Goal: Task Accomplishment & Management: Use online tool/utility

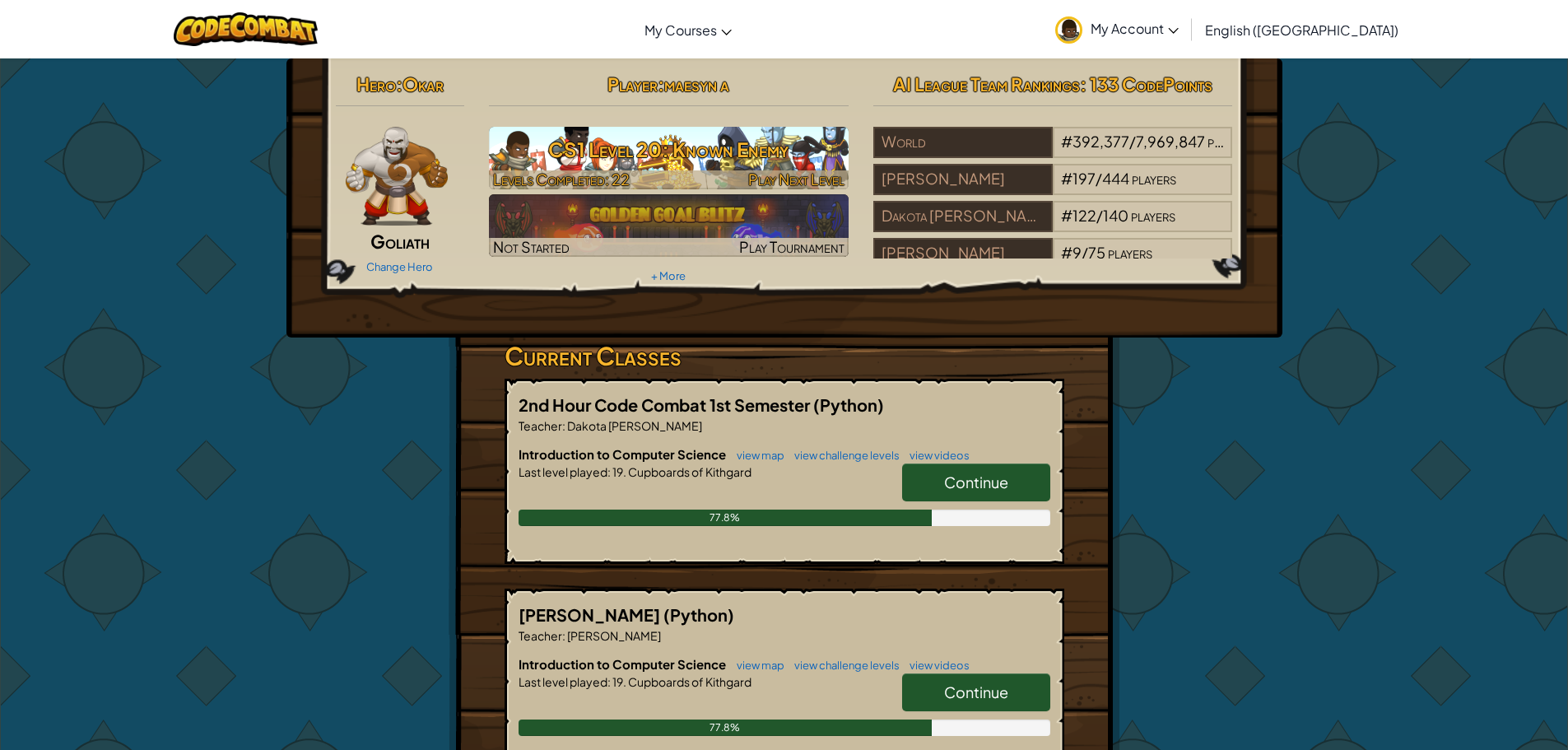
click at [780, 167] on h3 "CS1 Level 20: Known Enemy" at bounding box center [668, 149] width 360 height 37
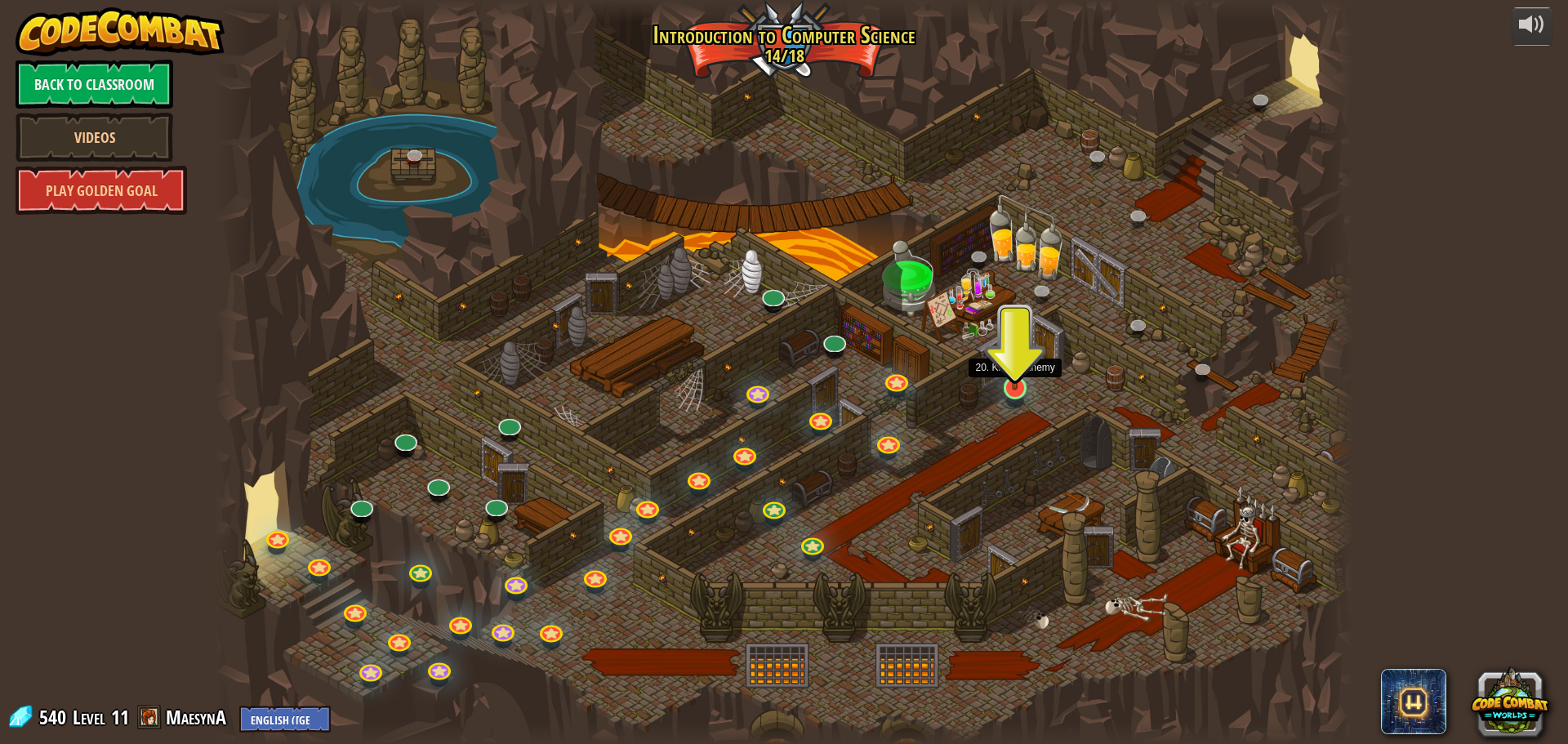
click at [1015, 373] on img at bounding box center [1015, 355] width 30 height 70
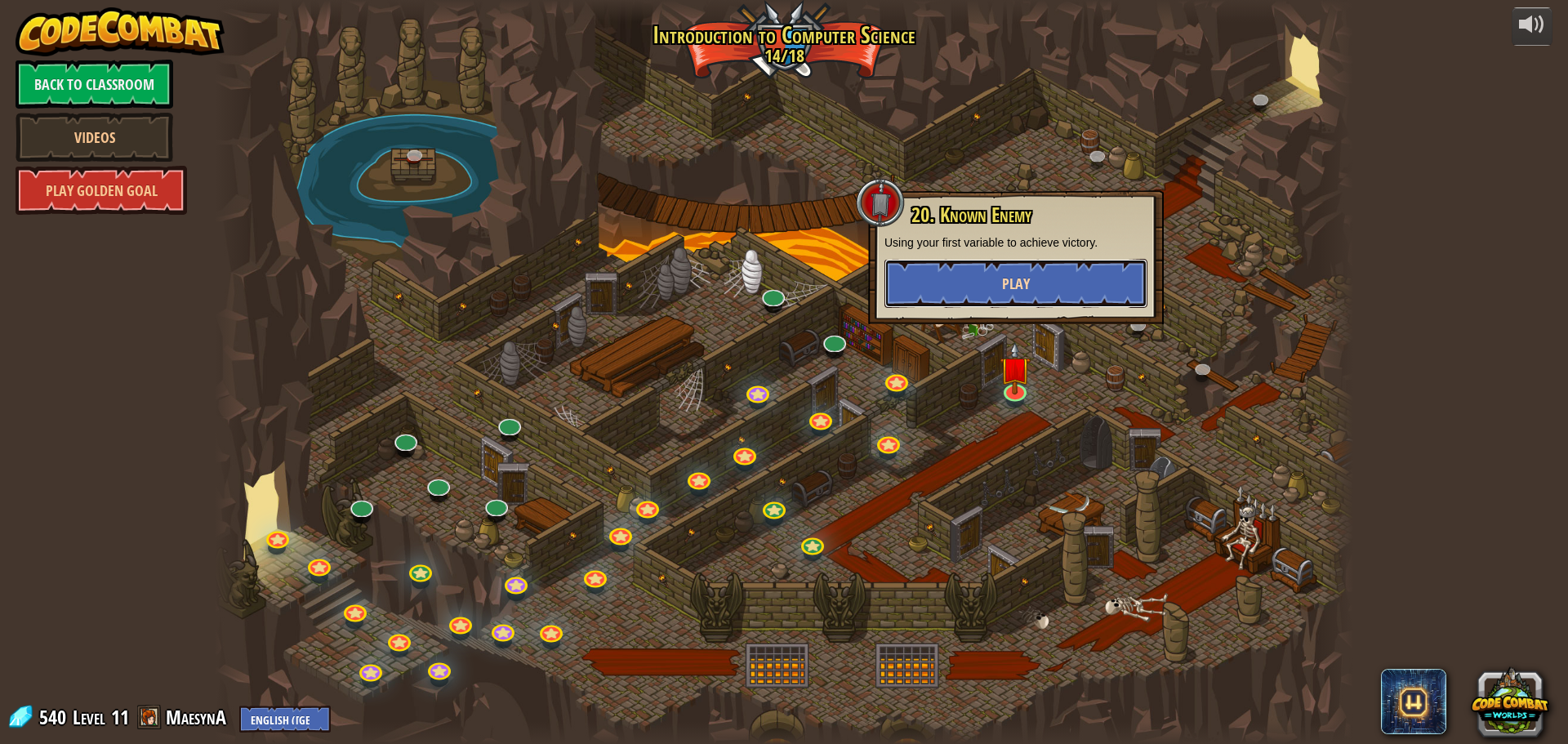
click at [1017, 283] on span "Play" at bounding box center [1015, 283] width 28 height 20
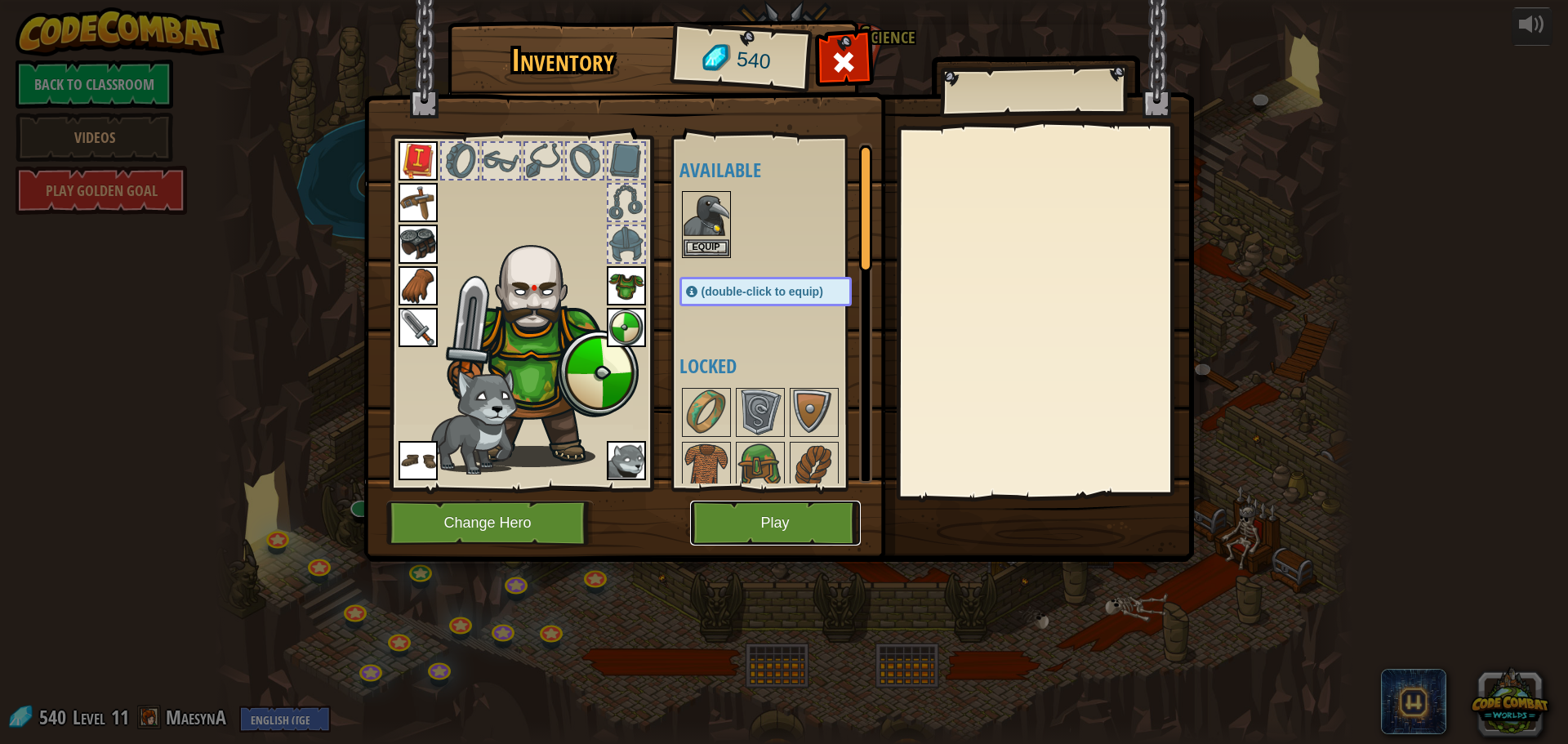
click at [762, 513] on button "Play" at bounding box center [774, 522] width 171 height 45
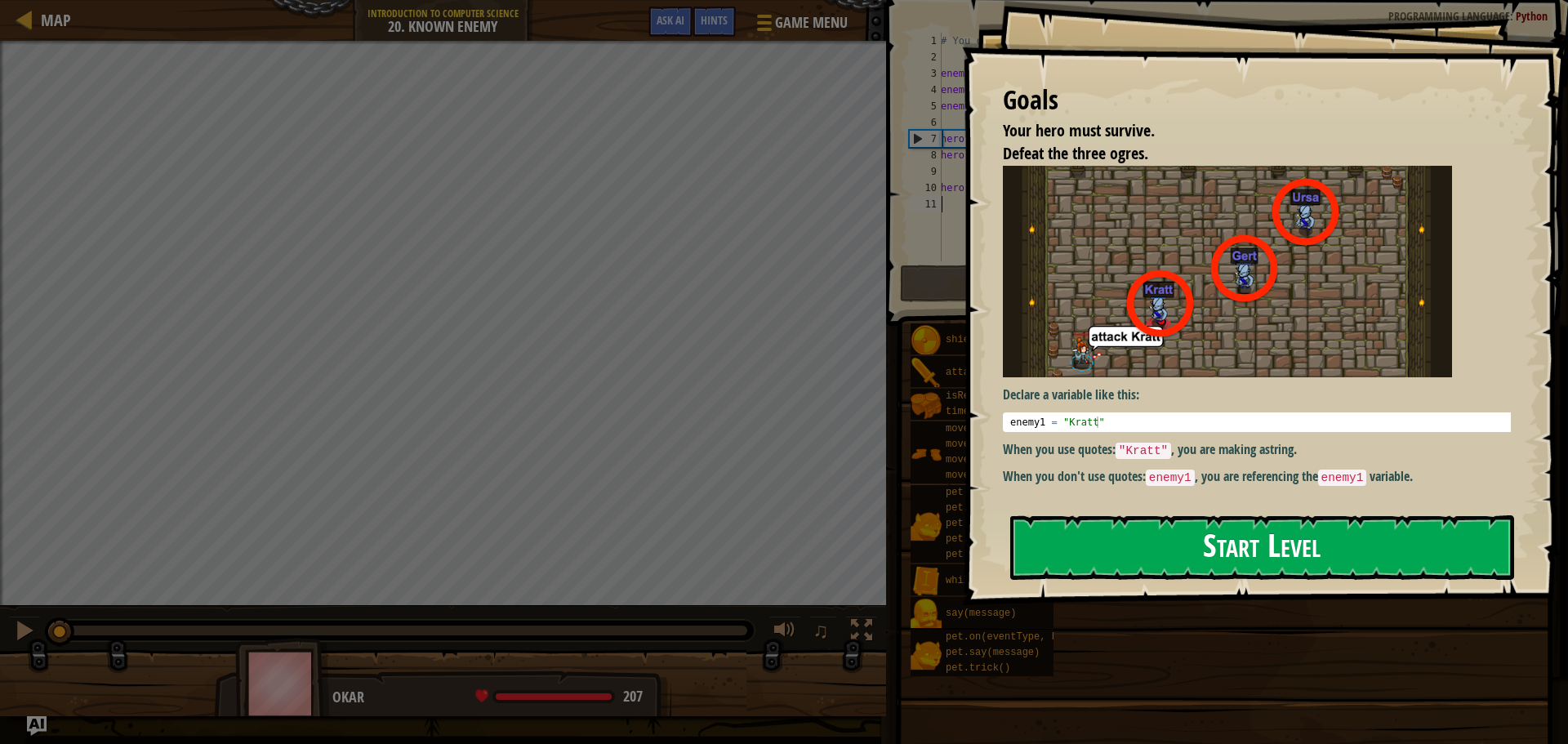
click at [1036, 515] on button "Start Level" at bounding box center [1261, 548] width 504 height 65
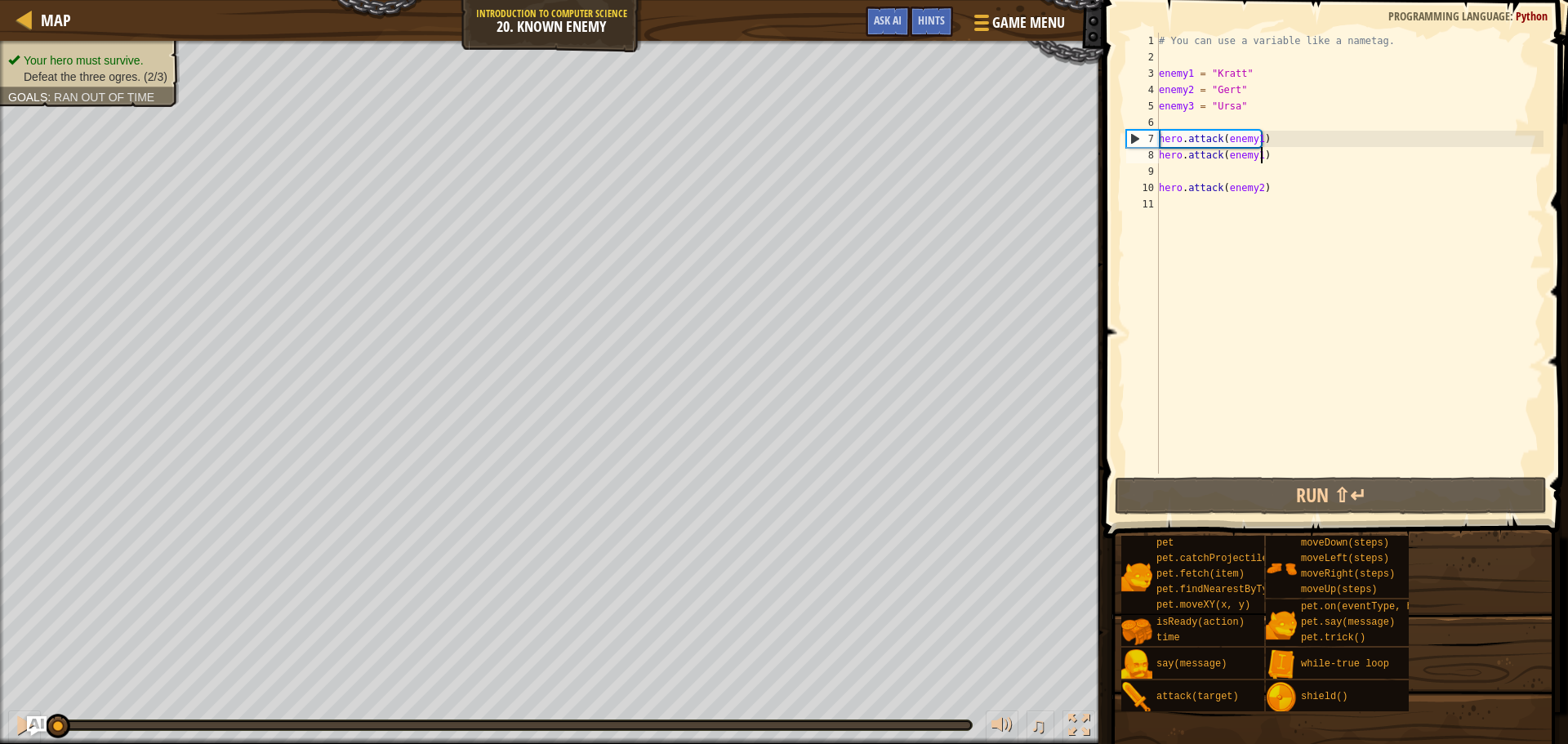
click at [1272, 151] on div "# You can use a variable like a nametag. enemy1 = "[PERSON_NAME]" enemy2 = "[PE…" at bounding box center [1349, 269] width 388 height 473
click at [1254, 137] on div "# You can use a variable like a nametag. enemy1 = "[PERSON_NAME]" enemy2 = "[PE…" at bounding box center [1349, 269] width 388 height 473
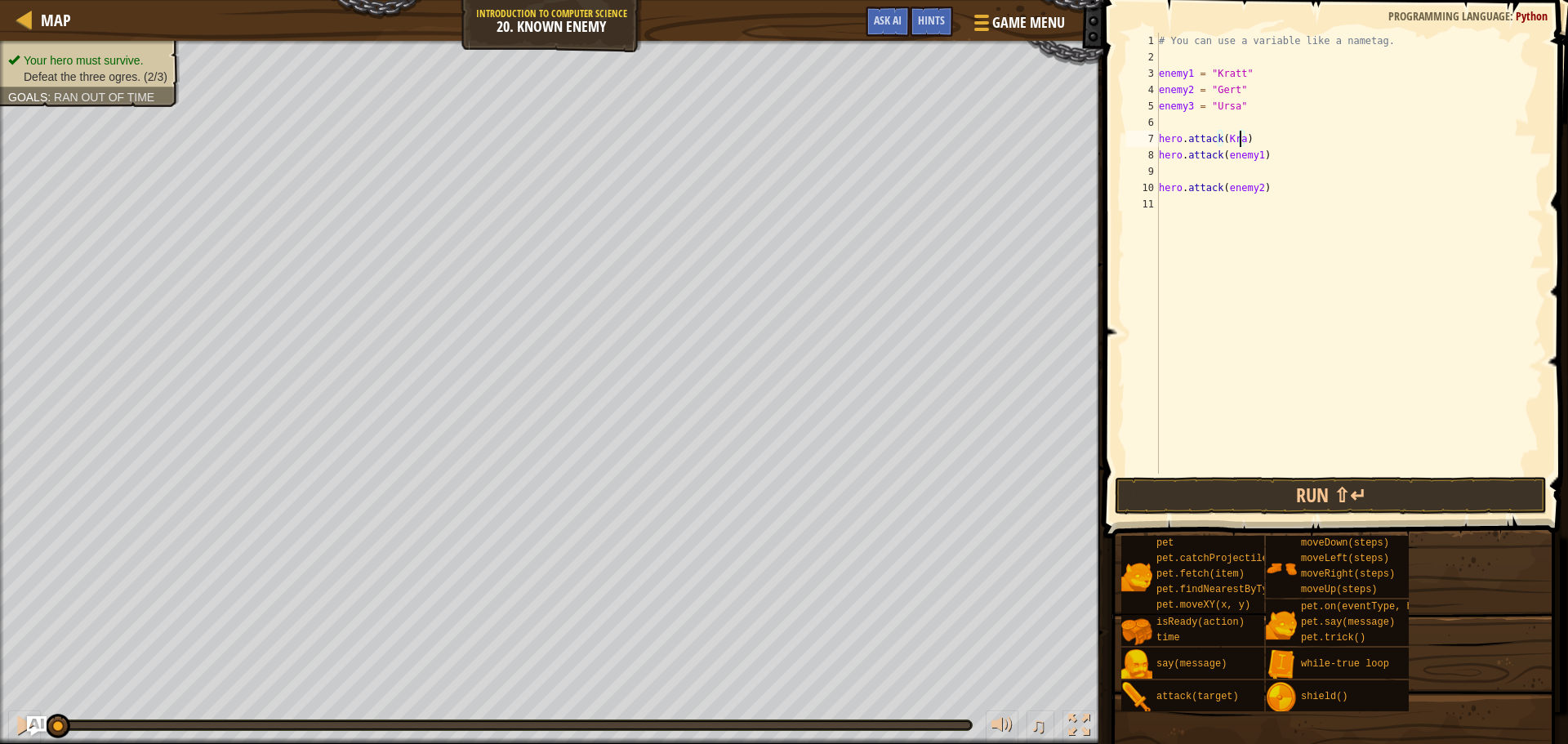
scroll to position [8, 7]
click at [1254, 156] on div "# You can use a variable like a nametag. enemy1 = "[PERSON_NAME]" enemy2 = "[PE…" at bounding box center [1349, 269] width 388 height 473
click at [1323, 489] on button "Run ⇧↵" at bounding box center [1330, 495] width 432 height 37
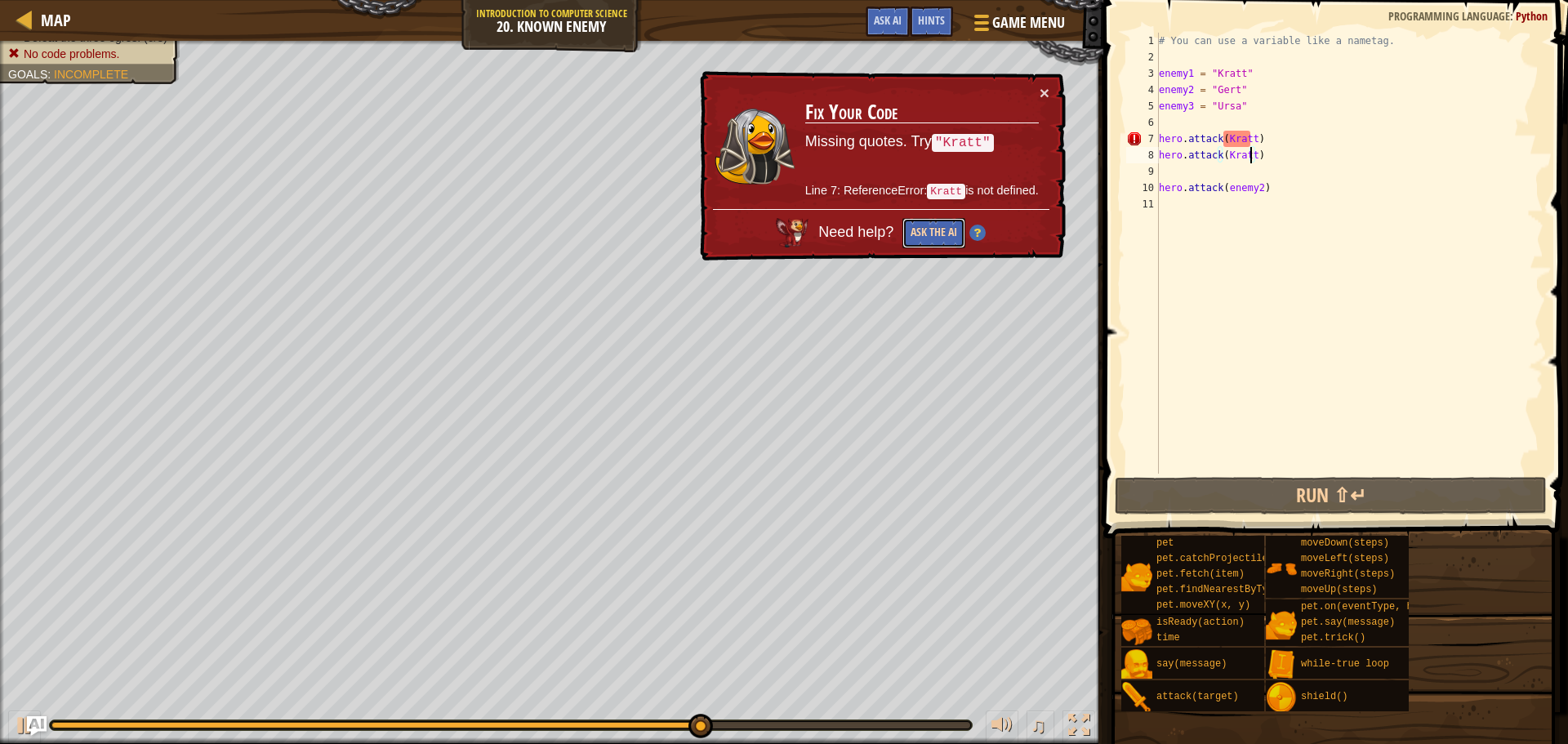
click at [952, 226] on button "Ask the AI" at bounding box center [934, 233] width 63 height 30
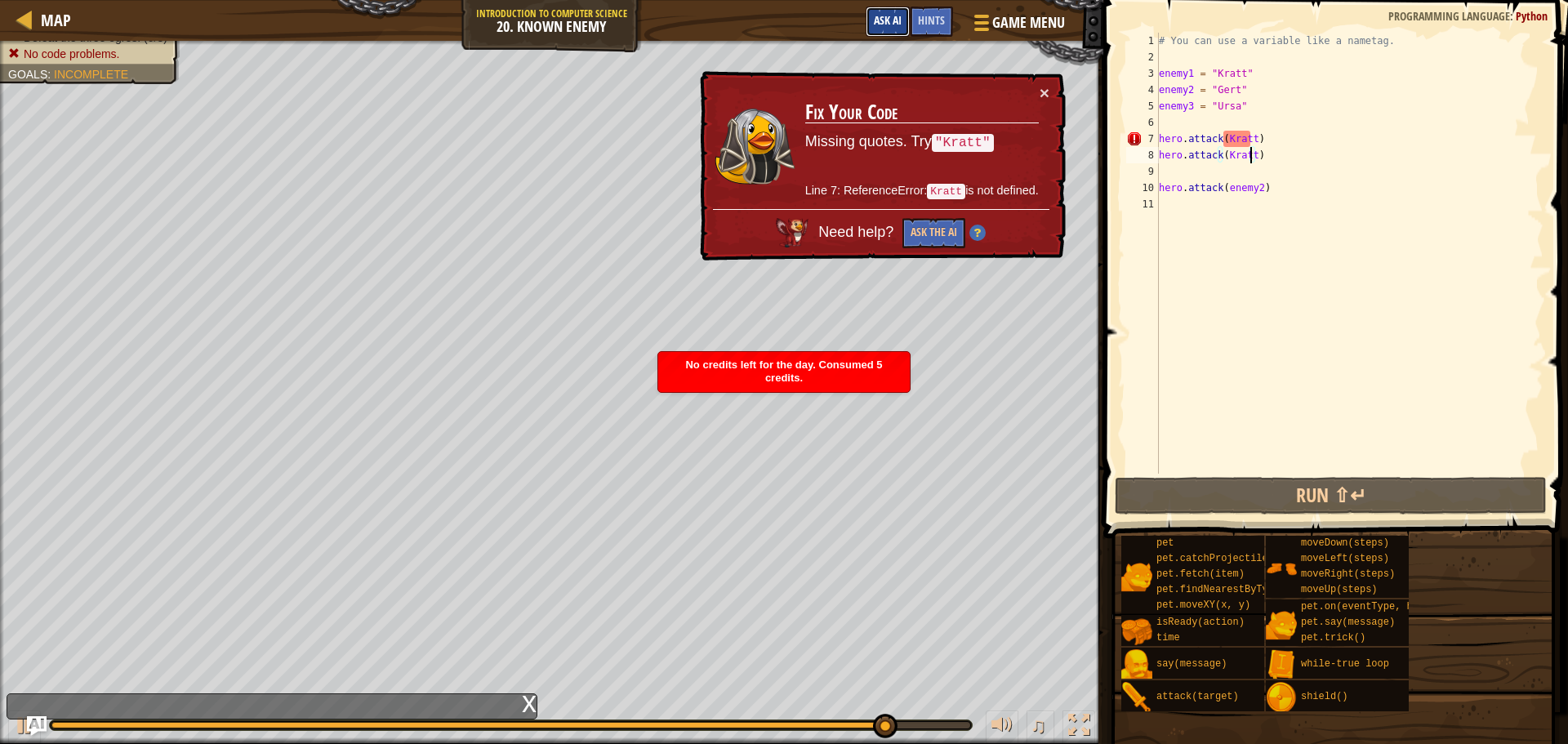
click at [895, 26] on span "Ask AI" at bounding box center [887, 20] width 28 height 15
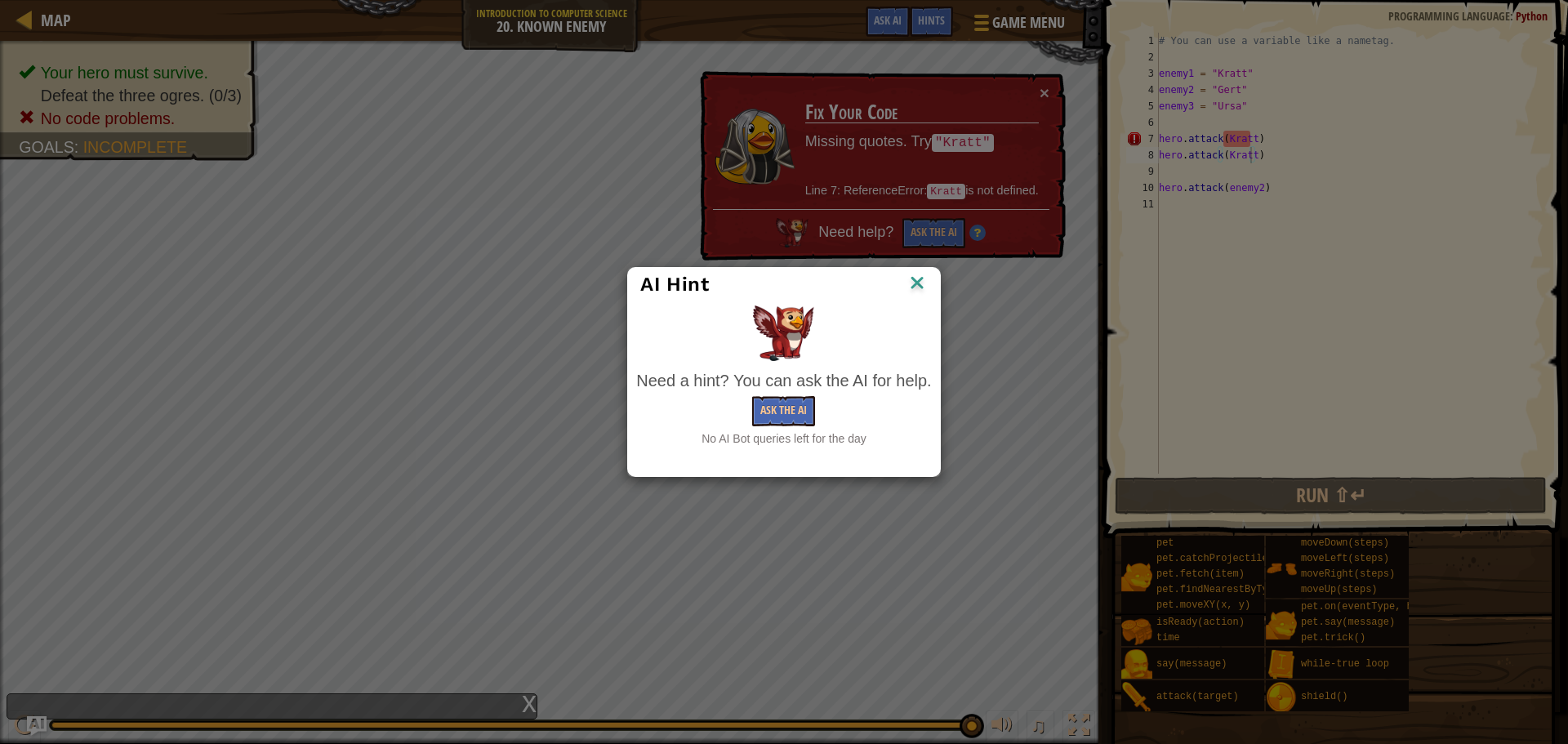
click at [912, 279] on img at bounding box center [916, 284] width 21 height 25
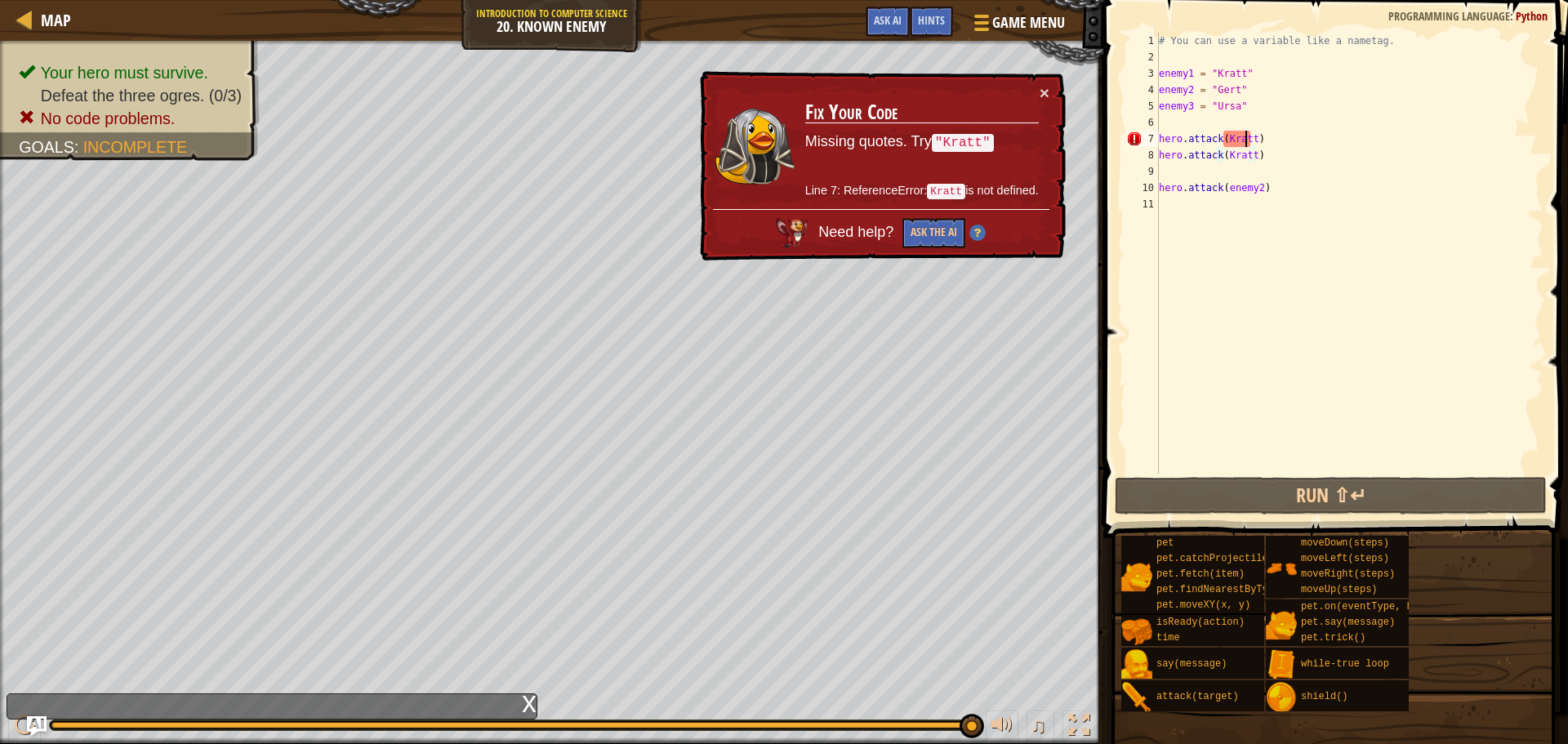
click at [1245, 141] on div "# You can use a variable like a nametag. enemy1 = "[PERSON_NAME]" enemy2 = "[PE…" at bounding box center [1349, 269] width 388 height 473
drag, startPoint x: 1259, startPoint y: 158, endPoint x: 1228, endPoint y: 134, distance: 39.2
click at [1228, 134] on div "# You can use a variable like a nametag. enemy1 = "[PERSON_NAME]" enemy2 = "[PE…" at bounding box center [1349, 269] width 388 height 473
type textarea "hero.attack([PERSON_NAME]) hero.attack([GEOGRAPHIC_DATA])"
click at [1267, 173] on div "# You can use a variable like a nametag. enemy1 = "[PERSON_NAME]" enemy2 = "[PE…" at bounding box center [1349, 269] width 388 height 473
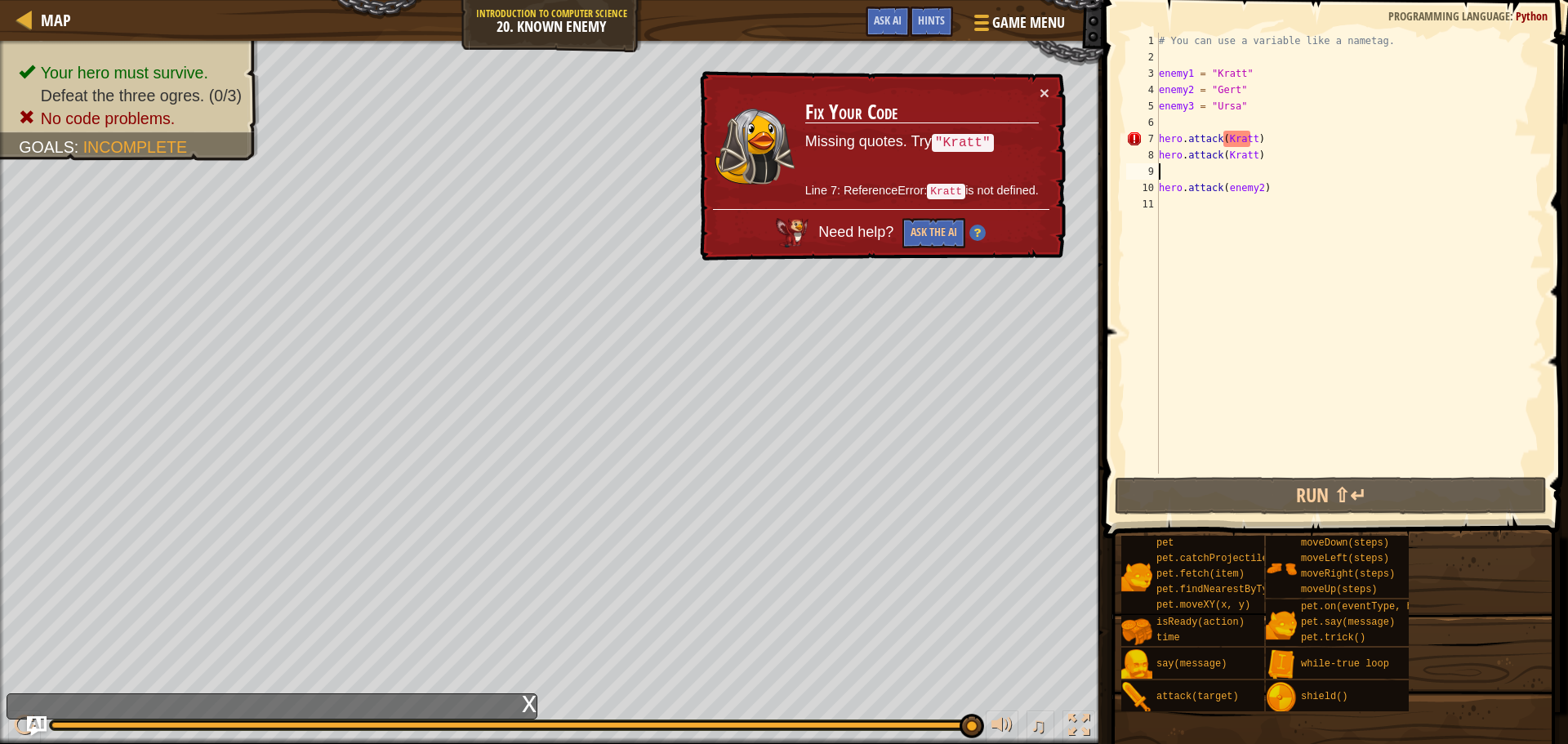
scroll to position [8, 0]
click at [1248, 135] on div "# You can use a variable like a nametag. enemy1 = "[PERSON_NAME]" enemy2 = "[PE…" at bounding box center [1349, 269] width 388 height 473
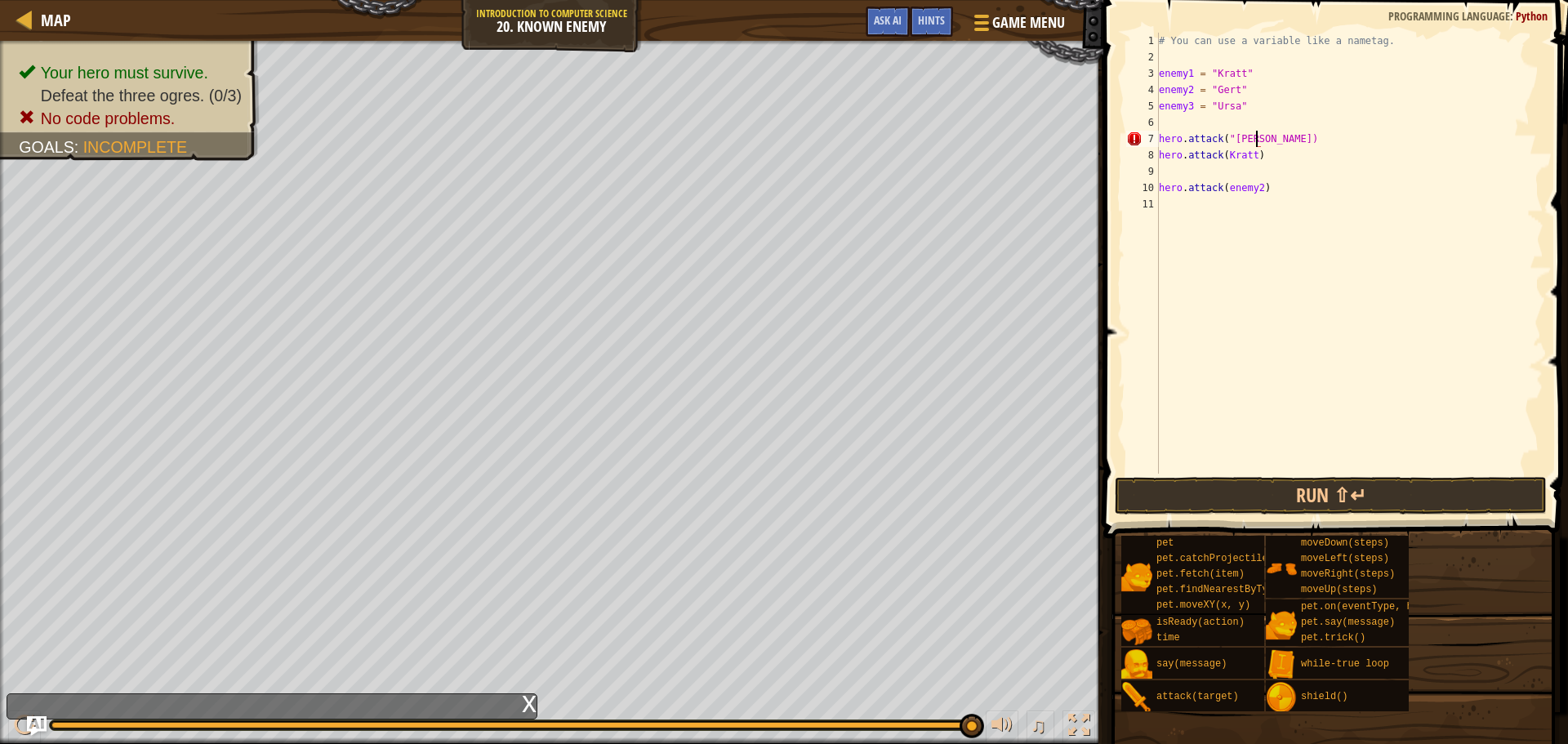
scroll to position [8, 9]
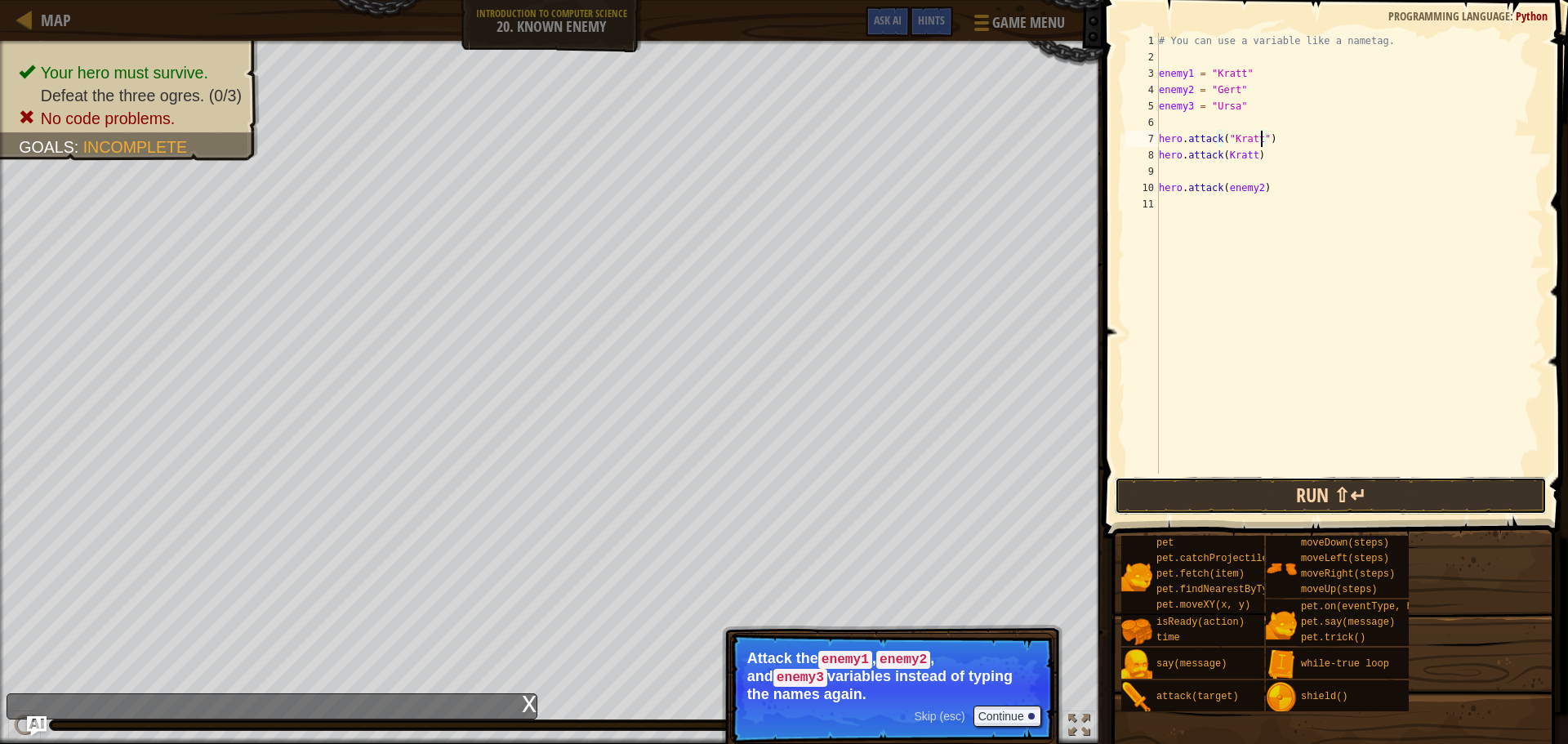
click at [1245, 495] on button "Run ⇧↵" at bounding box center [1330, 495] width 432 height 37
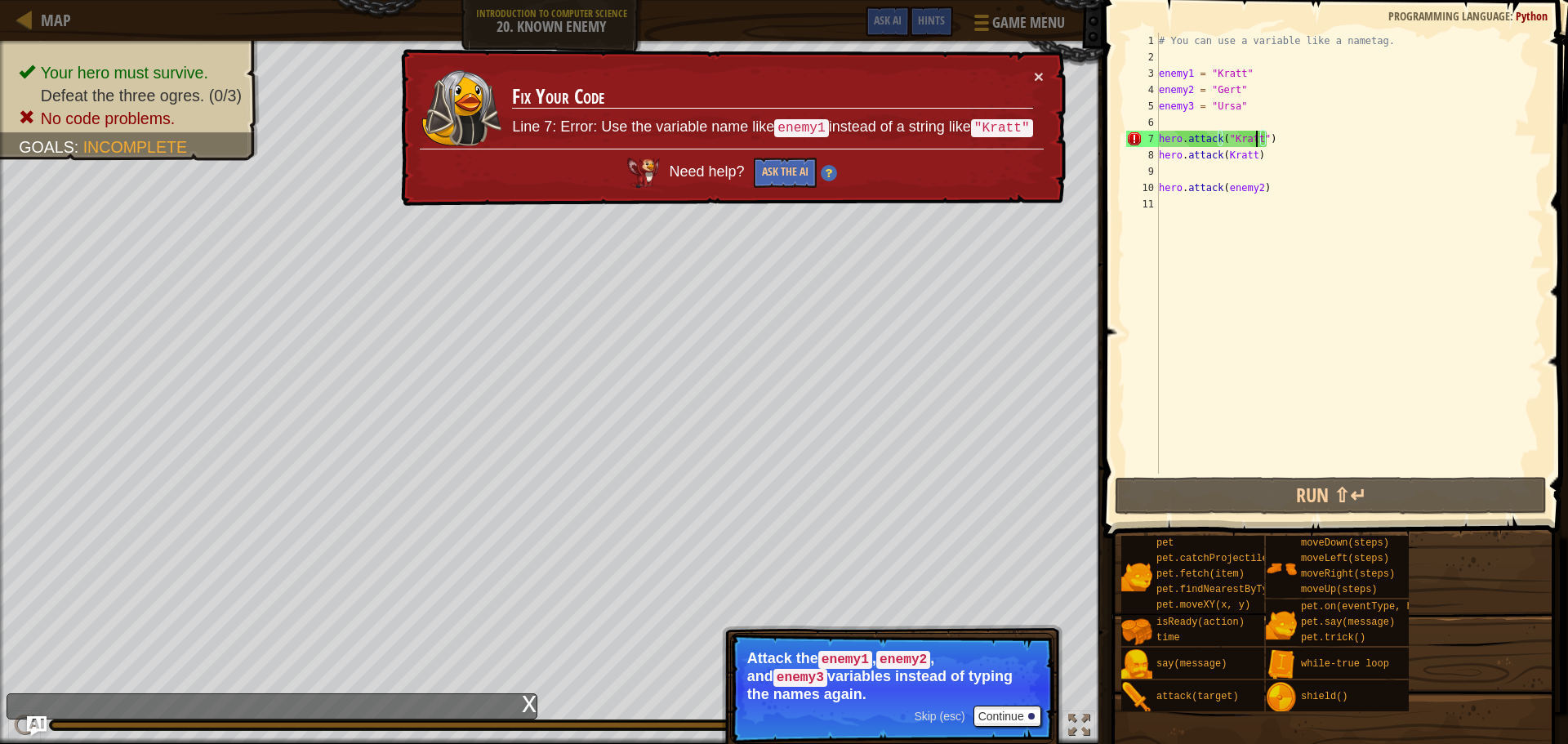
click at [1254, 140] on div "# You can use a variable like a nametag. enemy1 = "[PERSON_NAME]" enemy2 = "[PE…" at bounding box center [1349, 269] width 388 height 473
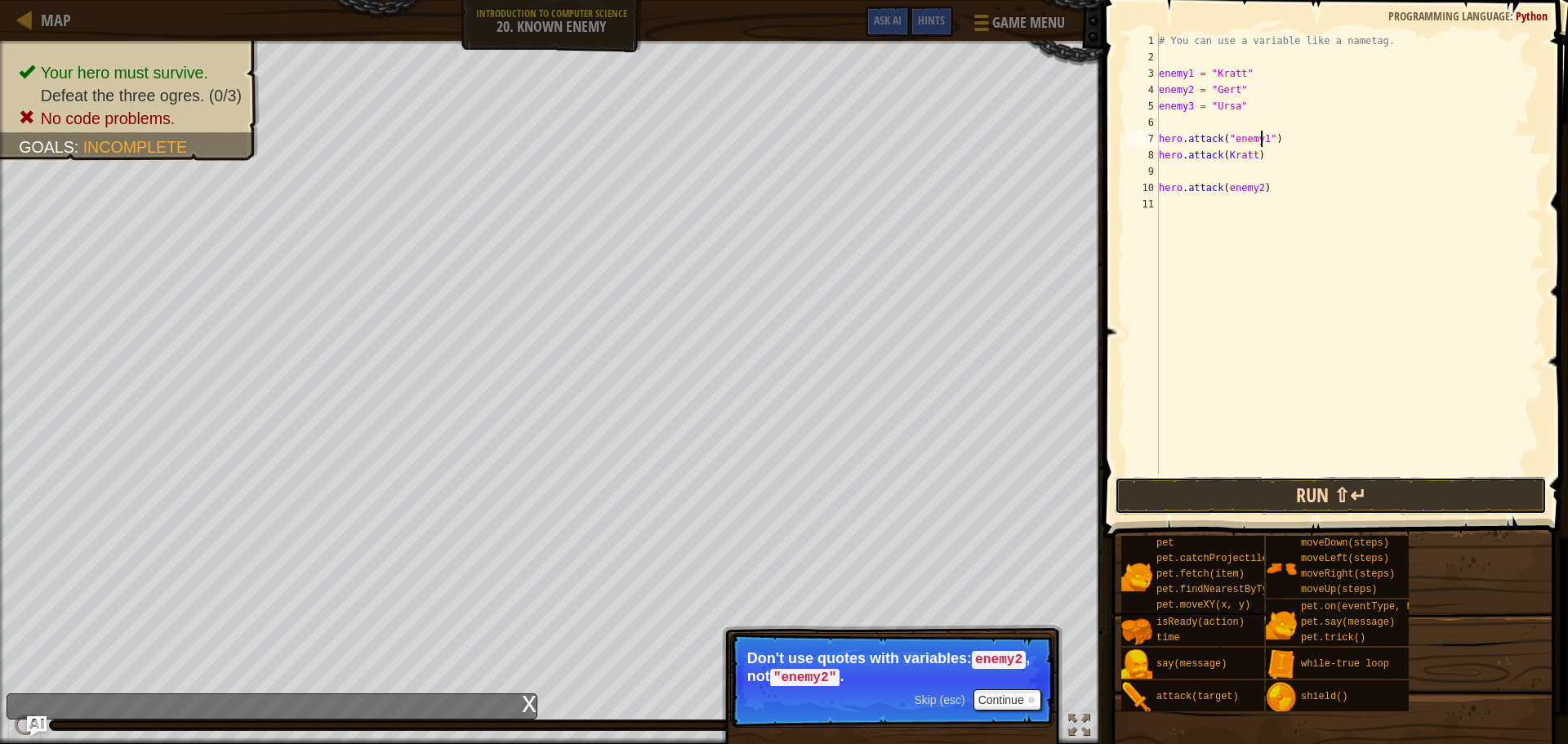
click at [1253, 493] on button "Run ⇧↵" at bounding box center [1330, 495] width 432 height 37
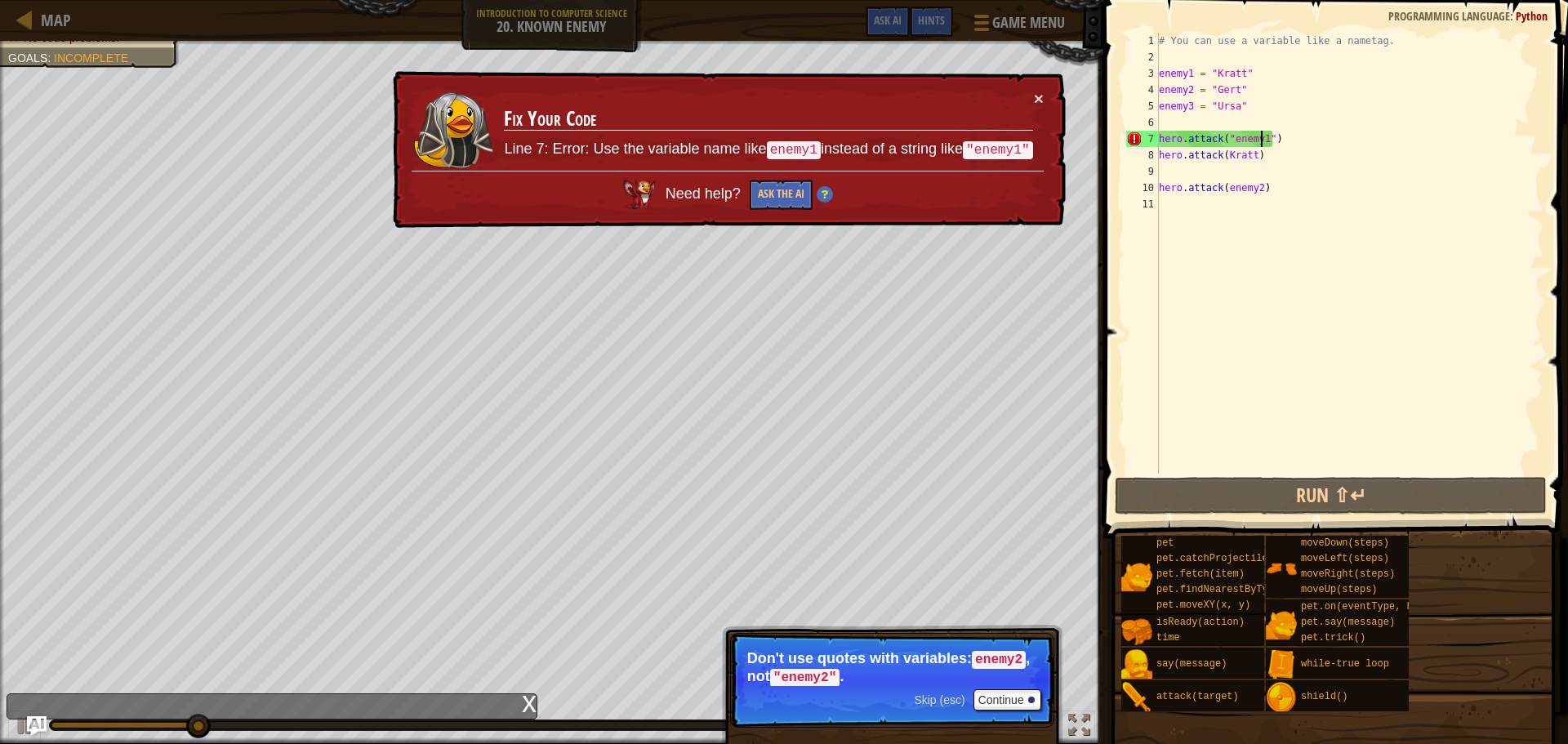
click at [1230, 134] on div "# You can use a variable like a nametag. enemy1 = "[PERSON_NAME]" enemy2 = "[PE…" at bounding box center [1349, 269] width 388 height 473
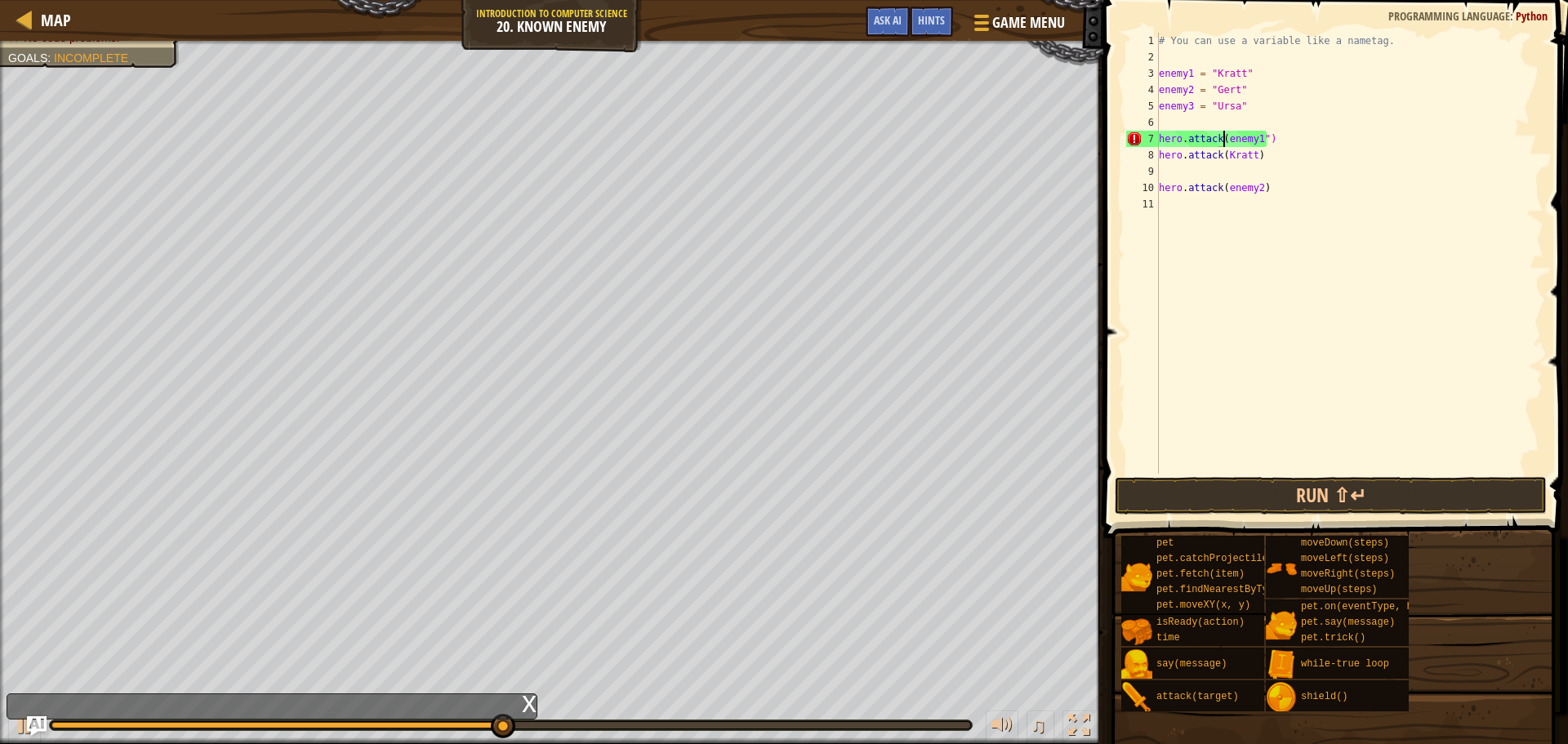
click at [1260, 139] on div "# You can use a variable like a nametag. enemy1 = "[PERSON_NAME]" enemy2 = "[PE…" at bounding box center [1349, 269] width 388 height 473
click at [1308, 494] on button "Run ⇧↵" at bounding box center [1330, 495] width 432 height 37
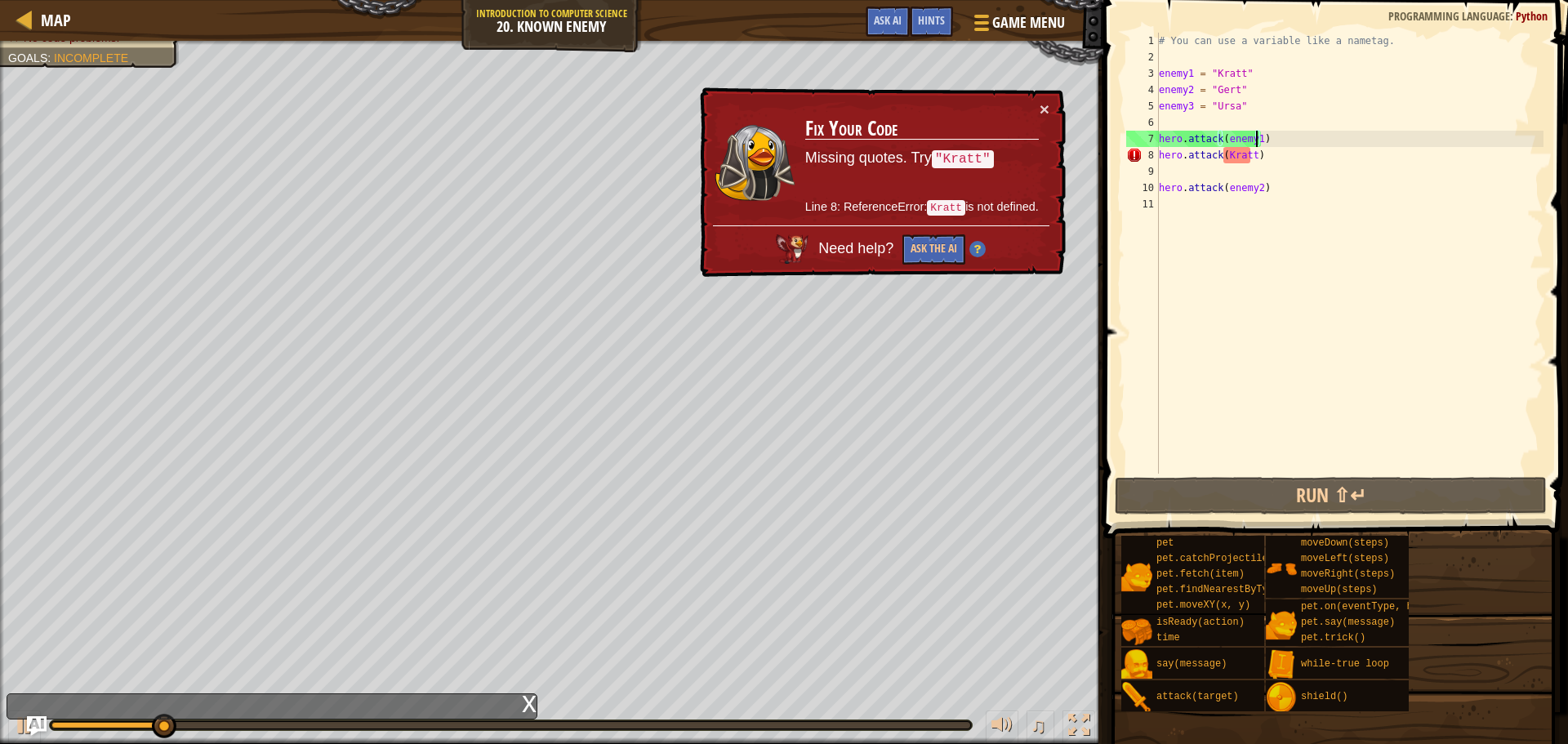
click at [1246, 156] on div "# You can use a variable like a nametag. enemy1 = "[PERSON_NAME]" enemy2 = "[PE…" at bounding box center [1349, 269] width 388 height 473
click at [1248, 153] on div "# You can use a variable like a nametag. enemy1 = "[PERSON_NAME]" enemy2 = "[PE…" at bounding box center [1349, 269] width 388 height 473
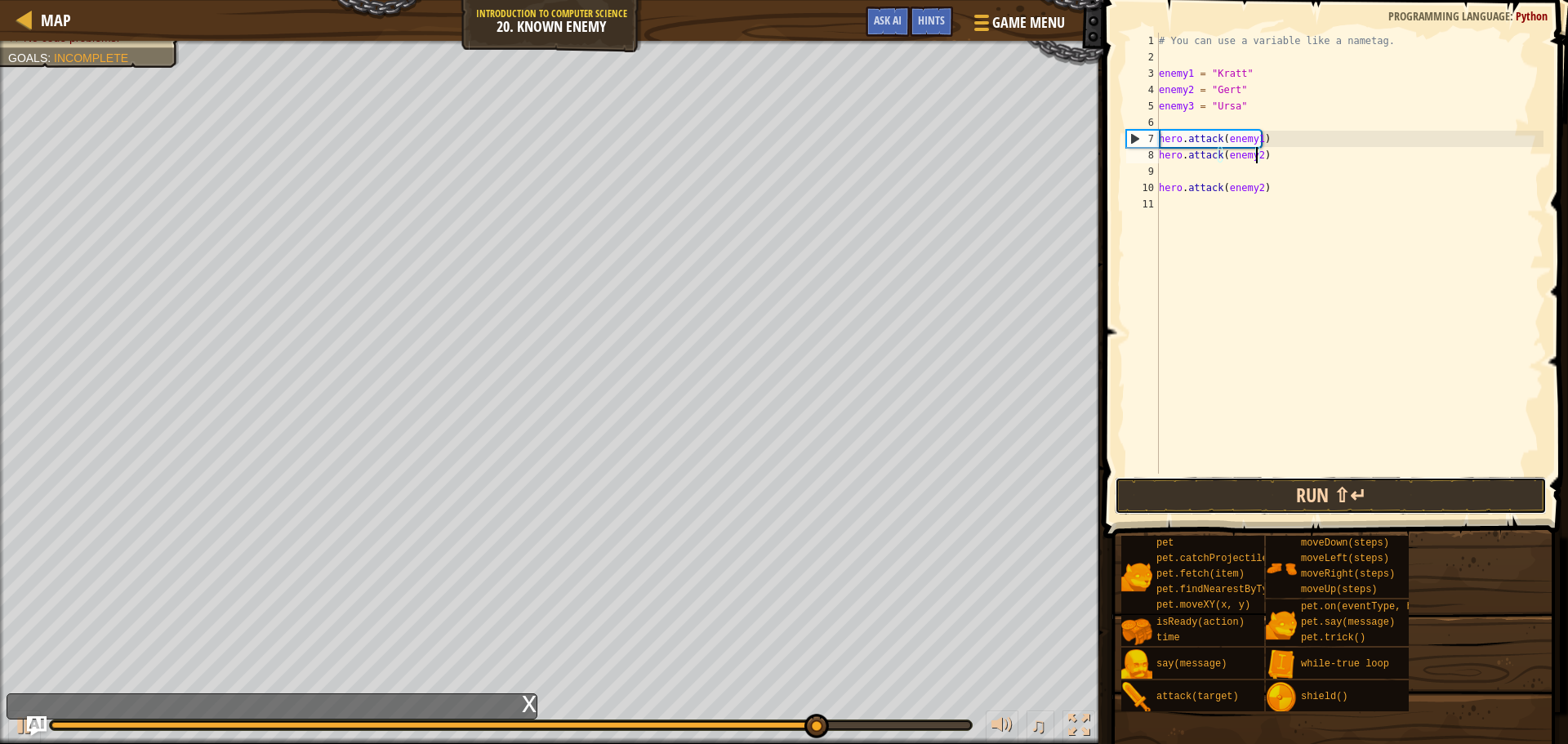
click at [1305, 497] on button "Run ⇧↵" at bounding box center [1330, 495] width 432 height 37
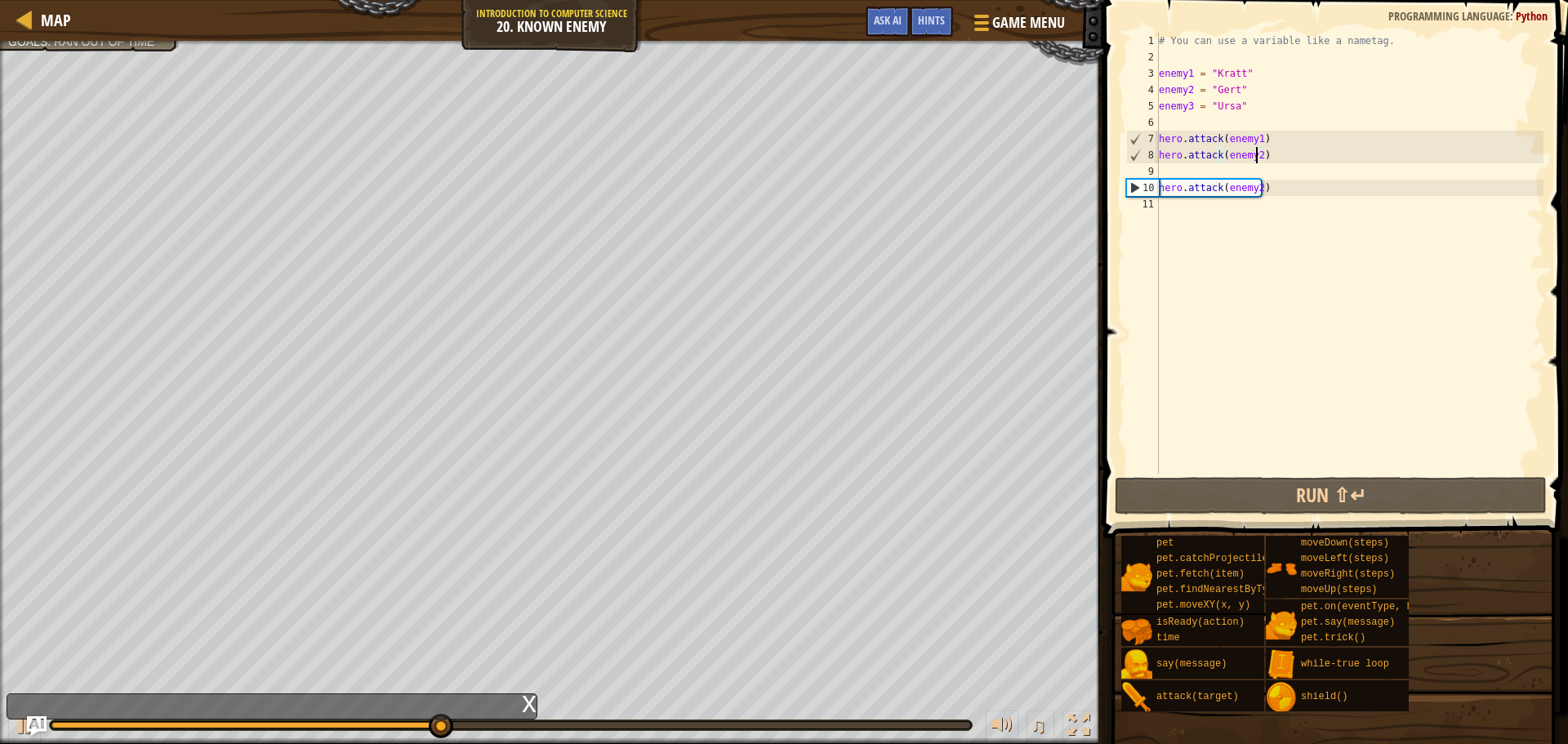
type textarea "hero.attack(enemy1)"
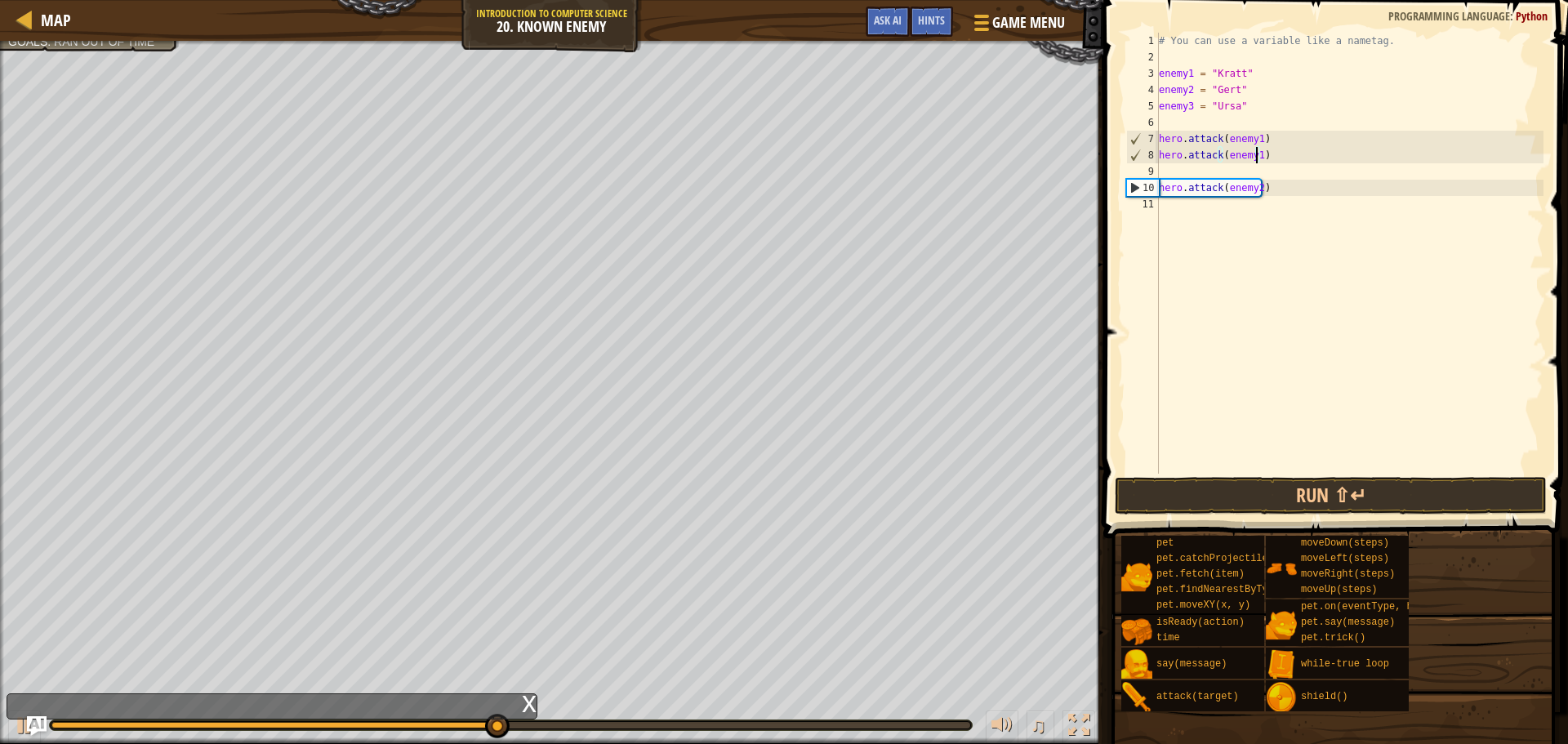
click at [1176, 170] on div "# You can use a variable like a nametag. enemy1 = "[PERSON_NAME]" enemy2 = "[PE…" at bounding box center [1349, 269] width 388 height 473
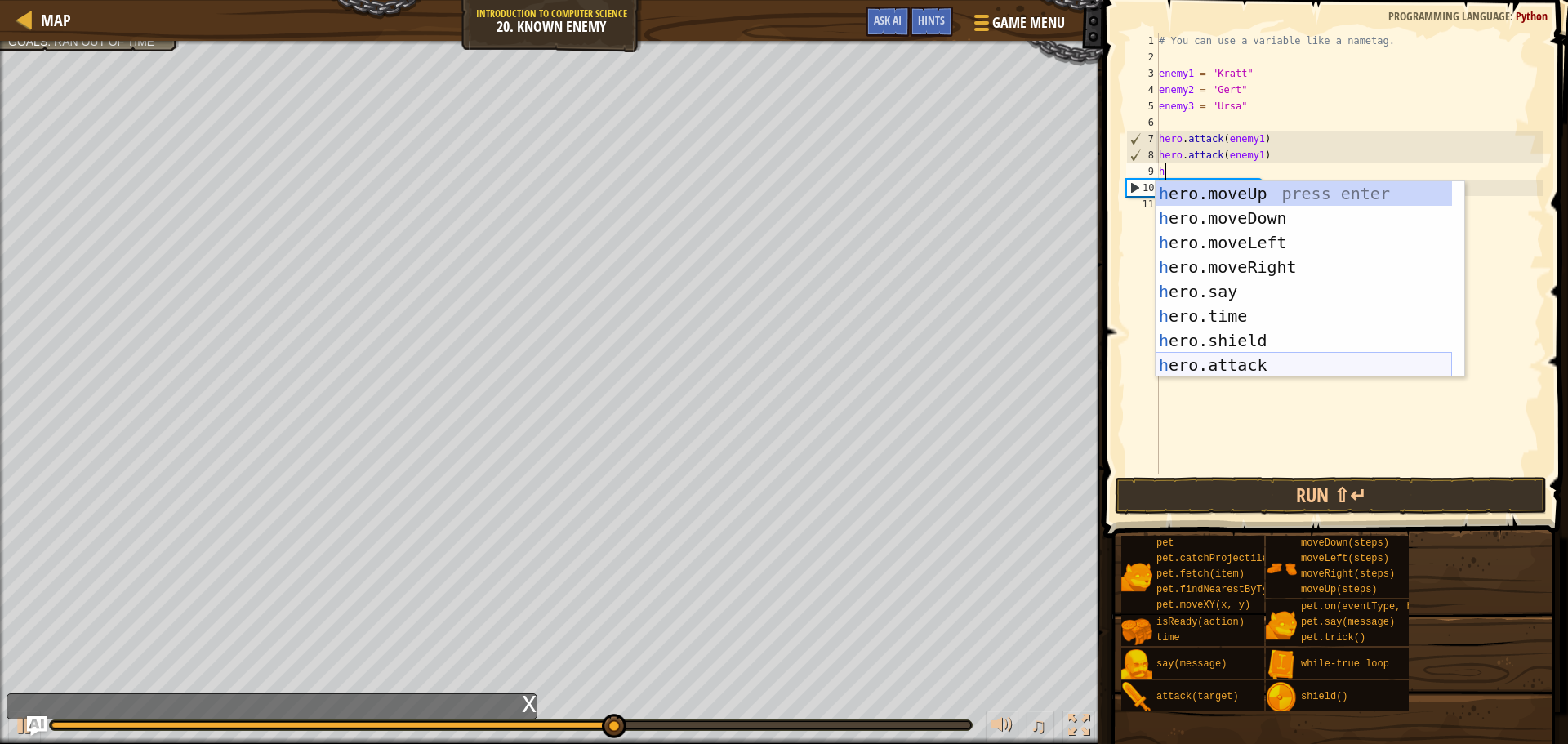
click at [1292, 356] on div "h ero.moveUp press enter h ero.moveDown press enter h ero.moveLeft press enter …" at bounding box center [1303, 303] width 296 height 245
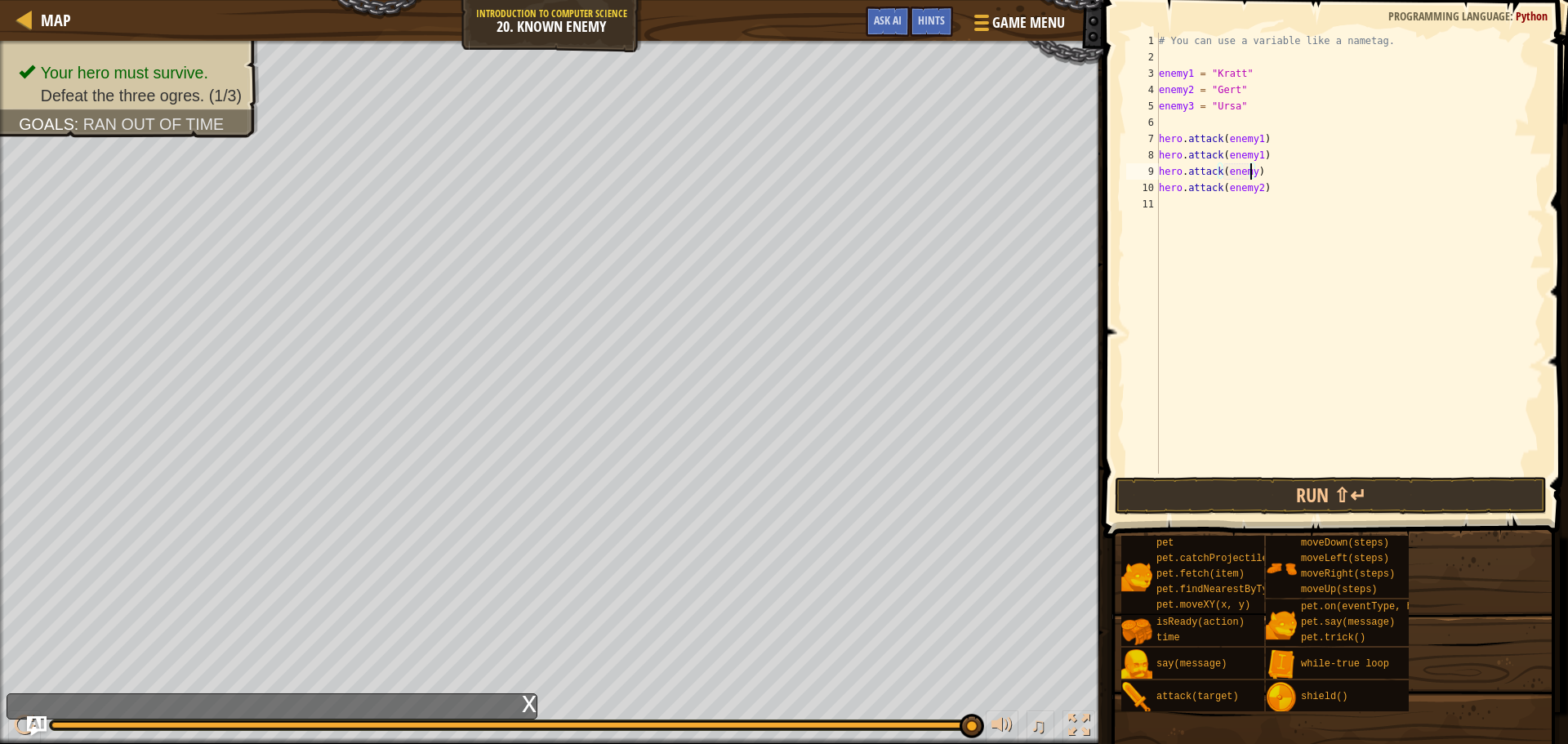
scroll to position [8, 8]
type textarea "hero.attack(enemy2)"
click at [1277, 500] on button "Run ⇧↵" at bounding box center [1330, 495] width 432 height 37
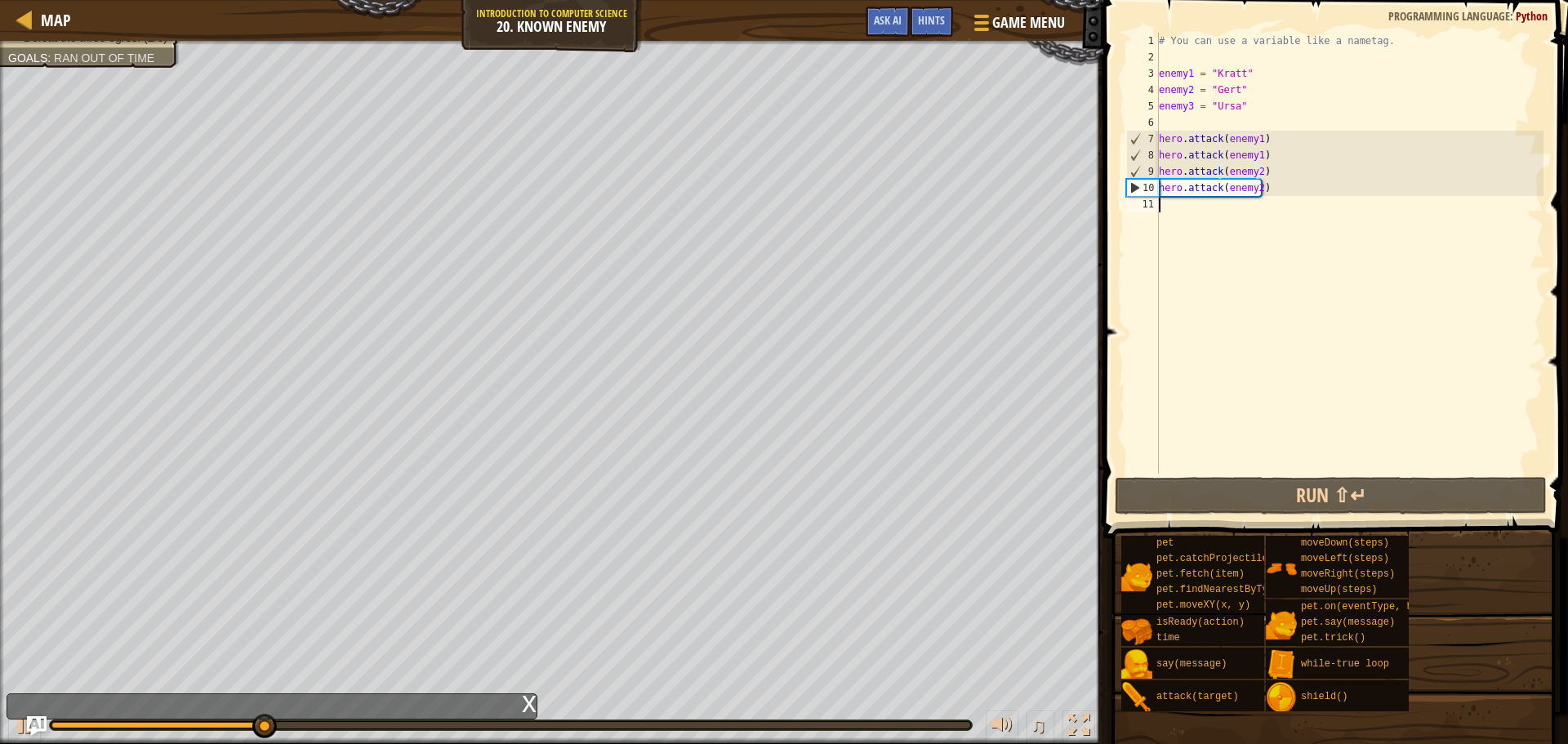
click at [1208, 206] on div "# You can use a variable like a nametag. enemy1 = "[PERSON_NAME]" enemy2 = "[PE…" at bounding box center [1349, 269] width 388 height 473
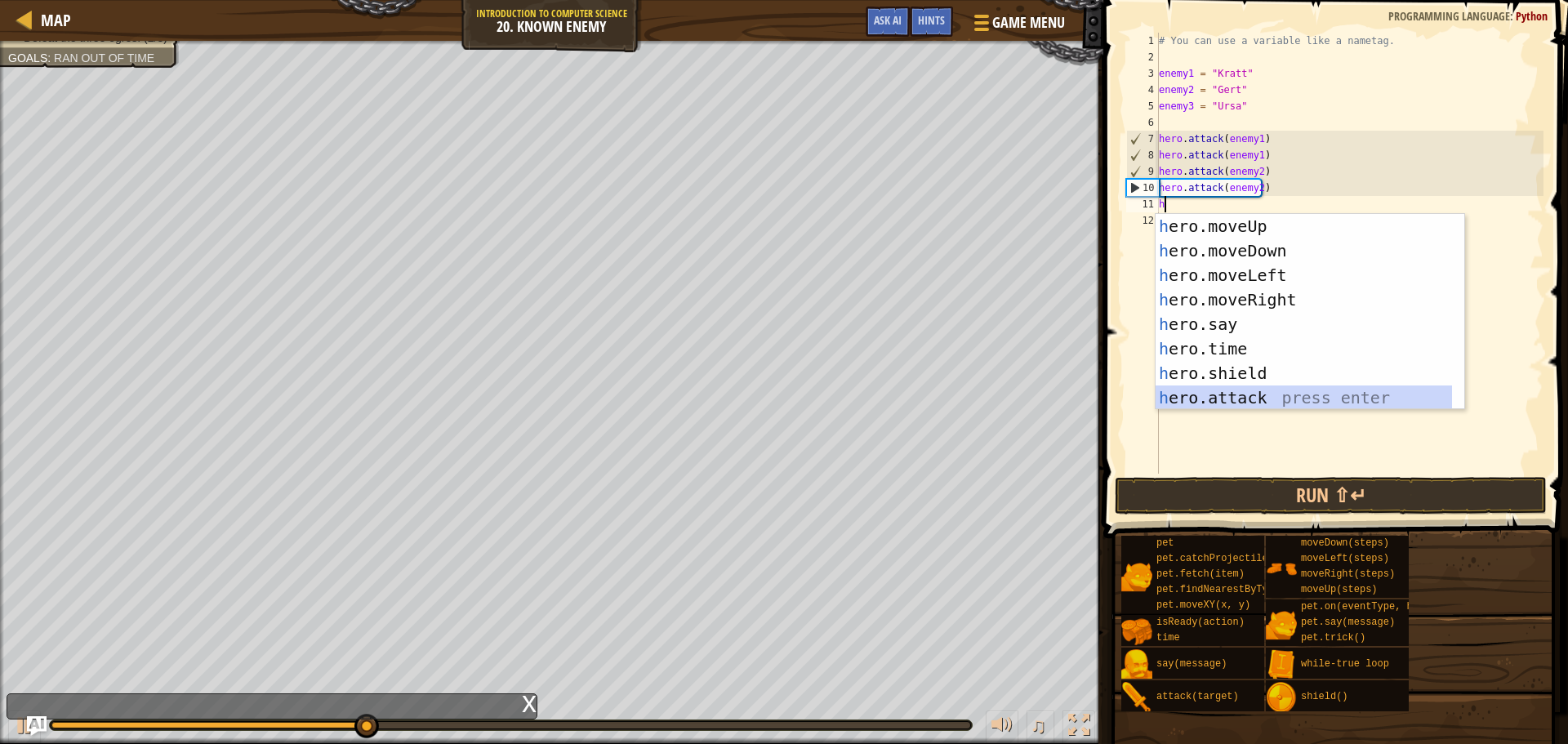
click at [1247, 391] on div "h ero.moveUp press enter h ero.moveDown press enter h ero.moveLeft press enter …" at bounding box center [1303, 336] width 296 height 245
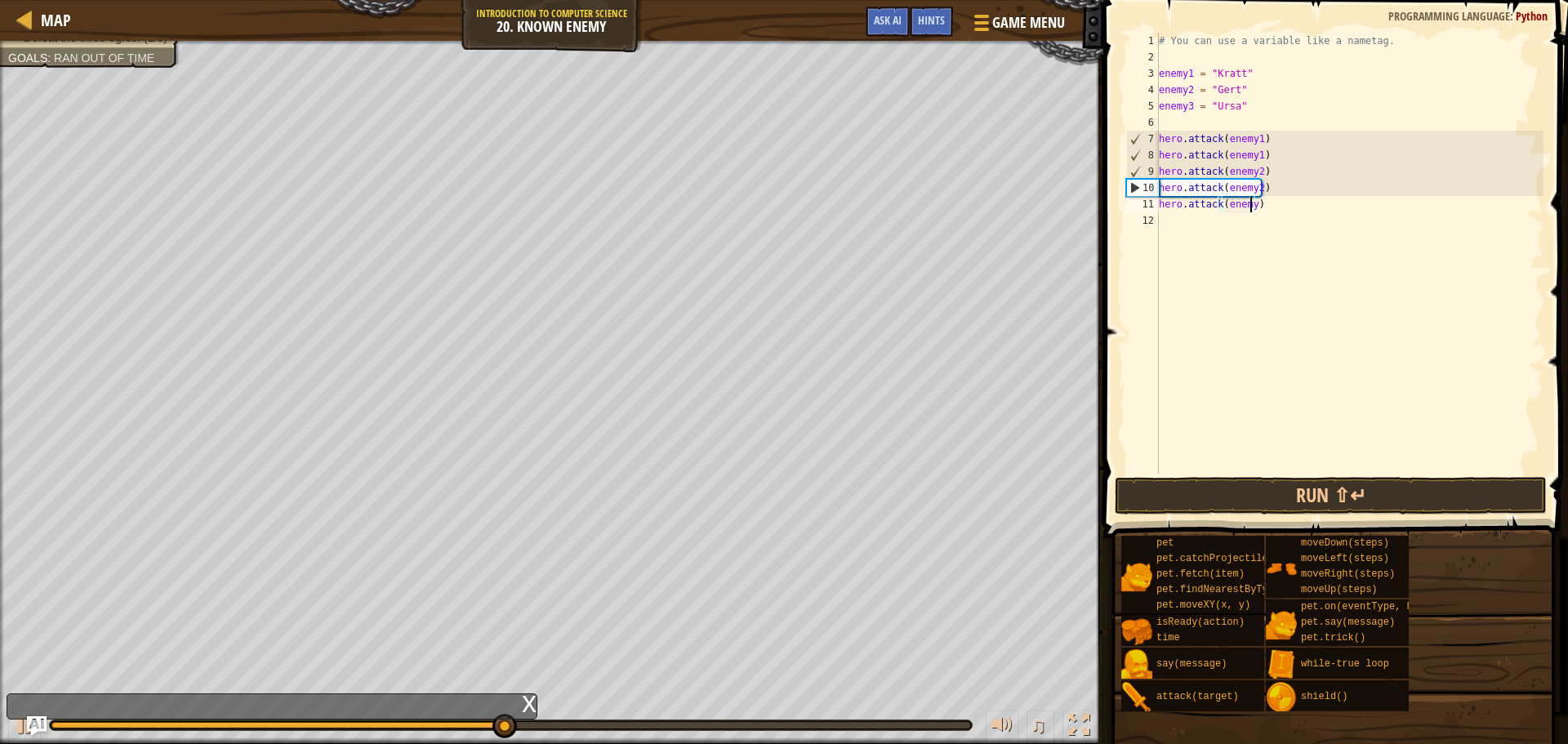
click at [1253, 210] on div "# You can use a variable like a nametag. enemy1 = "[PERSON_NAME]" enemy2 = "[PE…" at bounding box center [1349, 269] width 388 height 473
type textarea "hero.attack(enemy3)"
click at [1236, 218] on div "# You can use a variable like a nametag. enemy1 = "[PERSON_NAME]" enemy2 = "[PE…" at bounding box center [1349, 269] width 388 height 473
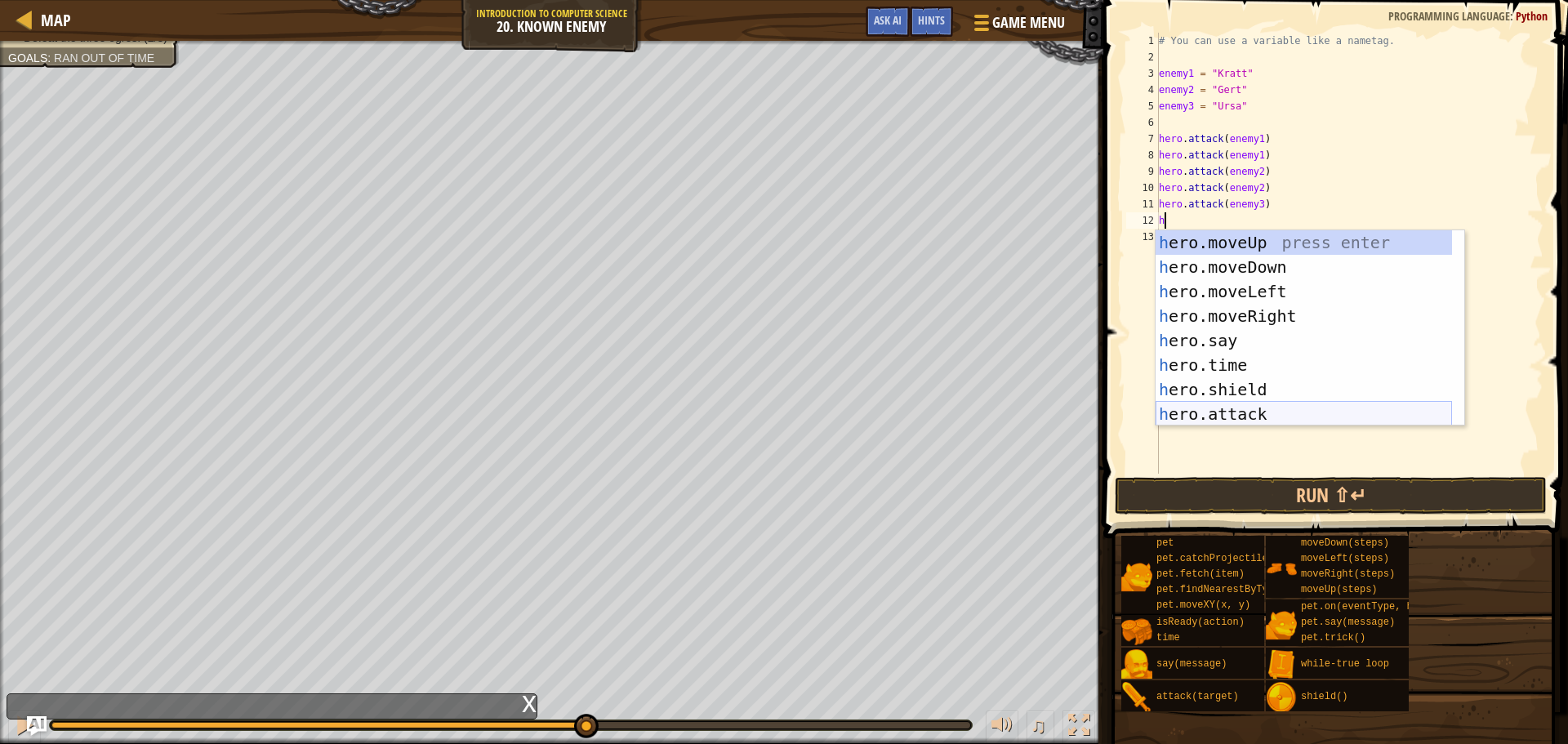
click at [1279, 409] on div "h ero.moveUp press enter h ero.moveDown press enter h ero.moveLeft press enter …" at bounding box center [1303, 352] width 296 height 245
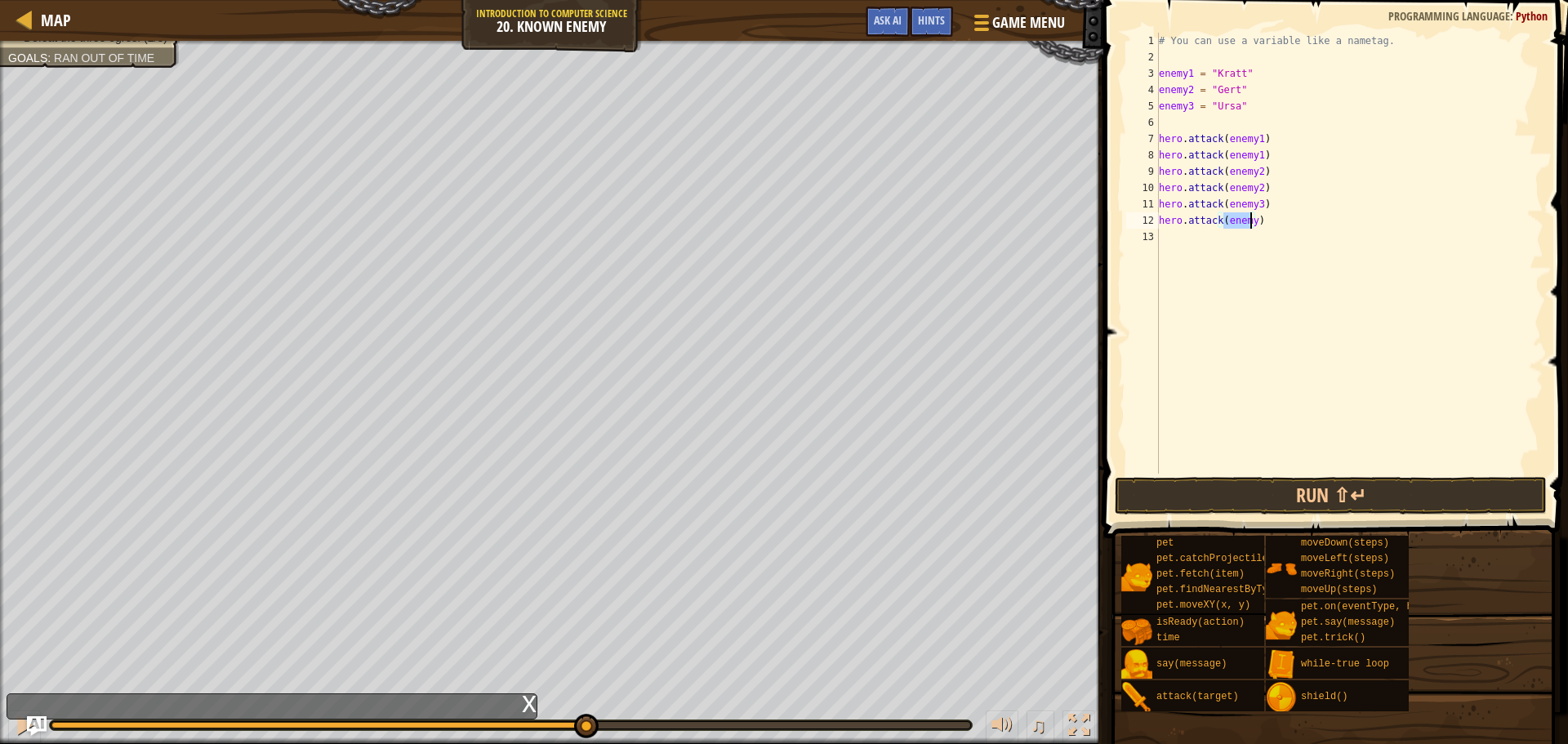
click at [1251, 220] on div "# You can use a variable like a nametag. enemy1 = "[PERSON_NAME]" enemy2 = "[PE…" at bounding box center [1349, 269] width 388 height 473
type textarea "hero.attack(enemy3)"
click at [1246, 482] on button "Run ⇧↵" at bounding box center [1330, 495] width 432 height 37
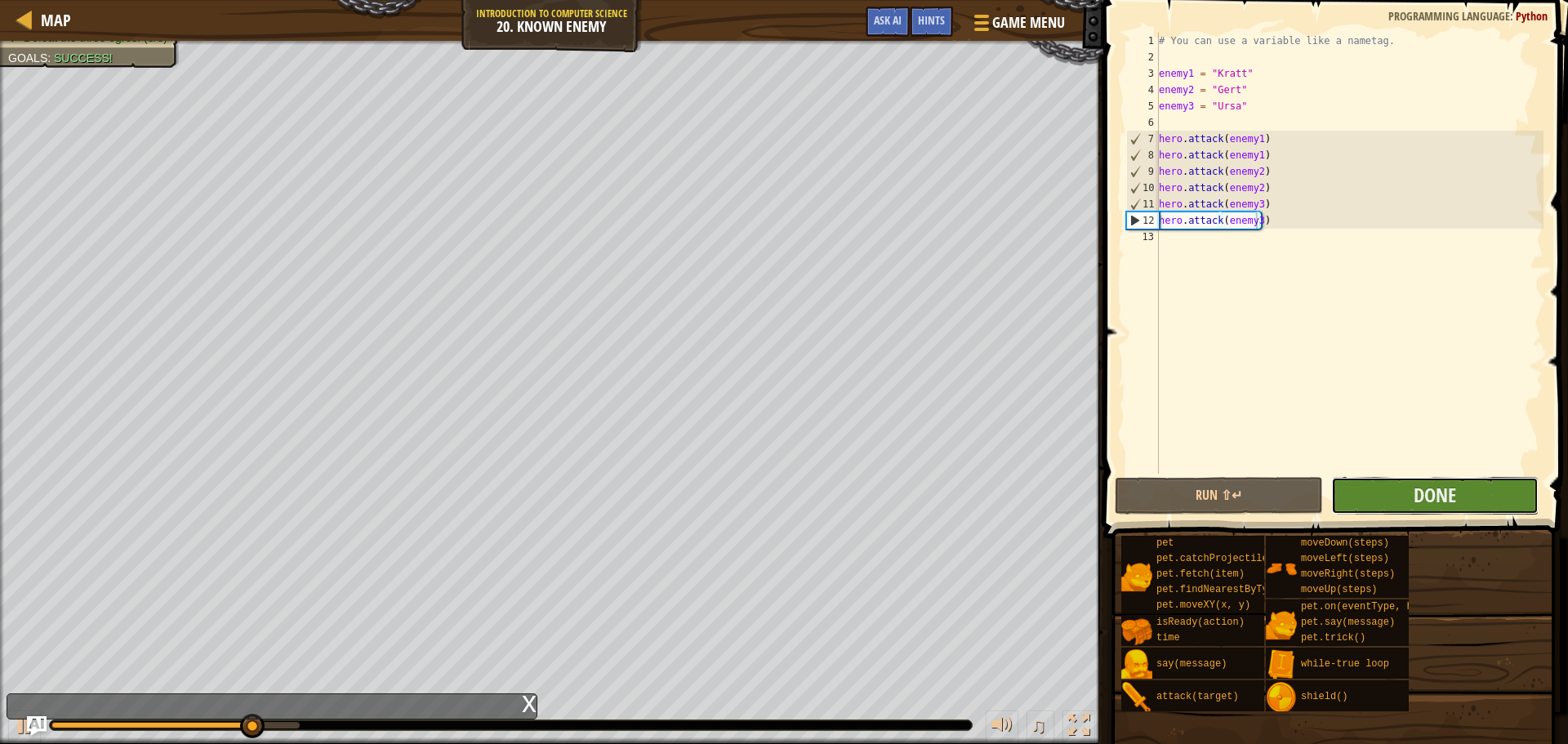
click at [1386, 478] on button "Done" at bounding box center [1435, 495] width 208 height 37
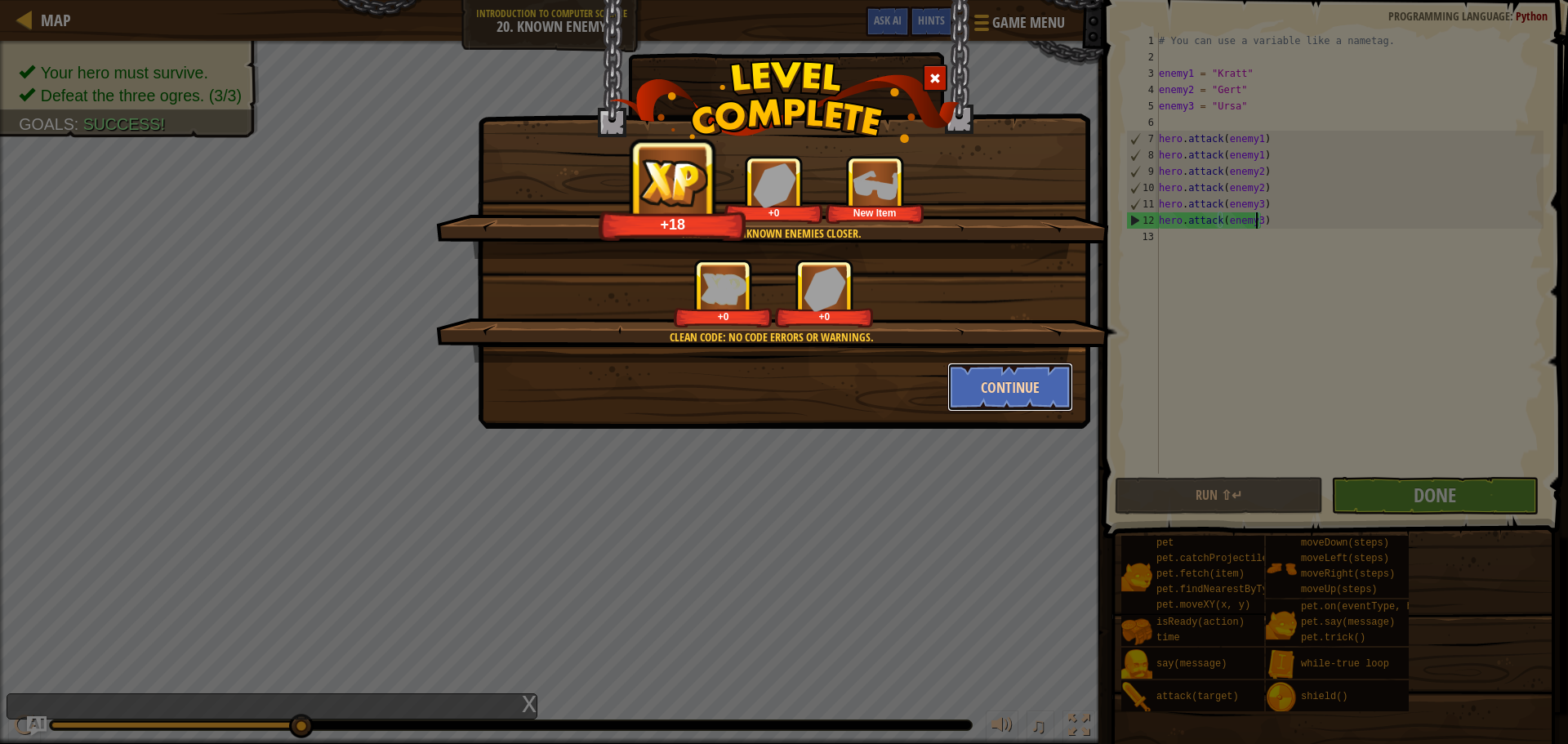
click at [980, 401] on button "Continue" at bounding box center [1010, 387] width 127 height 49
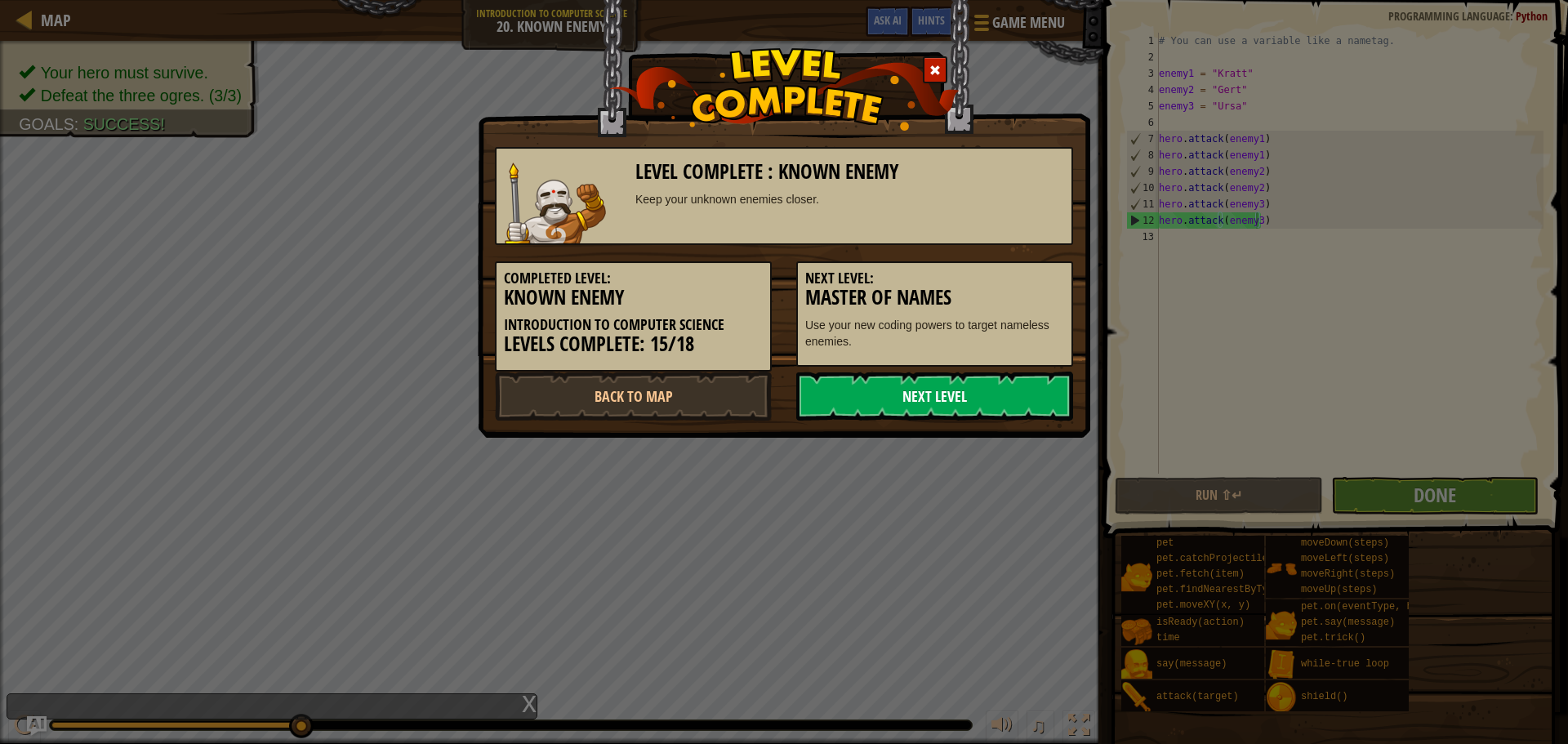
click at [919, 409] on link "Next Level" at bounding box center [935, 395] width 277 height 49
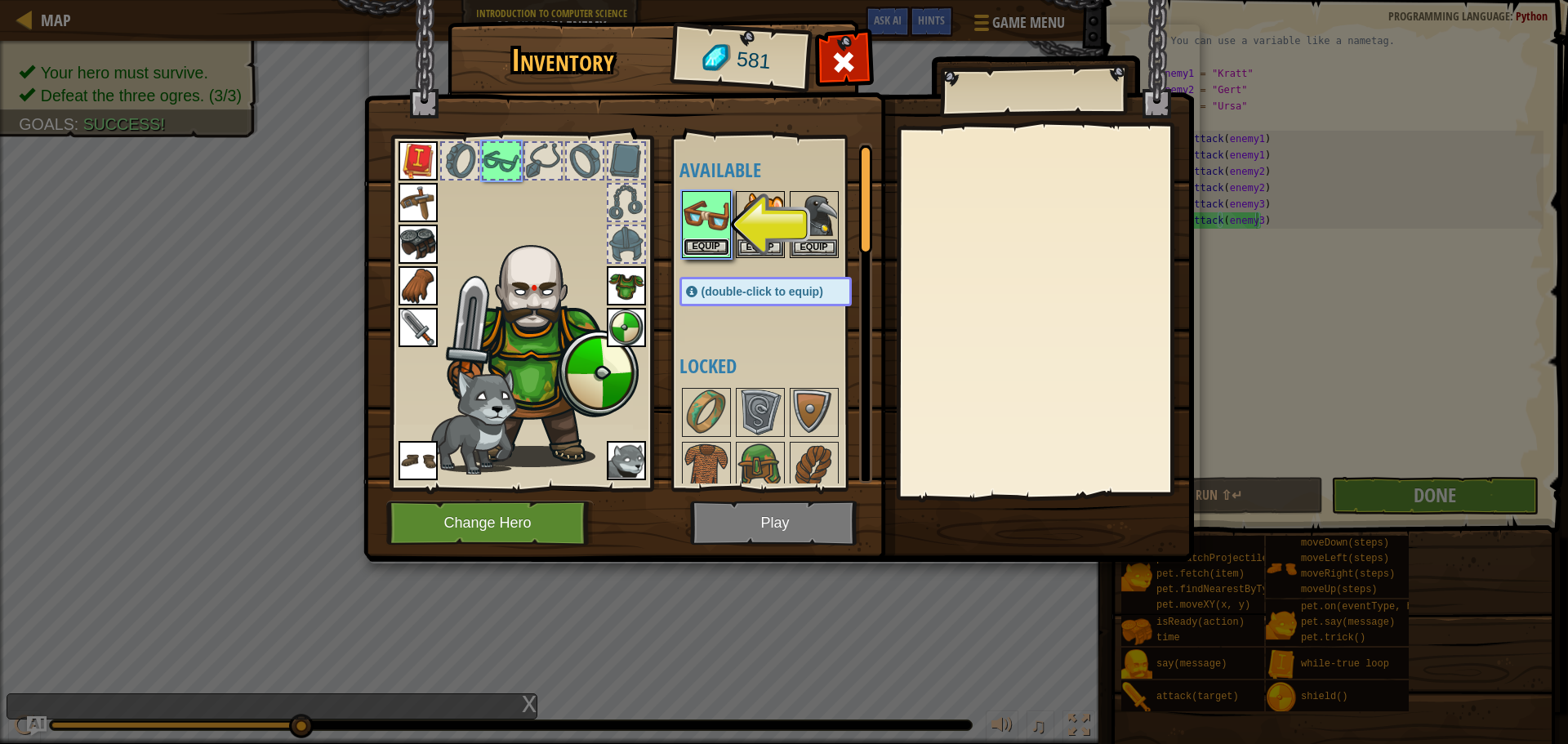
click at [705, 251] on button "Equip" at bounding box center [706, 247] width 46 height 17
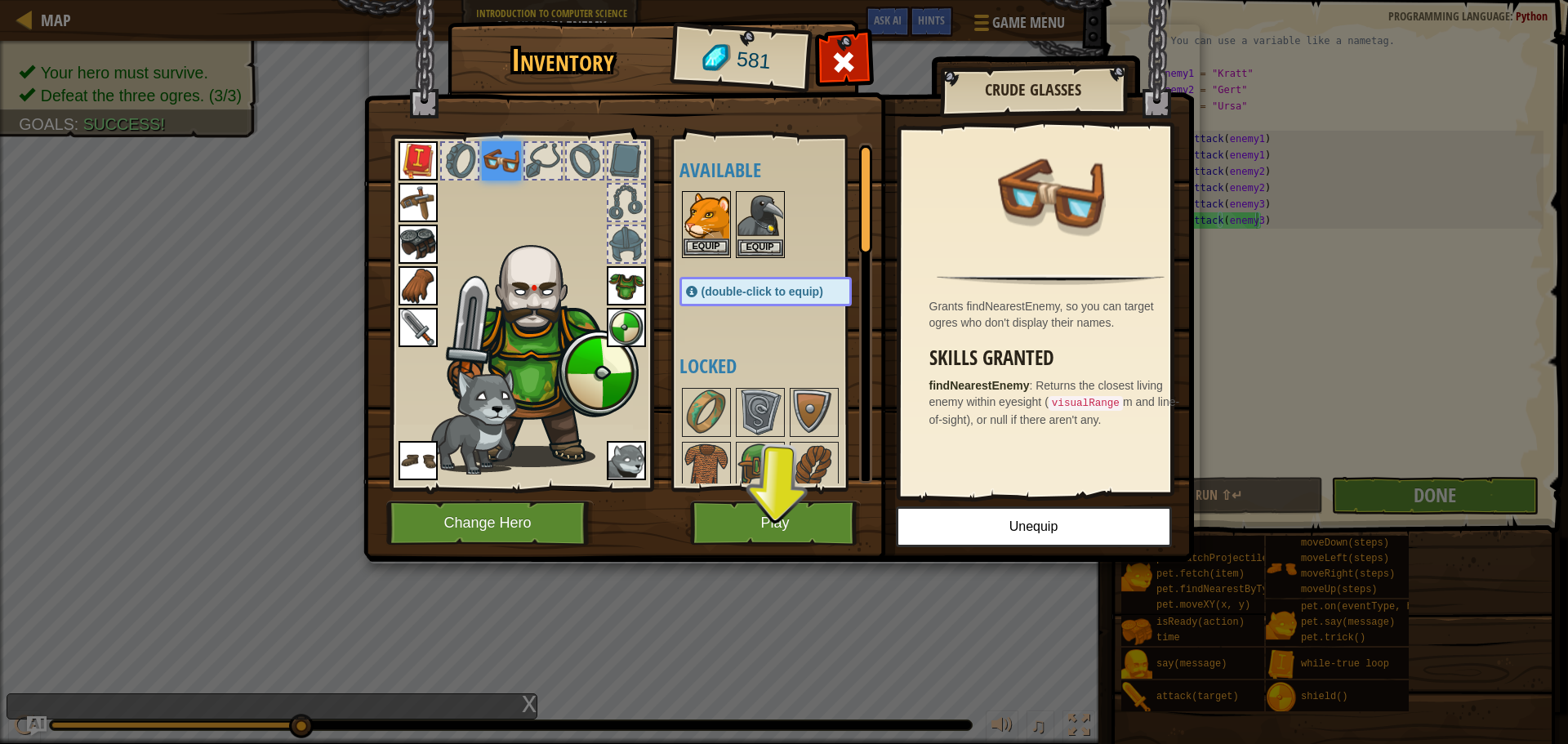
click at [700, 221] on img at bounding box center [706, 215] width 46 height 46
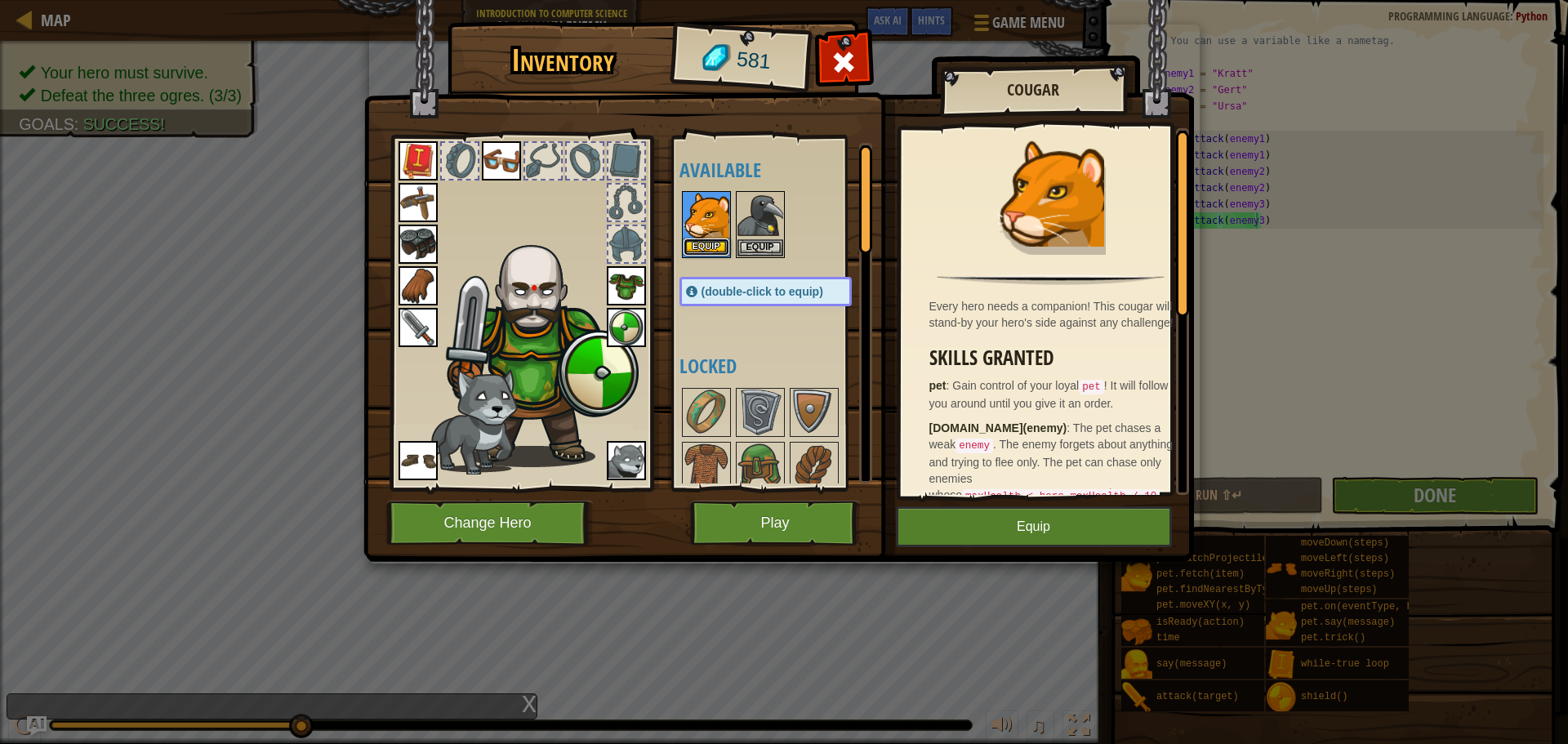
click at [704, 251] on button "Equip" at bounding box center [706, 247] width 46 height 17
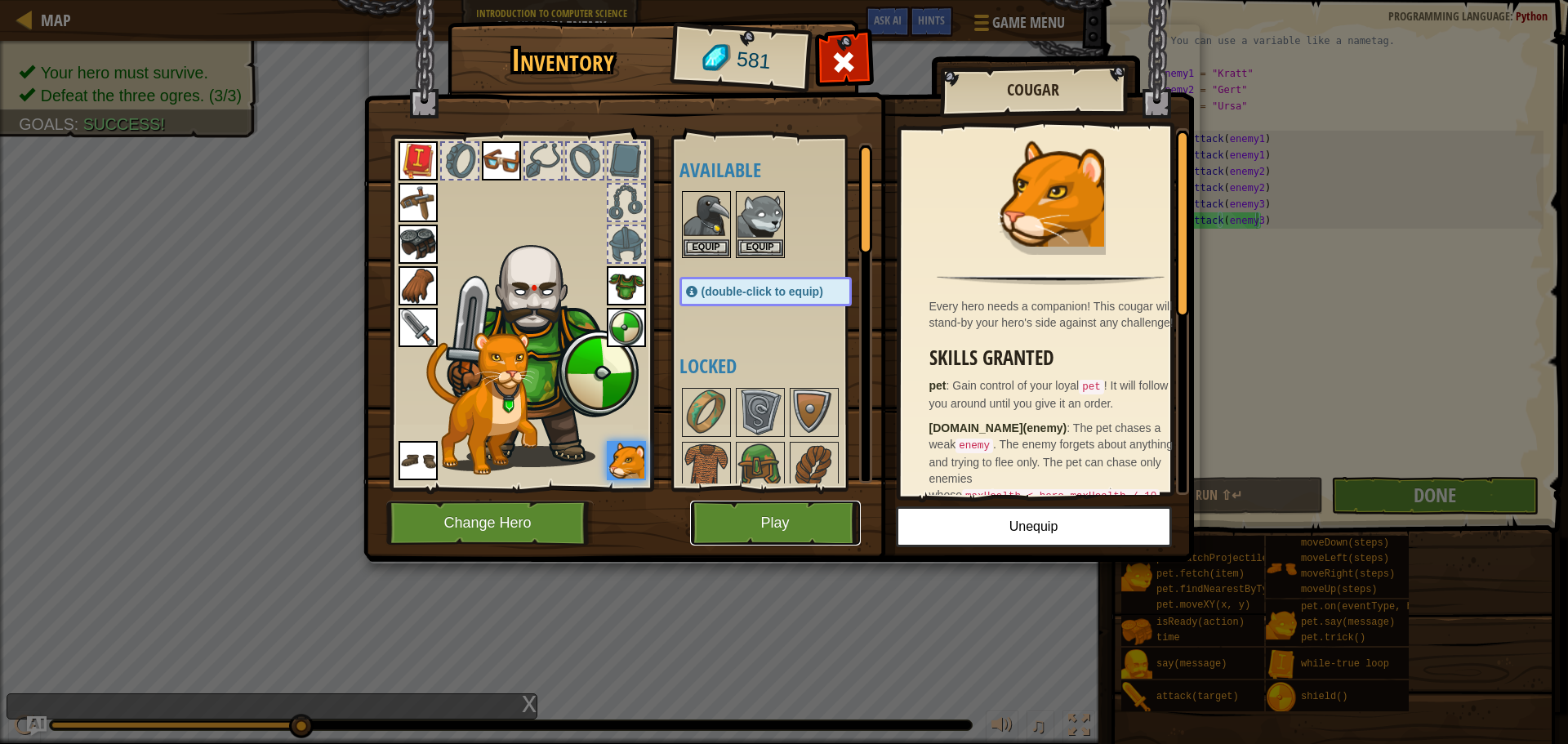
click at [775, 517] on button "Play" at bounding box center [774, 522] width 171 height 45
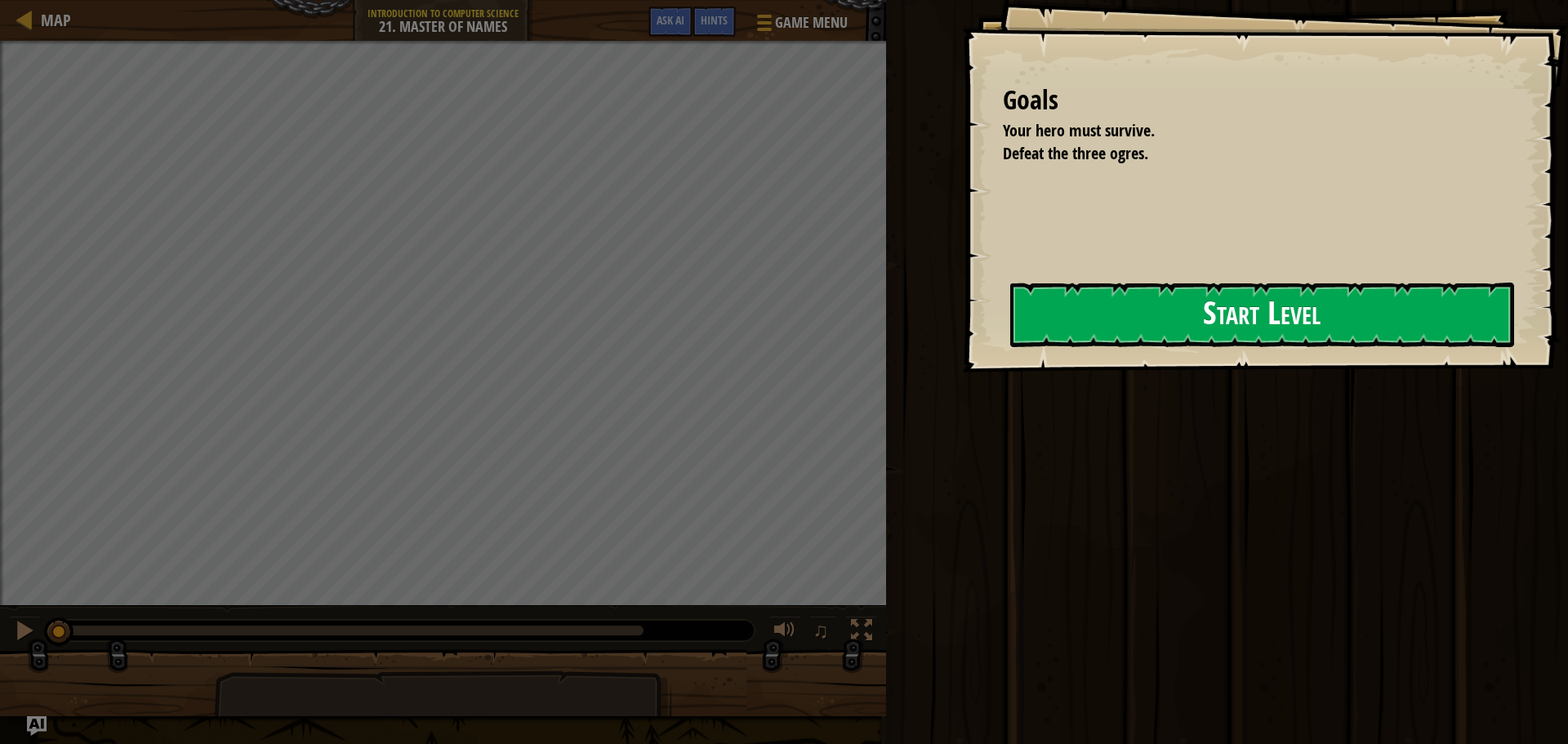
click at [1266, 332] on button "Start Level" at bounding box center [1261, 315] width 504 height 65
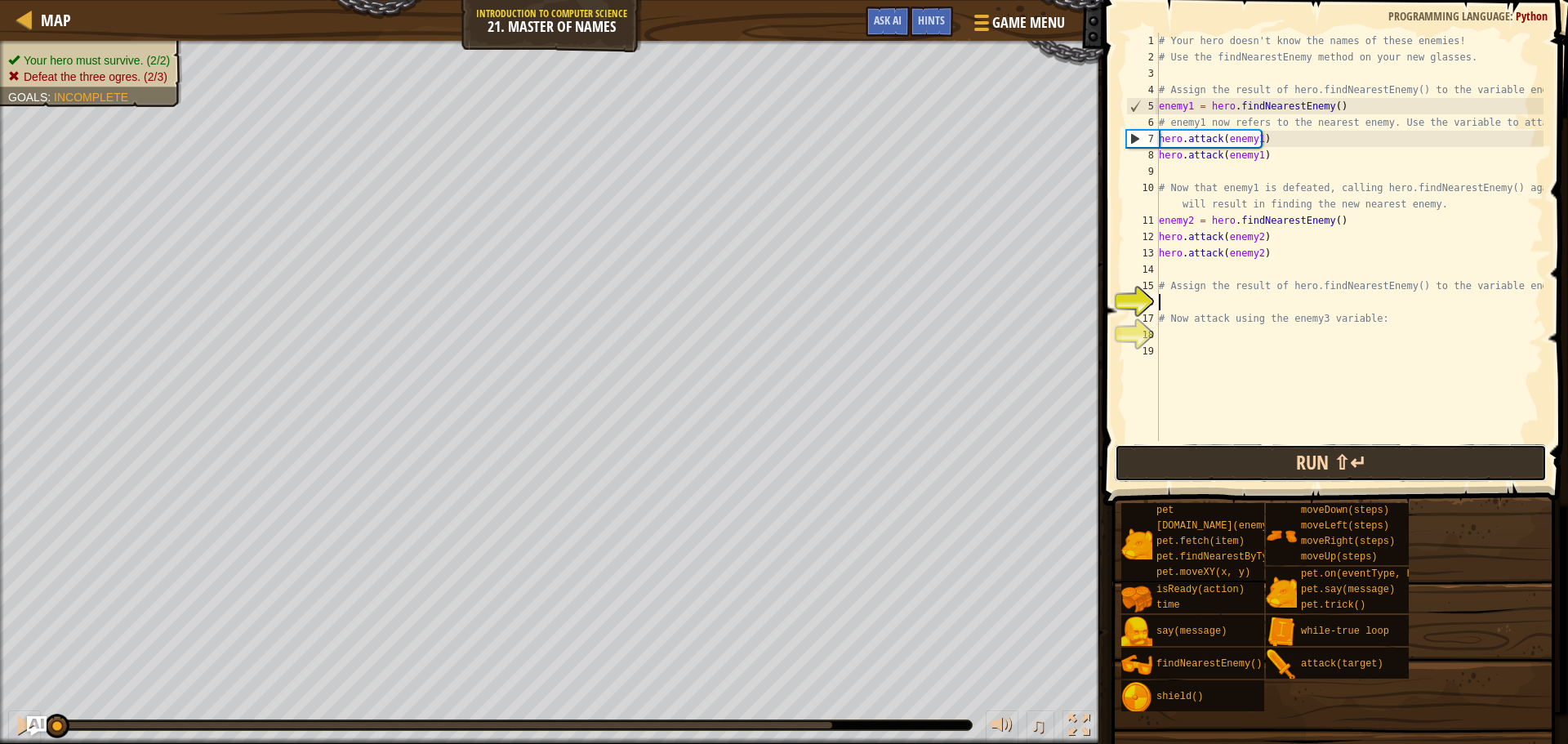
click at [1259, 452] on button "Run ⇧↵" at bounding box center [1330, 462] width 432 height 37
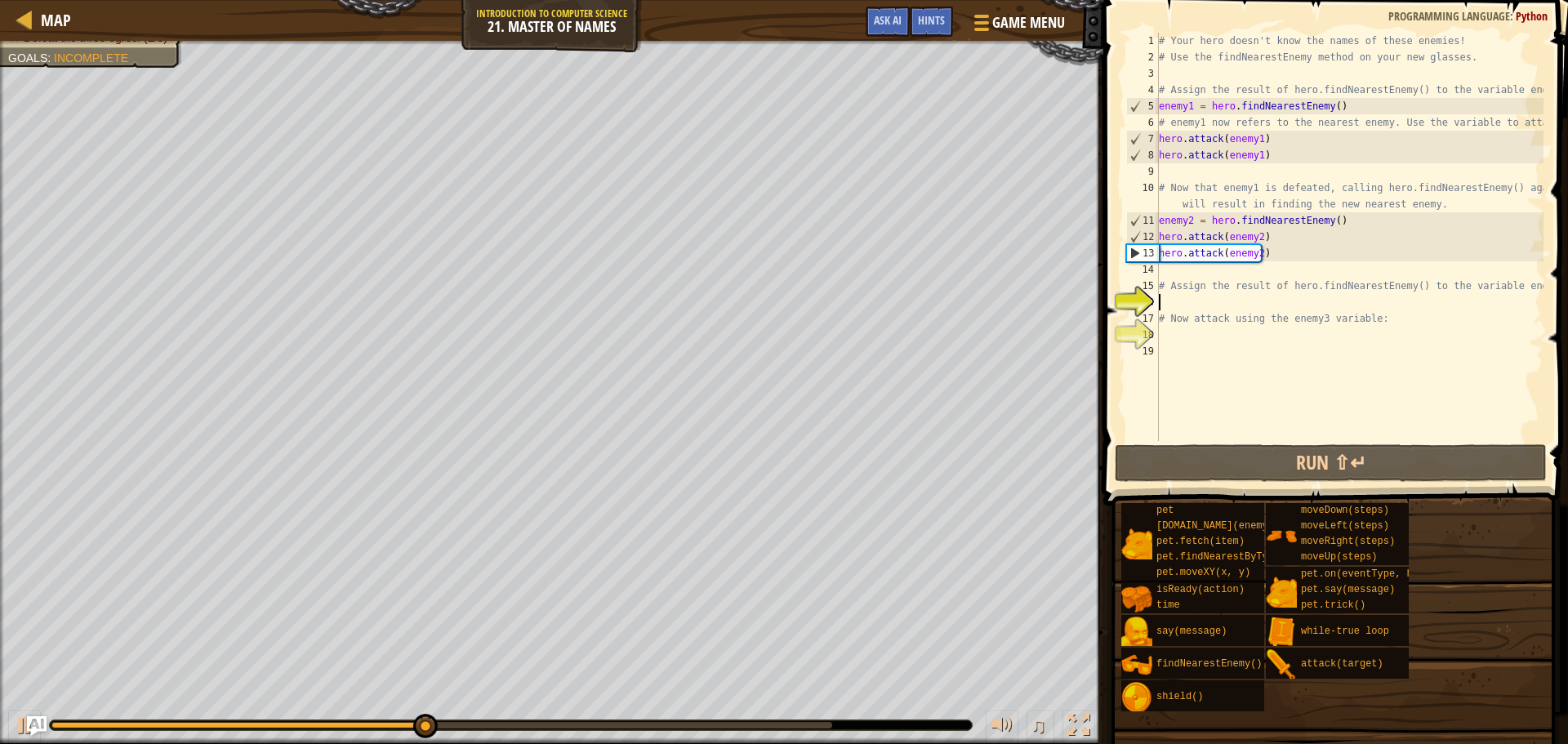
type textarea "h"
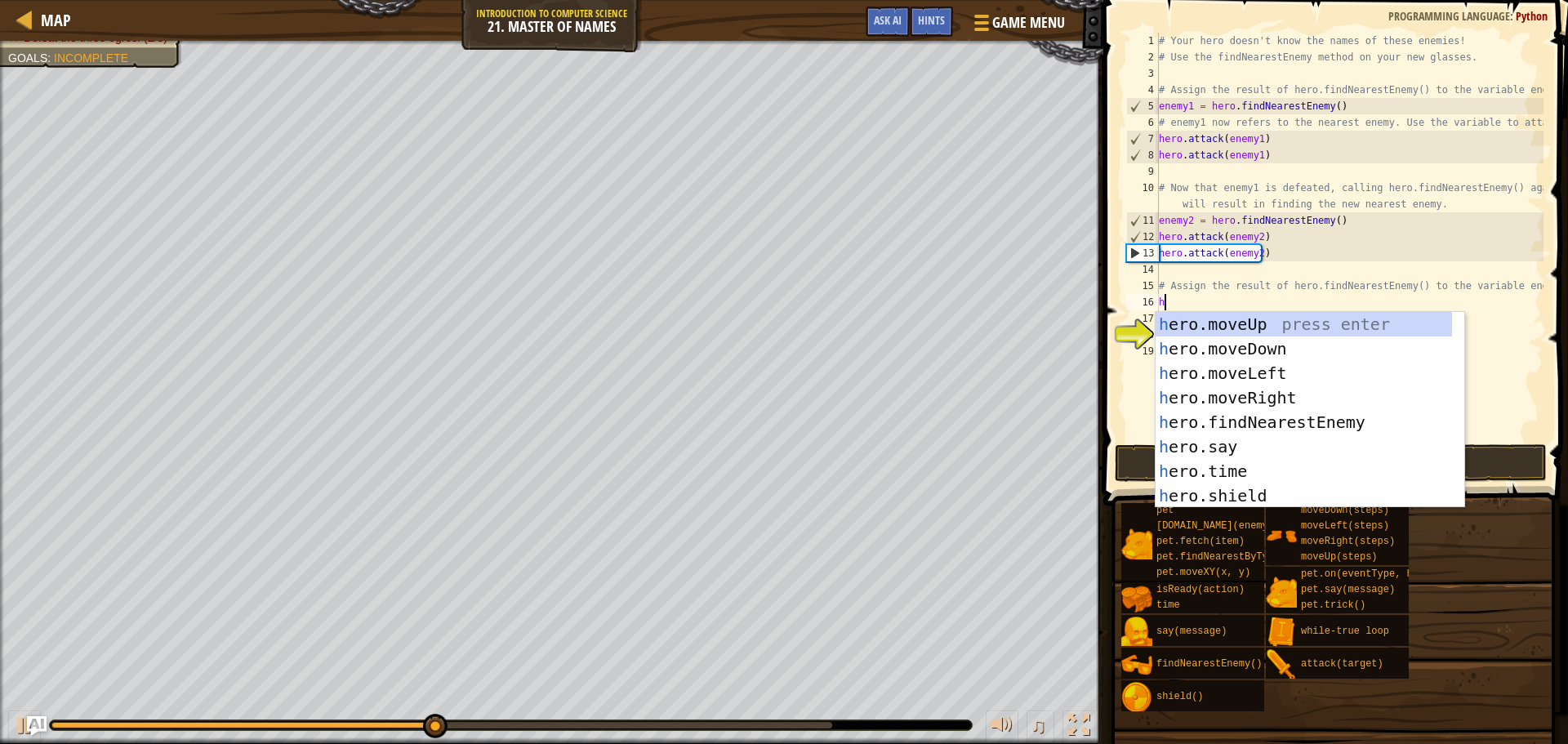
scroll to position [8, 0]
click at [1340, 426] on div "h ero.moveUp press enter h ero.moveDown press enter h ero.moveLeft press enter …" at bounding box center [1303, 433] width 296 height 245
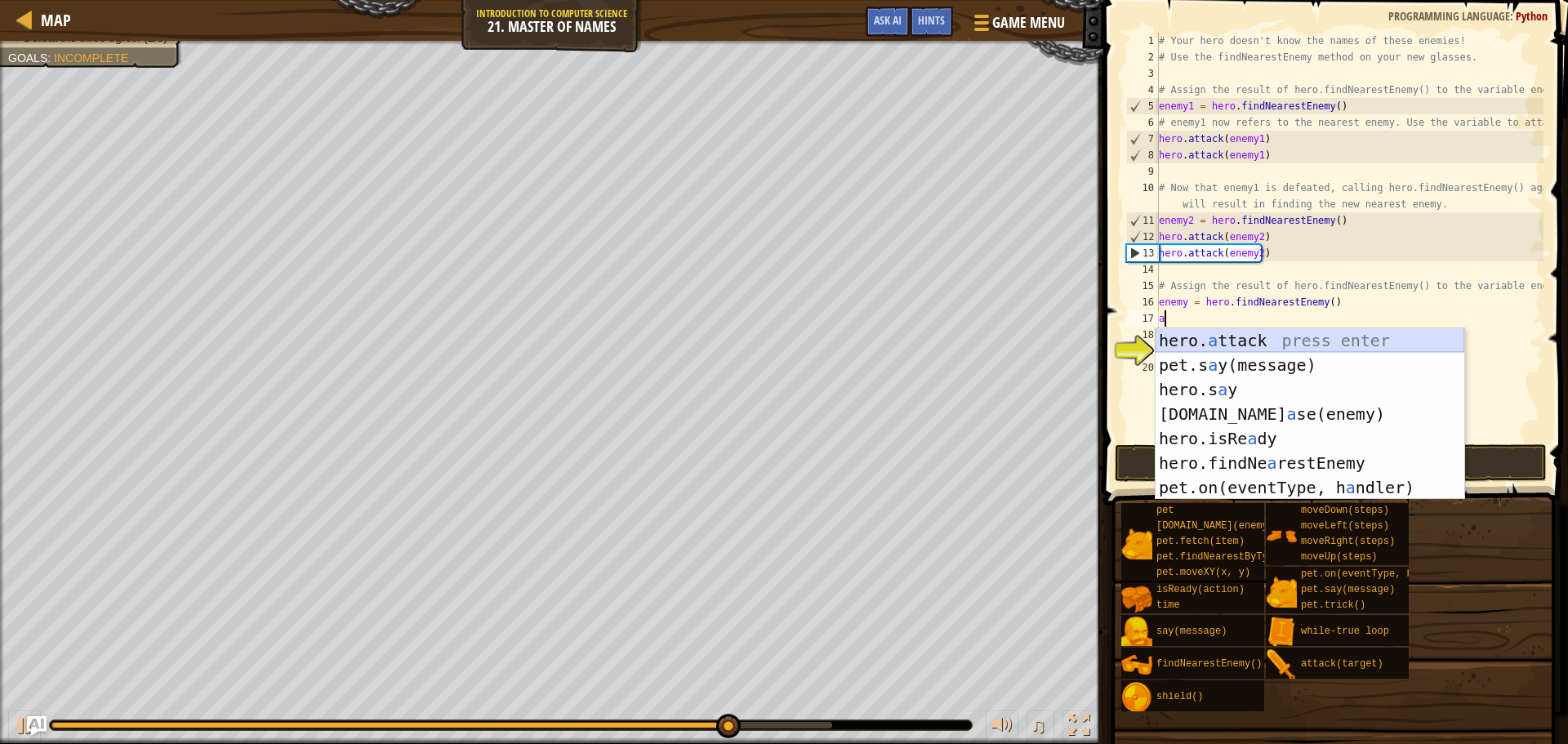
click at [1281, 341] on div "hero. a ttack press enter pet.s a y(message) press enter hero.s a y press enter…" at bounding box center [1310, 438] width 309 height 220
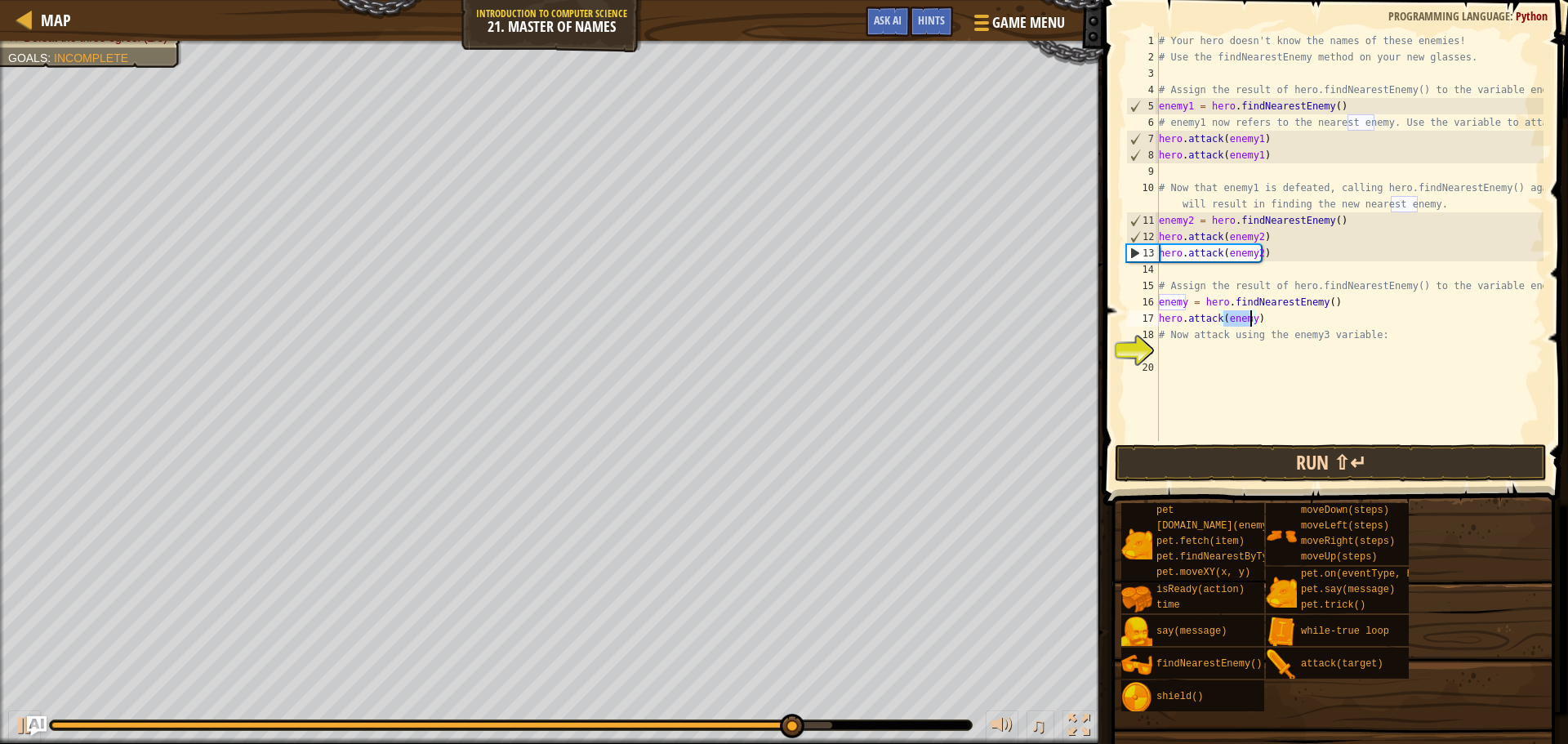
type textarea "hero.attack(enemy)"
click at [1305, 453] on button "Run ⇧↵" at bounding box center [1330, 462] width 432 height 37
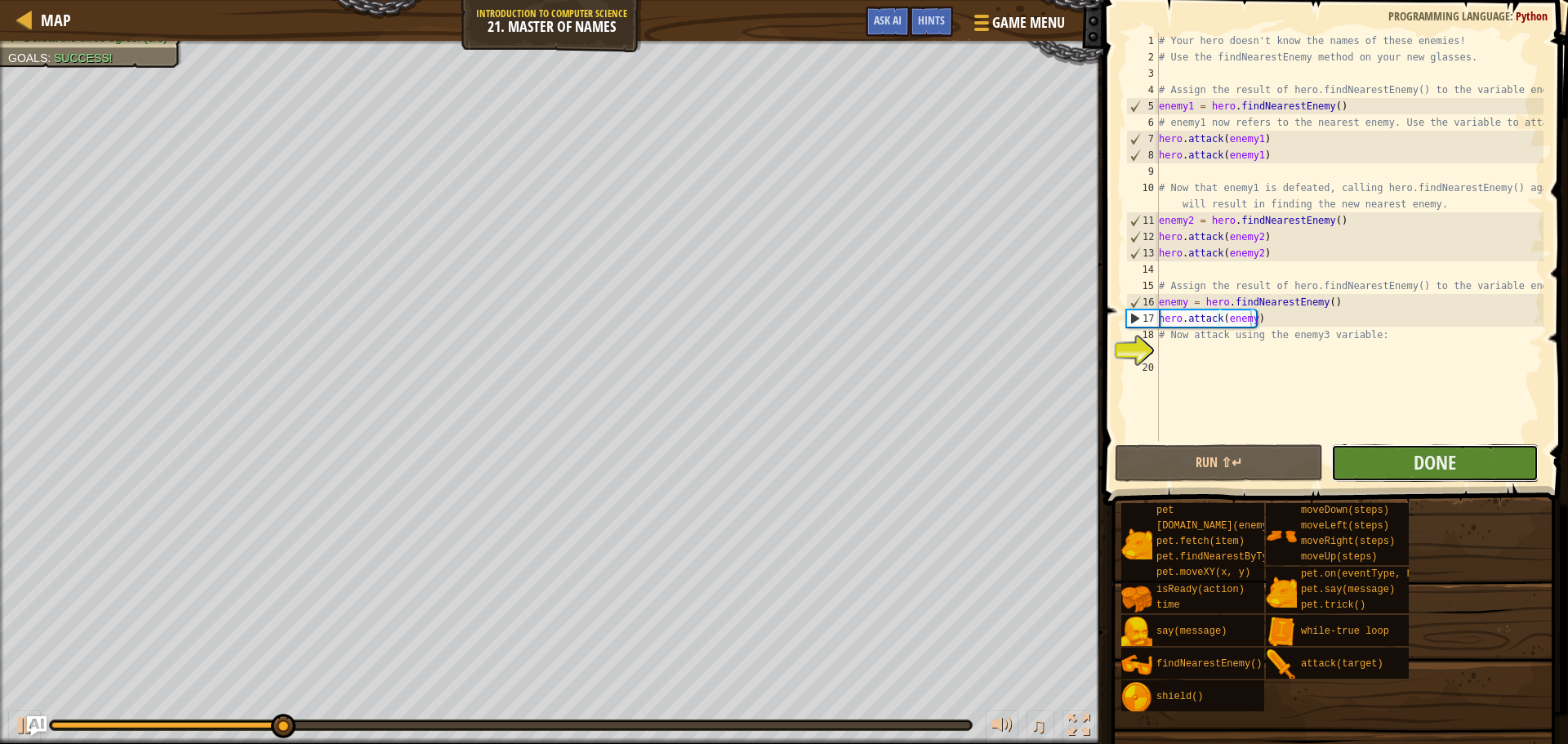
click at [1389, 464] on button "Done" at bounding box center [1435, 462] width 208 height 37
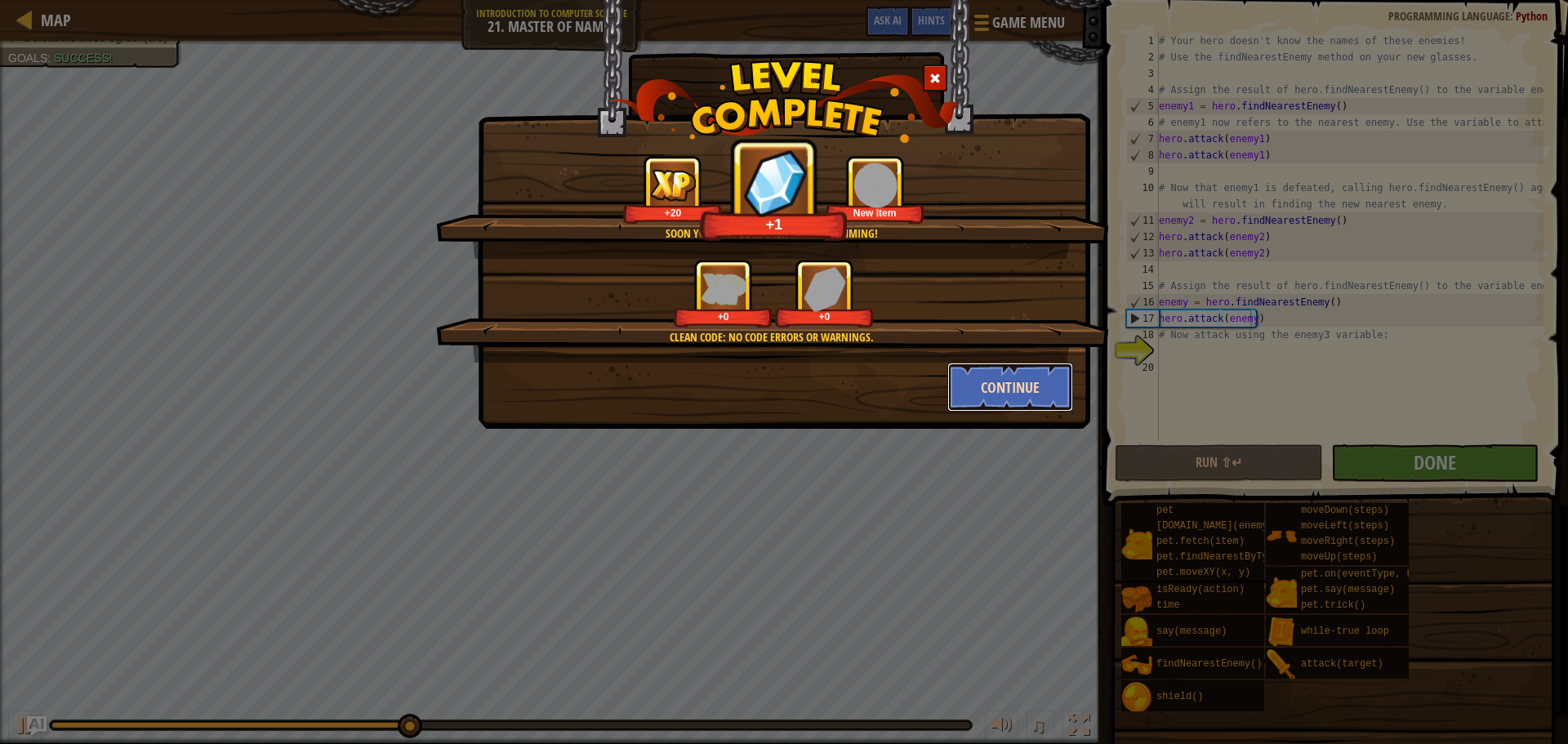
click at [994, 396] on button "Continue" at bounding box center [1010, 387] width 127 height 49
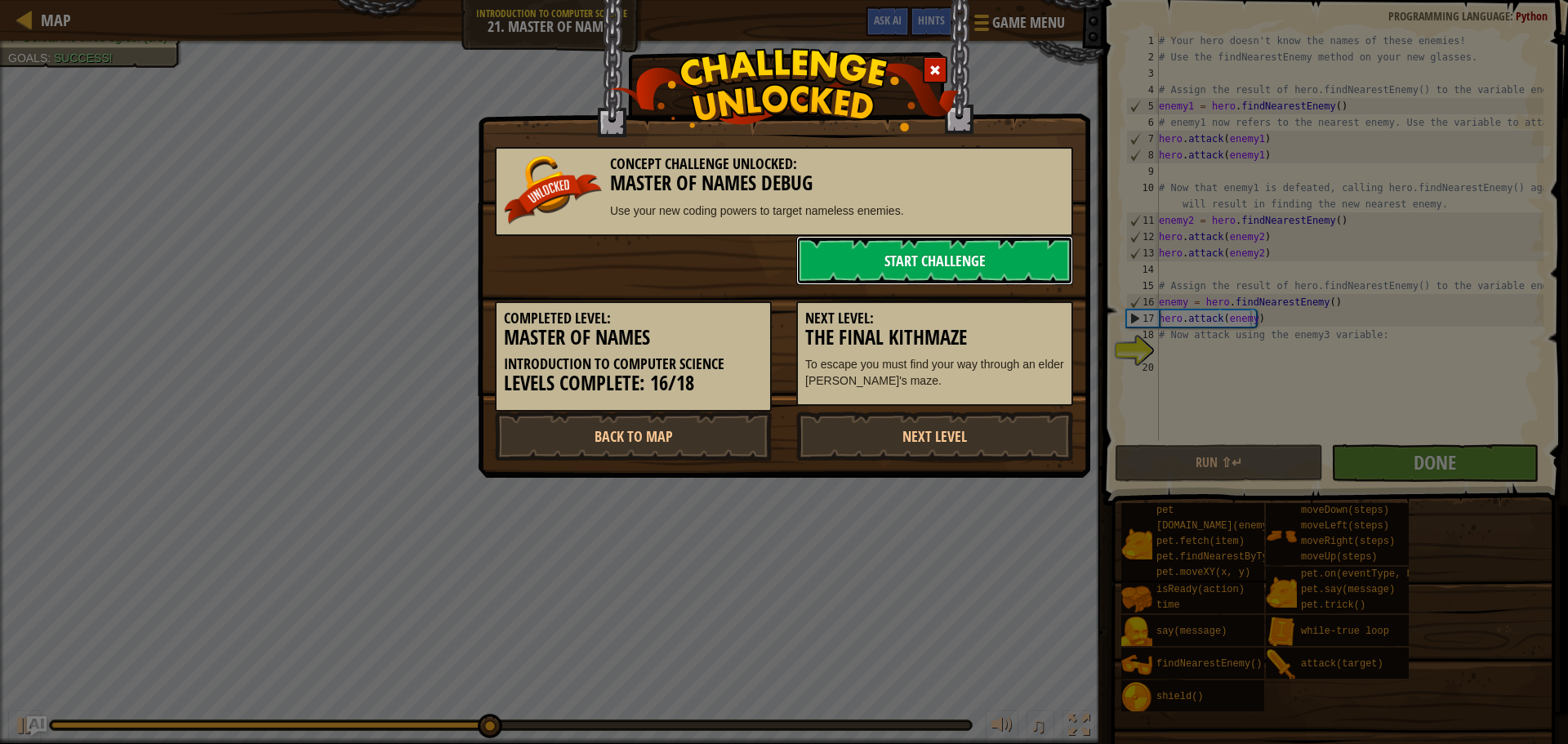
click at [923, 243] on link "Start Challenge" at bounding box center [935, 260] width 277 height 49
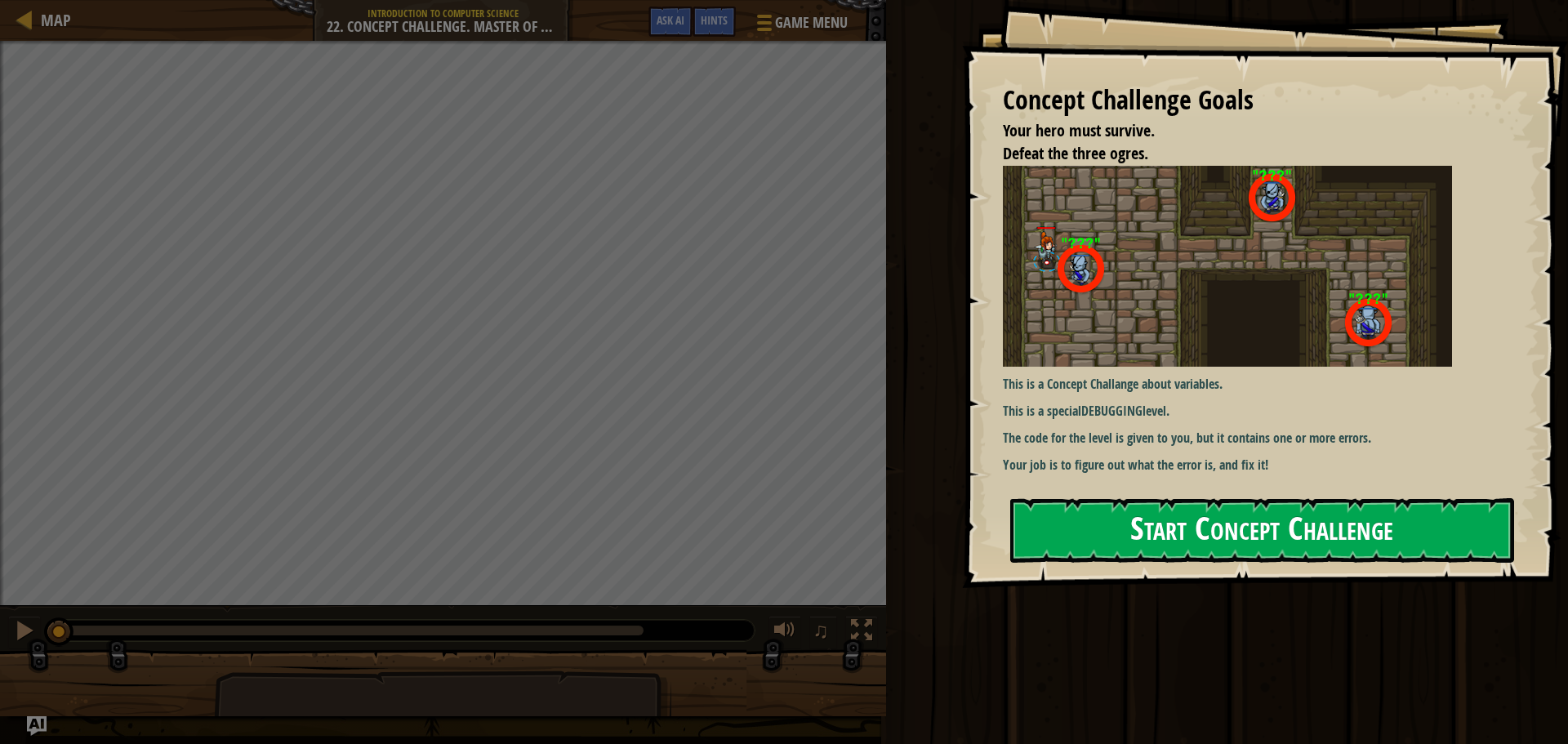
click at [1305, 517] on button "Start Concept Challenge" at bounding box center [1261, 531] width 504 height 65
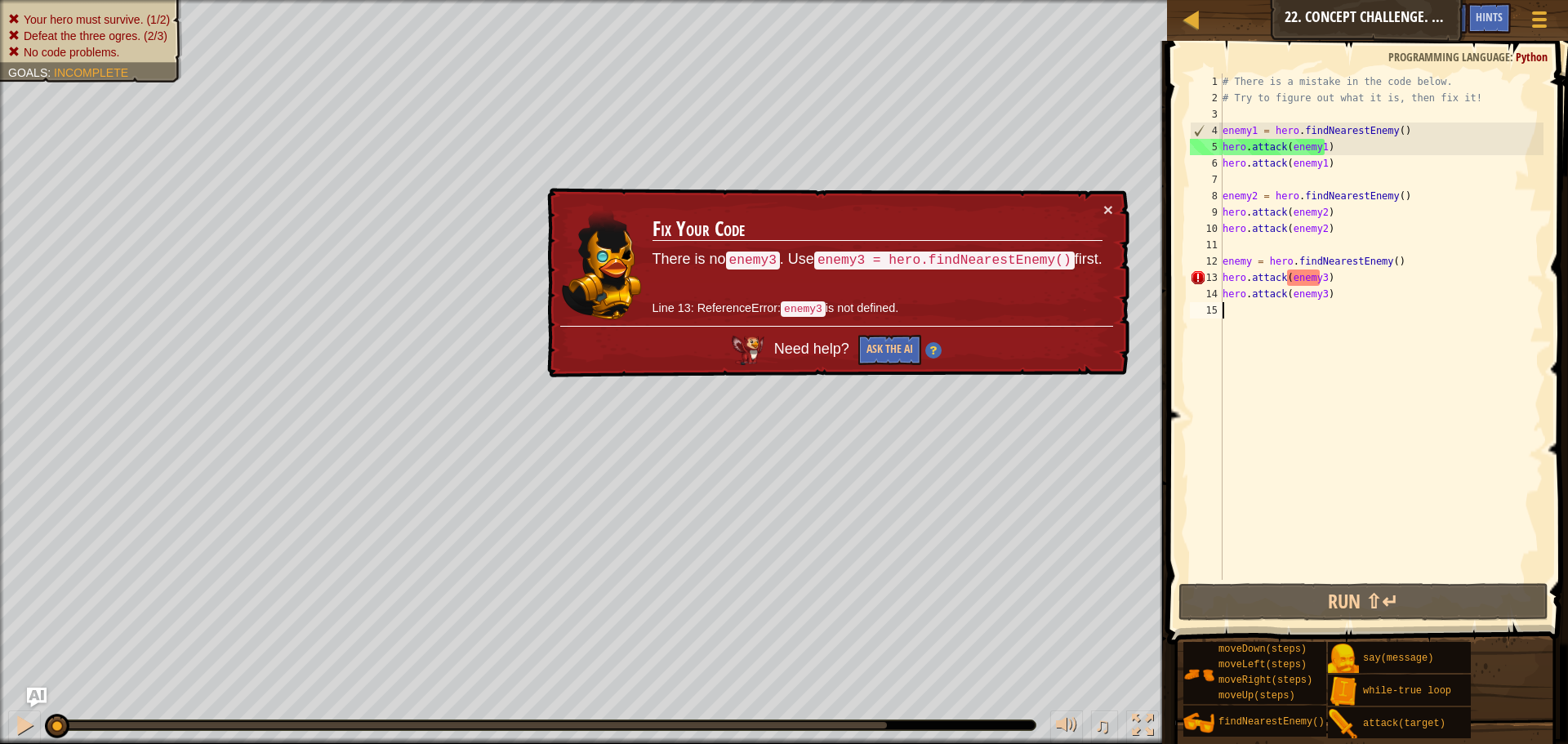
click at [1317, 277] on div "# There is a mistake in the code below. # Try to figure out what it is, then fi…" at bounding box center [1381, 343] width 324 height 539
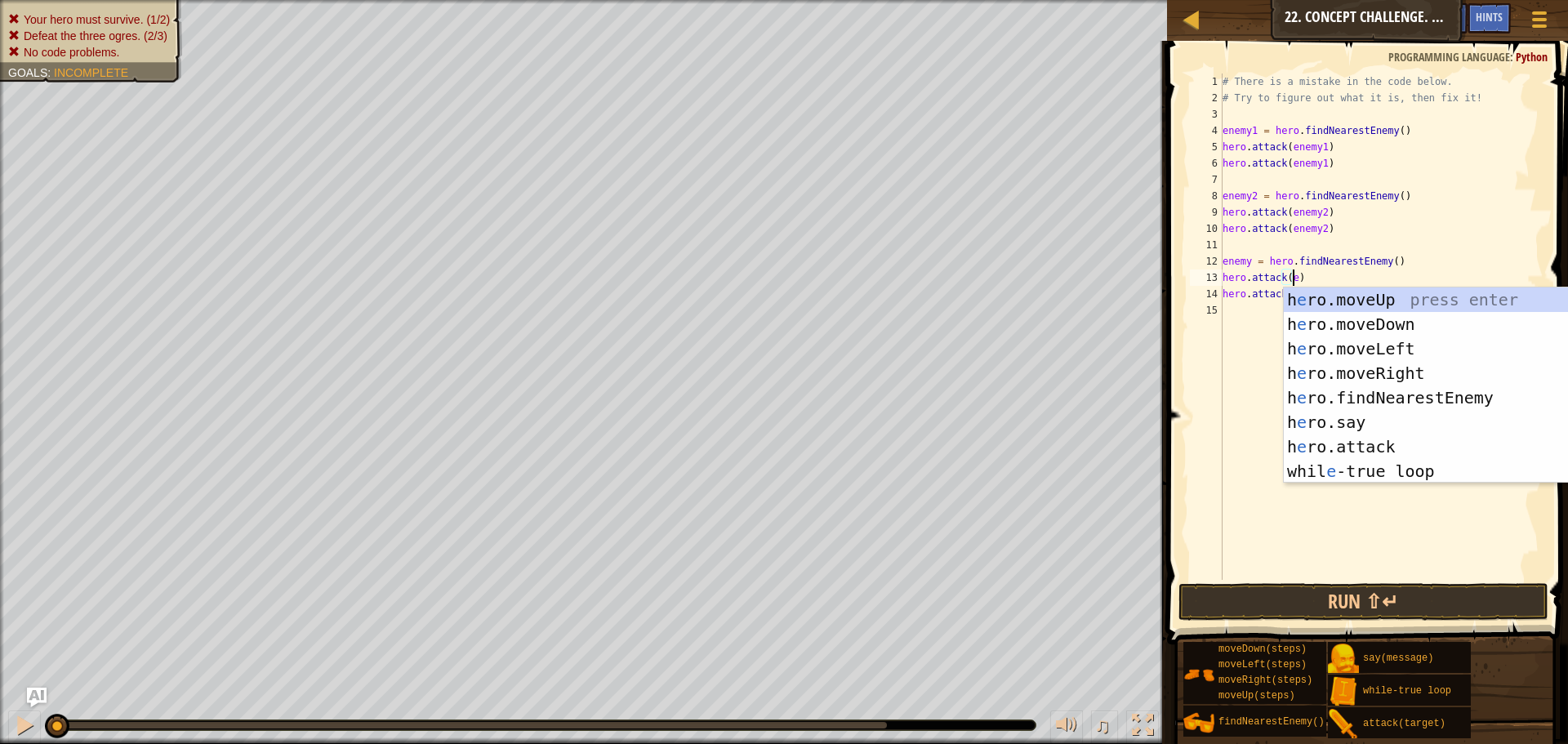
scroll to position [8, 6]
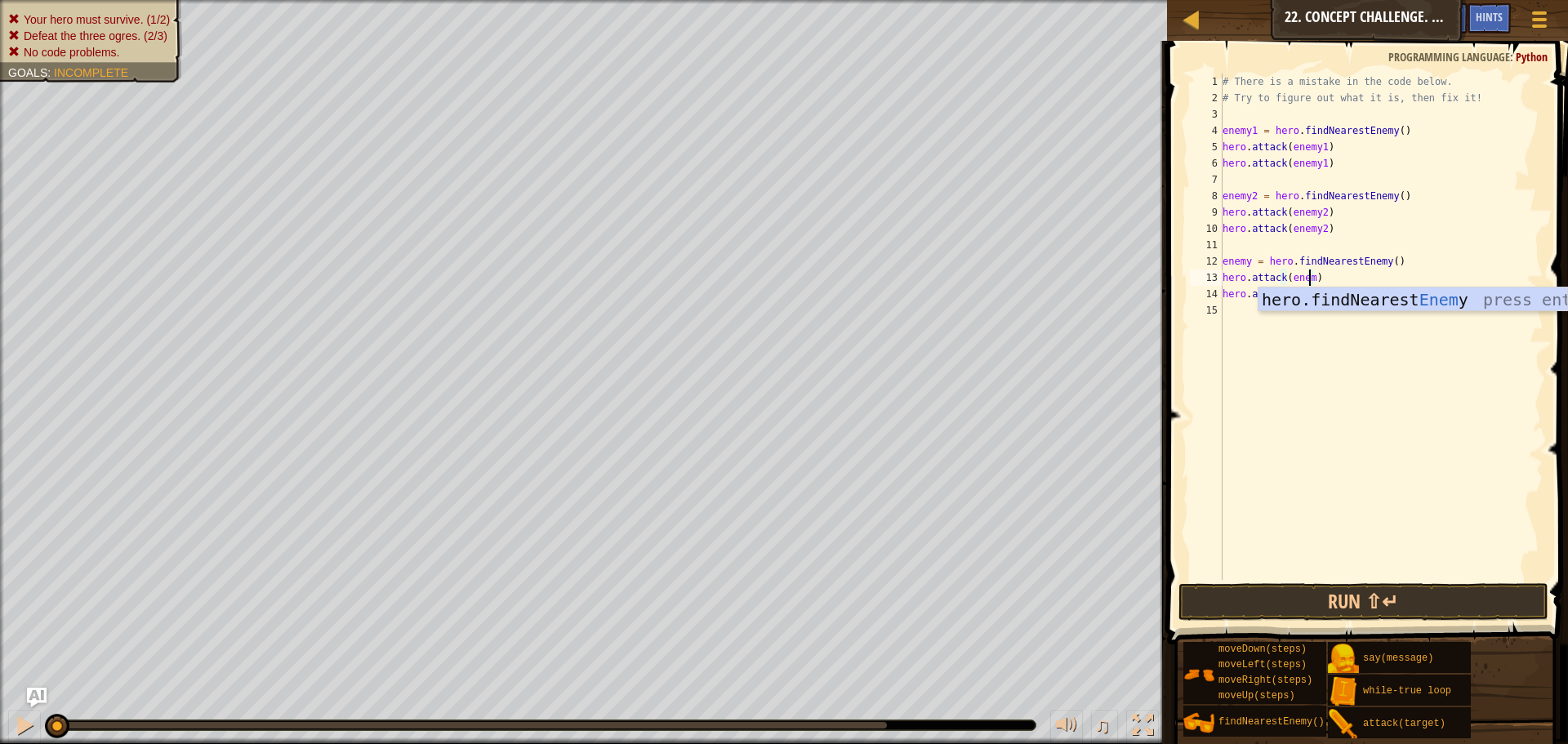
type textarea "hero.attack(enemy)"
click at [1333, 362] on div "# There is a mistake in the code below. # Try to figure out what it is, then fi…" at bounding box center [1381, 343] width 324 height 539
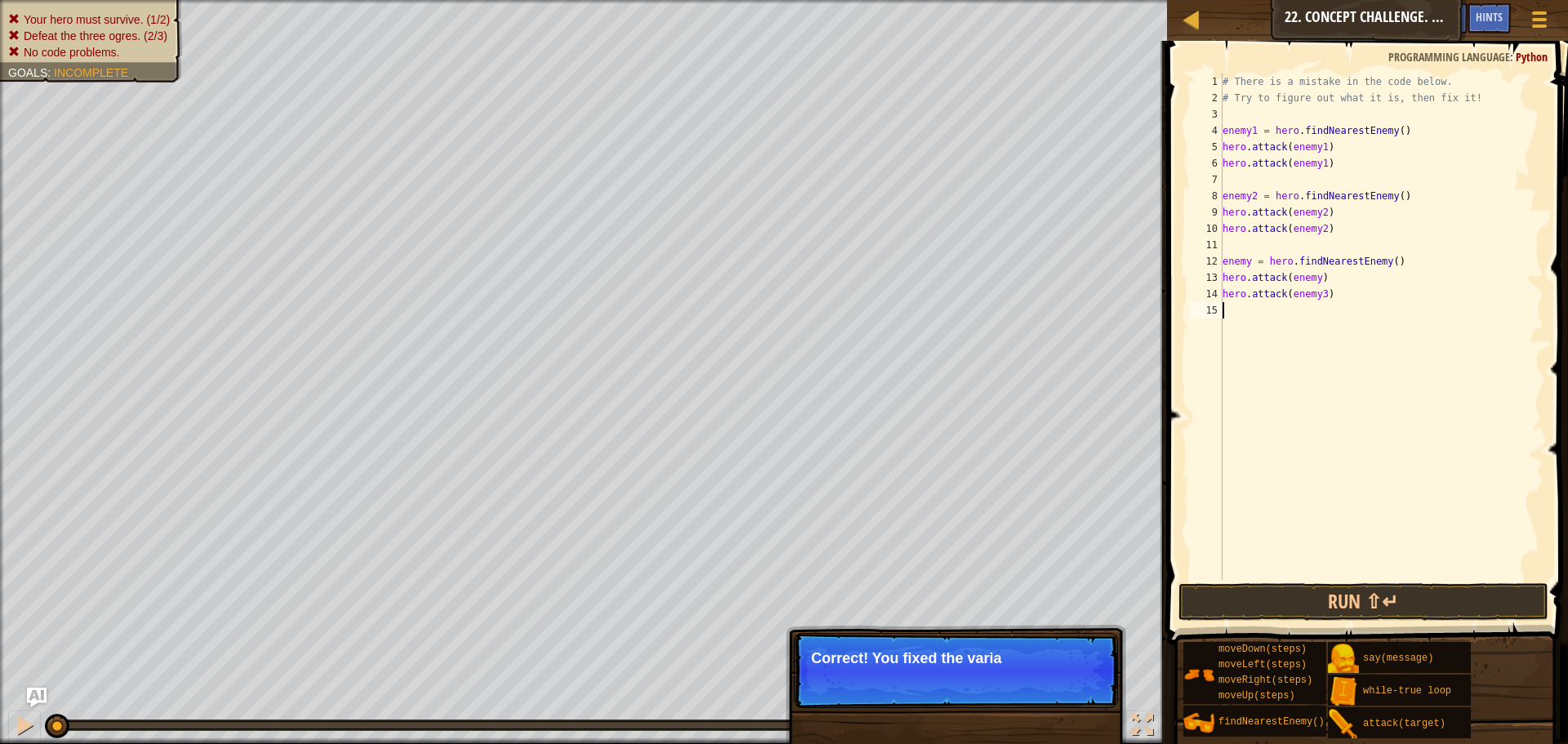
click at [1321, 294] on div "# There is a mistake in the code below. # Try to figure out what it is, then fi…" at bounding box center [1381, 343] width 324 height 539
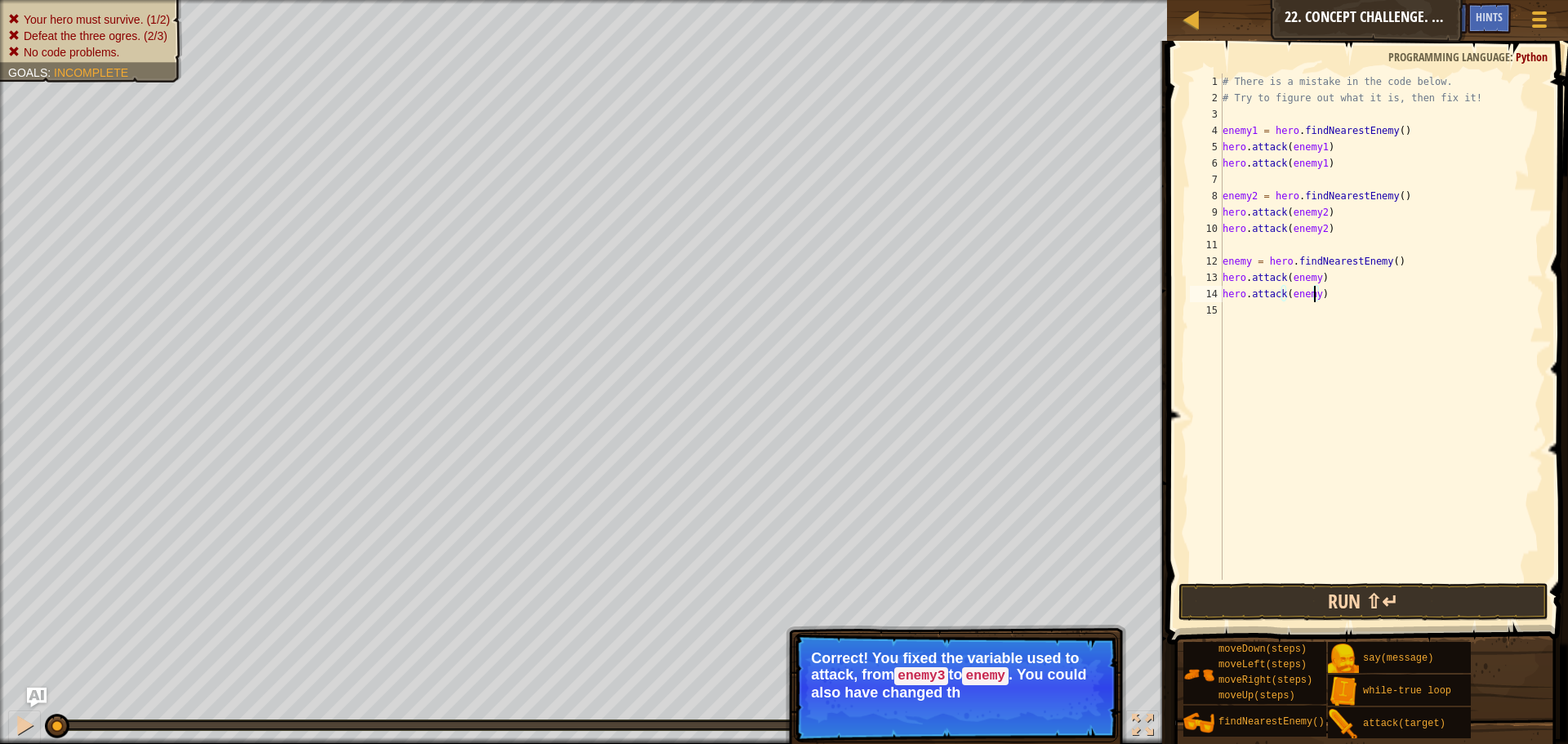
type textarea "hero.attack(enemy)"
click at [1287, 611] on button "Run ⇧↵" at bounding box center [1363, 601] width 370 height 37
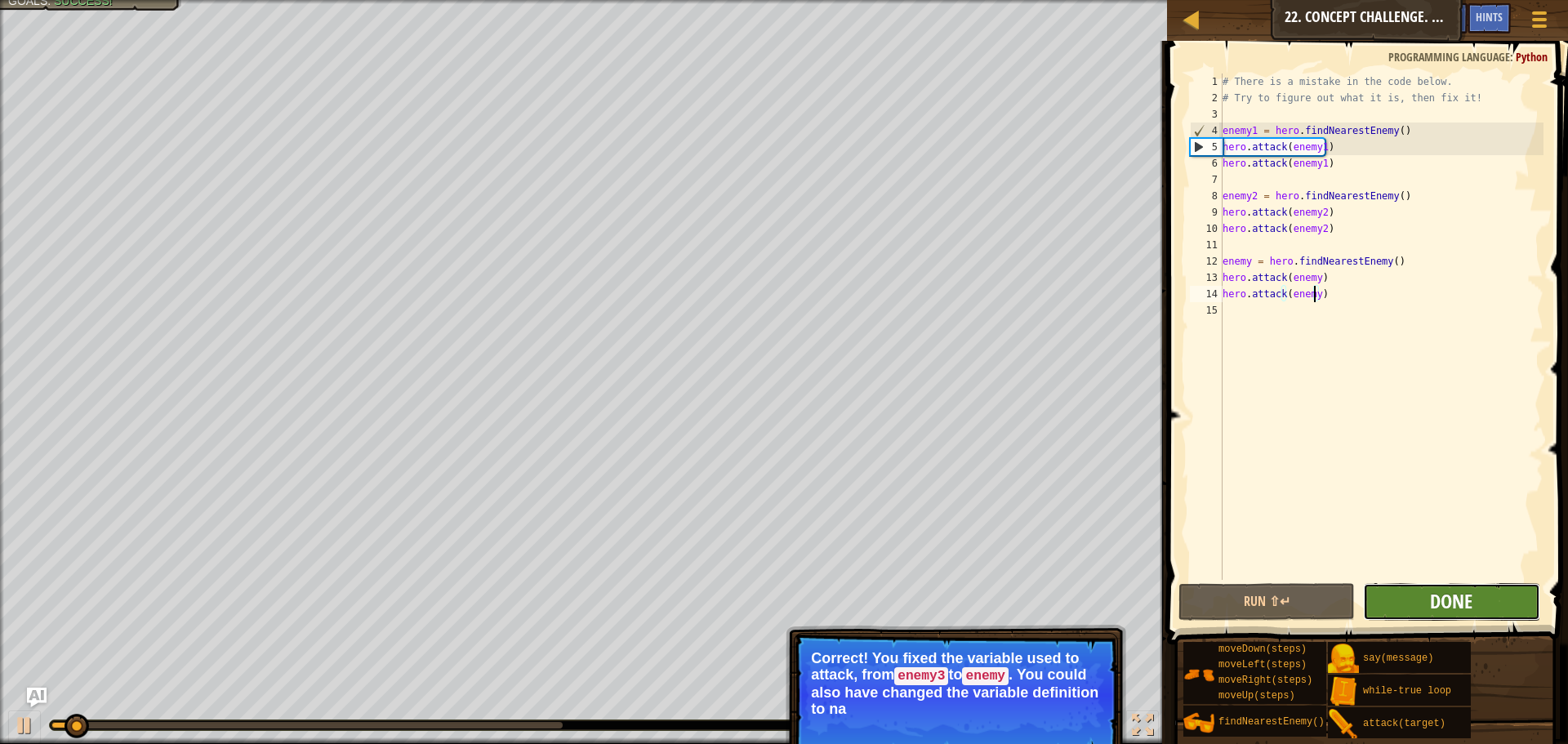
click at [1436, 592] on span "Done" at bounding box center [1451, 600] width 43 height 26
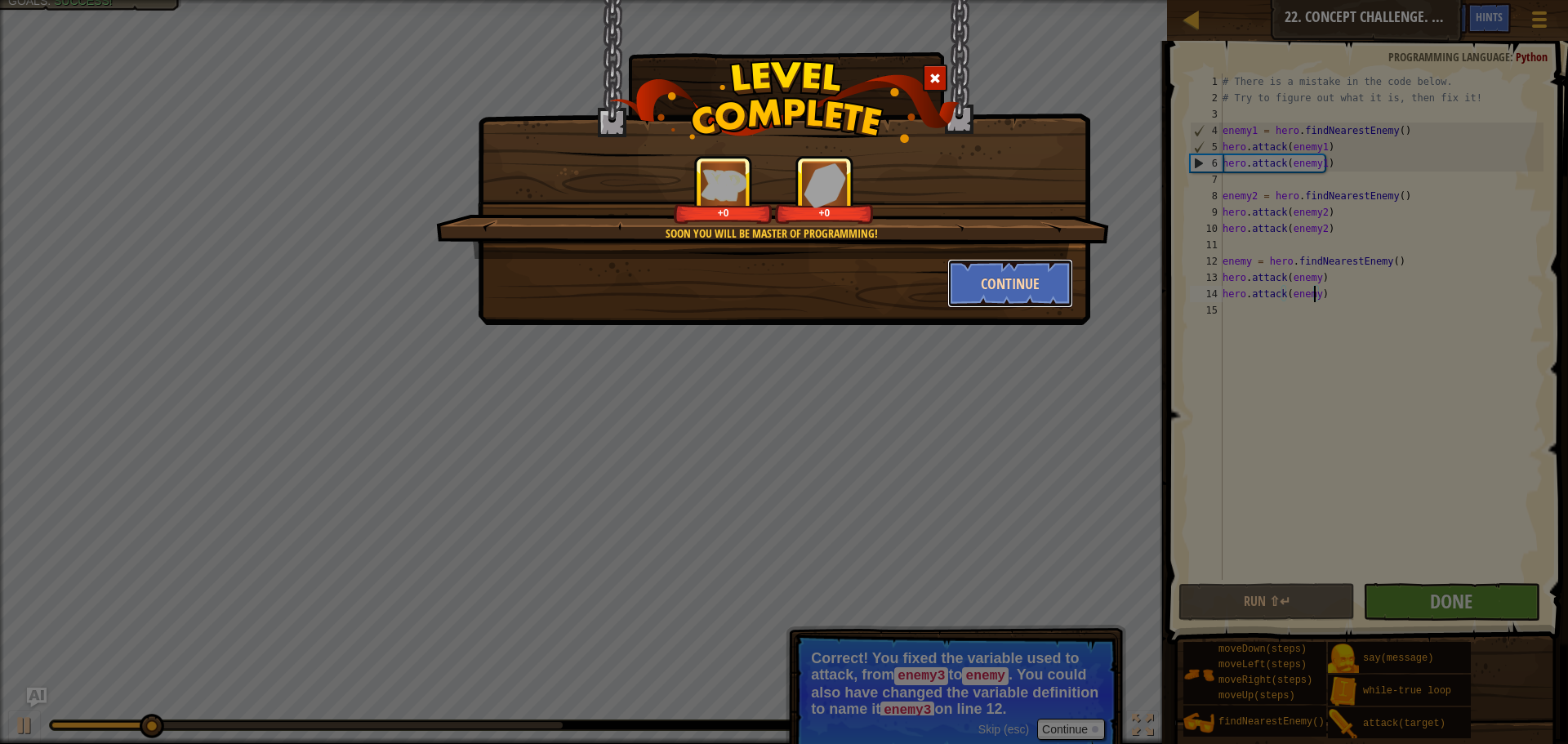
click at [970, 283] on button "Continue" at bounding box center [1010, 283] width 127 height 49
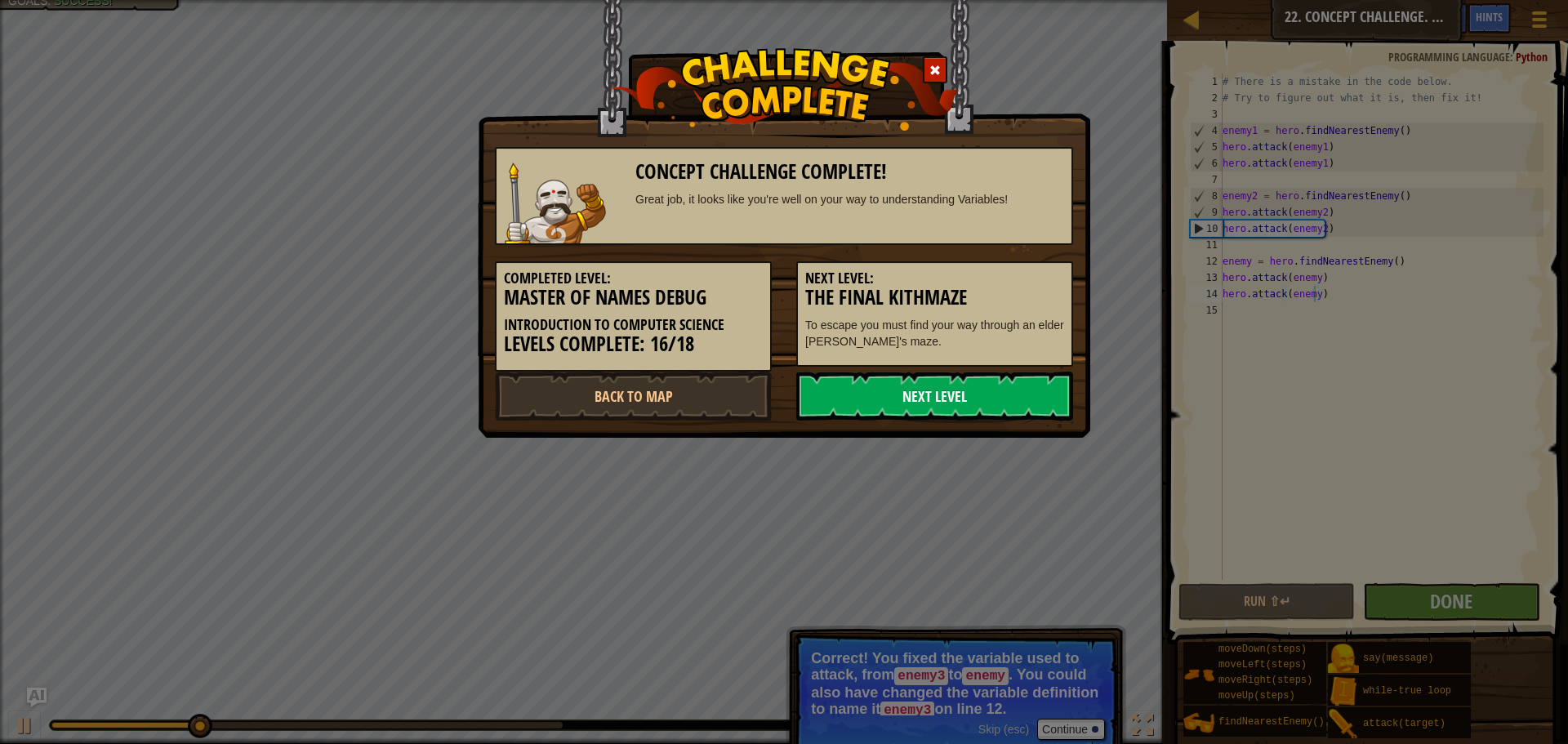
click at [952, 387] on link "Next Level" at bounding box center [935, 395] width 277 height 49
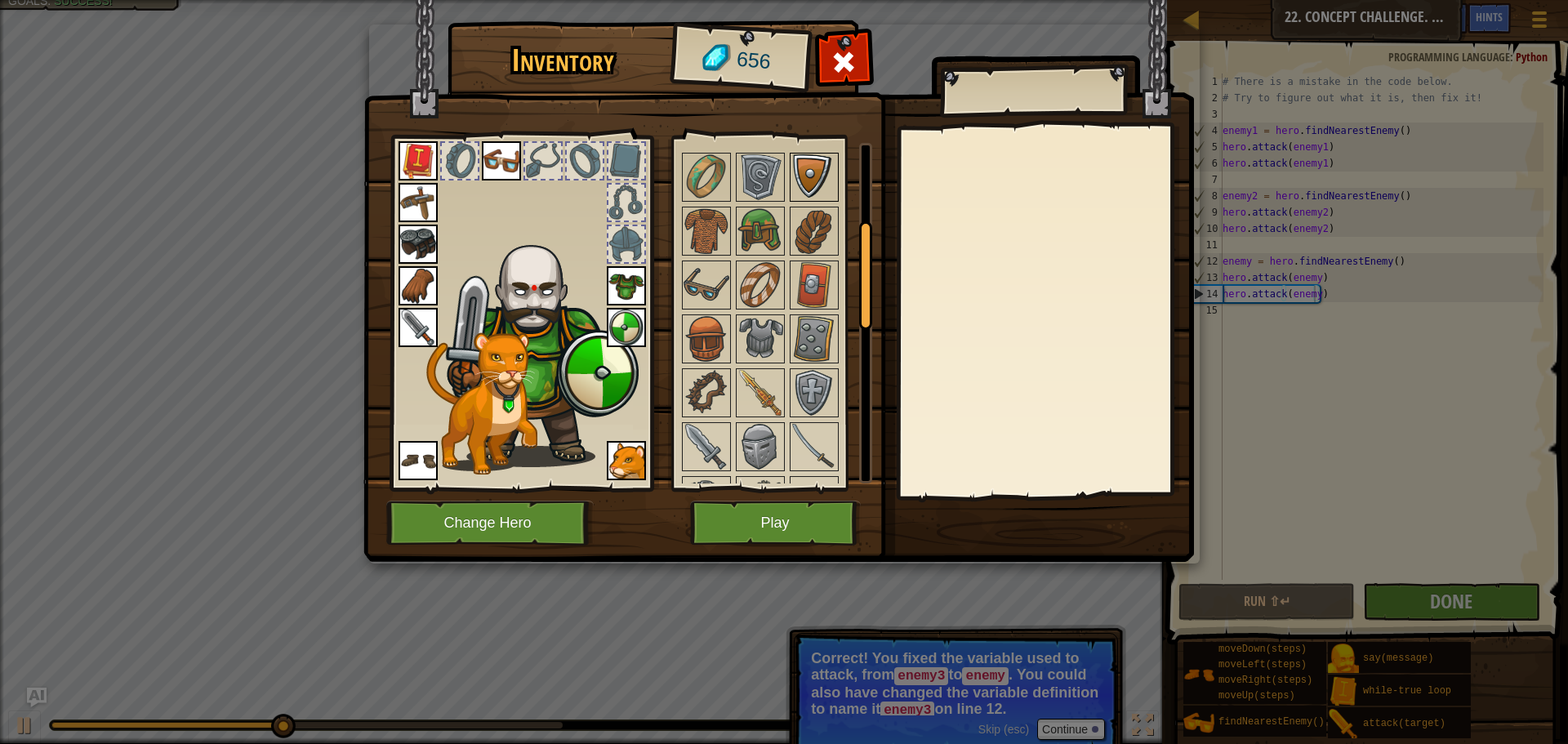
scroll to position [245, 0]
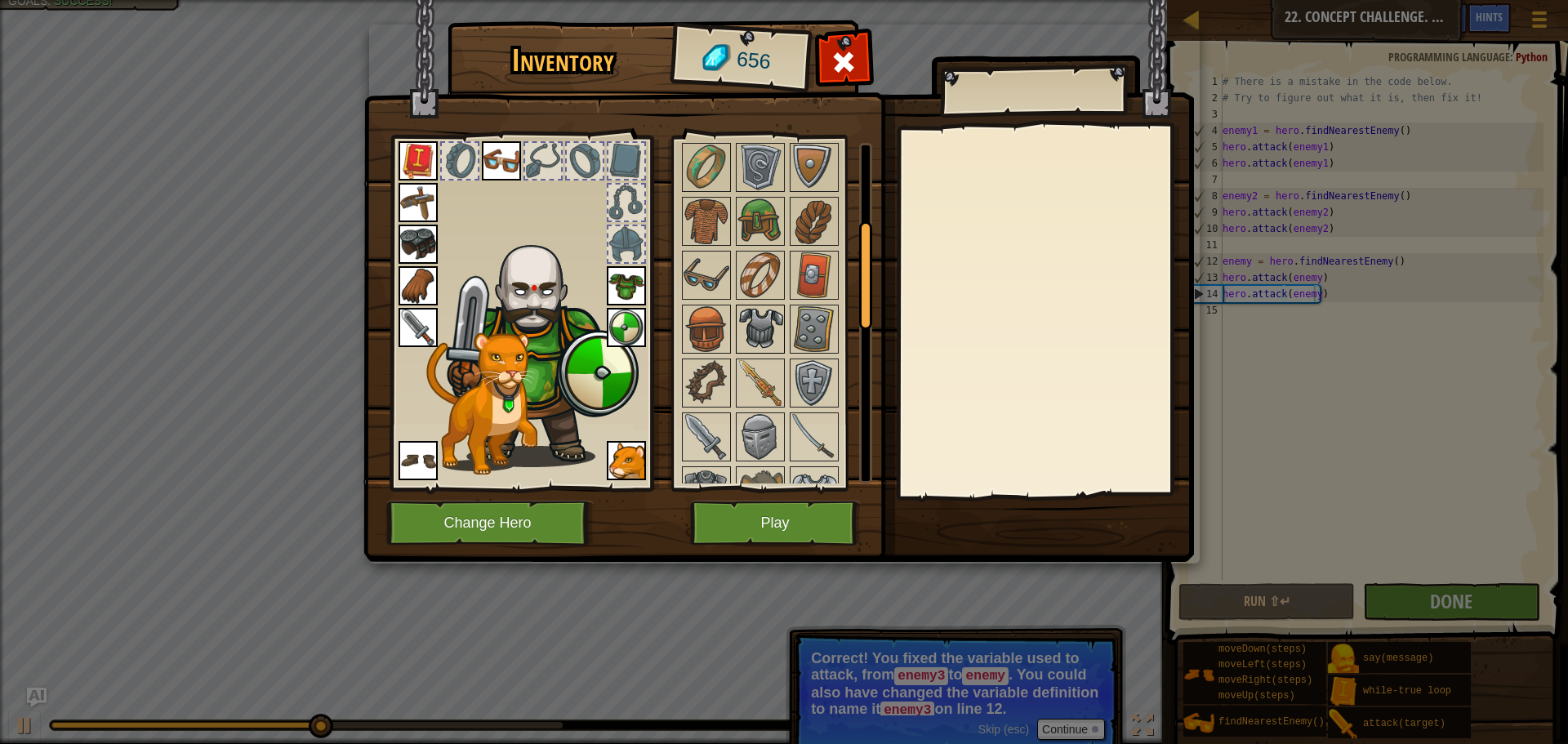
click at [768, 315] on img at bounding box center [760, 329] width 46 height 46
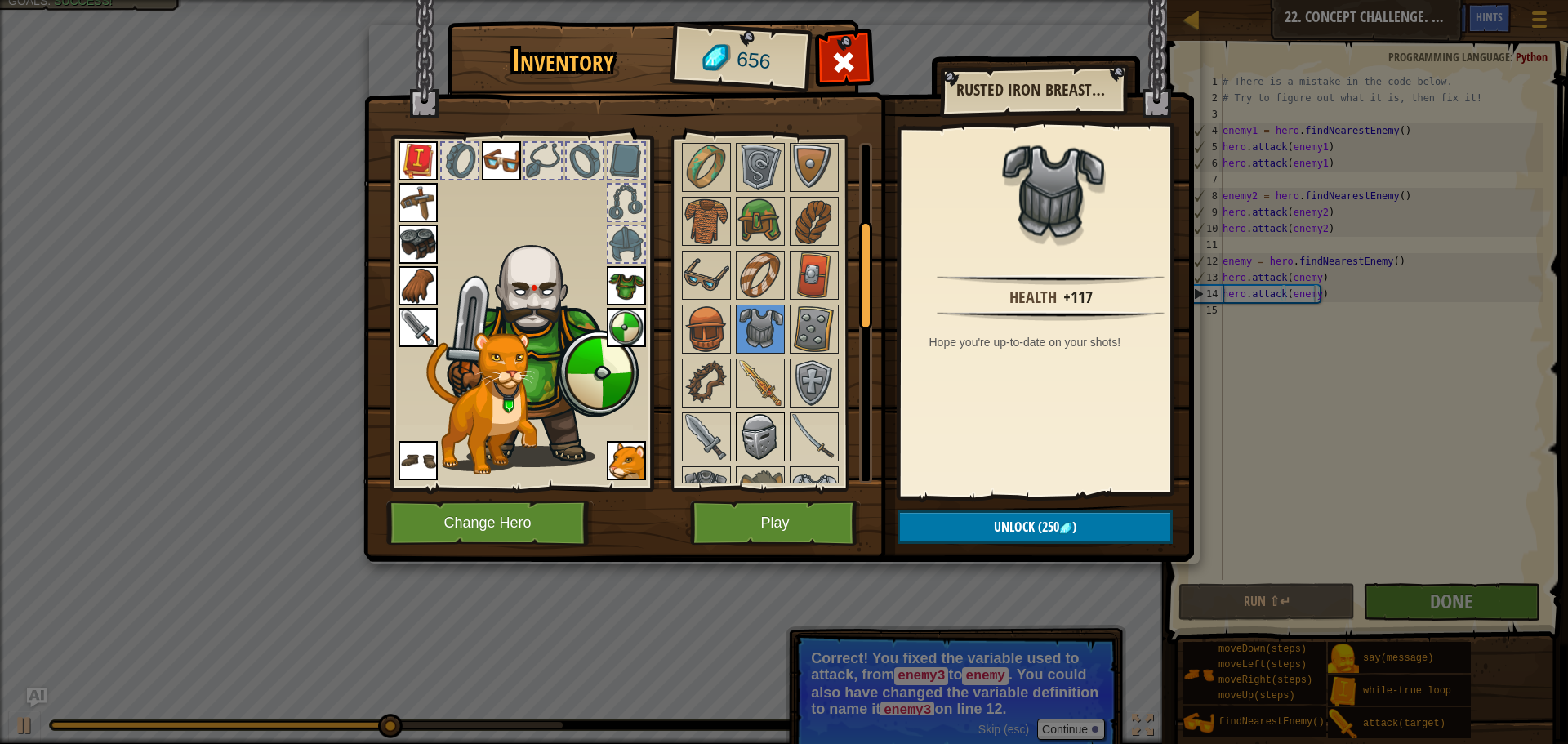
click at [746, 427] on img at bounding box center [760, 437] width 46 height 46
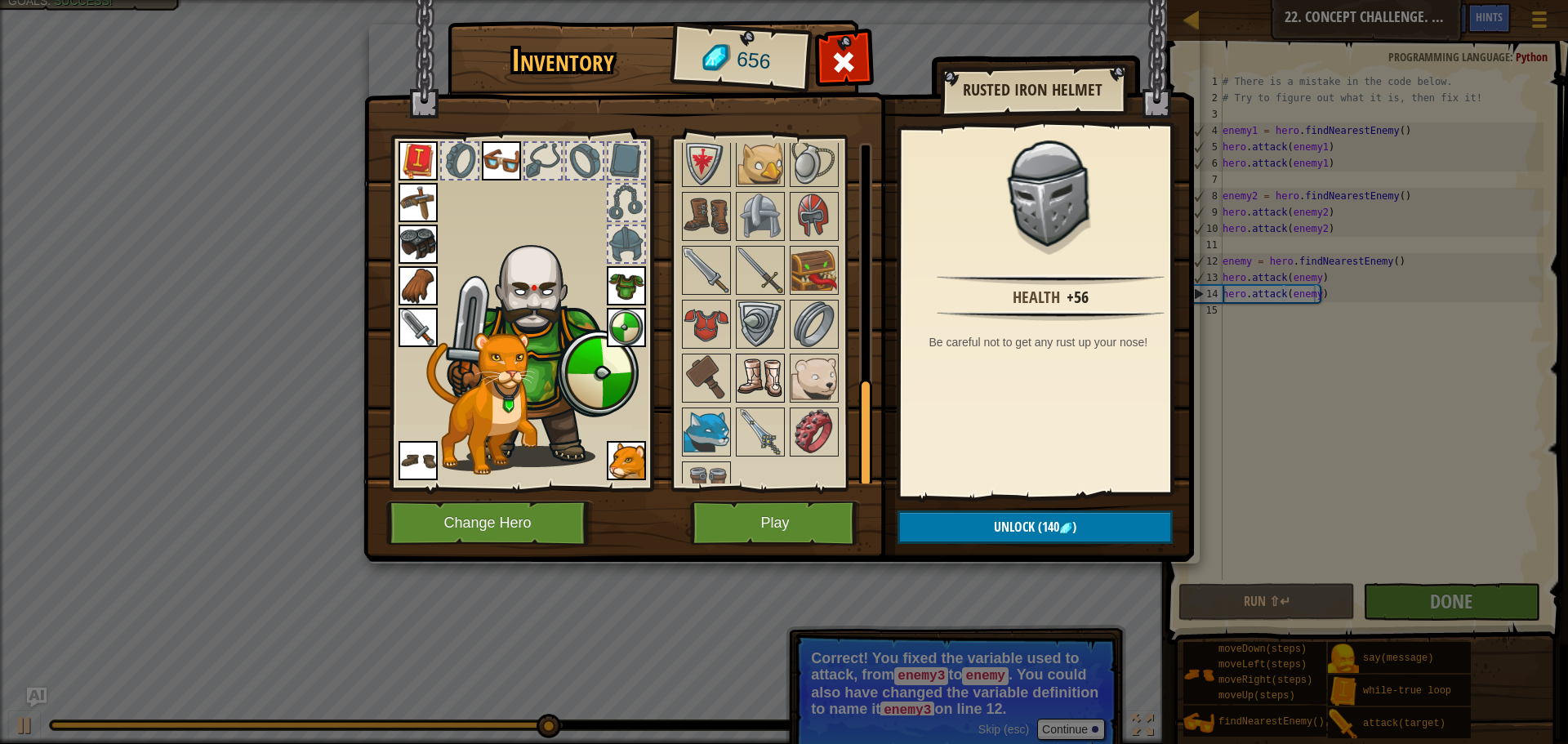
scroll to position [764, 0]
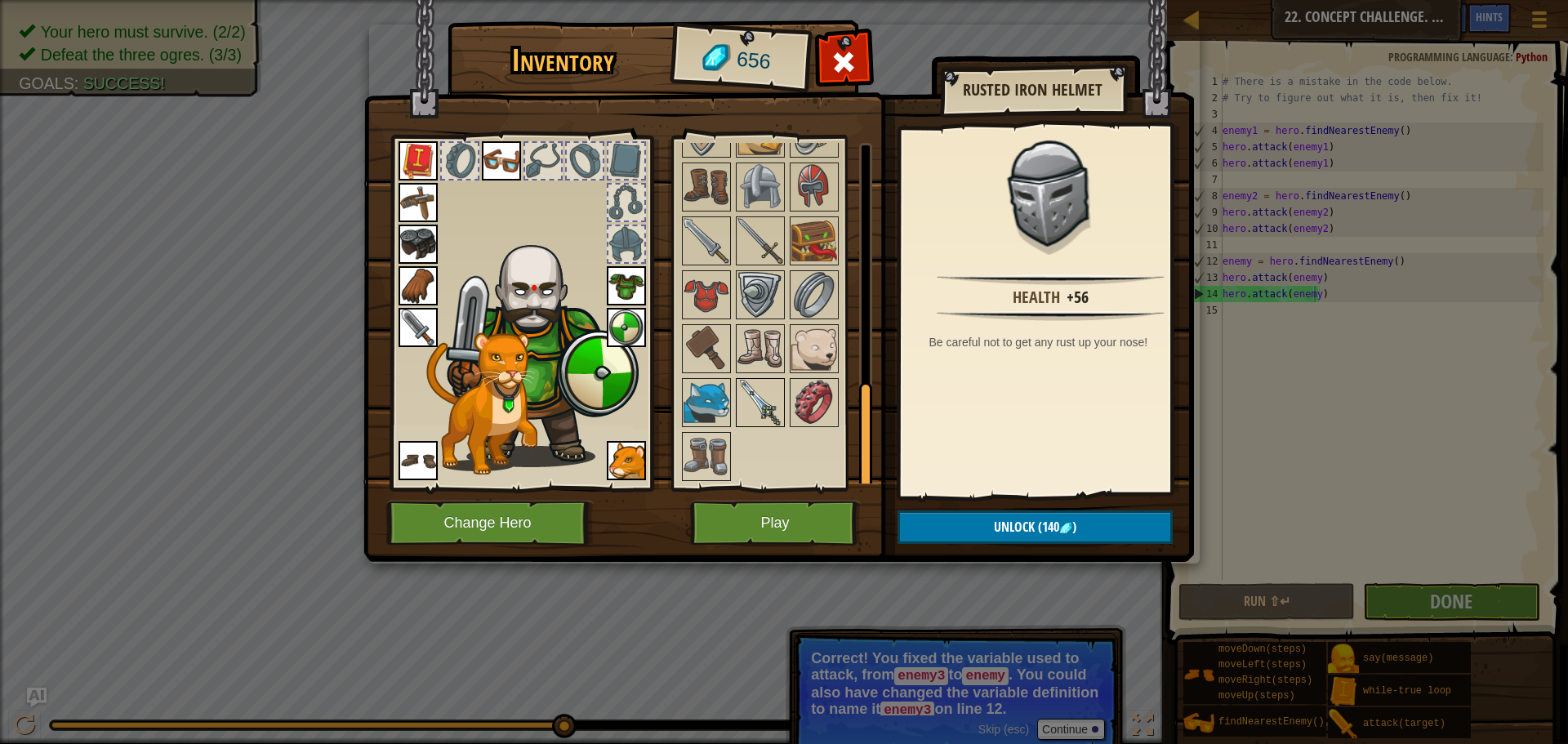
click at [766, 402] on img at bounding box center [760, 403] width 46 height 46
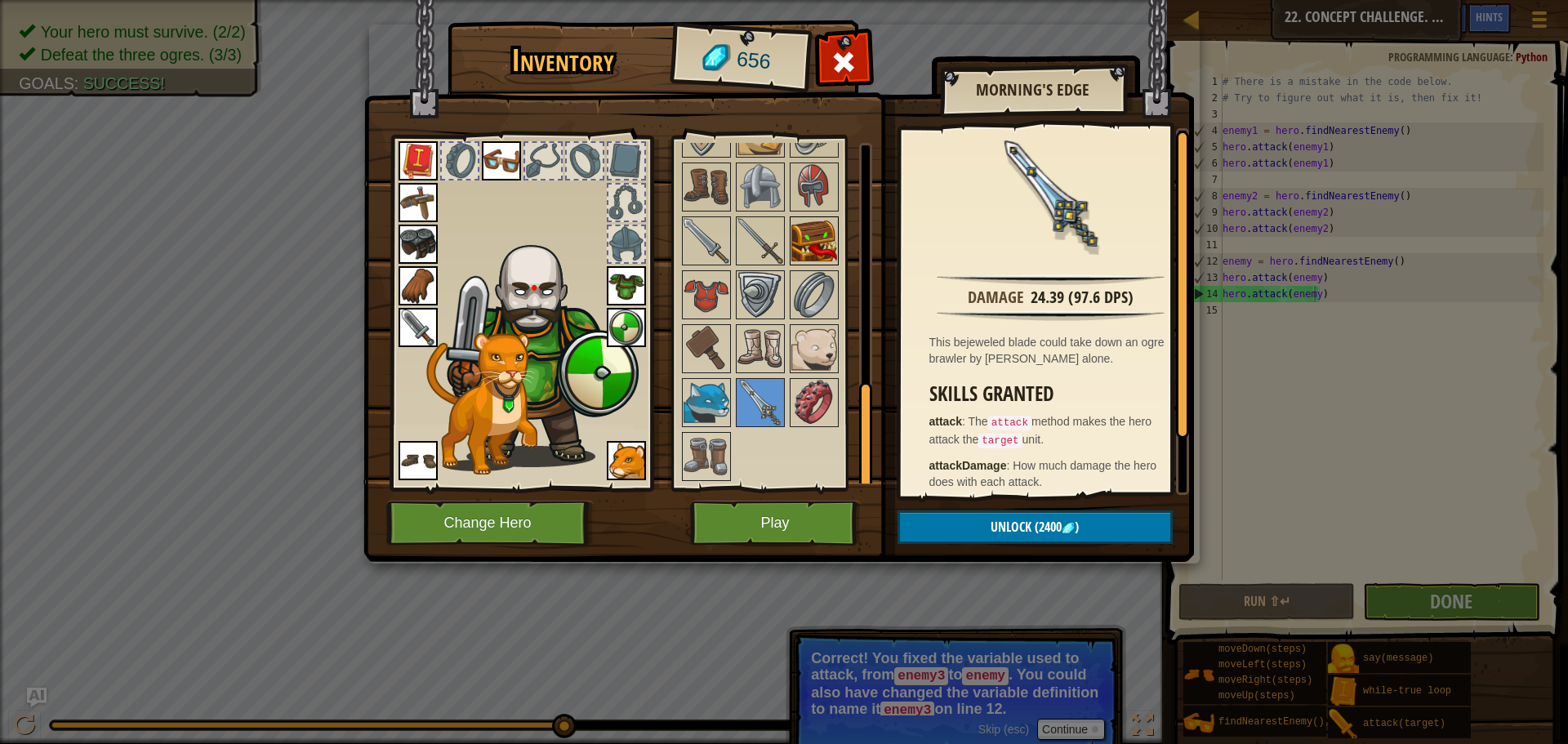
click at [824, 256] on img at bounding box center [814, 241] width 46 height 46
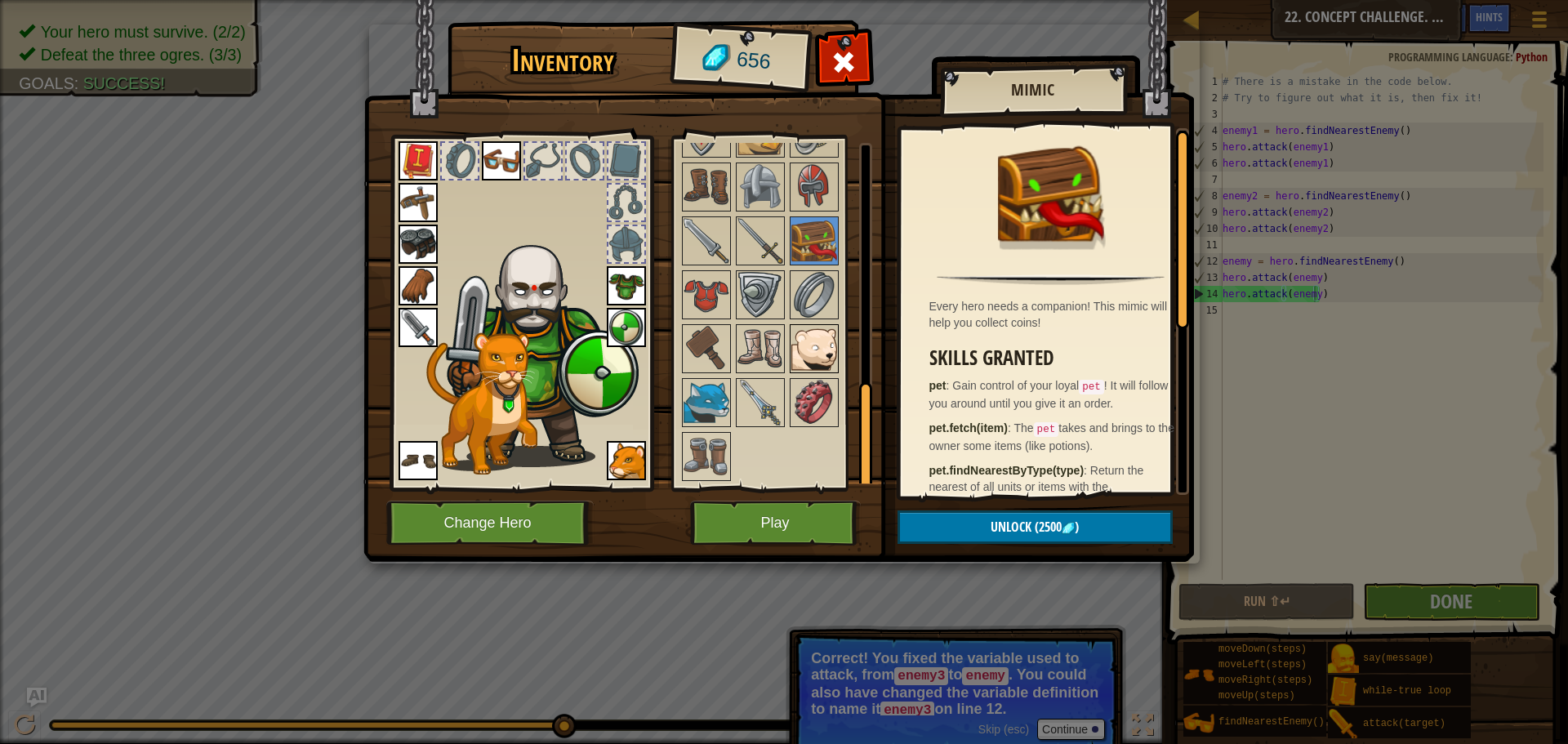
click at [832, 339] on img at bounding box center [814, 349] width 46 height 46
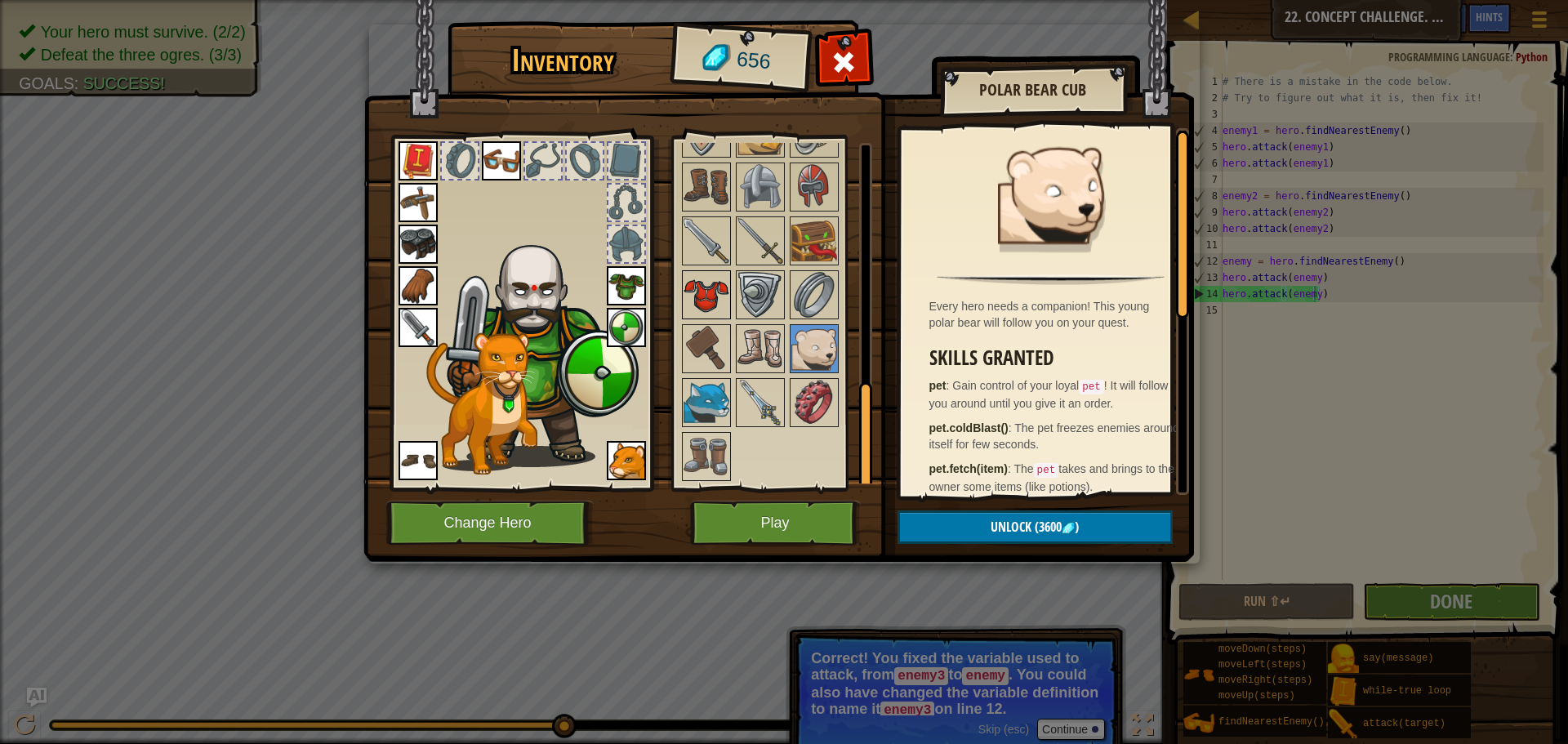
click at [700, 300] on img at bounding box center [706, 294] width 46 height 46
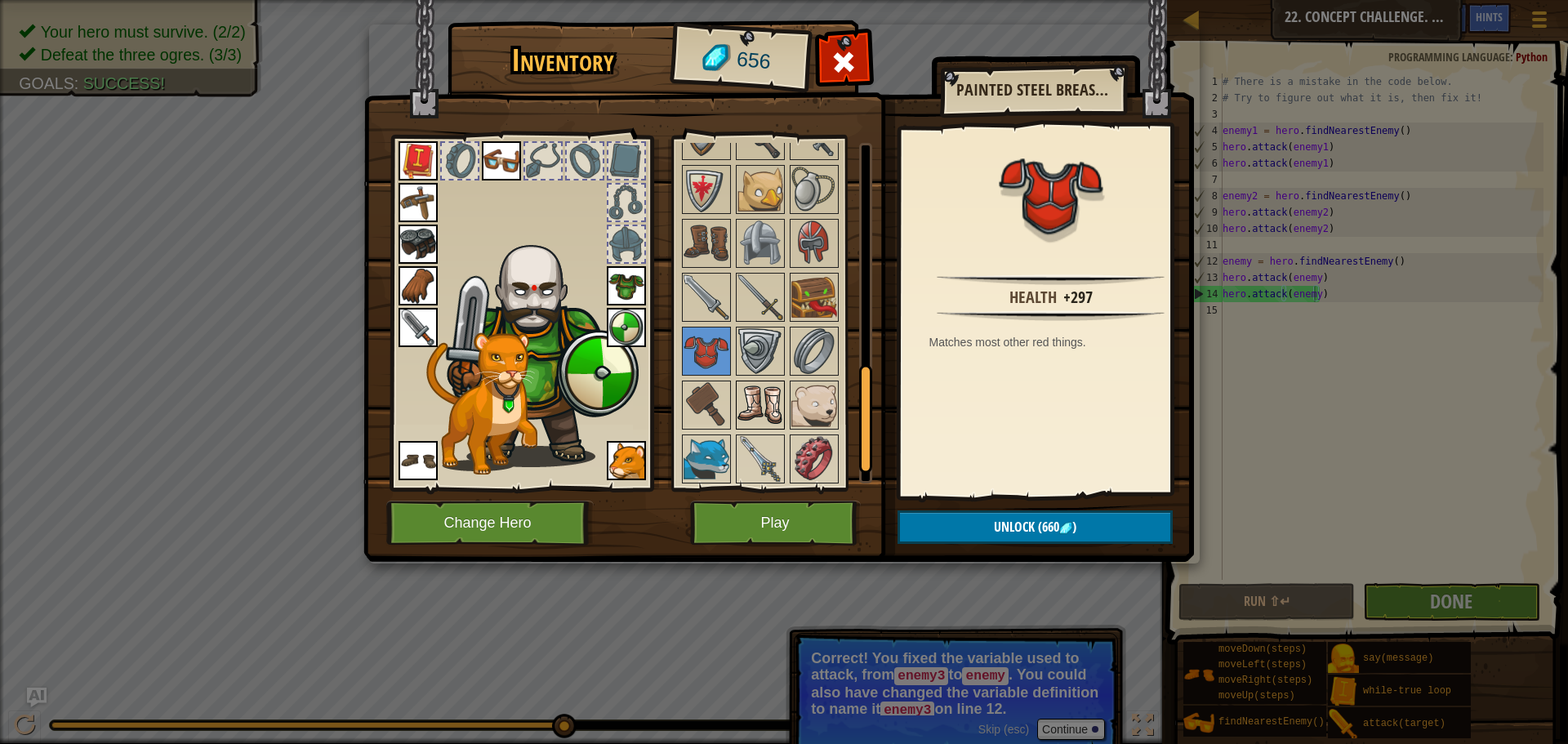
scroll to position [683, 0]
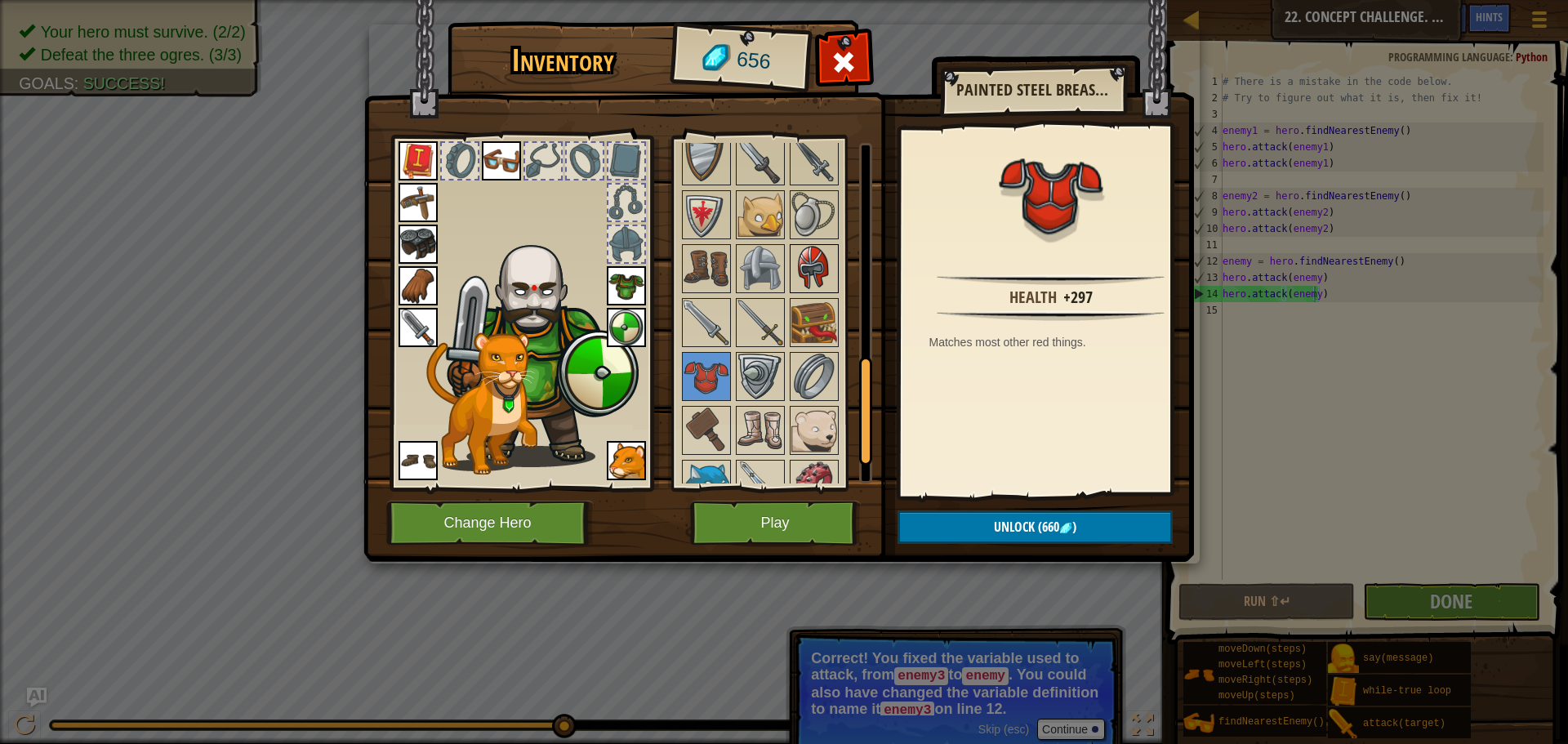
click at [823, 268] on img at bounding box center [814, 269] width 46 height 46
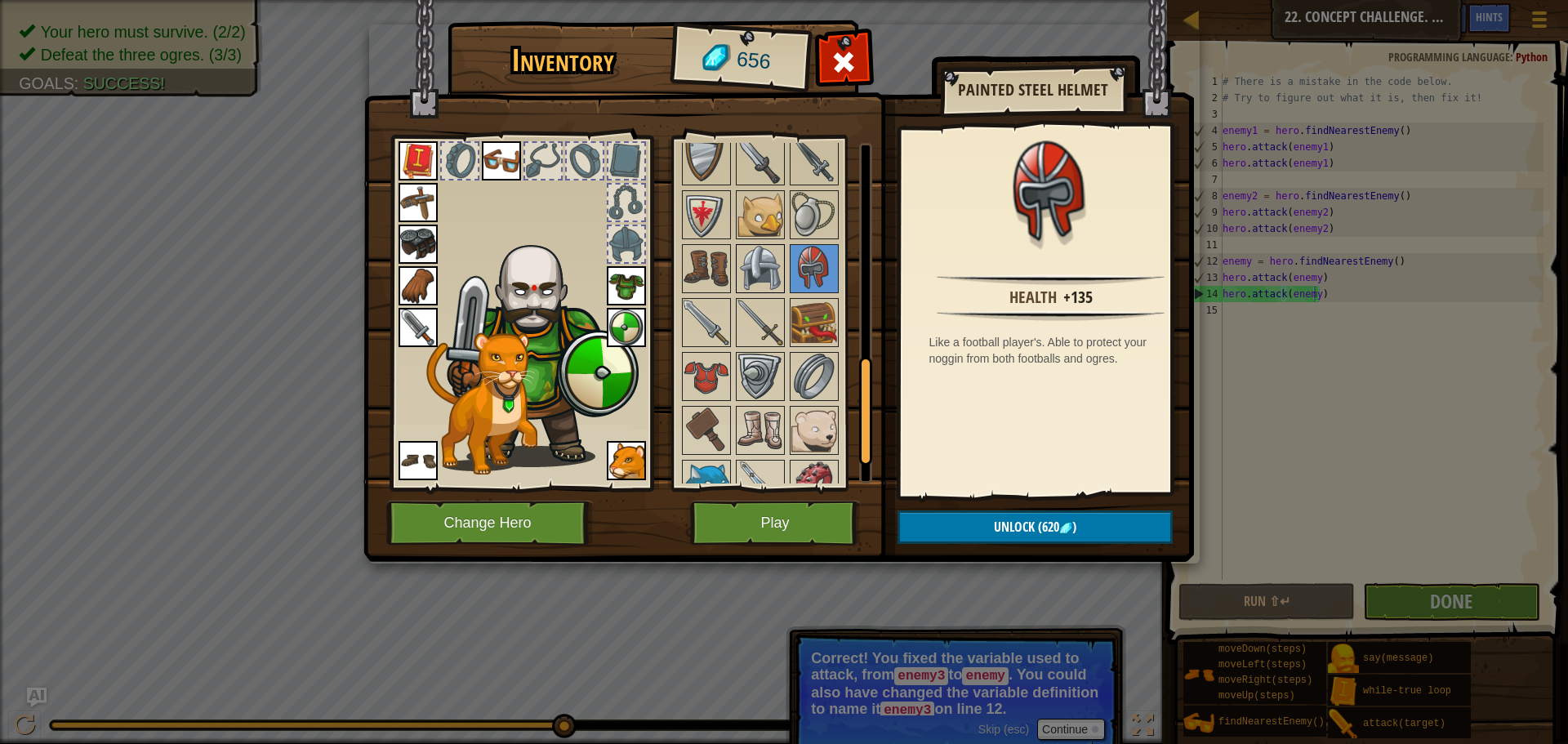
click at [757, 279] on img at bounding box center [760, 269] width 46 height 46
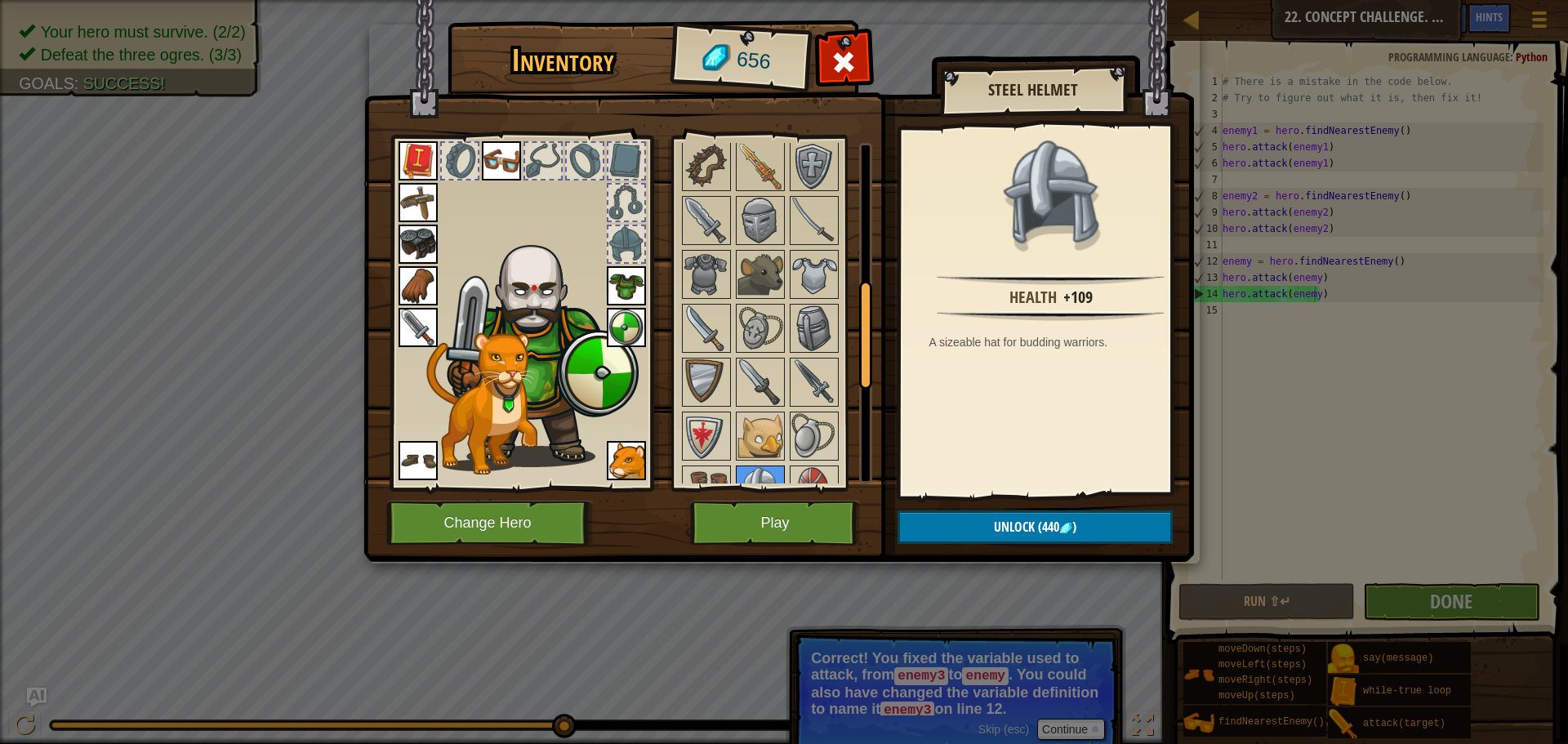
scroll to position [437, 0]
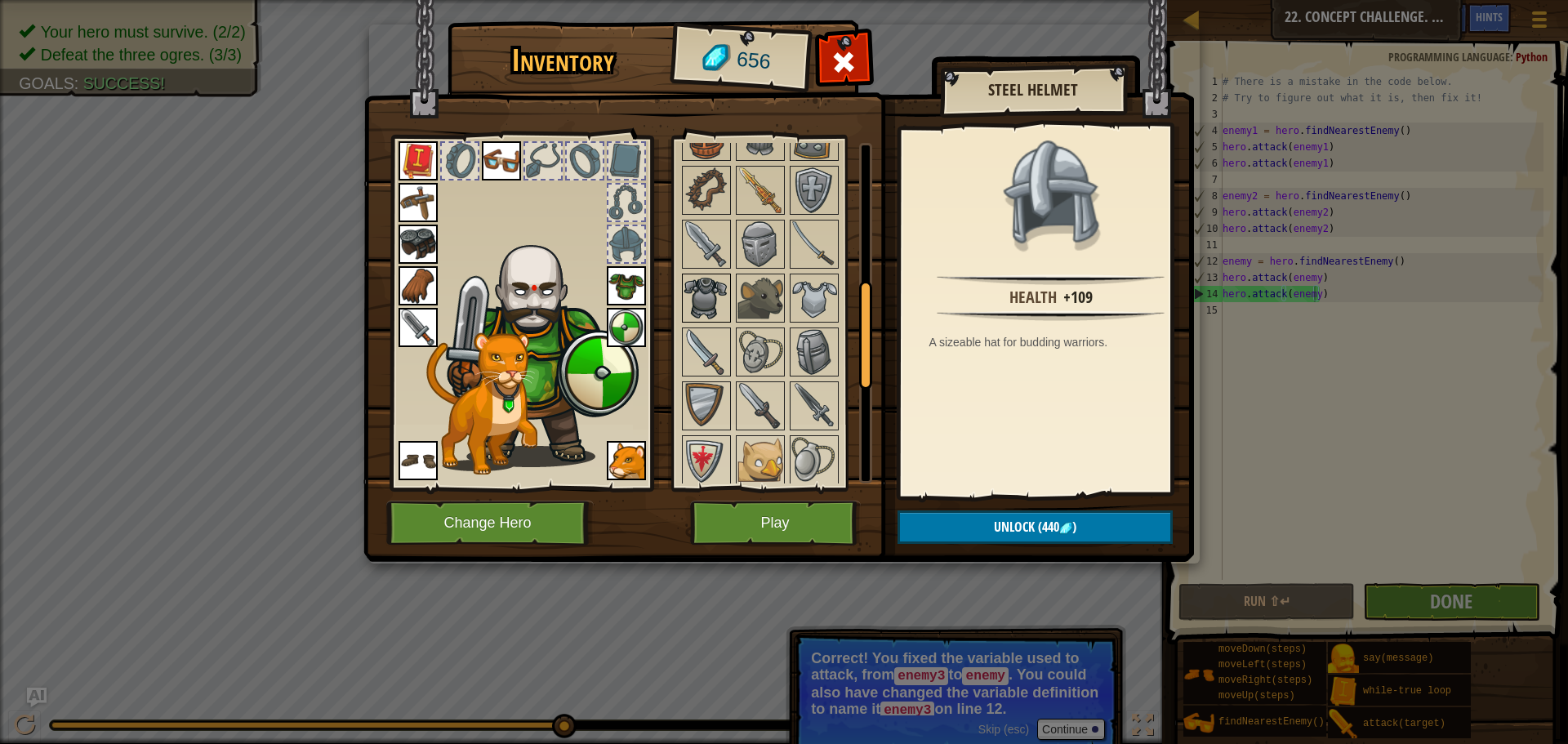
click at [713, 289] on img at bounding box center [706, 298] width 46 height 46
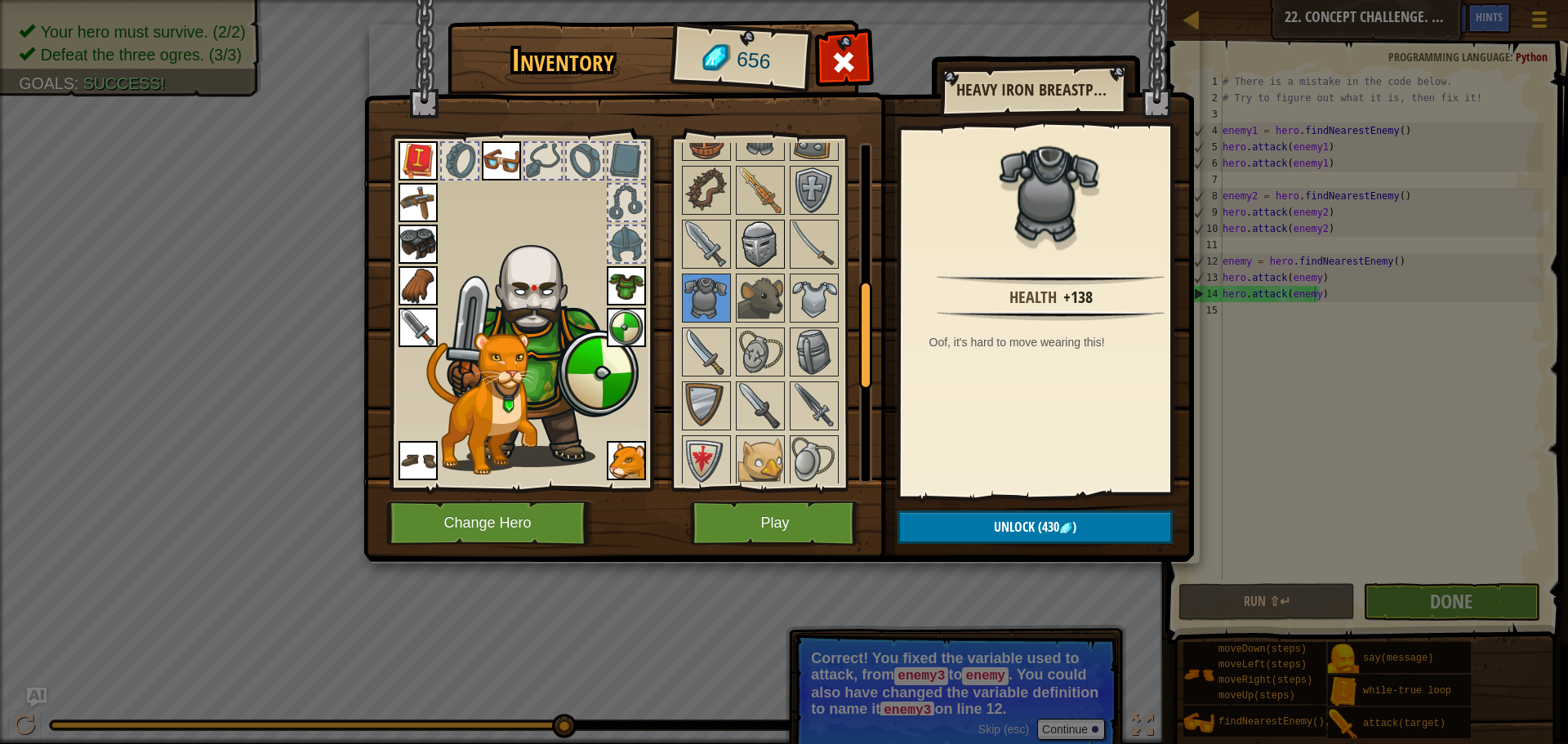
click at [769, 250] on img at bounding box center [760, 244] width 46 height 46
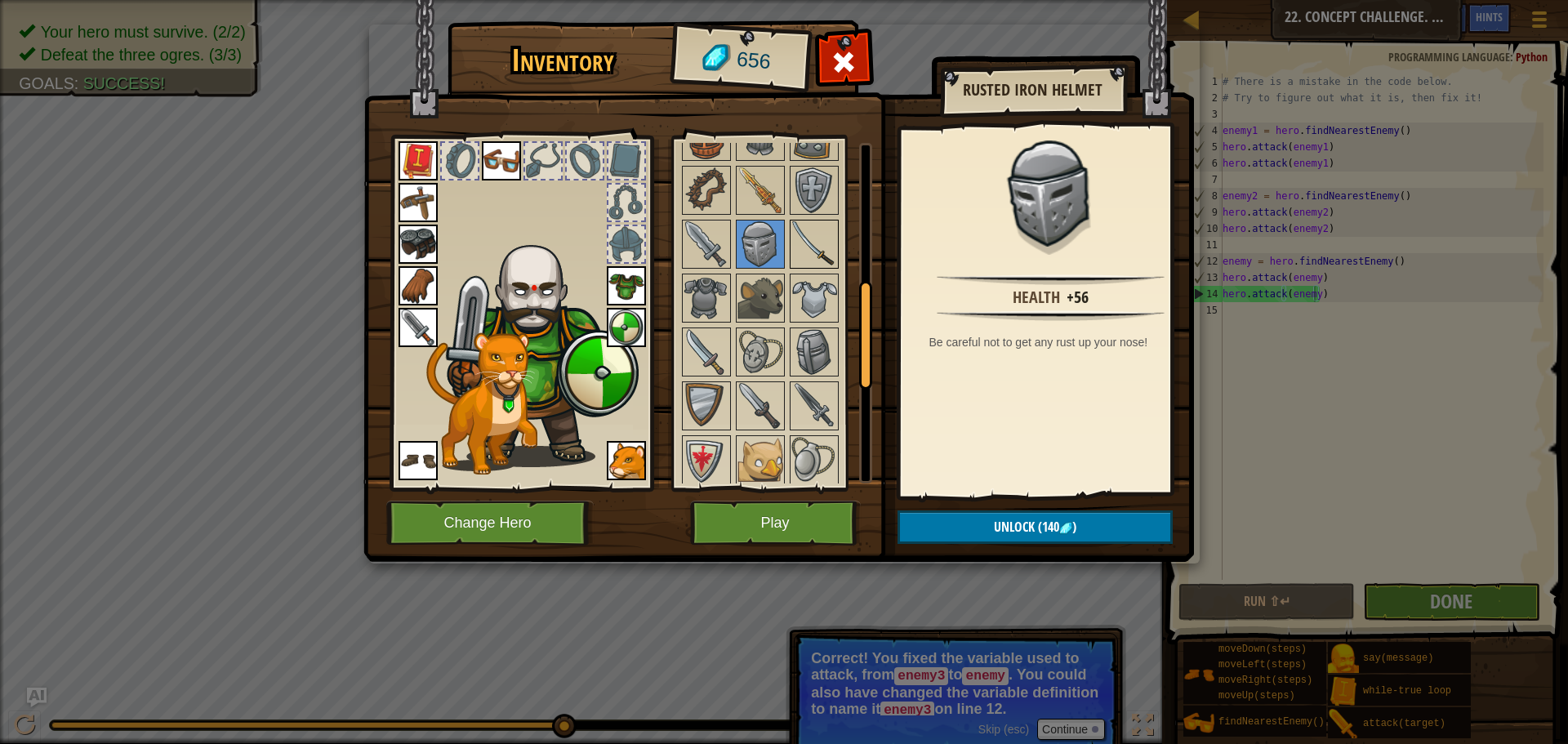
click at [801, 252] on img at bounding box center [814, 244] width 46 height 46
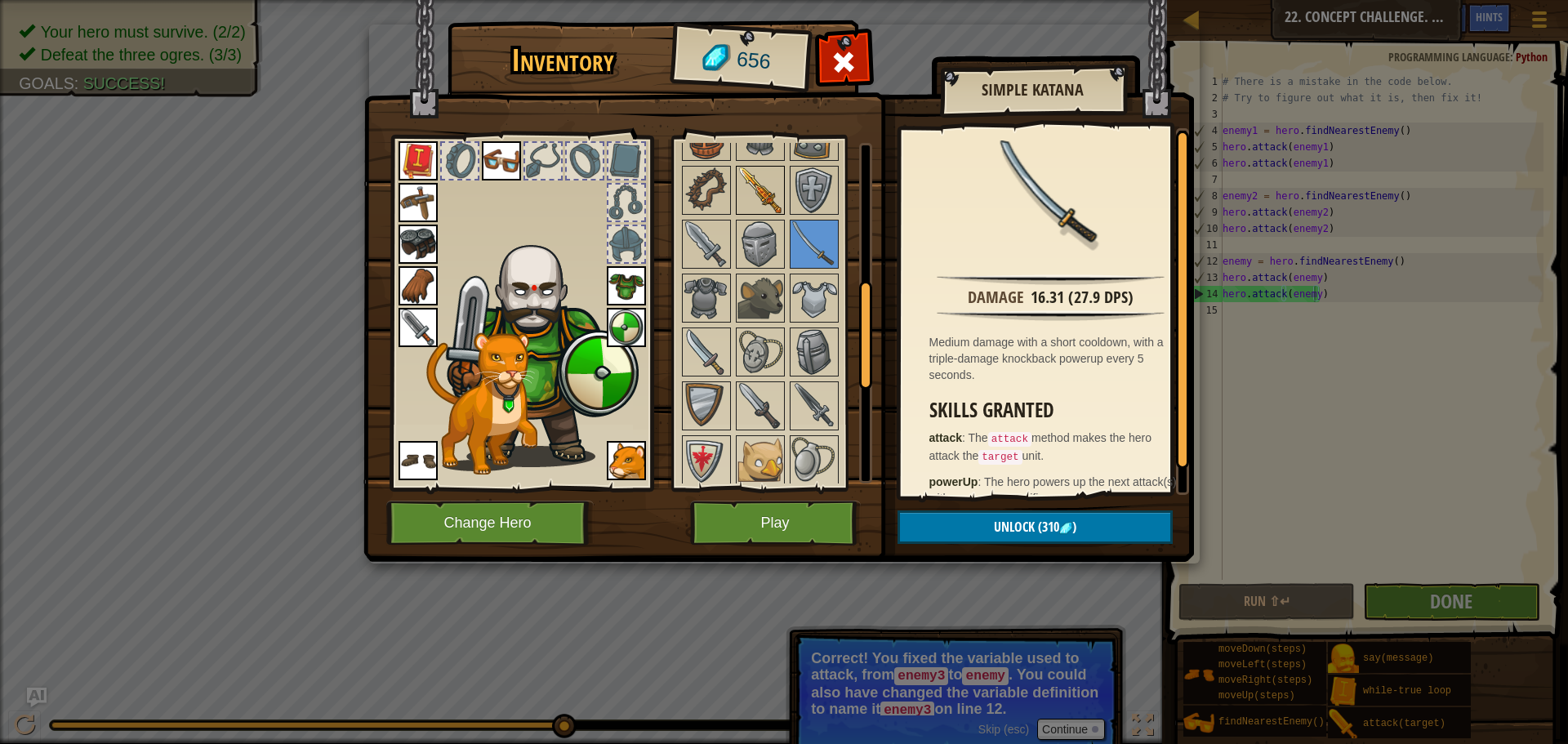
click at [763, 195] on img at bounding box center [760, 191] width 46 height 46
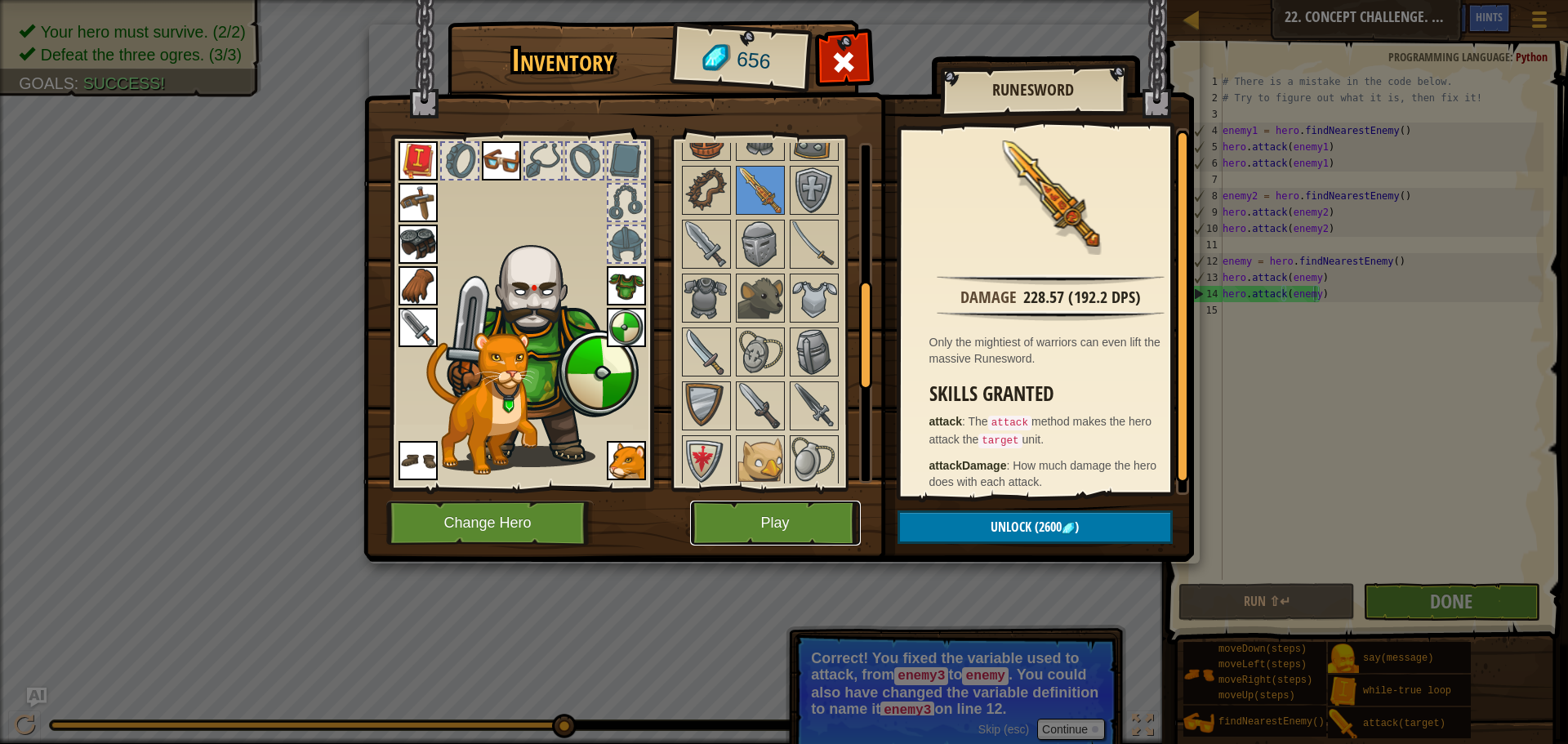
click at [778, 524] on button "Play" at bounding box center [774, 522] width 171 height 45
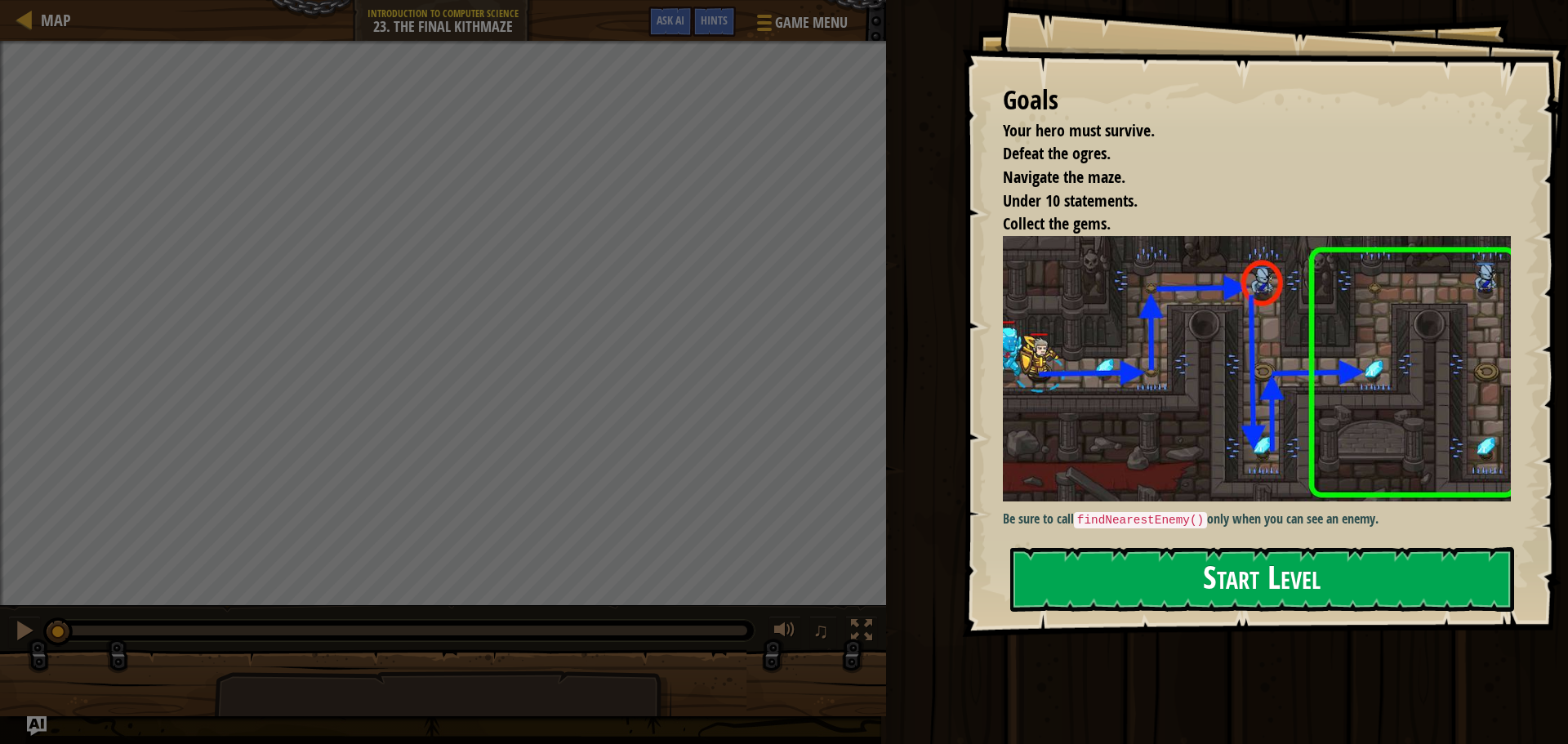
click at [1196, 373] on img at bounding box center [1263, 369] width 520 height 266
click at [1173, 619] on div "Goals Your hero must survive. Defeat the ogres. Navigate the maze. Under 10 sta…" at bounding box center [1265, 318] width 606 height 637
click at [1168, 589] on button "Start Level" at bounding box center [1261, 579] width 504 height 65
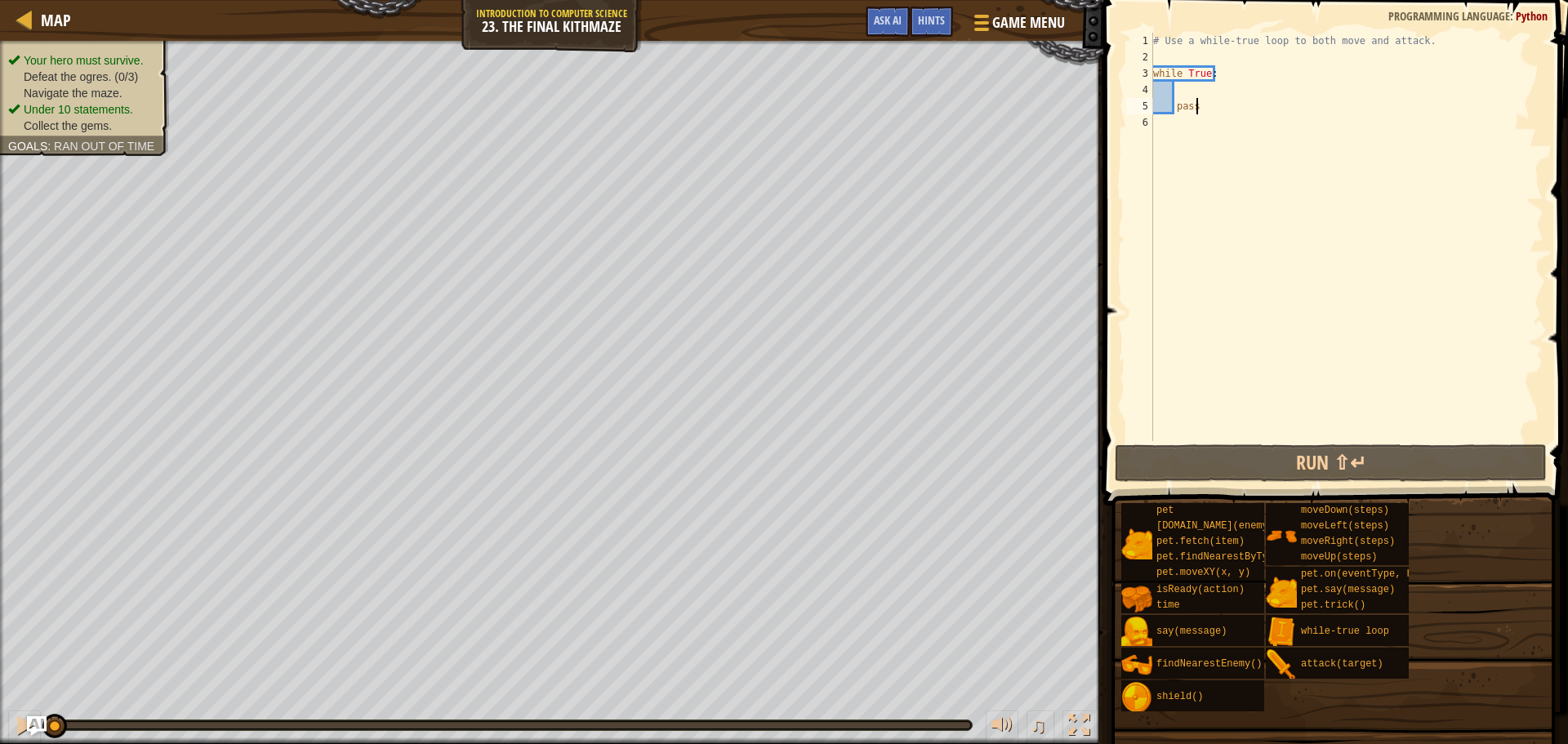
click at [1188, 91] on div "# Use a while-true loop to both move and attack. while True : pass" at bounding box center [1346, 252] width 393 height 441
type textarea "h"
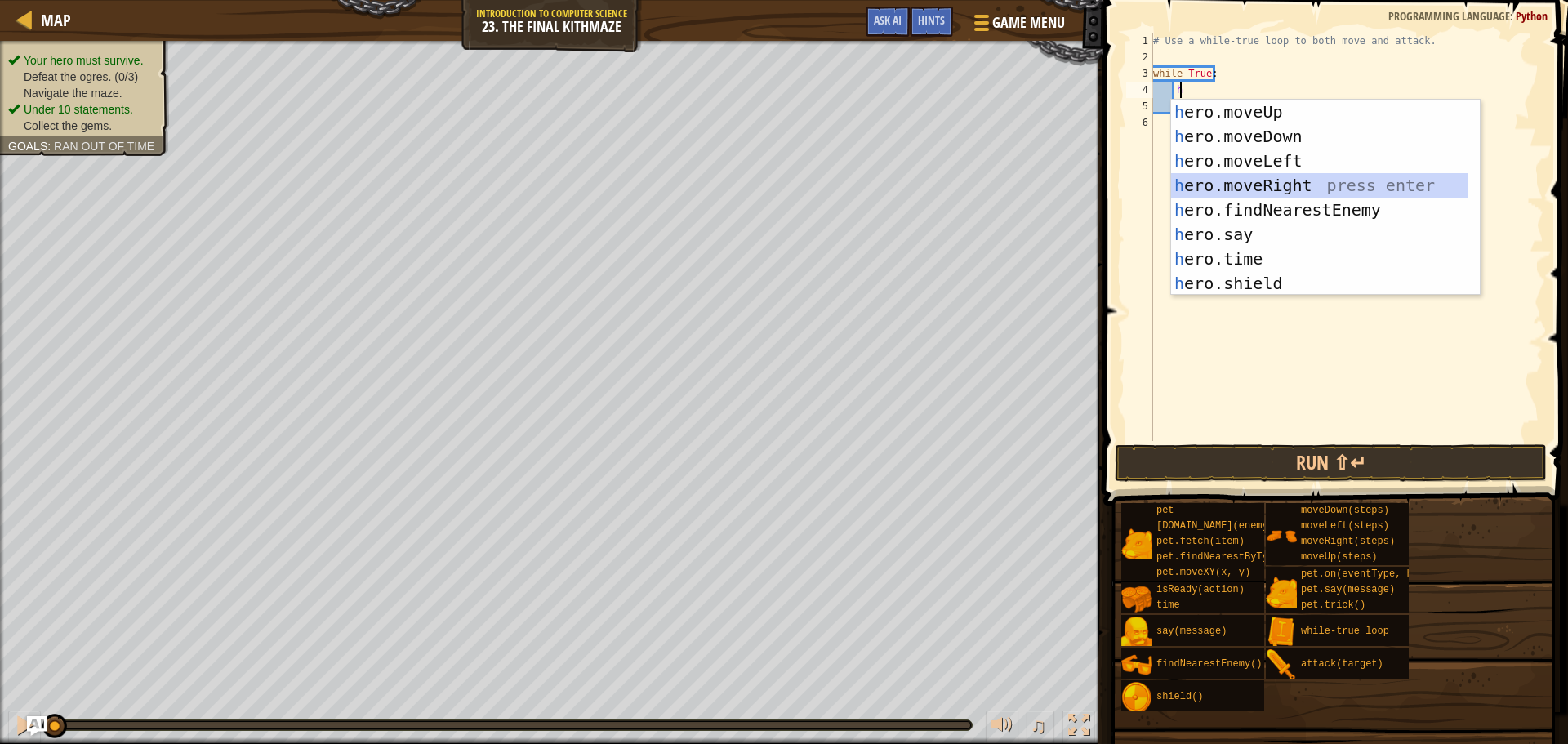
click at [1238, 174] on div "h ero.moveUp press enter h ero.moveDown press enter h ero.moveLeft press enter …" at bounding box center [1318, 222] width 296 height 245
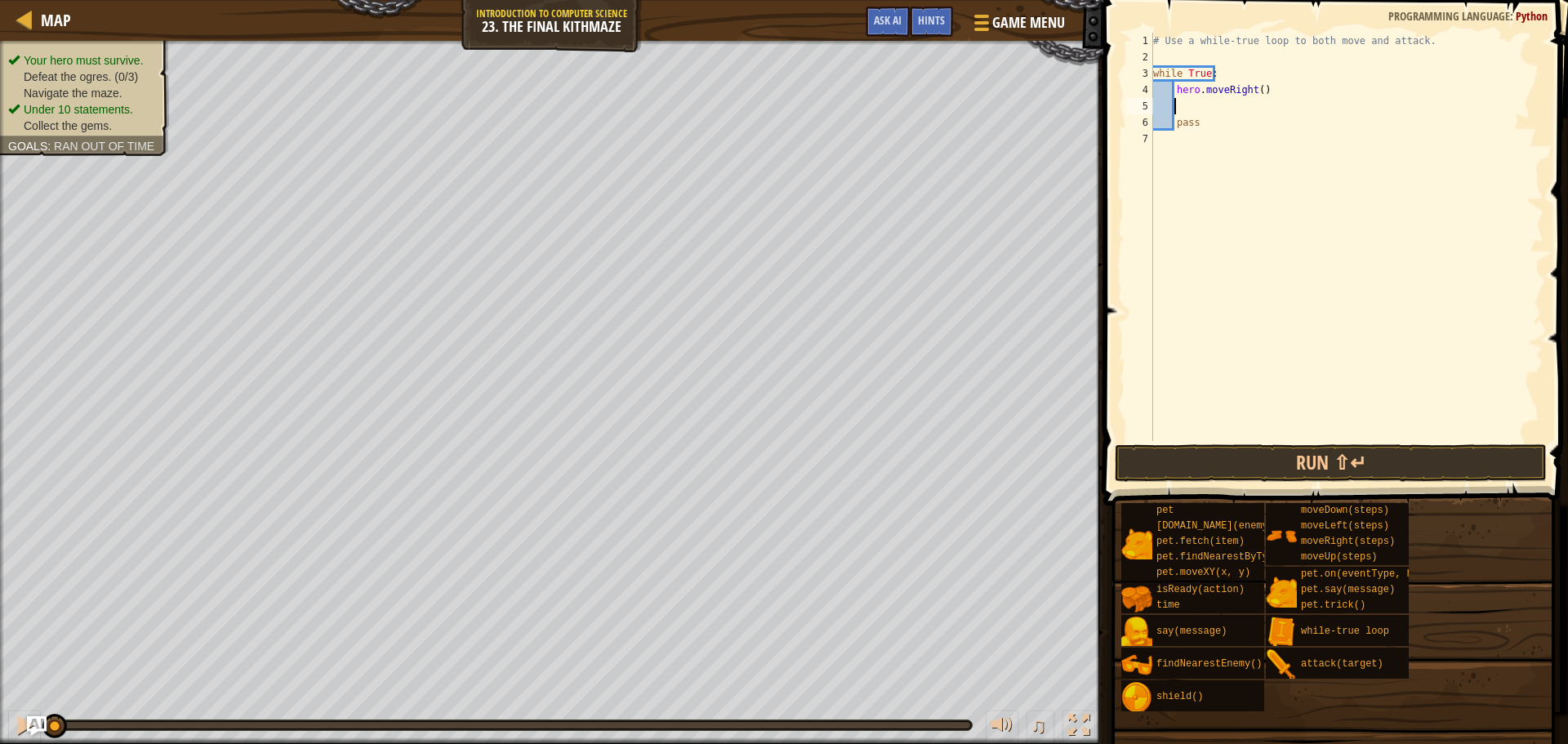
type textarea "h"
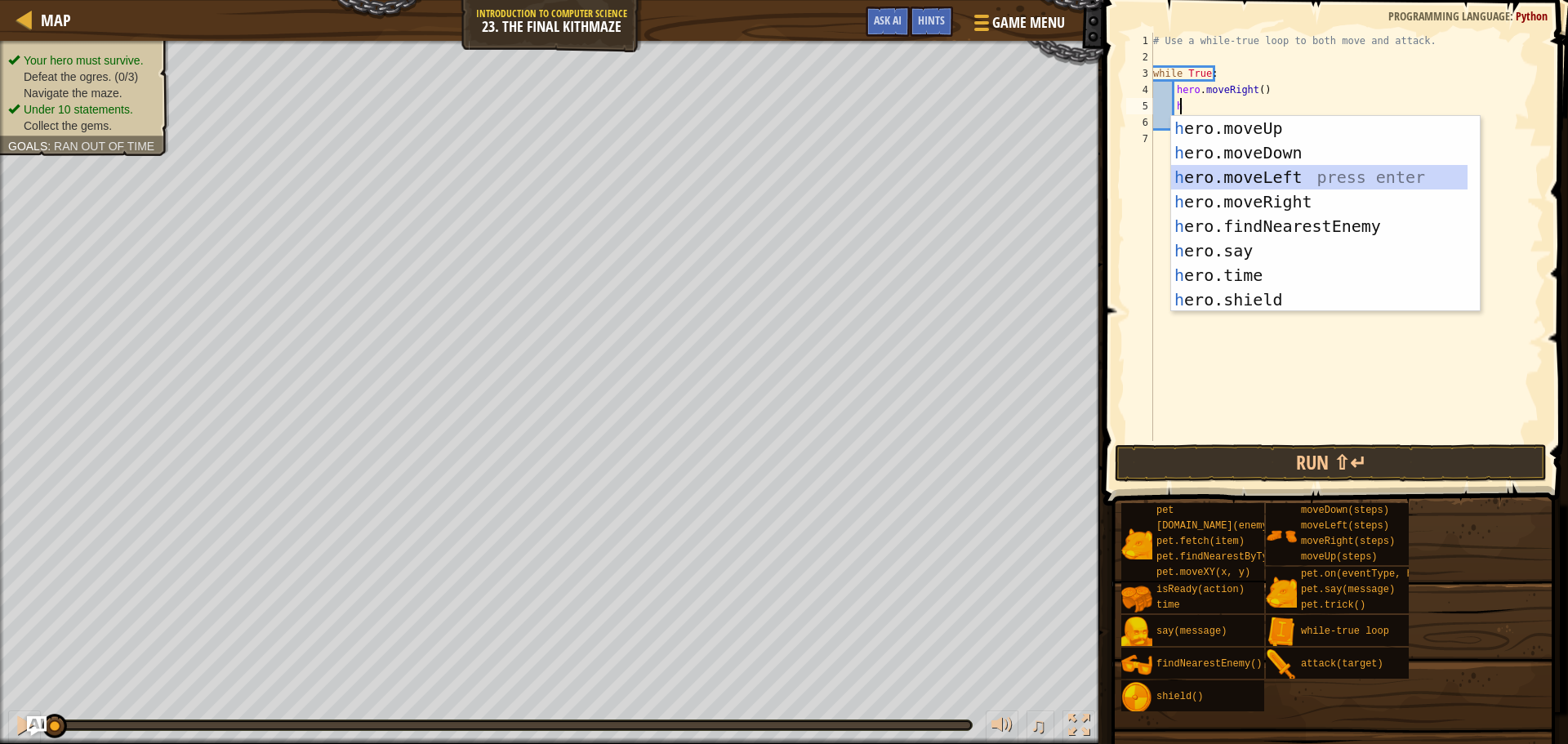
click at [1251, 169] on div "h ero.moveUp press enter h ero.moveDown press enter h ero.moveLeft press enter …" at bounding box center [1318, 238] width 296 height 245
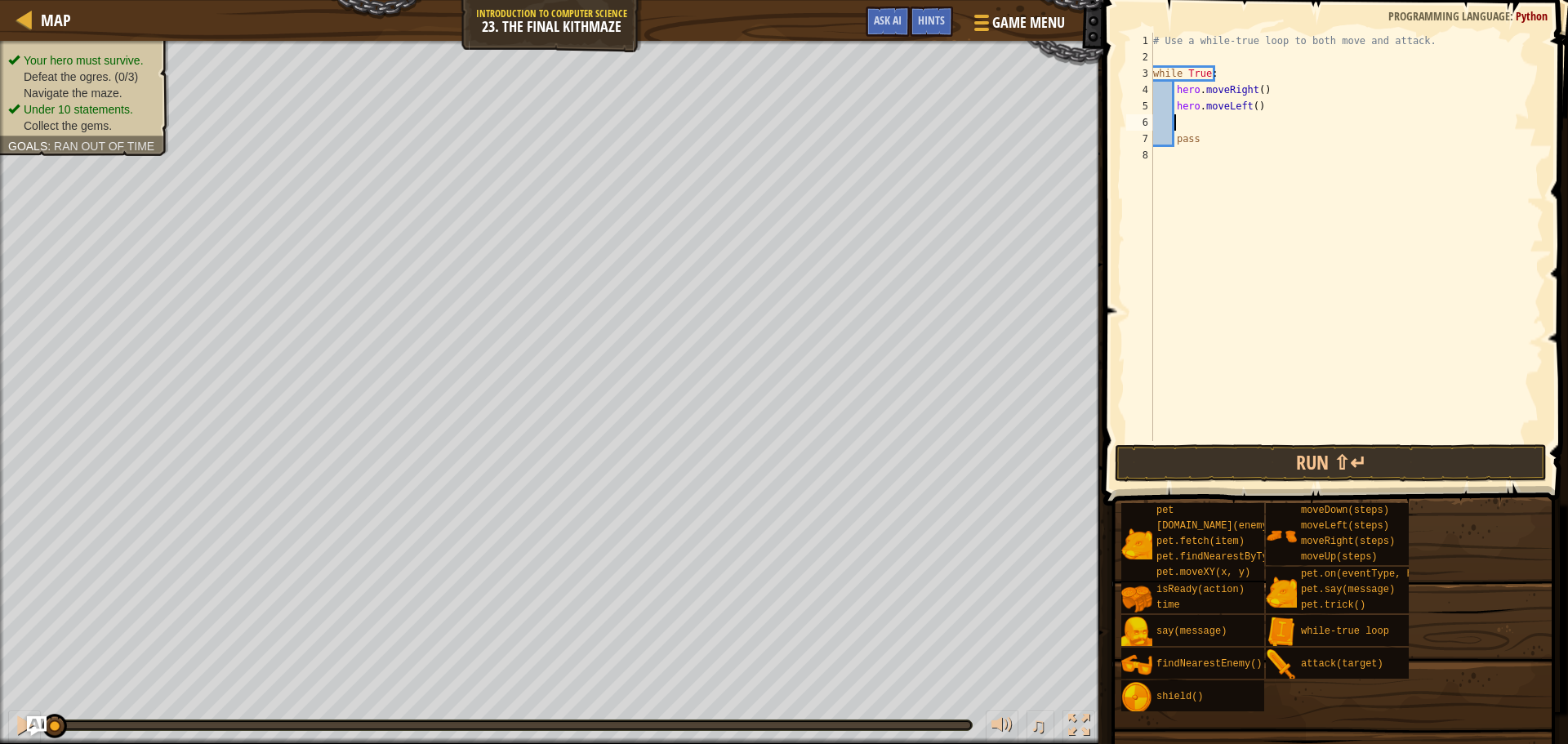
type textarea "h"
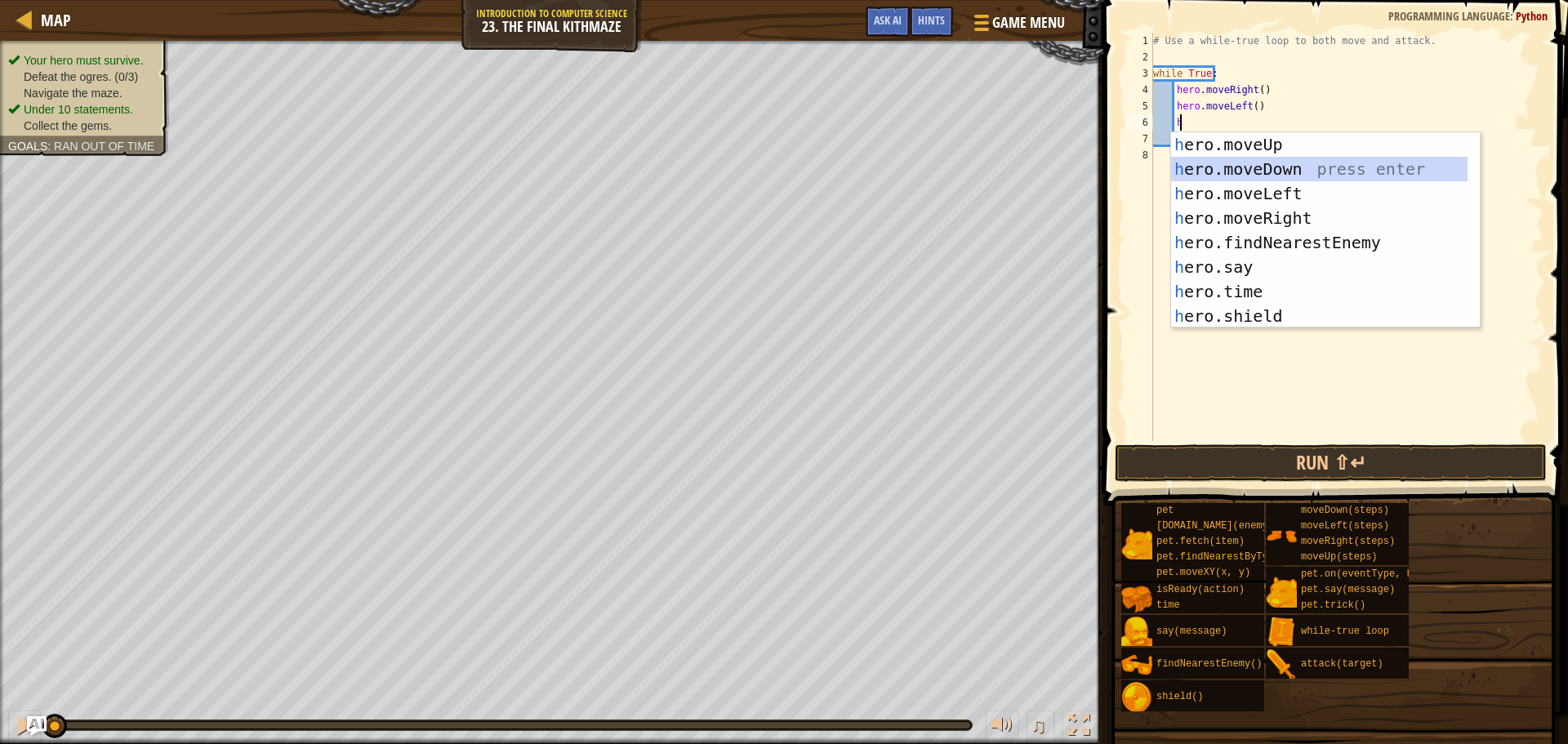
click at [1229, 170] on div "h ero.moveUp press enter h ero.moveDown press enter h ero.moveLeft press enter …" at bounding box center [1318, 254] width 296 height 245
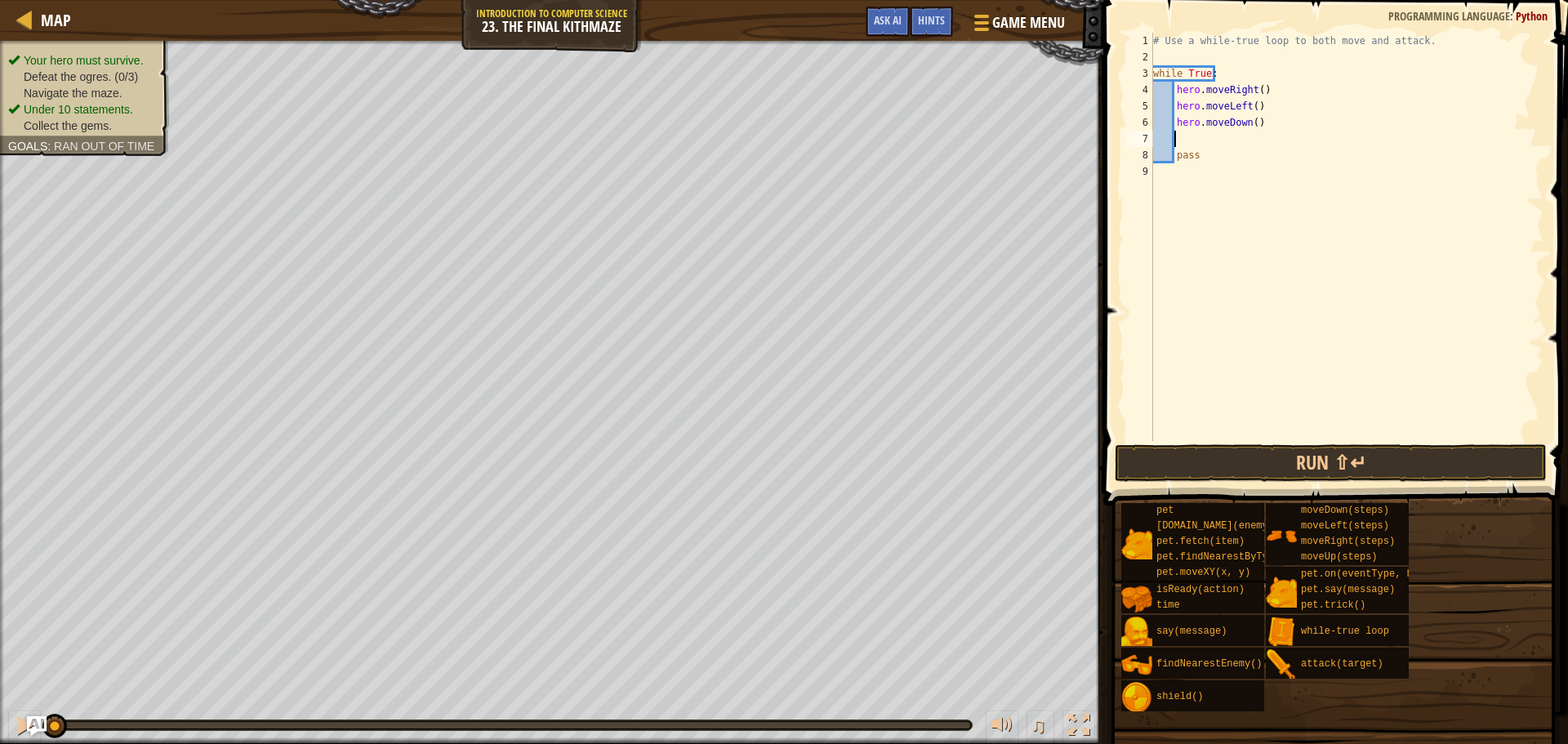
click at [1248, 126] on div "# Use a while-true loop to both move and attack. while True : hero . moveRight …" at bounding box center [1346, 252] width 393 height 441
type textarea "hero.moveDown(2)"
click at [1185, 142] on div "# Use a while-true loop to both move and attack. while True : hero . moveRight …" at bounding box center [1346, 252] width 393 height 441
type textarea "h"
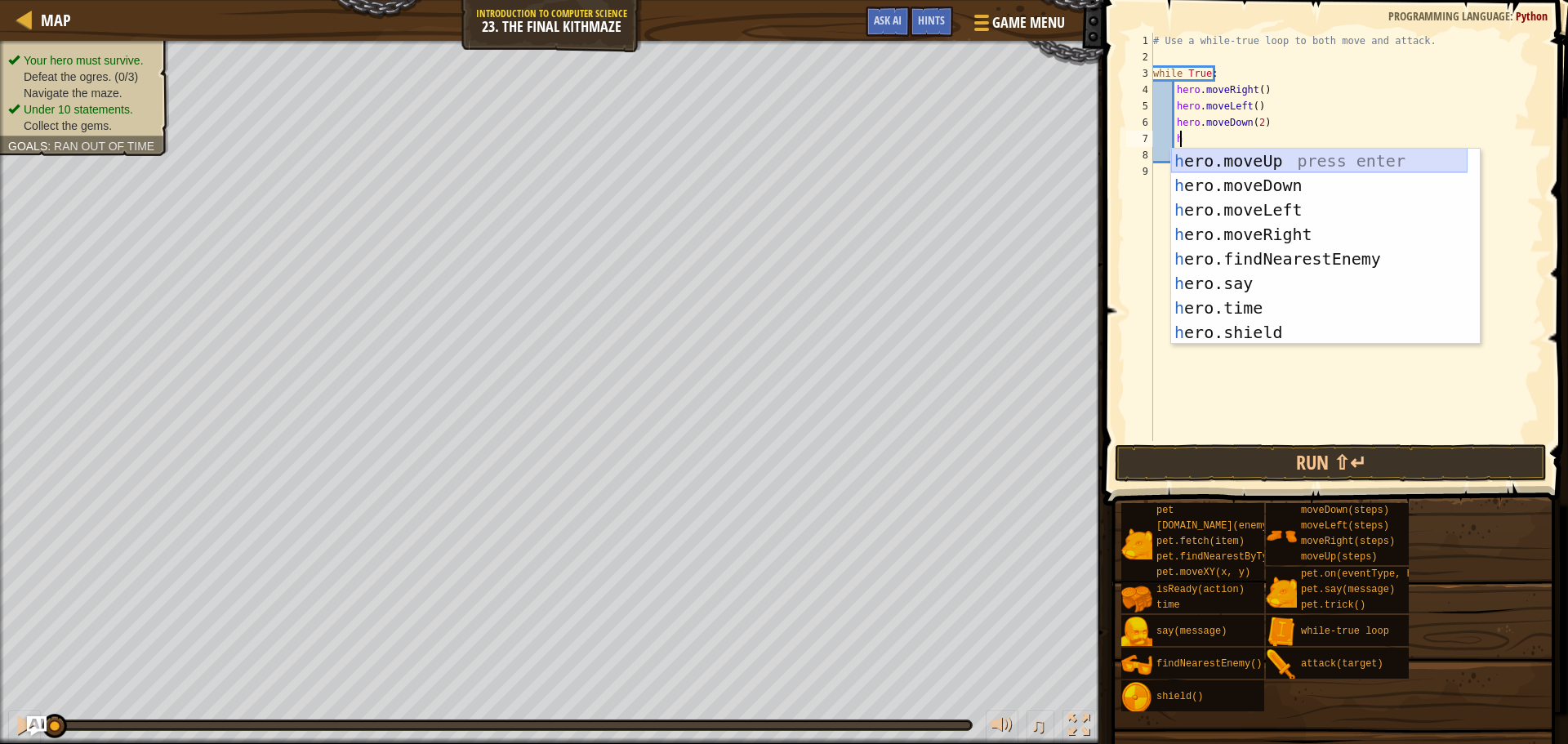
click at [1288, 153] on div "h ero.moveUp press enter h ero.moveDown press enter h ero.moveLeft press enter …" at bounding box center [1318, 271] width 296 height 245
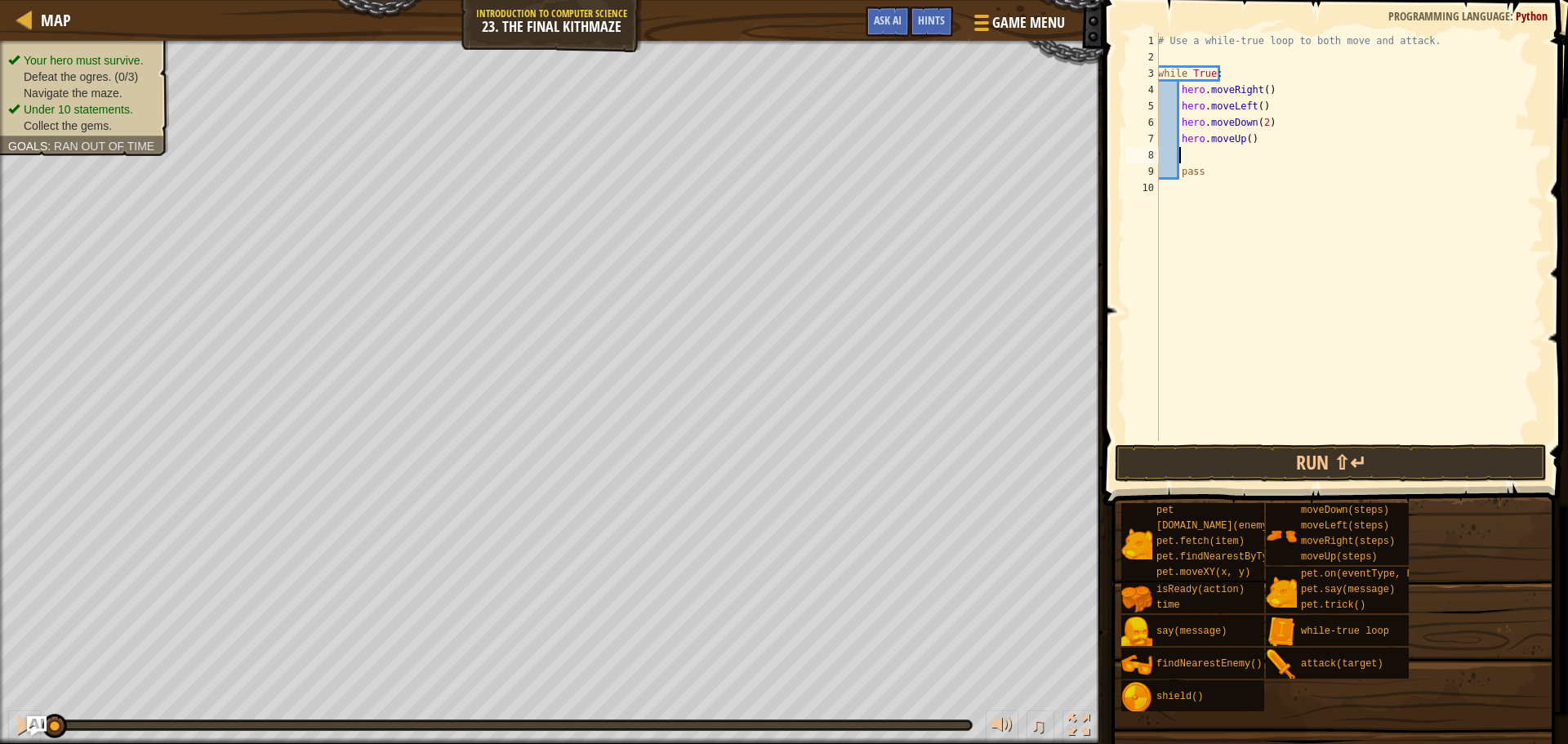
type textarea "h"
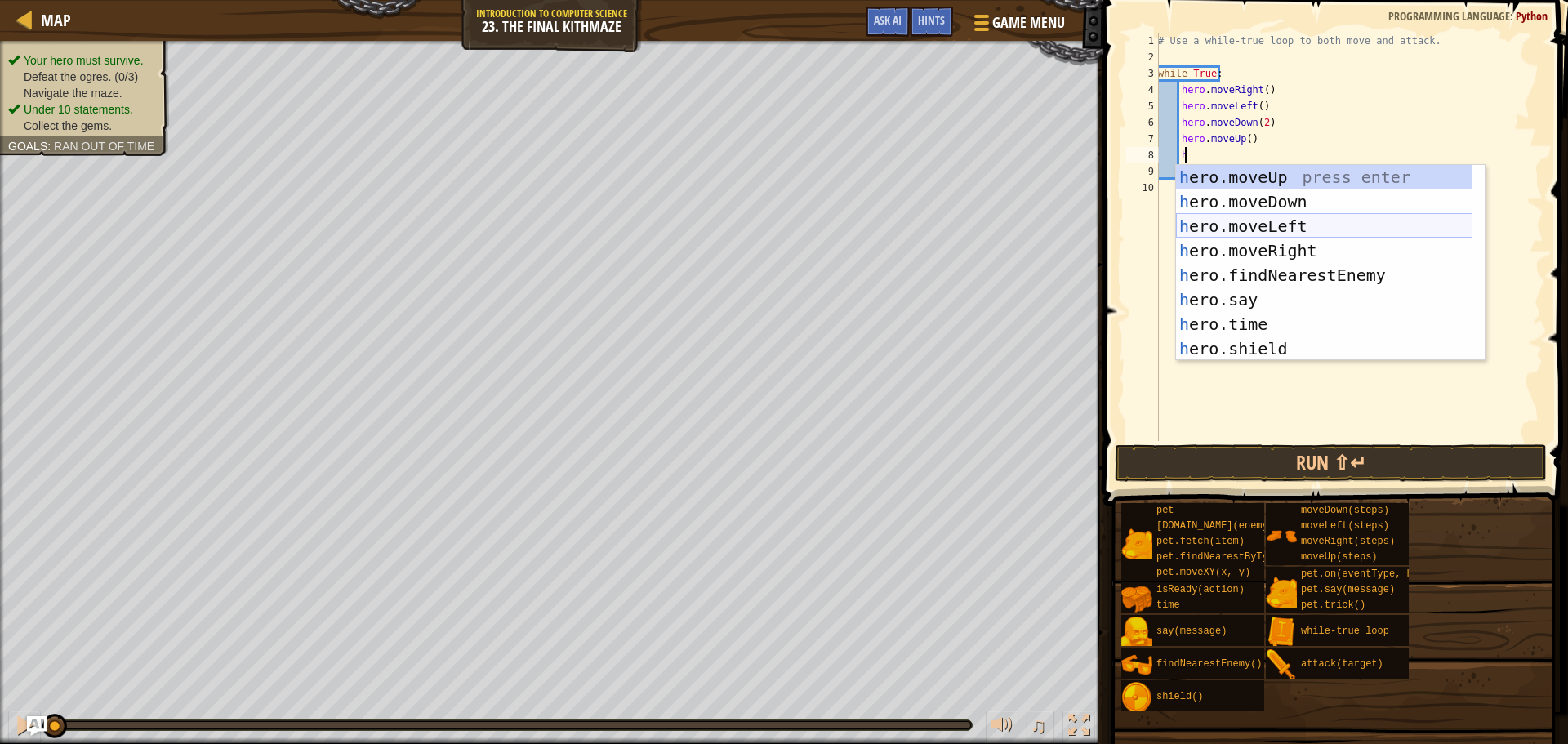
click at [1268, 226] on div "h ero.moveUp press enter h ero.moveDown press enter h ero.moveLeft press enter …" at bounding box center [1323, 287] width 296 height 245
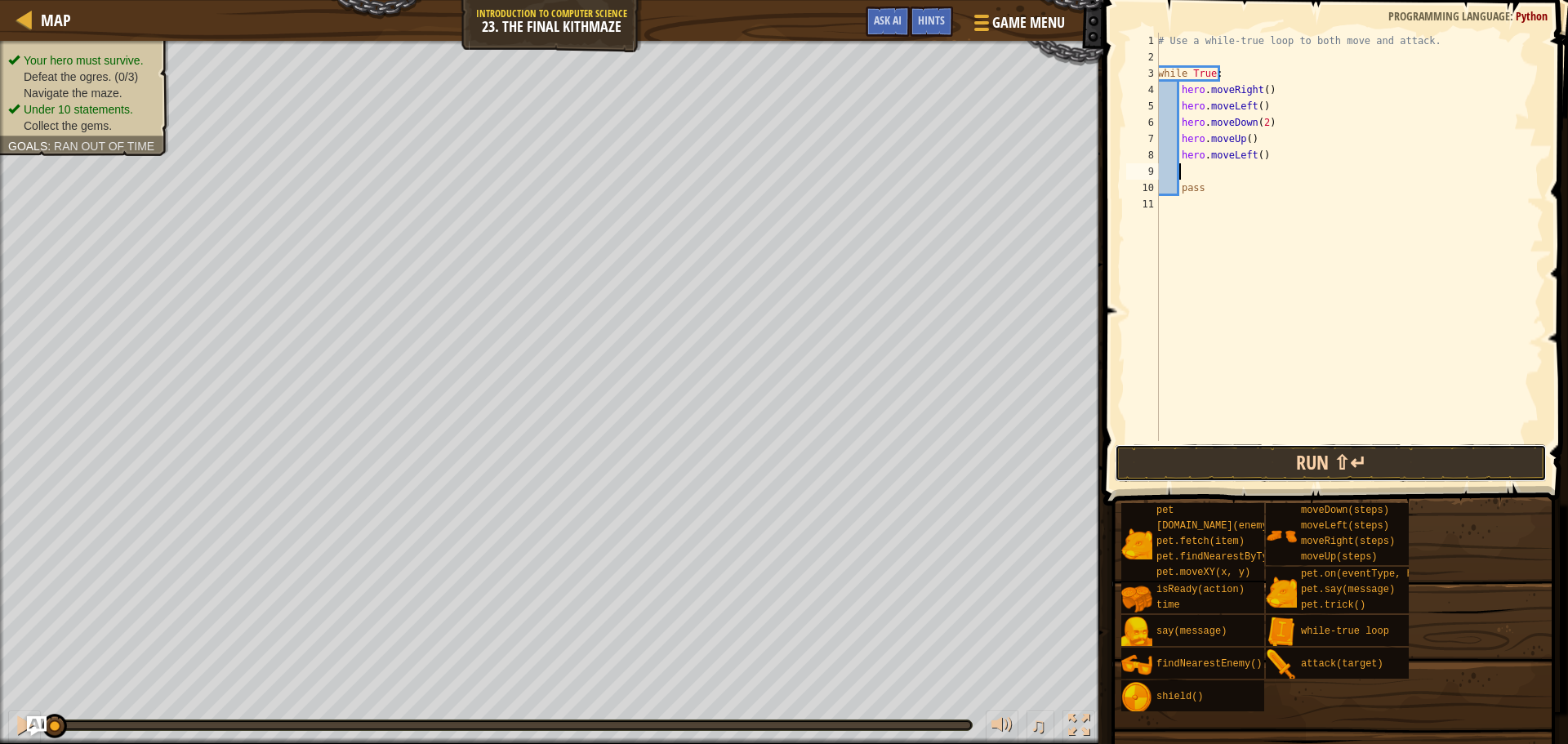
click at [1395, 456] on button "Run ⇧↵" at bounding box center [1330, 462] width 432 height 37
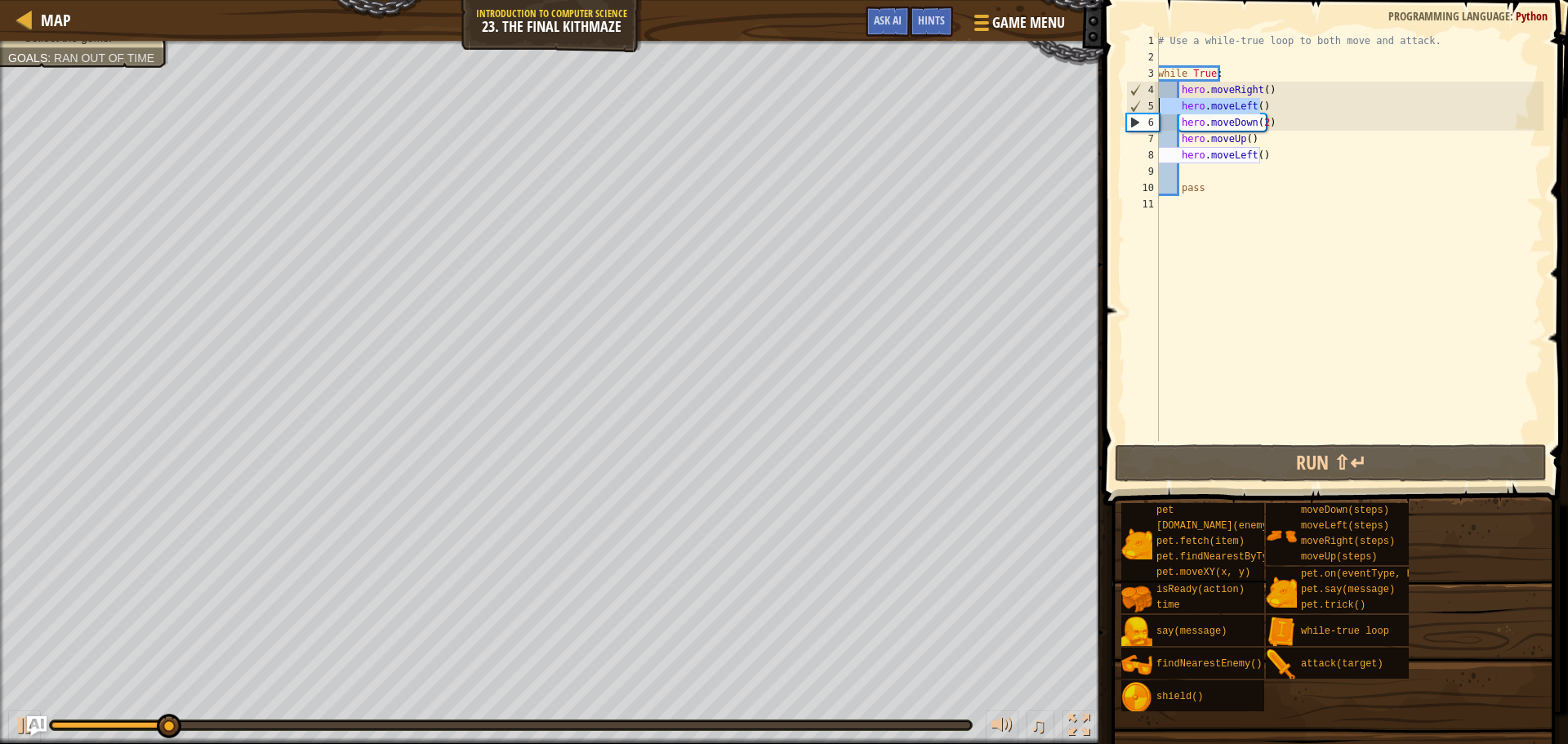
drag, startPoint x: 1265, startPoint y: 106, endPoint x: 1157, endPoint y: 99, distance: 108.2
click at [1157, 99] on div "1 2 3 4 5 6 7 8 9 10 11 # Use a while-true loop to both move and attack. while …" at bounding box center [1332, 236] width 420 height 409
type textarea "hero.moveLeft()"
click at [1181, 101] on div "# Use a while-true loop to both move and attack. while True : hero . moveRight …" at bounding box center [1349, 236] width 389 height 409
drag, startPoint x: 1265, startPoint y: 111, endPoint x: 1178, endPoint y: 106, distance: 87.1
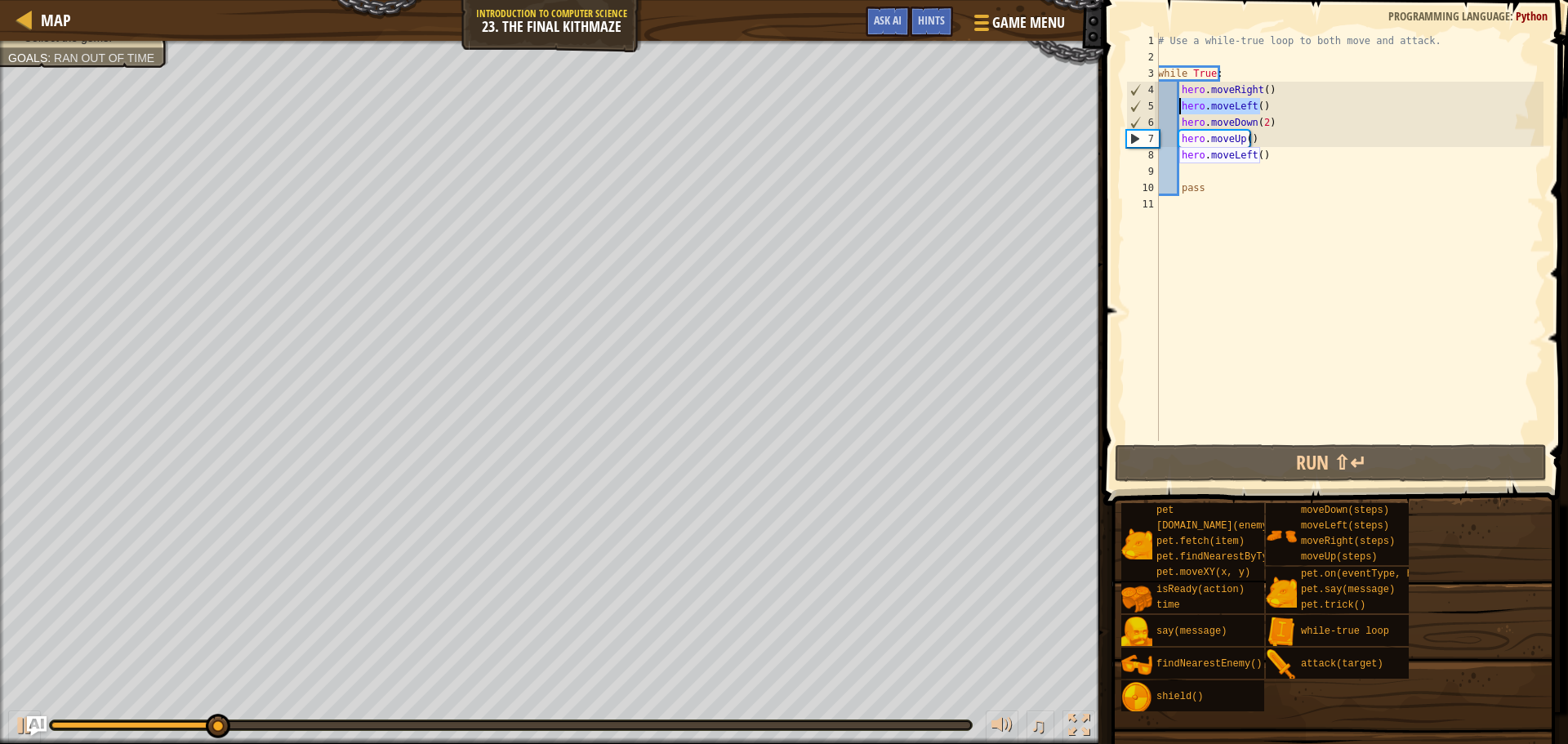
click at [1178, 106] on div "# Use a while-true loop to both move and attack. while True : hero . moveRight …" at bounding box center [1349, 252] width 389 height 441
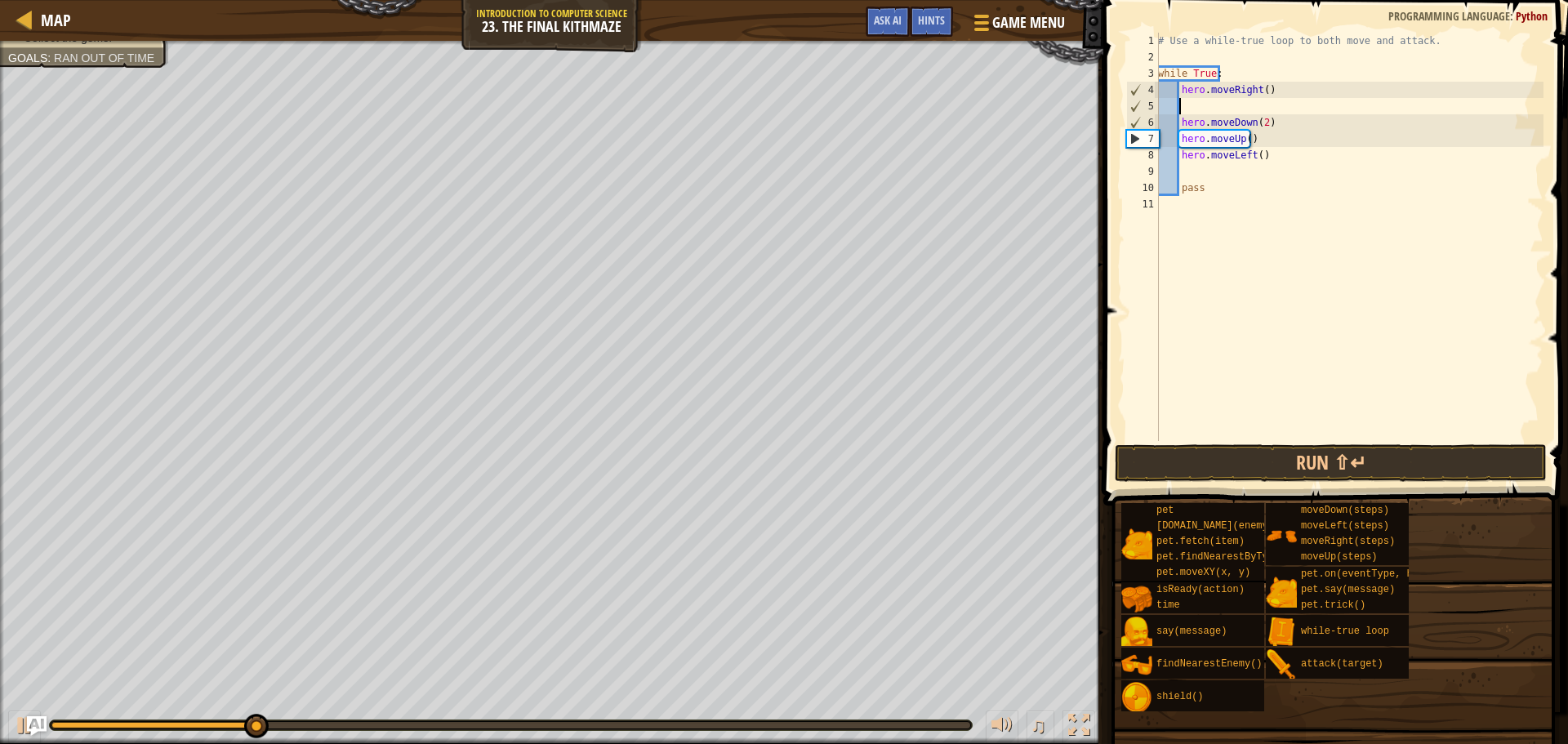
type textarea "h"
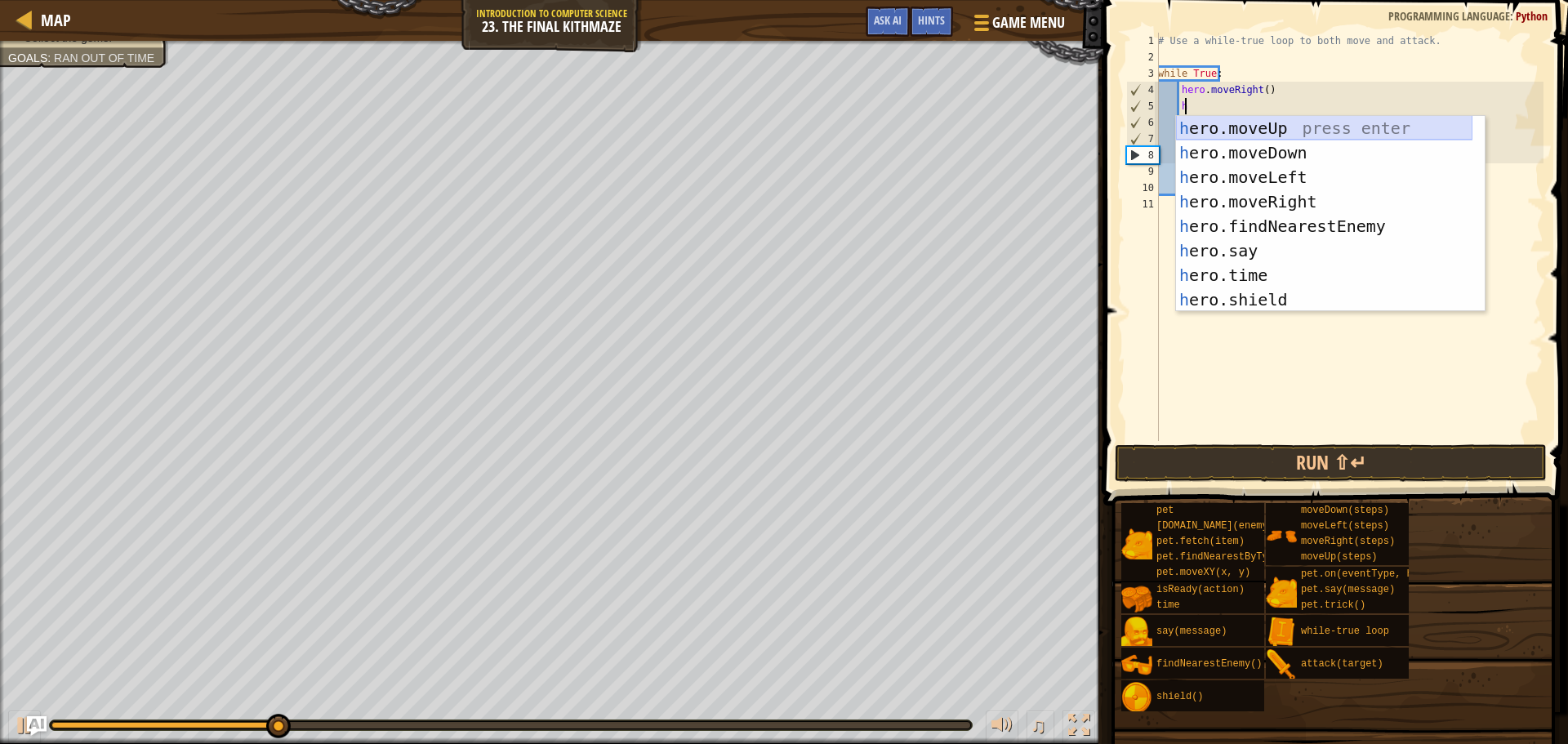
click at [1256, 131] on div "h ero.moveUp press enter h ero.moveDown press enter h ero.moveLeft press enter …" at bounding box center [1323, 238] width 296 height 245
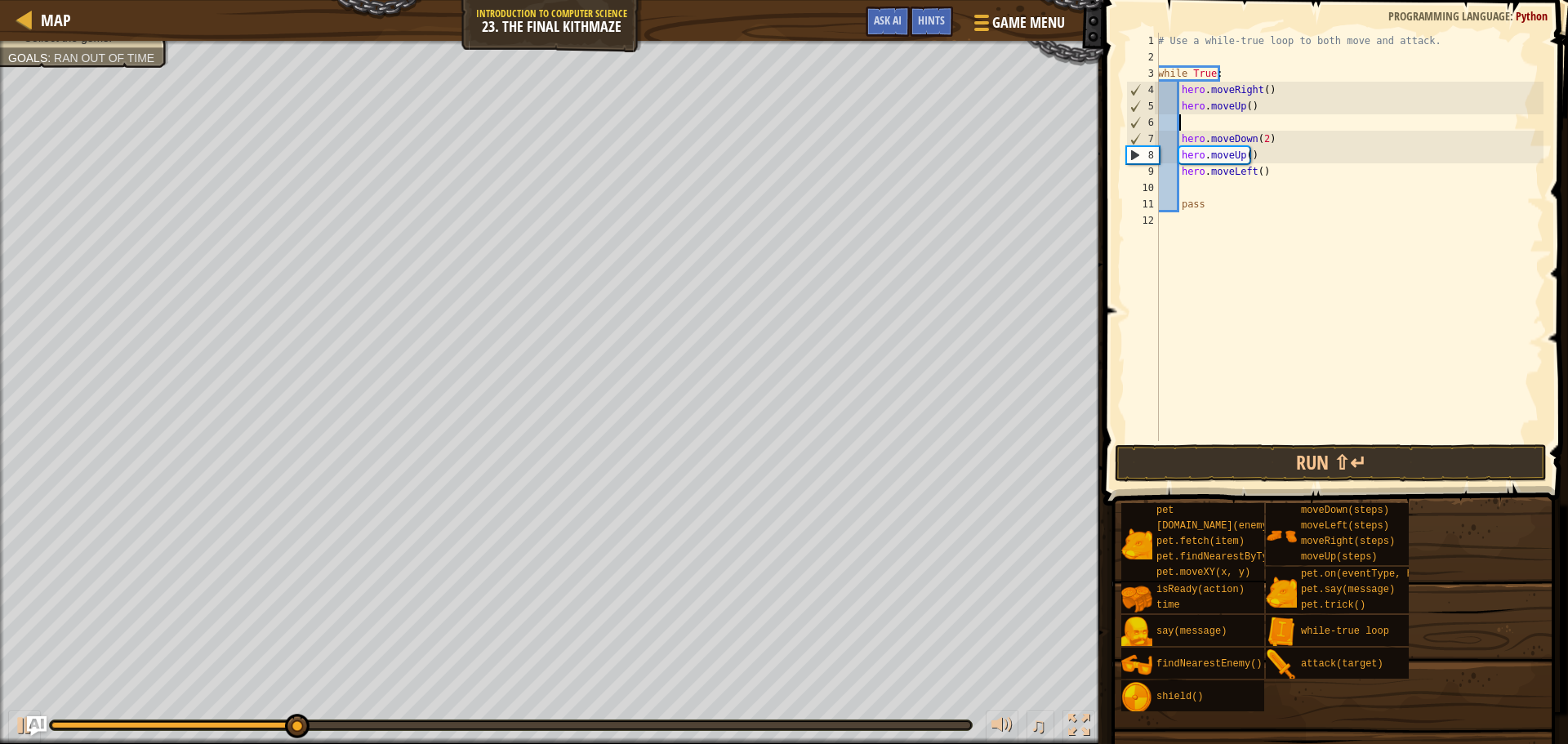
type textarea "h"
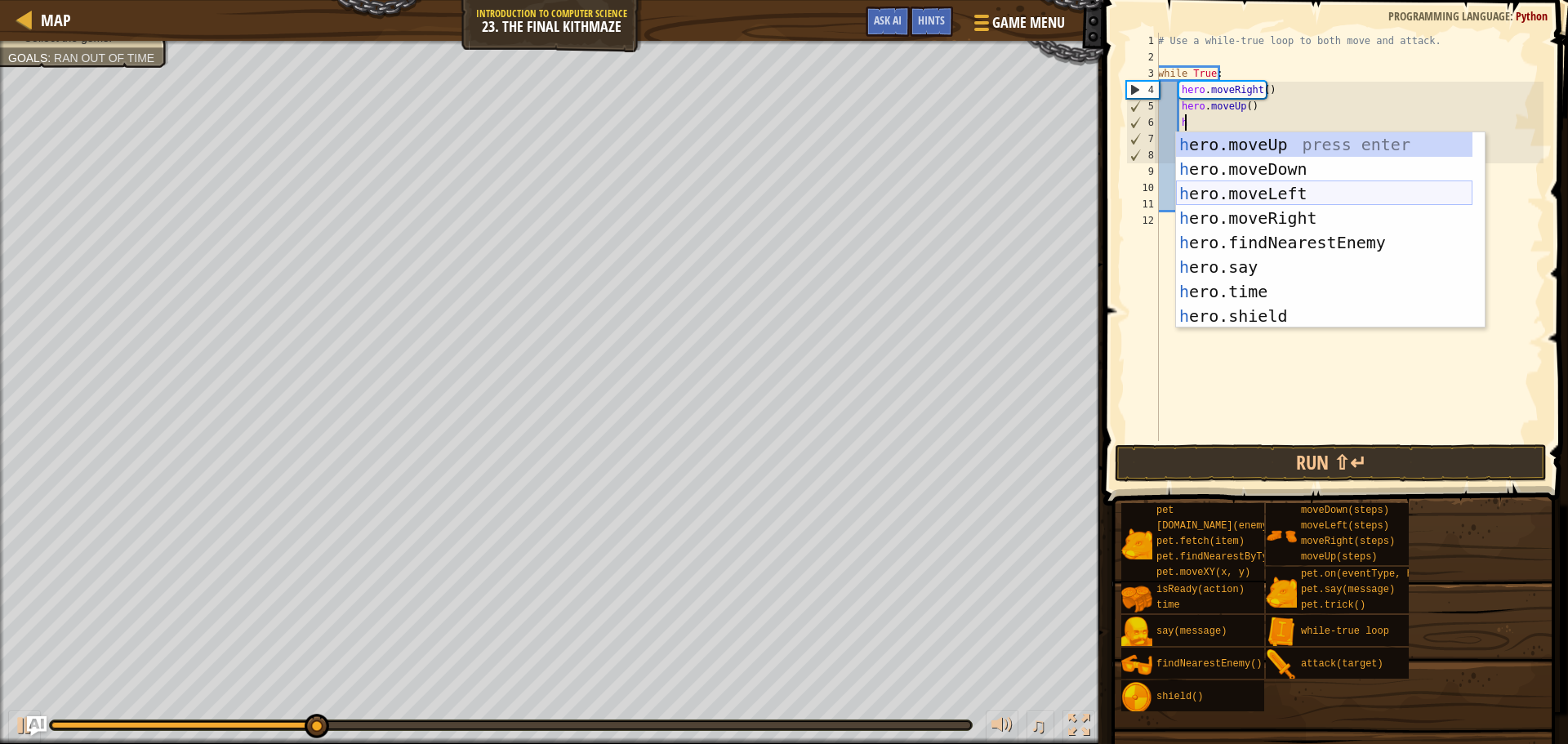
click at [1284, 186] on div "h ero.moveUp press enter h ero.moveDown press enter h ero.moveLeft press enter …" at bounding box center [1323, 254] width 296 height 245
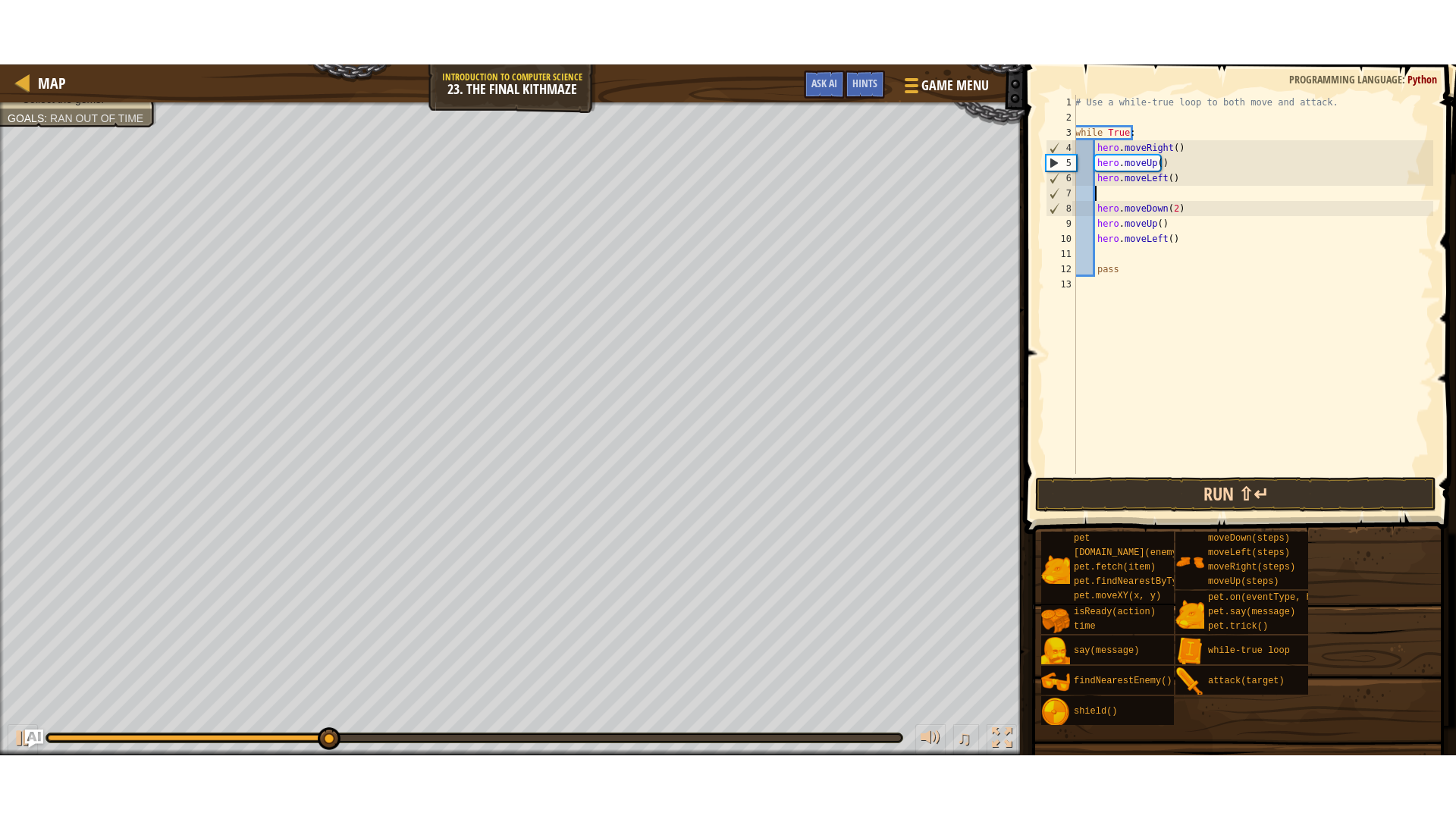
scroll to position [7, 0]
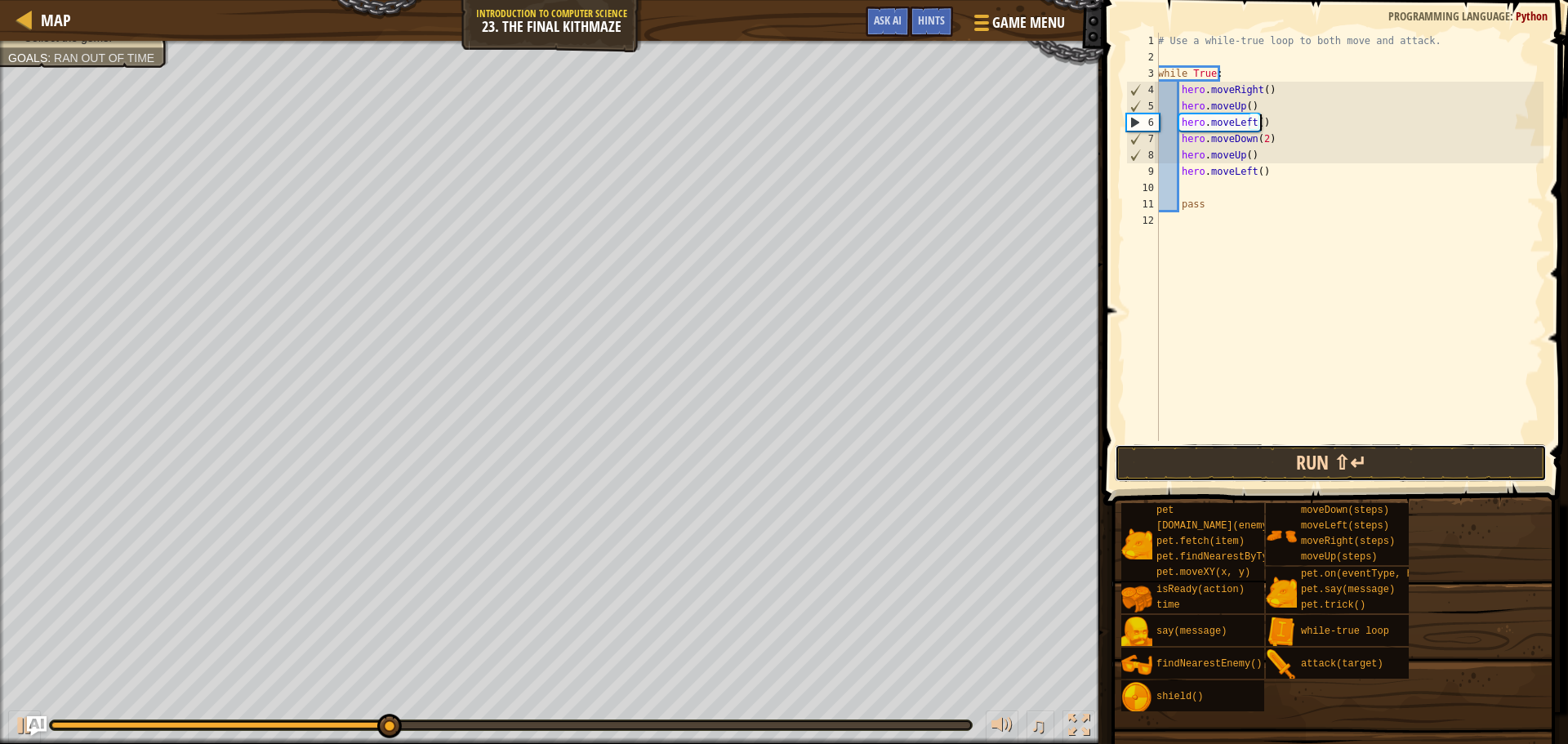
click at [1274, 467] on button "Run ⇧↵" at bounding box center [1330, 462] width 432 height 37
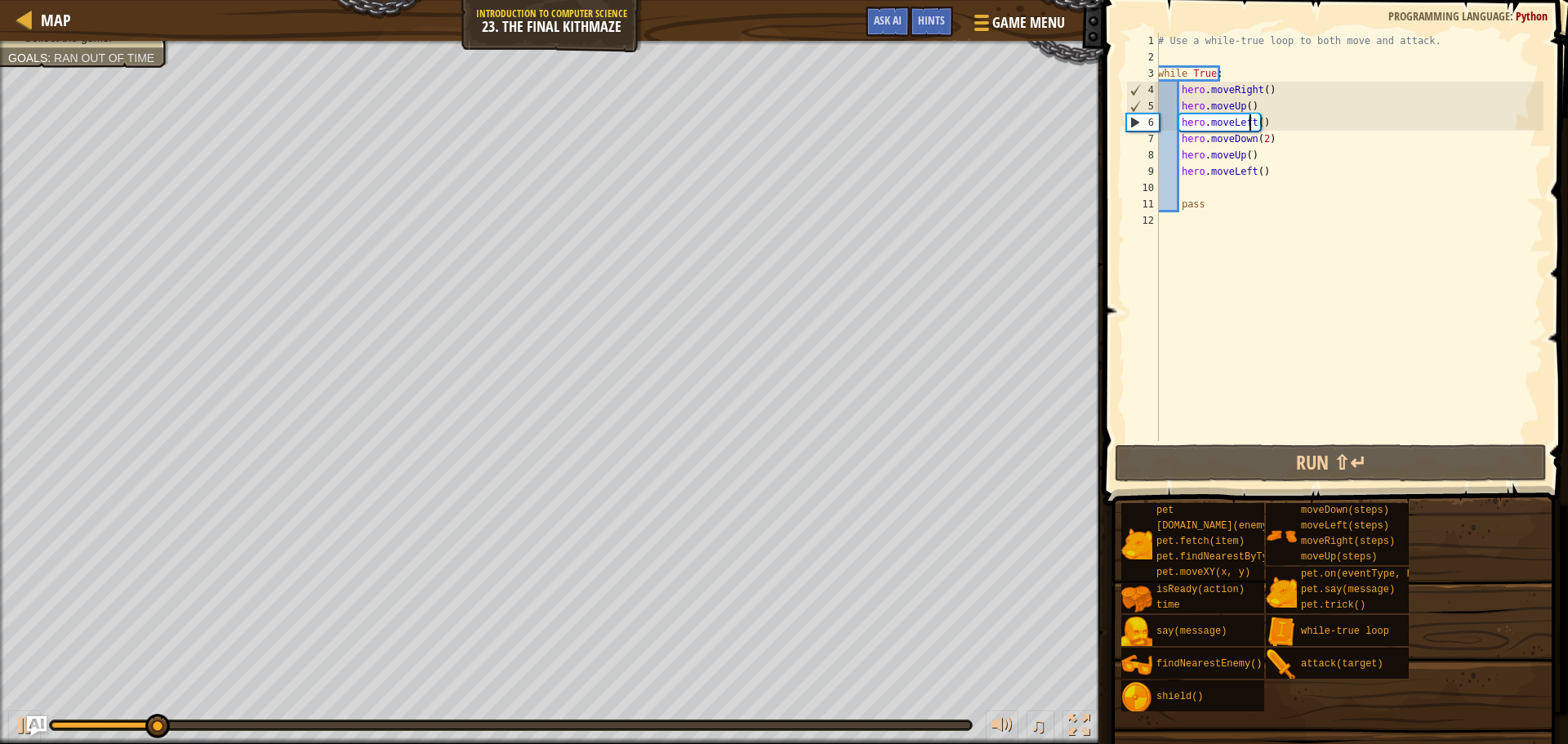
click at [1249, 123] on div "# Use a while-true loop to both move and attack. while True : hero . moveRight …" at bounding box center [1349, 252] width 389 height 441
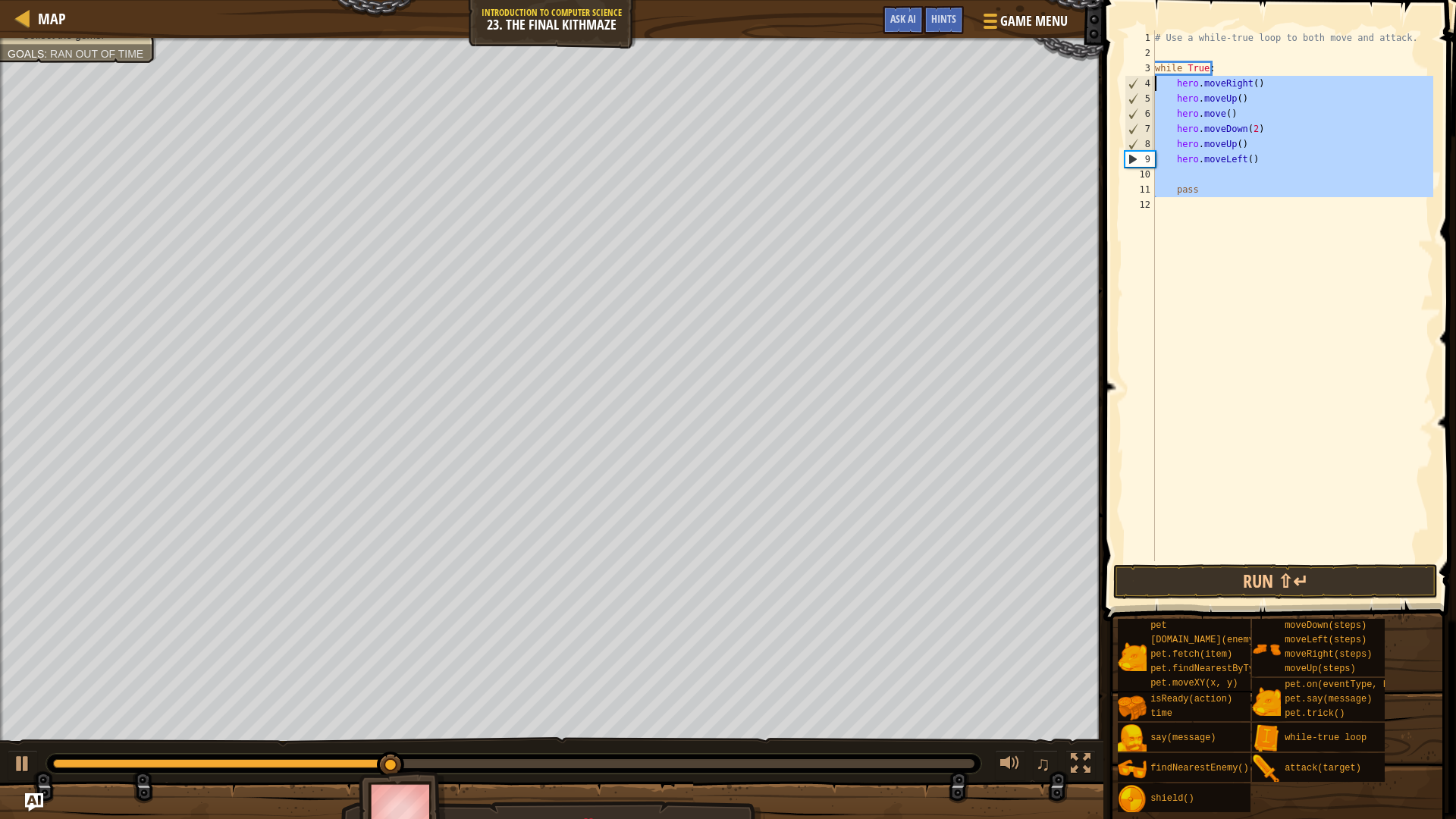
drag, startPoint x: 1238, startPoint y: 191, endPoint x: 1141, endPoint y: 88, distance: 141.5
click at [1141, 88] on div "hero.move() 1 2 3 4 5 6 7 8 9 10 11 12 # Use a while-true loop to both move and…" at bounding box center [1277, 295] width 311 height 531
type textarea "hero.moveRight() hero.moveUp()"
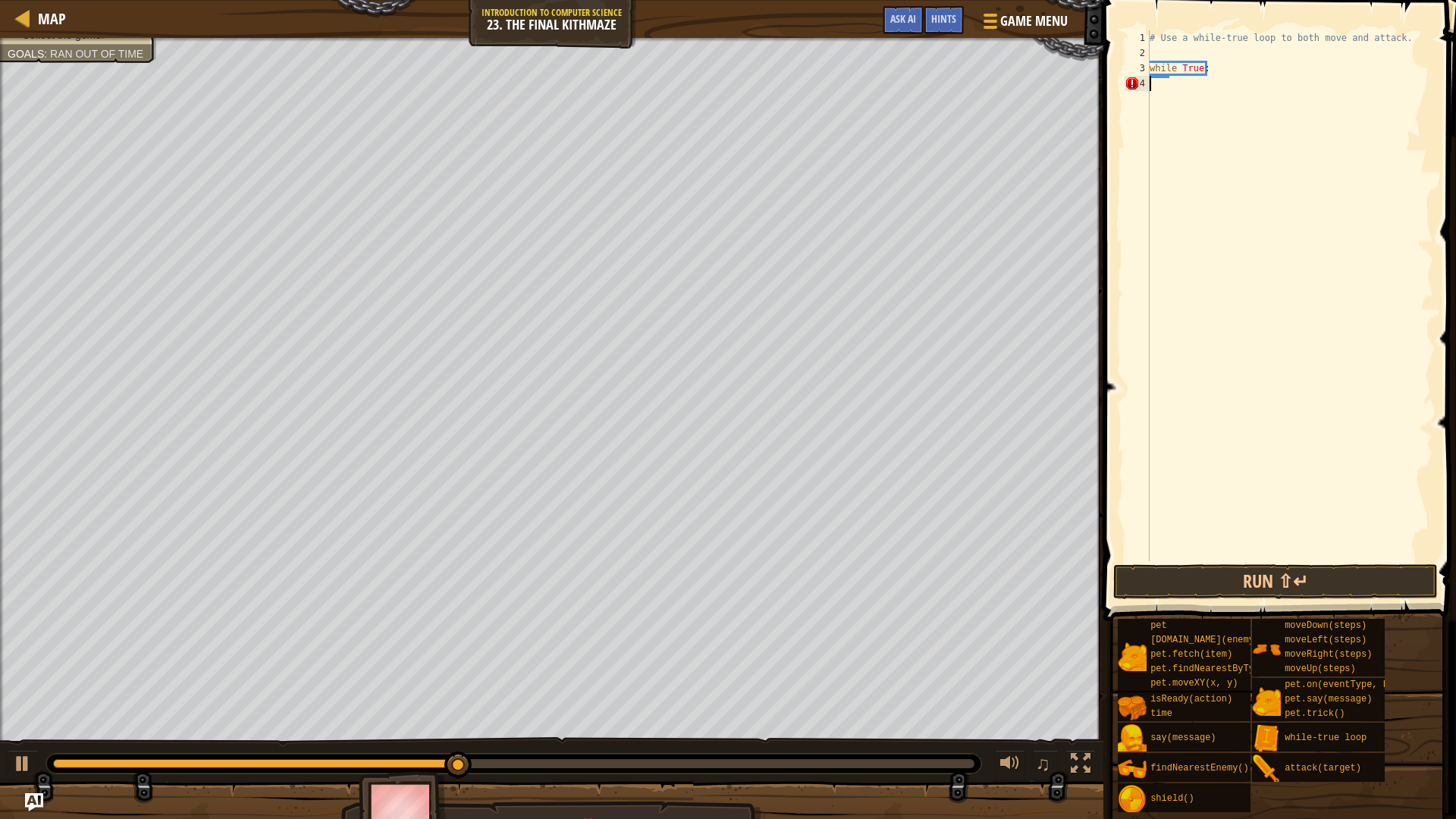
click at [1199, 96] on div "# Use a while-true loop to both move and attack. while True :" at bounding box center [1290, 310] width 287 height 561
type textarea "h"
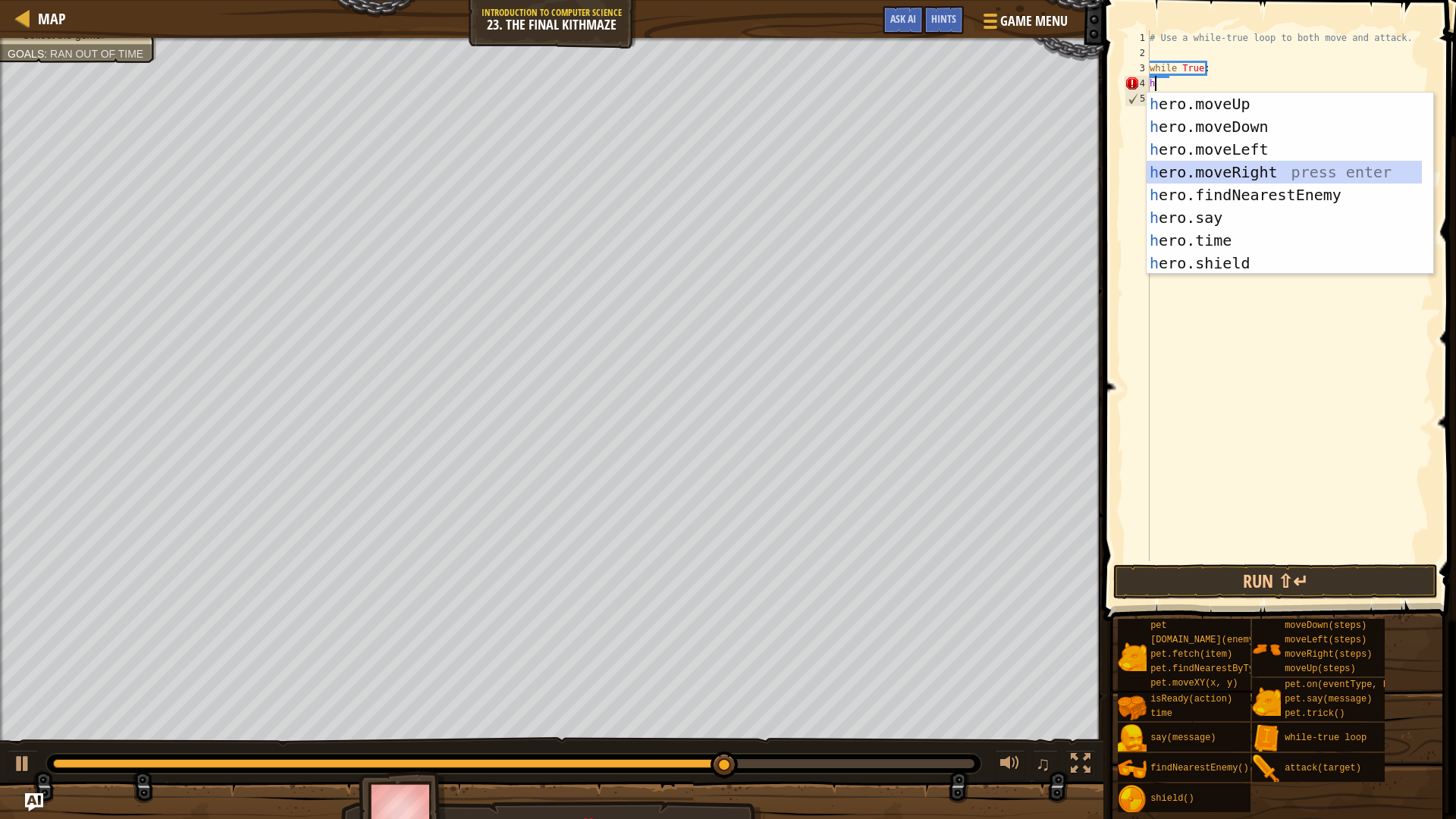
click at [1251, 179] on div "h ero.moveUp press enter h ero.moveDown press enter h ero.moveLeft press enter …" at bounding box center [1284, 206] width 275 height 227
type textarea "h"
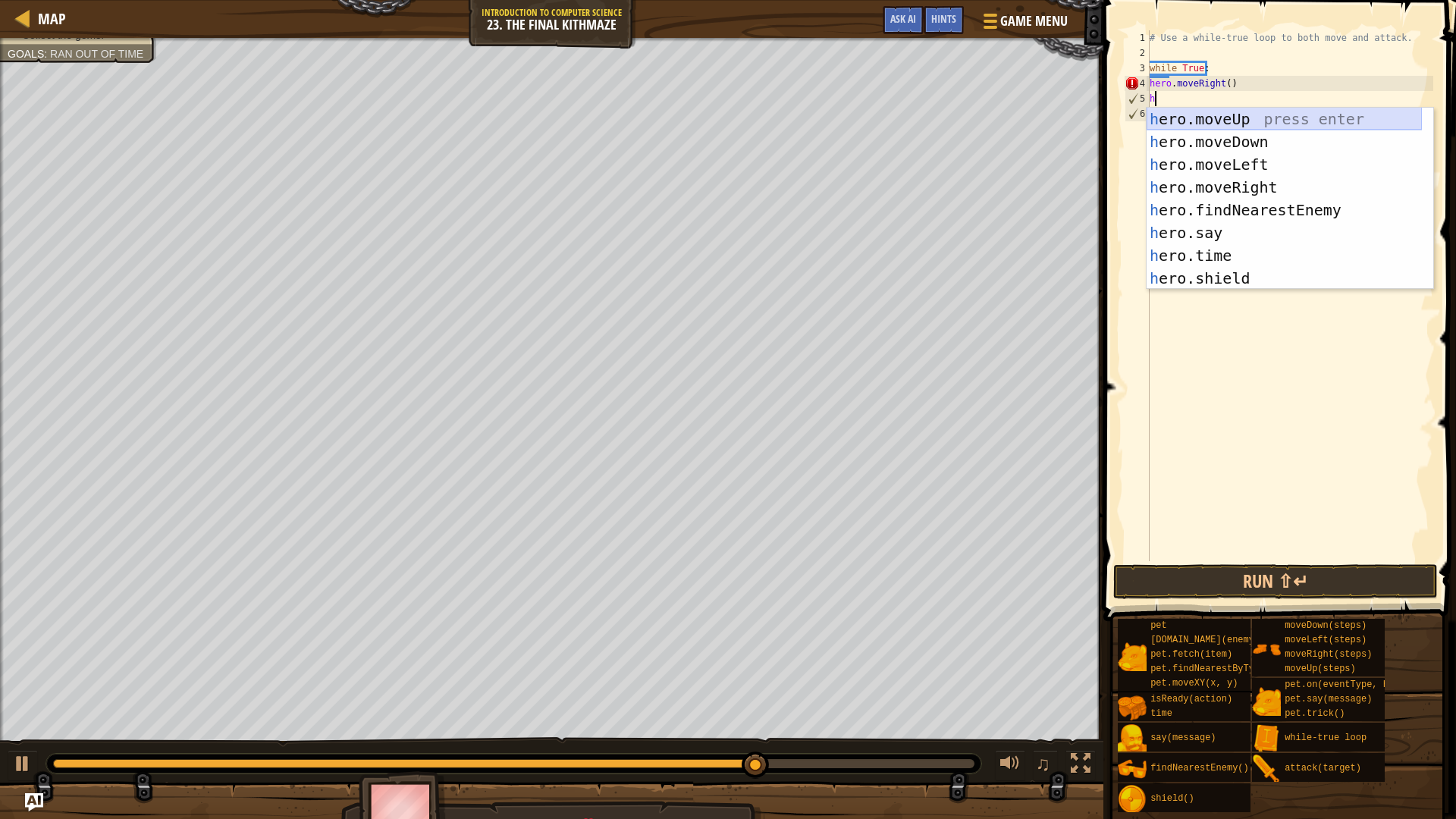
click at [1266, 123] on div "h ero.moveUp press enter h ero.moveDown press enter h ero.moveLeft press enter …" at bounding box center [1284, 221] width 275 height 227
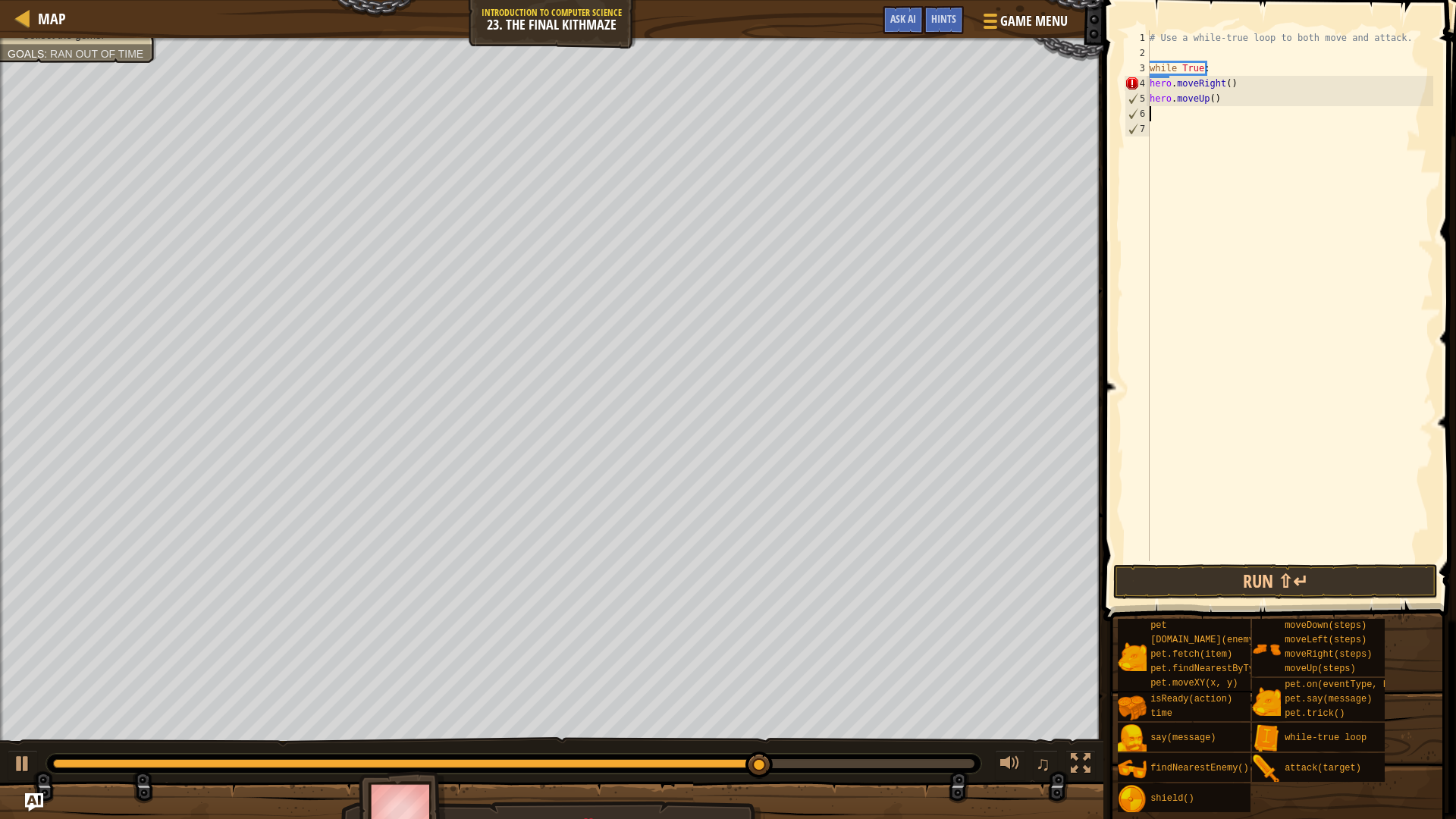
type textarea "h"
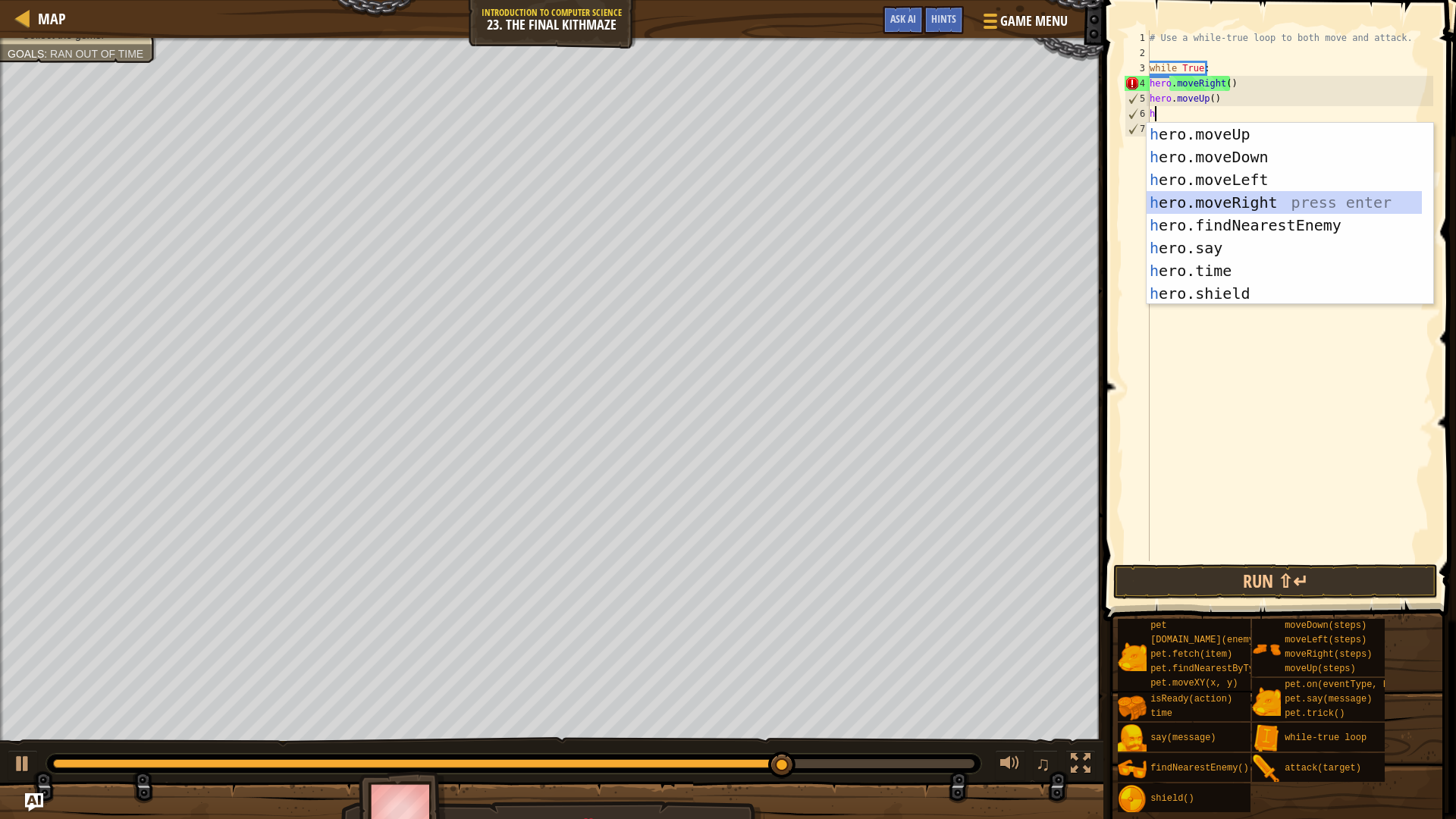
click at [1256, 206] on div "h ero.moveUp press enter h ero.moveDown press enter h ero.moveLeft press enter …" at bounding box center [1284, 236] width 275 height 227
type textarea "h"
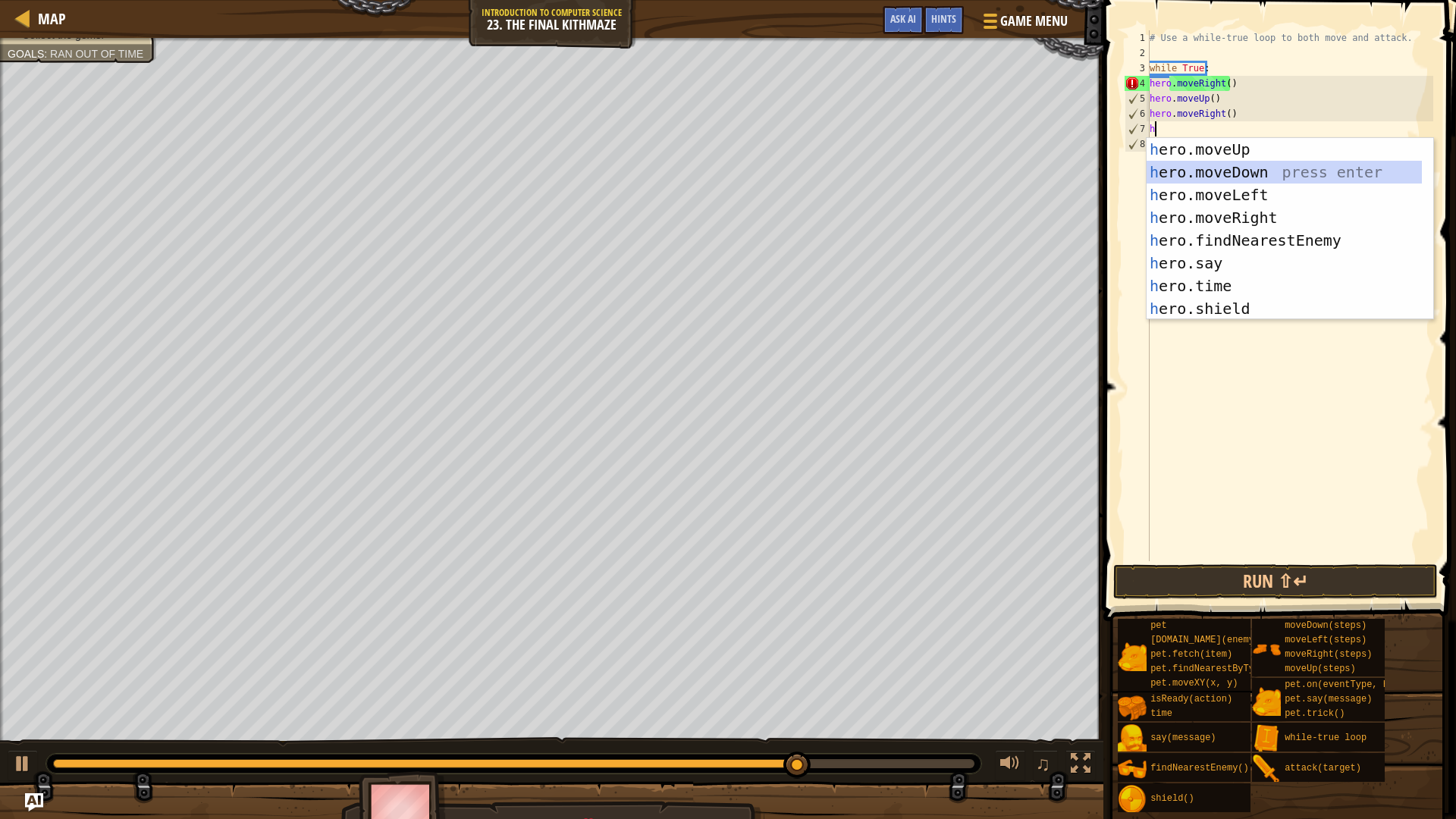
click at [1232, 171] on div "h ero.moveUp press enter h ero.moveDown press enter h ero.moveLeft press enter …" at bounding box center [1284, 251] width 275 height 227
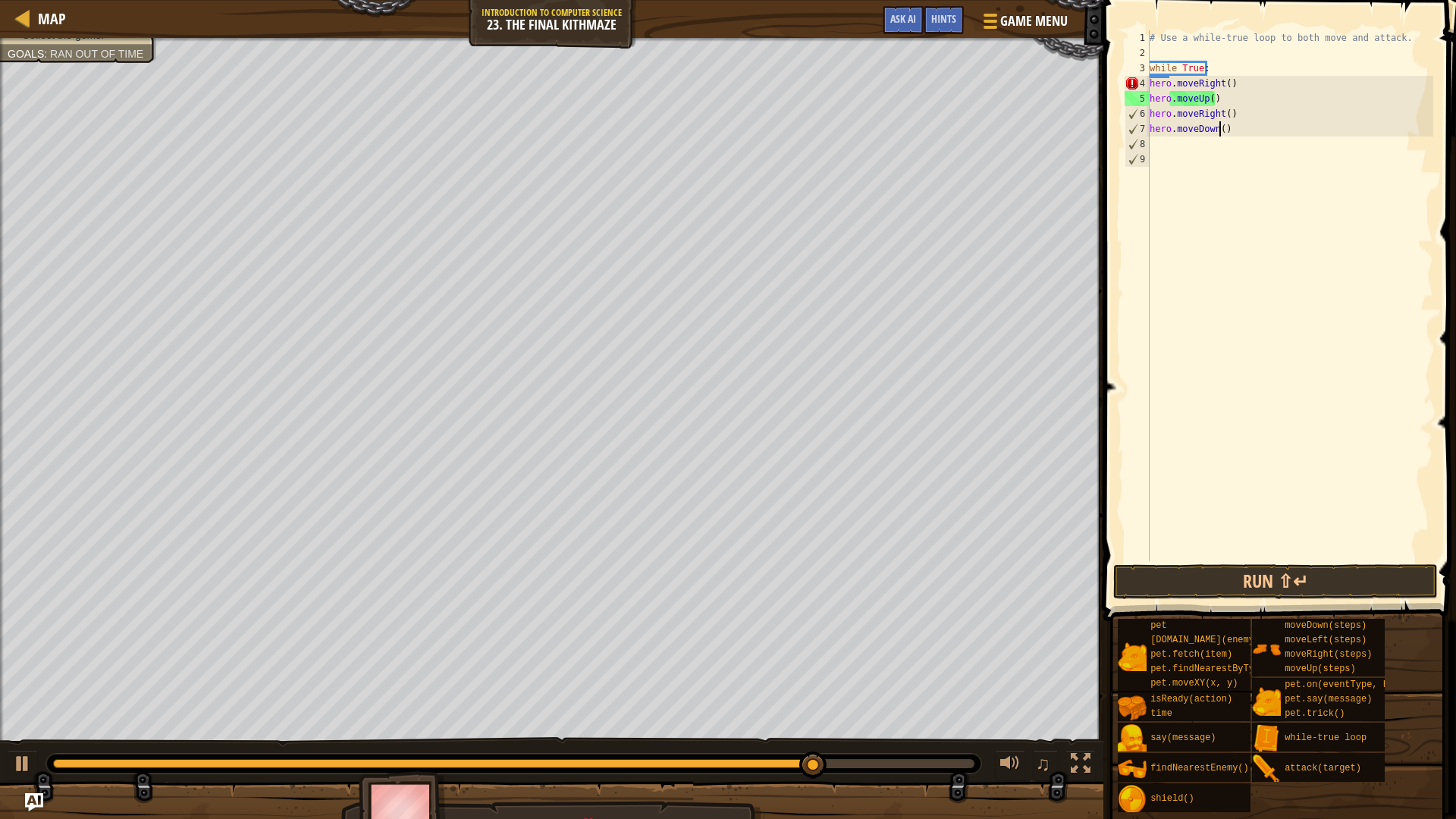
click at [1219, 126] on div "# Use a while-true loop to both move and attack. while True : hero . moveRight …" at bounding box center [1290, 310] width 287 height 561
type textarea "hero.moveDown(2)"
click at [1196, 146] on div "# Use a while-true loop to both move and attack. while True : hero . moveRight …" at bounding box center [1290, 310] width 287 height 561
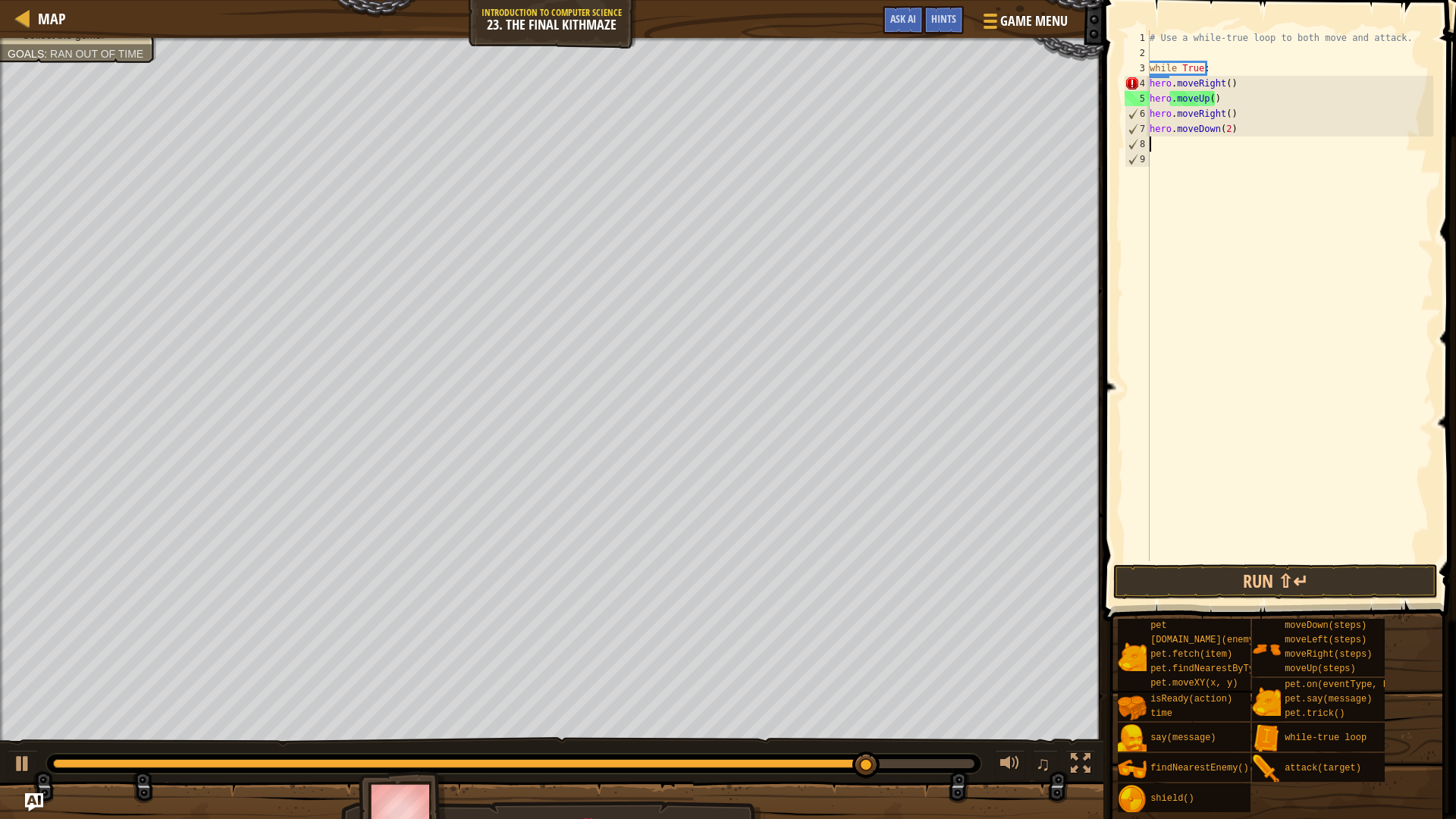
type textarea "h"
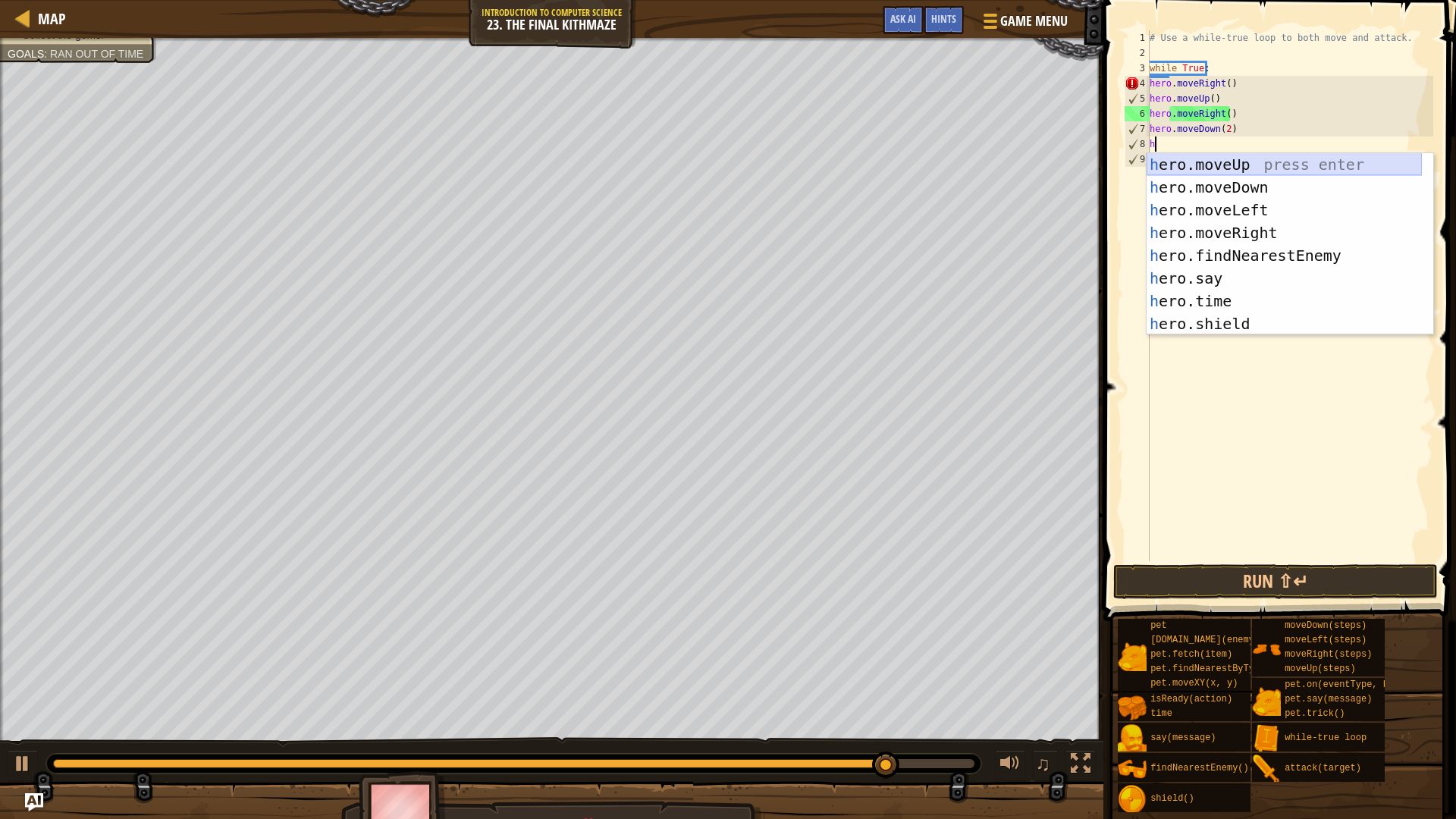
click at [1234, 167] on div "h ero.moveUp press enter h ero.moveDown press enter h ero.moveLeft press enter …" at bounding box center [1284, 266] width 275 height 227
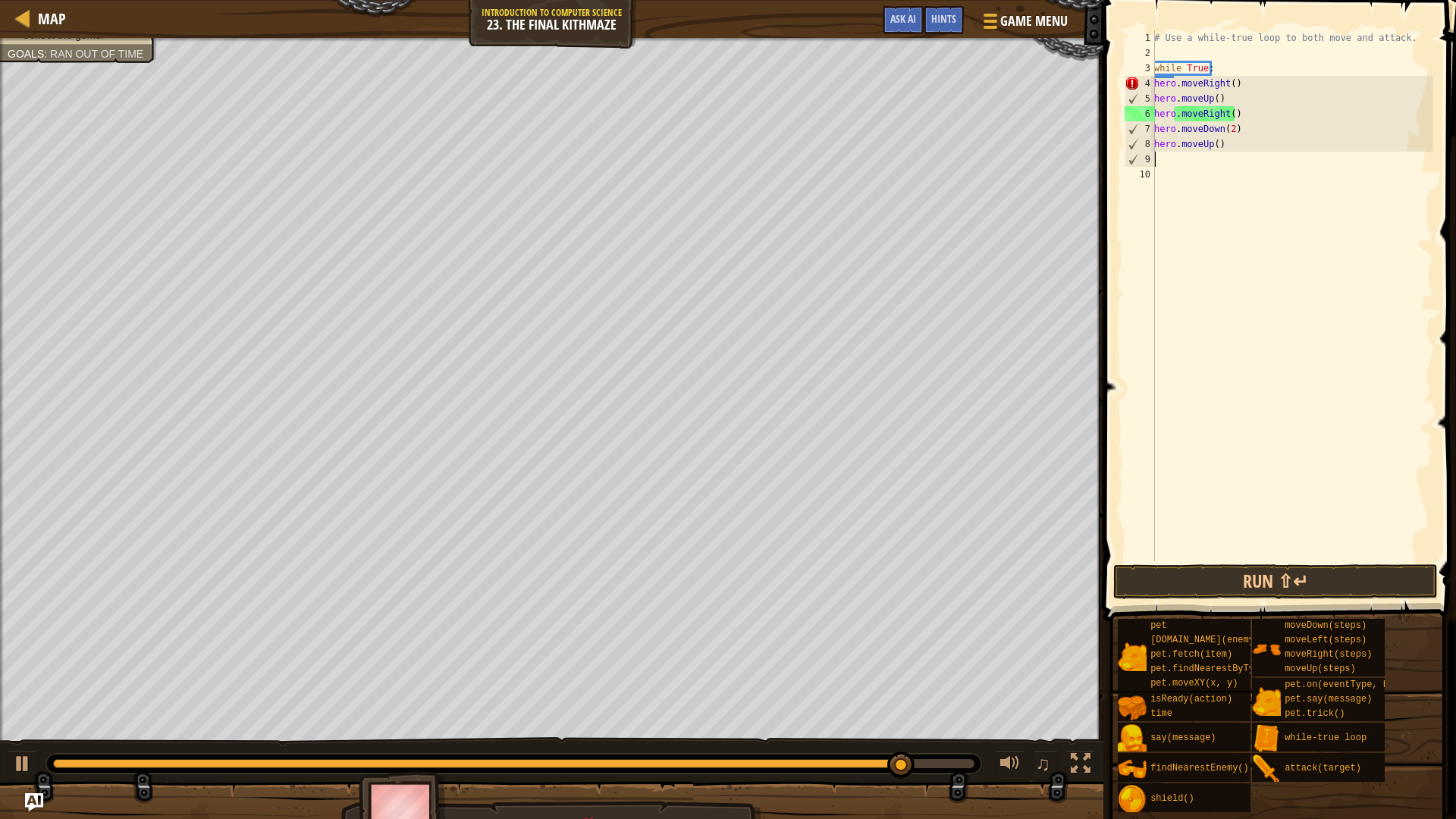
type textarea "h"
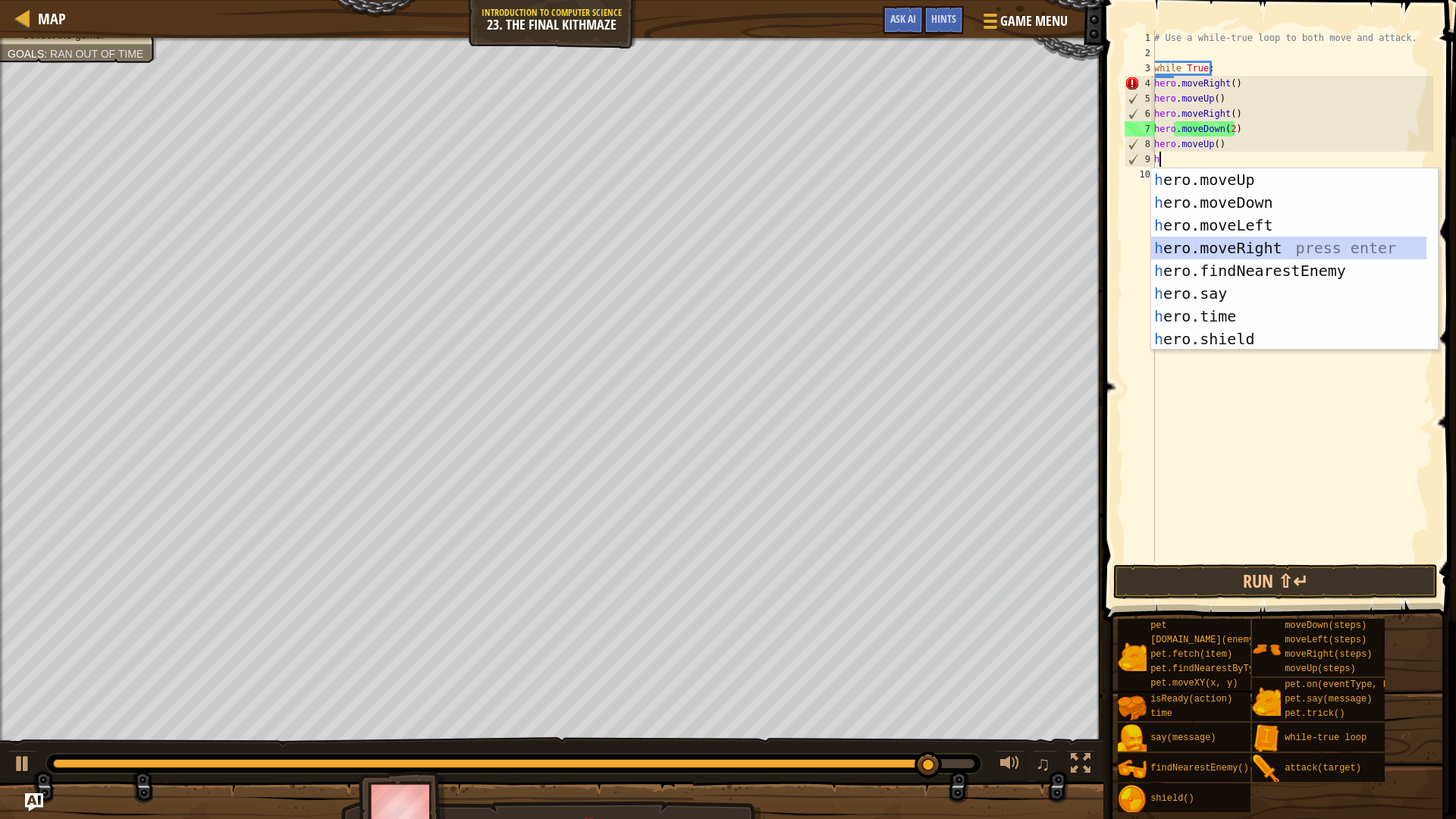
click at [1279, 251] on div "h ero.moveUp press enter h ero.moveDown press enter h ero.moveLeft press enter …" at bounding box center [1288, 281] width 275 height 227
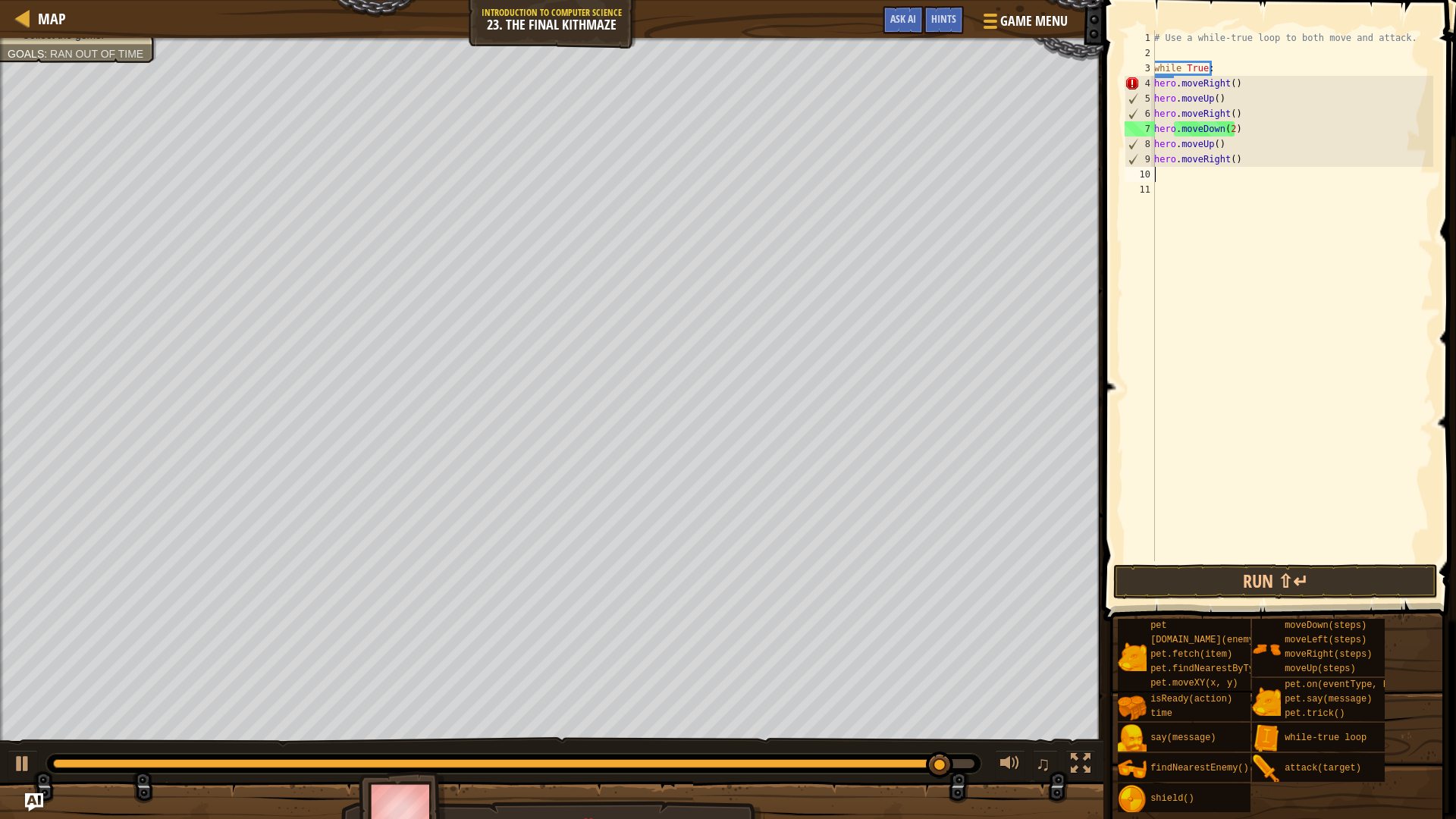
type textarea "h"
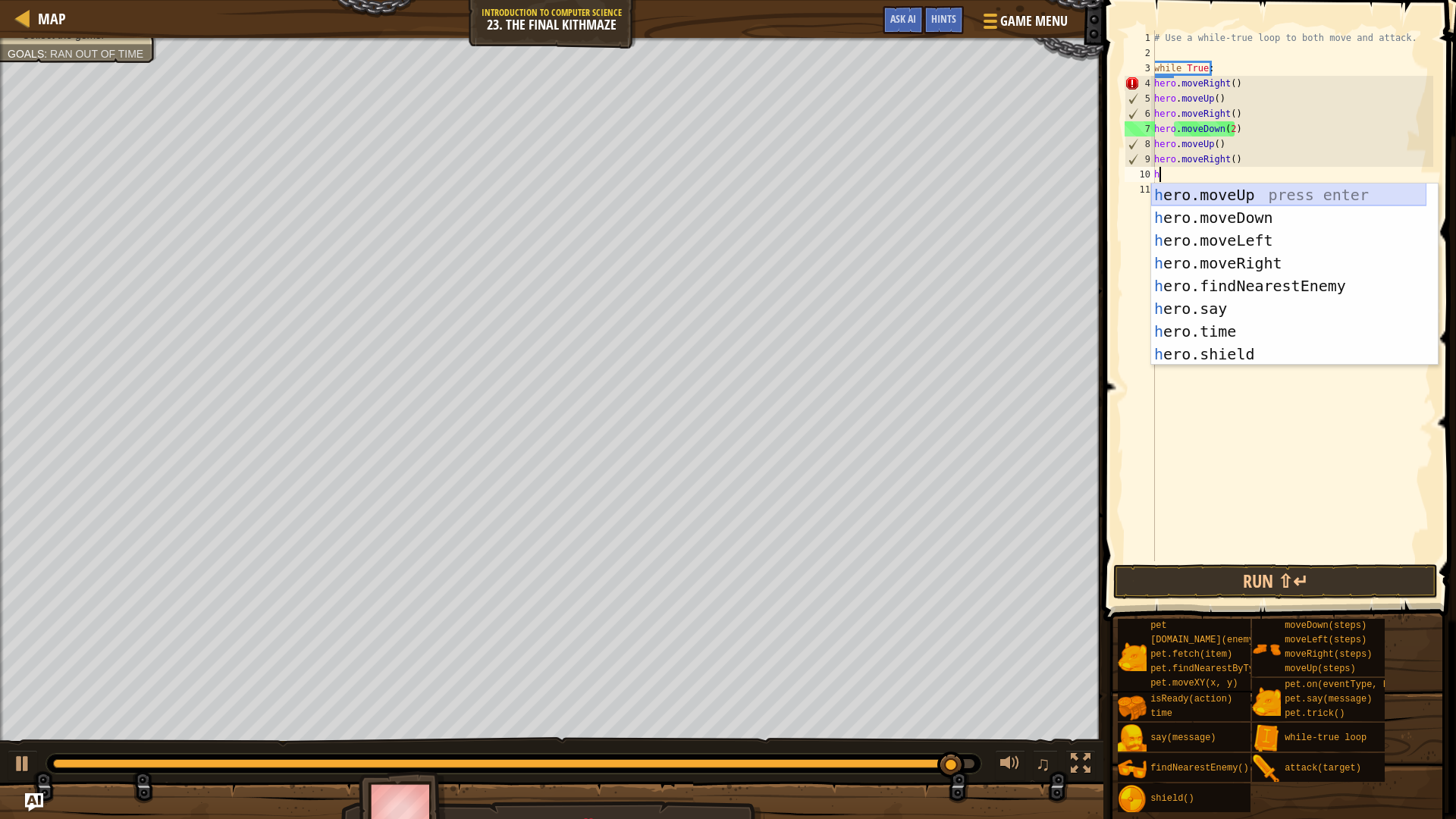
click at [1203, 195] on div "h ero.moveUp press enter h ero.moveDown press enter h ero.moveLeft press enter …" at bounding box center [1288, 296] width 275 height 227
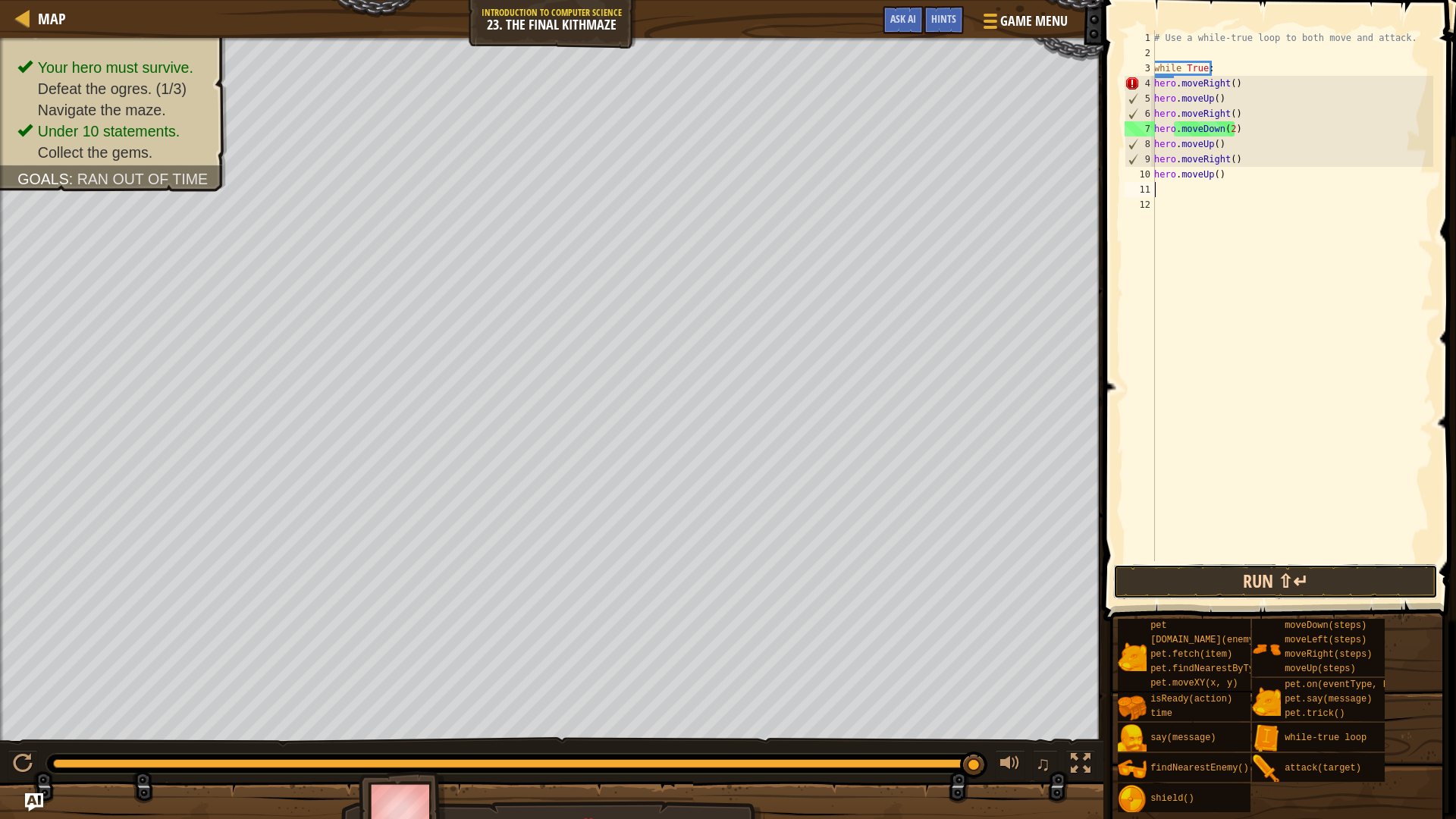
click at [1175, 581] on button "Run ⇧↵" at bounding box center [1275, 581] width 325 height 34
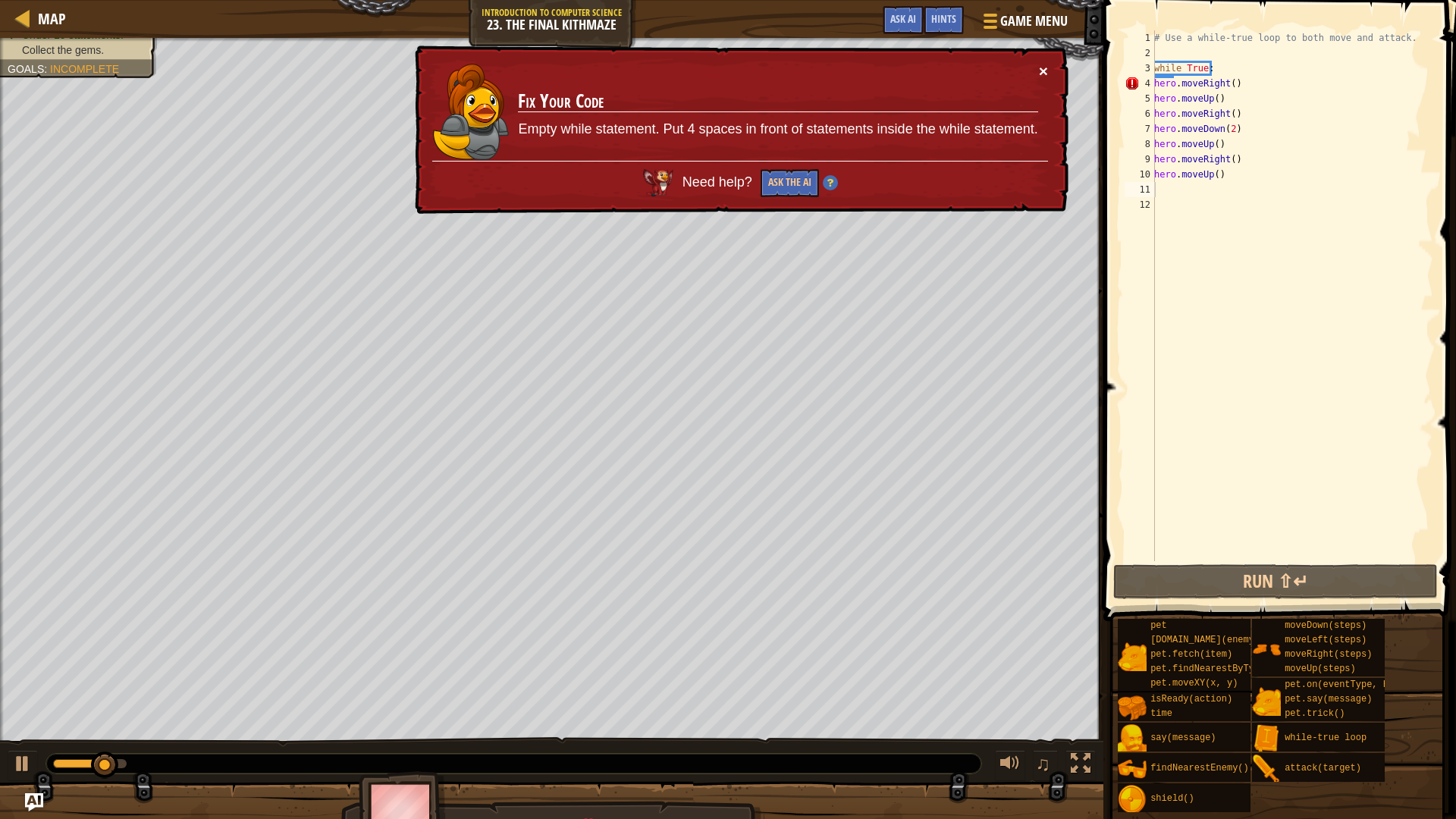
click at [1040, 69] on button "×" at bounding box center [1043, 71] width 9 height 16
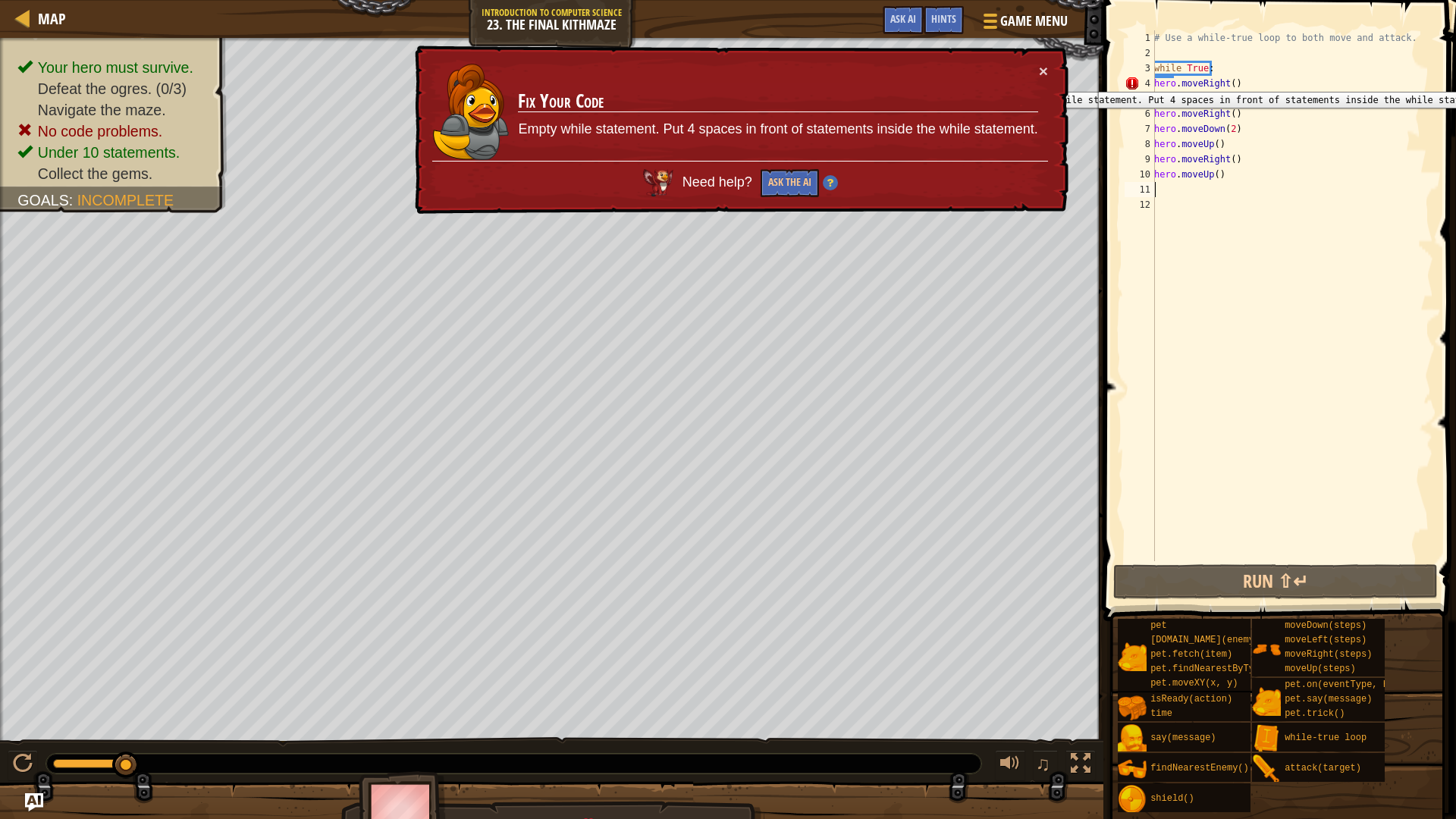
click at [1153, 80] on div "4" at bounding box center [1139, 83] width 30 height 15
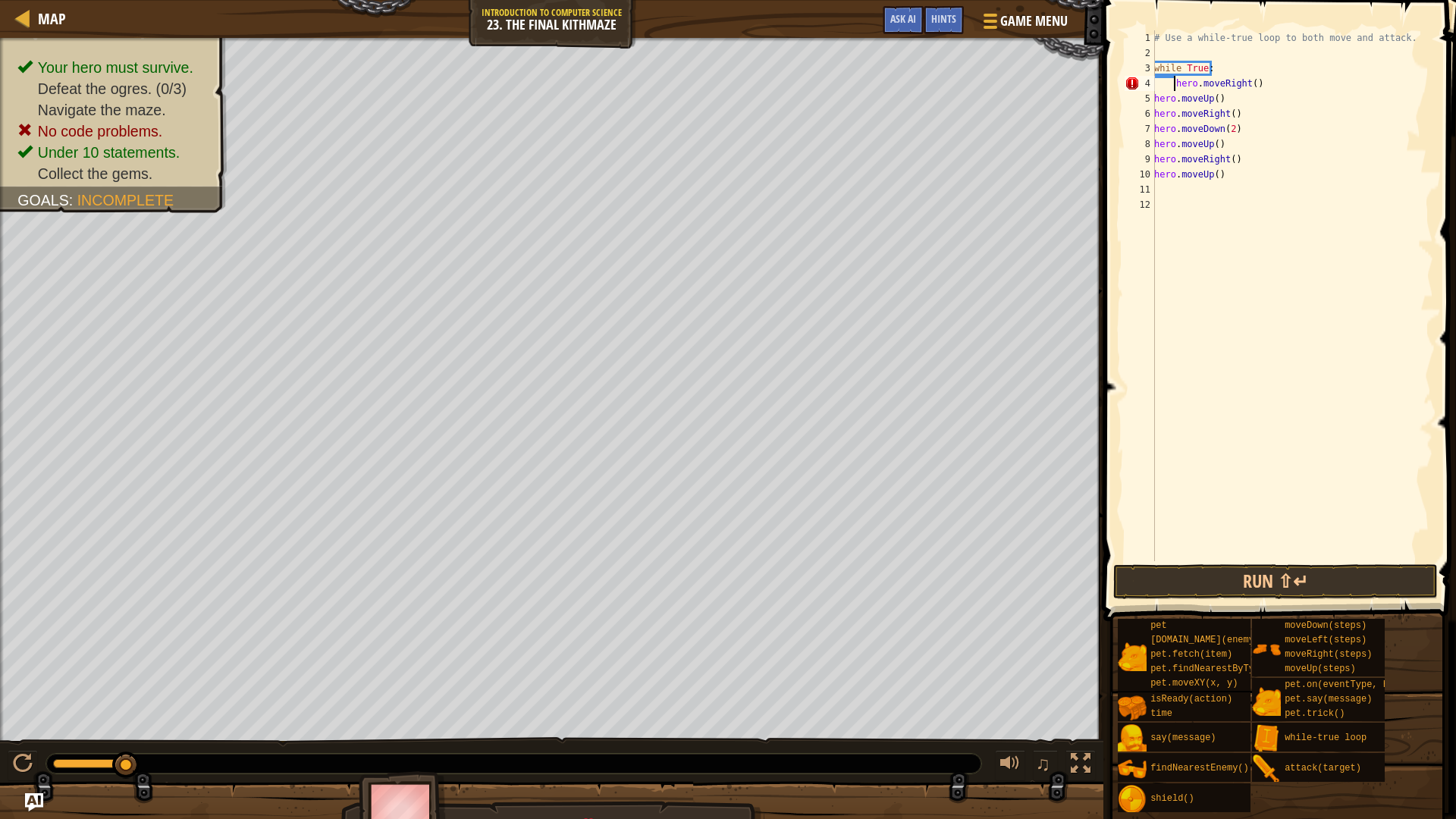
click at [1154, 96] on div "# Use a while-true loop to both move and attack. while True : hero . moveRight …" at bounding box center [1291, 310] width 282 height 561
click at [1153, 113] on div "6" at bounding box center [1139, 113] width 30 height 15
click at [1153, 125] on div "7" at bounding box center [1139, 128] width 30 height 15
click at [1153, 141] on div "8" at bounding box center [1139, 143] width 30 height 15
click at [1153, 157] on div "9" at bounding box center [1139, 158] width 30 height 15
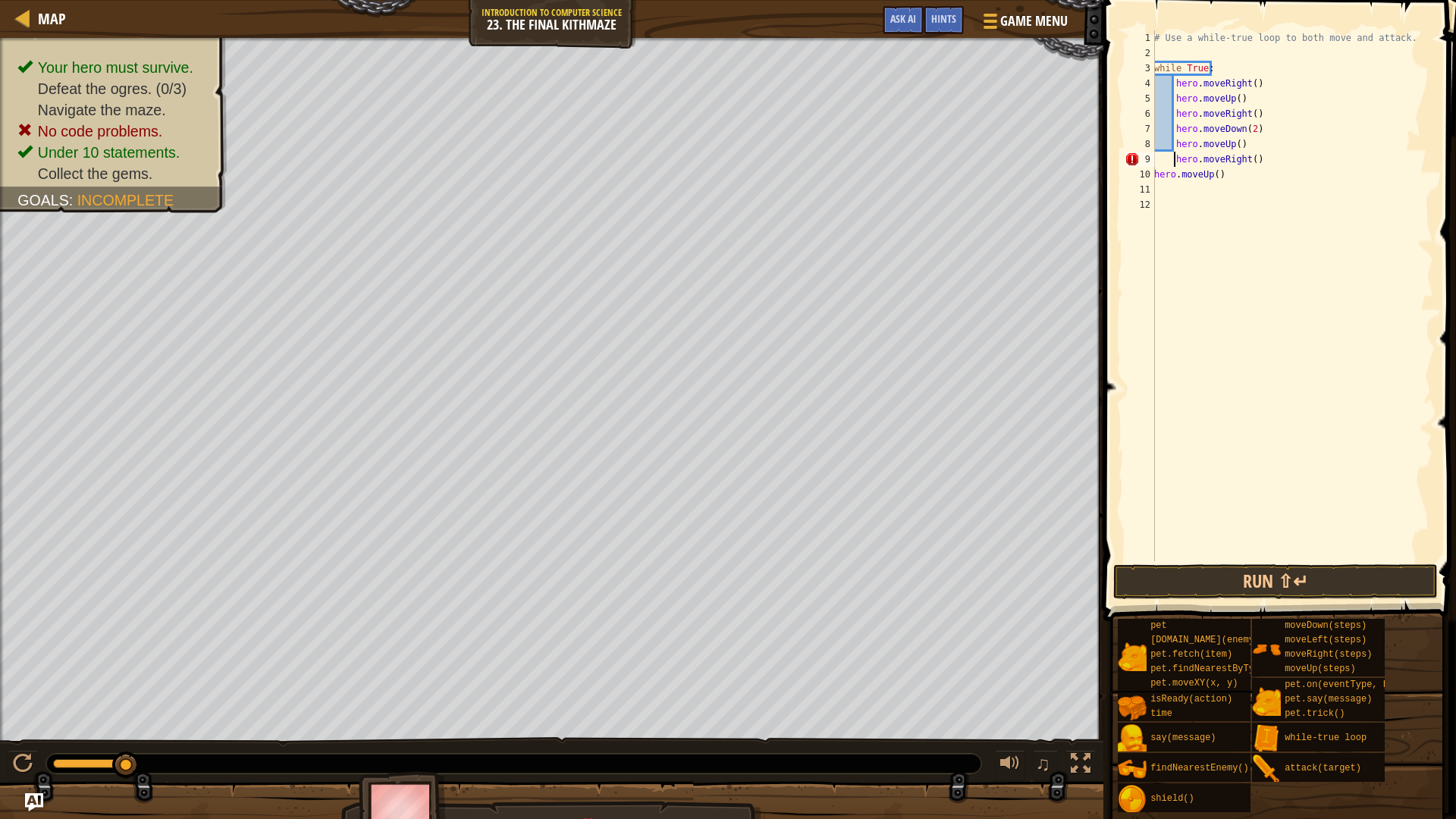
click at [1151, 175] on div "10" at bounding box center [1139, 174] width 30 height 15
click at [1213, 578] on button "Run ⇧↵" at bounding box center [1275, 581] width 325 height 34
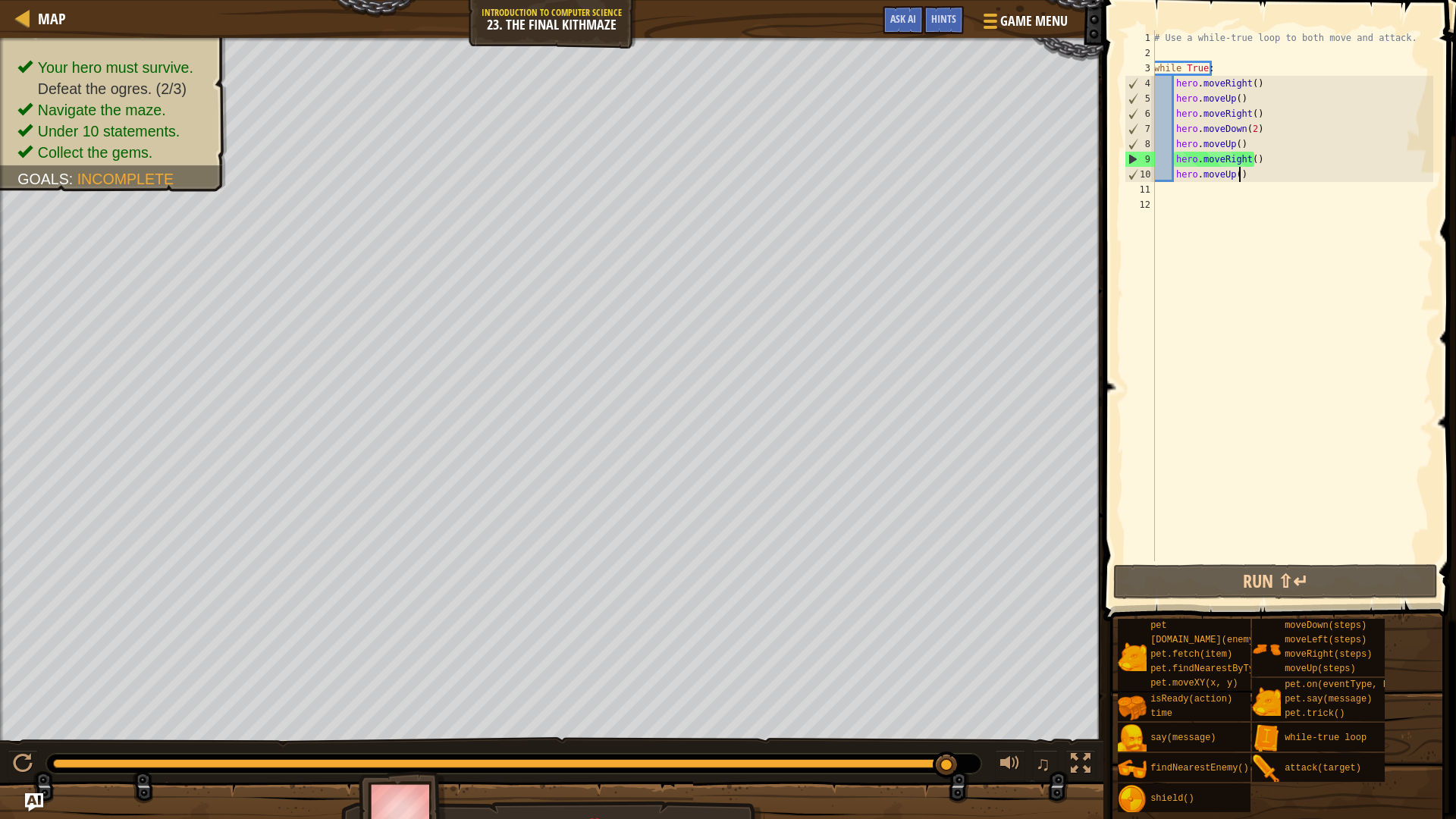
click at [1253, 181] on div "# Use a while-true loop to both move and attack. while True : hero . moveRight …" at bounding box center [1291, 310] width 282 height 561
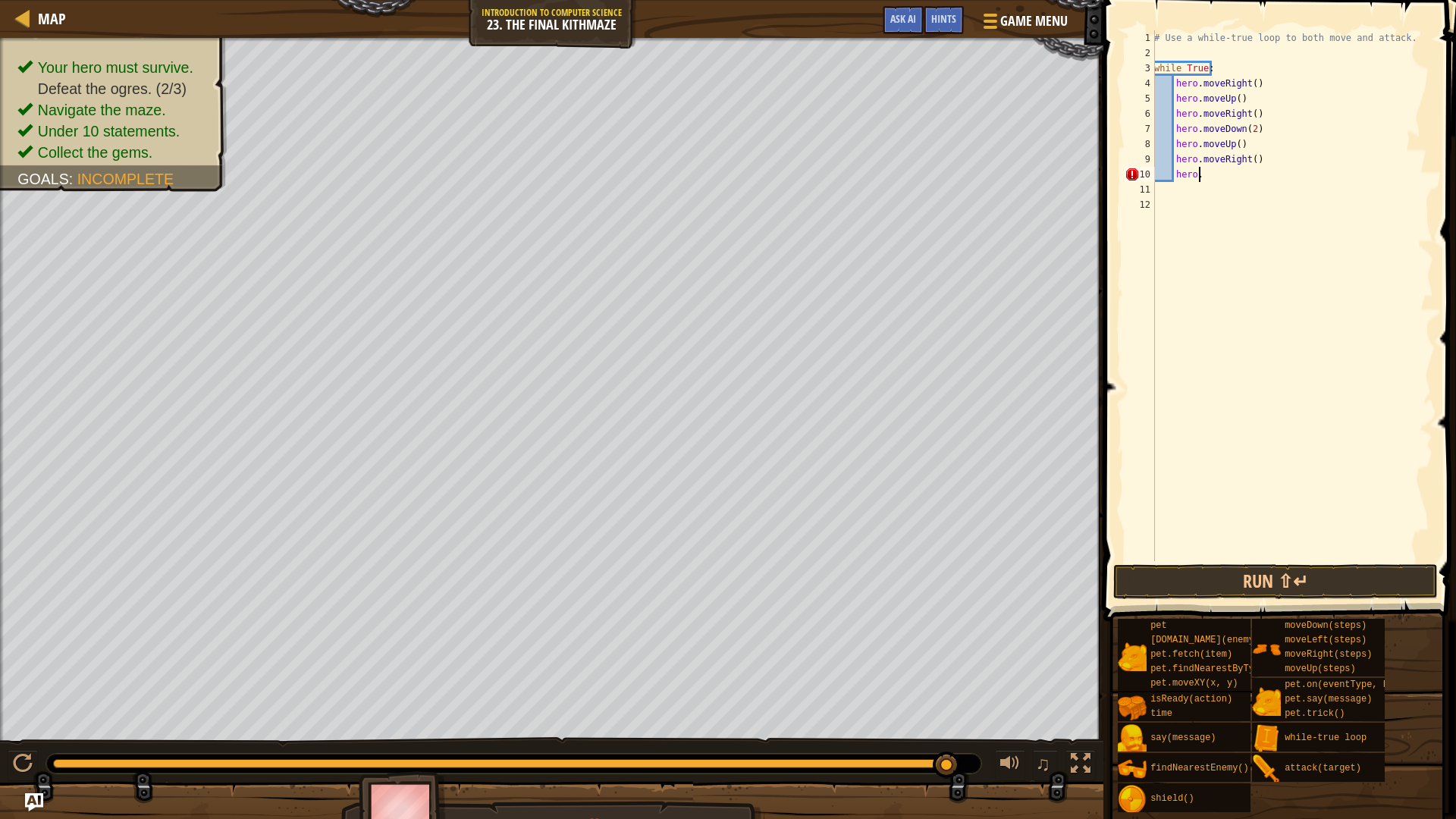
scroll to position [7, 3]
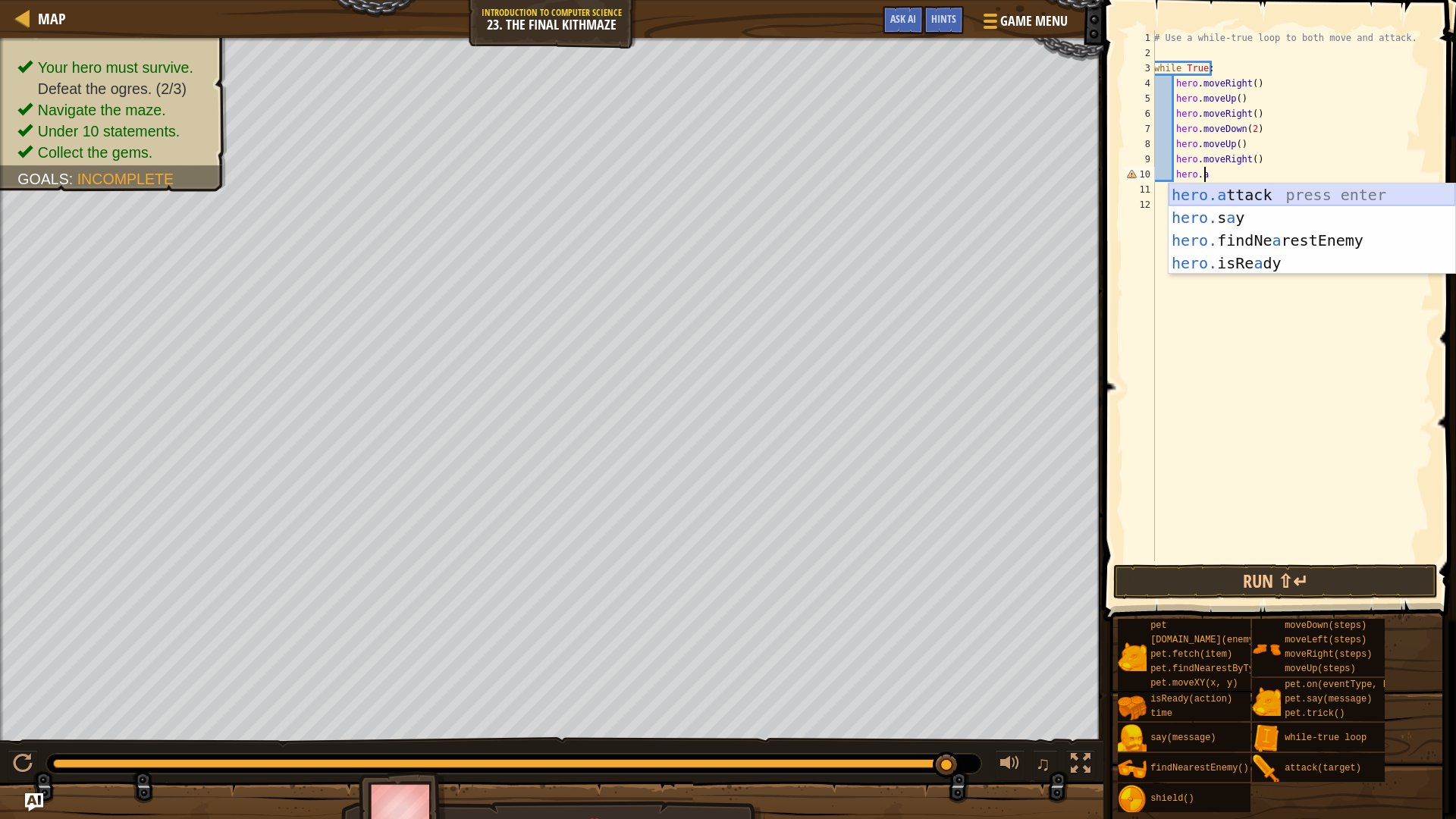
click at [1272, 198] on div "hero.a ttack press enter hero. s a y press enter hero. findNe a restEnemy press…" at bounding box center [1312, 251] width 287 height 136
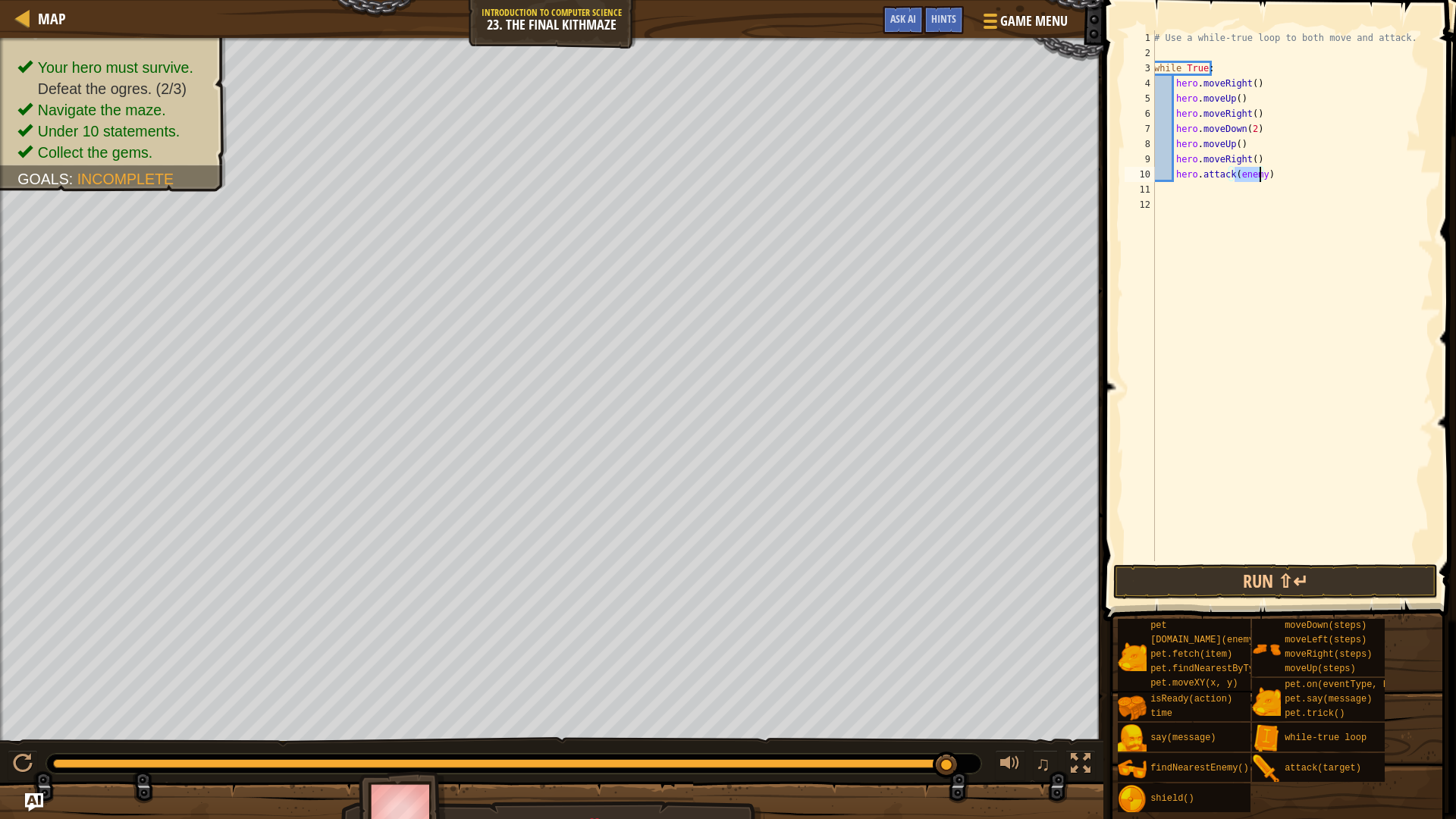
click at [1259, 175] on div "# Use a while-true loop to both move and attack. while True : hero . moveRight …" at bounding box center [1291, 295] width 282 height 531
type textarea "hero.attack(enemy3)"
click at [1169, 568] on button "Run ⇧↵" at bounding box center [1275, 581] width 325 height 34
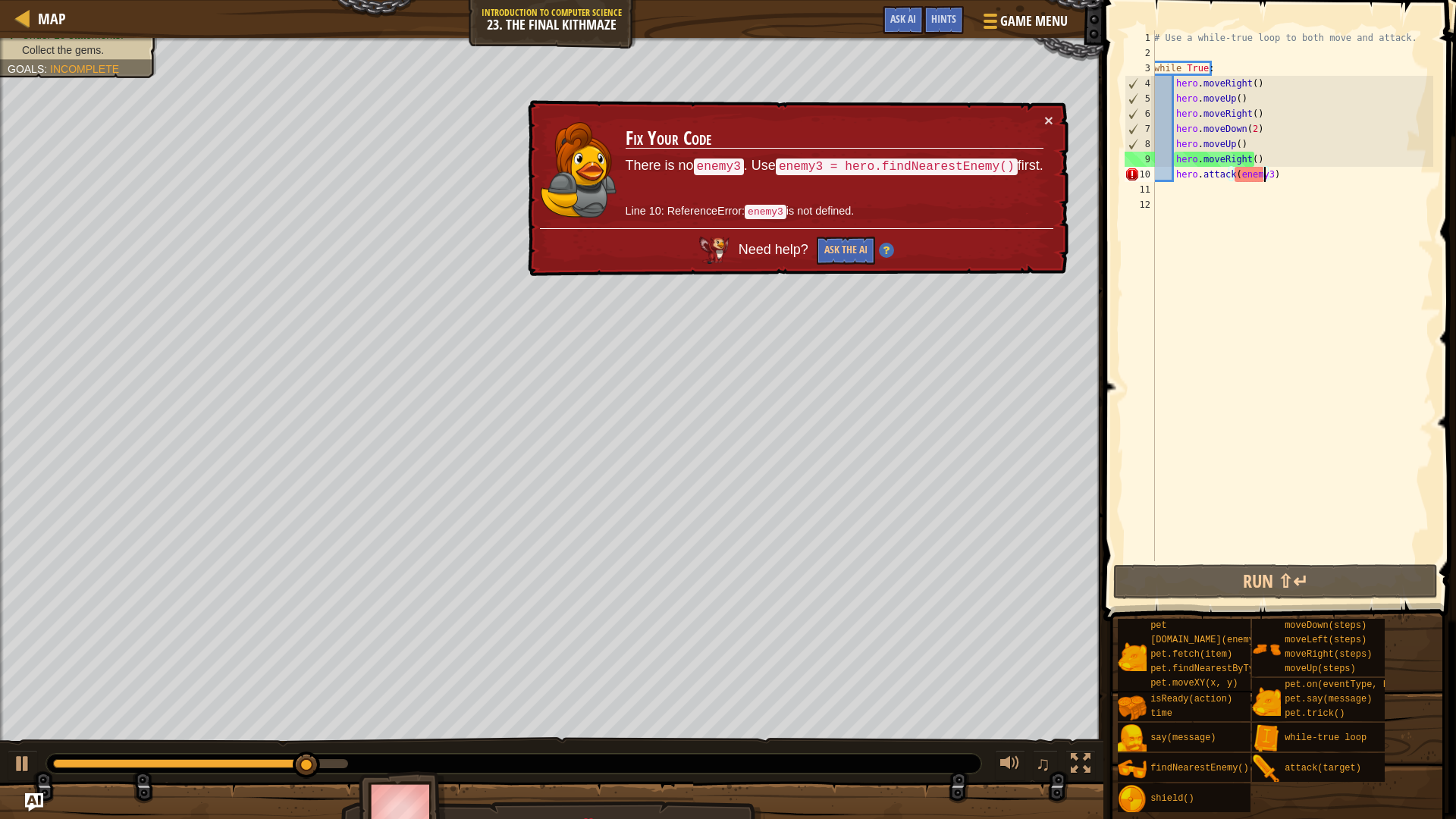
click at [1266, 318] on div "# Use a while-true loop to both move and attack. while True : hero . moveRight …" at bounding box center [1291, 310] width 282 height 561
click at [1054, 119] on div "× Fix Your Code There is no enemy3 . Use enemy3 = hero.findNearestEnemy() first…" at bounding box center [796, 188] width 547 height 187
click at [1040, 118] on td "Fix Your Code There is no enemy3 . Use enemy3 = hero.findNearestEnemy() first. …" at bounding box center [833, 170] width 420 height 119
click at [1048, 118] on div "× Fix Your Code There is no enemy3 . Use enemy3 = hero.findNearestEnemy() first…" at bounding box center [796, 188] width 545 height 180
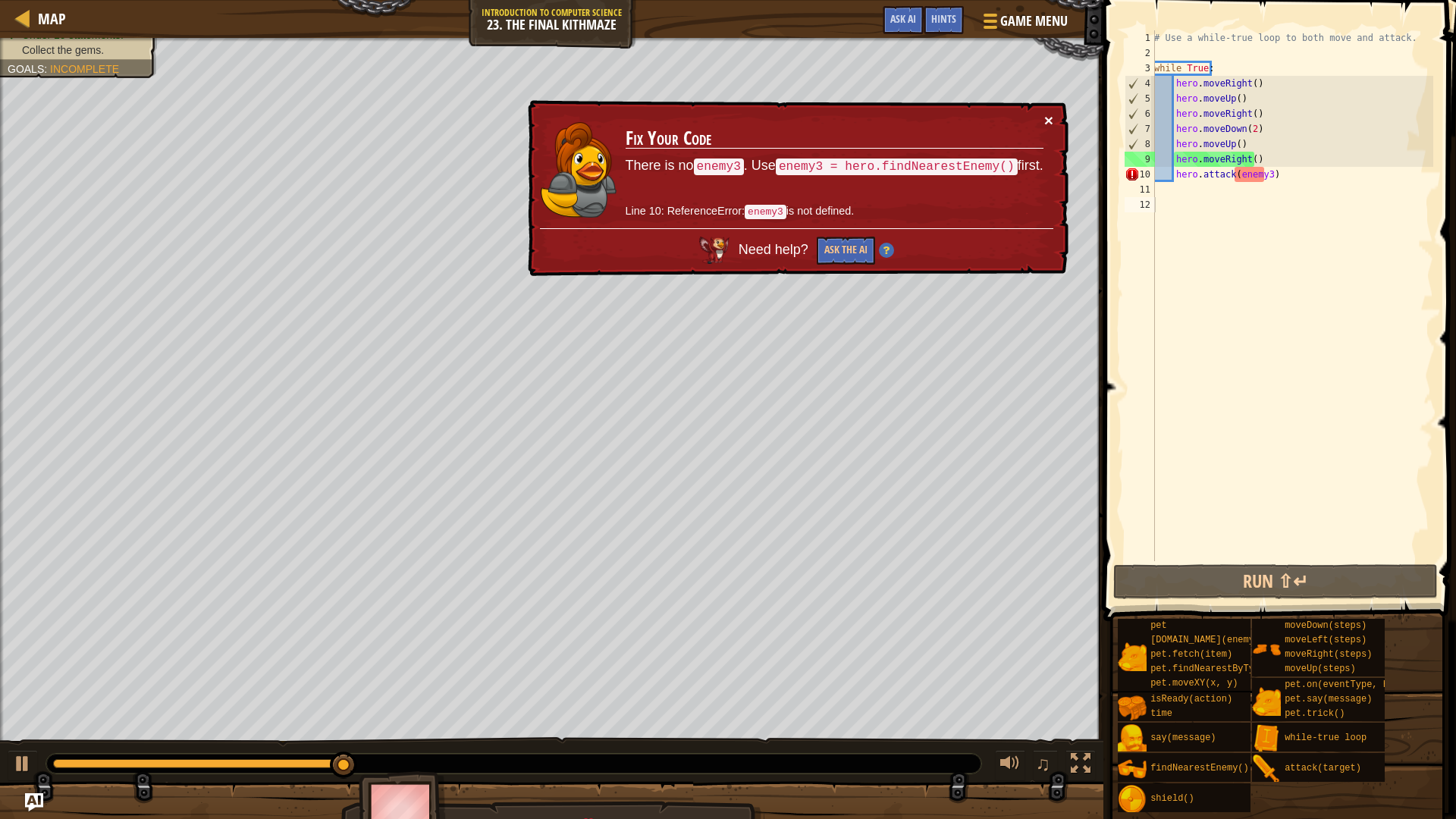
click at [1050, 118] on button "×" at bounding box center [1048, 122] width 9 height 16
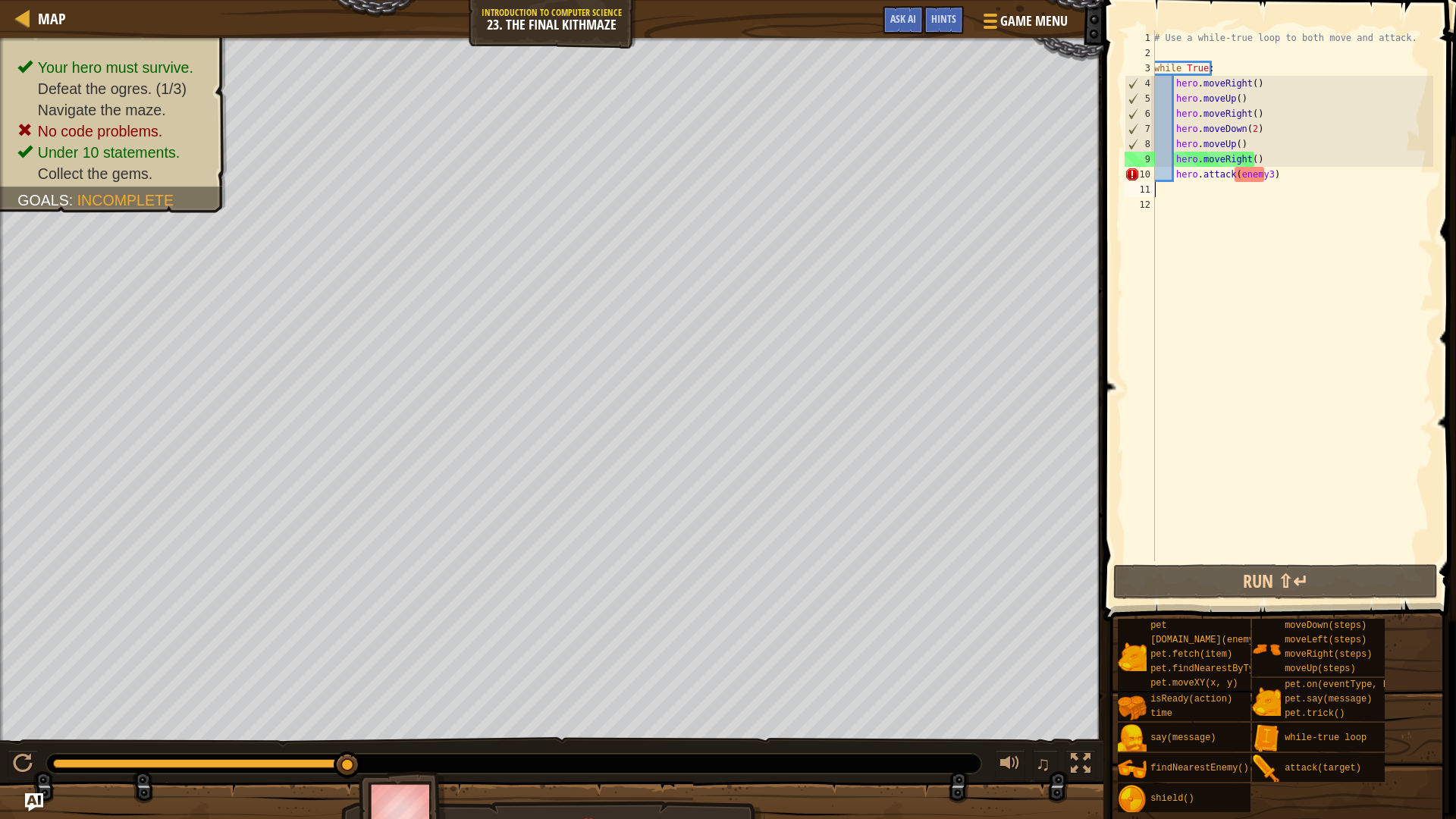
click at [1297, 182] on div "# Use a while-true loop to both move and attack. while True : hero . moveRight …" at bounding box center [1291, 310] width 282 height 561
drag, startPoint x: 1288, startPoint y: 168, endPoint x: 1284, endPoint y: 180, distance: 12.6
click at [1284, 180] on div "# Use a while-true loop to both move and attack. while True : hero . moveRight …" at bounding box center [1291, 310] width 282 height 561
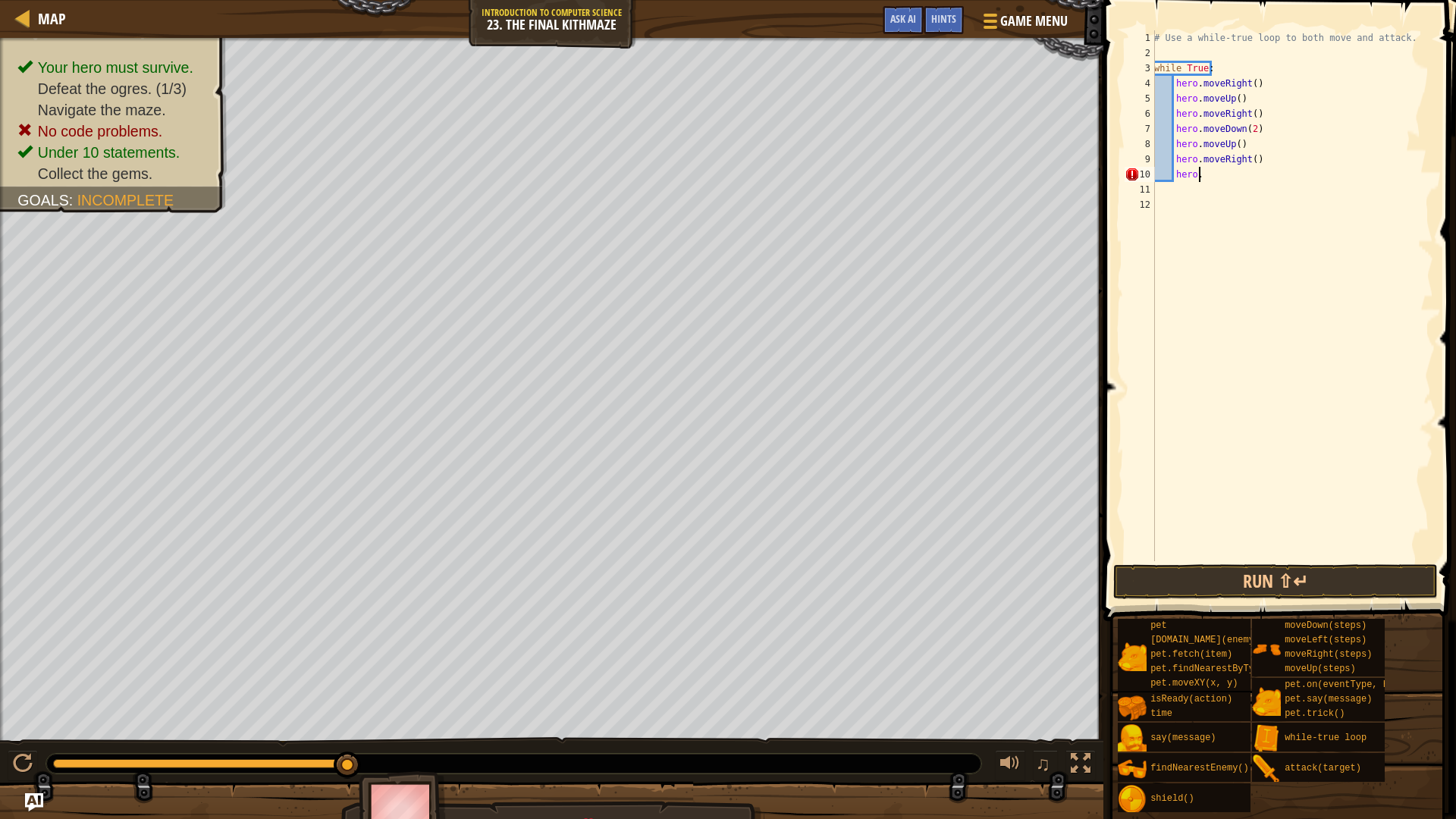
type textarea "hero.f"
click at [1300, 188] on div "hero.f indNearestEnemy press enter hero. moveLe f t press enter" at bounding box center [1312, 228] width 287 height 91
click at [1146, 569] on button "Run ⇧↵" at bounding box center [1275, 581] width 325 height 34
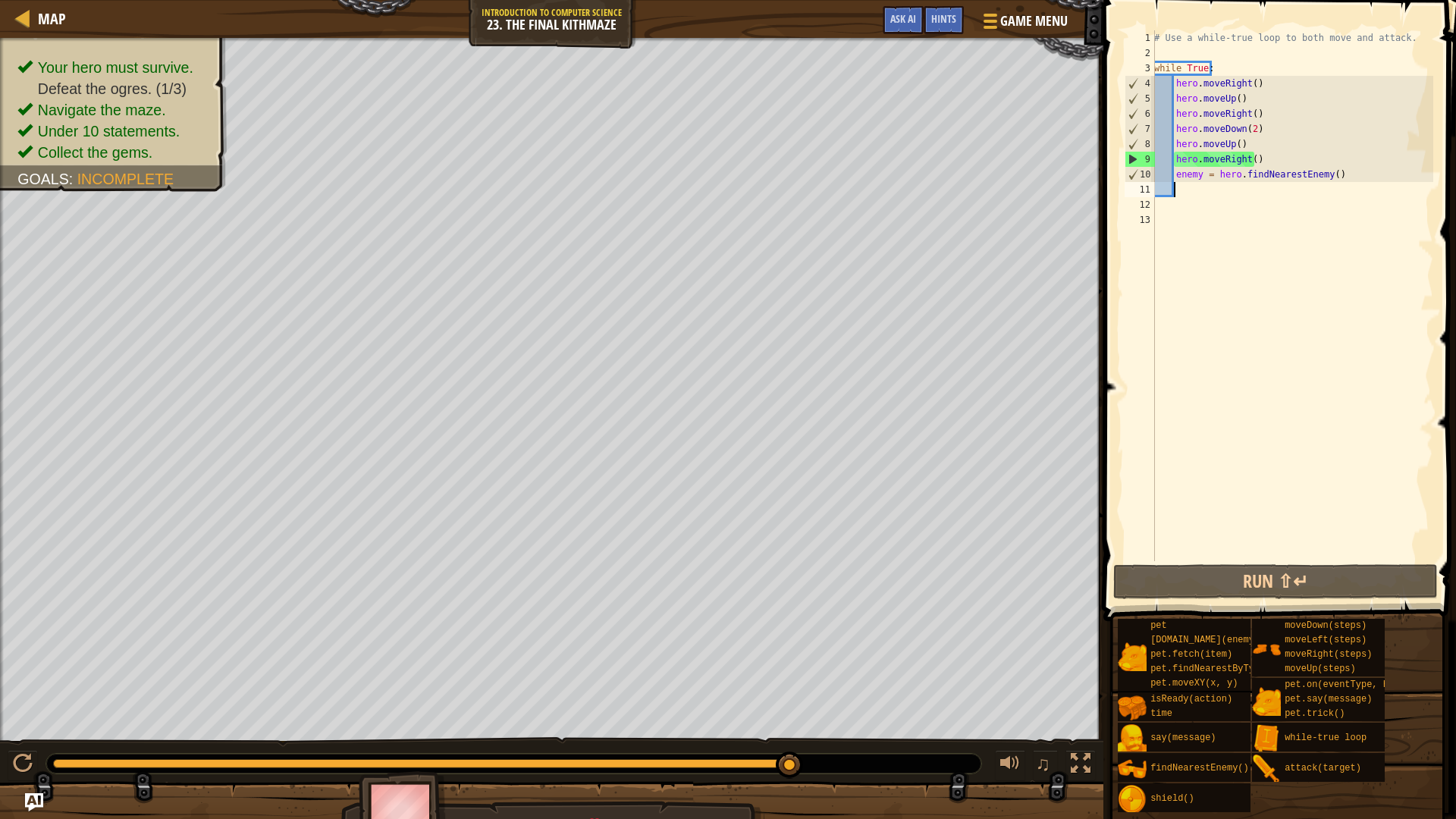
drag, startPoint x: 382, startPoint y: 767, endPoint x: 1455, endPoint y: 302, distance: 1169.4
click at [1444, 302] on div "Map Introduction to Computer Science 23. The Final Kithmaze Game Menu Done Hint…" at bounding box center [728, 410] width 1456 height 819
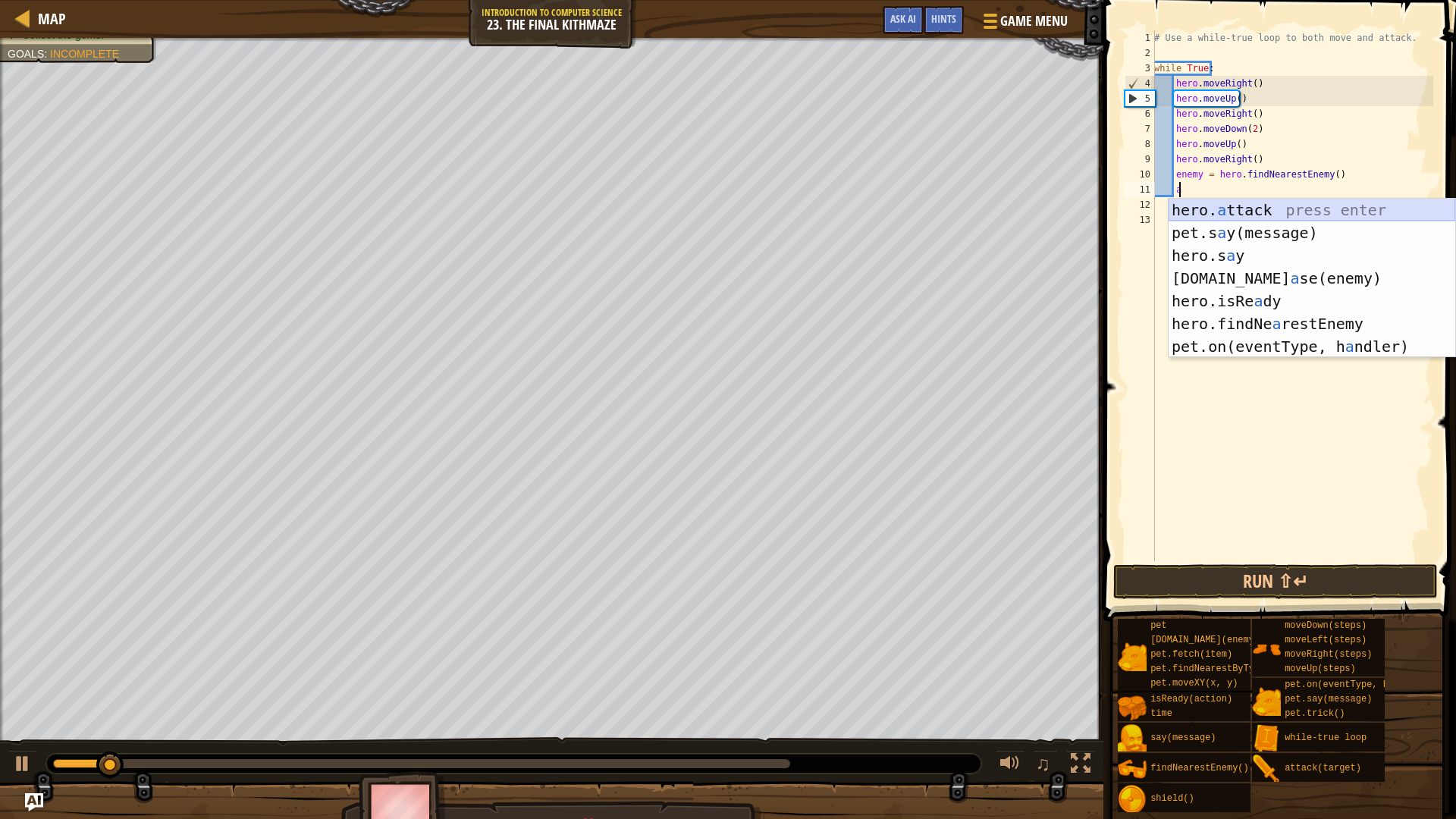
click at [1313, 207] on div "hero. a ttack press enter pet.s a y(message) press enter hero.s a y press enter…" at bounding box center [1312, 301] width 287 height 204
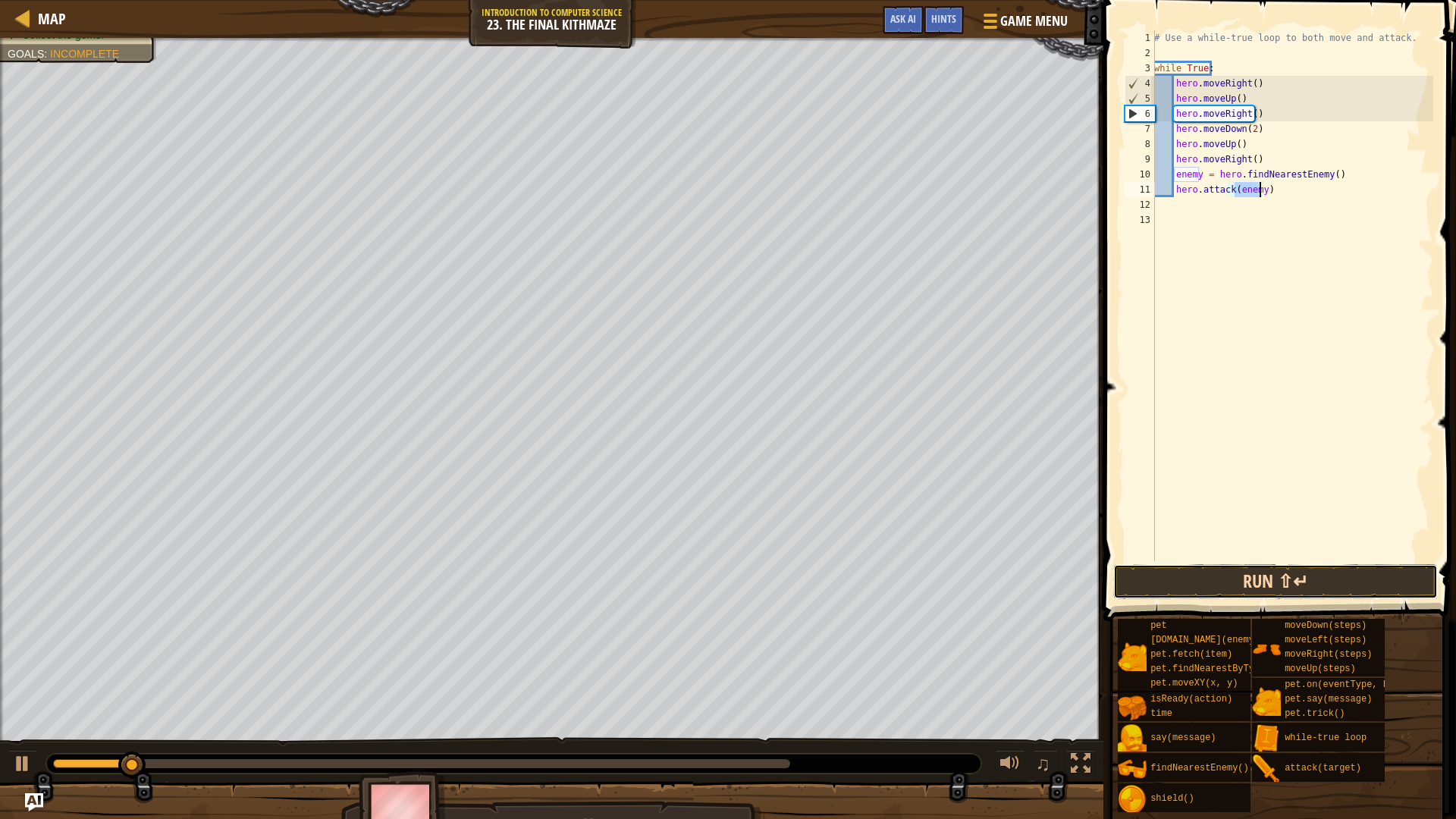
click at [1243, 582] on button "Run ⇧↵" at bounding box center [1275, 581] width 325 height 34
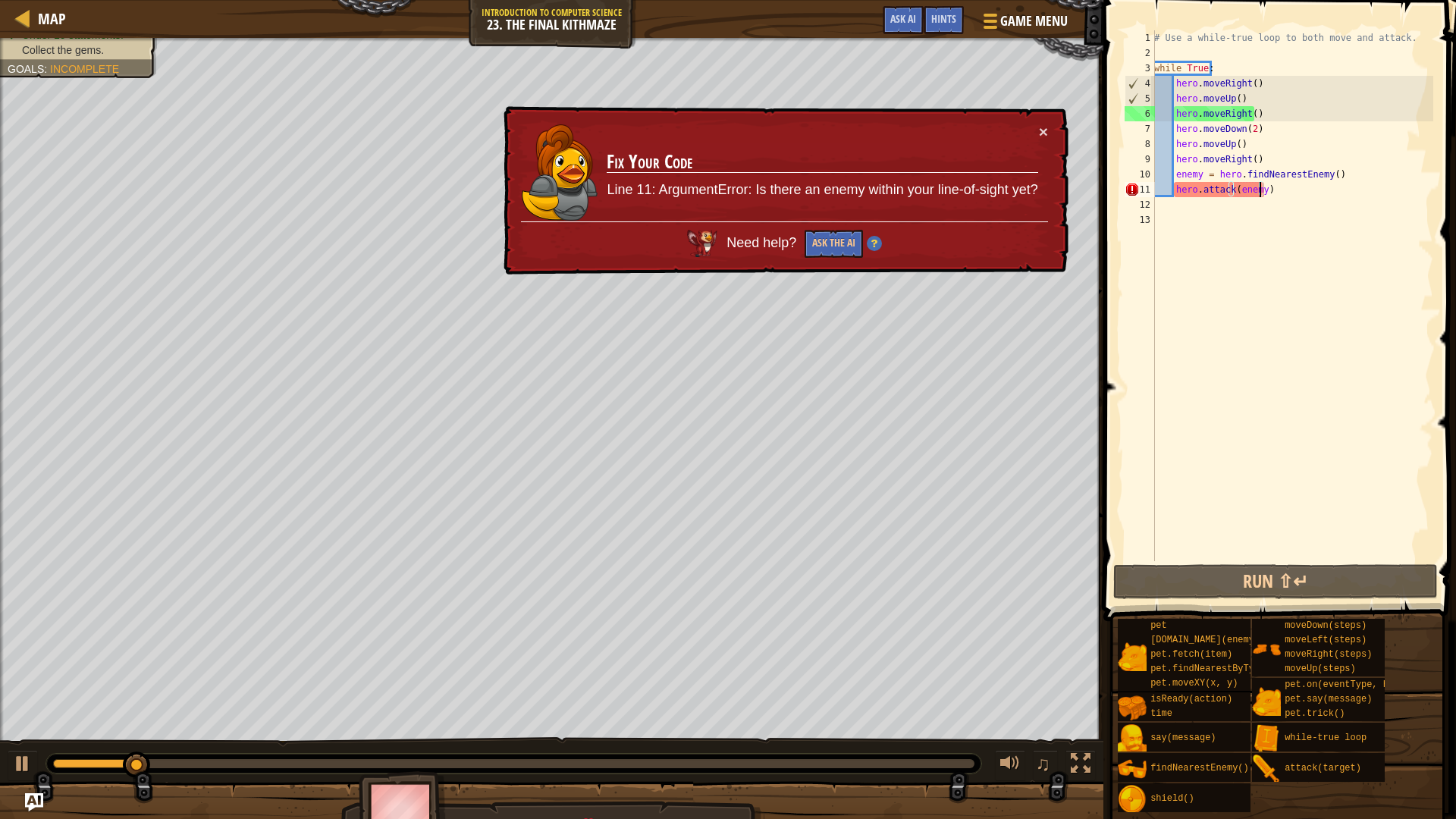
click at [1260, 194] on div "# Use a while-true loop to both move and attack. while True : hero . moveRight …" at bounding box center [1291, 310] width 282 height 561
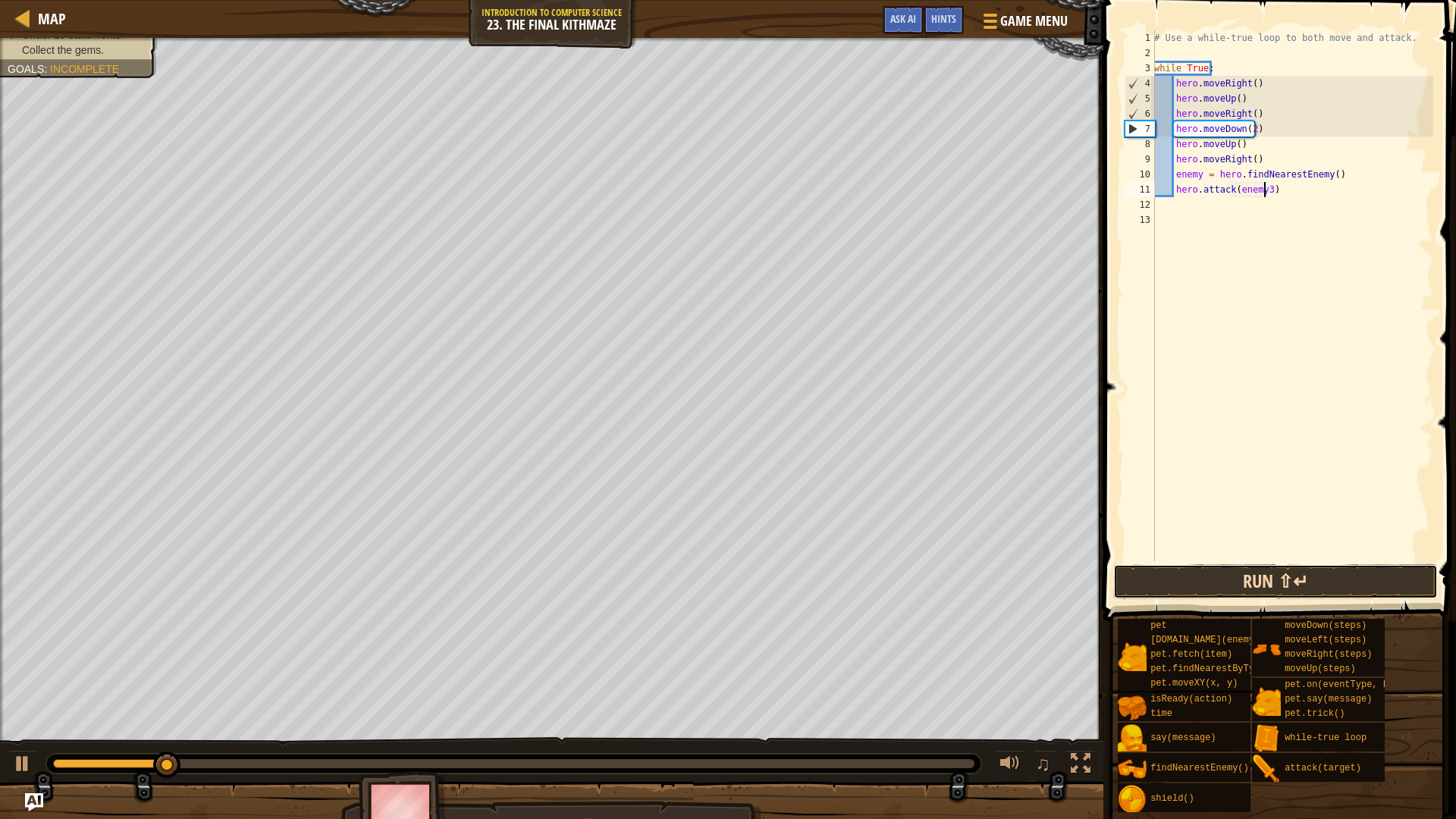
click at [1280, 576] on button "Run ⇧↵" at bounding box center [1275, 581] width 325 height 34
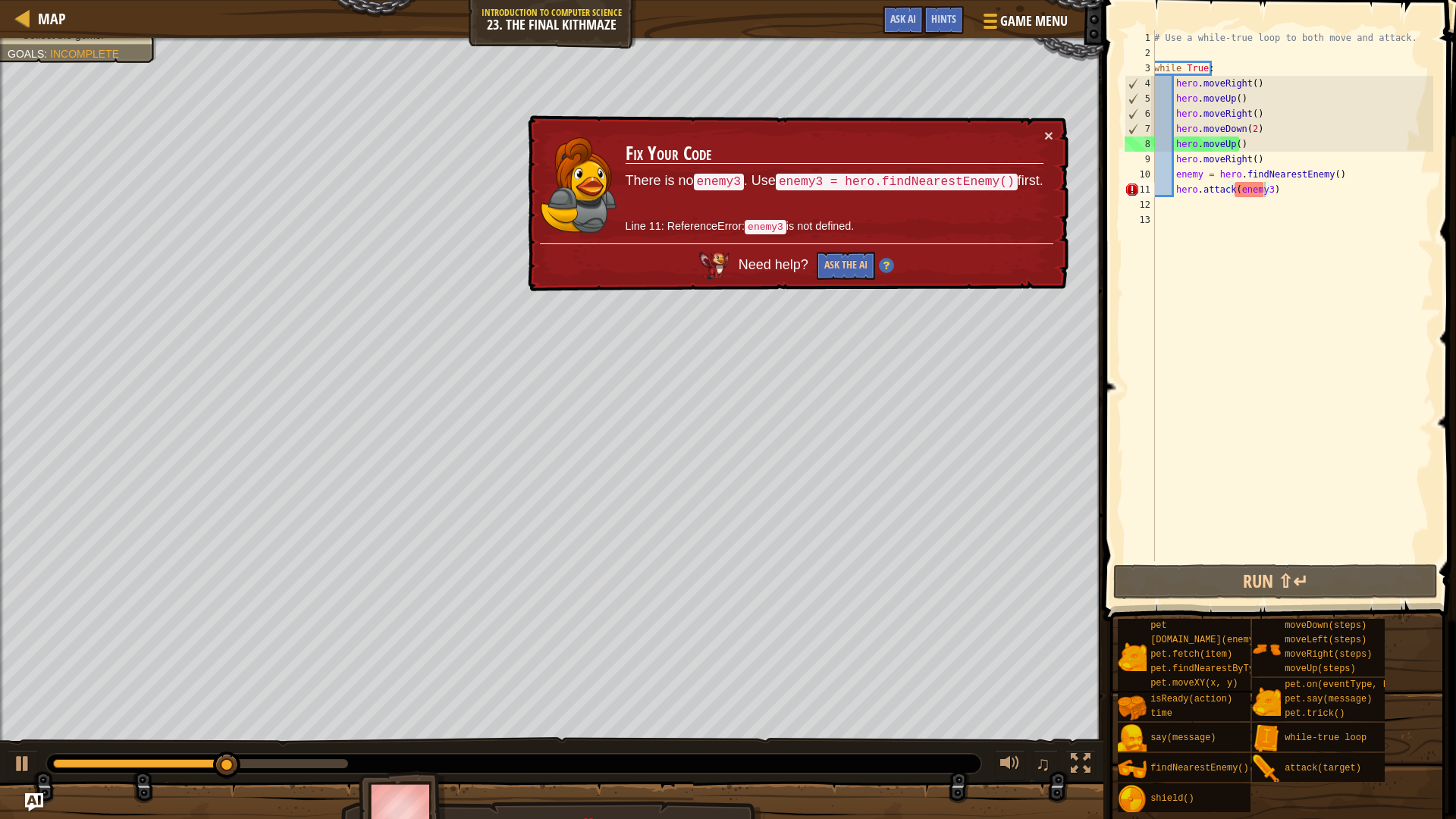
click at [1042, 129] on td "Fix Your Code There is no enemy3 . Use enemy3 = hero.findNearestEnemy() first. …" at bounding box center [834, 187] width 422 height 124
click at [1054, 135] on div "× Fix Your Code There is no enemy3 . Use enemy3 = hero.findNearestEnemy() first…" at bounding box center [796, 203] width 547 height 187
click at [1054, 130] on div "× Fix Your Code There is no enemy3 . Use enemy3 = hero.findNearestEnemy() first…" at bounding box center [796, 203] width 547 height 186
click at [1052, 135] on button "×" at bounding box center [1049, 139] width 10 height 16
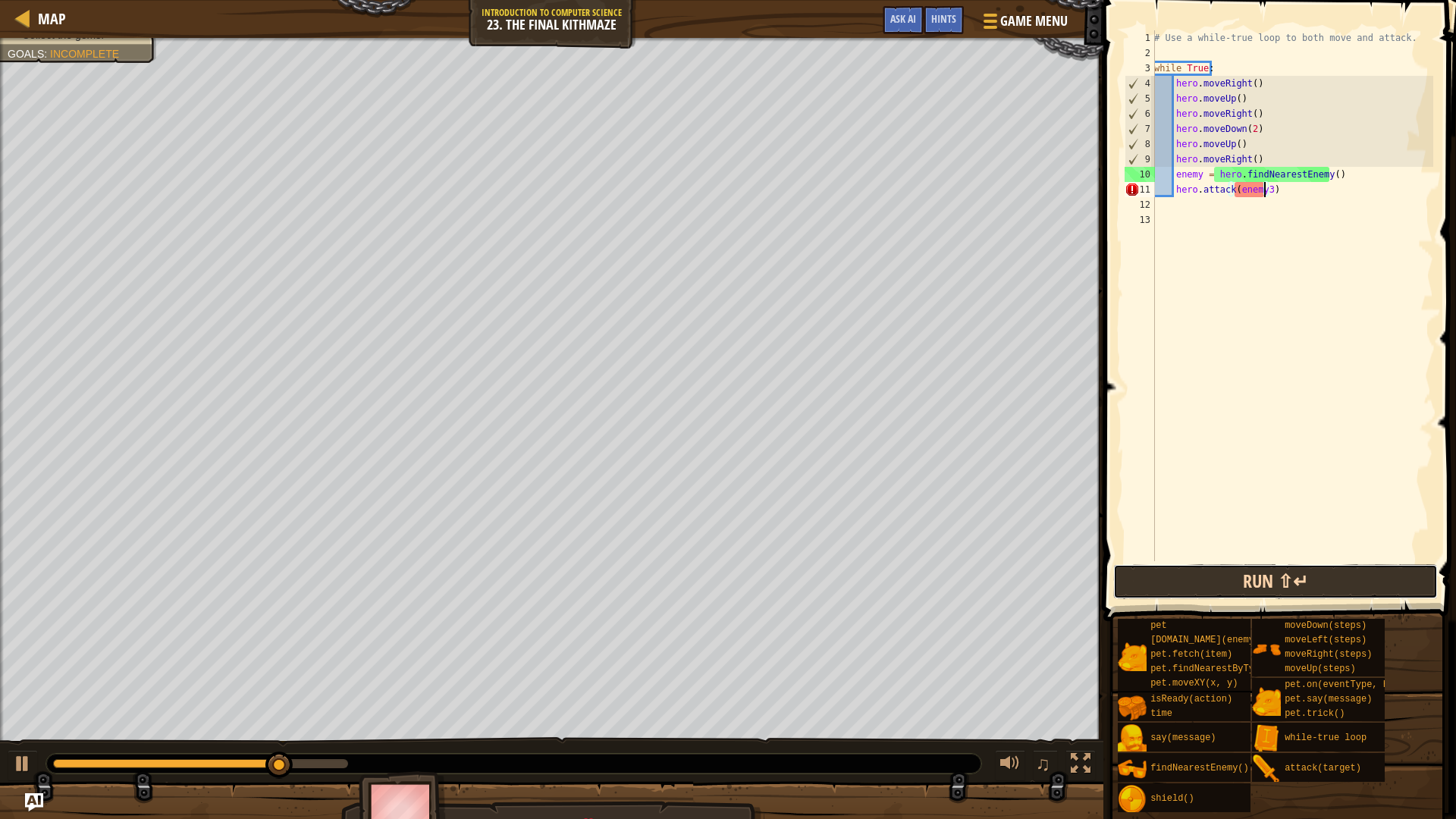
click at [1193, 573] on button "Run ⇧↵" at bounding box center [1275, 581] width 325 height 34
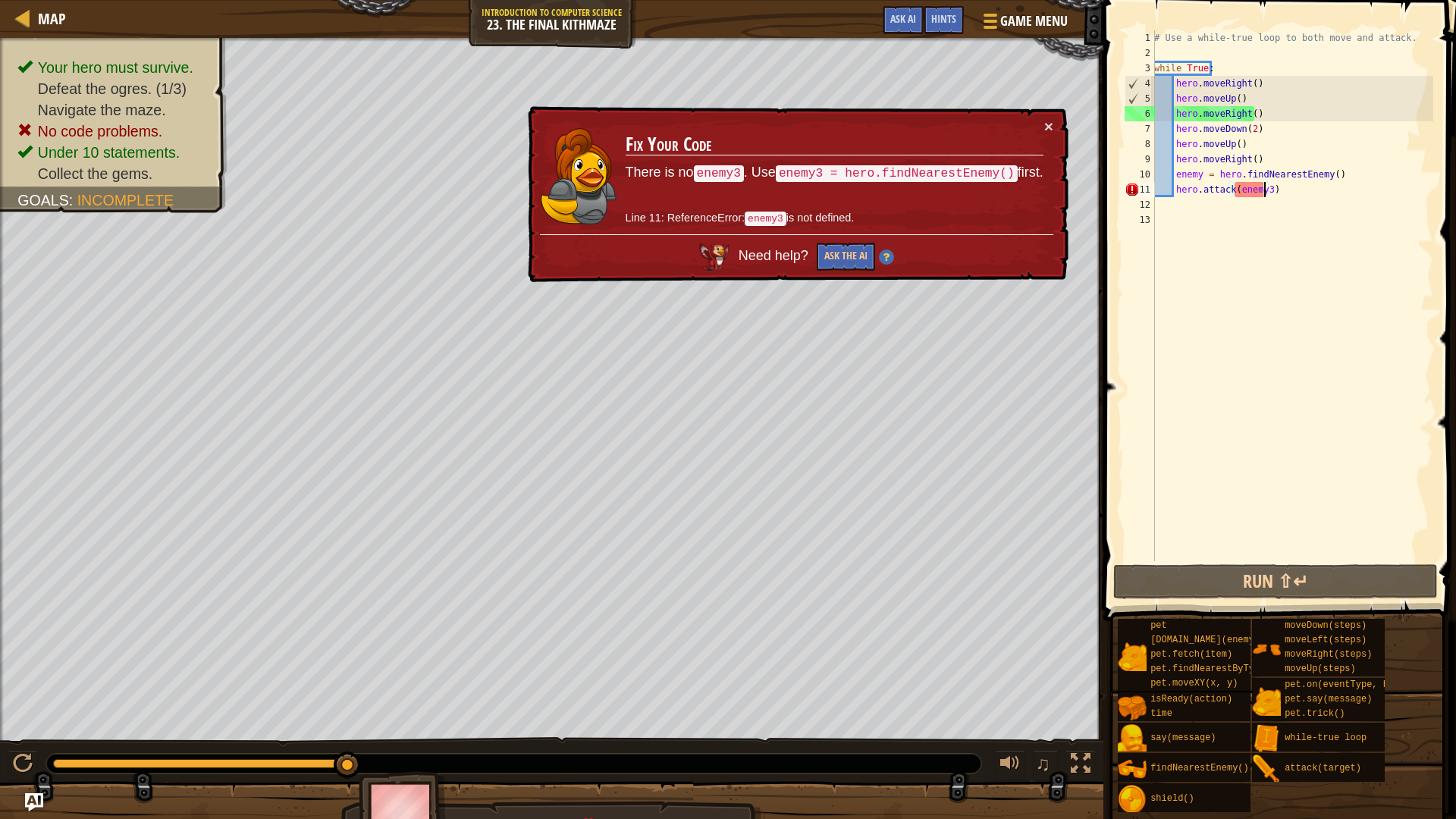
drag, startPoint x: 127, startPoint y: 762, endPoint x: 939, endPoint y: 810, distance: 813.4
click at [939, 690] on div "Your hero must survive. Defeat the ogres. (1/3) Navigate the maze. No code prob…" at bounding box center [728, 440] width 1456 height 805
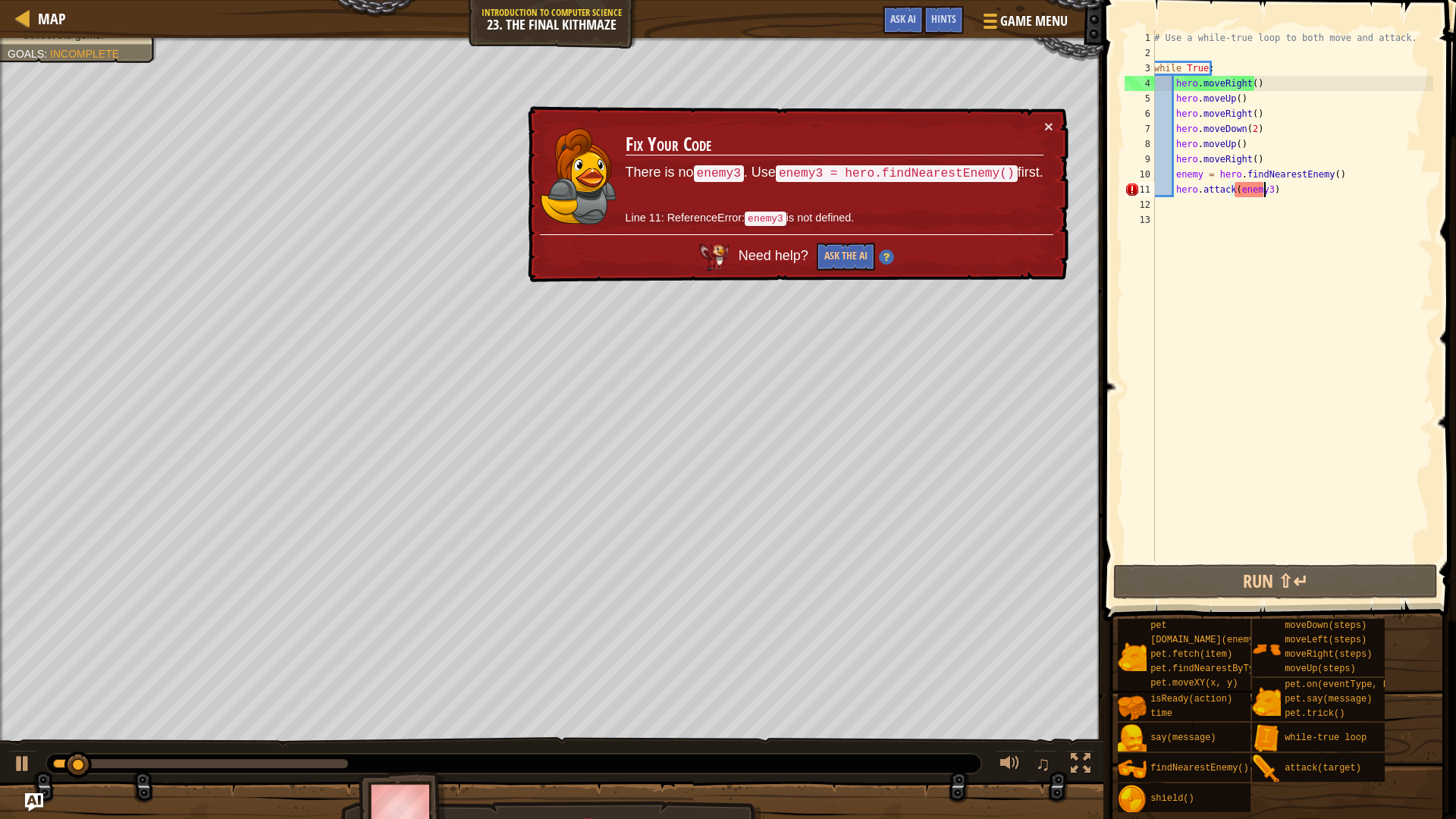
drag, startPoint x: 75, startPoint y: 750, endPoint x: 73, endPoint y: 768, distance: 18.1
click at [75, 690] on div "♫" at bounding box center [551, 759] width 1103 height 45
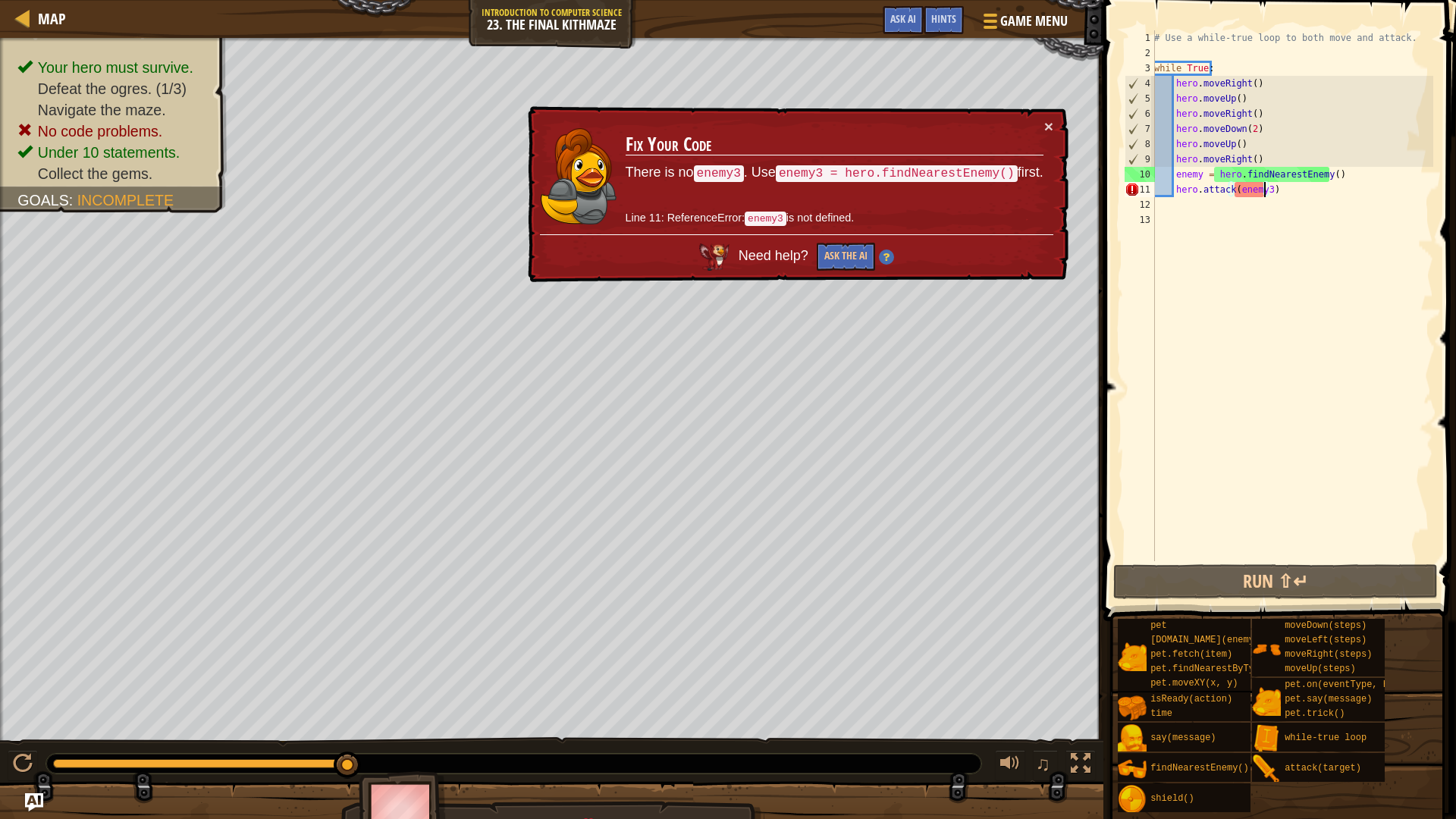
drag, startPoint x: 104, startPoint y: 760, endPoint x: 518, endPoint y: 786, distance: 414.8
click at [518, 690] on div "Your hero must survive. Defeat the ogres. (1/3) Navigate the maze. No code prob…" at bounding box center [728, 440] width 1456 height 805
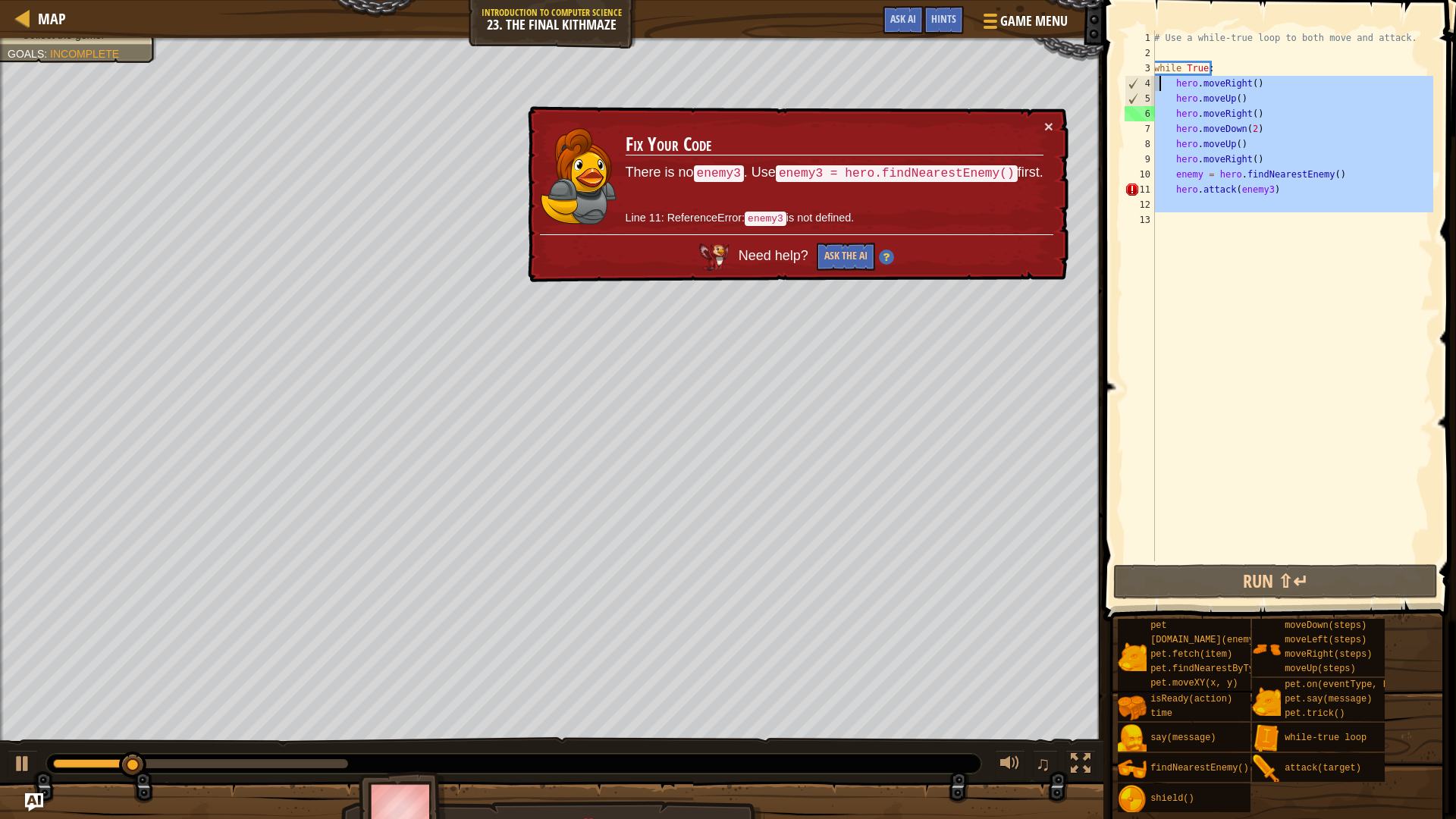
drag, startPoint x: 1238, startPoint y: 272, endPoint x: 1159, endPoint y: 89, distance: 199.3
click at [1159, 89] on div "# Use a while-true loop to both move and attack. while True : hero . moveRight …" at bounding box center [1291, 310] width 282 height 561
type textarea "hero.moveRight() hero.moveUp()"
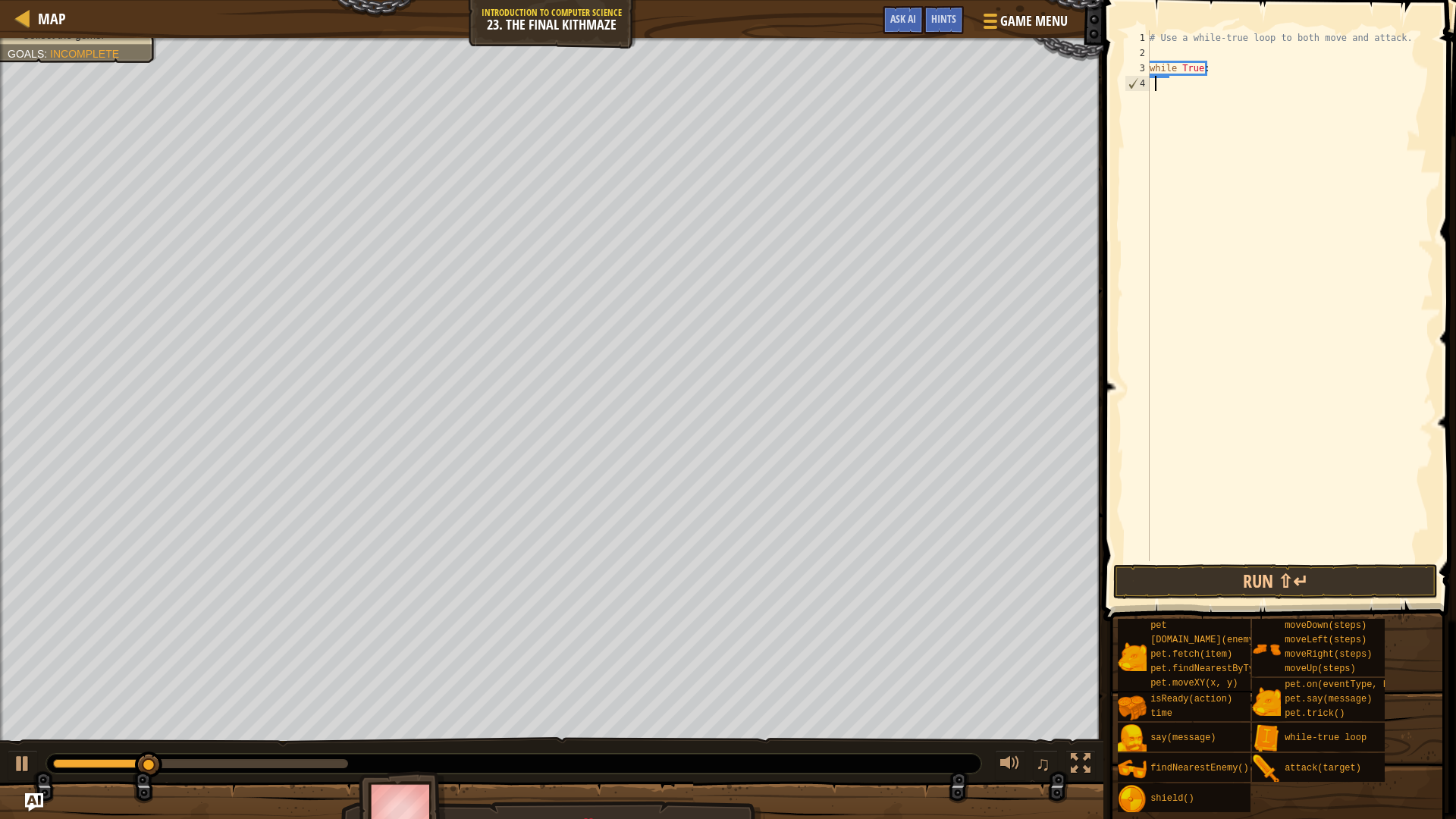
scroll to position [7, 0]
type textarea "while True:"
click at [1197, 81] on div "# Use a while-true loop to both move and attack. while True :" at bounding box center [1290, 310] width 287 height 561
click at [37, 15] on link "Map" at bounding box center [48, 18] width 35 height 20
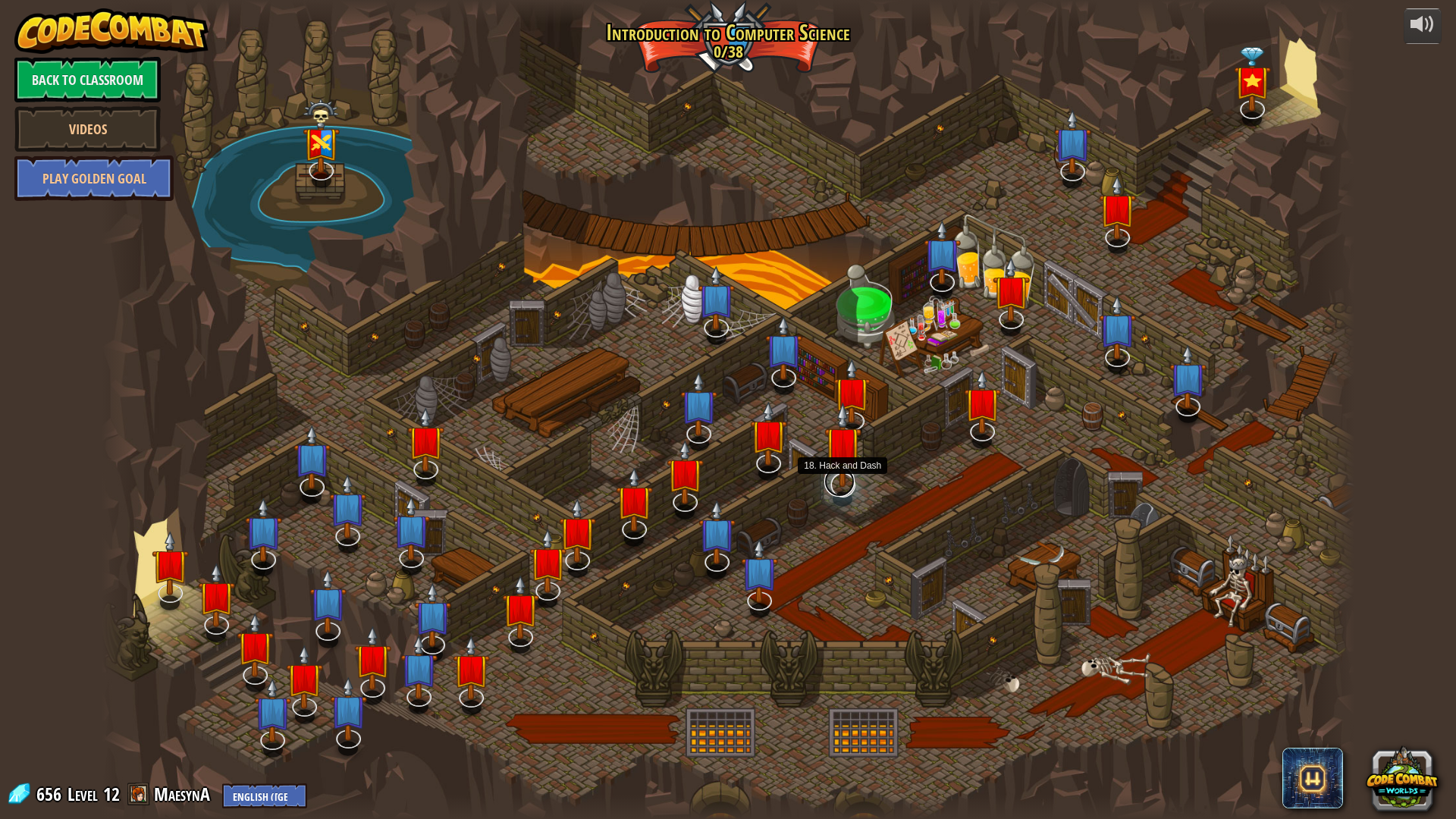
click at [834, 496] on link at bounding box center [839, 481] width 30 height 30
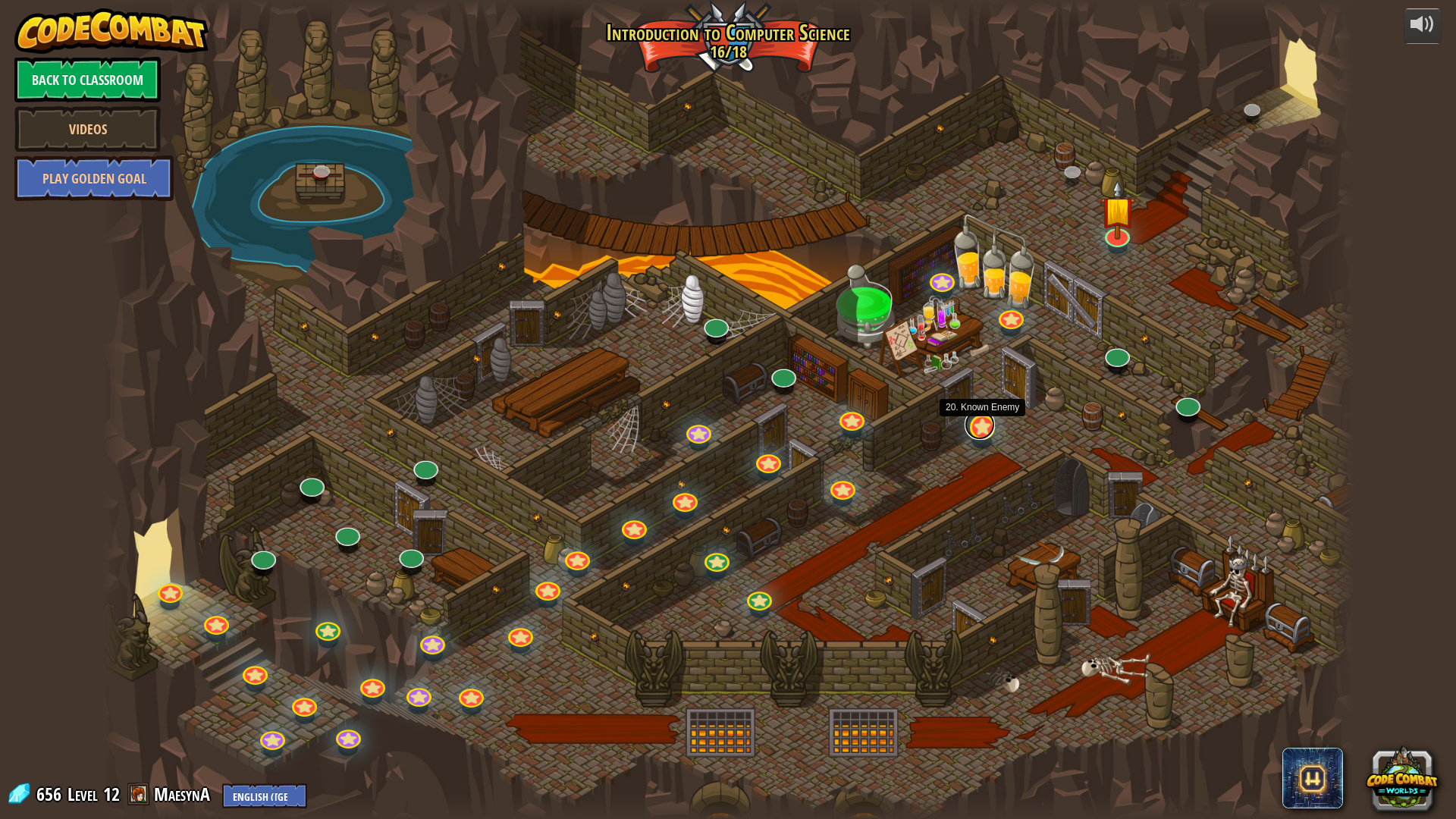
click at [972, 434] on link at bounding box center [979, 425] width 30 height 30
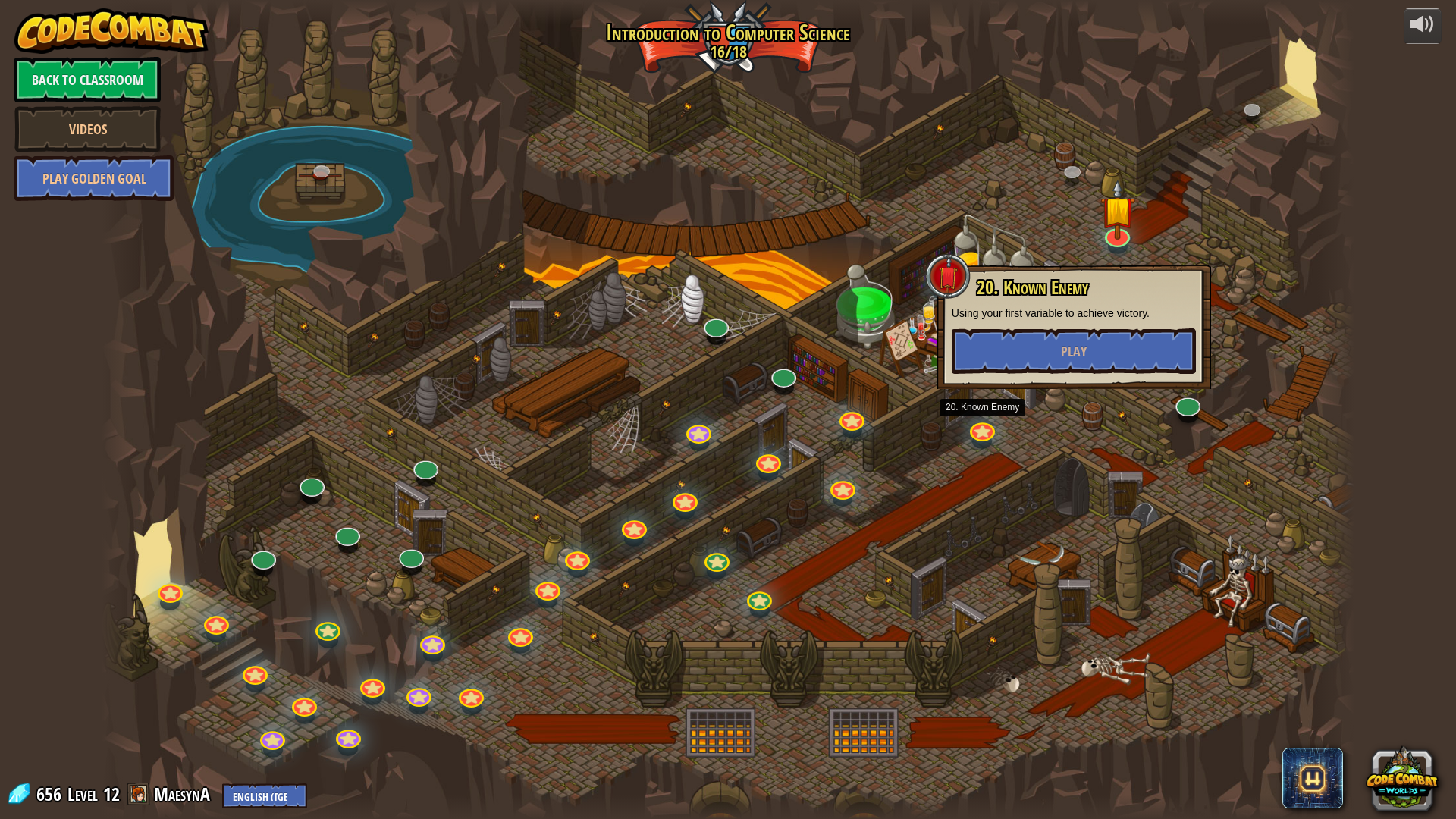
click at [1047, 408] on div at bounding box center [728, 410] width 1253 height 819
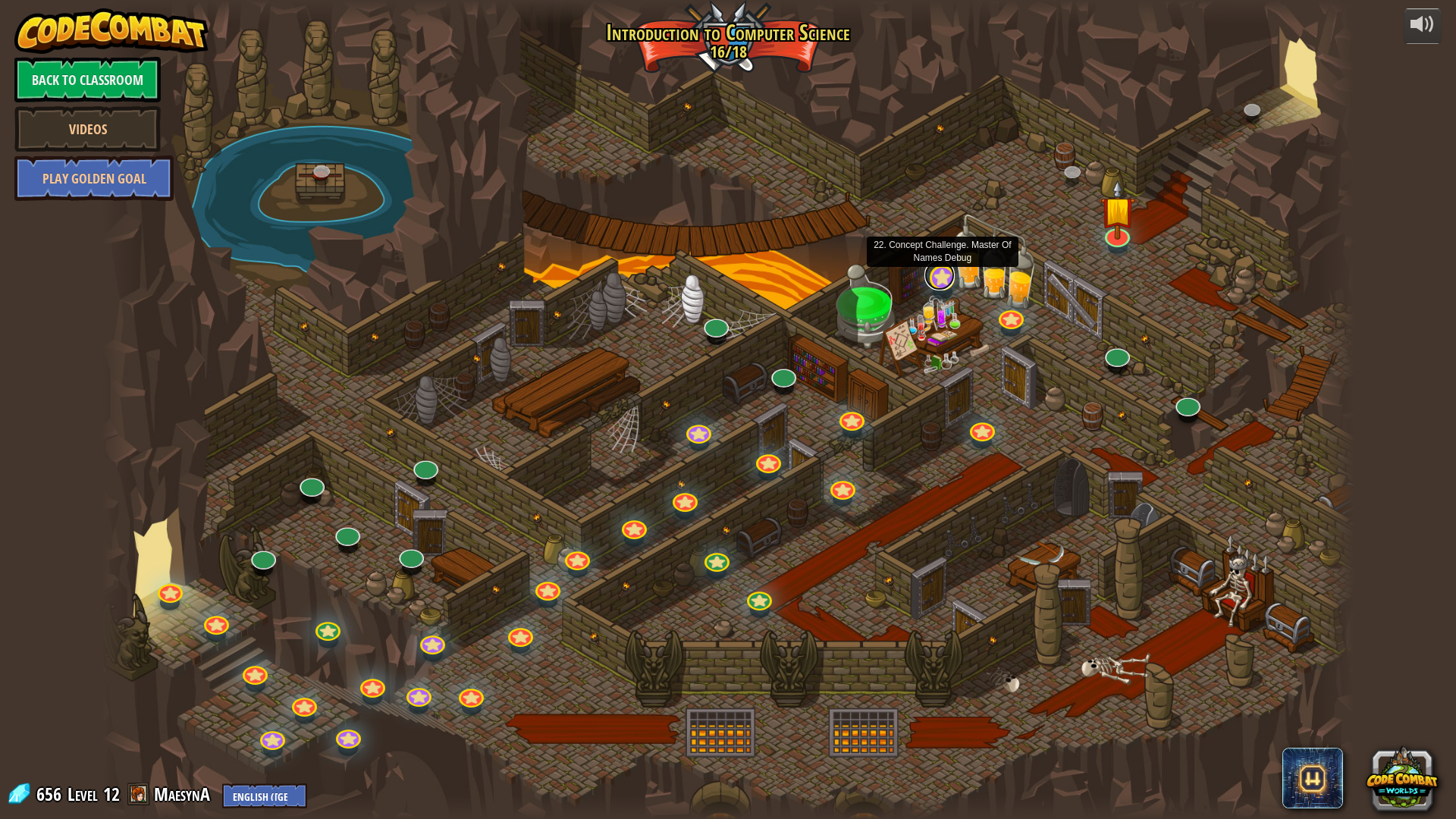
click at [942, 276] on link at bounding box center [939, 275] width 30 height 30
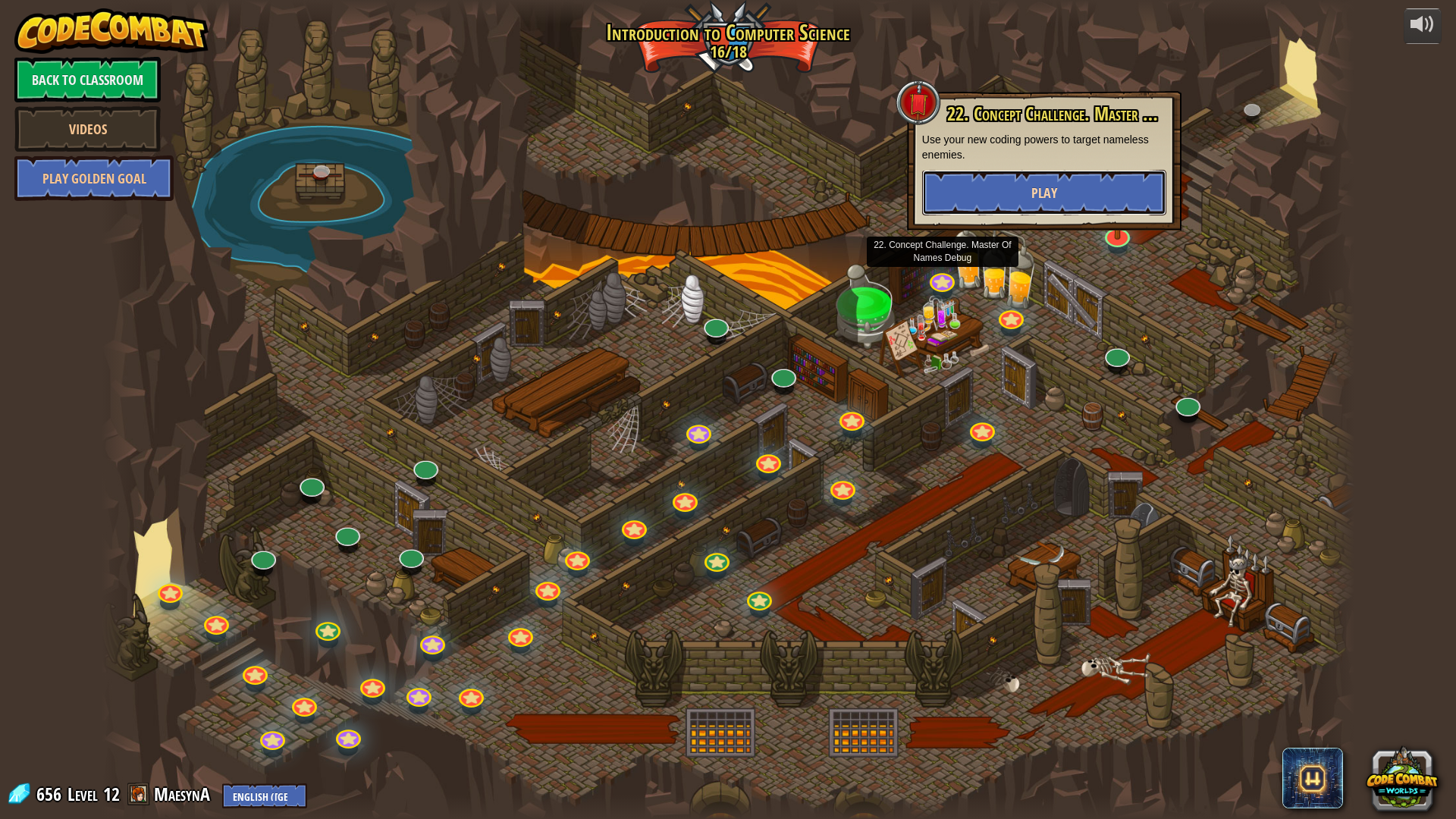
click at [1031, 183] on button "Play" at bounding box center [1044, 192] width 244 height 45
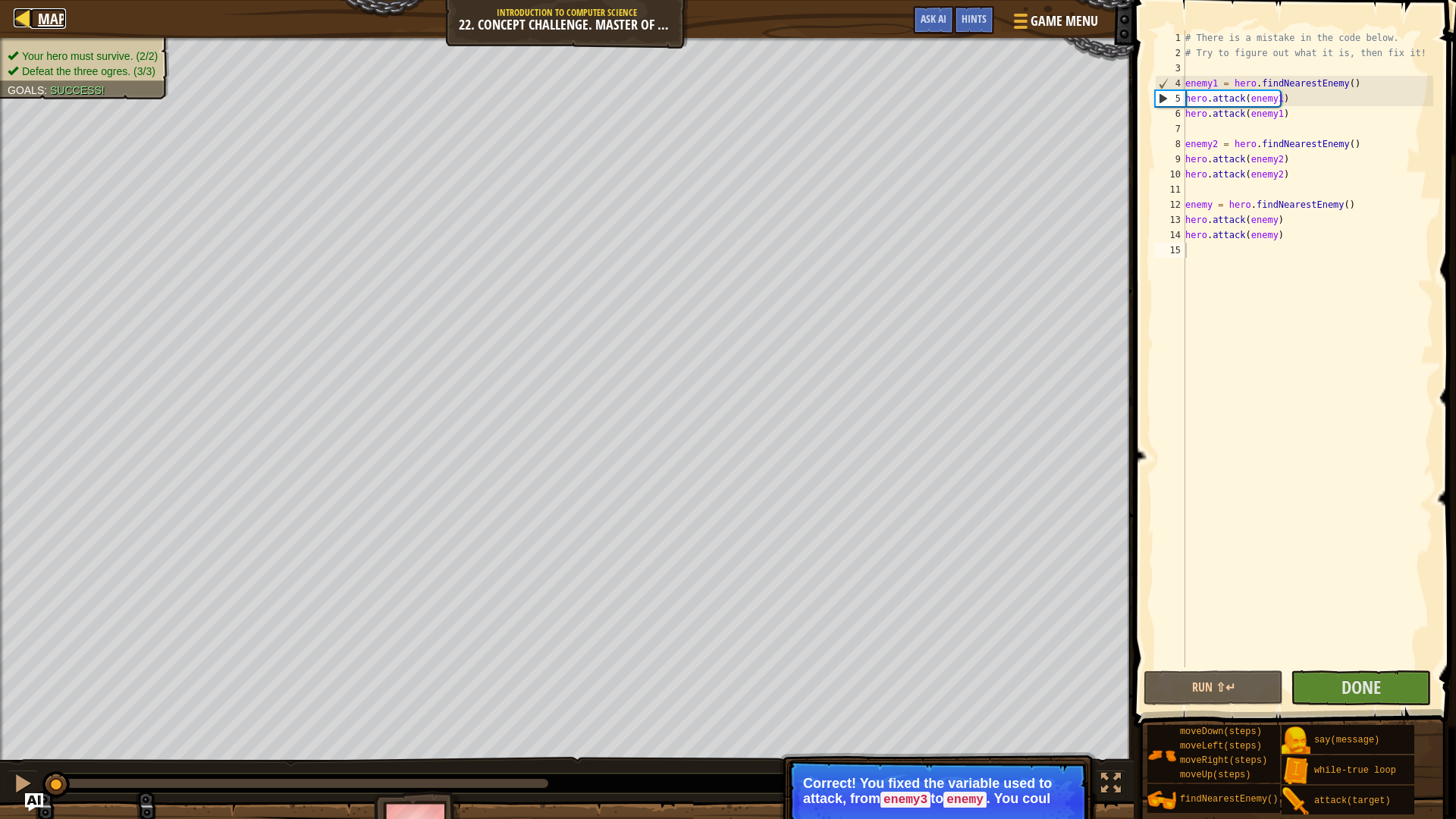
click at [38, 11] on span "Map" at bounding box center [52, 18] width 28 height 20
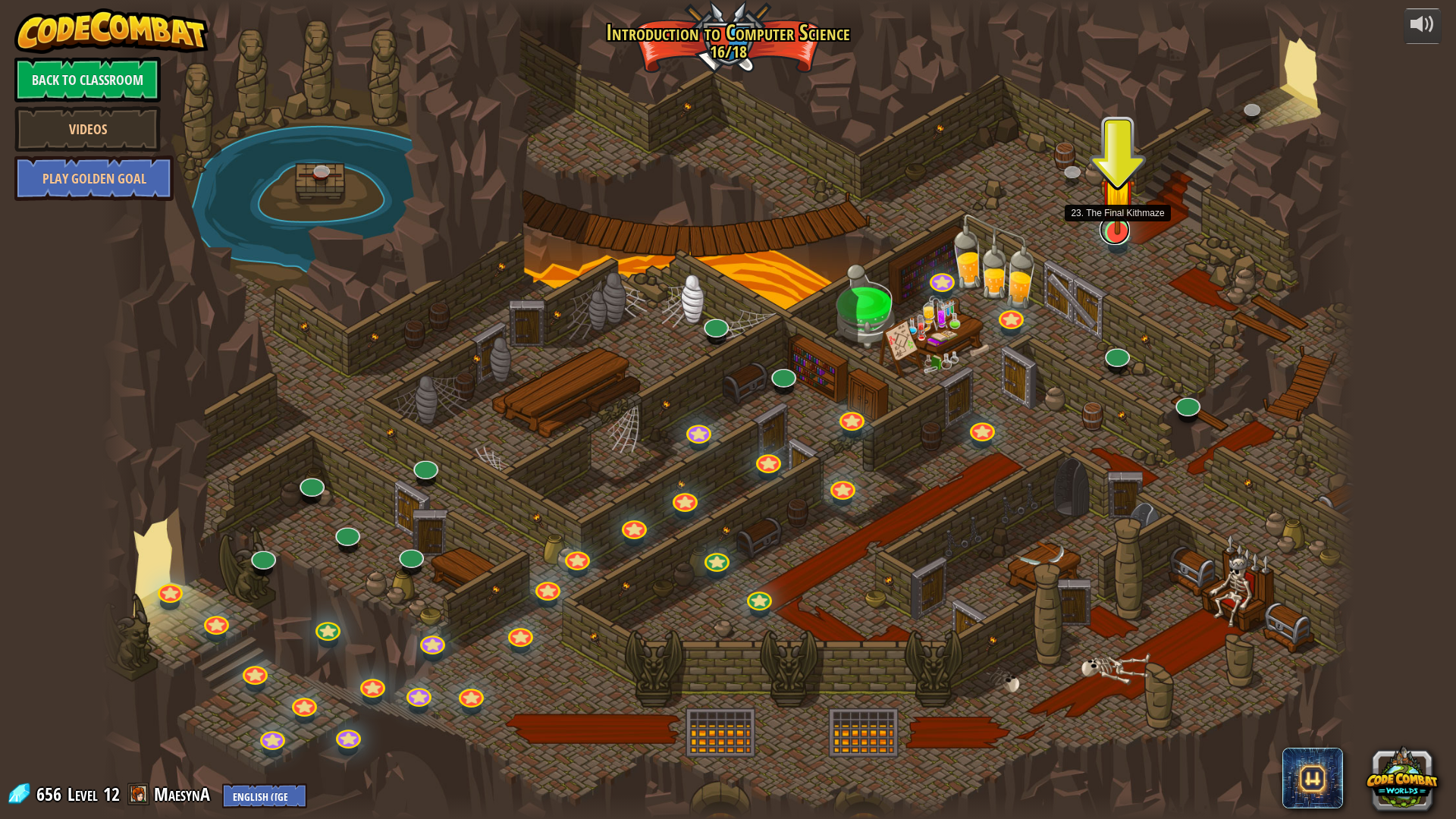
click at [1110, 235] on link at bounding box center [1115, 230] width 30 height 30
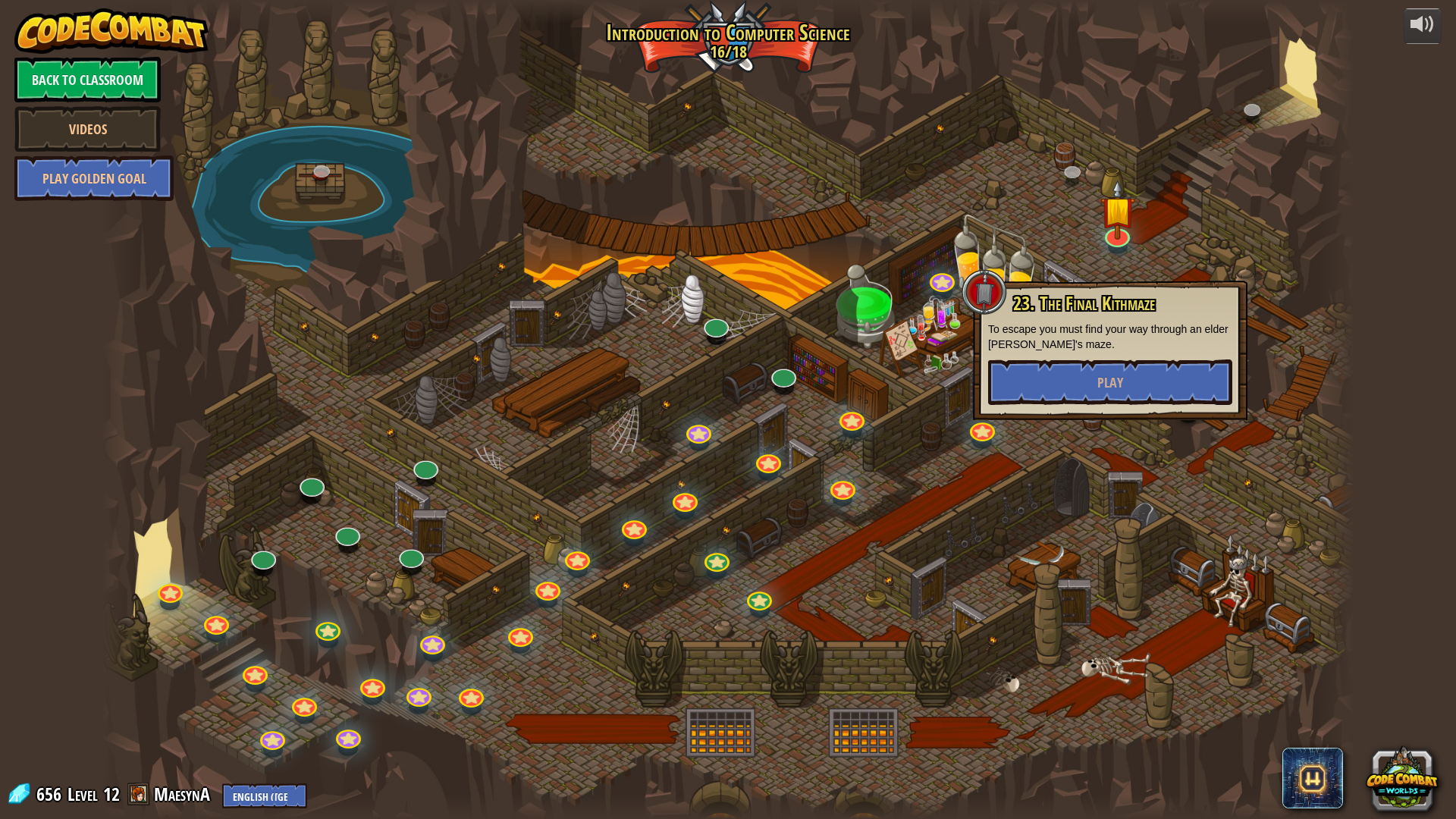
click at [1086, 357] on div "23. The Final Kithmaze To escape you must find your way through an elder [PERSO…" at bounding box center [1110, 349] width 244 height 111
click at [1092, 380] on button "Play" at bounding box center [1110, 381] width 244 height 45
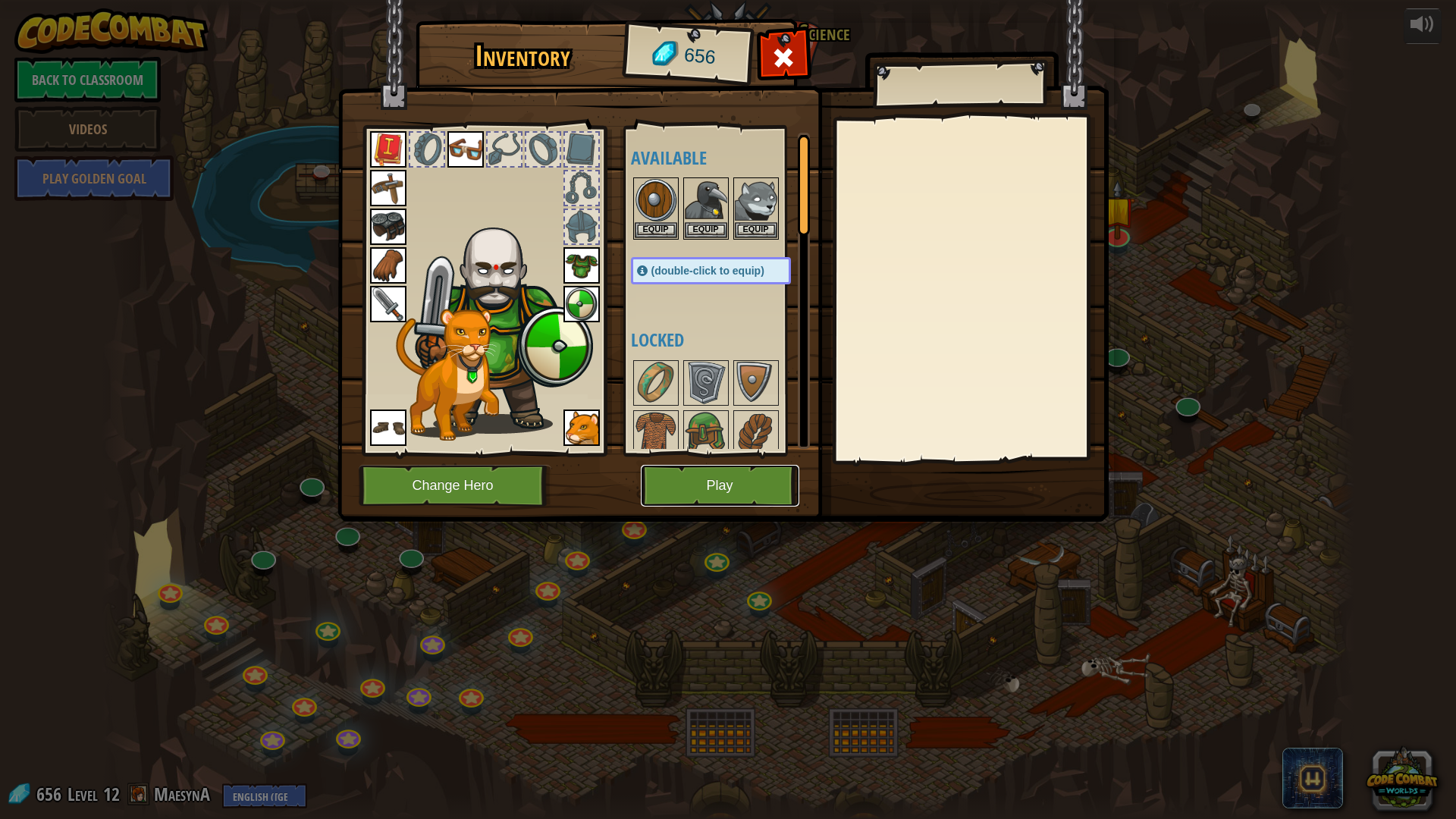
click at [755, 498] on button "Play" at bounding box center [719, 485] width 158 height 42
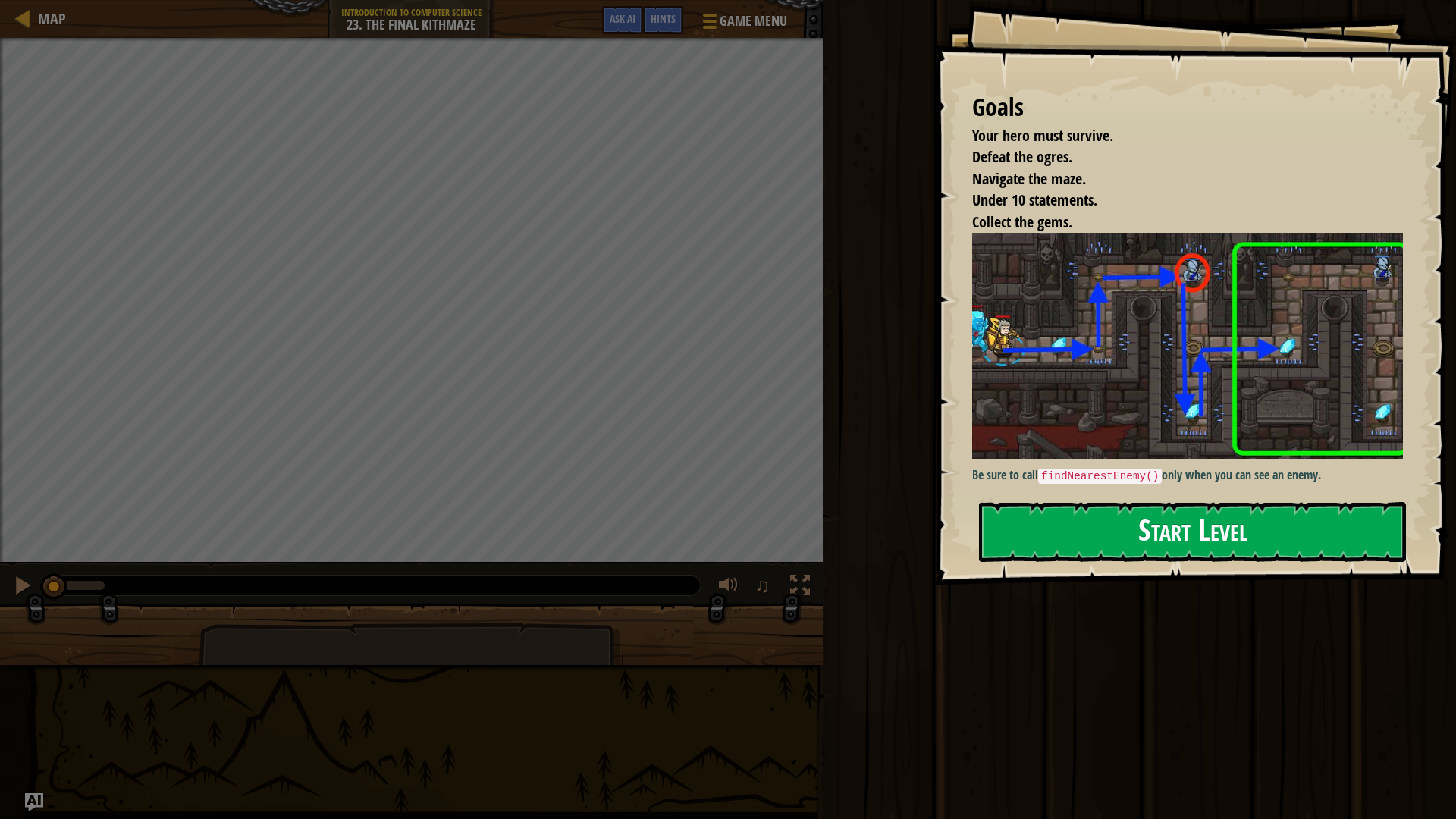
click at [1154, 540] on button "Start Level" at bounding box center [1192, 532] width 427 height 60
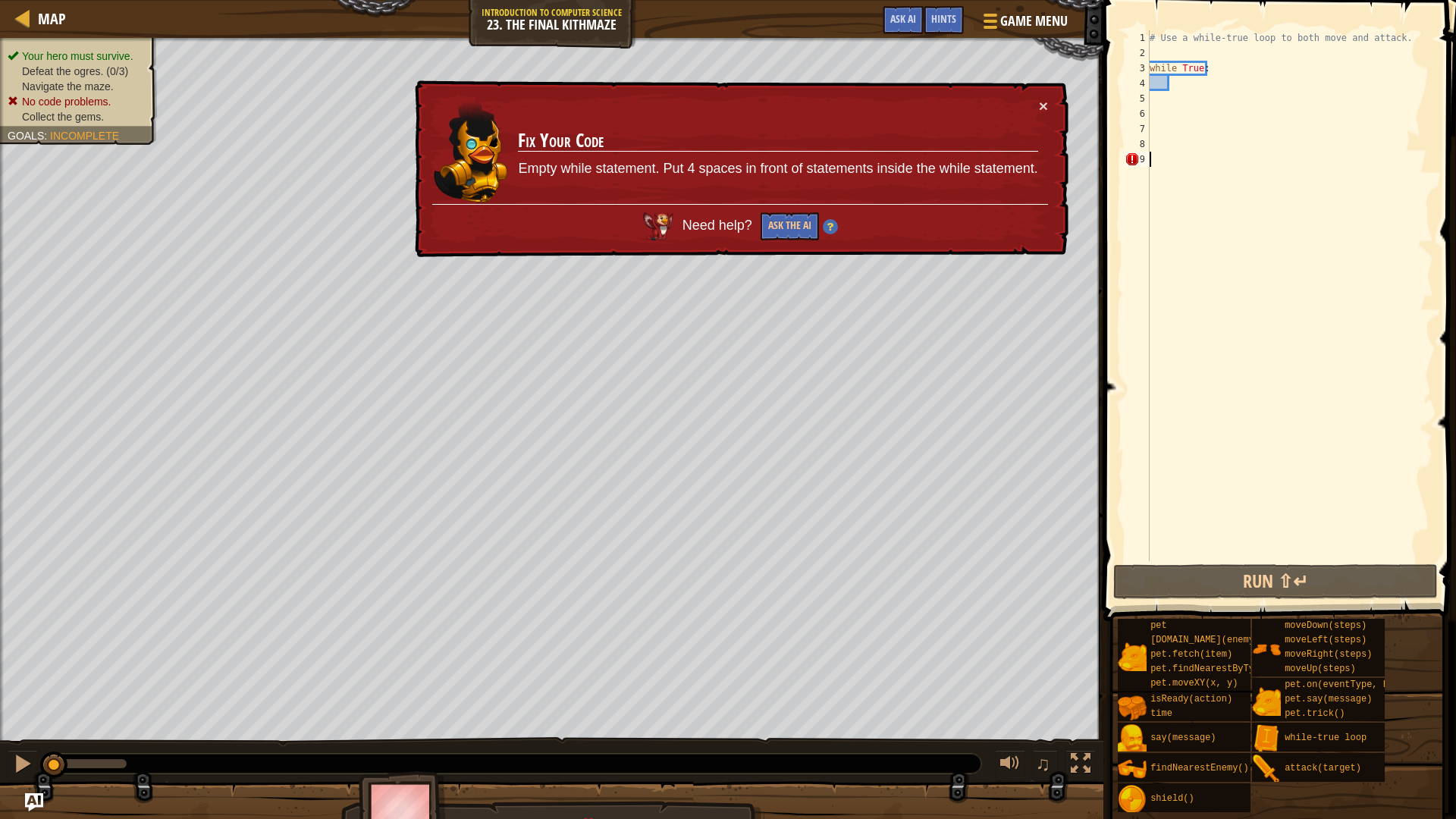
click at [1184, 93] on div "# Use a while-true loop to both move and attack. while True :" at bounding box center [1290, 310] width 287 height 561
click at [1183, 86] on div "# Use a while-true loop to both move and attack. while True :" at bounding box center [1290, 310] width 287 height 561
type textarea "h"
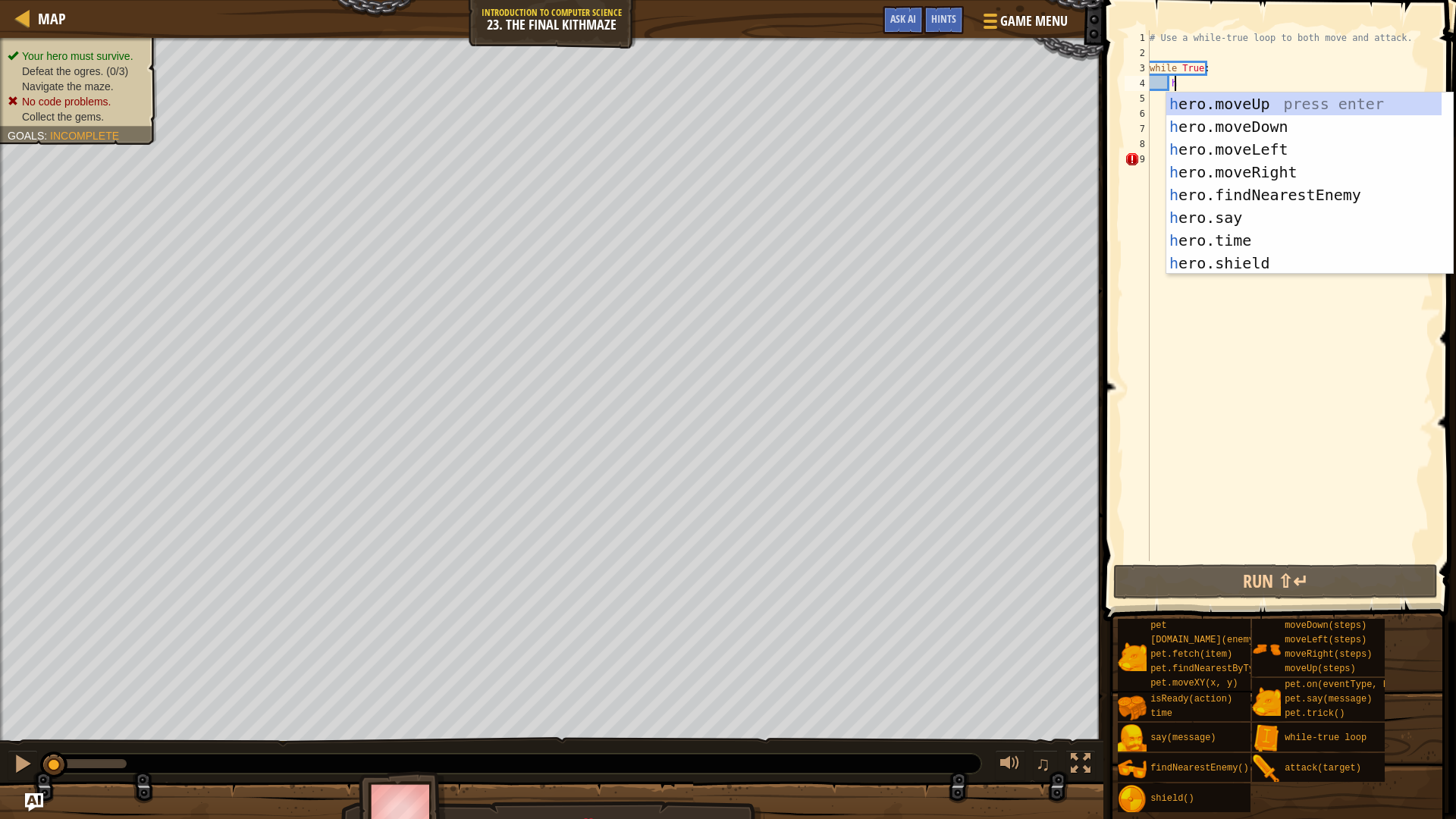
scroll to position [7, 1]
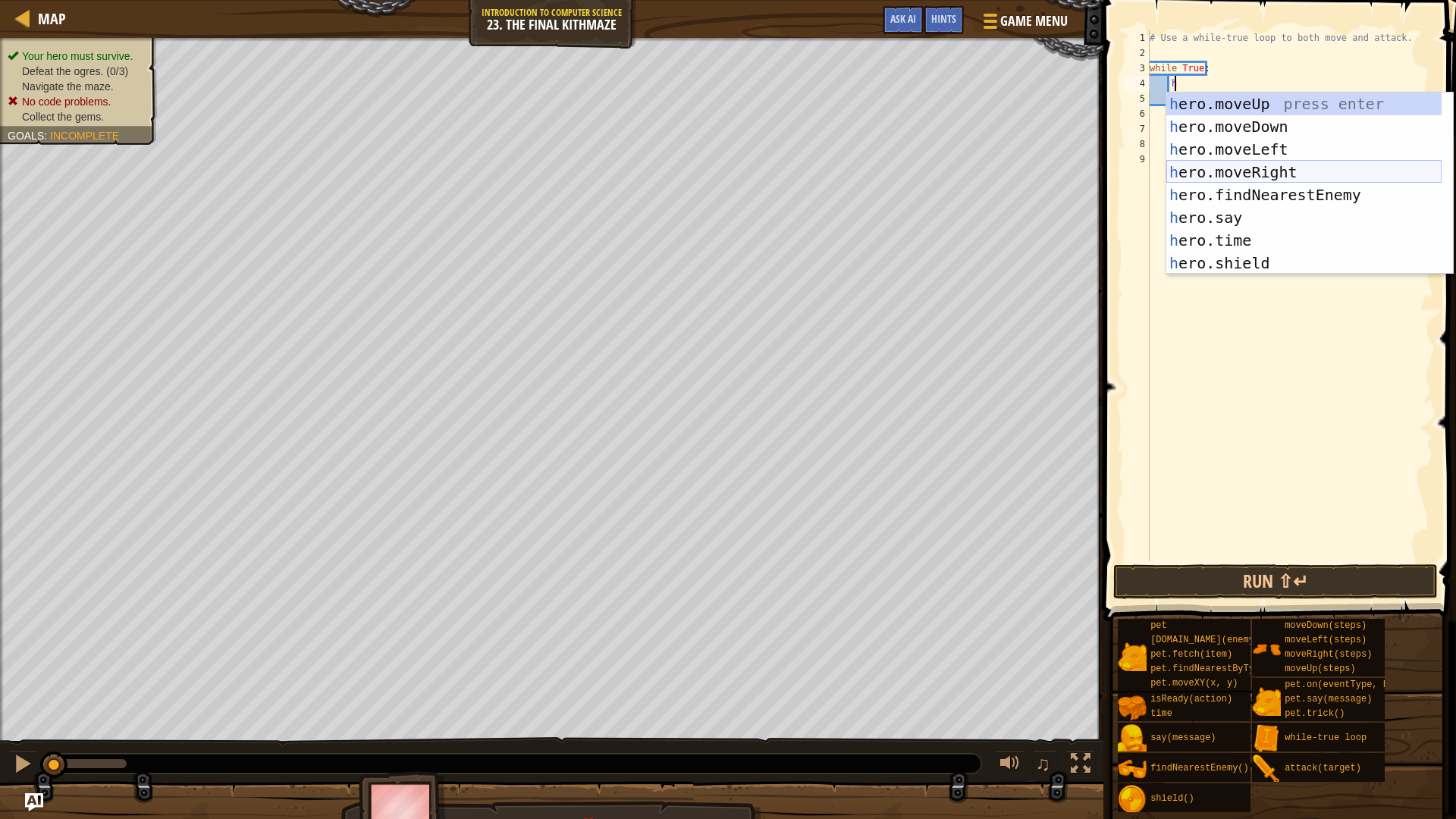
click at [1291, 172] on div "h ero.moveUp press enter h ero.moveDown press enter h ero.moveLeft press enter …" at bounding box center [1303, 206] width 275 height 227
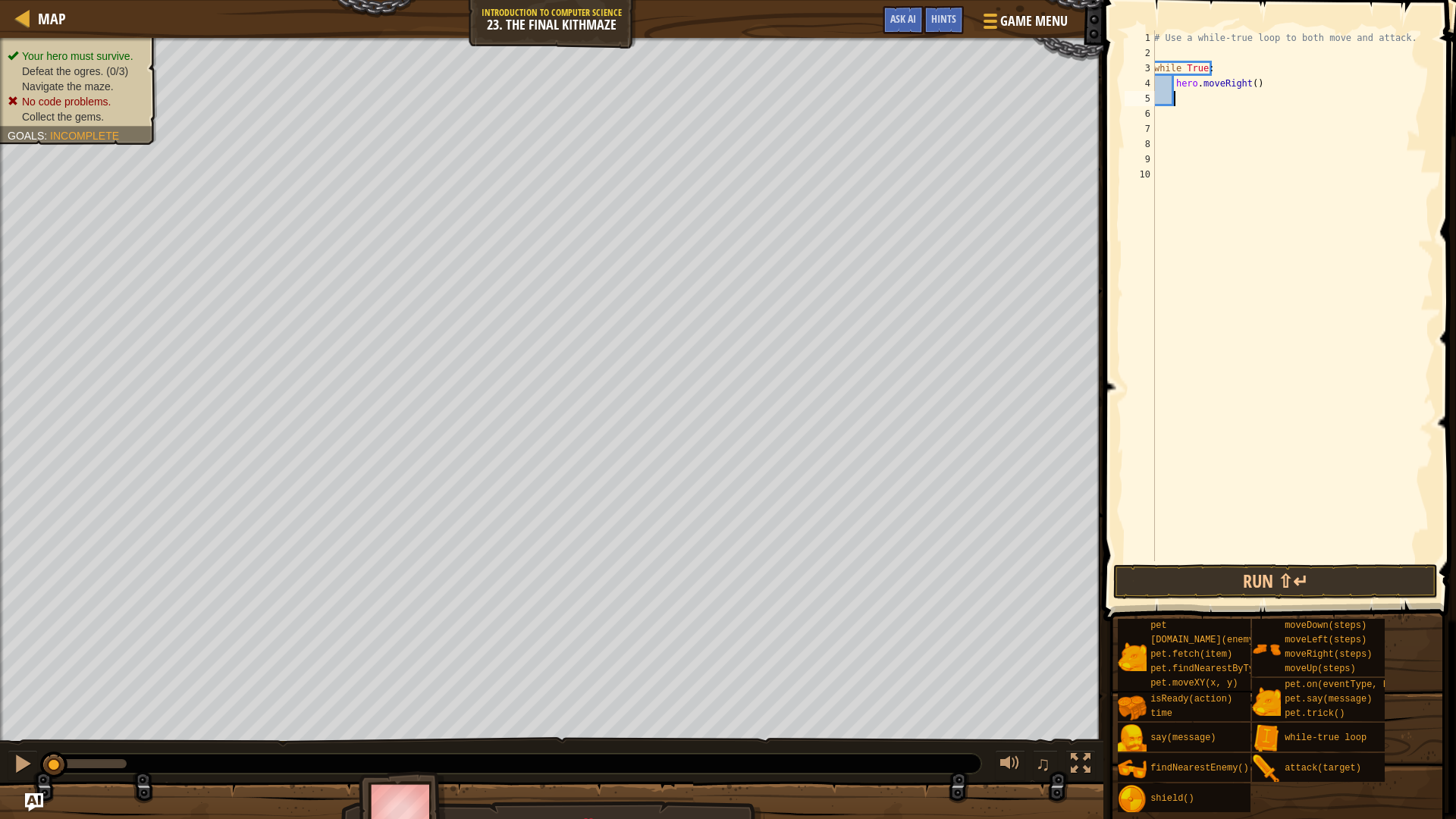
type textarea "h"
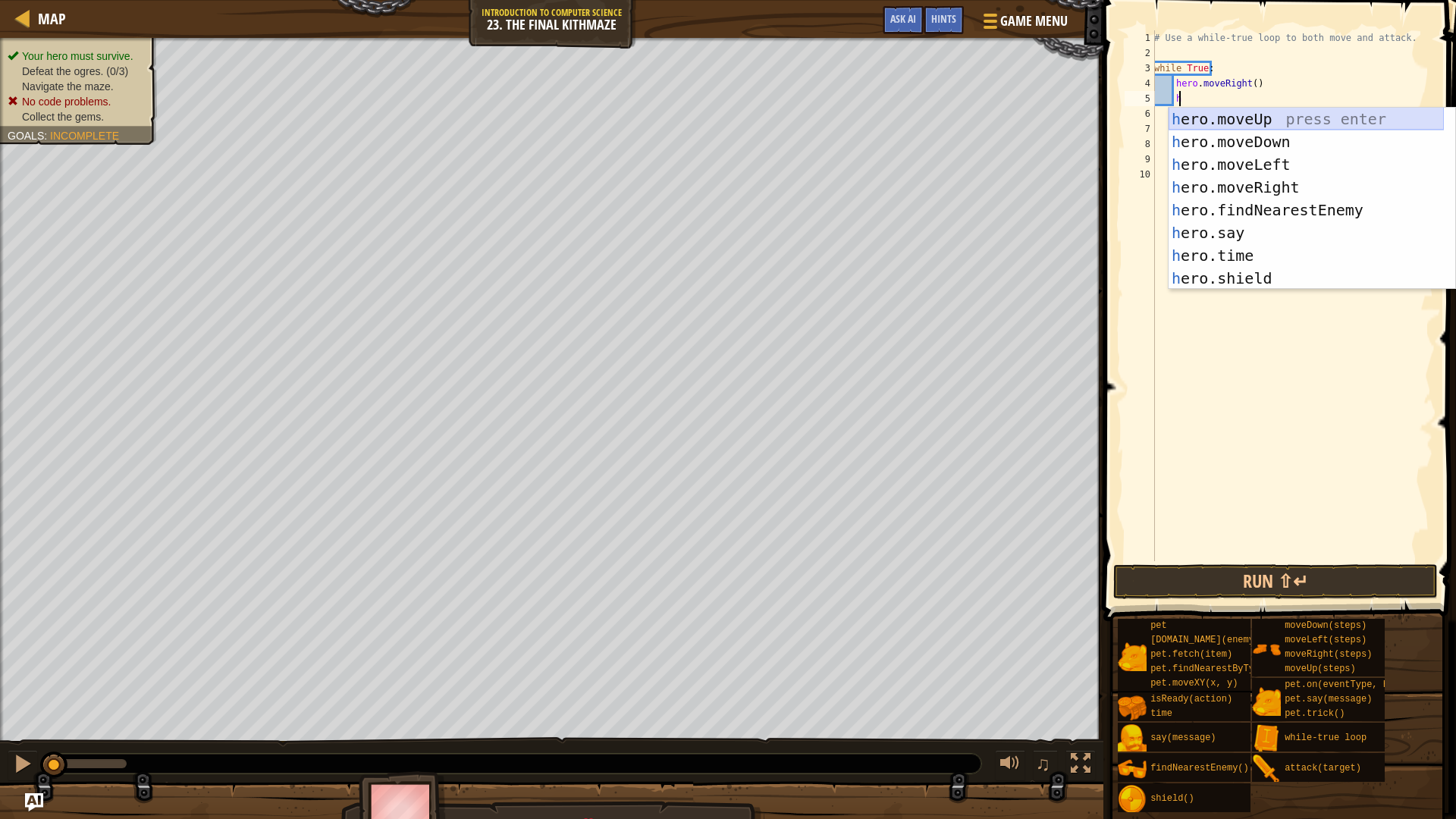
click at [1281, 119] on div "h ero.moveUp press enter h ero.moveDown press enter h ero.moveLeft press enter …" at bounding box center [1306, 221] width 275 height 227
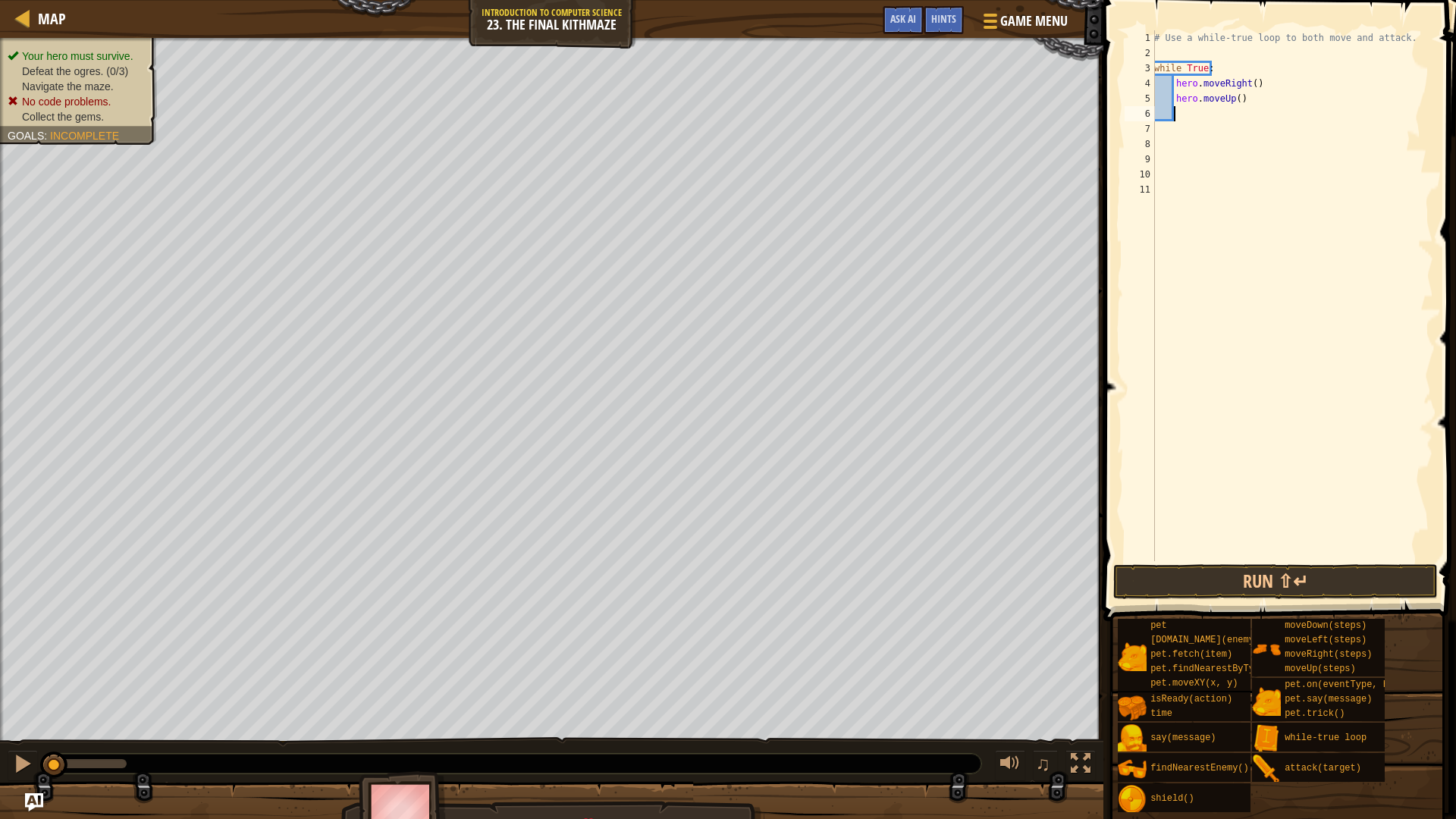
type textarea "h"
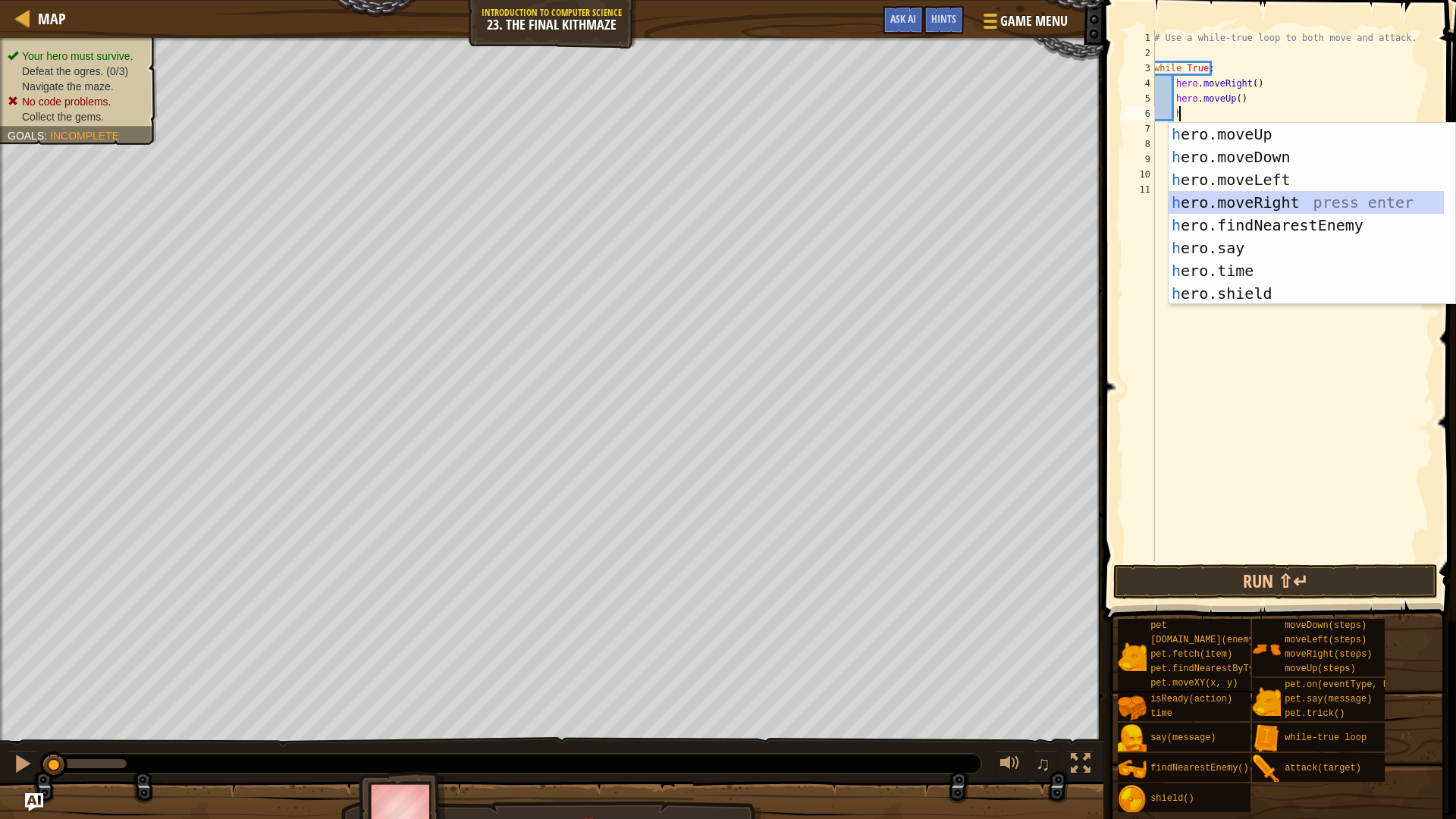
click at [1297, 203] on div "h ero.moveUp press enter h ero.moveDown press enter h ero.moveLeft press enter …" at bounding box center [1306, 236] width 275 height 227
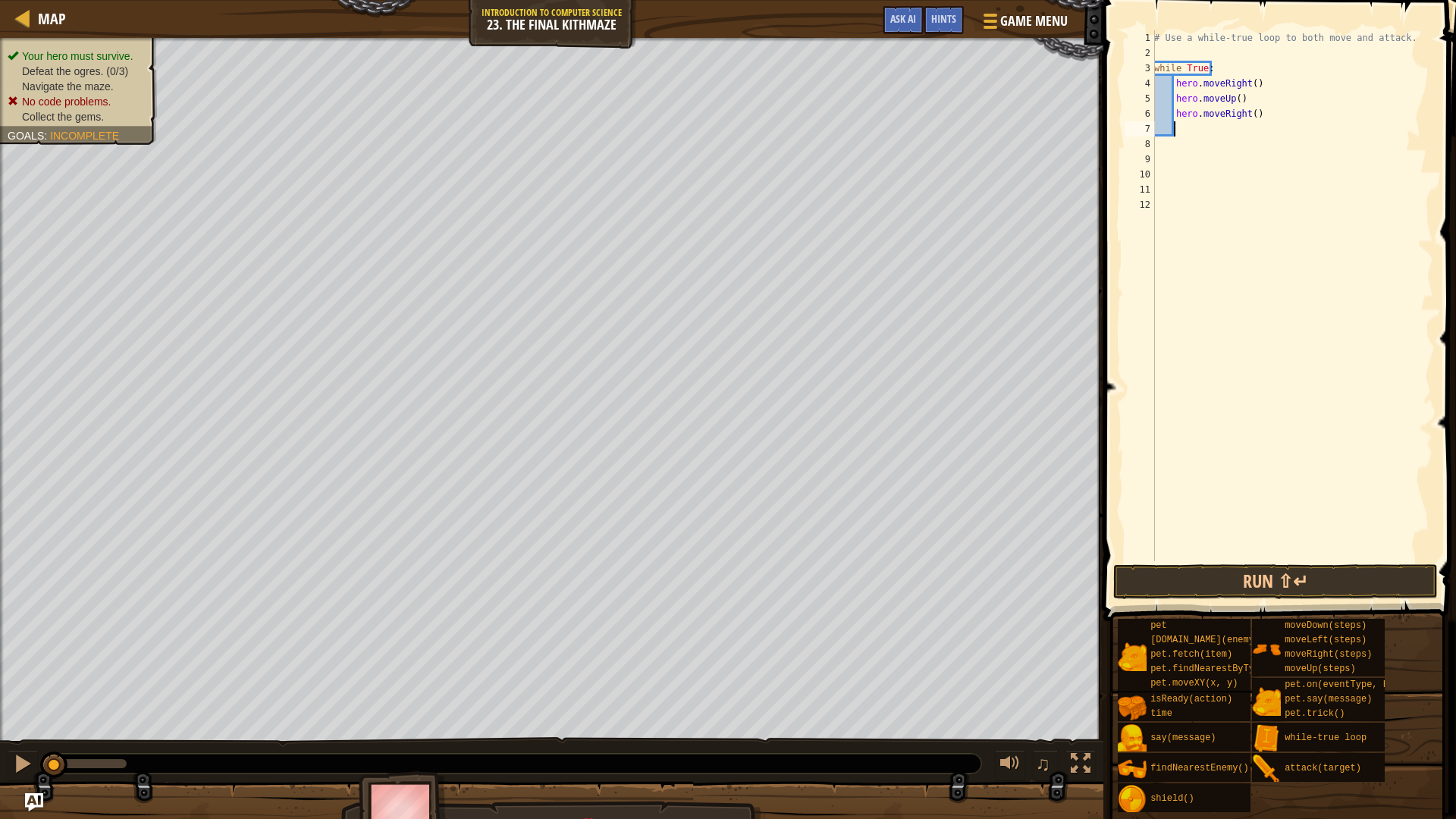
type textarea "h"
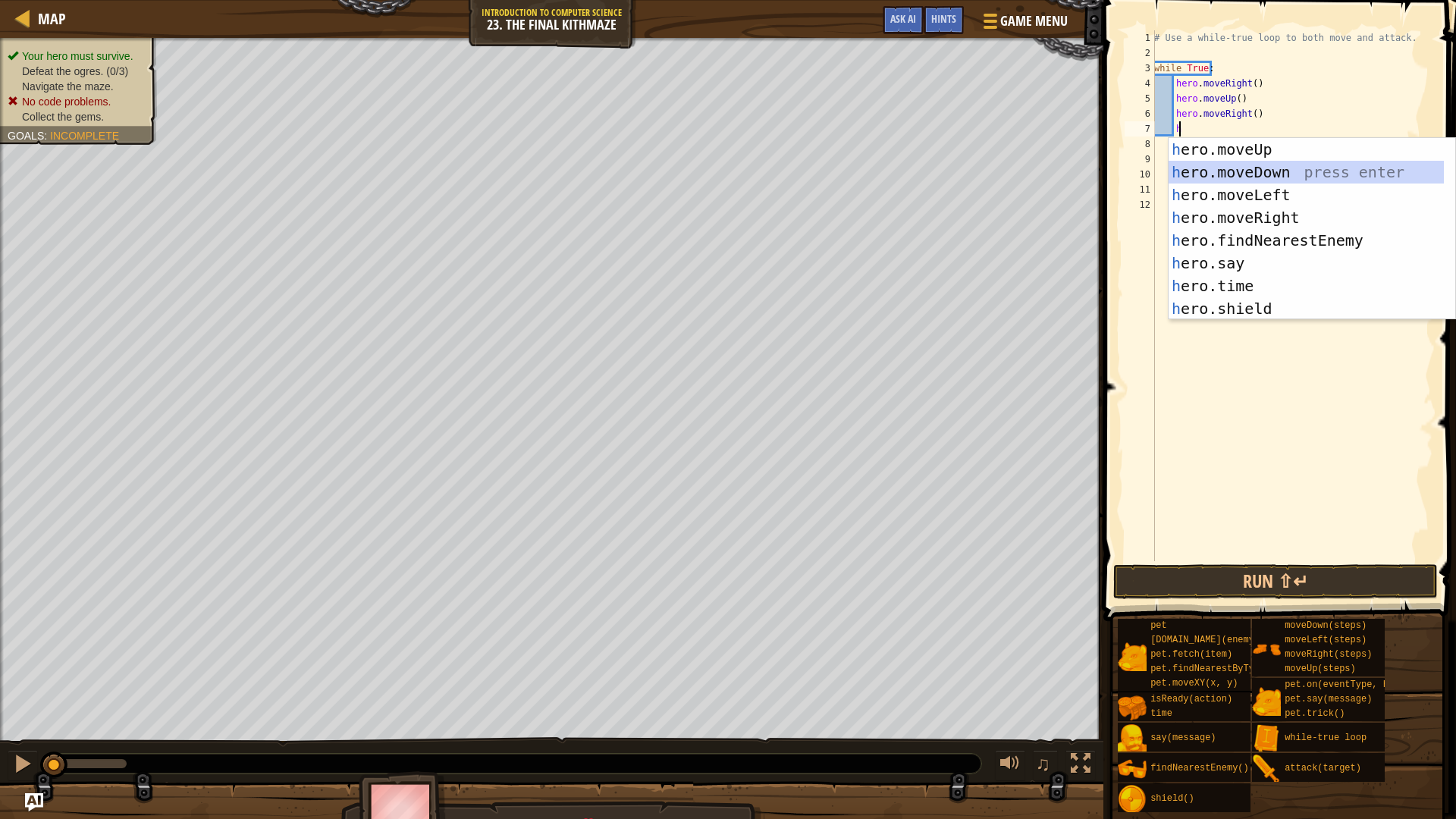
click at [1266, 163] on div "h ero.moveUp press enter h ero.moveDown press enter h ero.moveLeft press enter …" at bounding box center [1306, 251] width 275 height 227
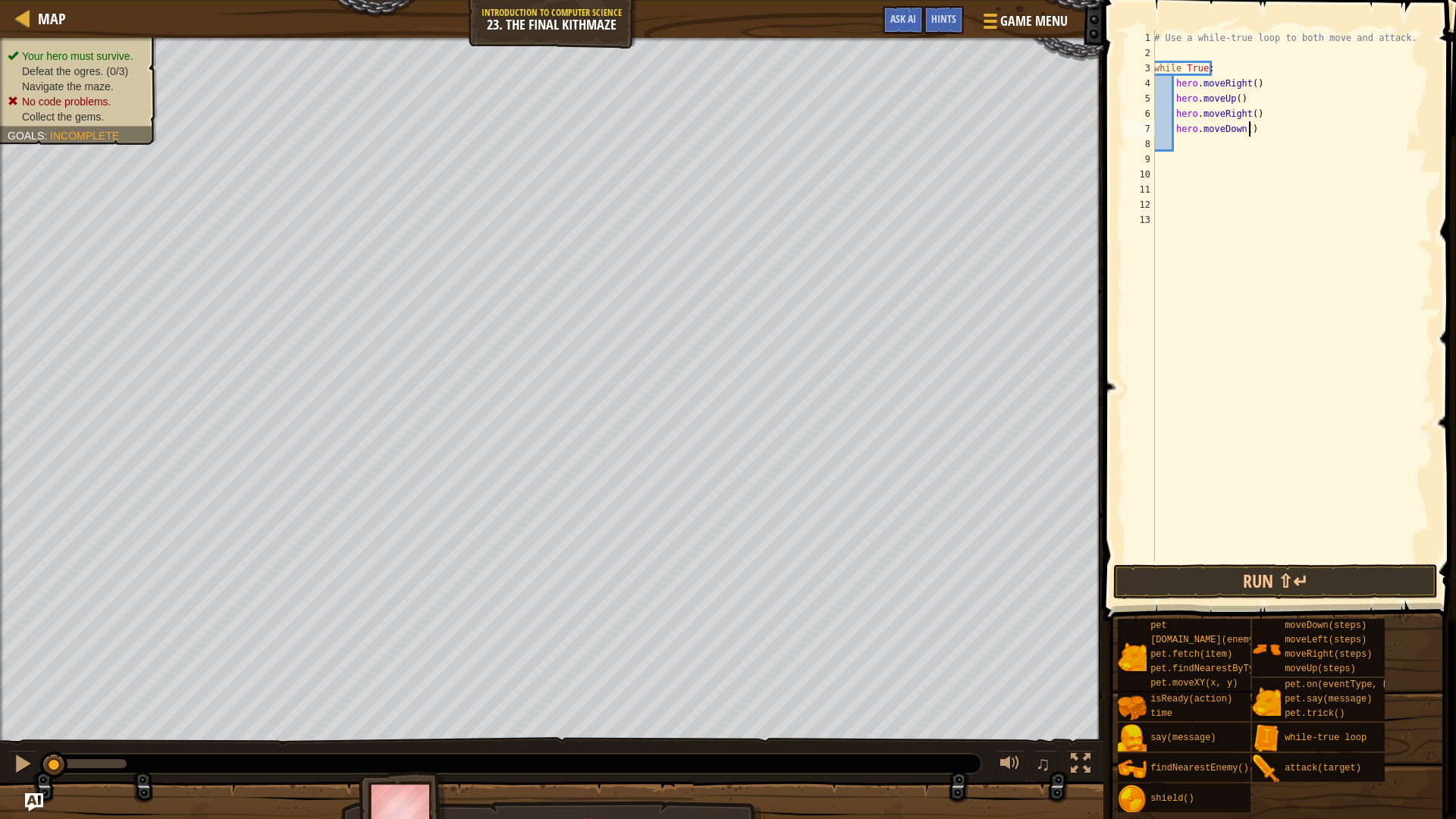
click at [1247, 131] on div "# Use a while-true loop to both move and attack. while True : hero . moveRight …" at bounding box center [1291, 310] width 282 height 561
click at [1244, 131] on div "# Use a while-true loop to both move and attack. while True : hero . moveRight …" at bounding box center [1291, 310] width 282 height 561
type textarea "hero.moveDown(2)"
click at [1198, 138] on div "# Use a while-true loop to both move and attack. while True : hero . moveRight …" at bounding box center [1291, 310] width 282 height 561
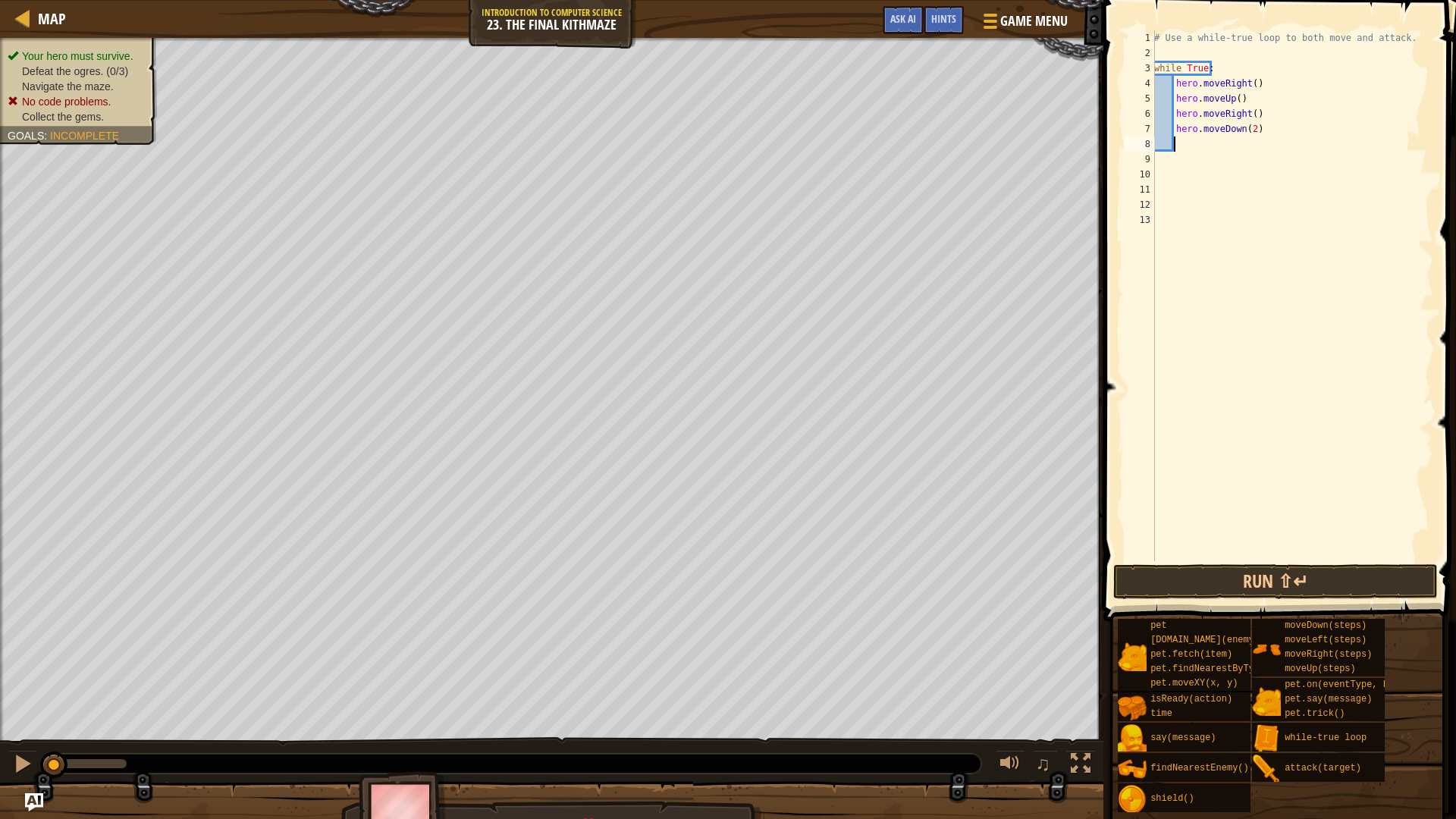
scroll to position [7, 1]
type textarea "h"
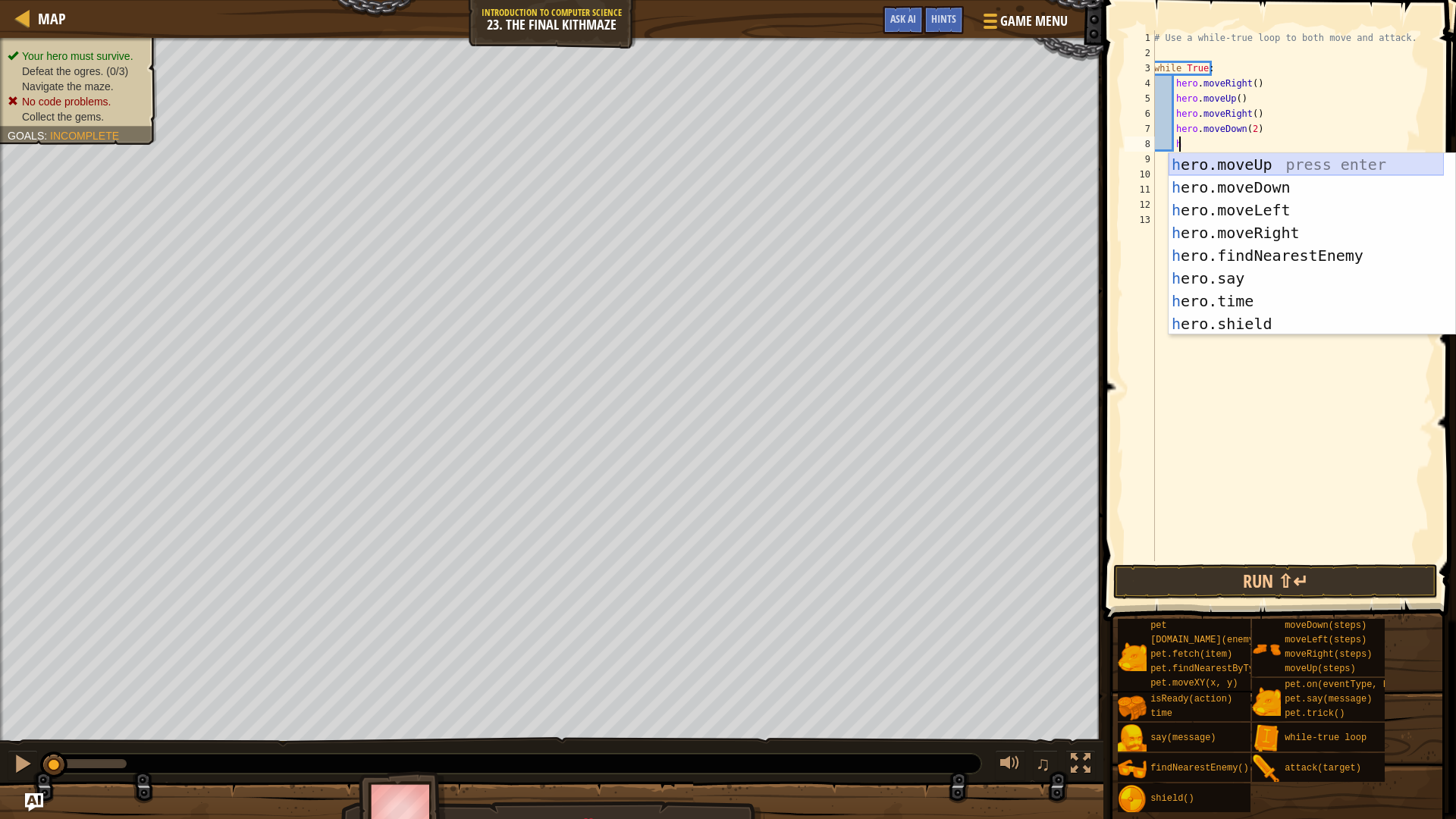
click at [1276, 160] on div "h ero.moveUp press enter h ero.moveDown press enter h ero.moveLeft press enter …" at bounding box center [1306, 266] width 275 height 227
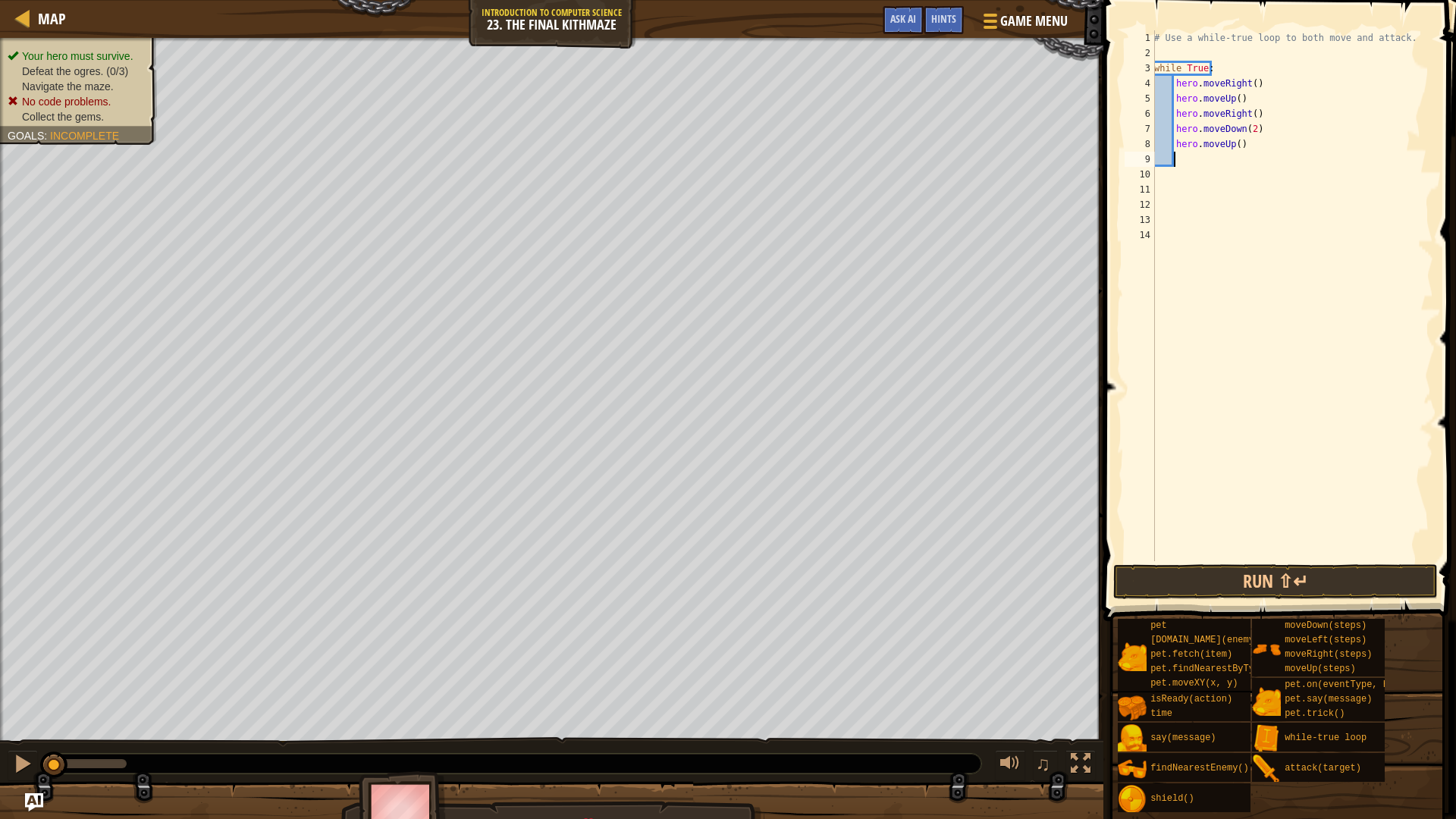
type textarea "h"
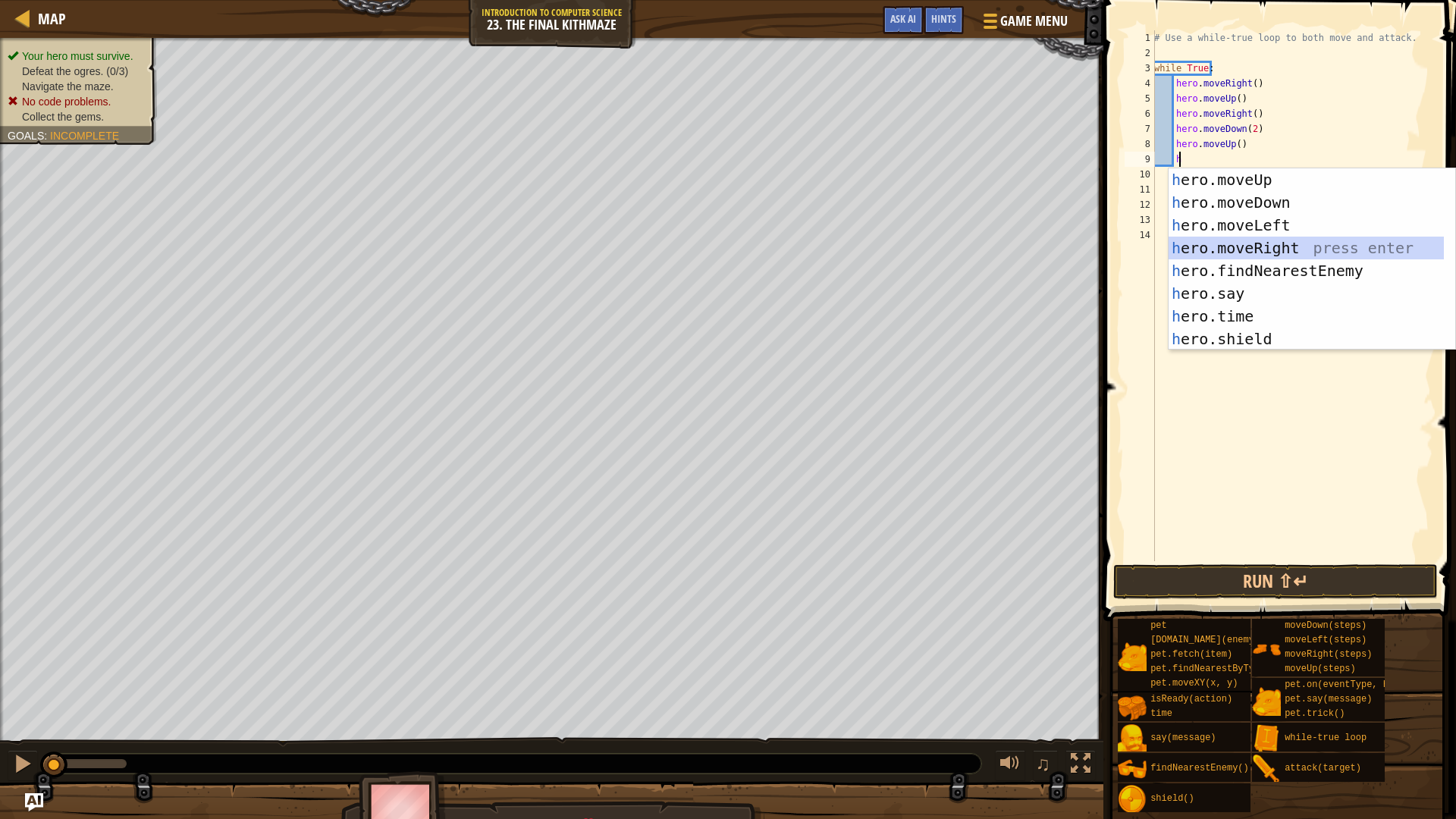
click at [1270, 241] on div "h ero.moveUp press enter h ero.moveDown press enter h ero.moveLeft press enter …" at bounding box center [1306, 281] width 275 height 227
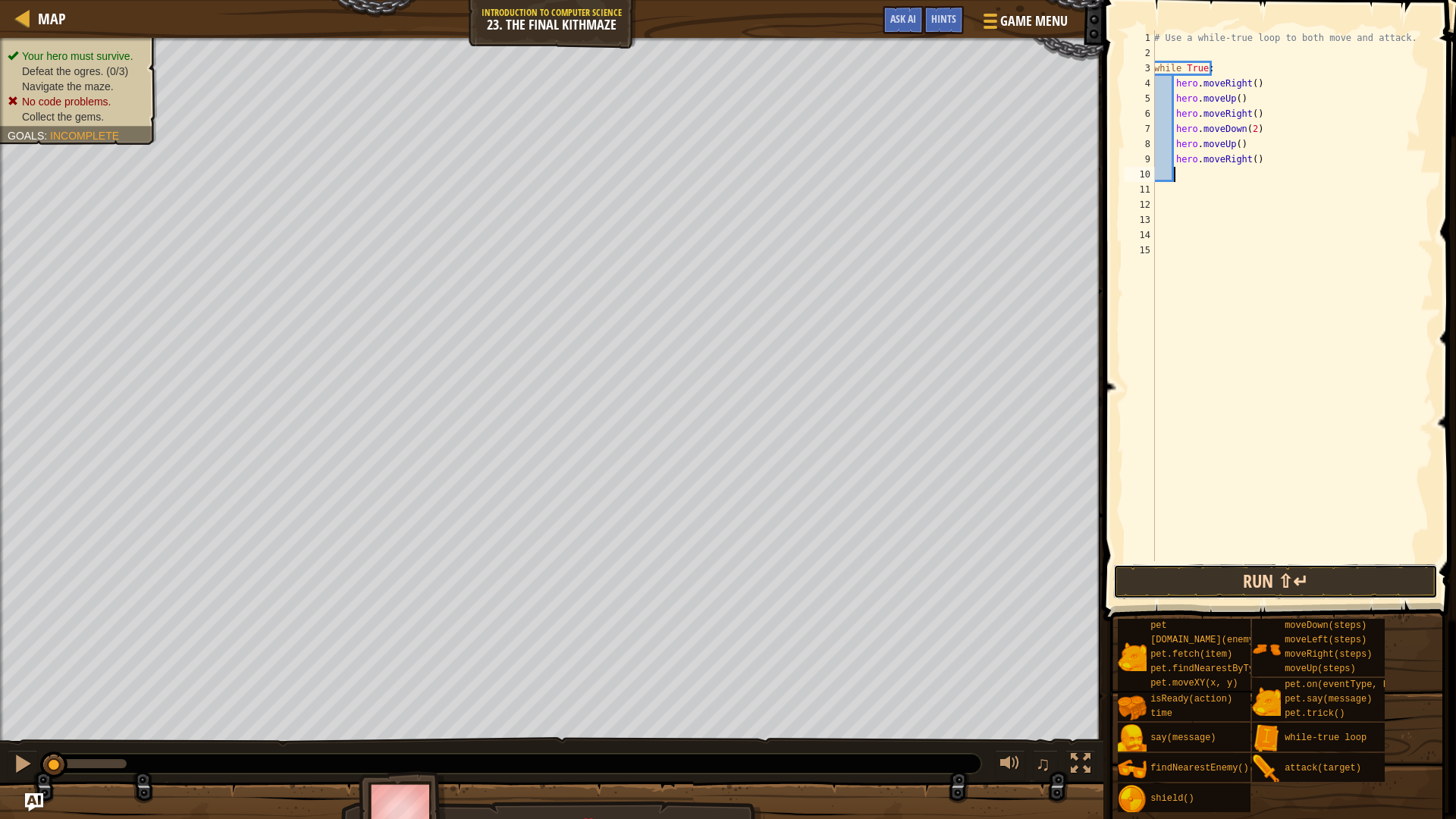
click at [1307, 587] on button "Run ⇧↵" at bounding box center [1275, 581] width 325 height 34
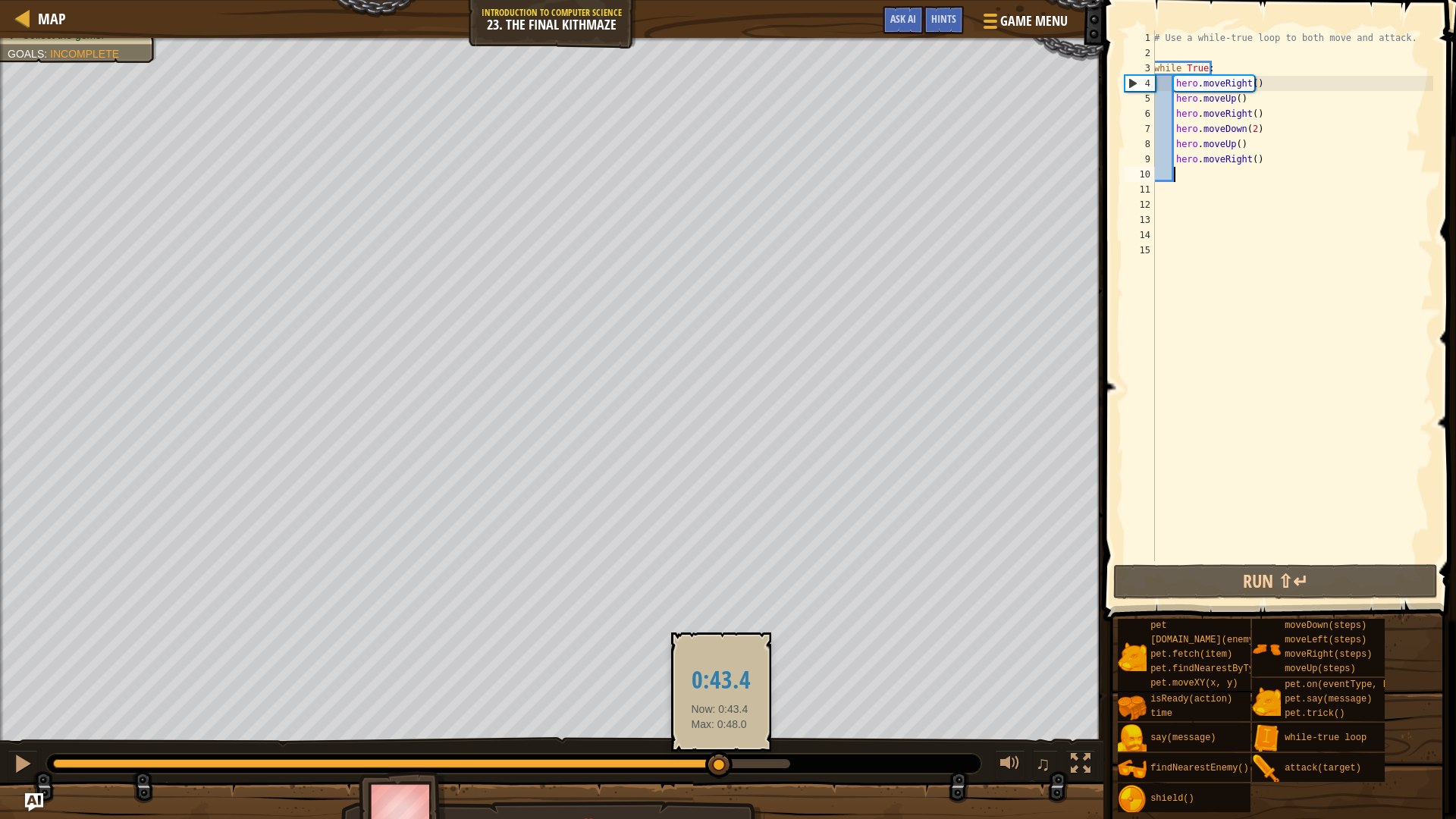
drag, startPoint x: 81, startPoint y: 762, endPoint x: 719, endPoint y: 766, distance: 638.0
click at [719, 690] on div at bounding box center [718, 764] width 27 height 27
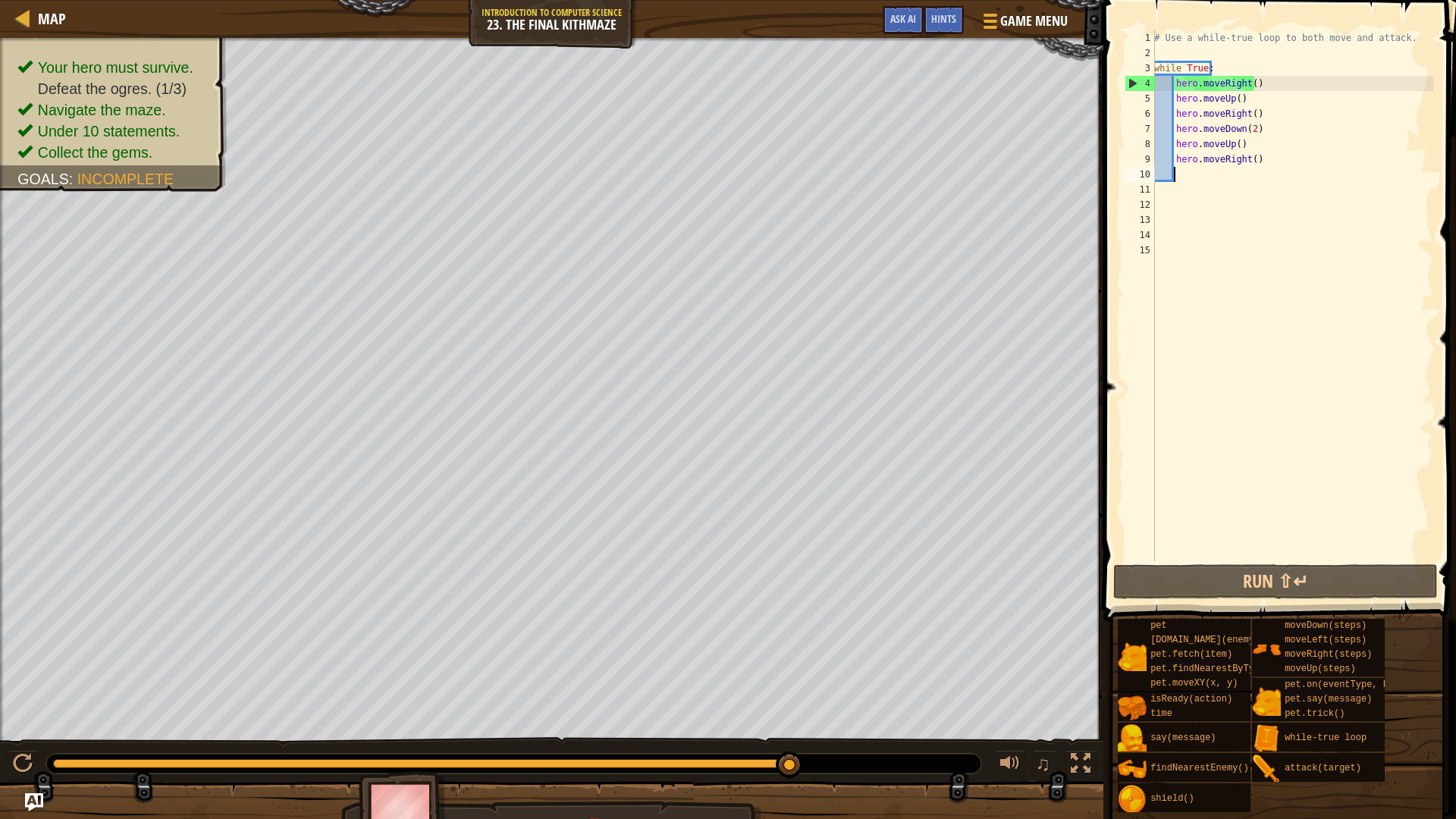
type textarea "h"
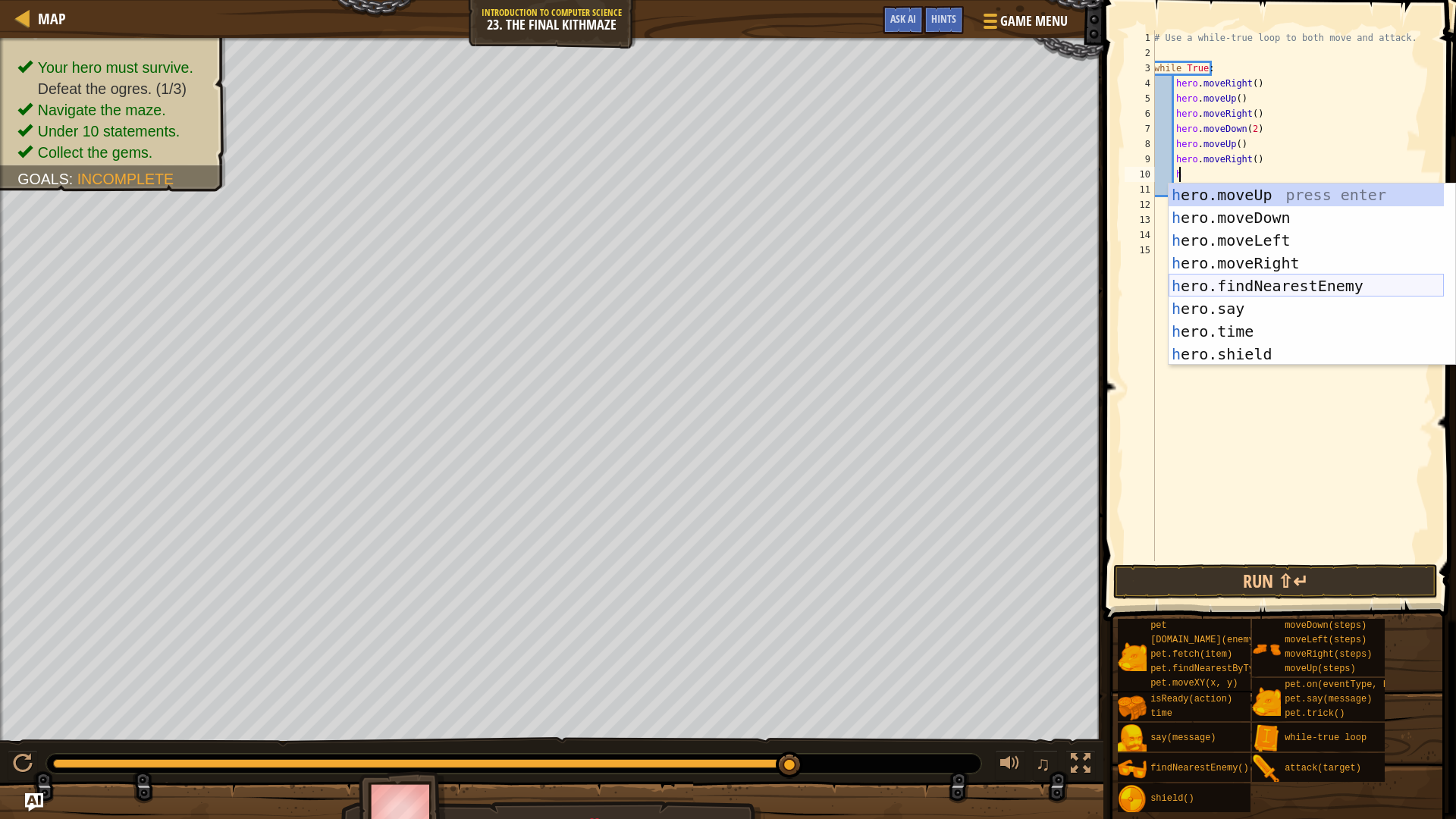
click at [1301, 295] on div "h ero.moveUp press enter h ero.moveDown press enter h ero.moveLeft press enter …" at bounding box center [1306, 296] width 275 height 227
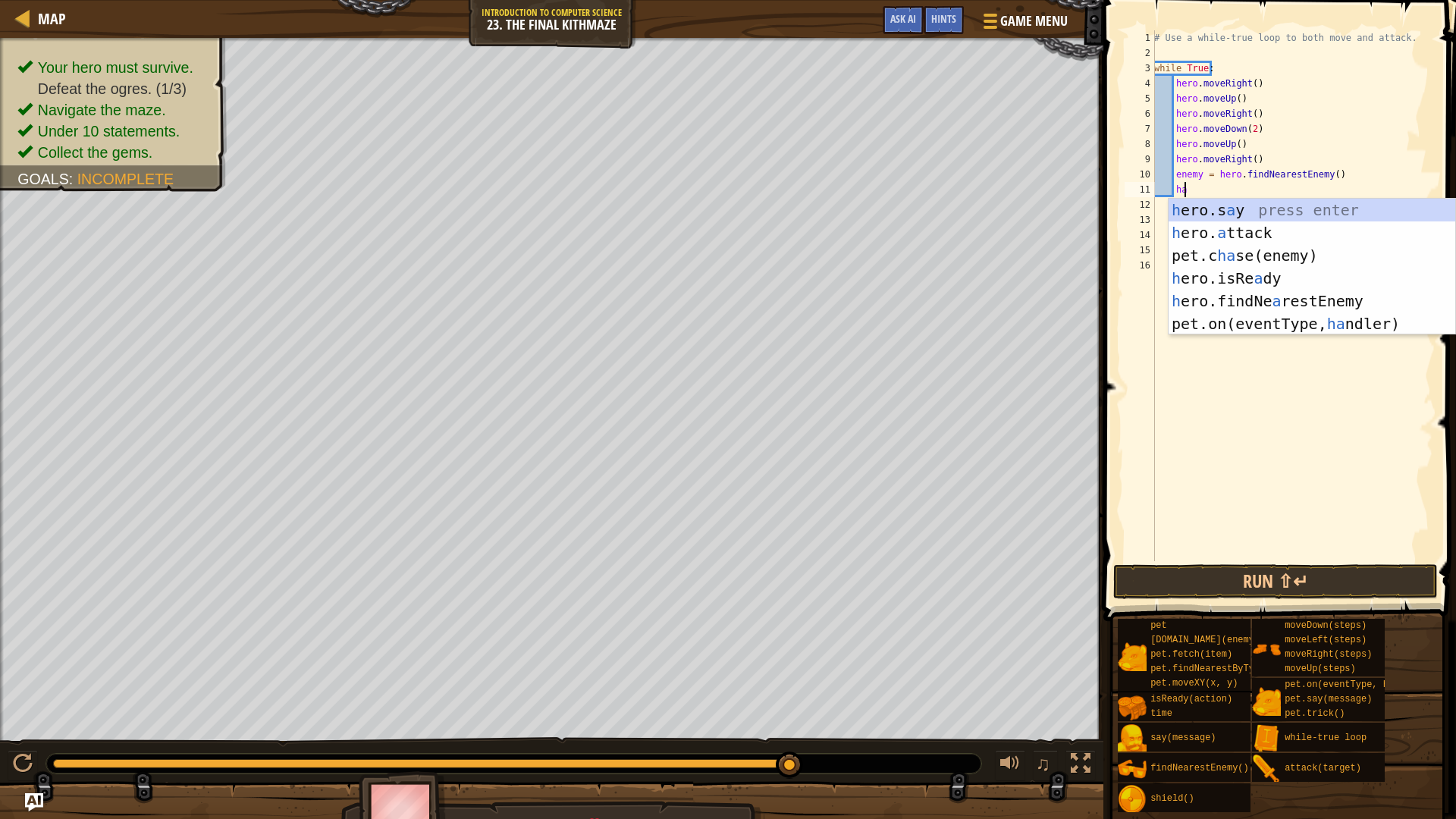
scroll to position [7, 2]
click at [1306, 232] on div "h ero.s a y press enter h ero. a ttack press enter pet.c ha se(enemy) press ent…" at bounding box center [1312, 290] width 287 height 182
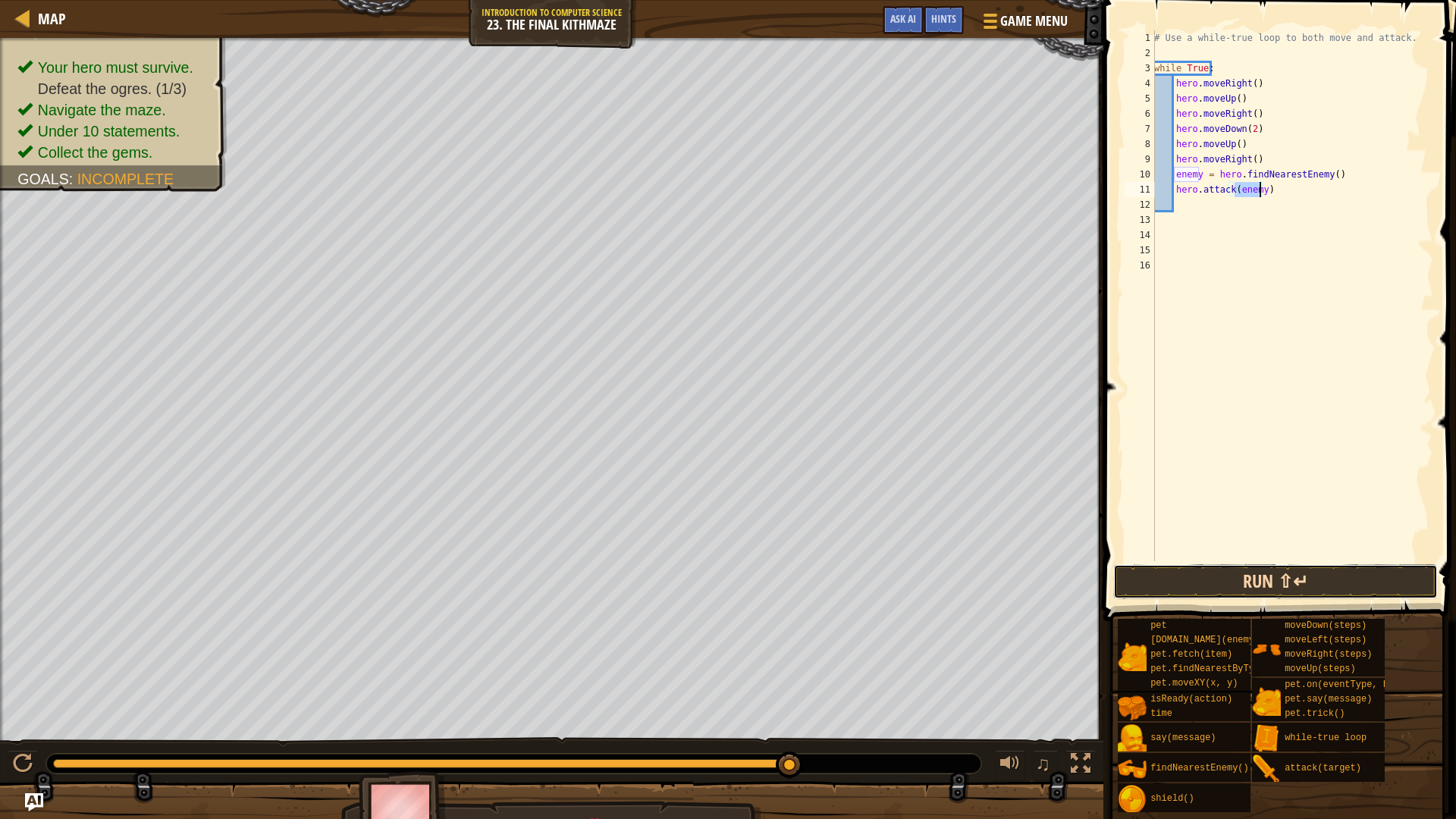
click at [1242, 572] on button "Run ⇧↵" at bounding box center [1275, 581] width 325 height 34
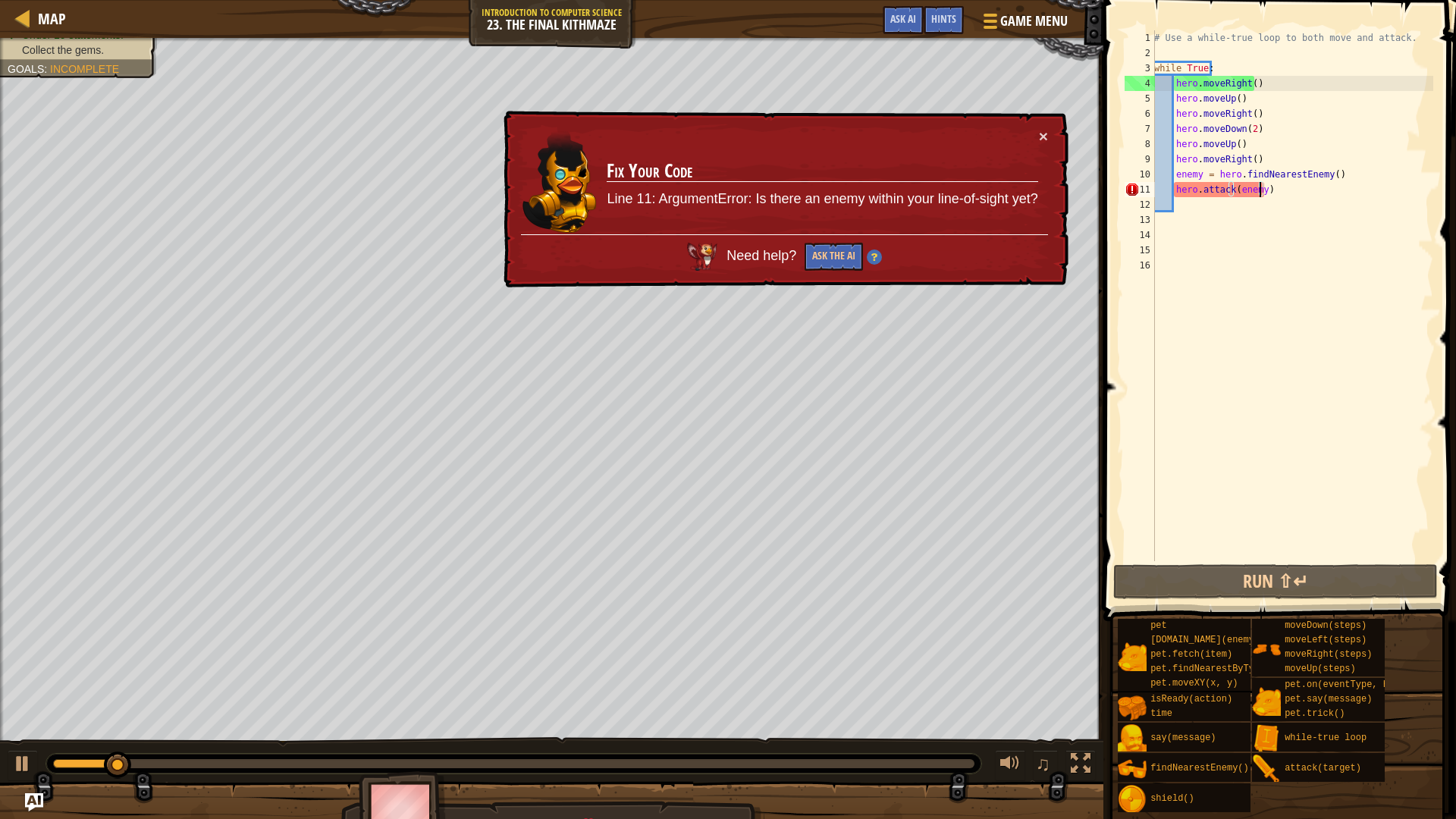
click at [1291, 188] on div "# Use a while-true loop to both move and attack. while True : hero . moveRight …" at bounding box center [1291, 310] width 282 height 561
click at [1287, 188] on div "# Use a while-true loop to both move and attack. while True : hero . moveRight …" at bounding box center [1291, 310] width 282 height 561
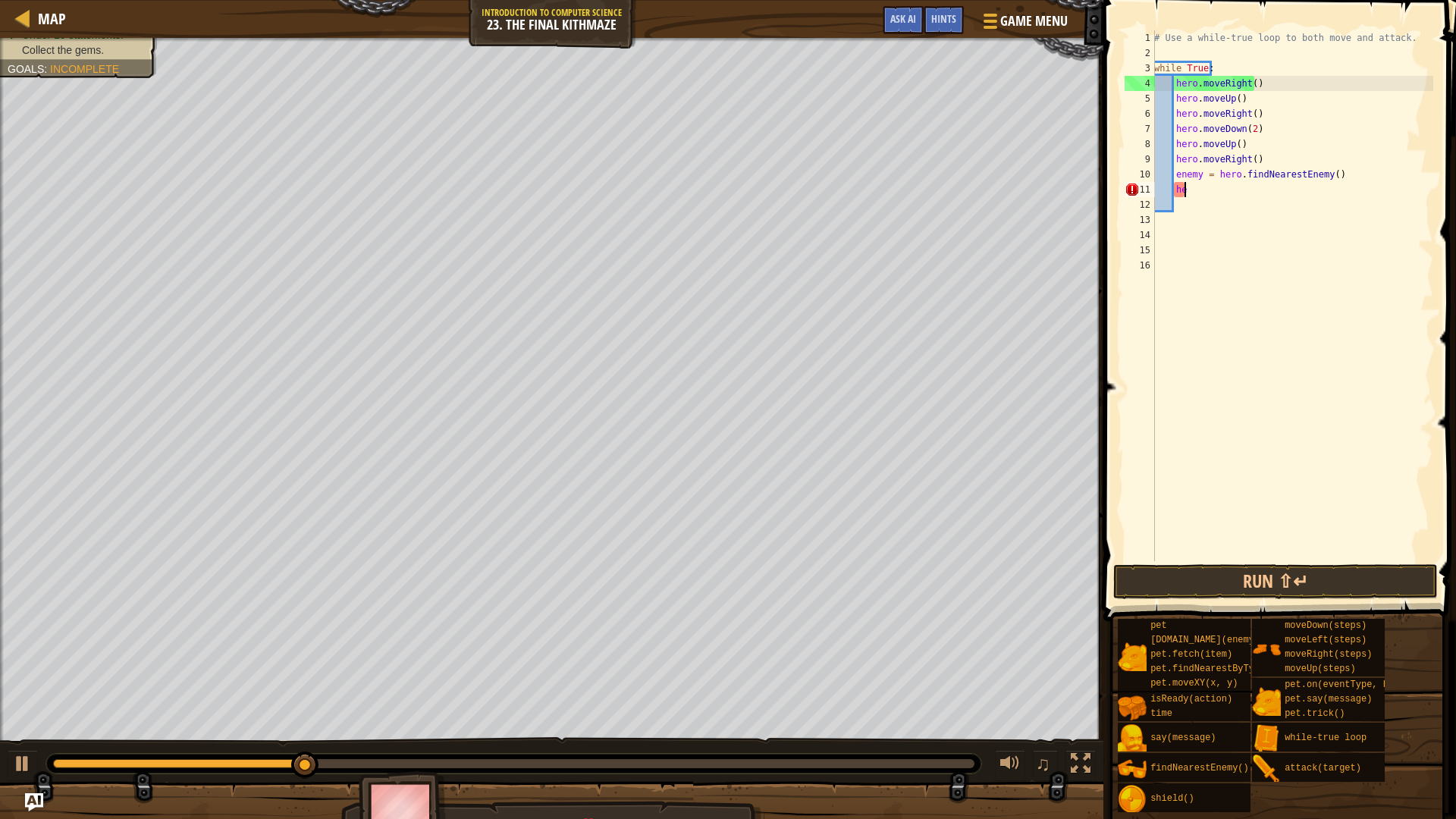
type textarea "h"
click at [1340, 186] on div "# Use a while-true loop to both move and attack. while True : hero . moveRight …" at bounding box center [1291, 310] width 282 height 561
click at [1339, 178] on div "# Use a while-true loop to both move and attack. while True : hero . moveRight …" at bounding box center [1291, 310] width 282 height 561
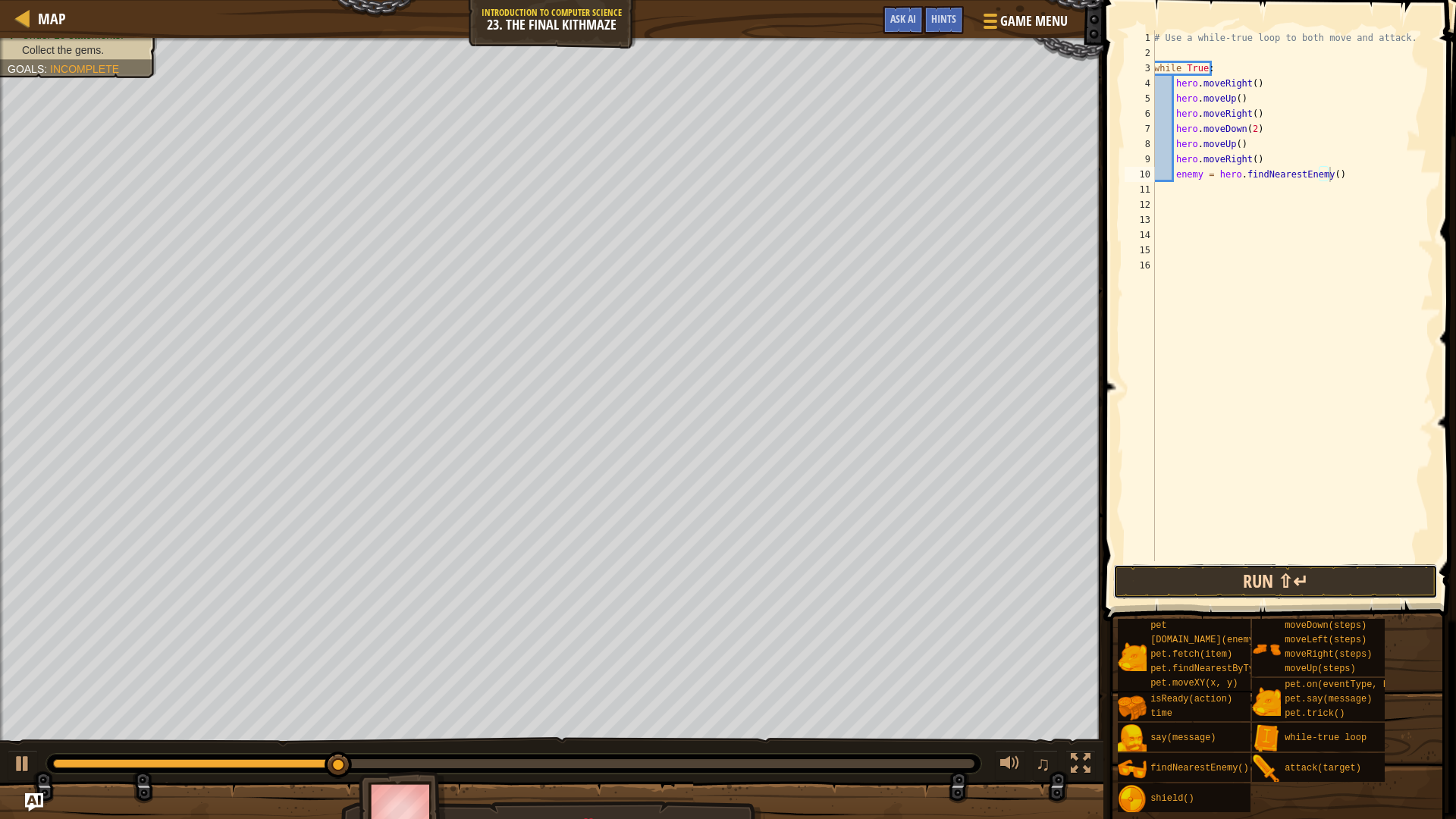
click at [1329, 593] on button "Run ⇧↵" at bounding box center [1275, 581] width 325 height 34
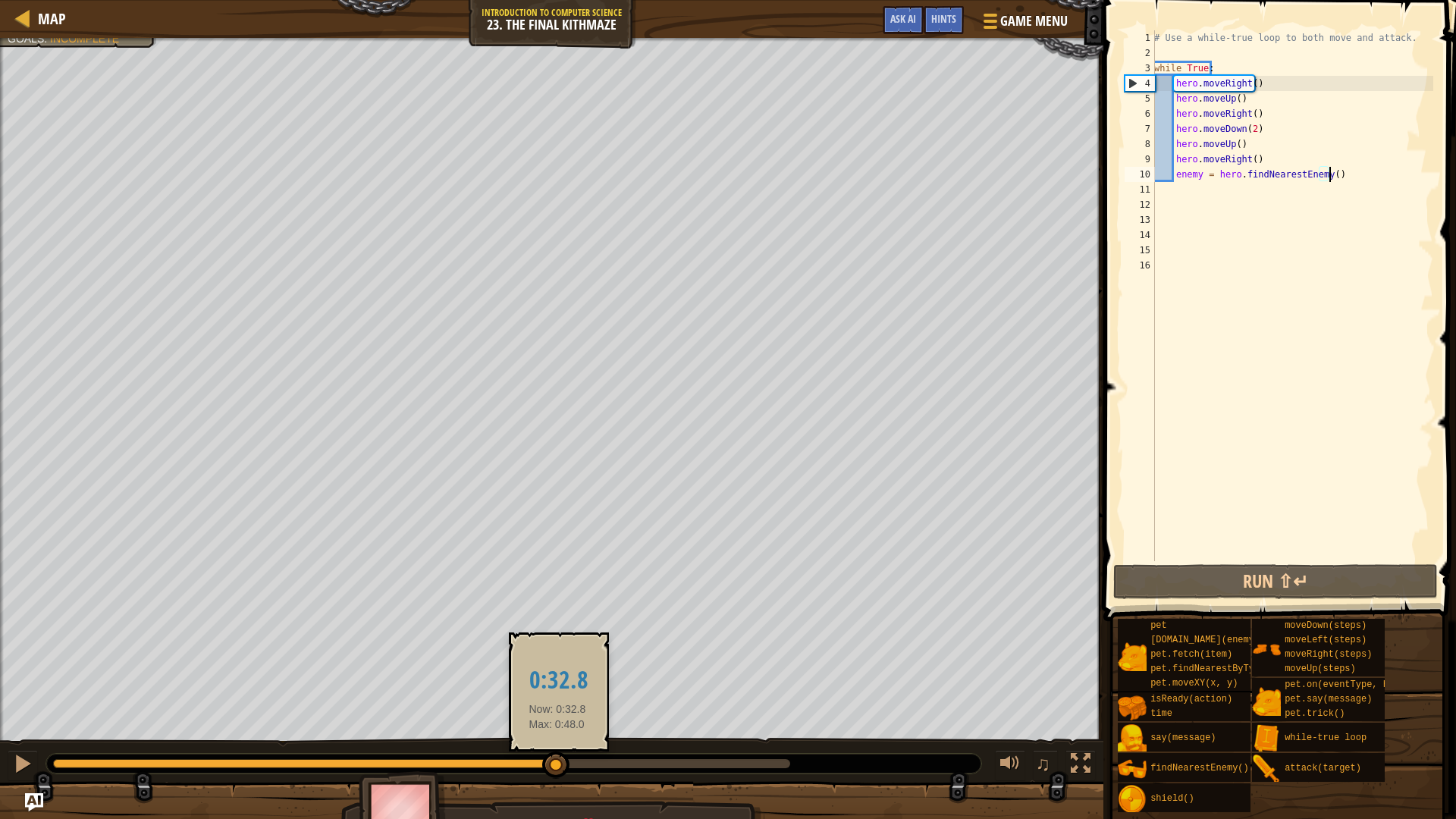
drag, startPoint x: 351, startPoint y: 759, endPoint x: 558, endPoint y: 759, distance: 207.0
click at [558, 690] on div at bounding box center [556, 764] width 27 height 27
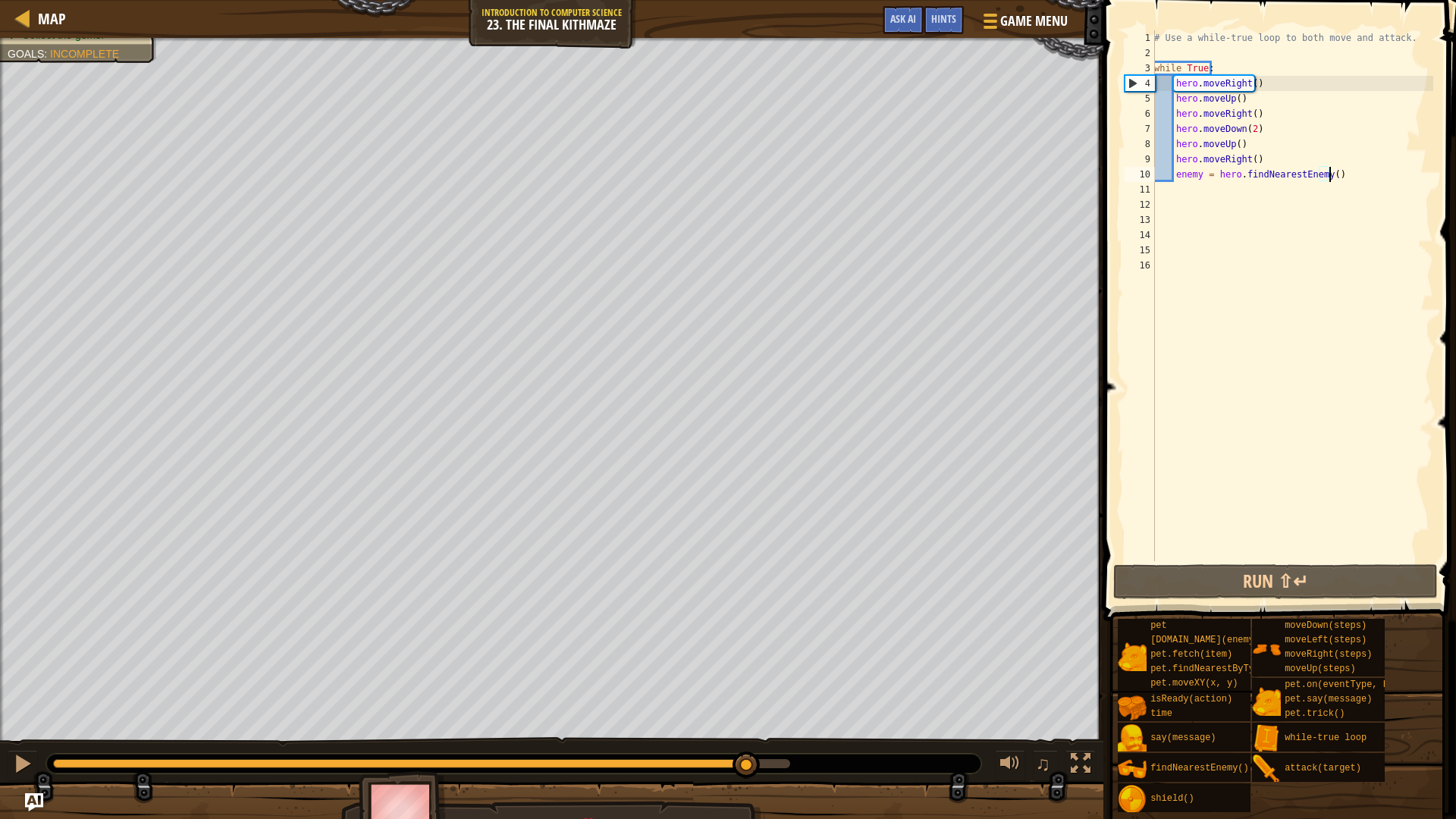
drag, startPoint x: 560, startPoint y: 762, endPoint x: 751, endPoint y: 746, distance: 191.7
click at [751, 690] on div "♫" at bounding box center [551, 759] width 1103 height 45
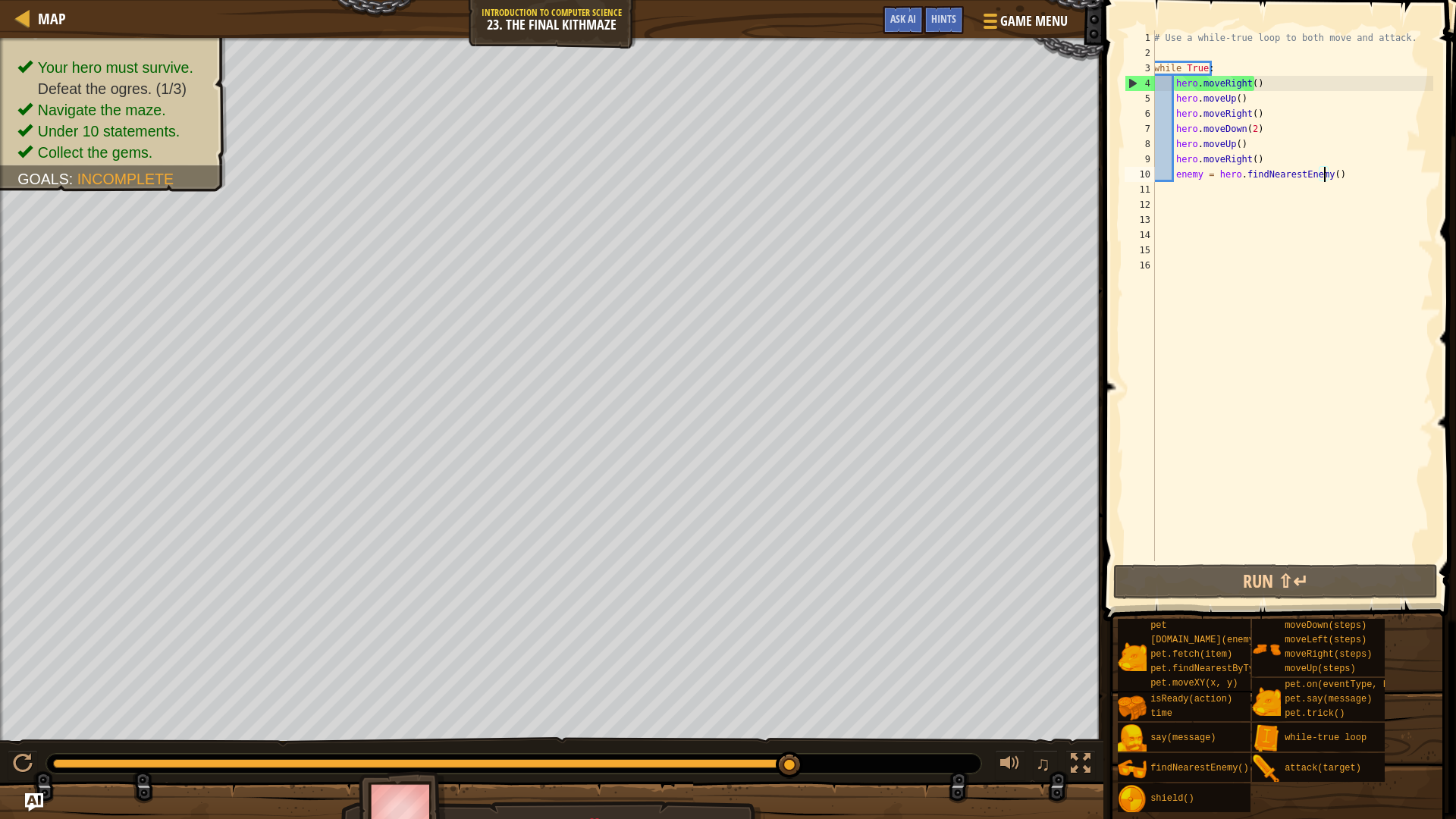
click at [1325, 175] on div "# Use a while-true loop to both move and attack. while True : hero . moveRight …" at bounding box center [1291, 310] width 282 height 561
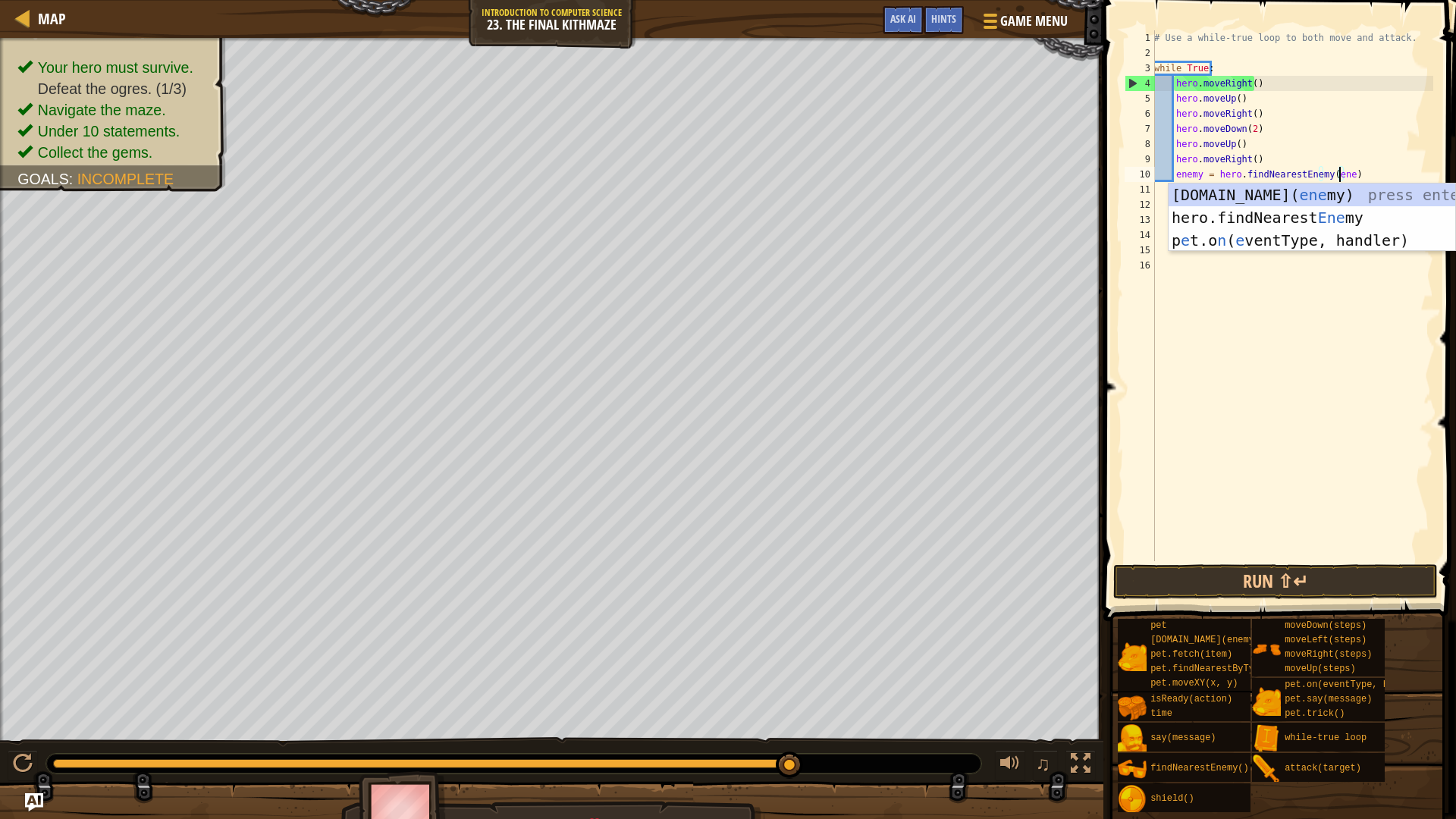
scroll to position [7, 15]
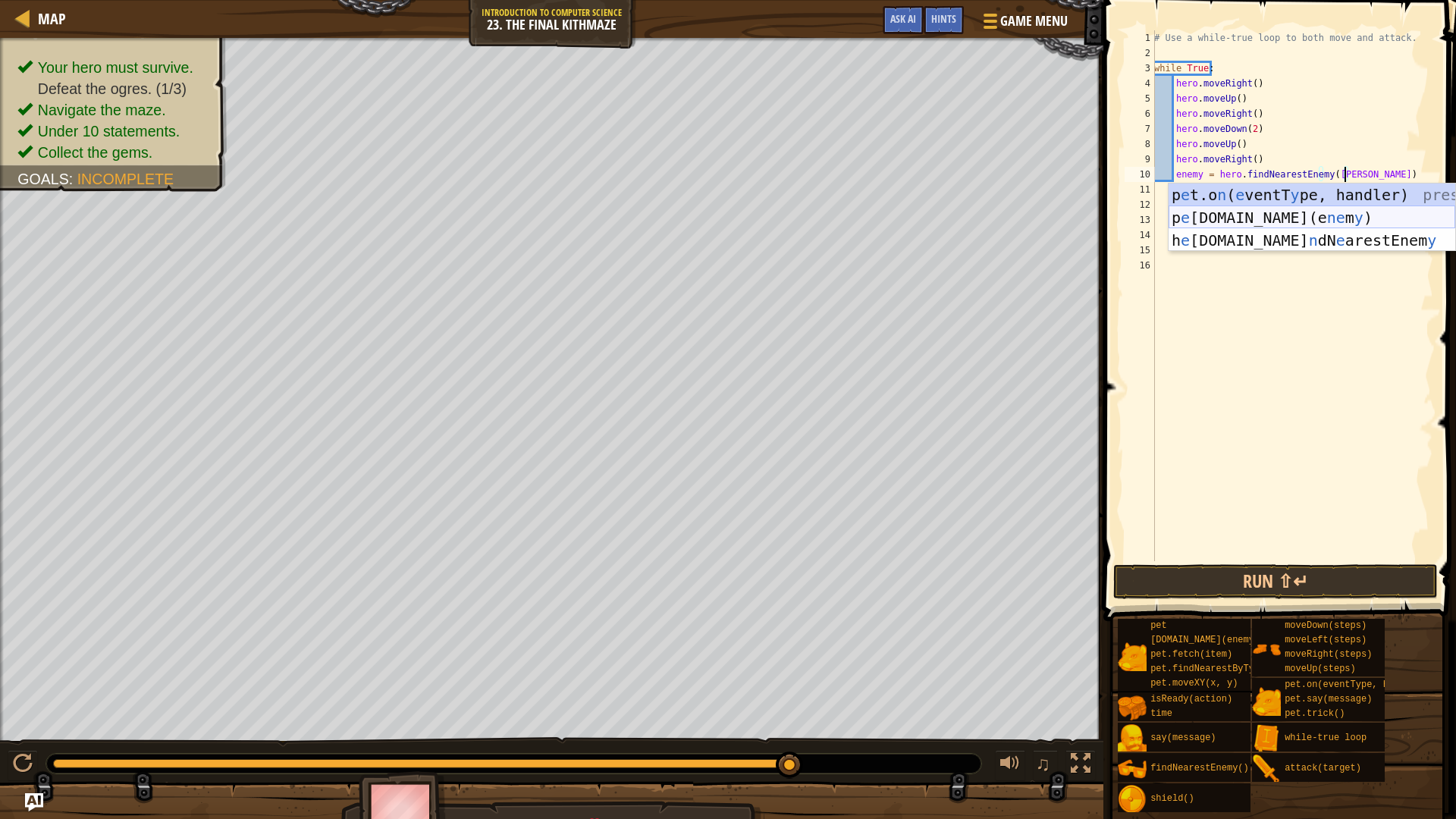
click at [1278, 218] on div "p e t.o n ( e ventT y pe, handler) press enter [PERSON_NAME][DOMAIN_NAME](e ne …" at bounding box center [1312, 240] width 287 height 114
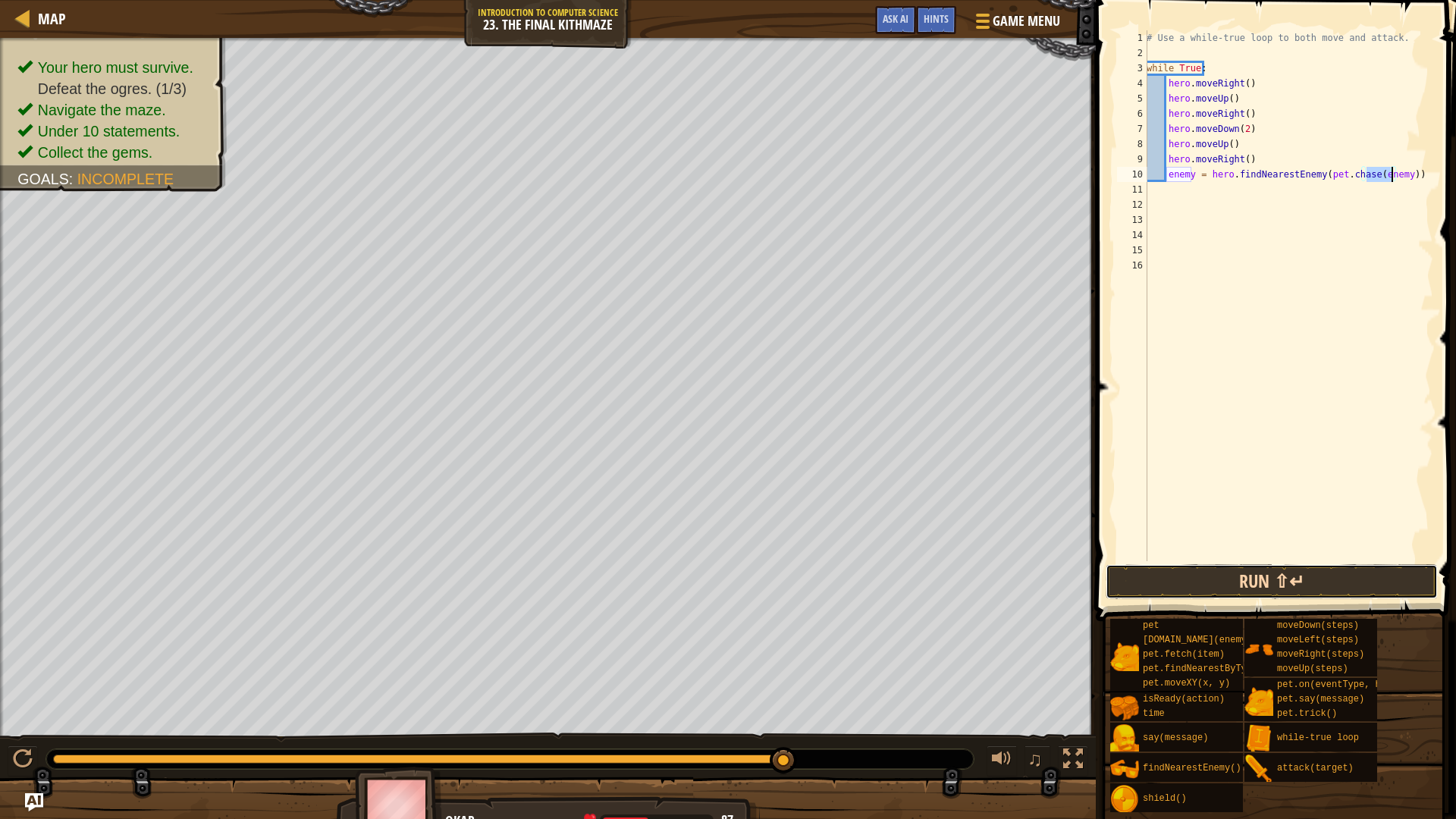
click at [1276, 571] on button "Run ⇧↵" at bounding box center [1271, 581] width 332 height 34
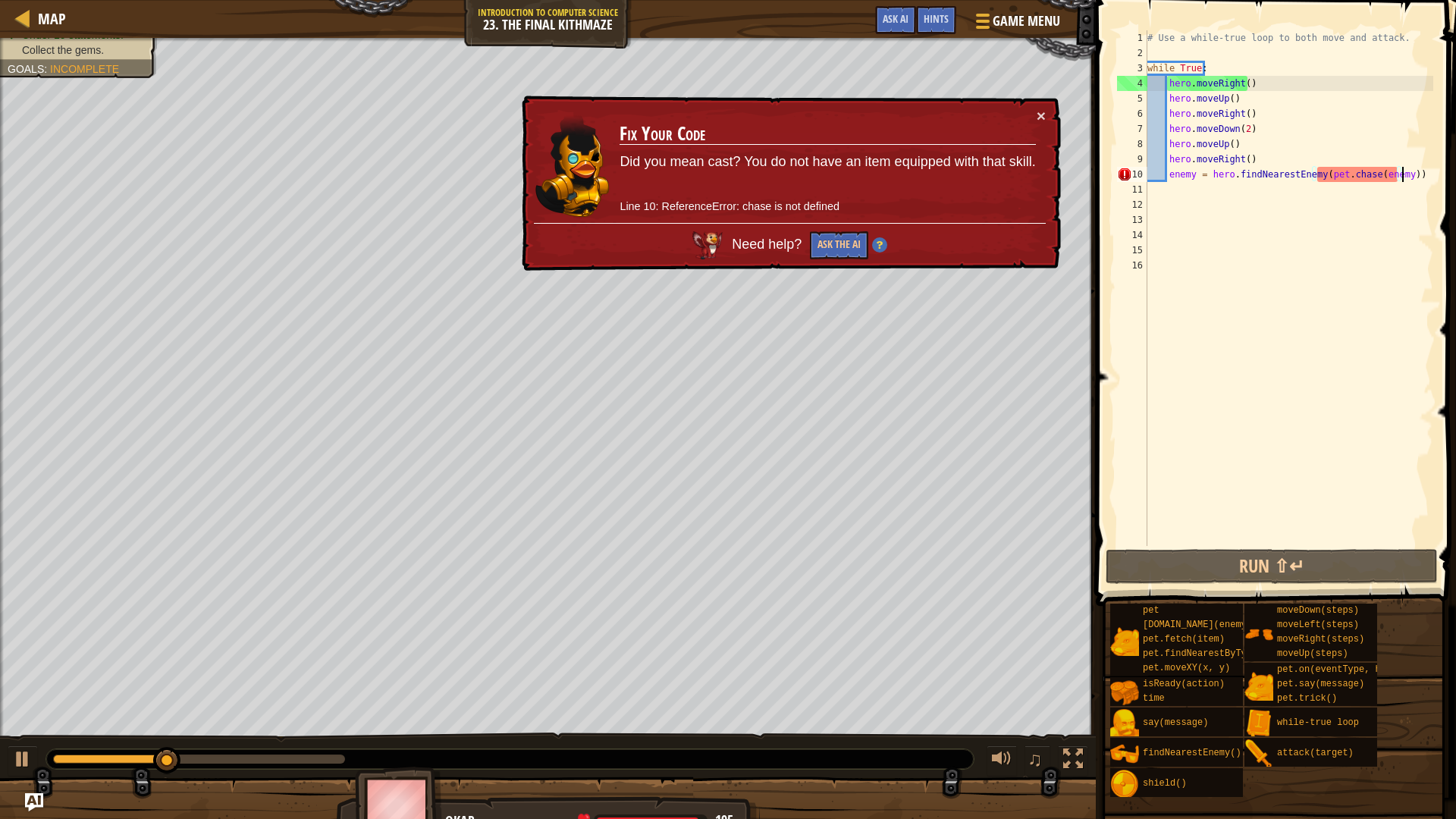
click at [1420, 175] on div "# Use a while-true loop to both move and attack. while True : hero . moveRight …" at bounding box center [1288, 302] width 289 height 546
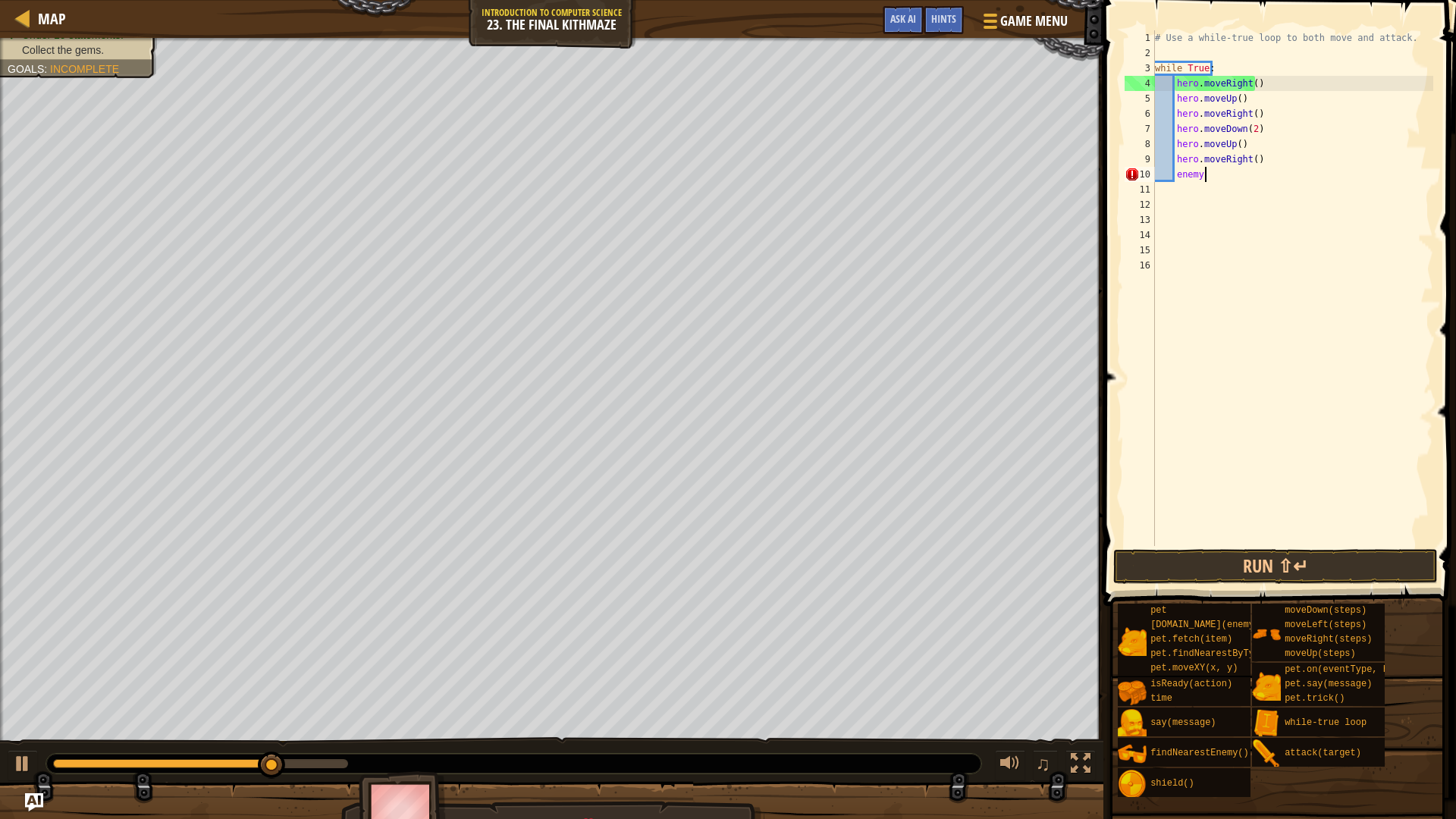
type textarea "e"
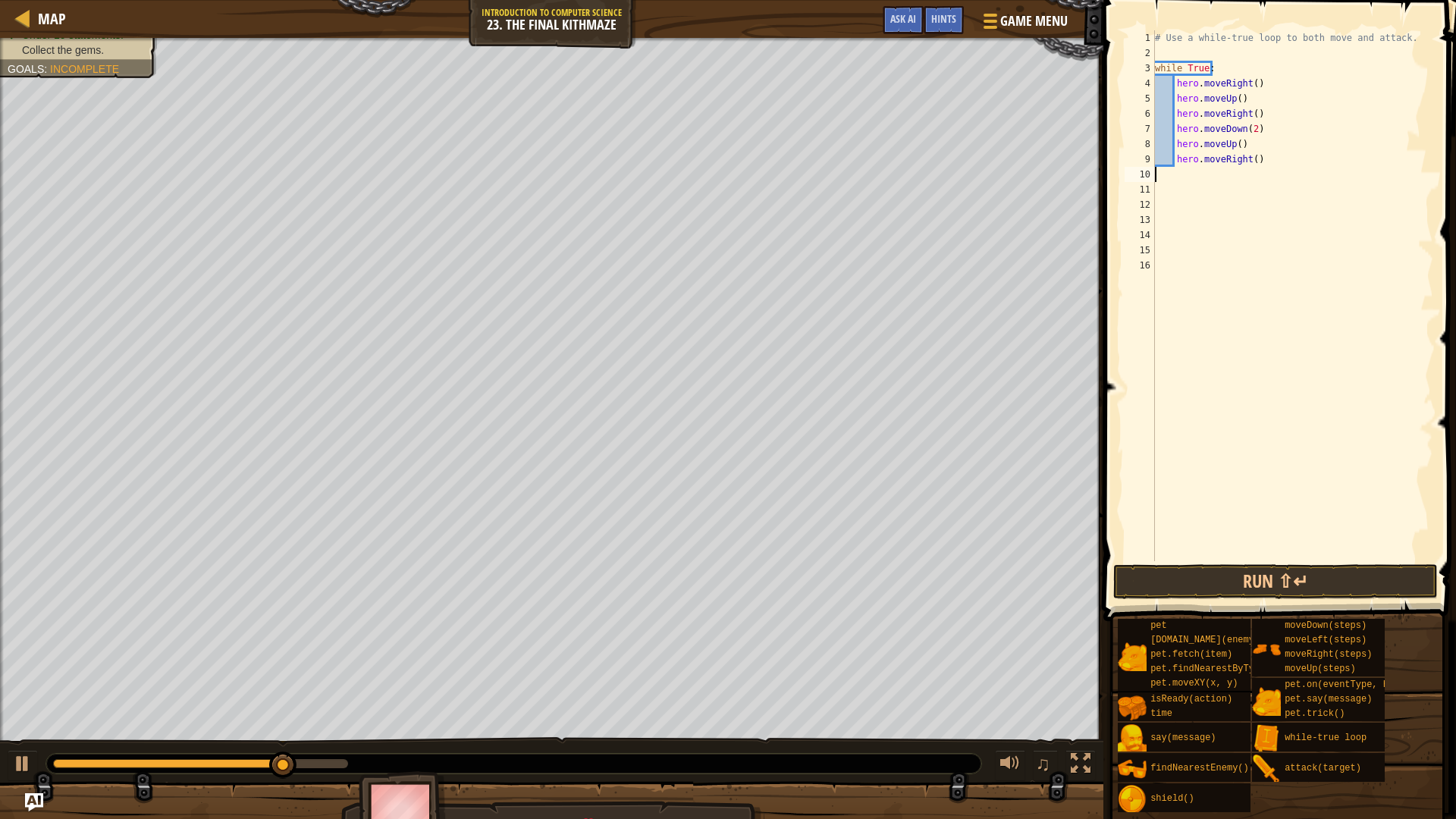
scroll to position [7, 0]
type textarea "[DOMAIN_NAME]"
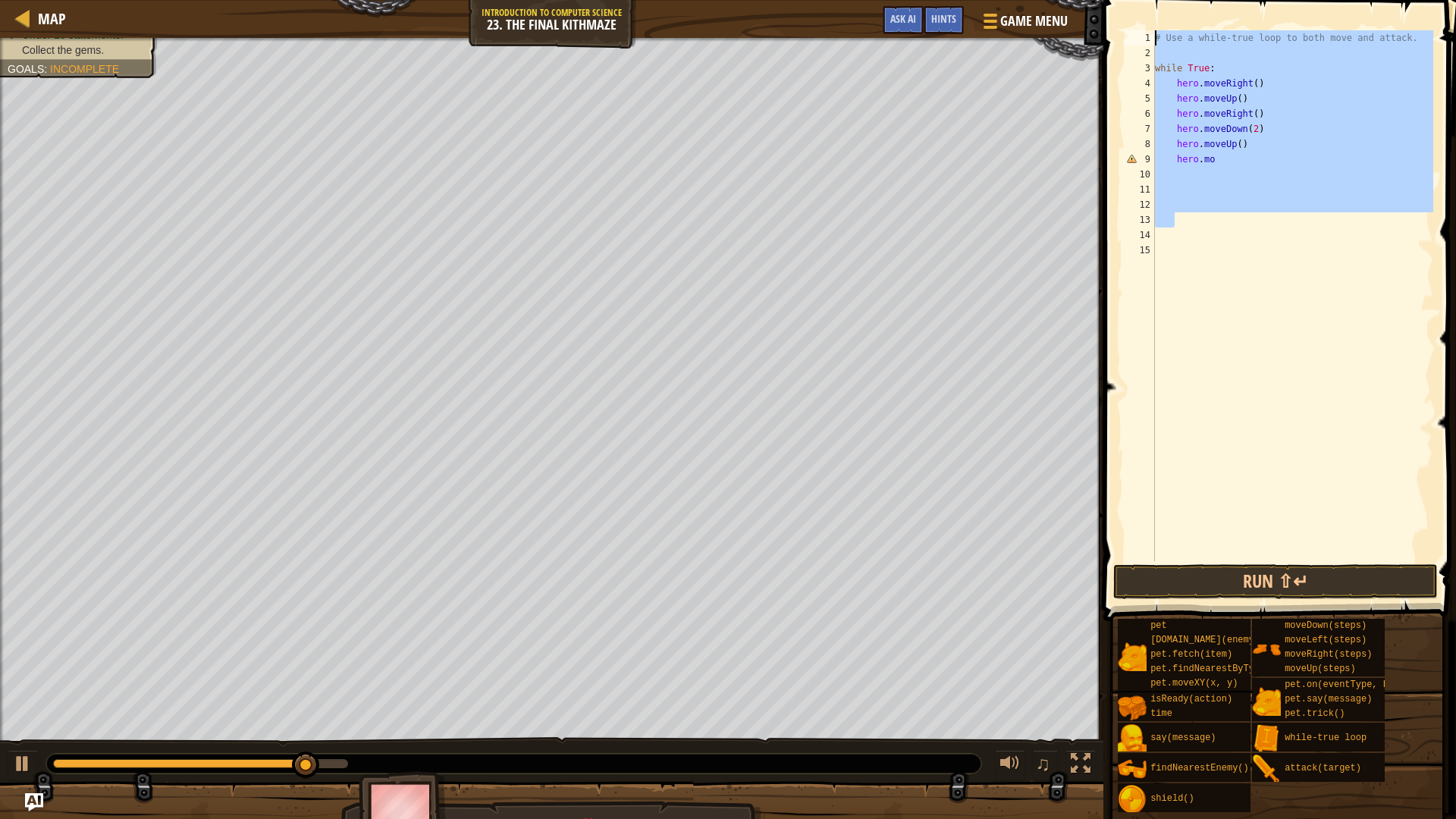
drag, startPoint x: 1219, startPoint y: 216, endPoint x: 1066, endPoint y: 0, distance: 264.7
click at [1066, 0] on div "Map Introduction to Computer Science 23. The Final Kithmaze Game Menu Done Hint…" at bounding box center [728, 410] width 1456 height 819
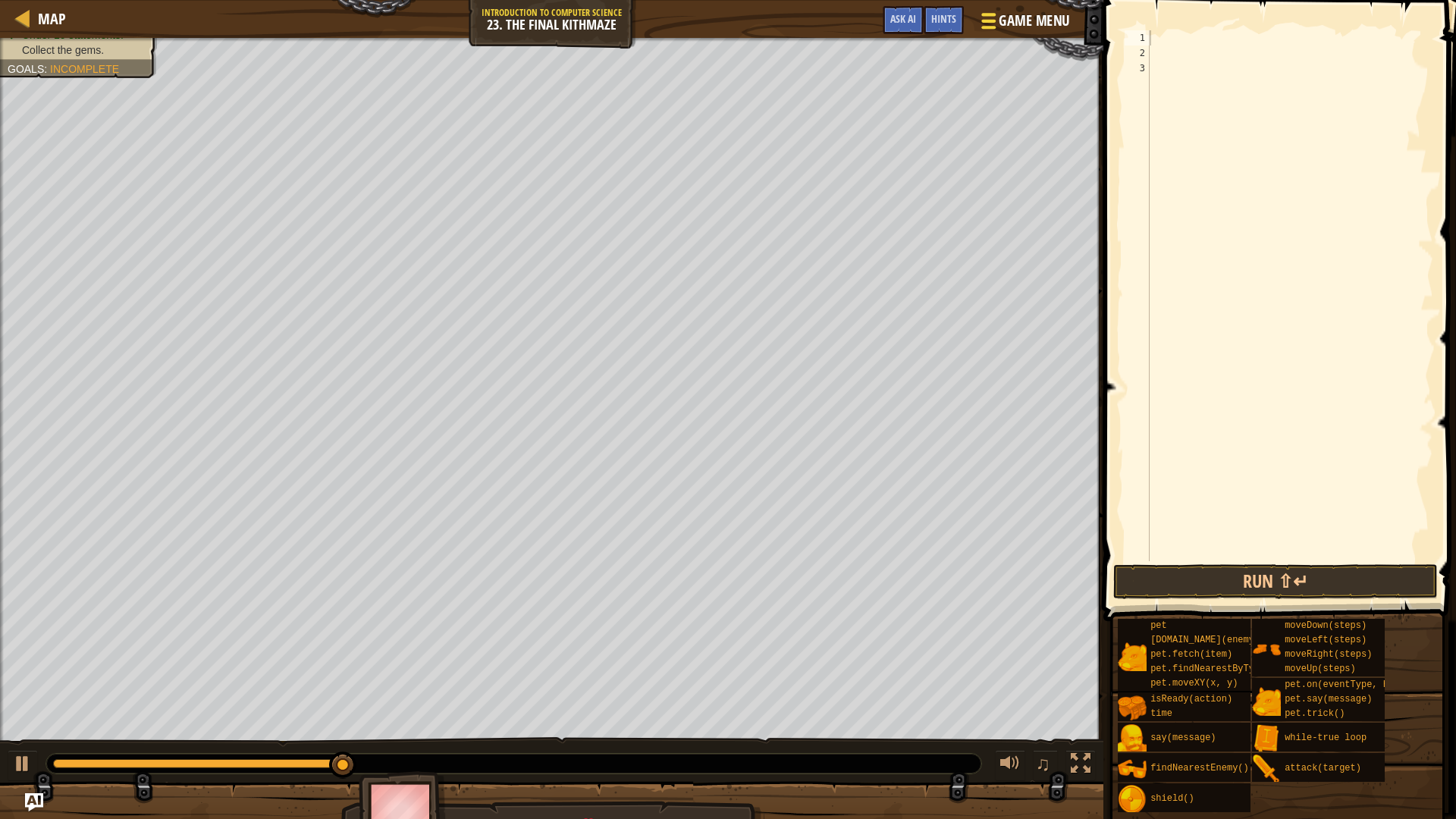
click at [1000, 19] on span "Game Menu" at bounding box center [1034, 20] width 71 height 20
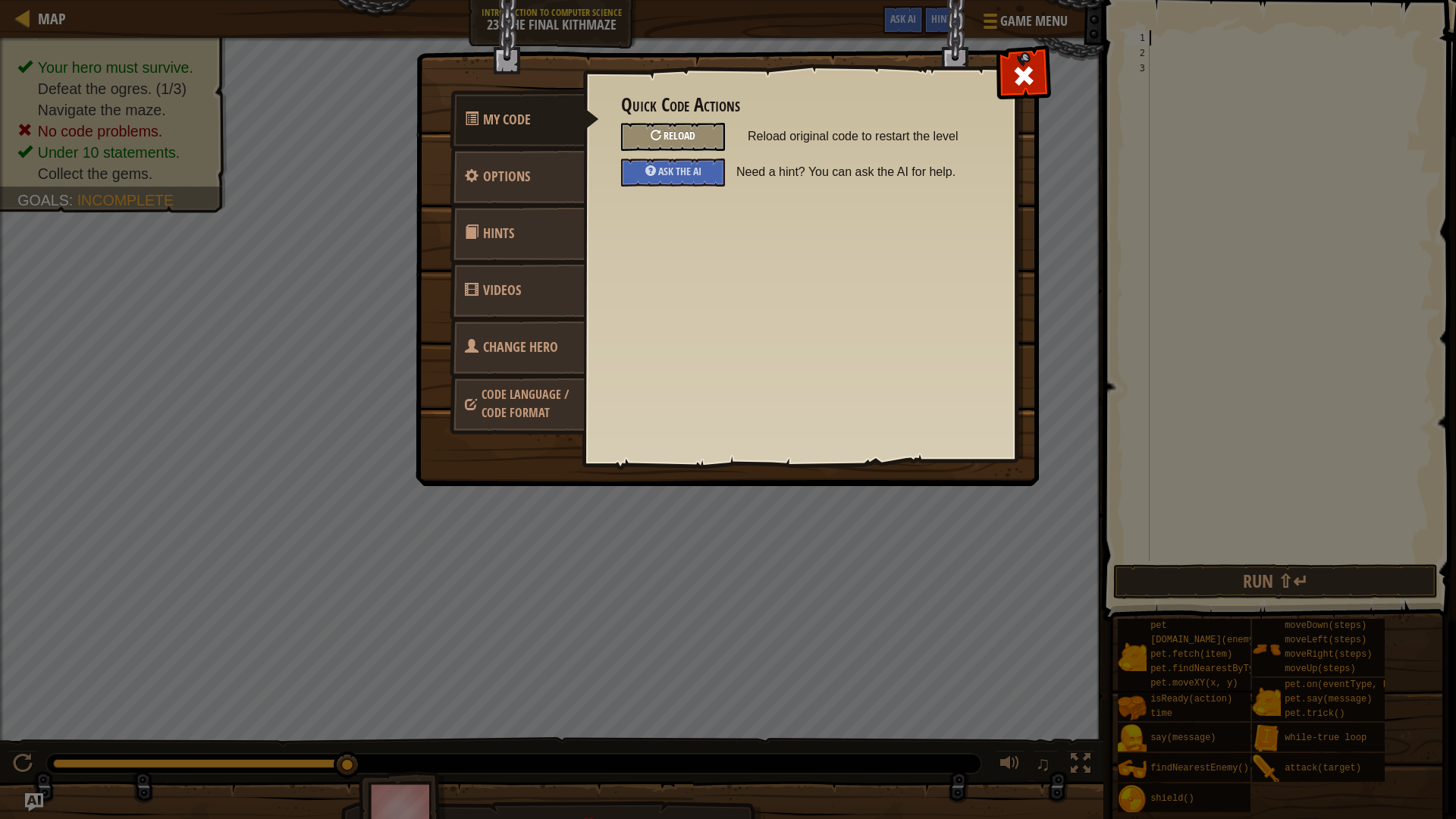
click at [674, 131] on span "Reload" at bounding box center [679, 135] width 32 height 14
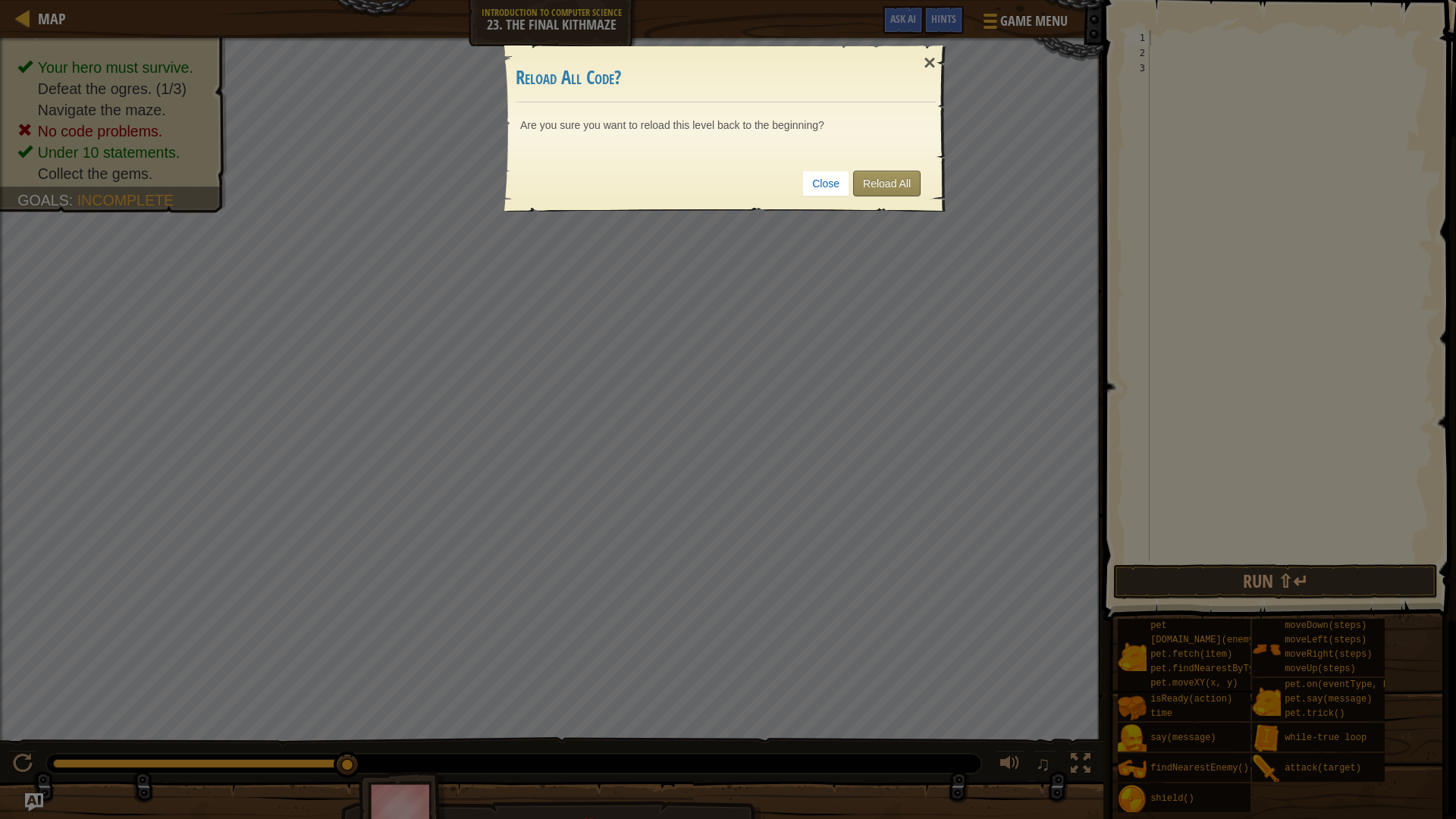
drag, startPoint x: 870, startPoint y: 165, endPoint x: 877, endPoint y: 177, distance: 13.9
click at [875, 172] on div "Close Reload All" at bounding box center [725, 183] width 420 height 56
click at [877, 177] on link "Reload All" at bounding box center [886, 183] width 67 height 26
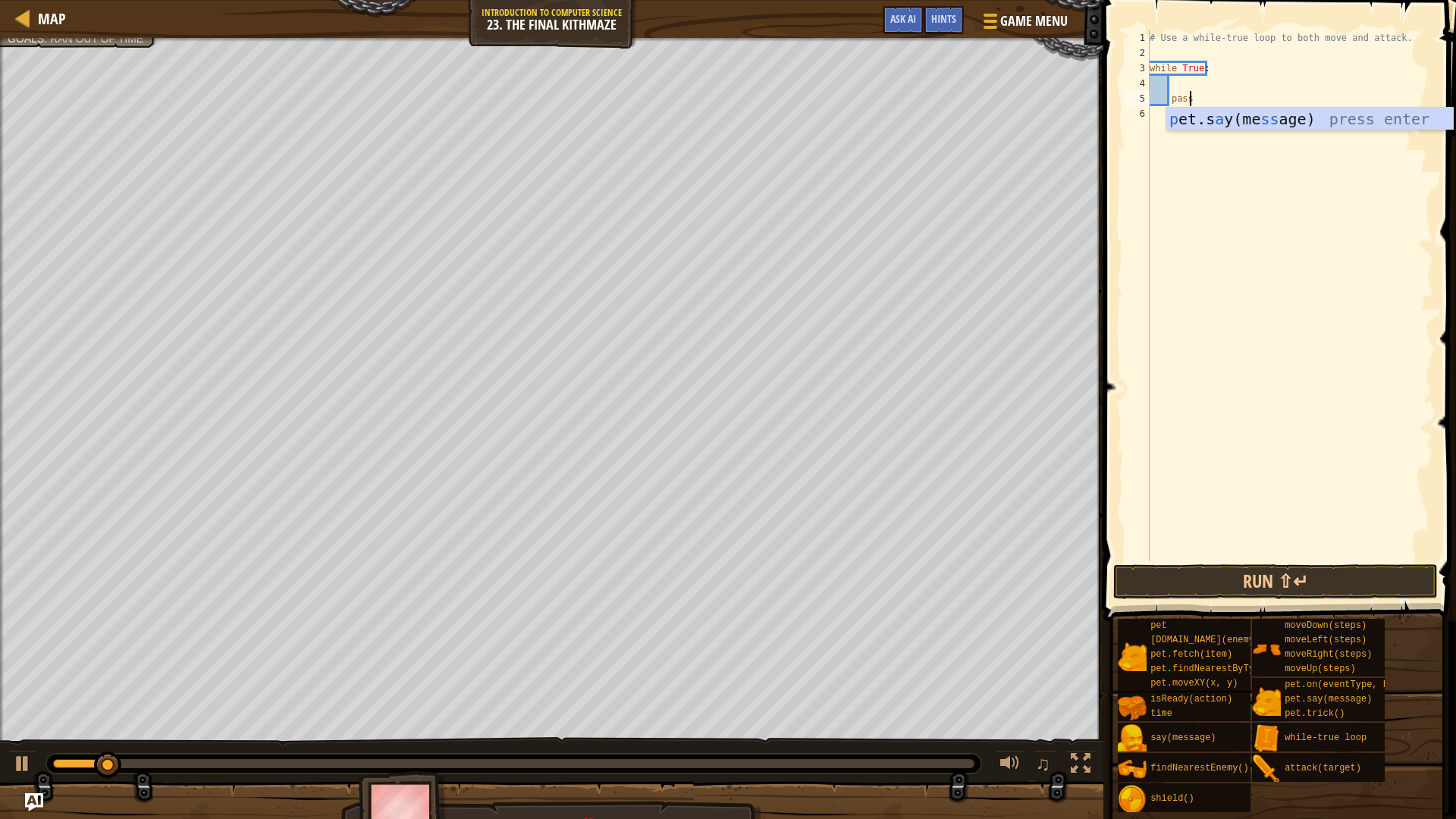
click at [1225, 75] on div "# Use a while-true loop to both move and attack. while True : pass" at bounding box center [1290, 310] width 287 height 561
click at [1222, 91] on div "# Use a while-true loop to both move and attack. while True : pass" at bounding box center [1290, 310] width 287 height 561
type textarea "pass"
click at [1174, 92] on div "# Use a while-true loop to both move and attack. while True : pass" at bounding box center [1290, 310] width 287 height 561
click at [1175, 77] on div "# Use a while-true loop to both move and attack. while True : pass" at bounding box center [1290, 310] width 287 height 561
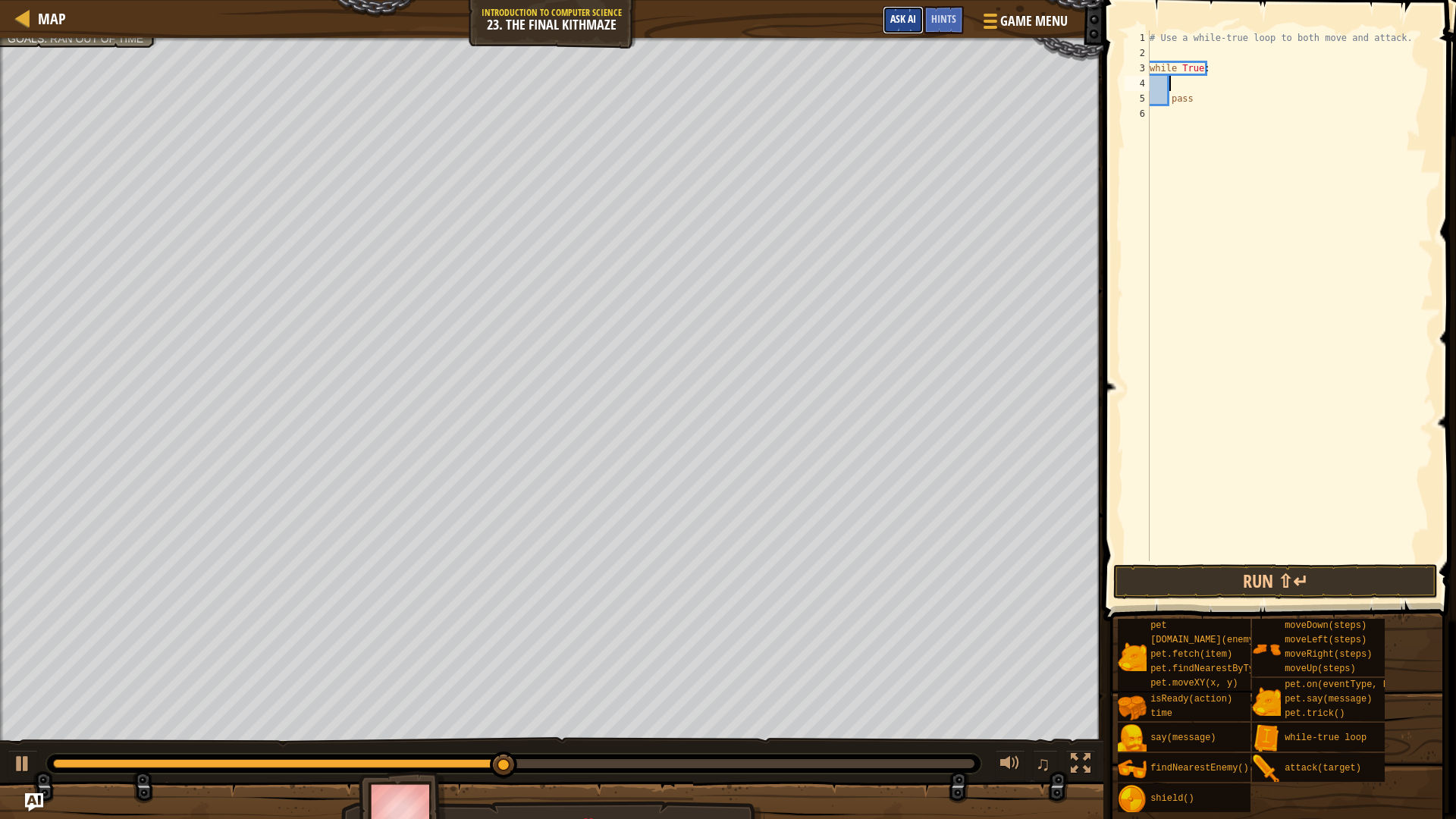
click at [911, 19] on span "Ask AI" at bounding box center [902, 19] width 26 height 14
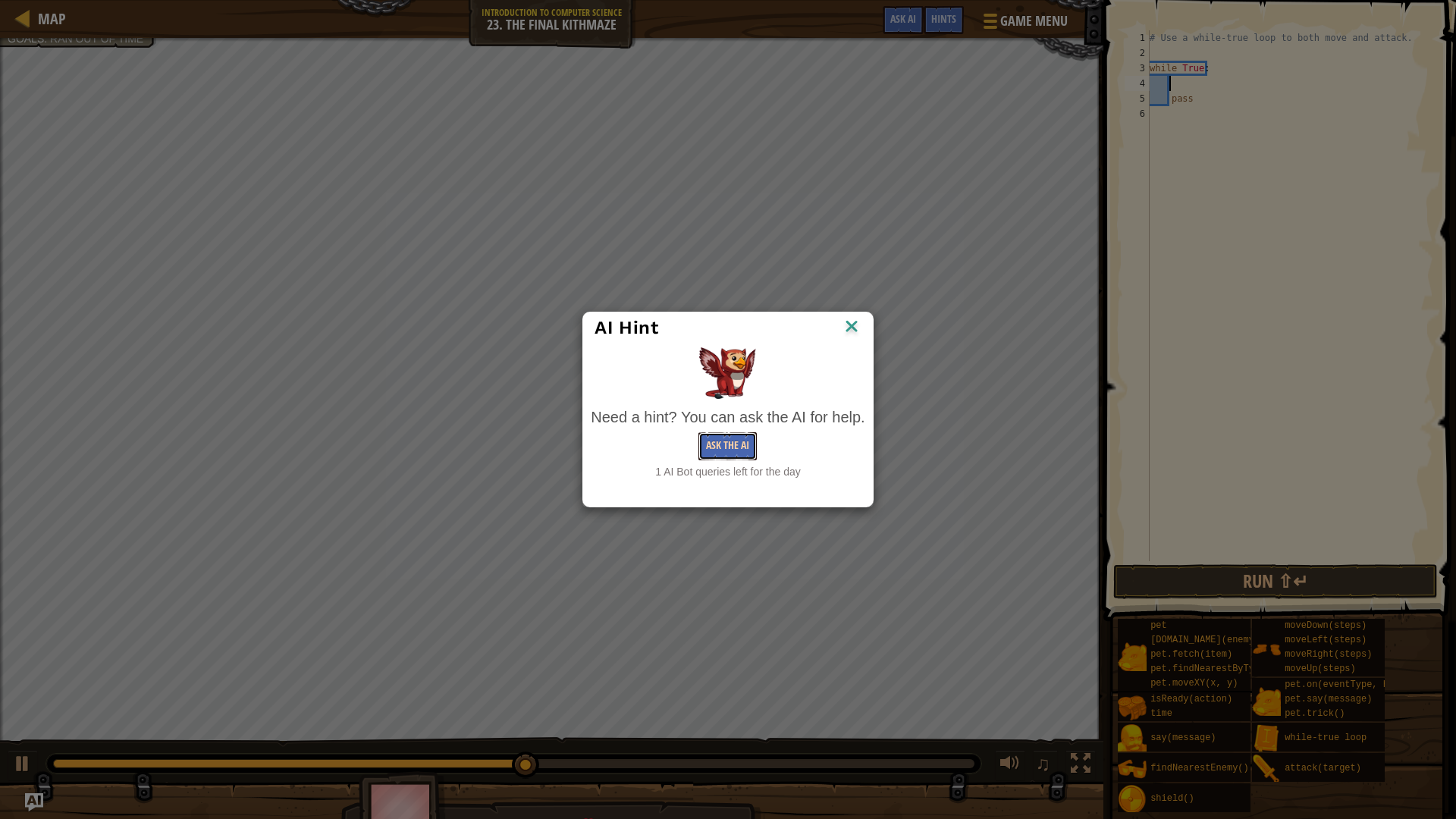
click at [714, 440] on button "Ask the AI" at bounding box center [727, 447] width 58 height 28
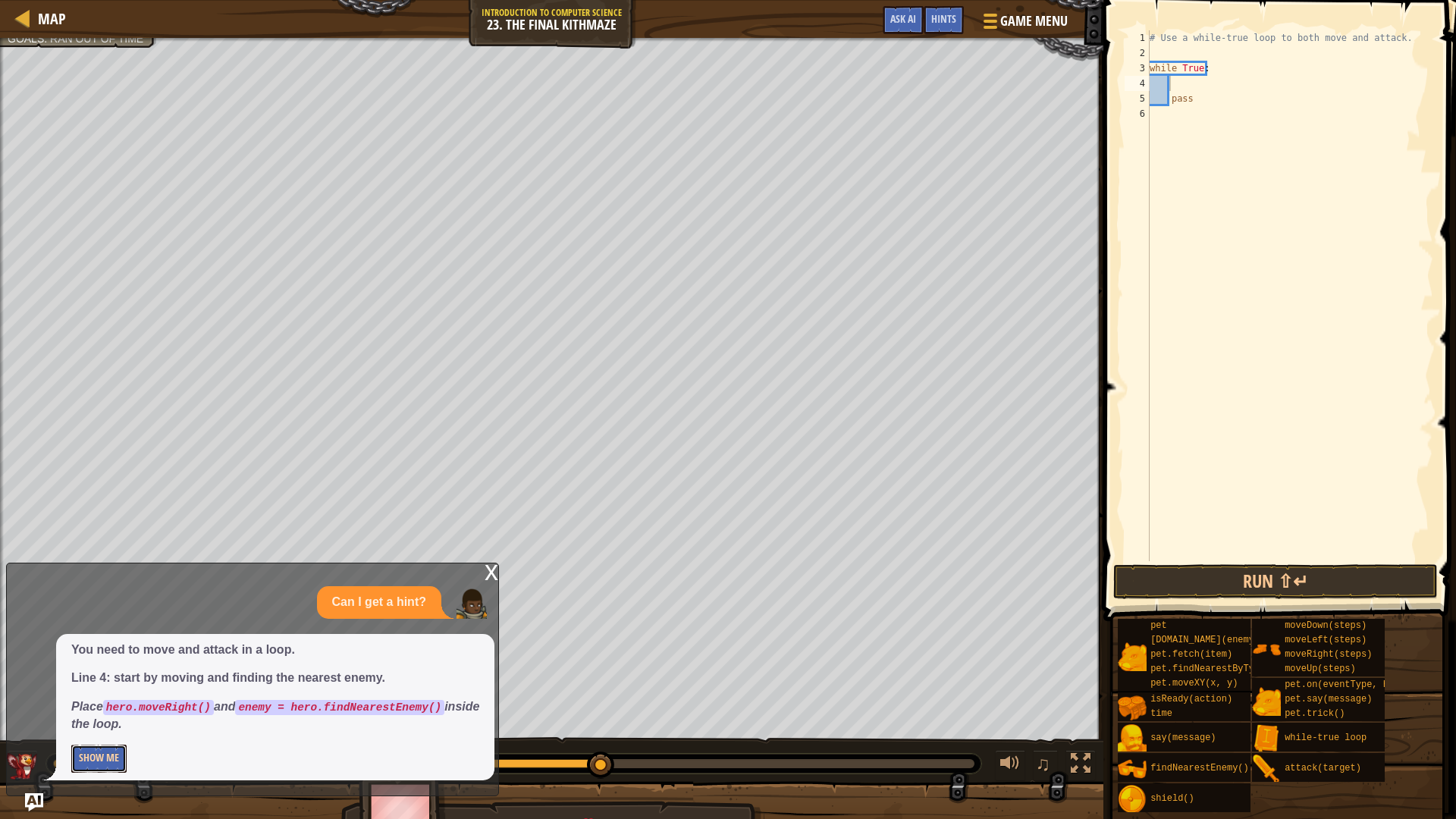
click at [114, 690] on button "Show Me" at bounding box center [99, 759] width 56 height 28
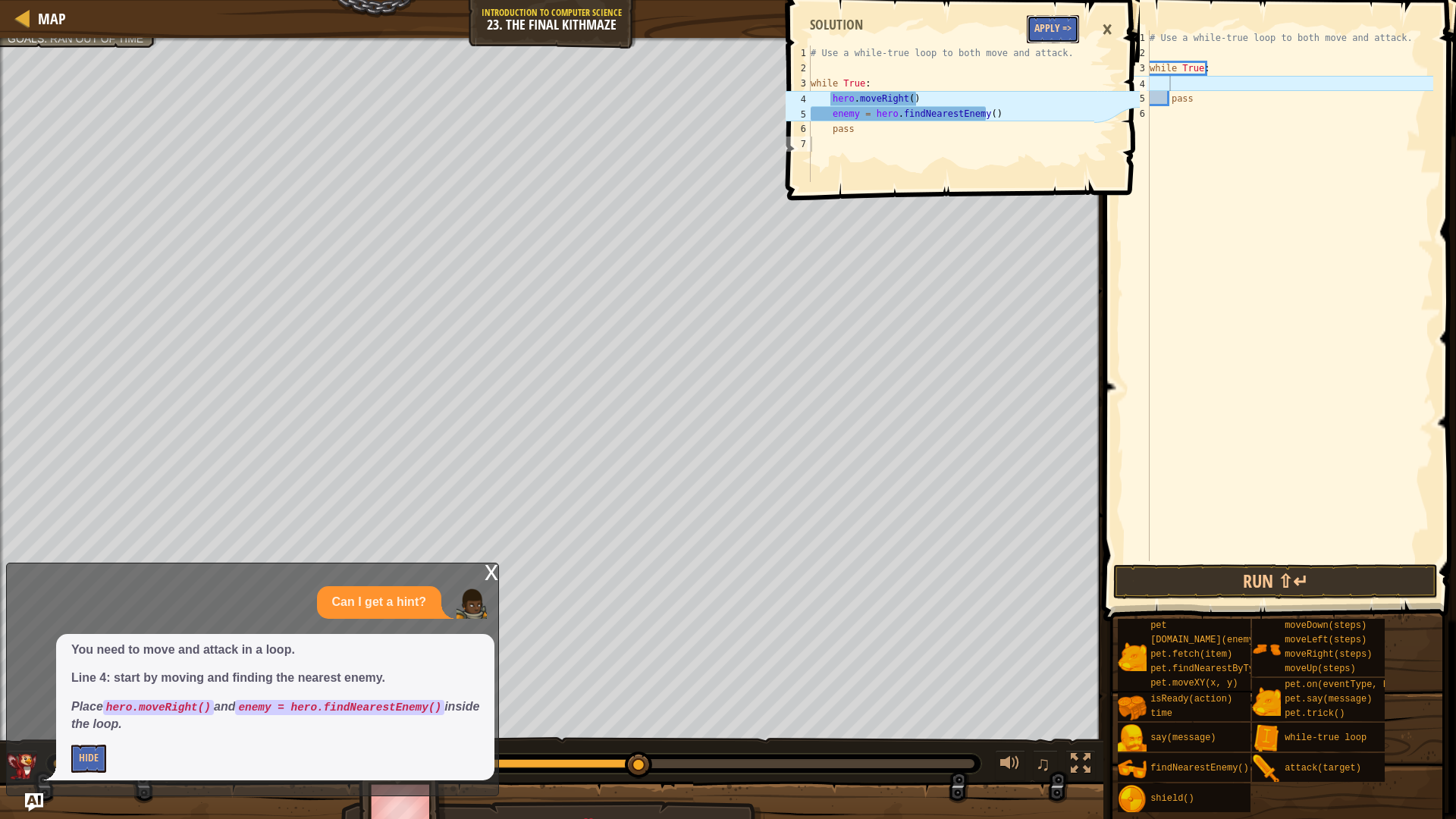
click at [1042, 29] on button "Apply =>" at bounding box center [1053, 29] width 52 height 28
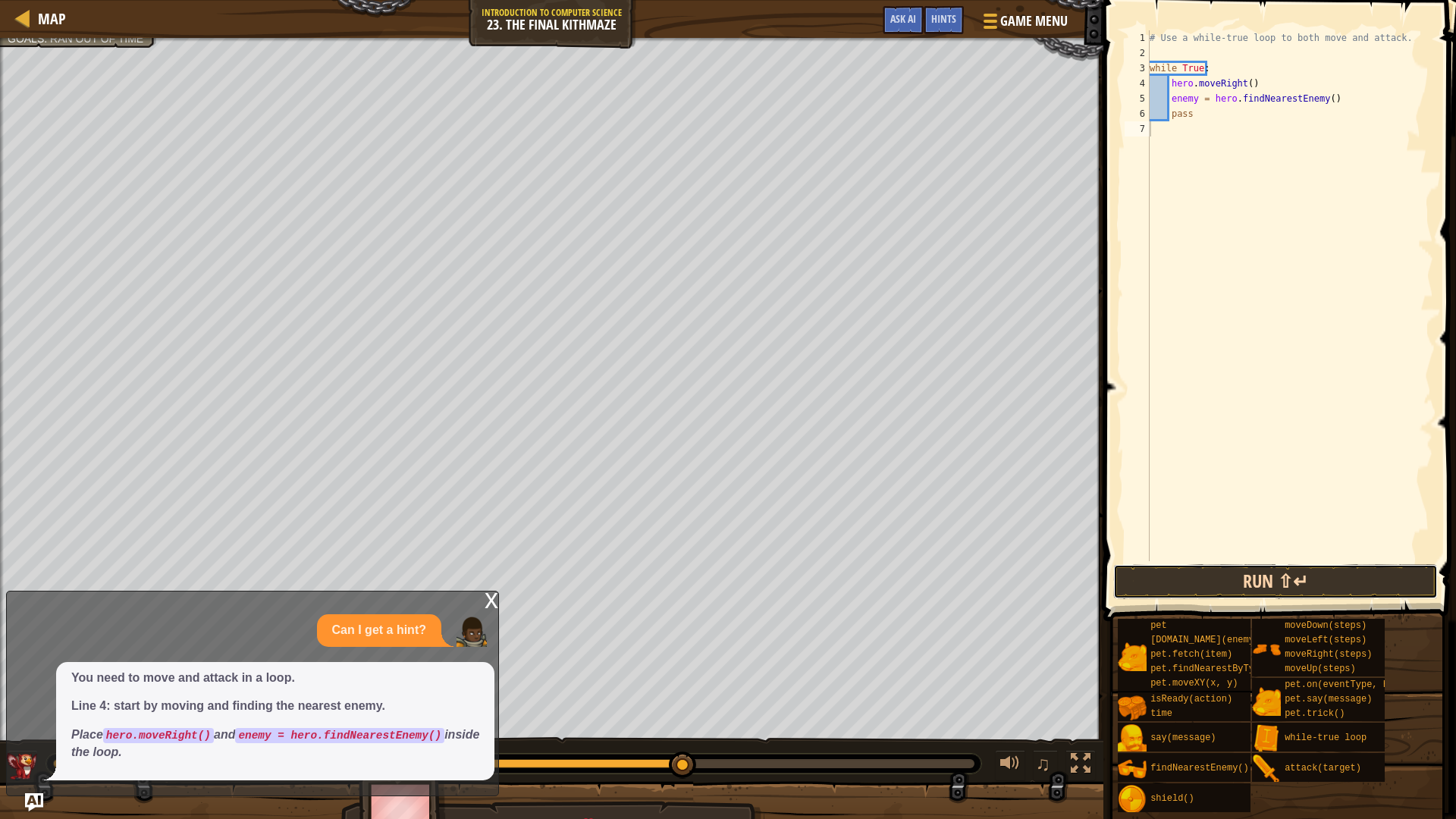
click at [1280, 584] on button "Run ⇧↵" at bounding box center [1275, 581] width 325 height 34
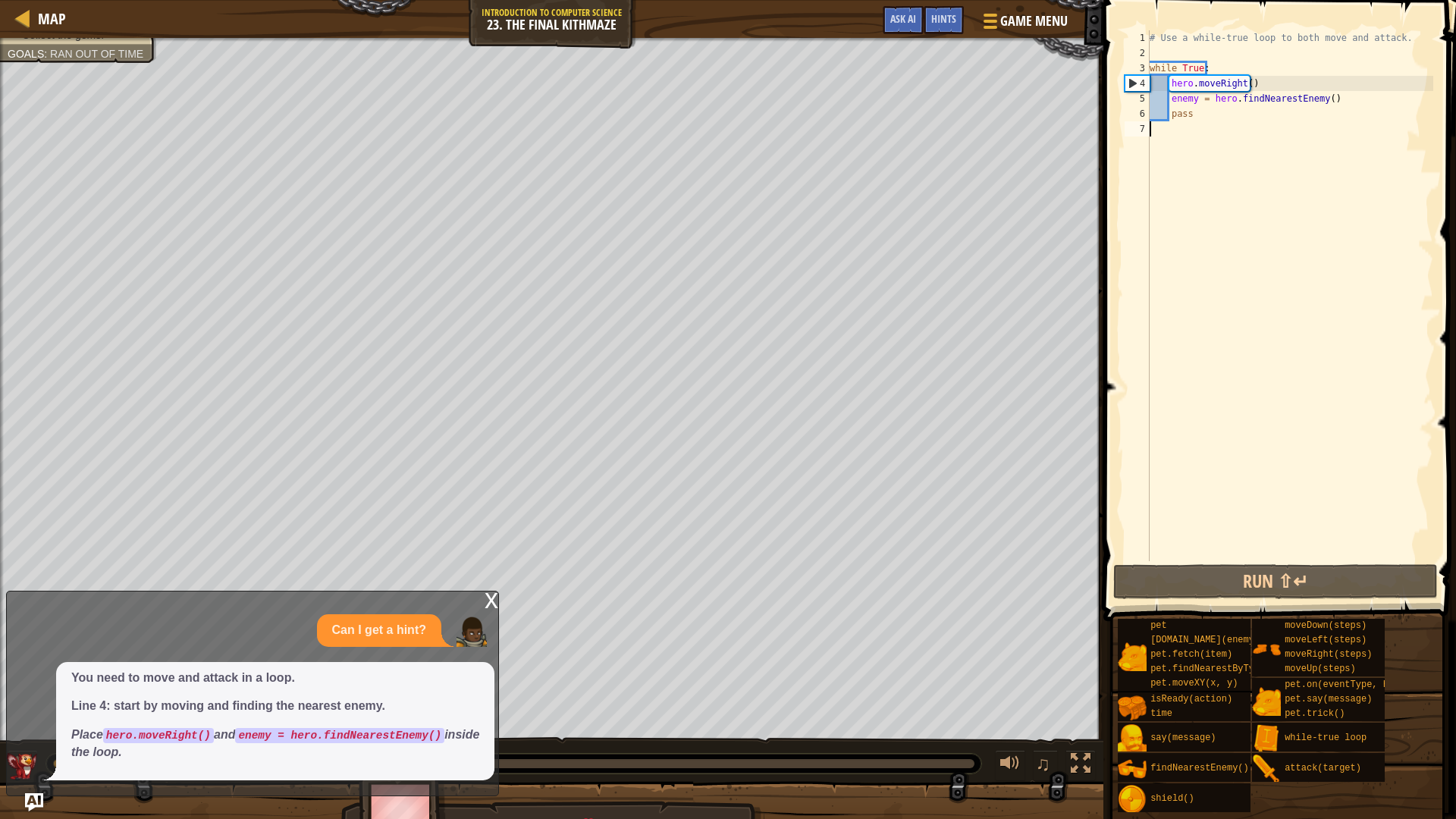
click at [1217, 113] on div "# Use a while-true loop to both move and attack. while True : hero . moveRight …" at bounding box center [1290, 310] width 287 height 561
type textarea "p"
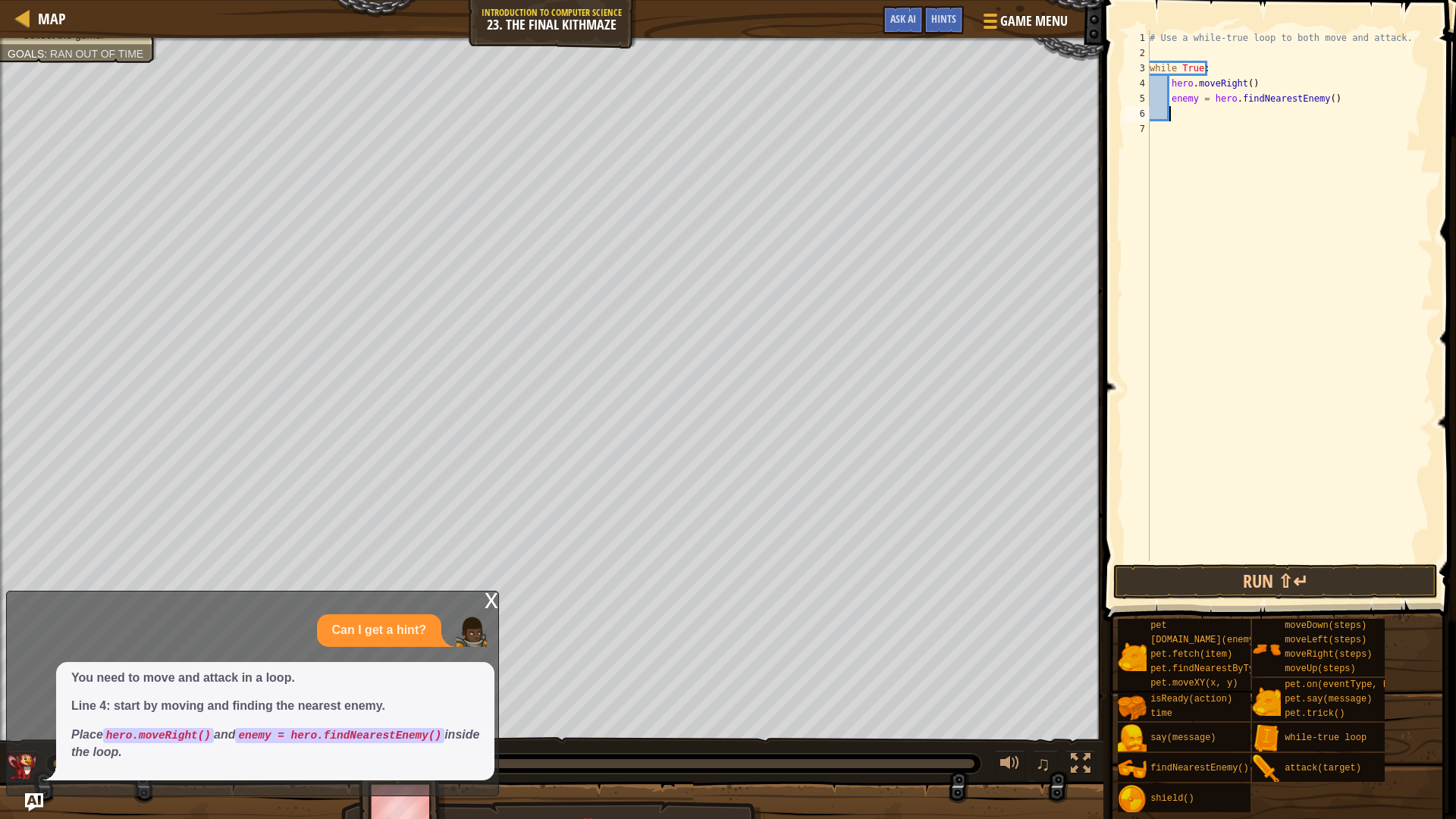
type textarea "h"
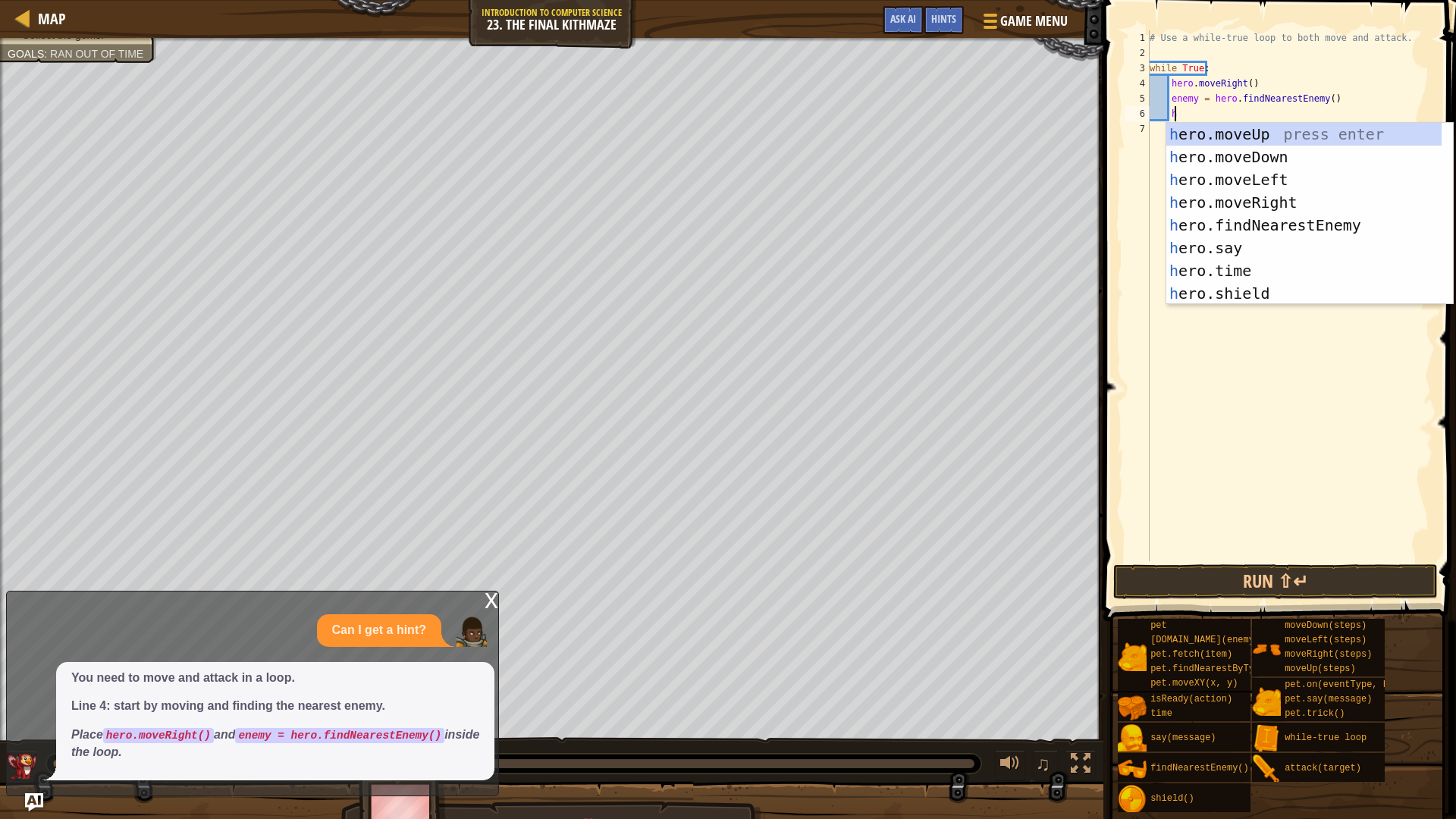
scroll to position [7, 1]
click at [1236, 136] on div "h ero.moveUp press enter h ero.moveDown press enter h ero.moveLeft press enter …" at bounding box center [1309, 236] width 287 height 227
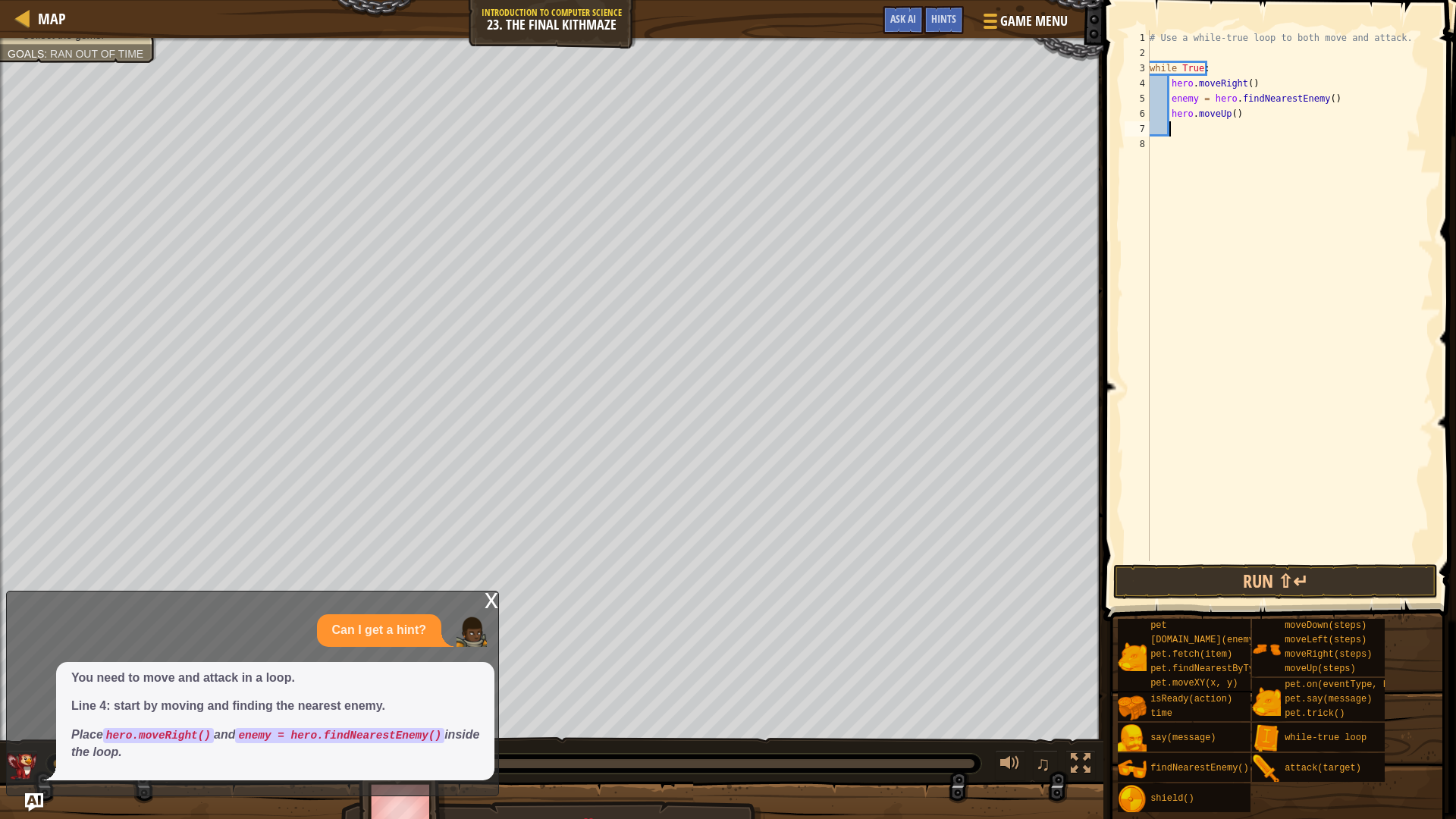
type textarea "h"
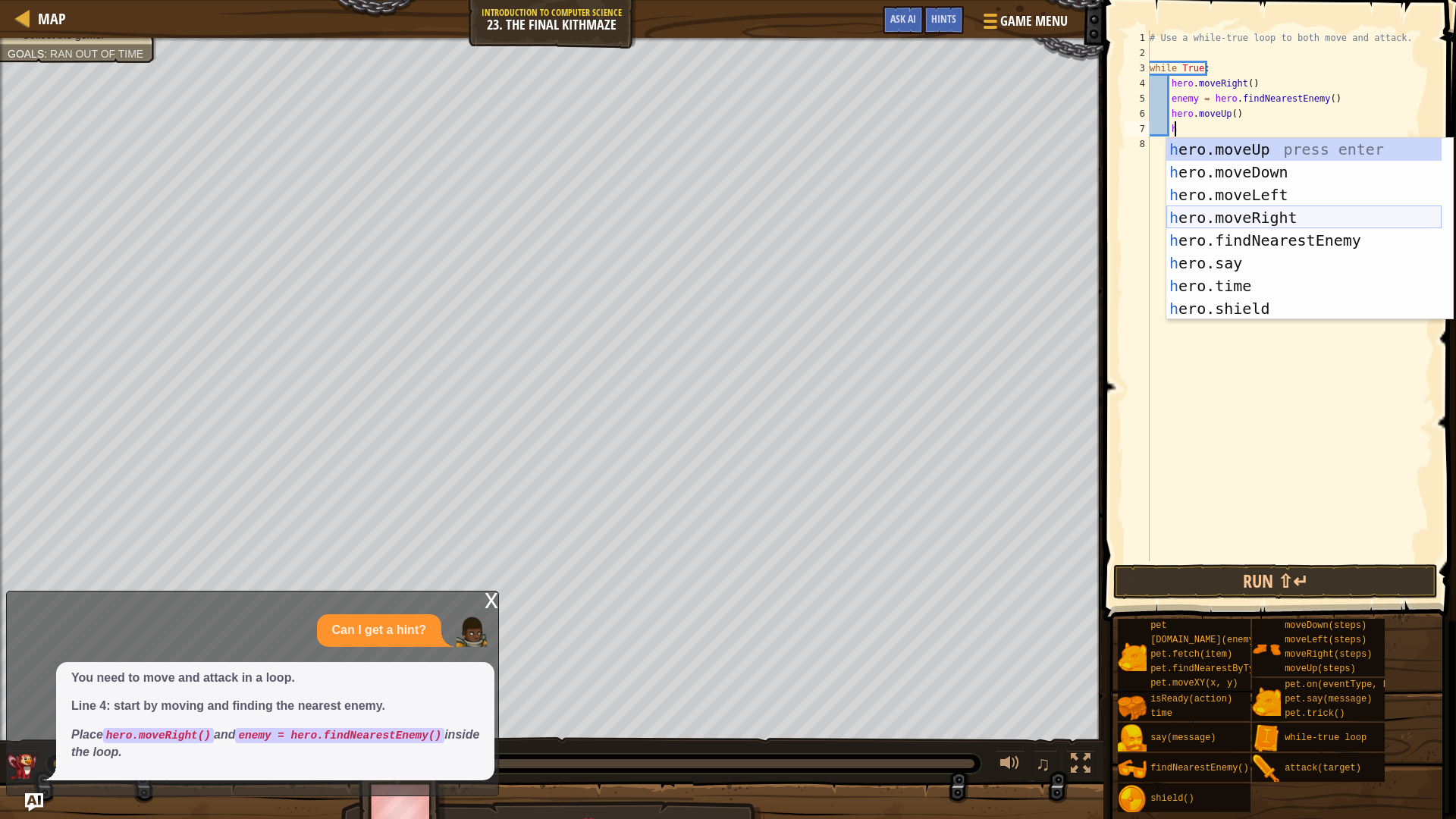
click at [1236, 211] on div "h ero.moveUp press enter h ero.moveDown press enter h ero.moveLeft press enter …" at bounding box center [1303, 251] width 275 height 227
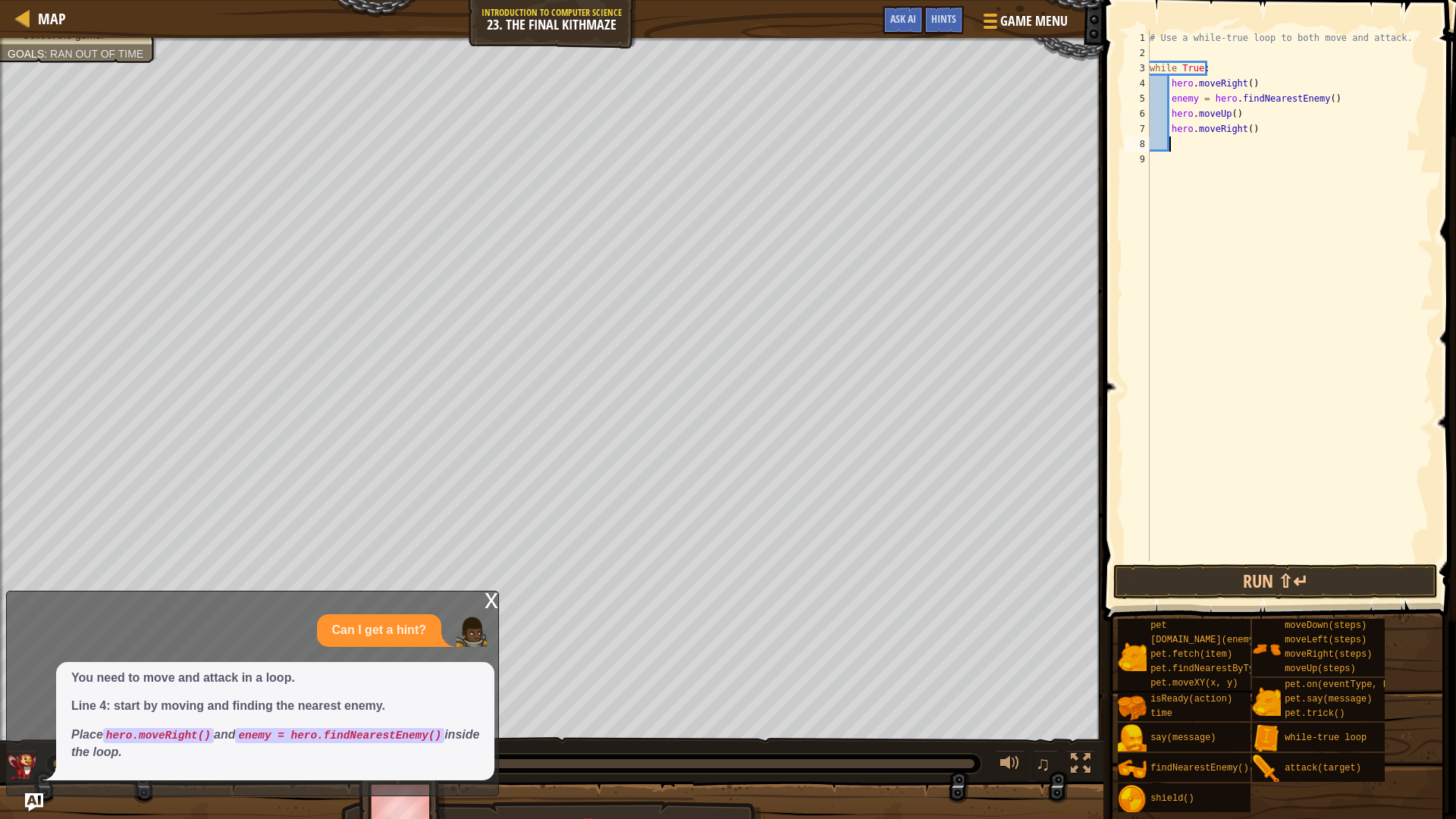
type textarea "h"
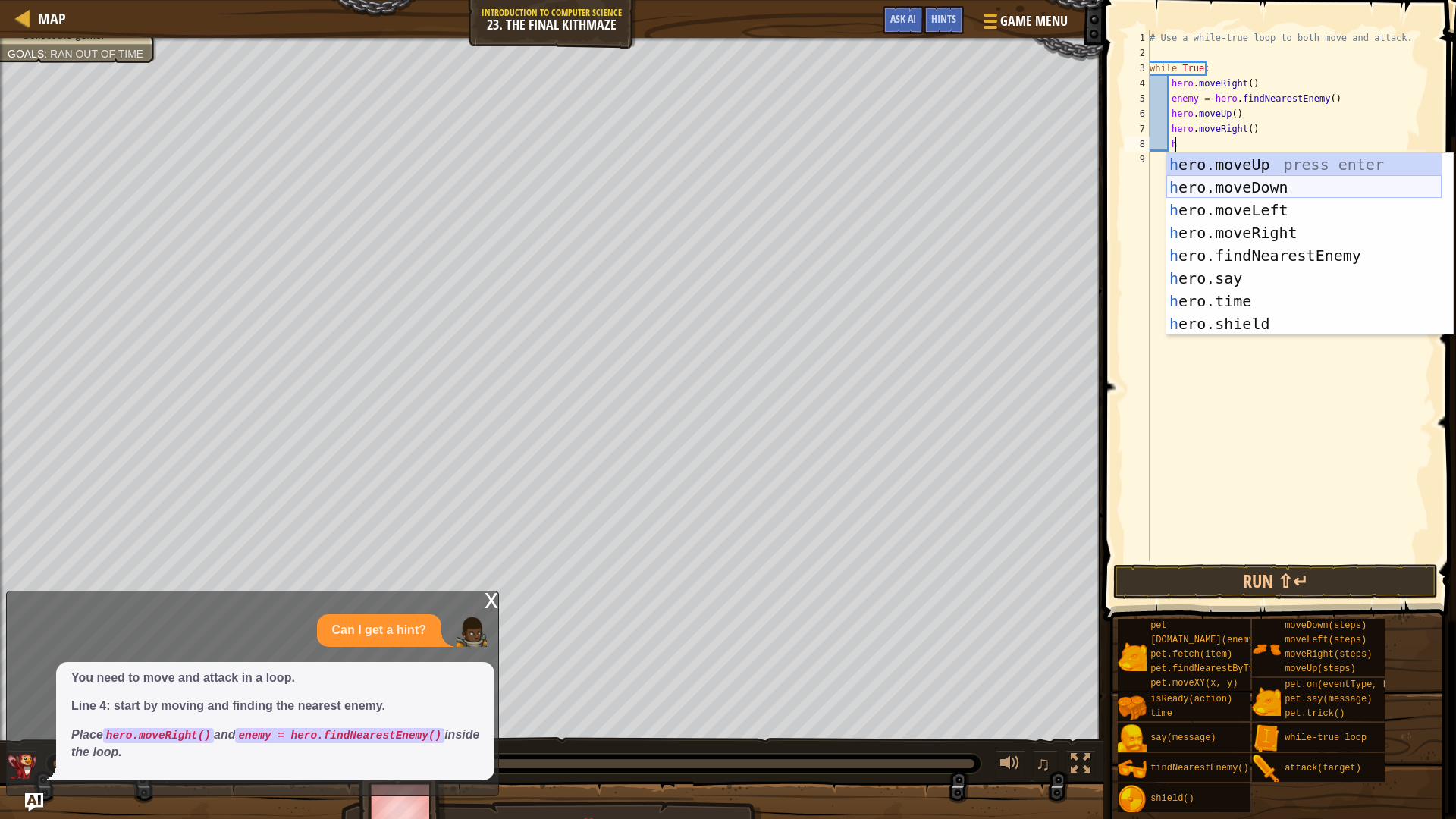
click at [1249, 184] on div "h ero.moveUp press enter h ero.moveDown press enter h ero.moveLeft press enter …" at bounding box center [1303, 266] width 275 height 227
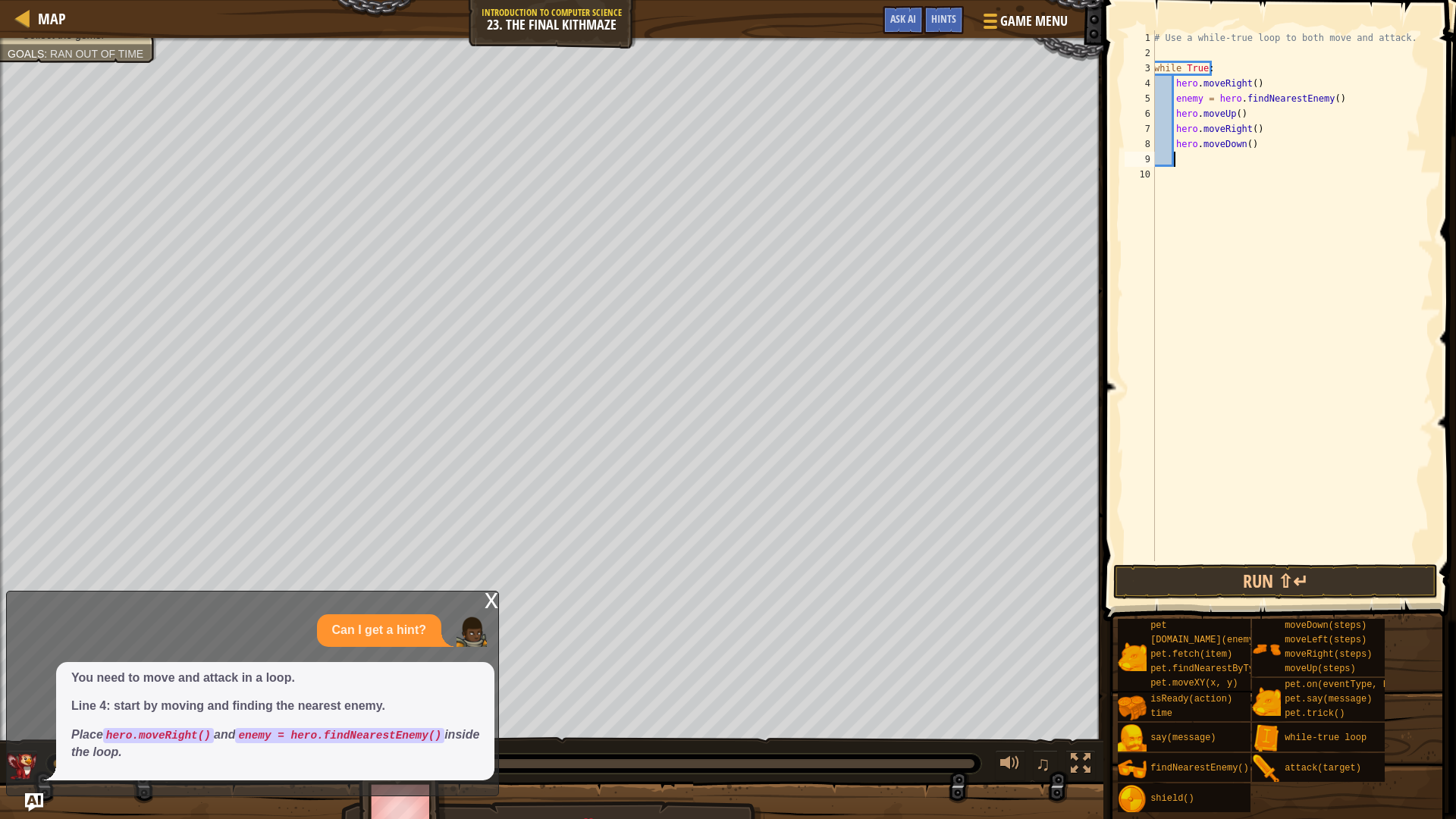
click at [1240, 144] on div "# Use a while-true loop to both move and attack. while True : hero . moveRight …" at bounding box center [1291, 310] width 282 height 561
click at [1249, 148] on div "# Use a while-true loop to both move and attack. while True : hero . moveRight …" at bounding box center [1291, 310] width 282 height 561
click at [1244, 145] on div "# Use a while-true loop to both move and attack. while True : hero . moveRight …" at bounding box center [1291, 310] width 282 height 561
type textarea "hero.moveDown(2)"
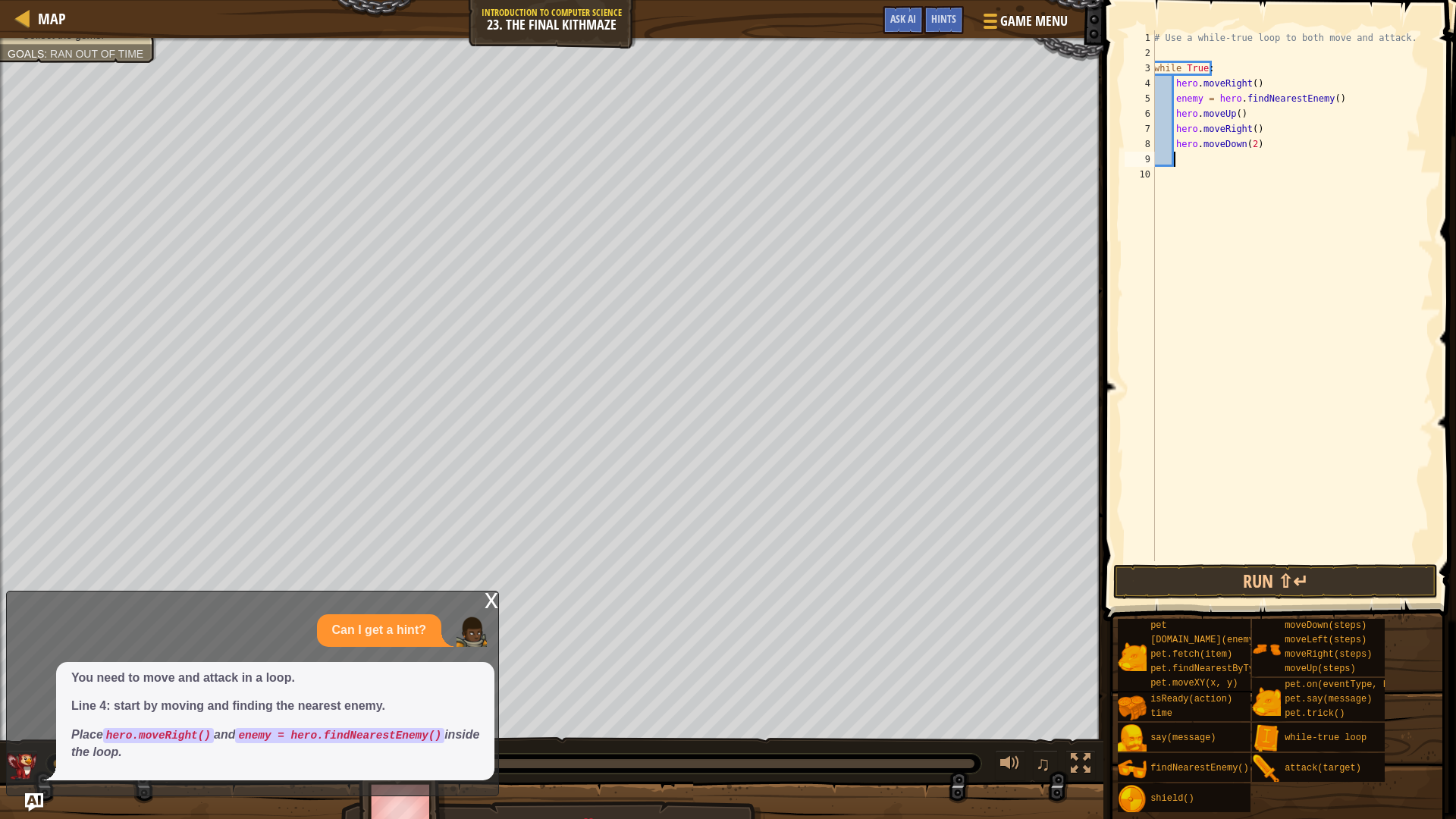
click at [1194, 157] on div "# Use a while-true loop to both move and attack. while True : hero . moveRight …" at bounding box center [1291, 310] width 282 height 561
type textarea "h"
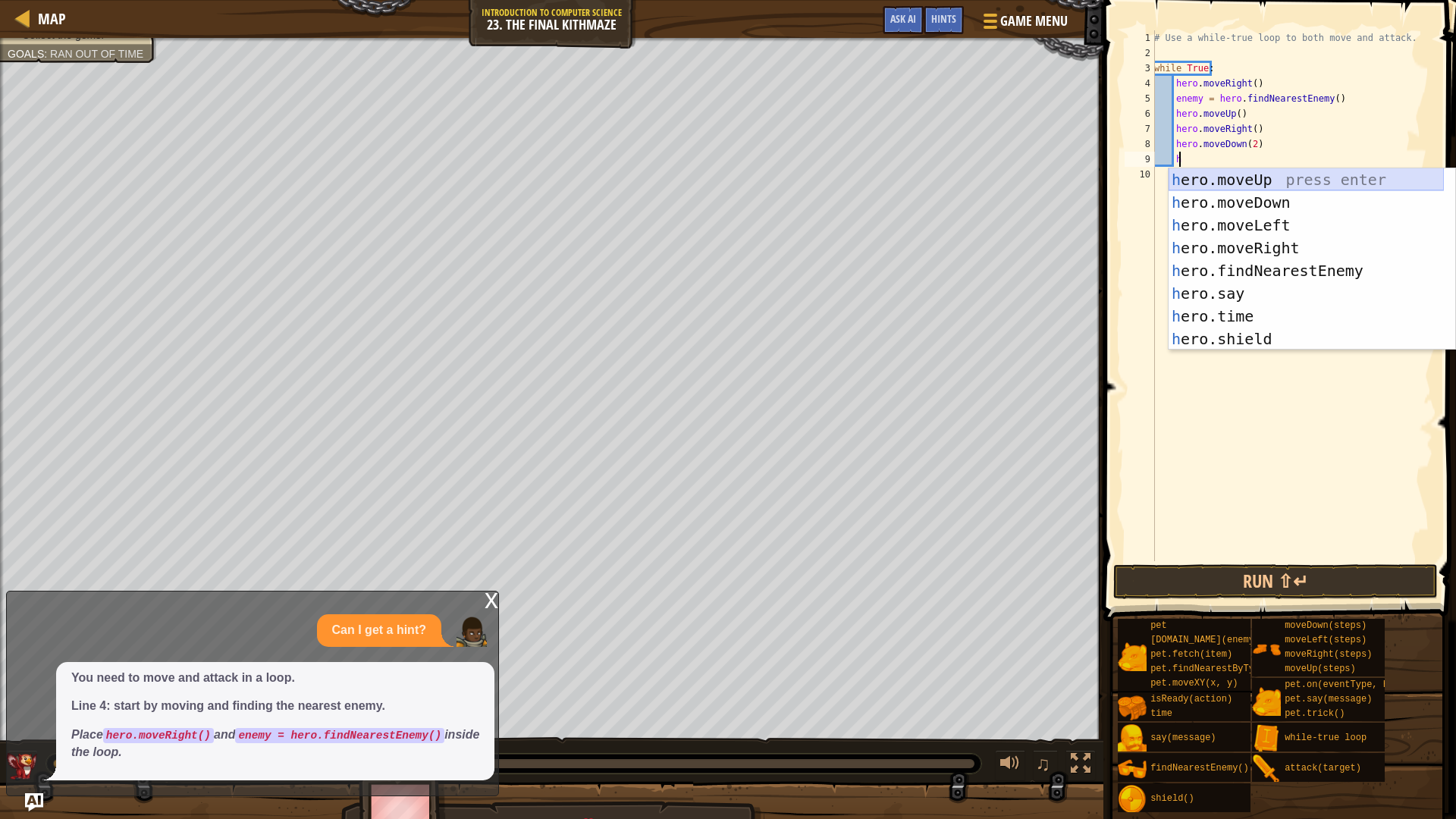
click at [1225, 175] on div "h ero.moveUp press enter h ero.moveDown press enter h ero.moveLeft press enter …" at bounding box center [1306, 281] width 275 height 227
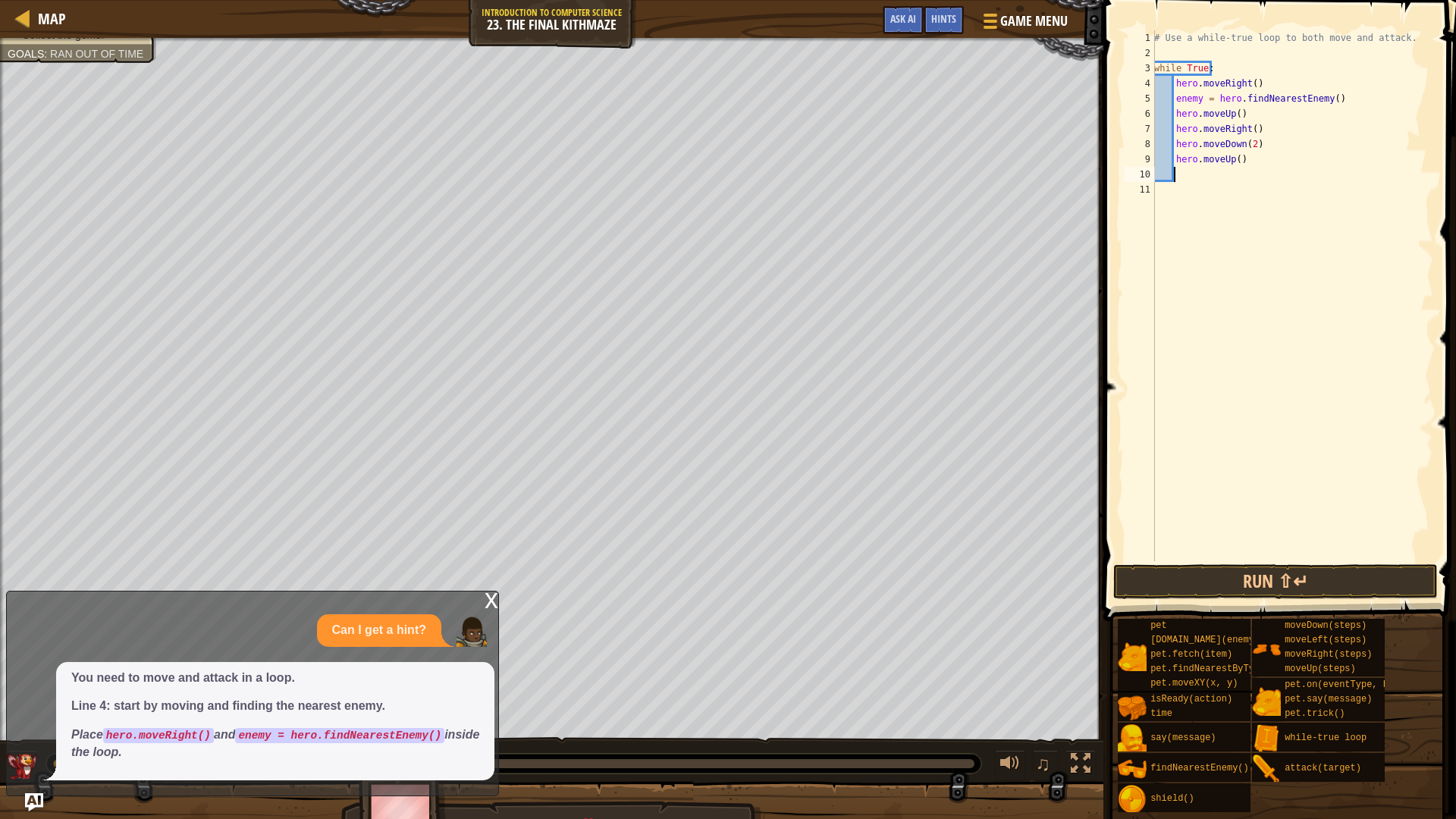
type textarea "h"
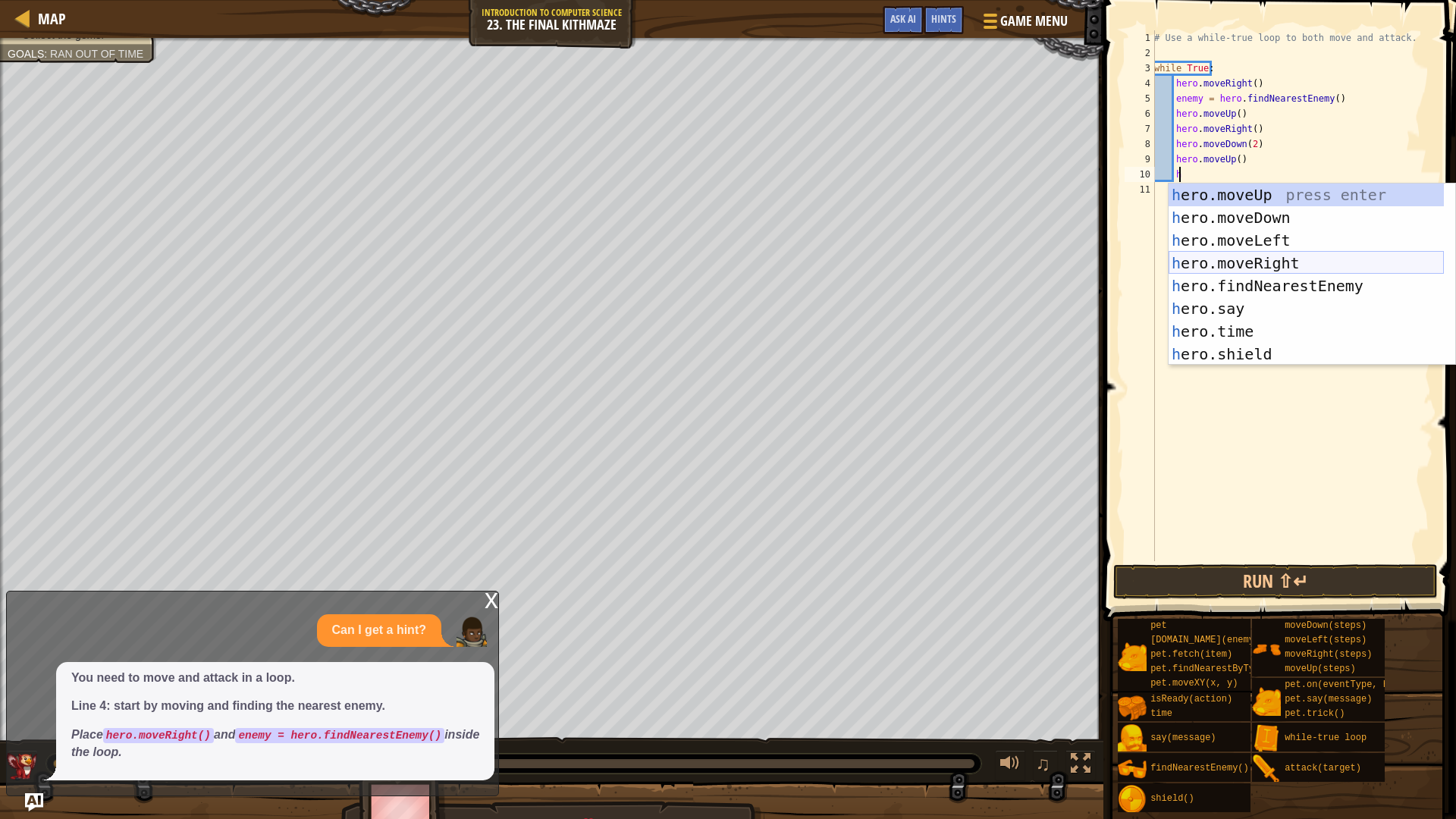
click at [1288, 264] on div "h ero.moveUp press enter h ero.moveDown press enter h ero.moveLeft press enter …" at bounding box center [1306, 296] width 275 height 227
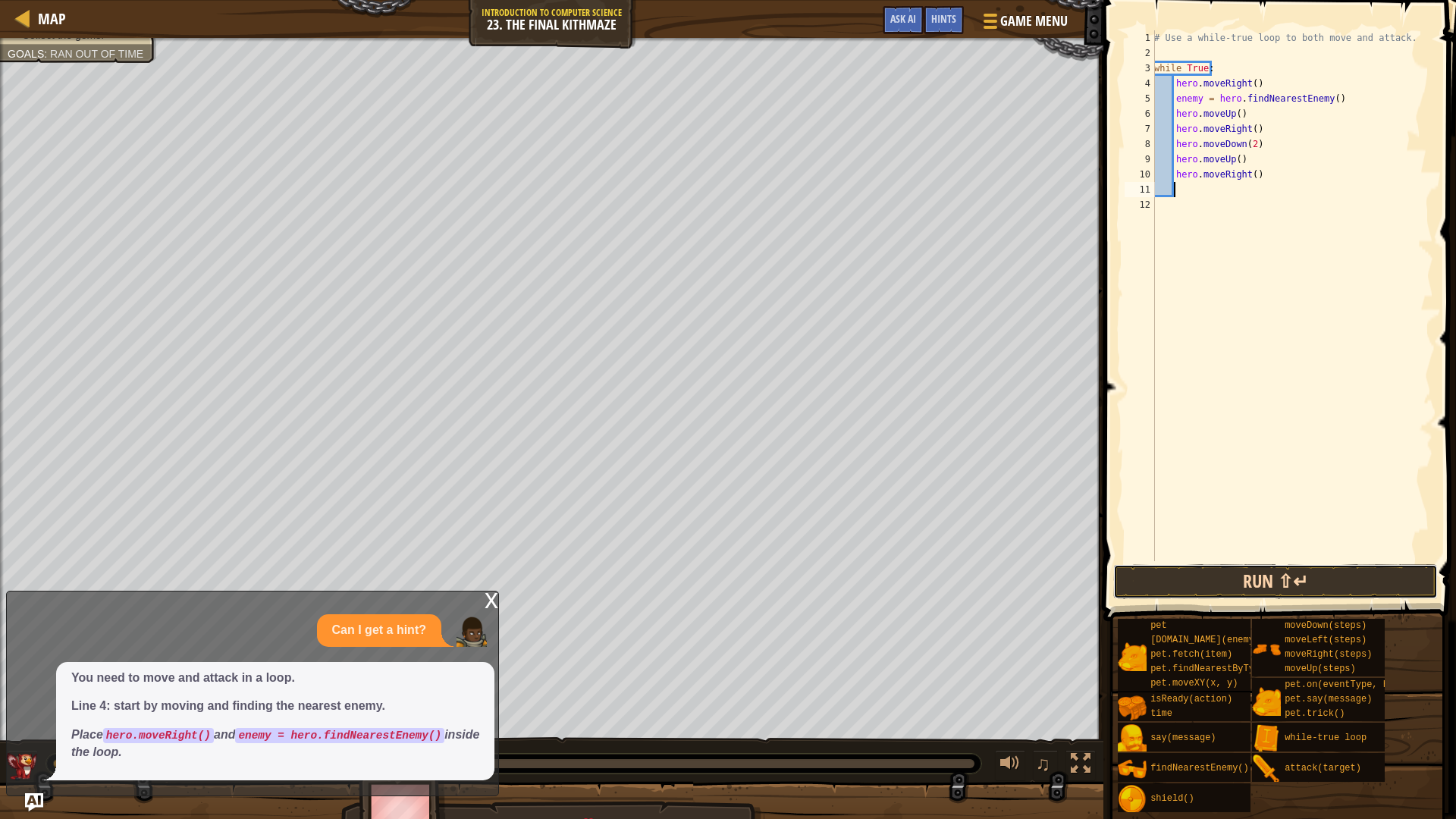
click at [1264, 581] on button "Run ⇧↵" at bounding box center [1275, 581] width 325 height 34
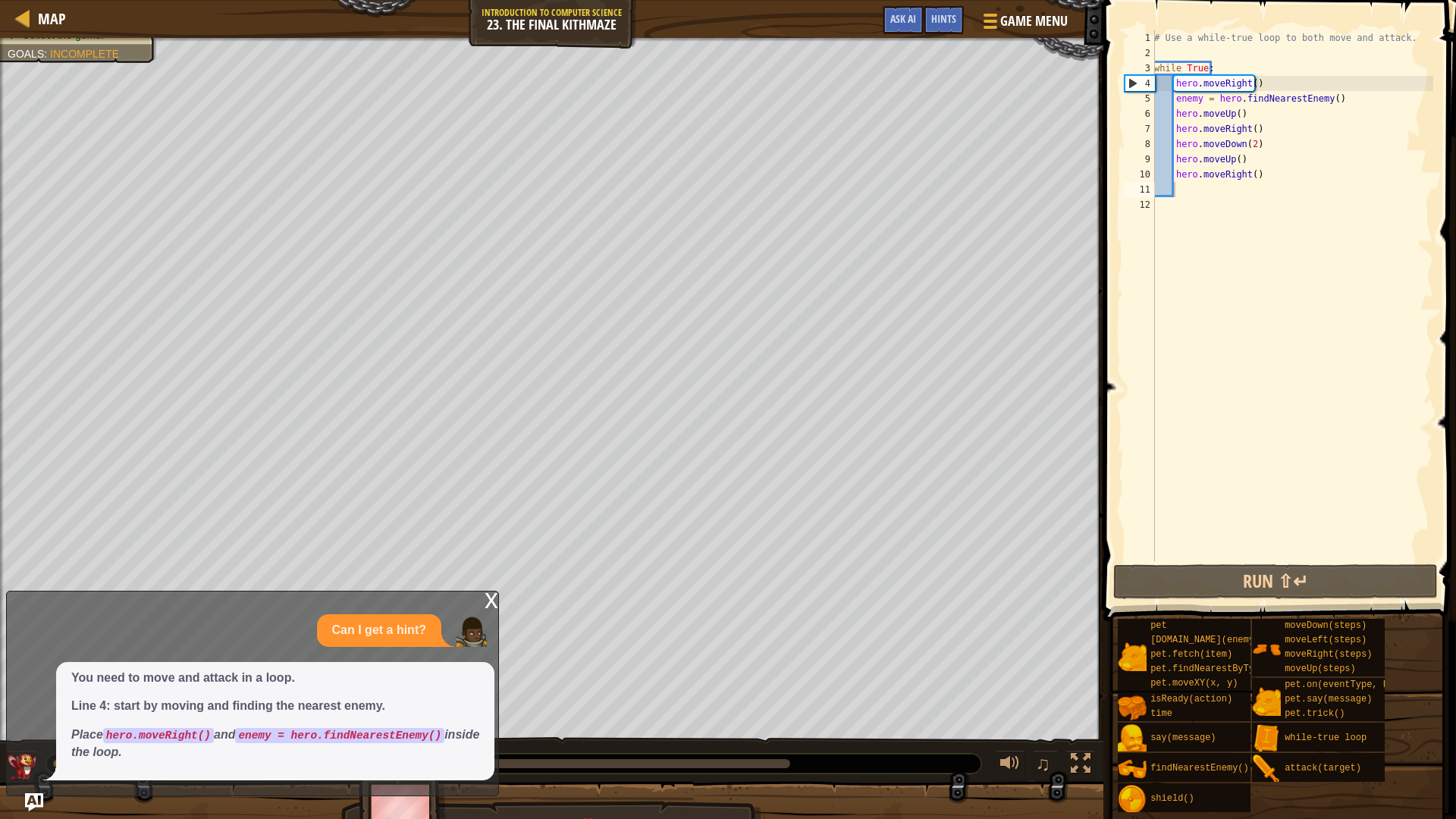
click at [494, 599] on div "x" at bounding box center [491, 599] width 13 height 15
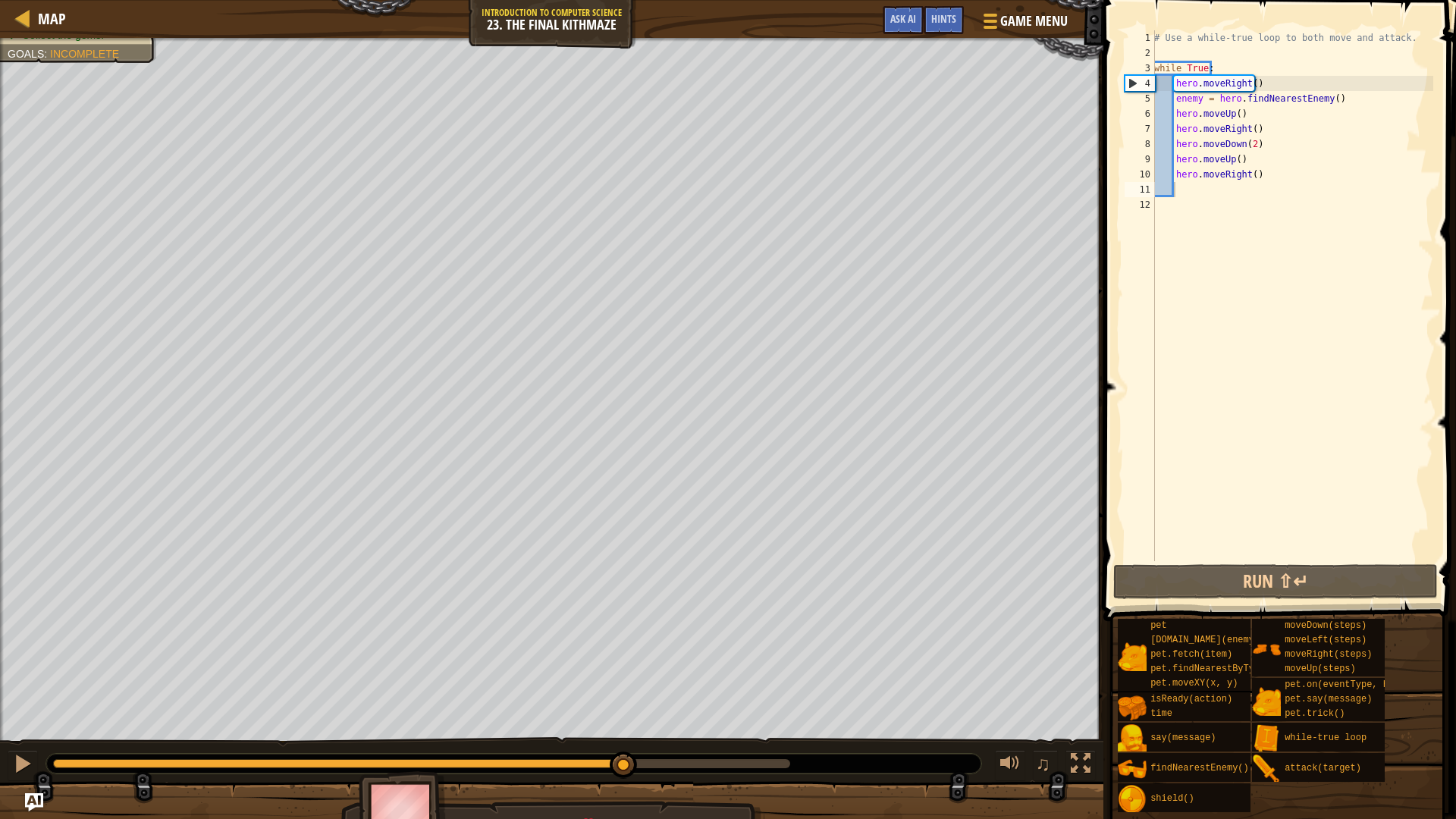
click at [629, 690] on div "Your hero must survive. Defeat the ogres. (1/3) Navigate the maze. Under 10 sta…" at bounding box center [728, 440] width 1456 height 805
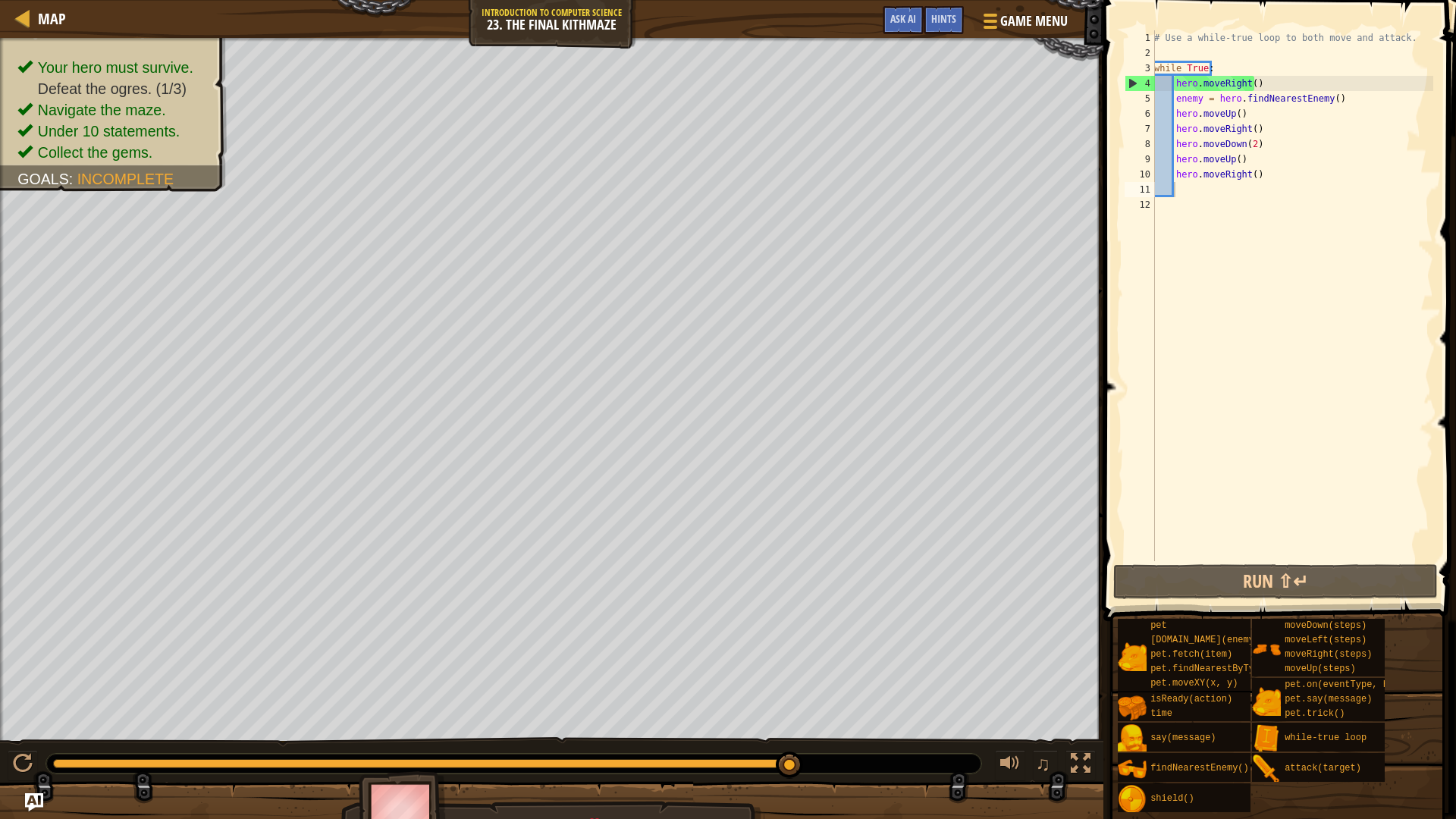
type textarea "hero.moveUp()"
click at [1241, 112] on div "# Use a while-true loop to both move and attack. while True : hero . moveRight …" at bounding box center [1291, 310] width 282 height 561
click at [1222, 422] on div "# Use a while-true loop to both move and attack. while True : hero . moveRight …" at bounding box center [1291, 310] width 282 height 561
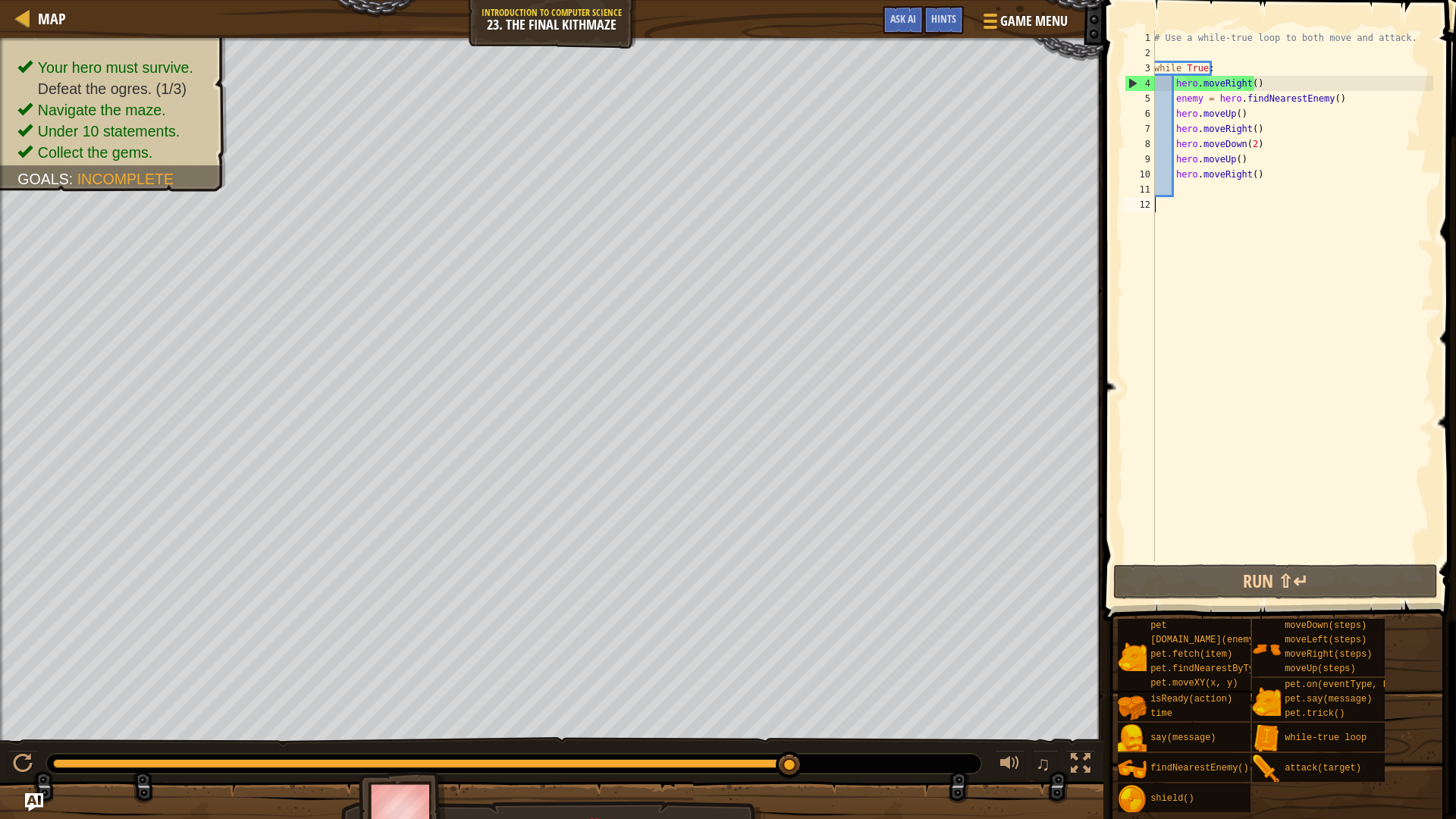
click at [1222, 422] on div "# Use a while-true loop to both move and attack. while True : hero . moveRight …" at bounding box center [1291, 310] width 282 height 561
click at [1341, 372] on div "# Use a while-true loop to both move and attack. while True : hero . moveRight …" at bounding box center [1291, 310] width 282 height 561
click at [1342, 372] on div "# Use a while-true loop to both move and attack. while True : hero . moveRight …" at bounding box center [1291, 310] width 282 height 561
click at [1348, 372] on div "# Use a while-true loop to both move and attack. while True : hero . moveRight …" at bounding box center [1291, 310] width 282 height 561
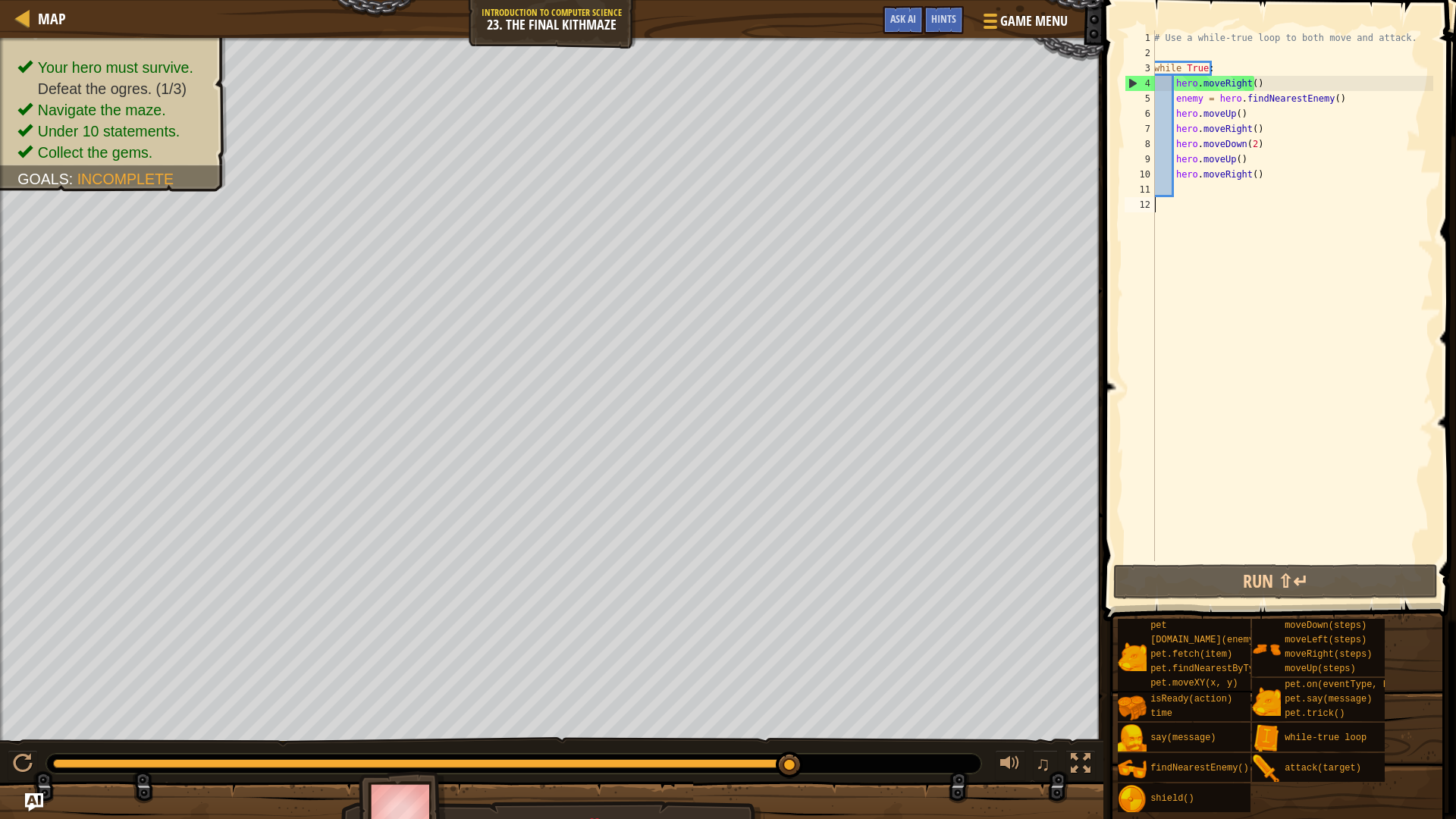
click at [1352, 372] on div "# Use a while-true loop to both move and attack. while True : hero . moveRight …" at bounding box center [1291, 310] width 282 height 561
click at [1352, 372] on div "1 2 3 4 5 6 7 8 9 10 11 12 # Use a while-true loop to both move and attack. whi…" at bounding box center [1277, 295] width 311 height 531
click at [1352, 372] on div "# Use a while-true loop to both move and attack. while True : hero . moveRight …" at bounding box center [1291, 310] width 282 height 561
click at [1352, 372] on div "1 2 3 4 5 6 7 8 9 10 11 12 # Use a while-true loop to both move and attack. whi…" at bounding box center [1277, 295] width 311 height 531
click at [1352, 372] on div "# Use a while-true loop to both move and attack. while True : hero . moveRight …" at bounding box center [1291, 310] width 282 height 561
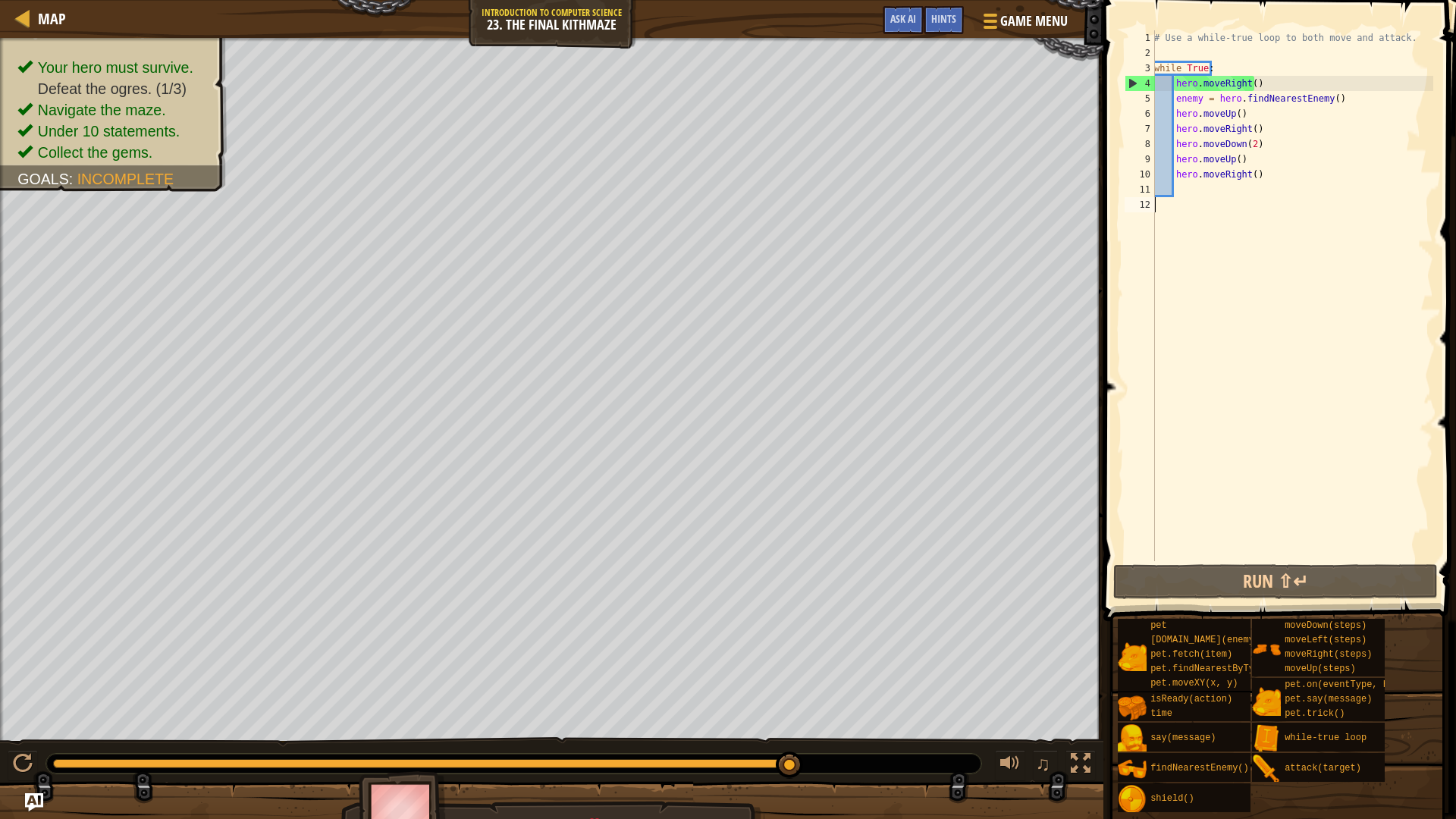
click at [1352, 372] on div "# Use a while-true loop to both move and attack. while True : hero . moveRight …" at bounding box center [1291, 310] width 282 height 561
click at [1350, 372] on div "1 2 3 4 5 6 7 8 9 10 11 12 # Use a while-true loop to both move and attack. whi…" at bounding box center [1277, 295] width 311 height 531
click at [1350, 372] on div "# Use a while-true loop to both move and attack. while True : hero . moveRight …" at bounding box center [1291, 310] width 282 height 561
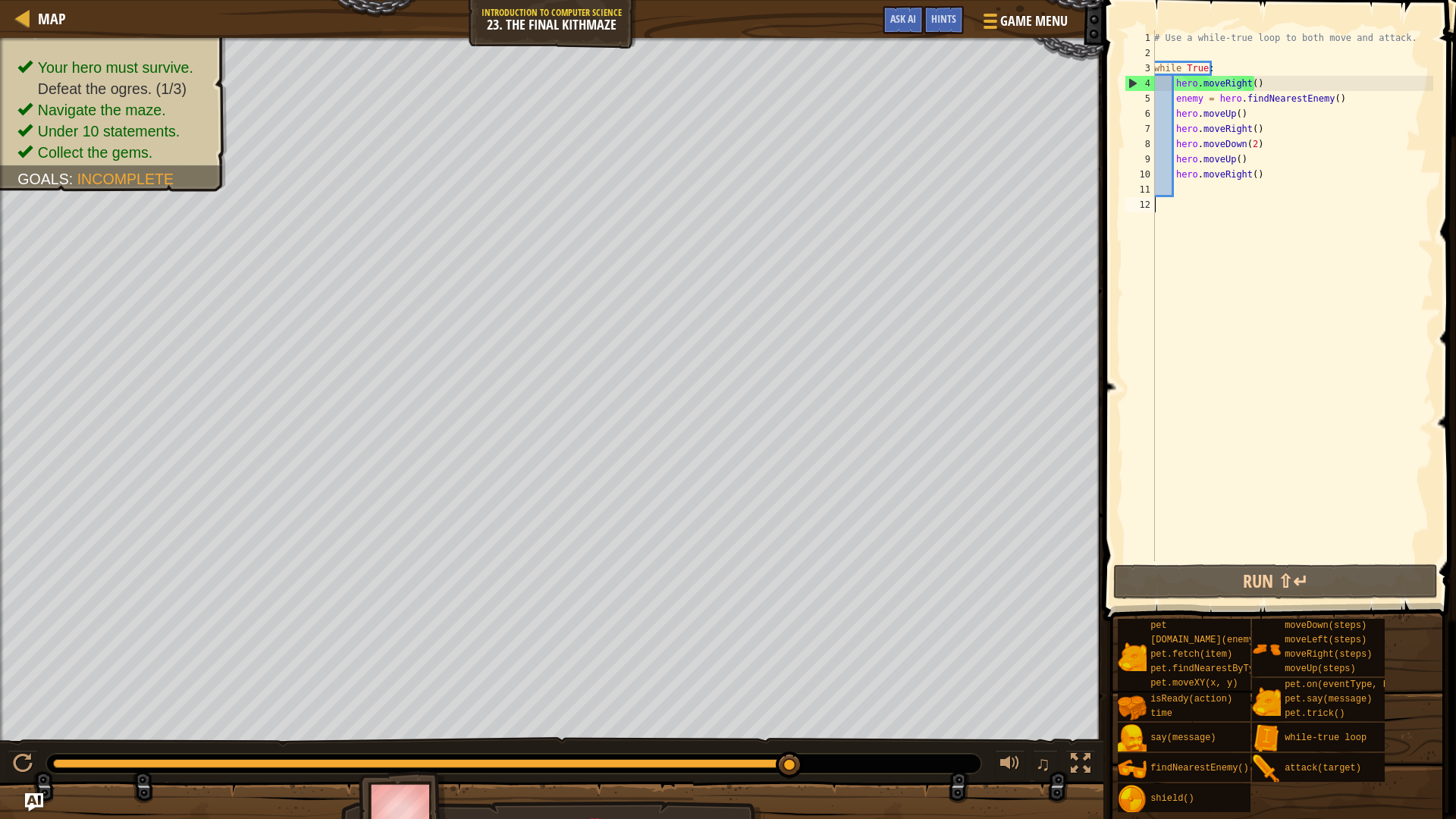
click at [1350, 372] on div "# Use a while-true loop to both move and attack. while True : hero . moveRight …" at bounding box center [1291, 310] width 282 height 561
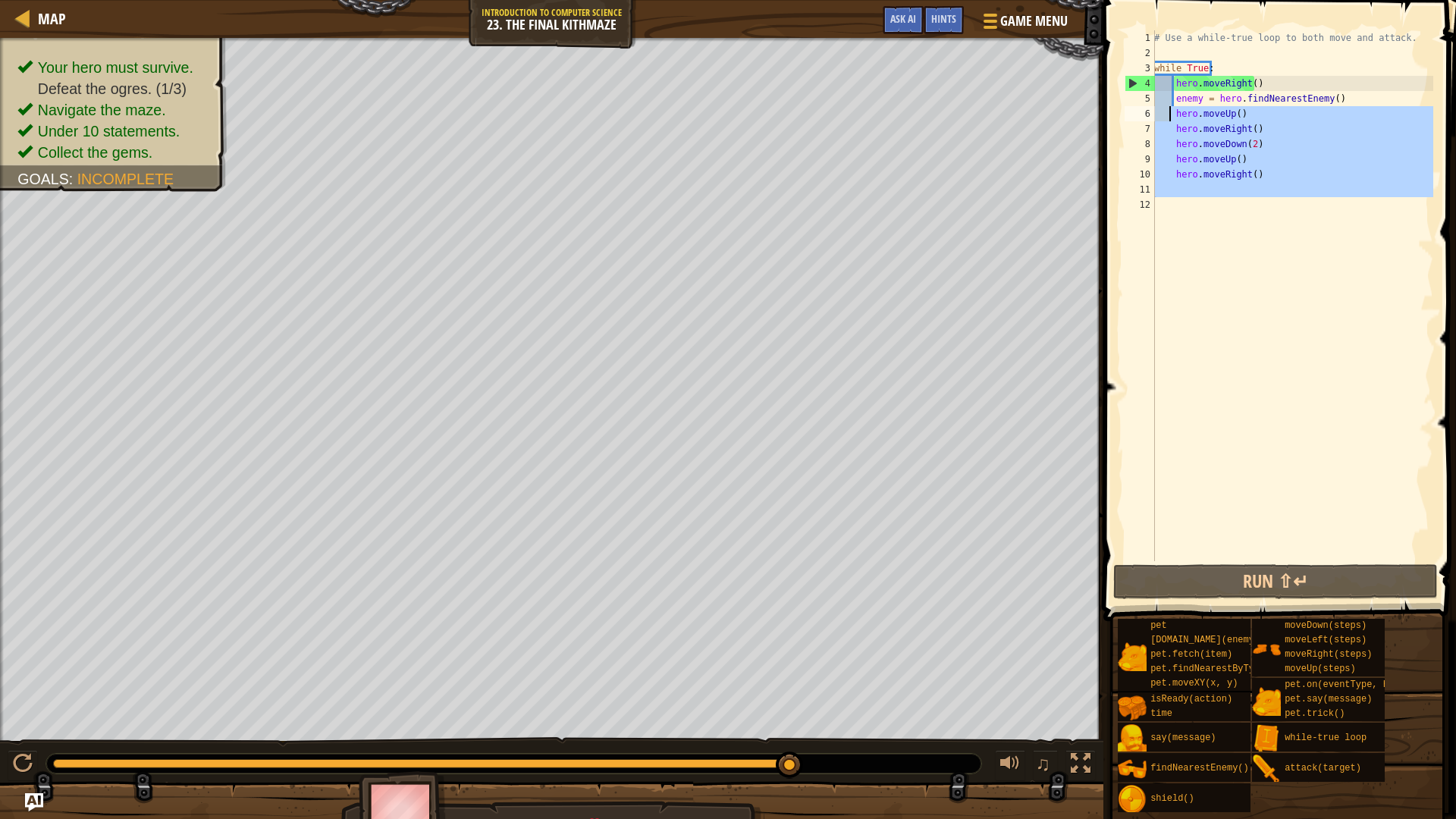
drag, startPoint x: 1298, startPoint y: 212, endPoint x: 1167, endPoint y: 113, distance: 164.2
click at [1167, 113] on div "# Use a while-true loop to both move and attack. while True : hero . moveRight …" at bounding box center [1291, 310] width 282 height 561
click at [1167, 113] on div "# Use a while-true loop to both move and attack. while True : hero . moveRight …" at bounding box center [1291, 295] width 282 height 531
type textarea "hero.moveUp()"
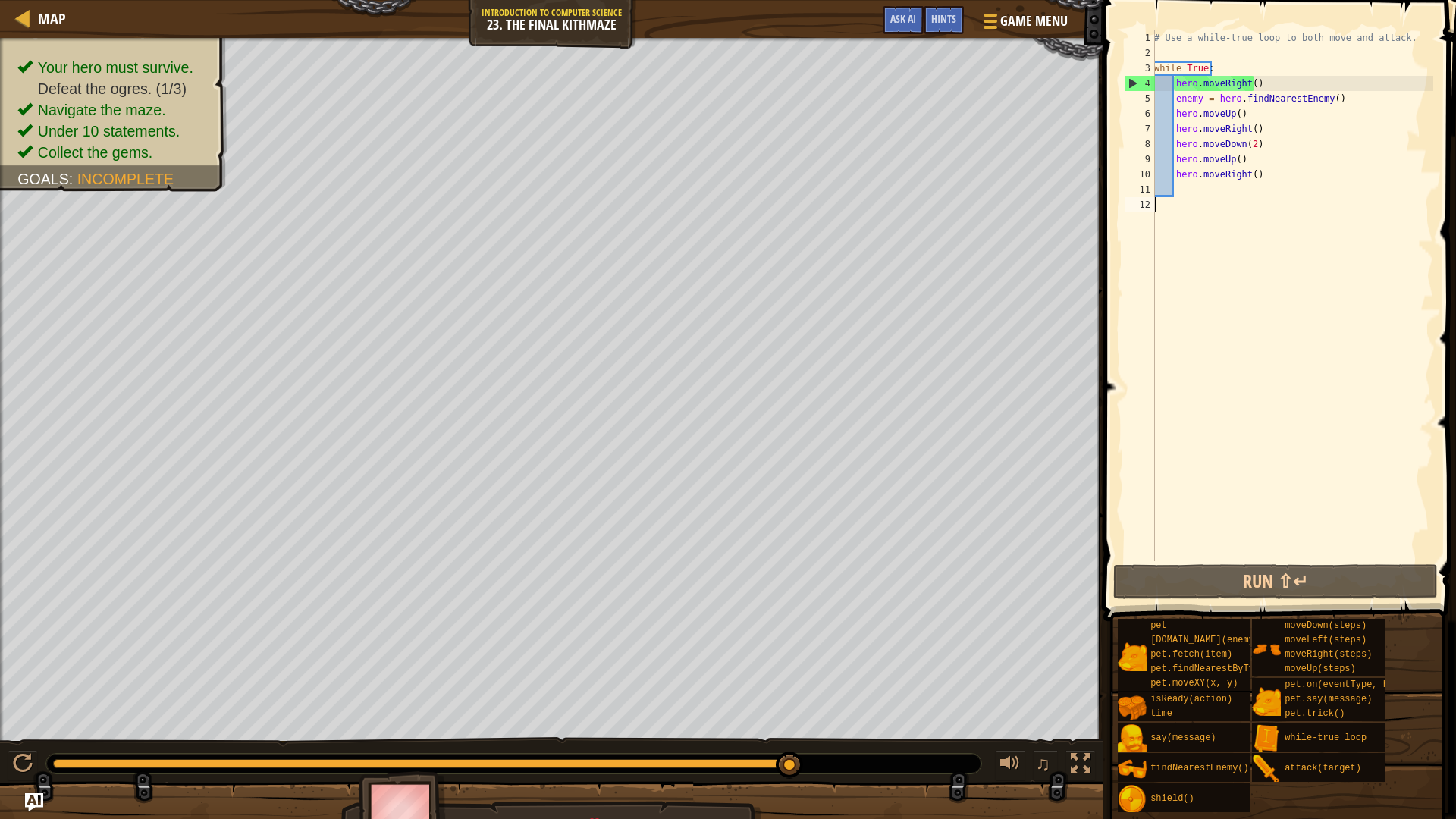
drag, startPoint x: 1334, startPoint y: 230, endPoint x: 1274, endPoint y: 183, distance: 76.2
click at [1276, 184] on div "# Use a while-true loop to both move and attack. while True : hero . moveRight …" at bounding box center [1291, 310] width 282 height 561
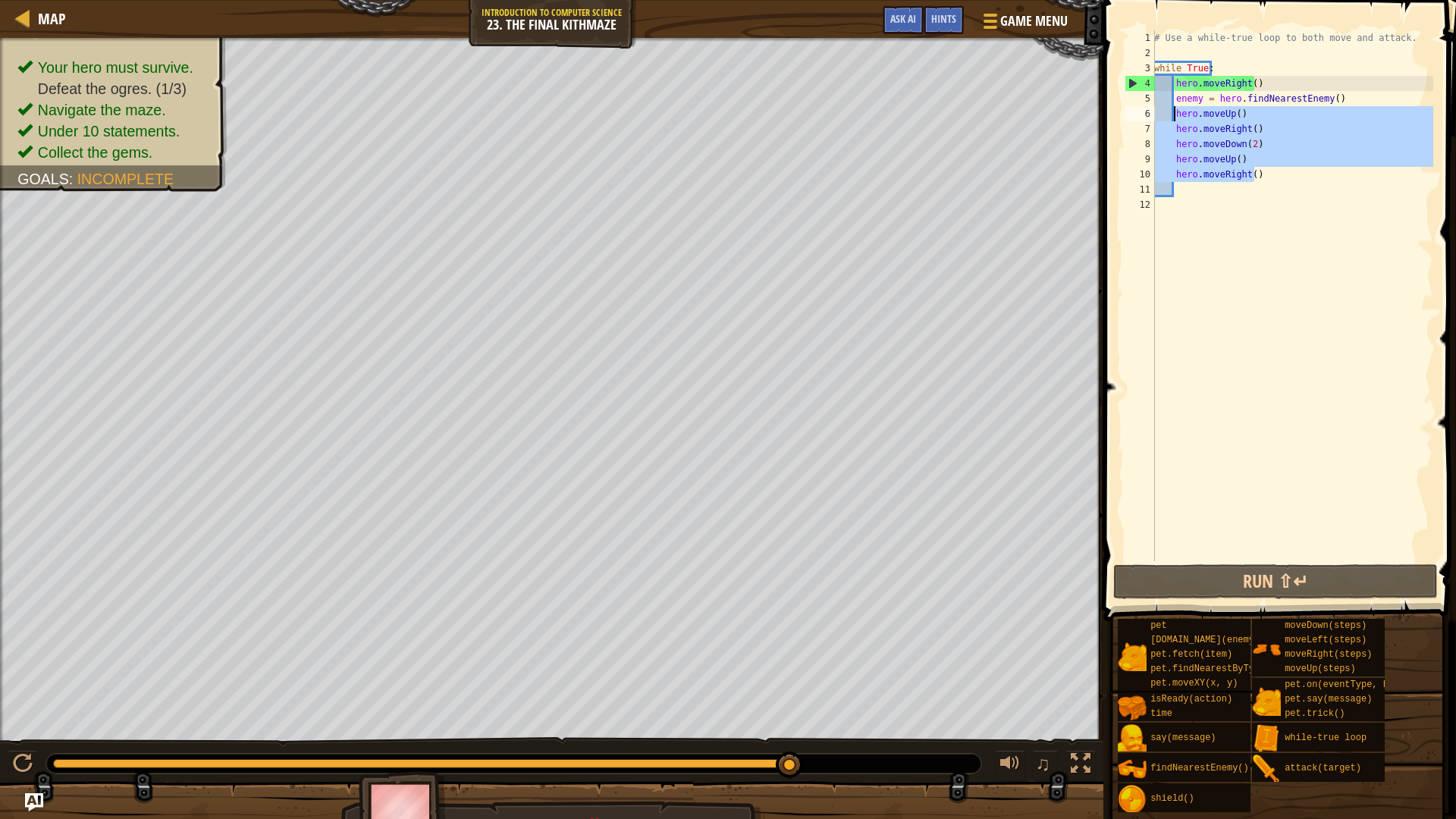
drag, startPoint x: 1254, startPoint y: 157, endPoint x: 1176, endPoint y: 110, distance: 91.1
click at [1176, 110] on div "# Use a while-true loop to both move and attack. while True : hero . moveRight …" at bounding box center [1291, 310] width 282 height 561
type textarea "hero.moveUp() hero.moveRight()"
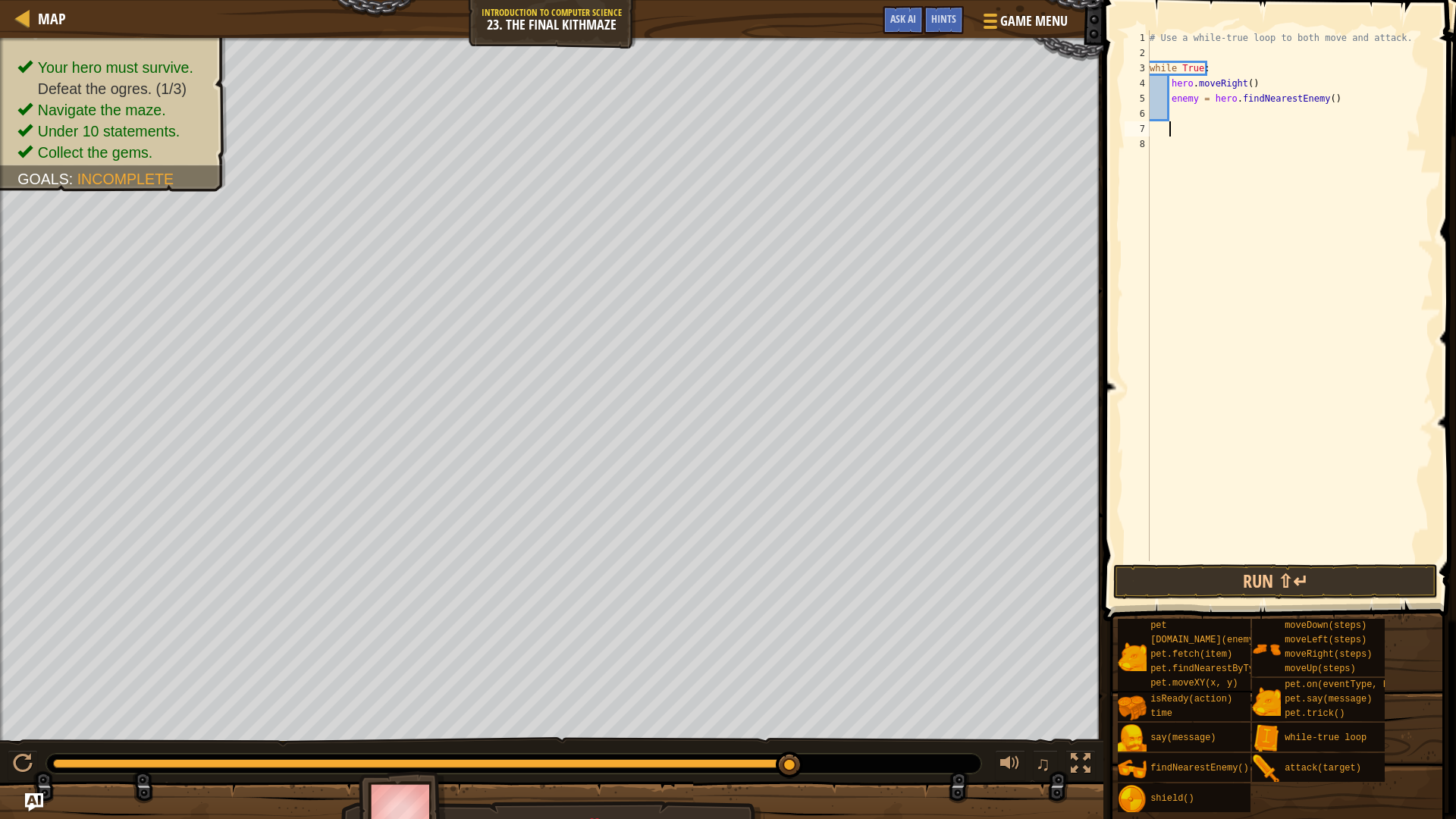
click at [1175, 133] on div "# Use a while-true loop to both move and attack. while True : hero . moveRight …" at bounding box center [1290, 310] width 287 height 561
click at [1162, 157] on div "# Use a while-true loop to both move and attack. while True : hero . moveRight …" at bounding box center [1290, 310] width 287 height 561
click at [1187, 152] on div "# Use a while-true loop to both move and attack. while True : hero . moveRight …" at bounding box center [1290, 310] width 287 height 561
click at [1192, 119] on div "# Use a while-true loop to both move and attack. while True : hero . moveRight …" at bounding box center [1290, 310] width 287 height 561
click at [1185, 129] on div "# Use a while-true loop to both move and attack. while True : hero . moveRight …" at bounding box center [1290, 310] width 287 height 561
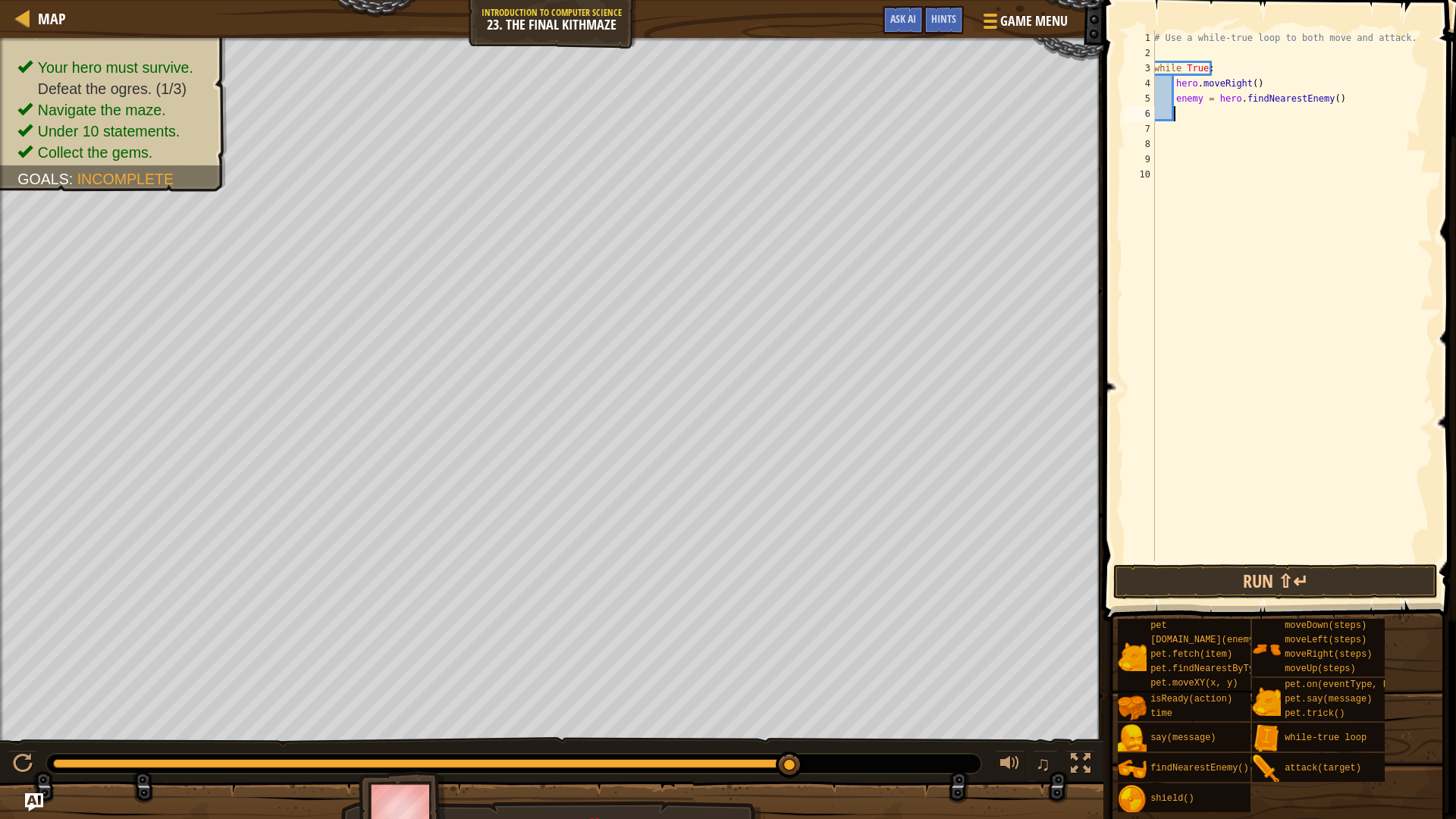
click at [1199, 109] on div "# Use a while-true loop to both move and attack. while True : hero . moveRight …" at bounding box center [1291, 310] width 282 height 561
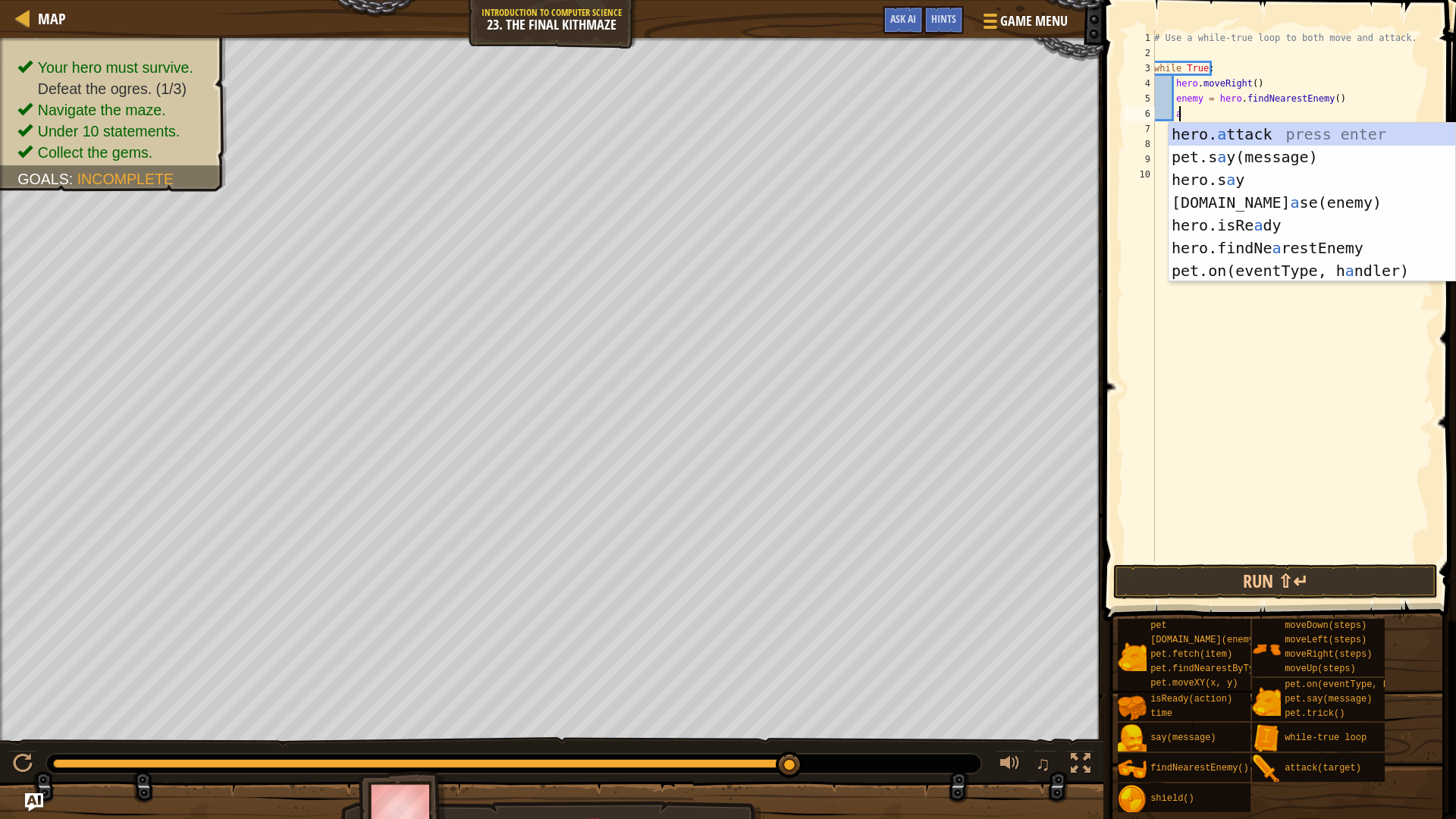
scroll to position [7, 1]
click at [1297, 131] on div "hero. a ttack press enter pet.s a y(message) press enter hero.s a y press enter…" at bounding box center [1312, 225] width 287 height 204
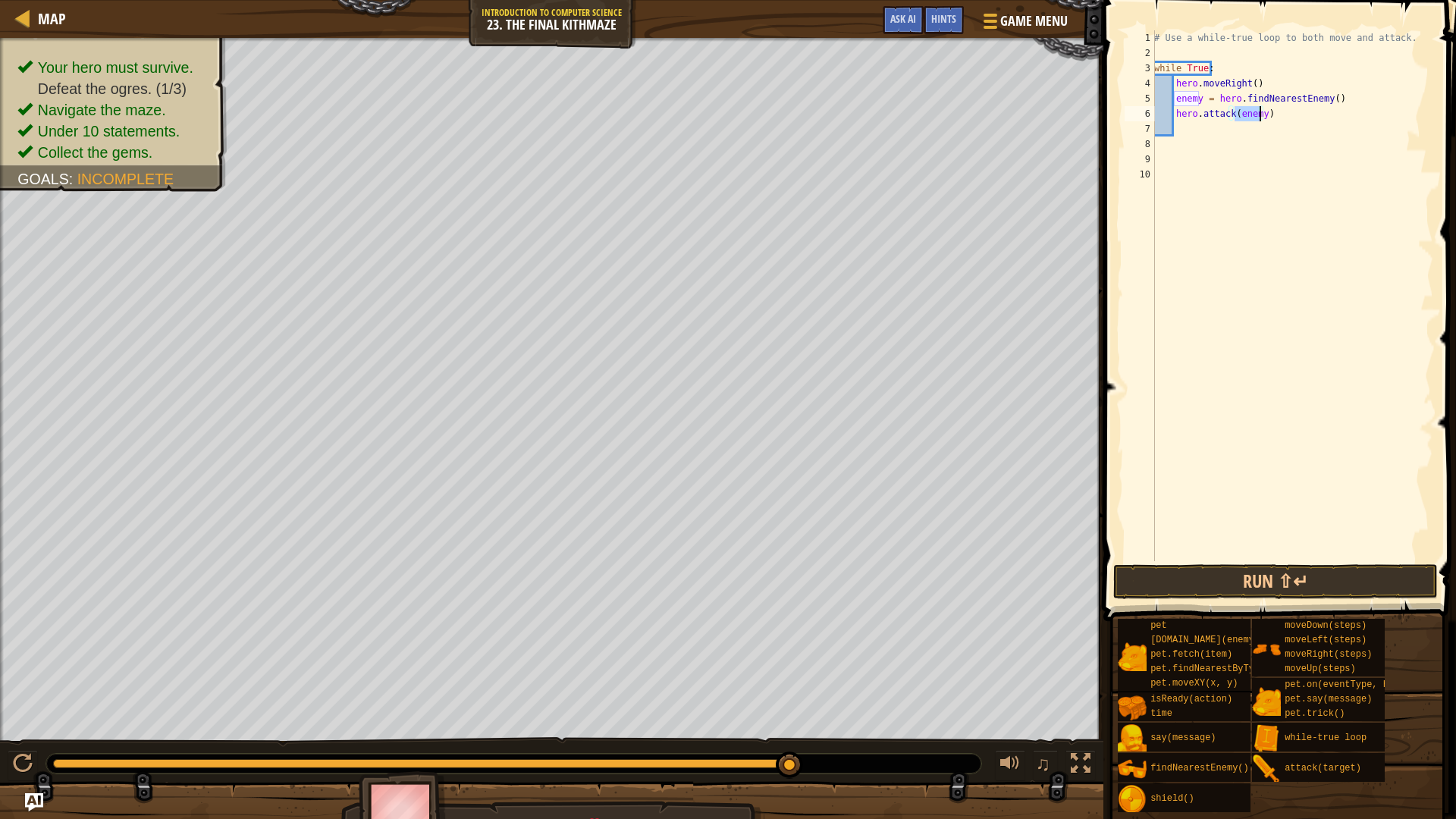
click at [1237, 114] on div "# Use a while-true loop to both move and attack. while True : hero . moveRight …" at bounding box center [1291, 295] width 282 height 531
click at [1250, 578] on button "Run ⇧↵" at bounding box center [1275, 581] width 325 height 34
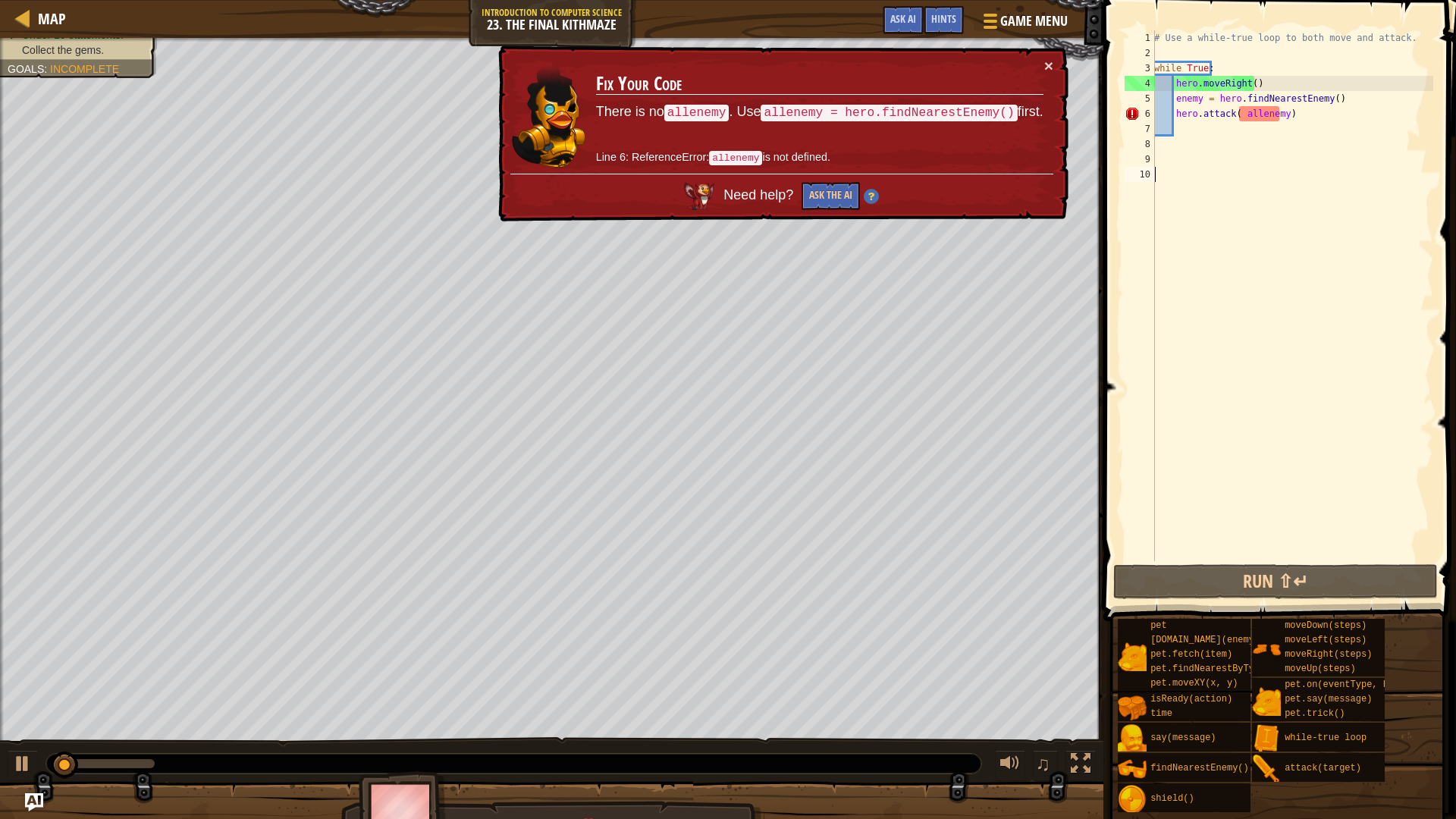
drag, startPoint x: 1270, startPoint y: 194, endPoint x: 1043, endPoint y: 0, distance: 298.6
click at [1043, 0] on div "Map Introduction to Computer Science 23. The Final Kithmaze Game Menu Done Hint…" at bounding box center [728, 410] width 1456 height 819
type textarea "# Use a while-true loop to both move and attack."
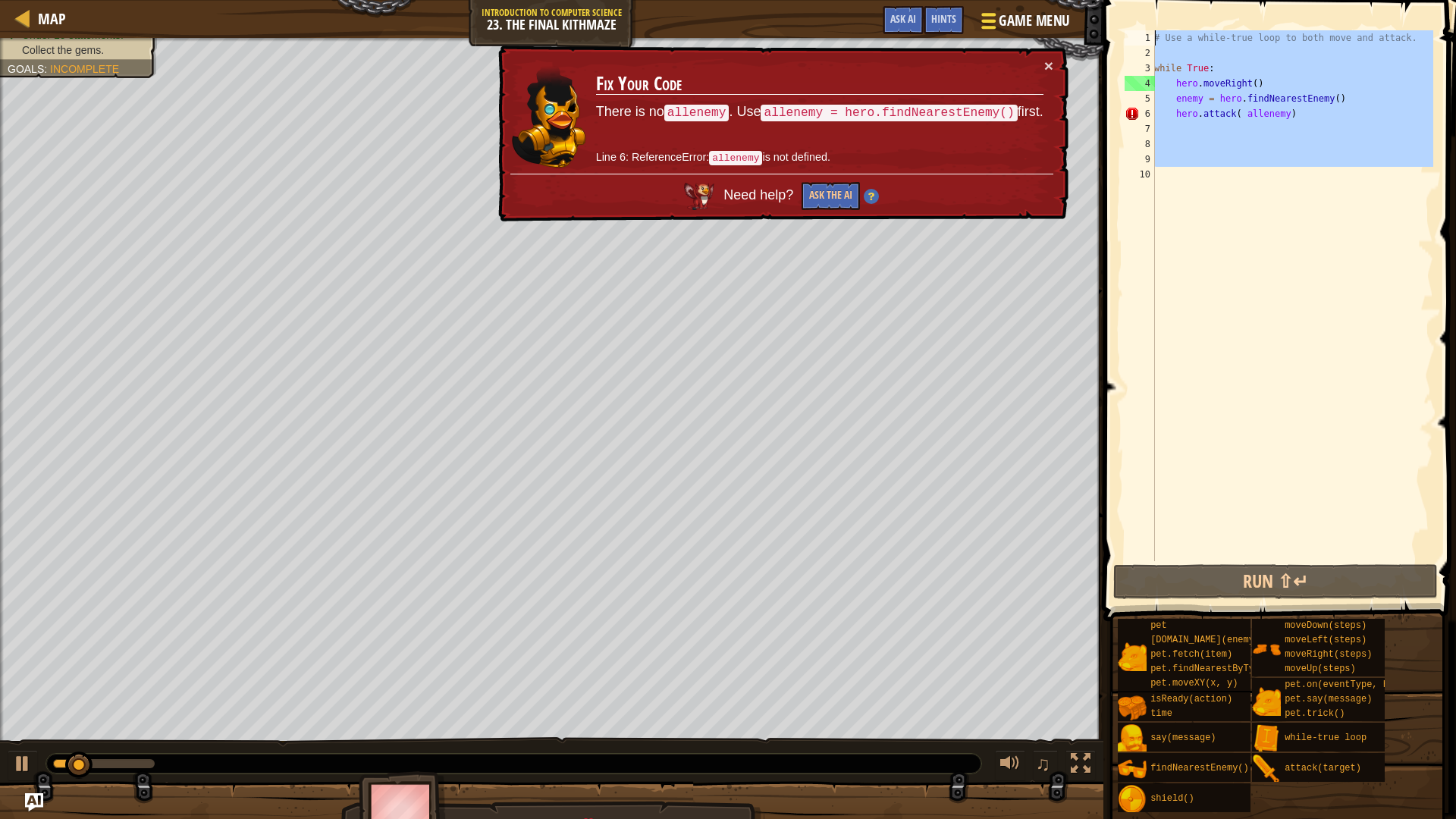
scroll to position [7, 0]
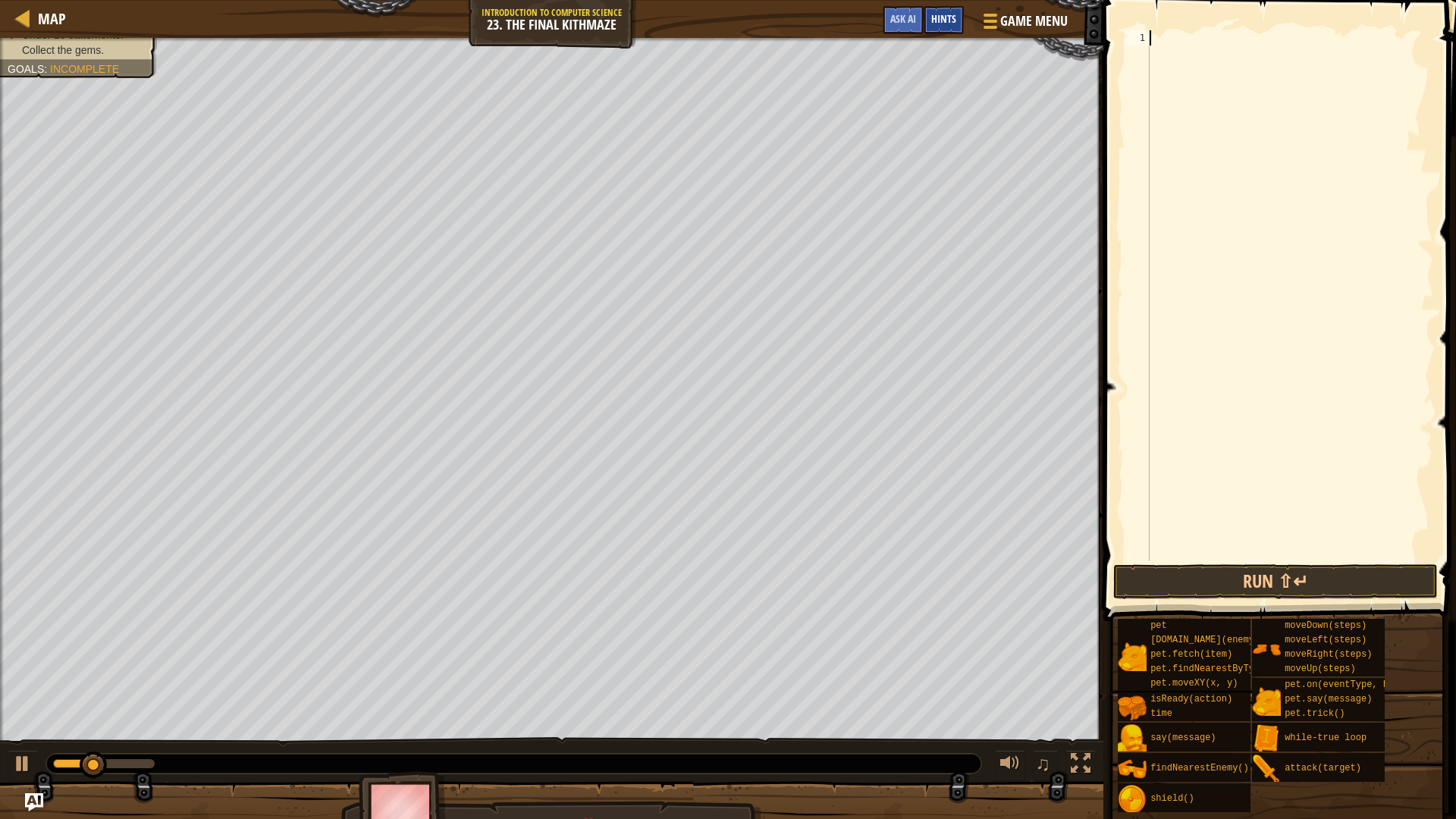
click at [943, 23] on span "Hints" at bounding box center [944, 19] width 25 height 14
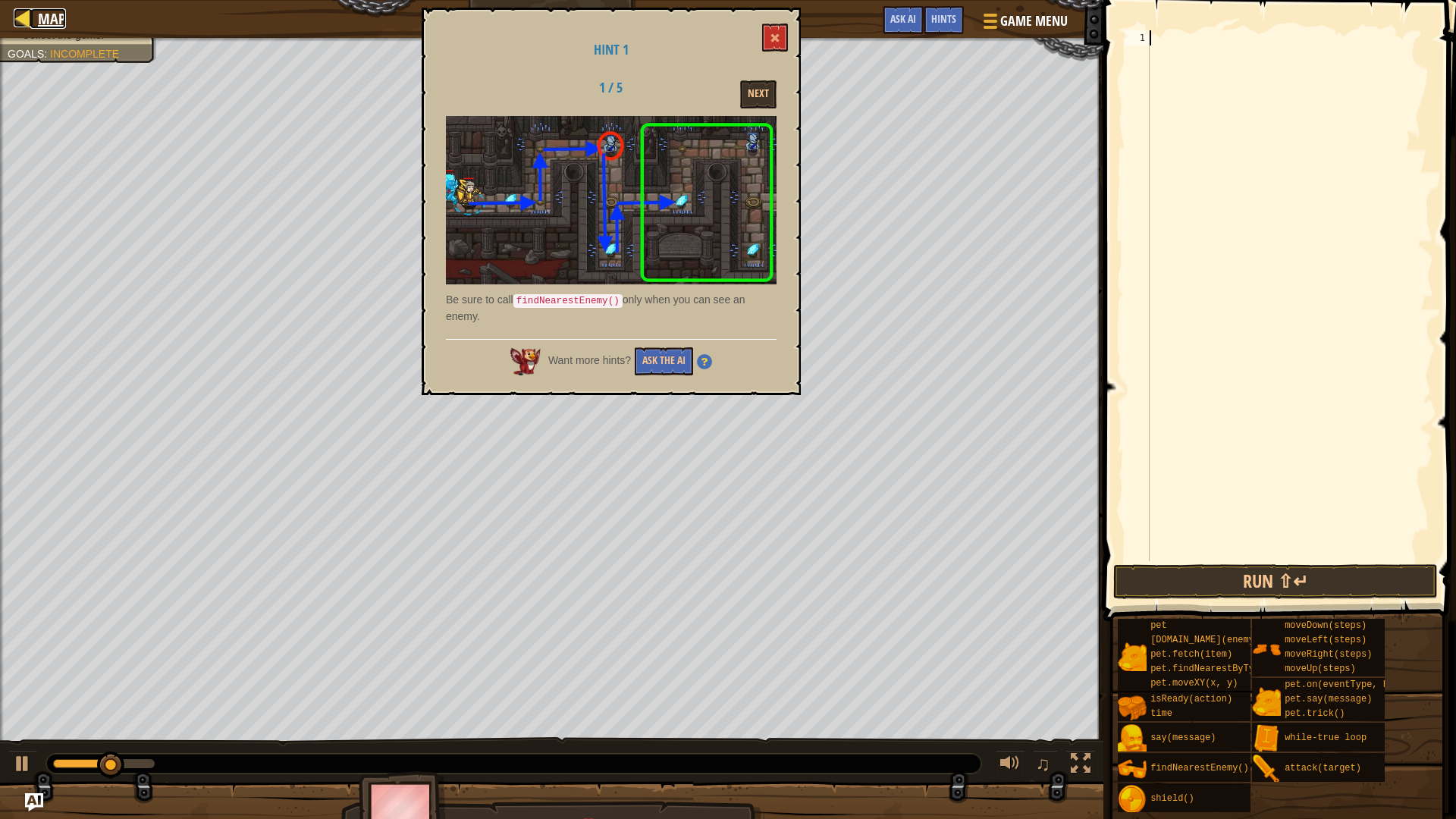
click at [25, 9] on div at bounding box center [22, 17] width 19 height 19
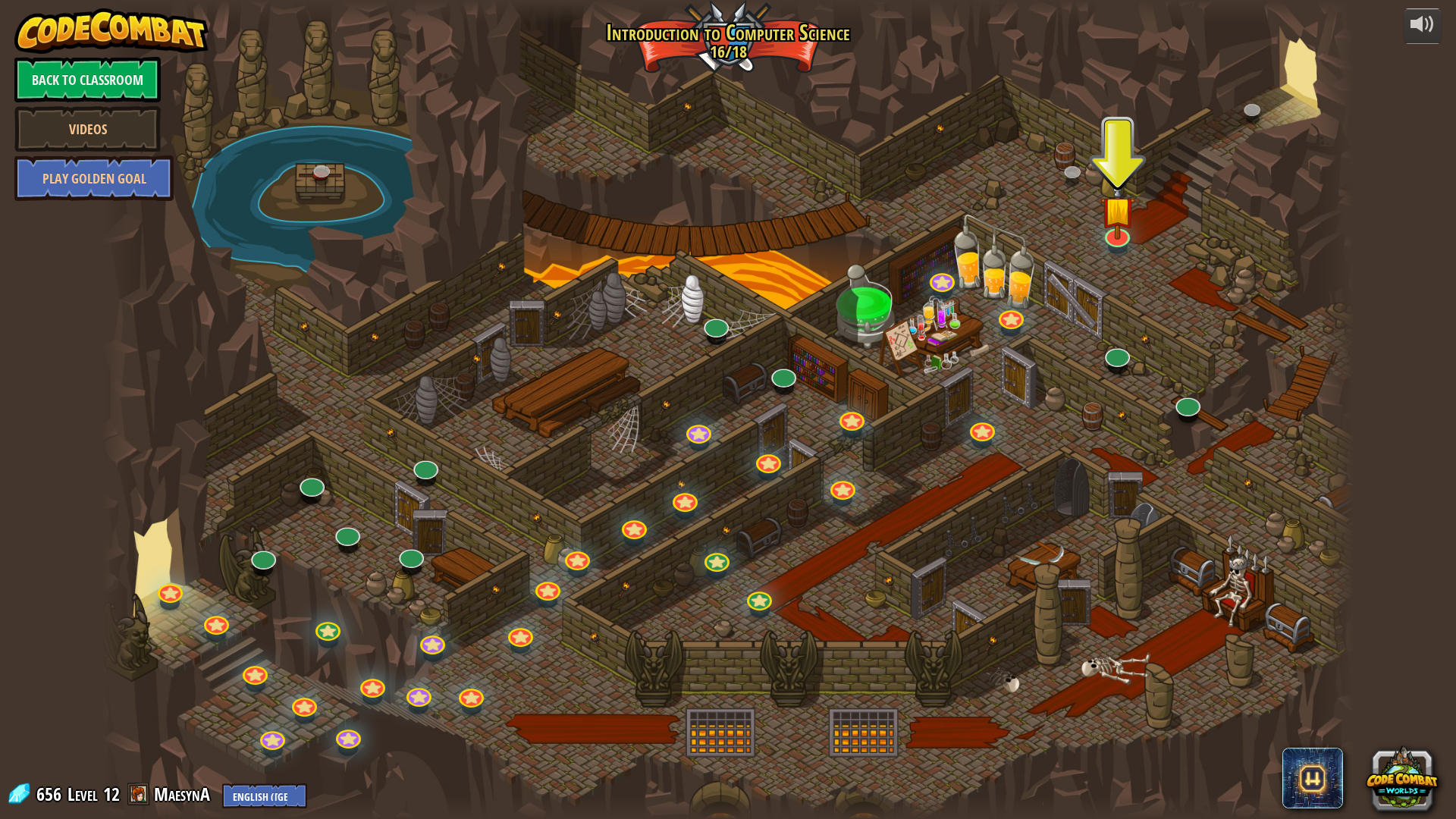
click at [1128, 246] on div at bounding box center [728, 410] width 1253 height 819
click at [1121, 224] on img at bounding box center [1117, 195] width 34 height 80
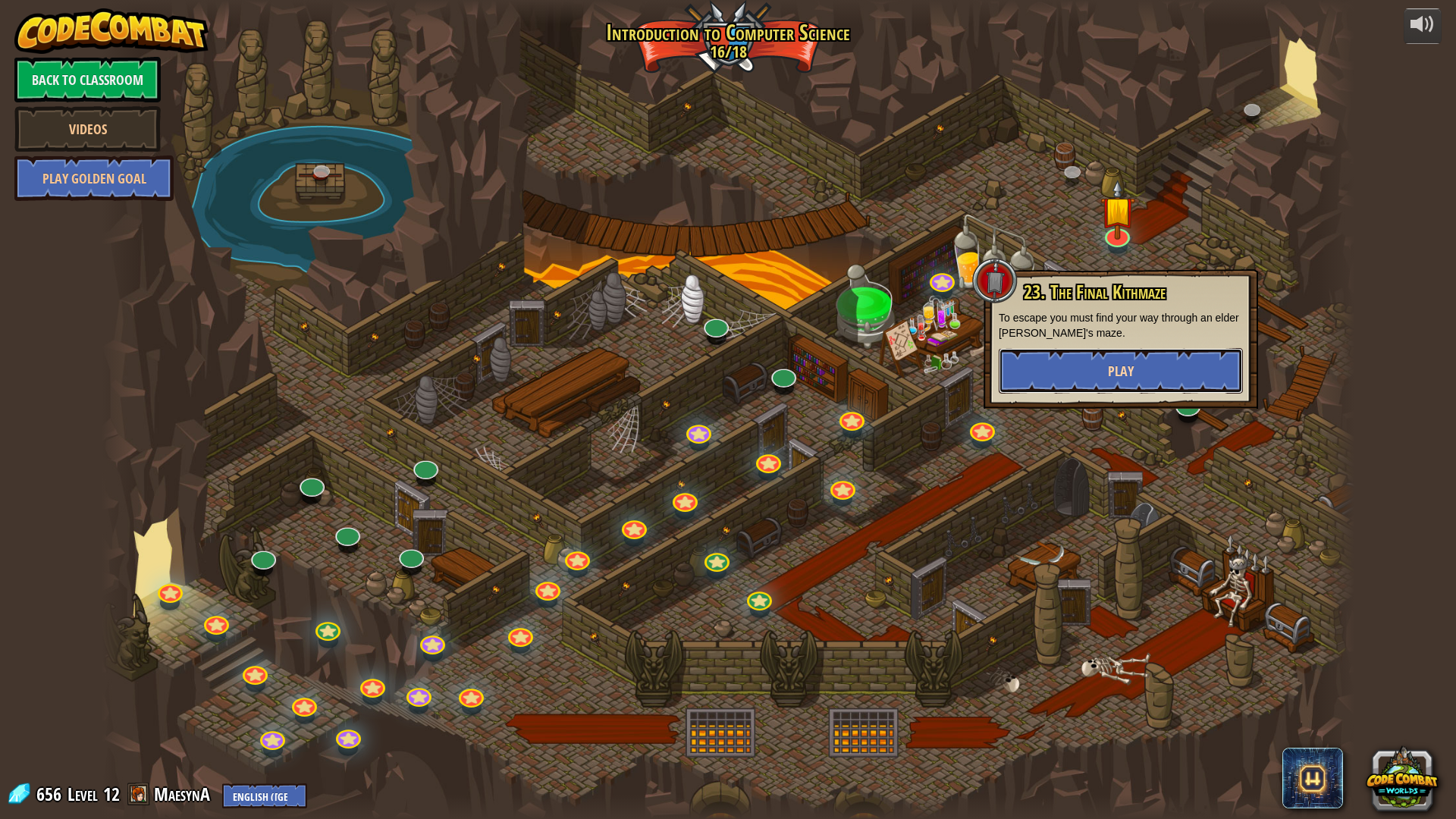
click at [1100, 377] on button "Play" at bounding box center [1121, 370] width 244 height 45
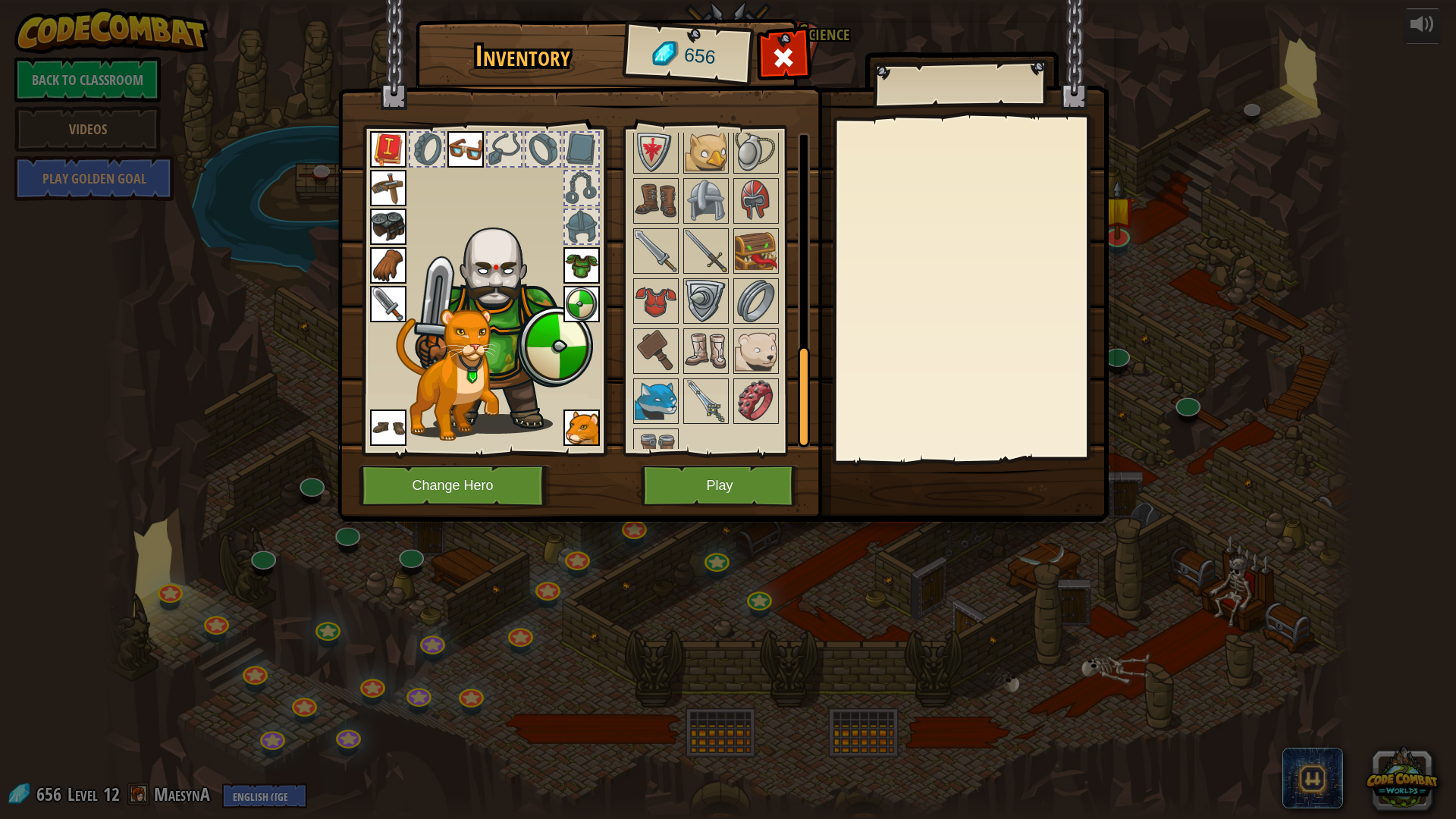
scroll to position [709, 0]
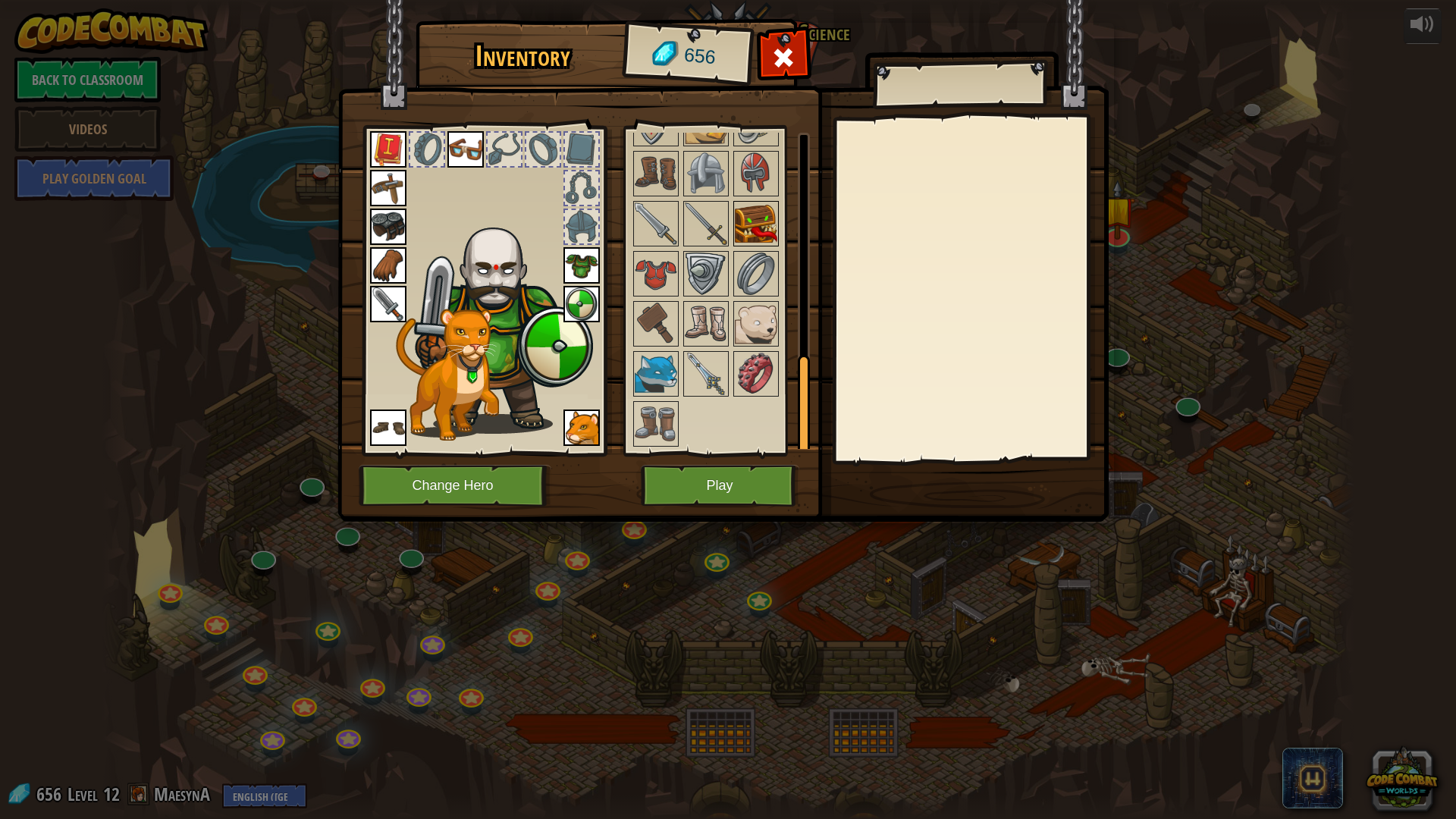
click at [766, 204] on div "Available Equip Equip Equip Equip Equip Equip Equip Equip Equip Equip Equip Equ…" at bounding box center [725, 290] width 190 height 316
click at [766, 204] on img at bounding box center [756, 224] width 42 height 42
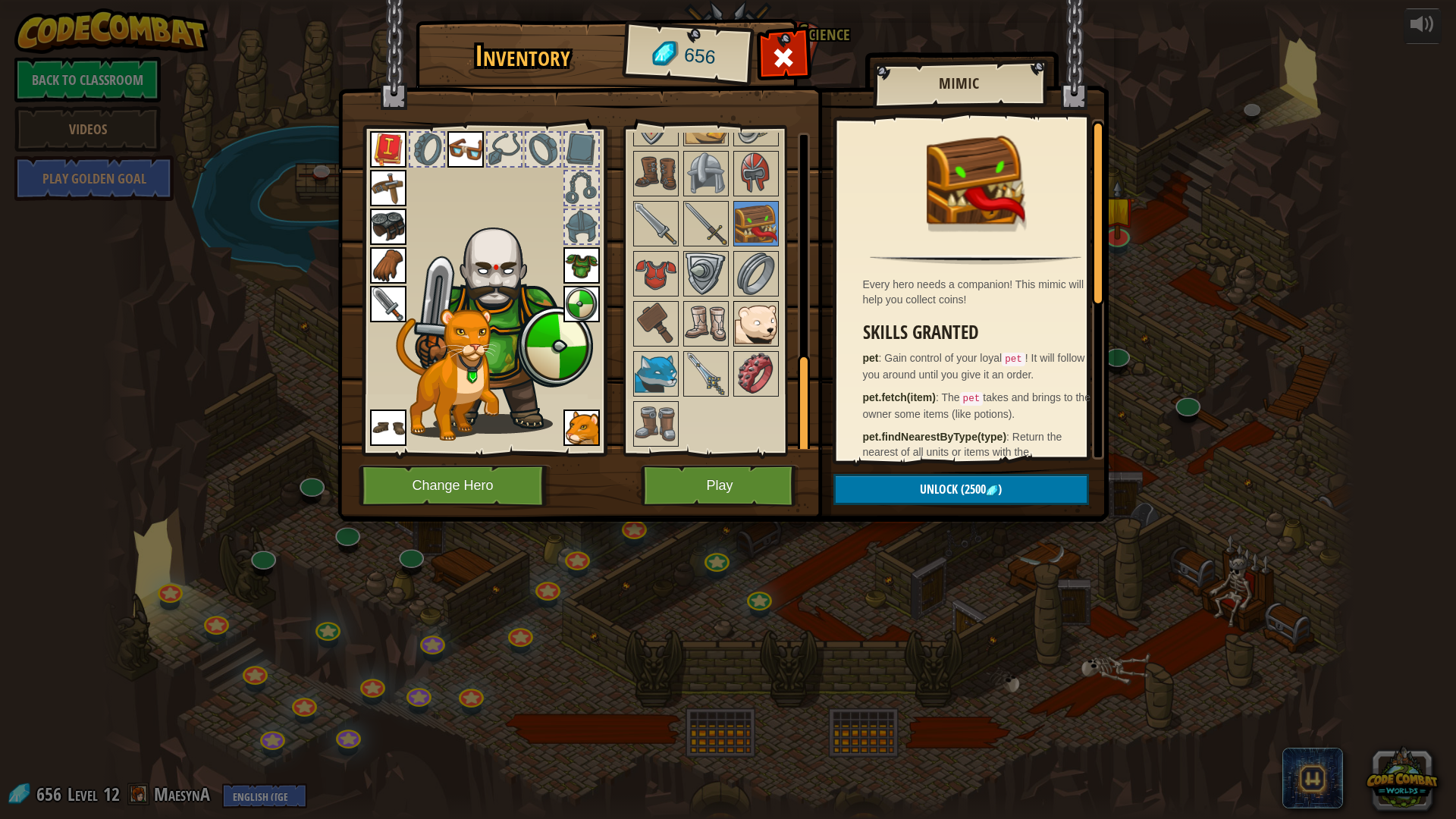
click at [773, 322] on img at bounding box center [756, 324] width 42 height 42
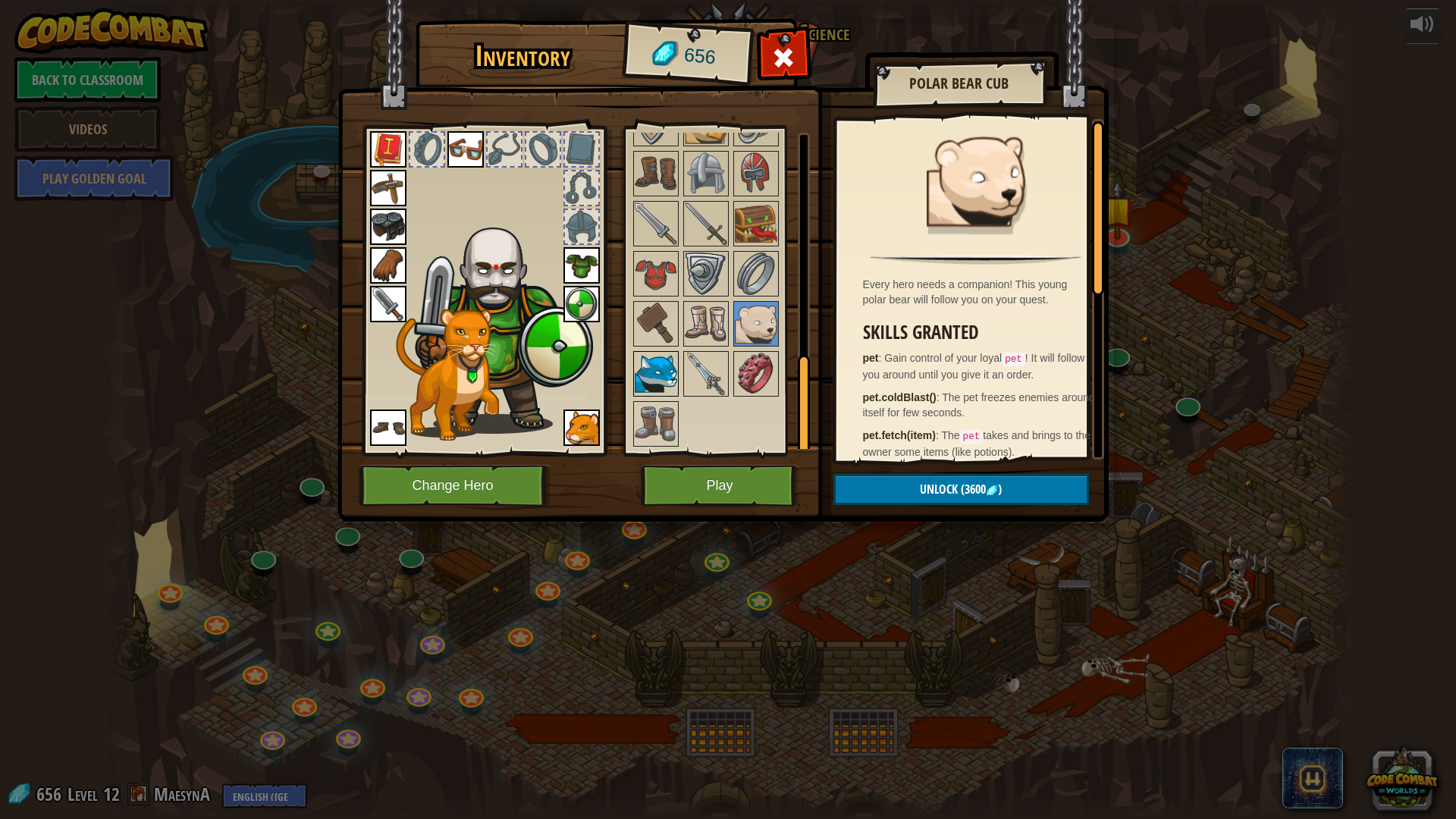
click at [661, 376] on img at bounding box center [655, 374] width 42 height 42
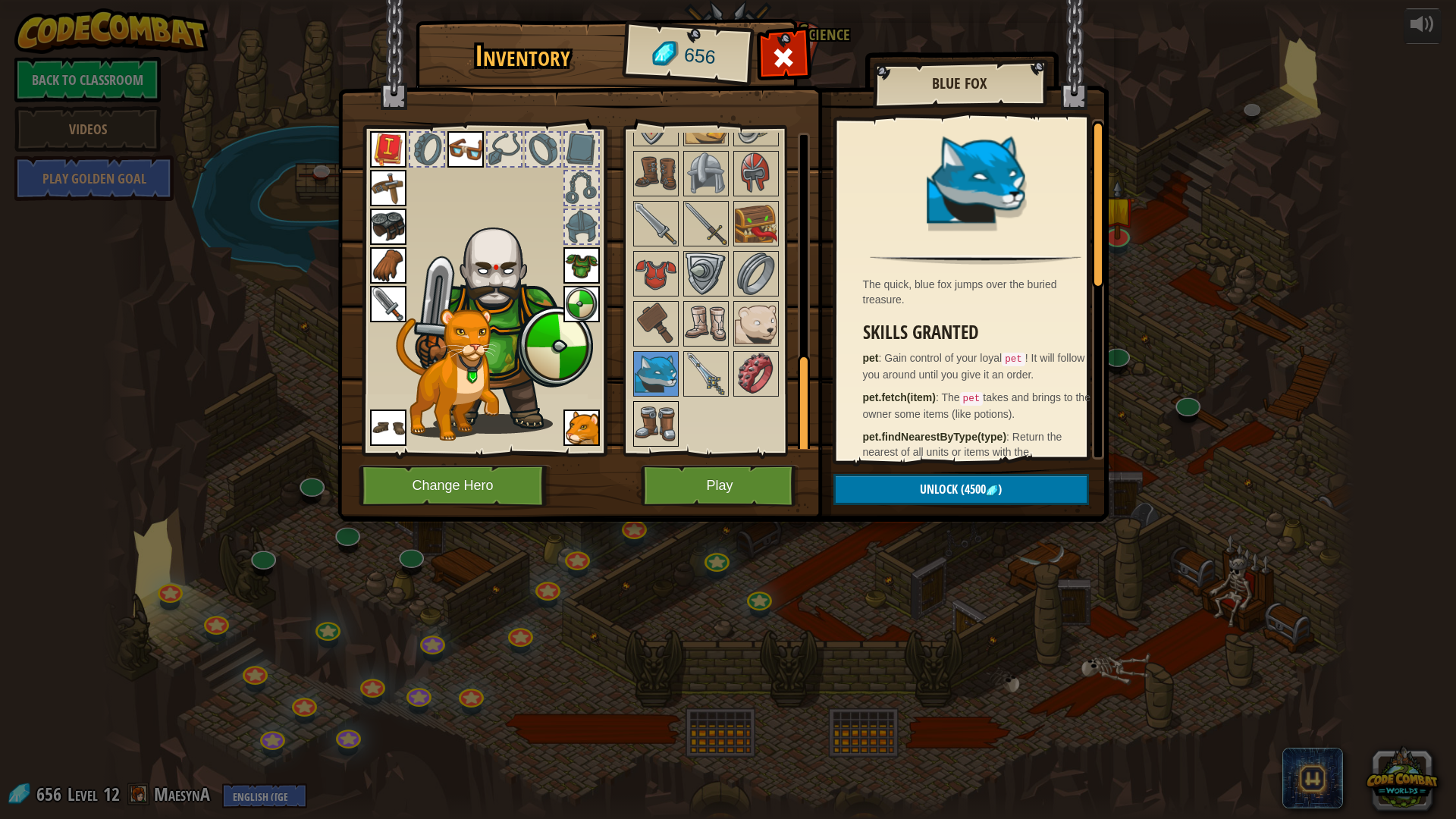
click at [666, 408] on img at bounding box center [655, 424] width 42 height 42
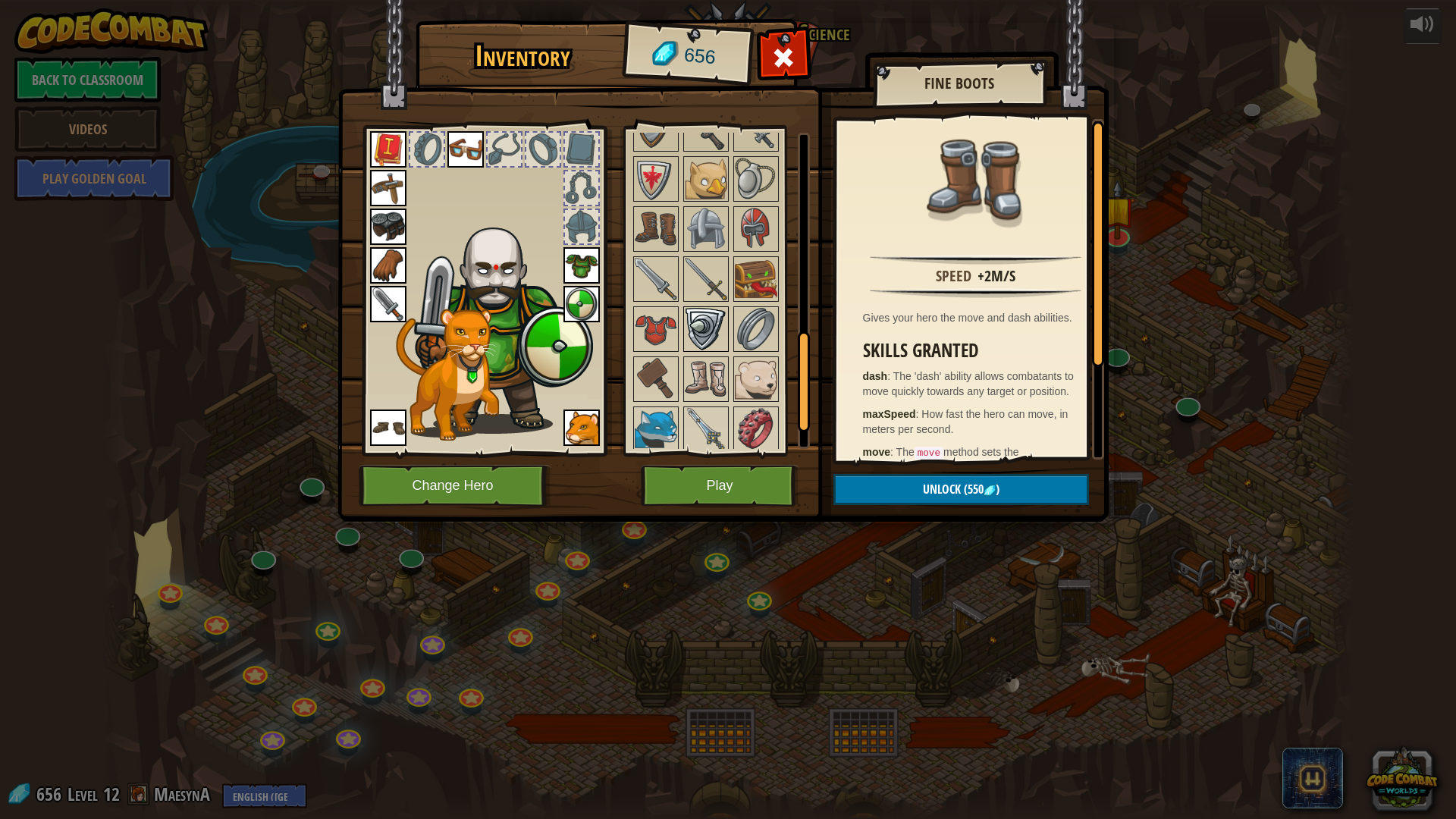
scroll to position [634, 0]
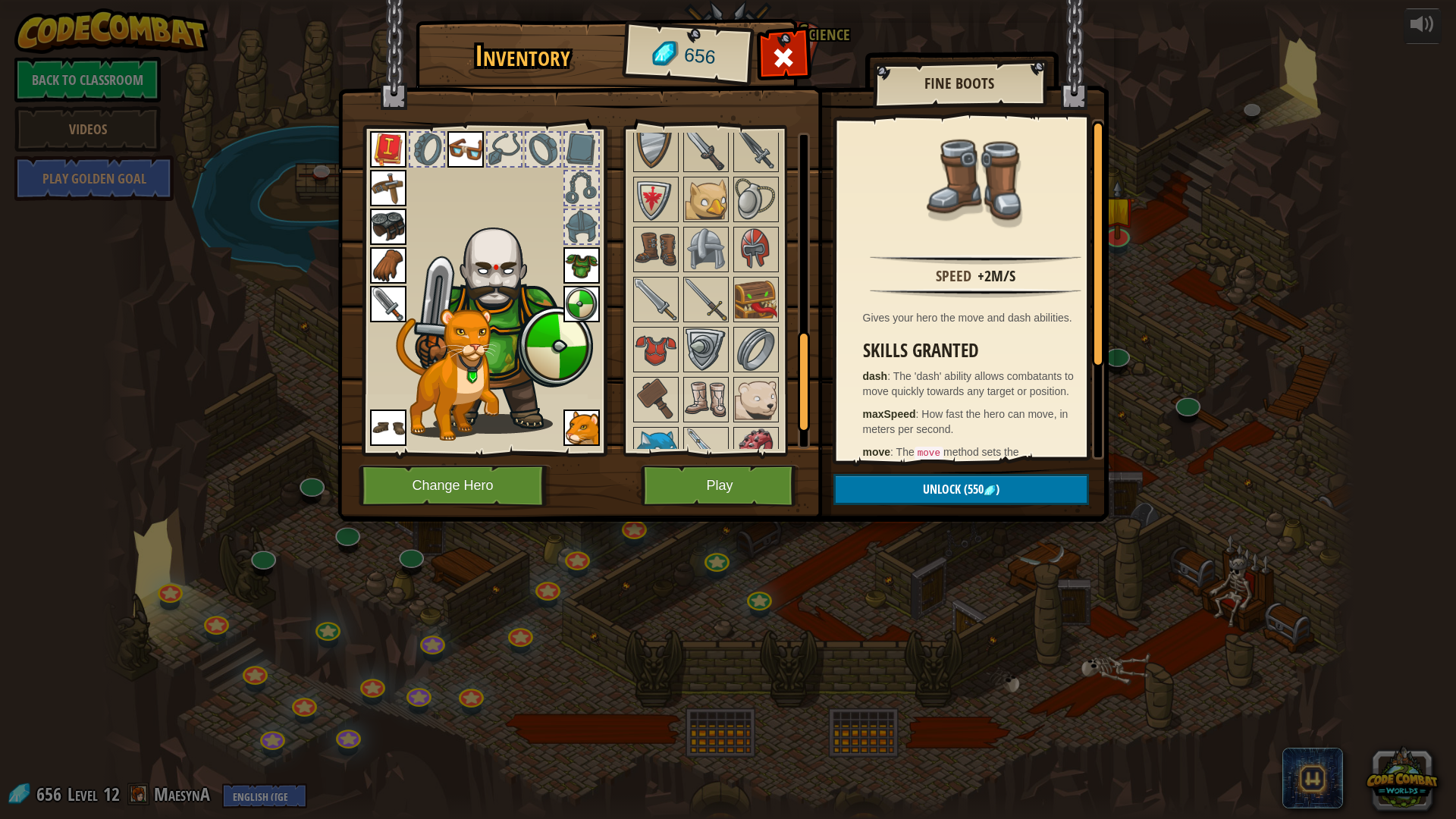
click at [650, 375] on div at bounding box center [725, 124] width 190 height 800
click at [661, 385] on img at bounding box center [655, 400] width 42 height 42
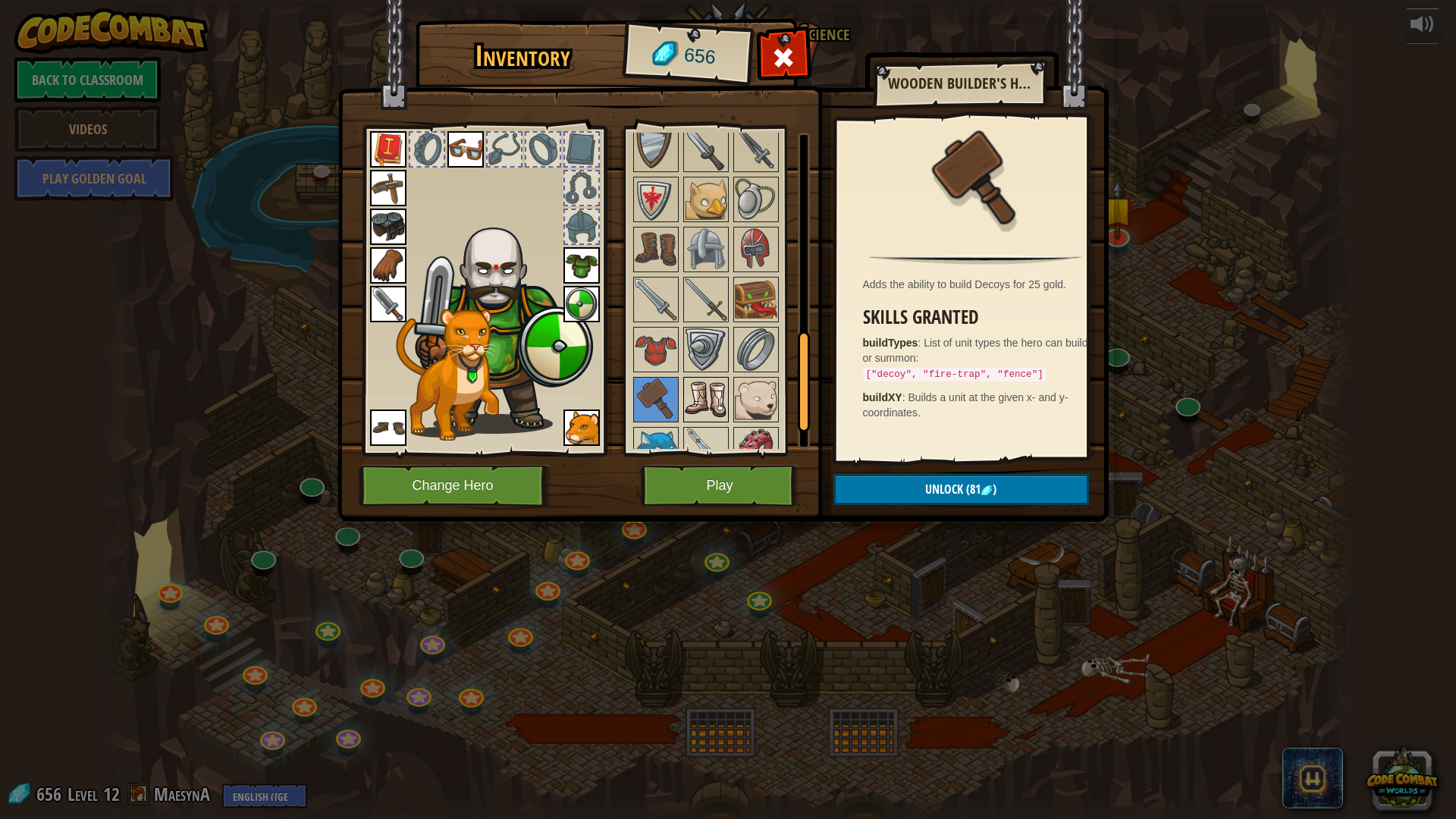
click at [690, 392] on img at bounding box center [706, 400] width 42 height 42
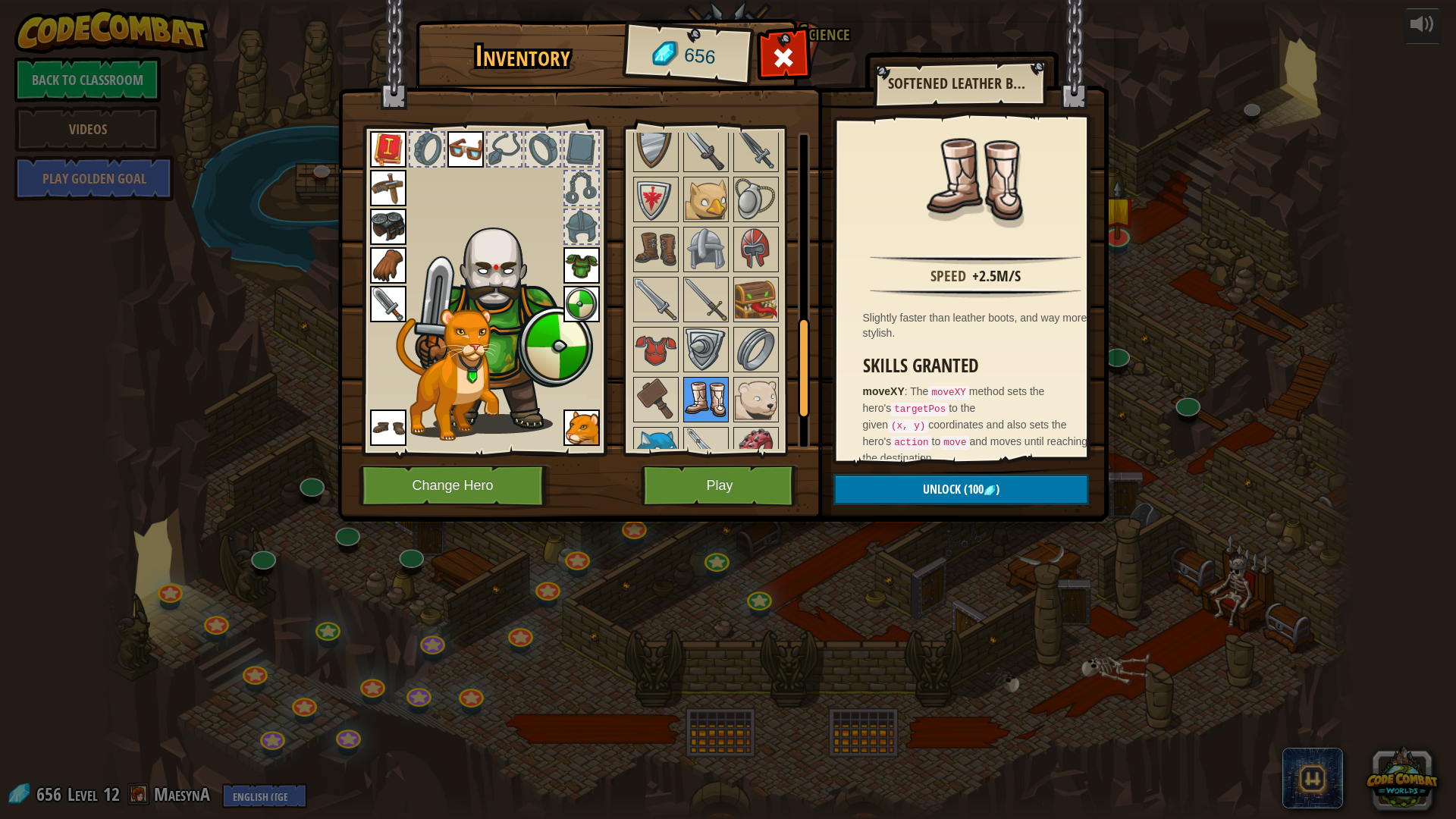
scroll to position [558, 0]
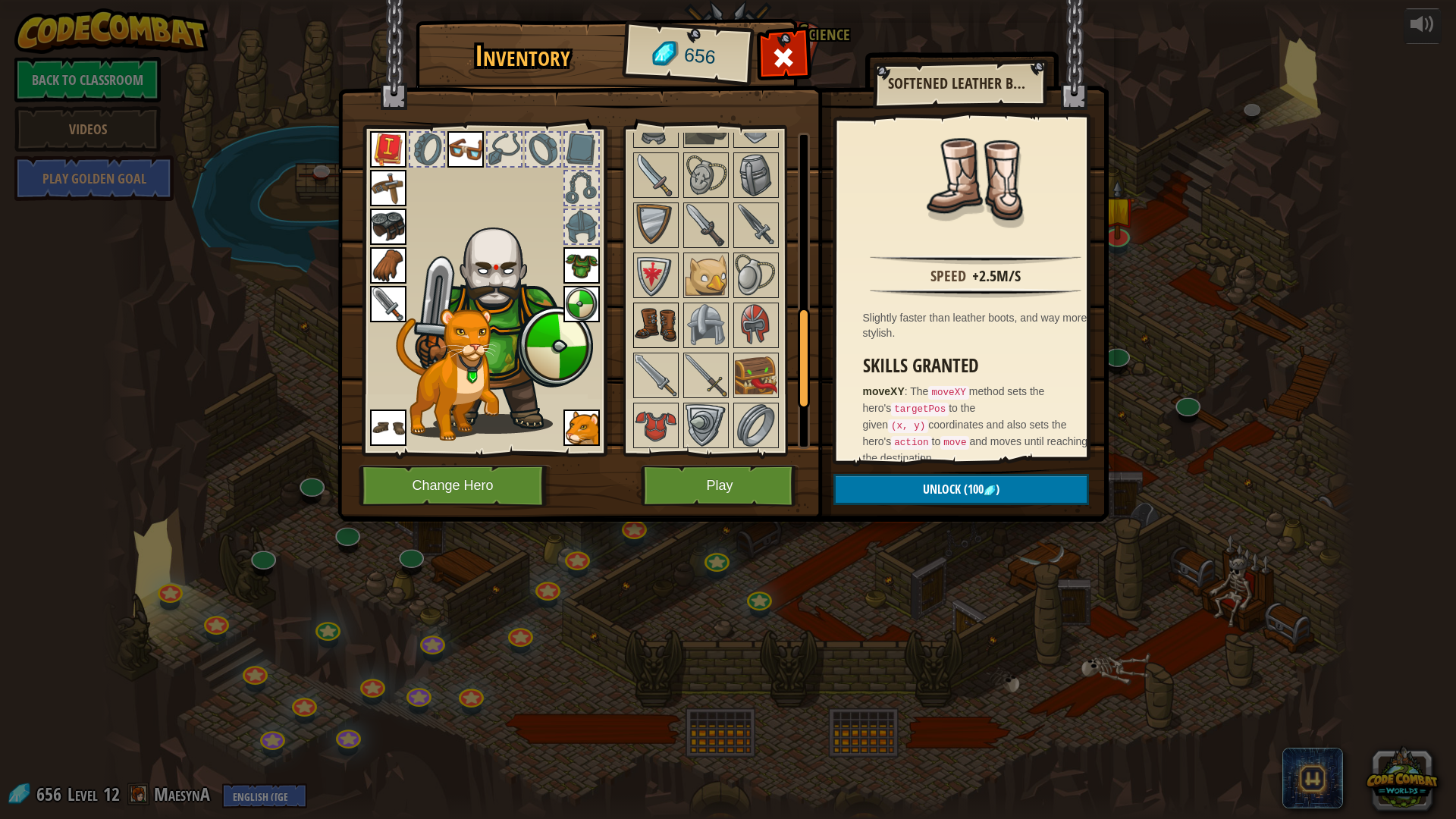
click at [647, 316] on img at bounding box center [655, 325] width 42 height 42
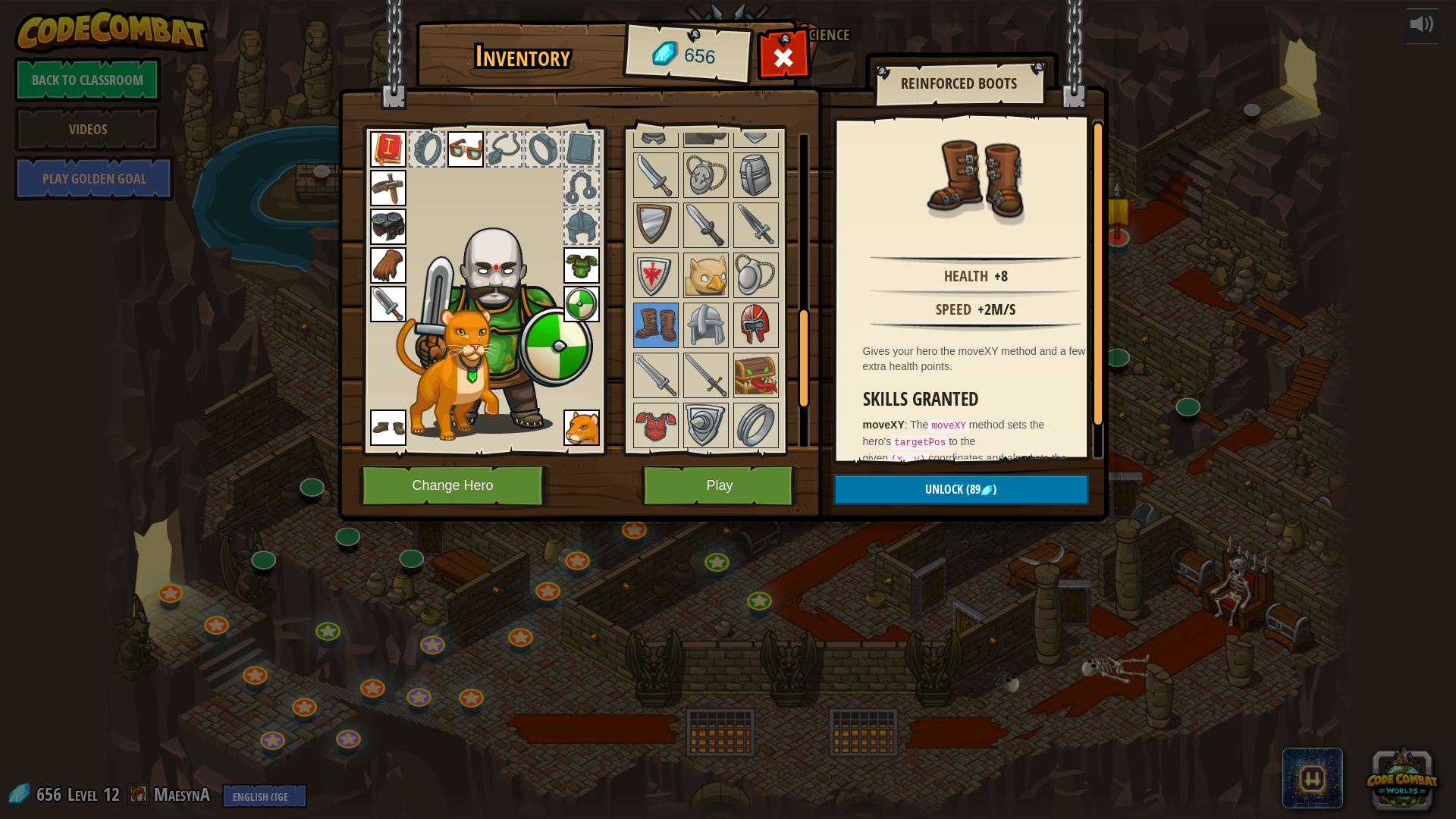
click at [762, 324] on img at bounding box center [756, 325] width 42 height 42
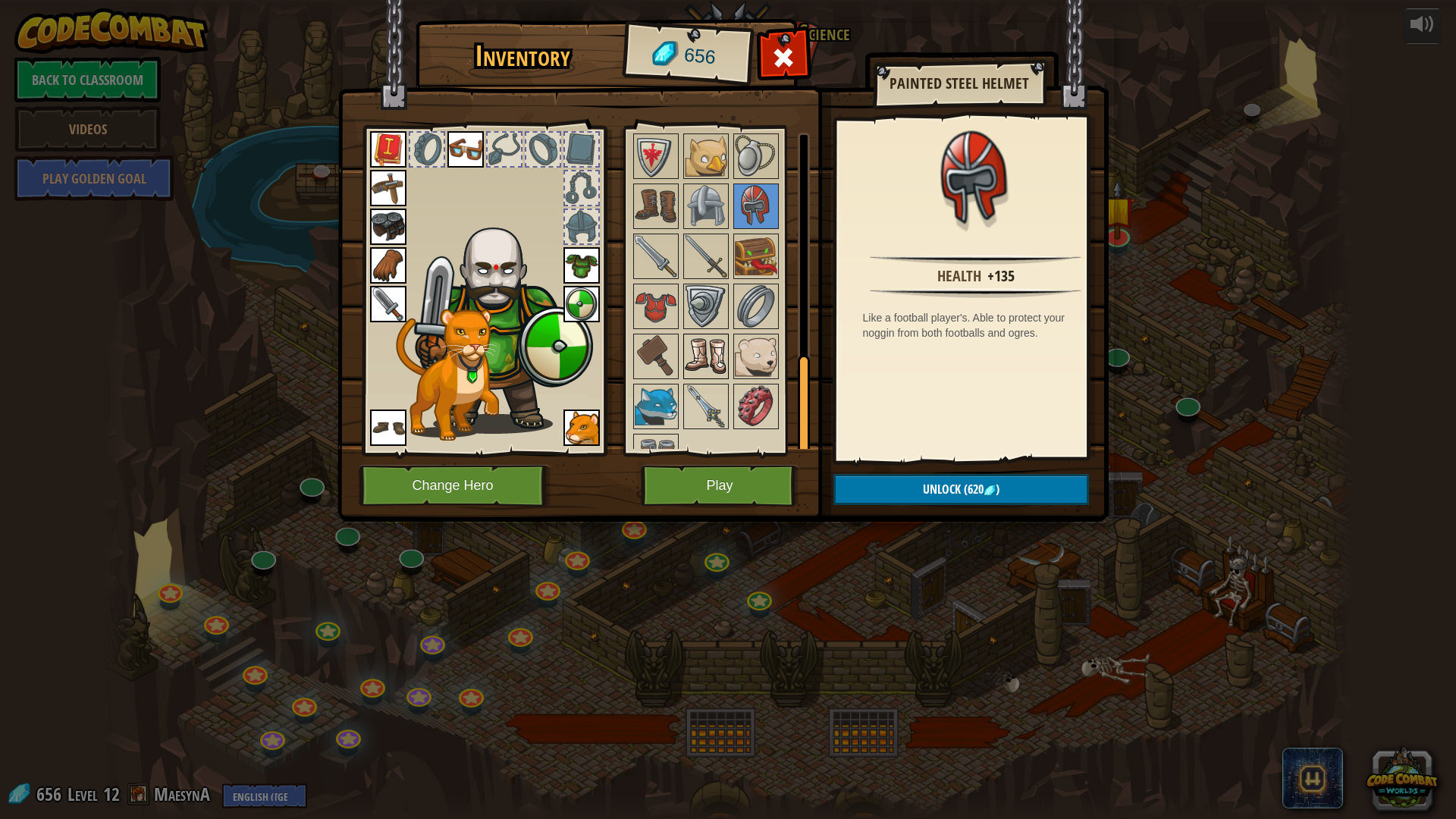
scroll to position [709, 0]
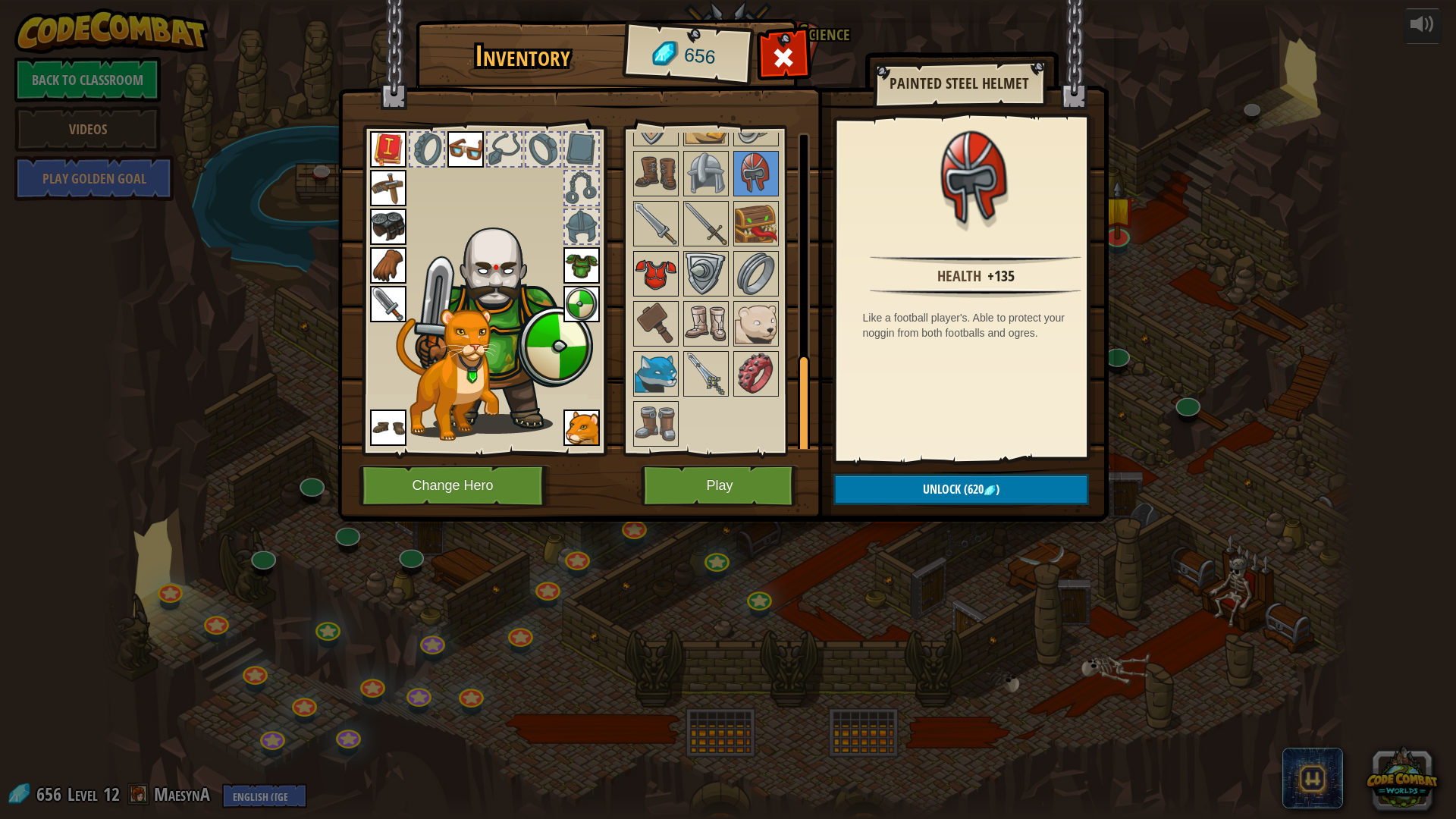
click at [646, 292] on img at bounding box center [655, 273] width 42 height 42
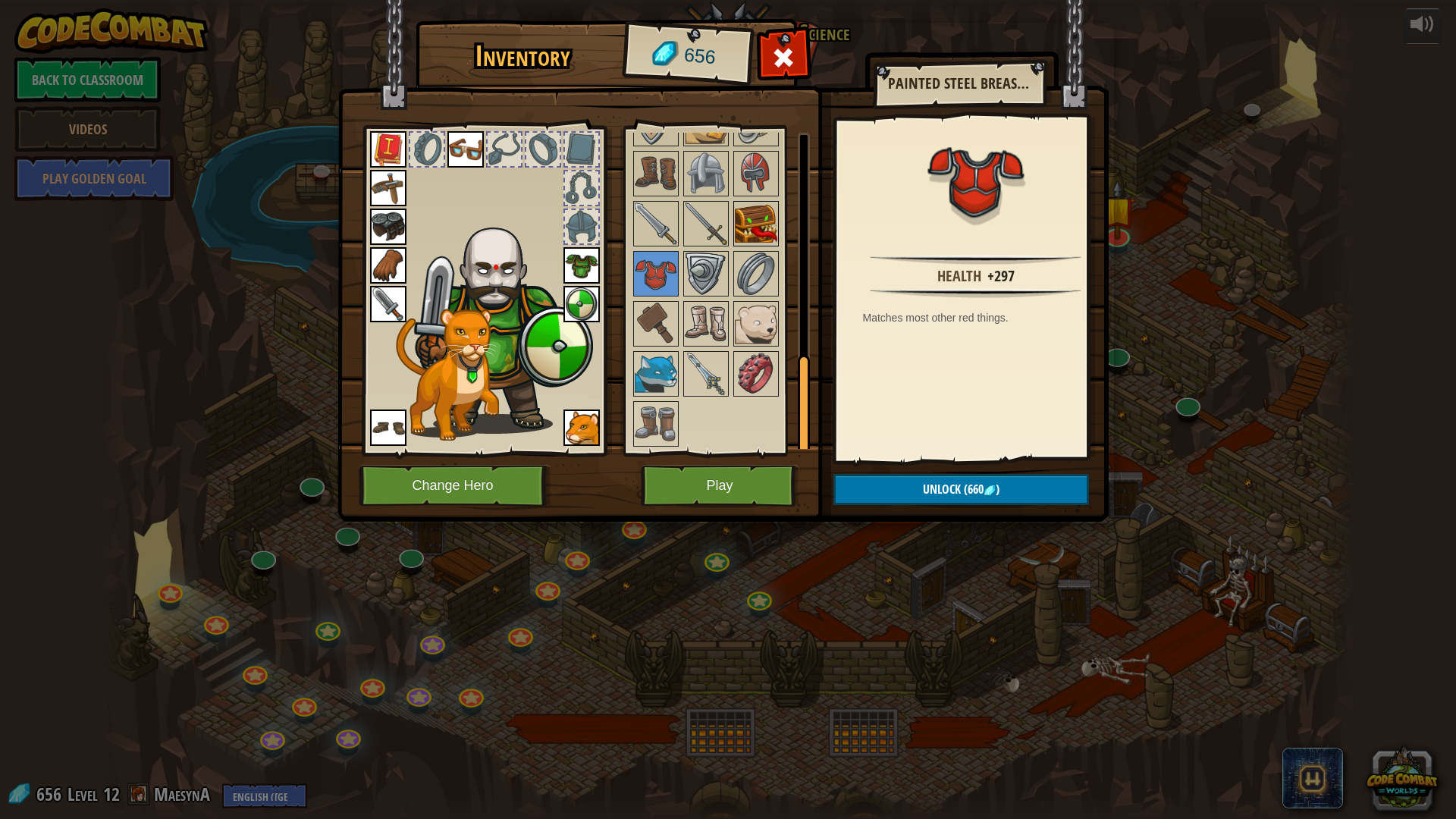
click at [756, 231] on img at bounding box center [756, 224] width 42 height 42
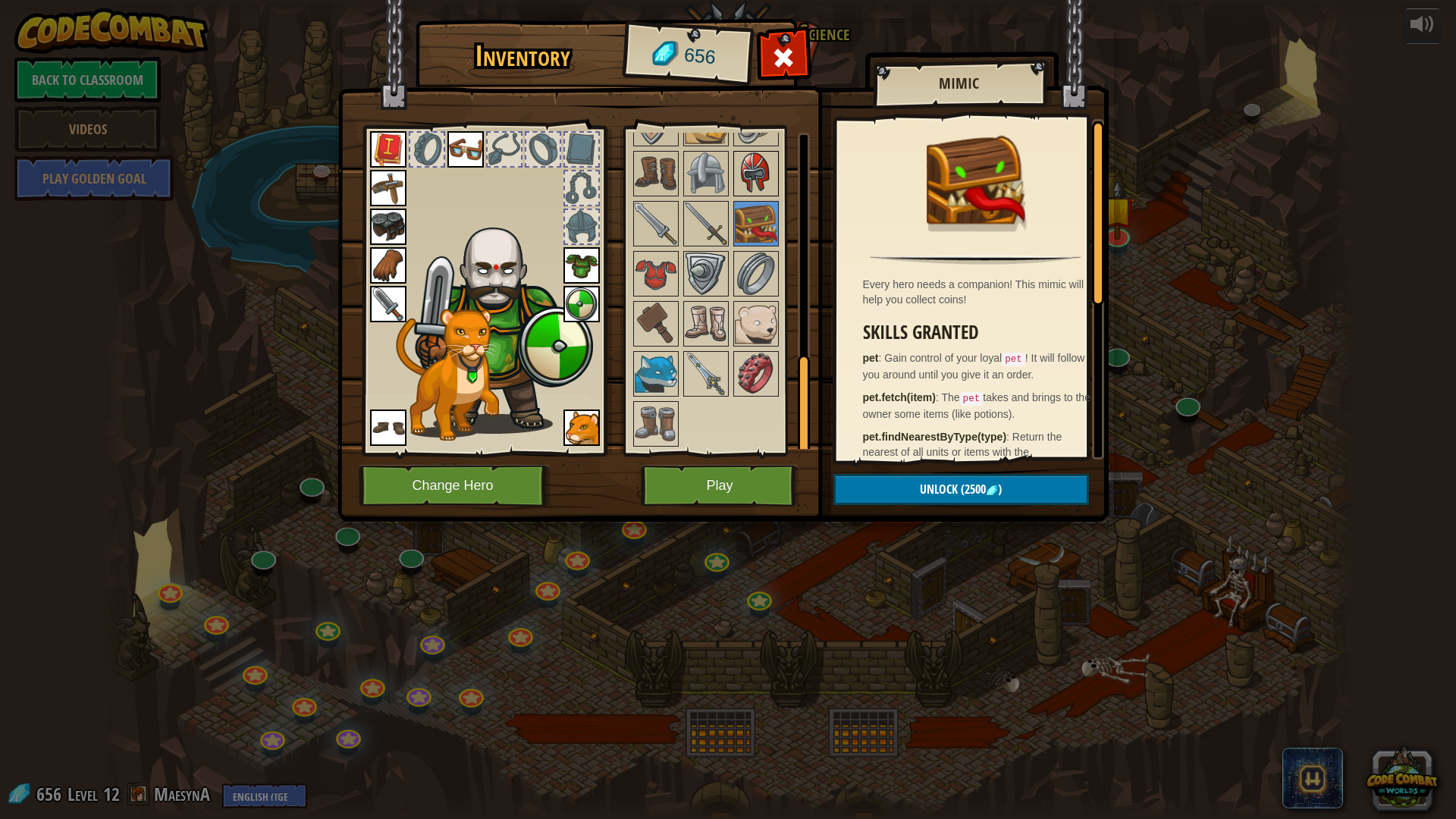
click at [754, 175] on img at bounding box center [756, 173] width 42 height 42
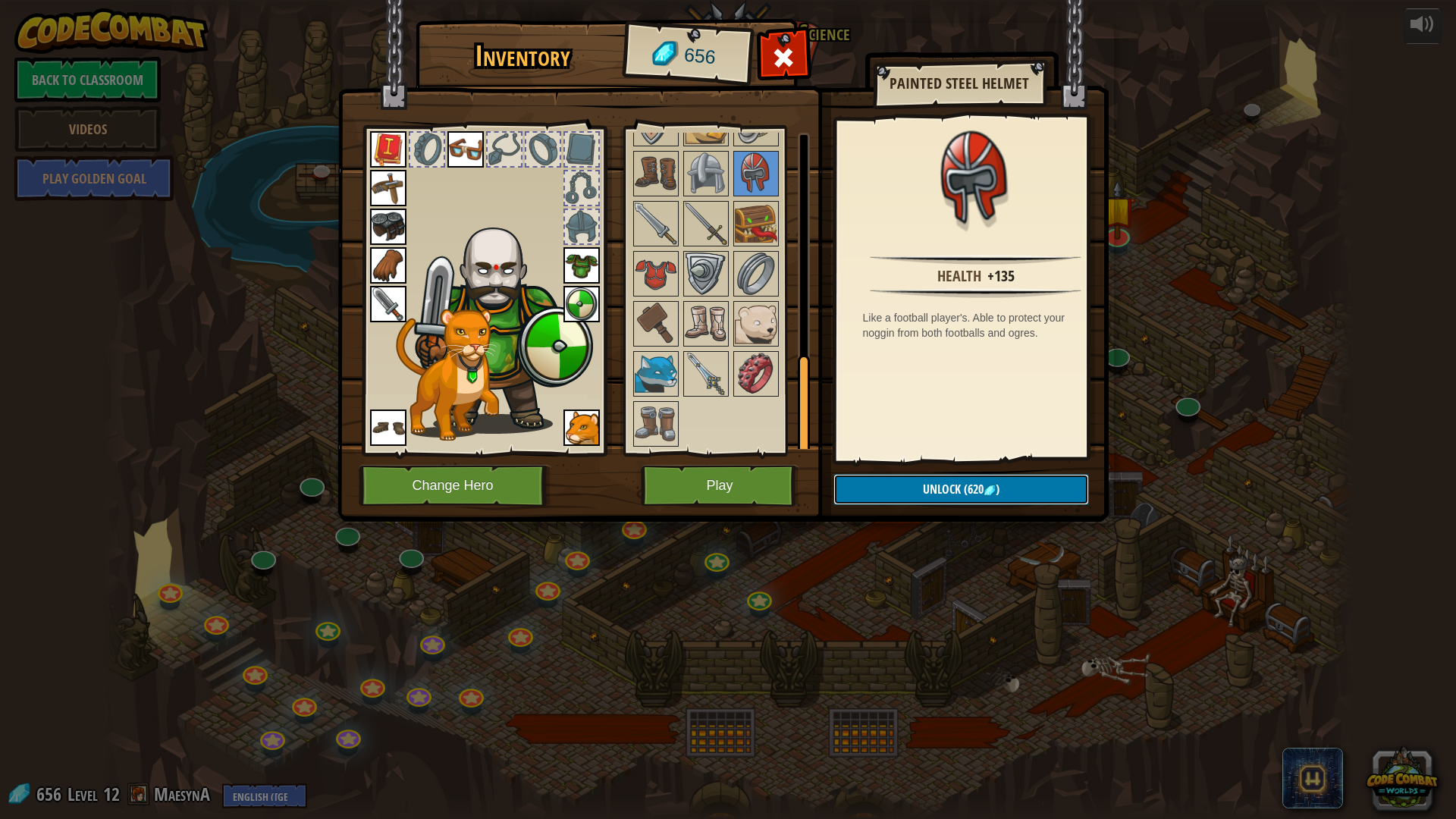
click at [947, 482] on span "Unlock" at bounding box center [941, 488] width 38 height 17
click at [947, 483] on button "Confirm" at bounding box center [961, 489] width 256 height 31
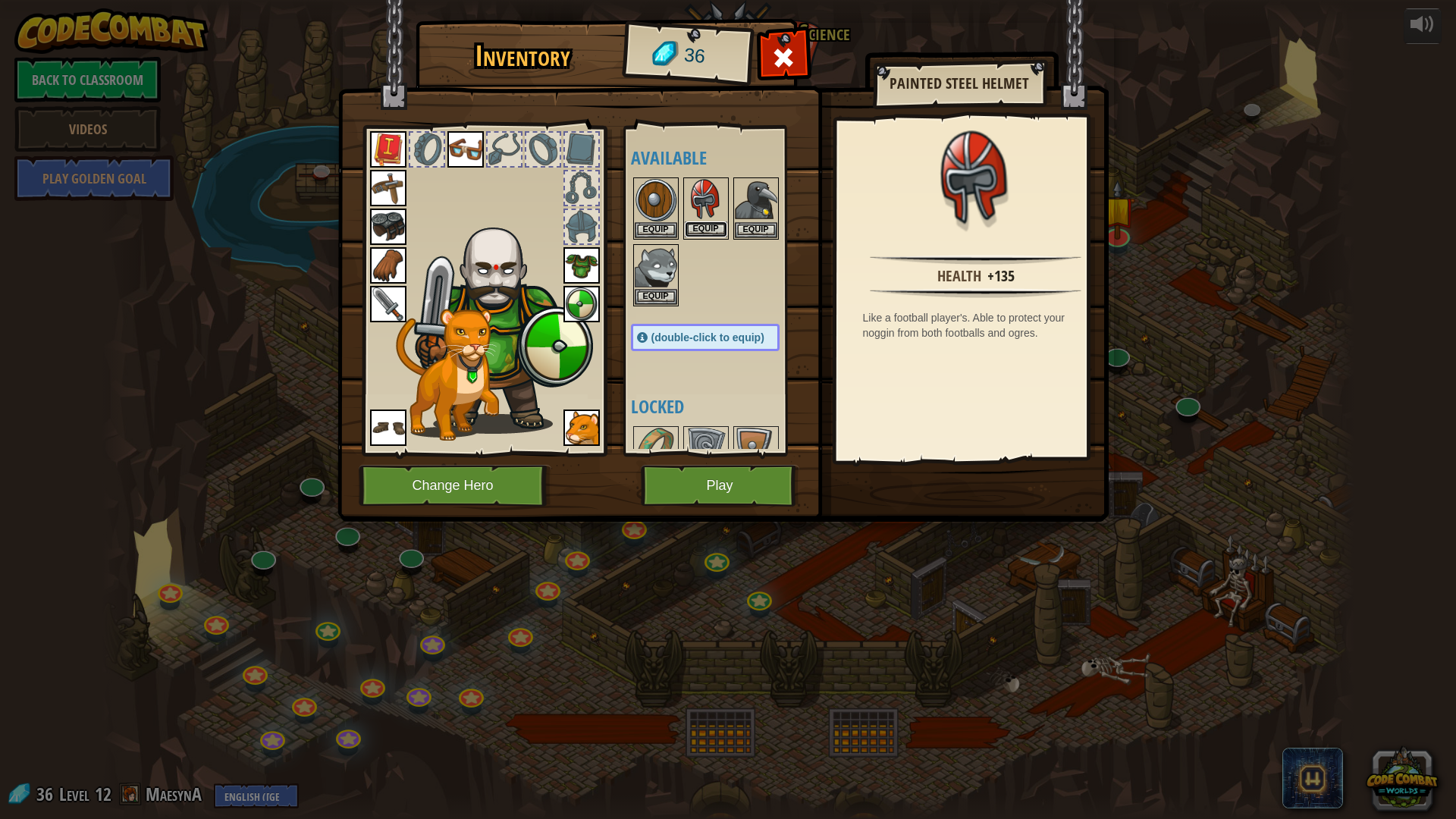
click at [709, 231] on button "Equip" at bounding box center [706, 229] width 42 height 16
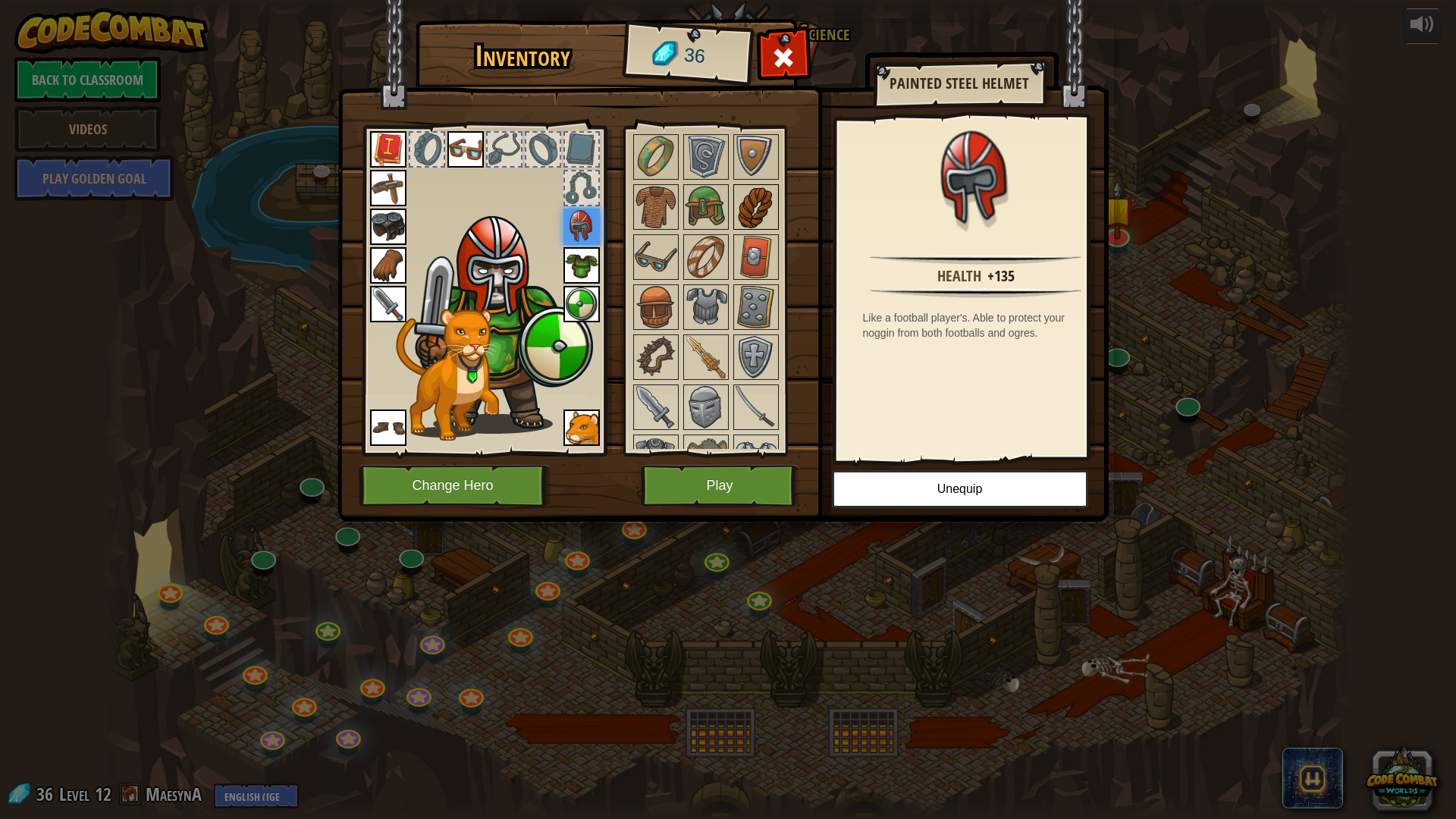
scroll to position [227, 0]
click at [713, 143] on img at bounding box center [706, 156] width 42 height 42
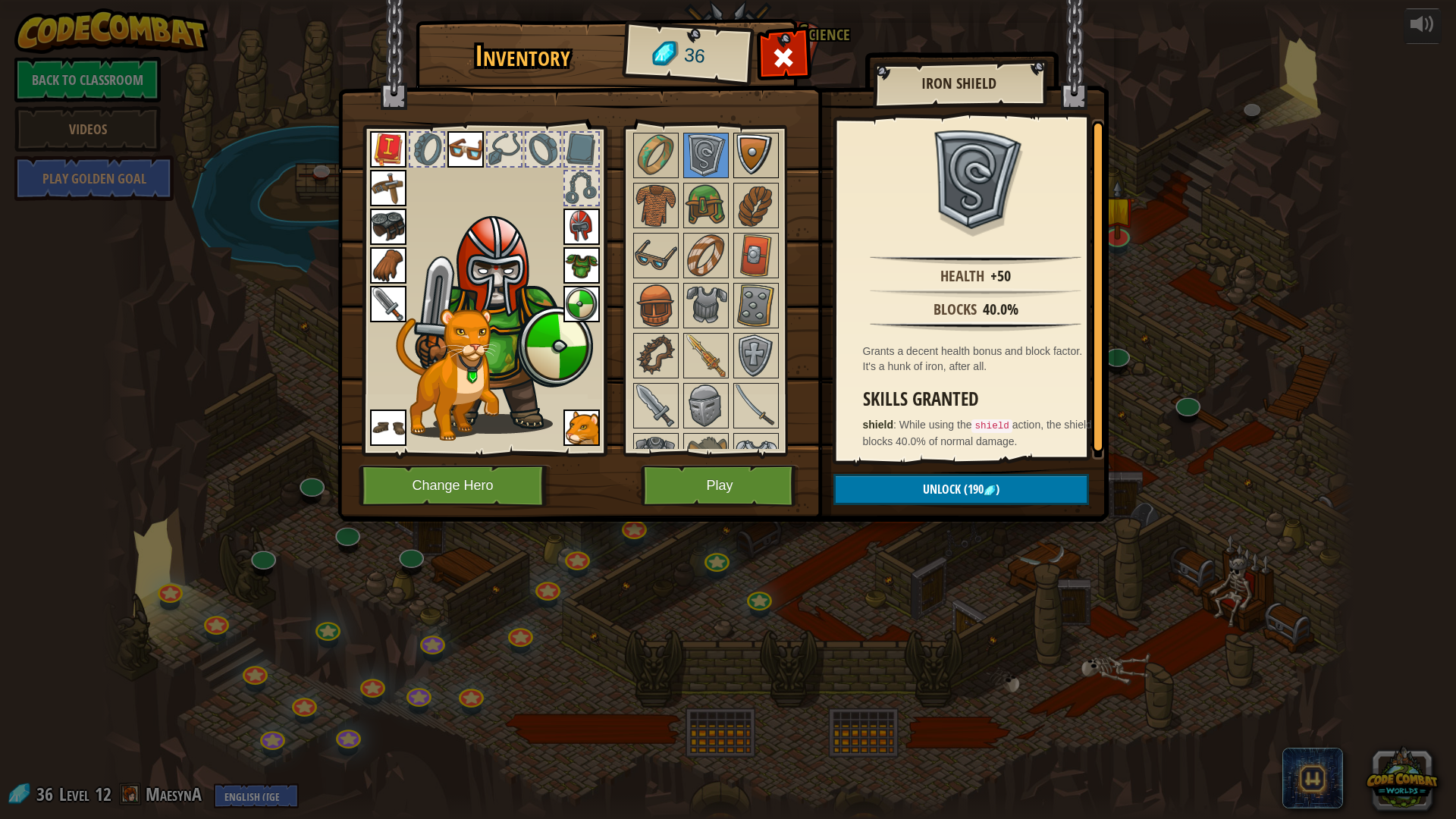
click at [737, 142] on img at bounding box center [756, 156] width 42 height 42
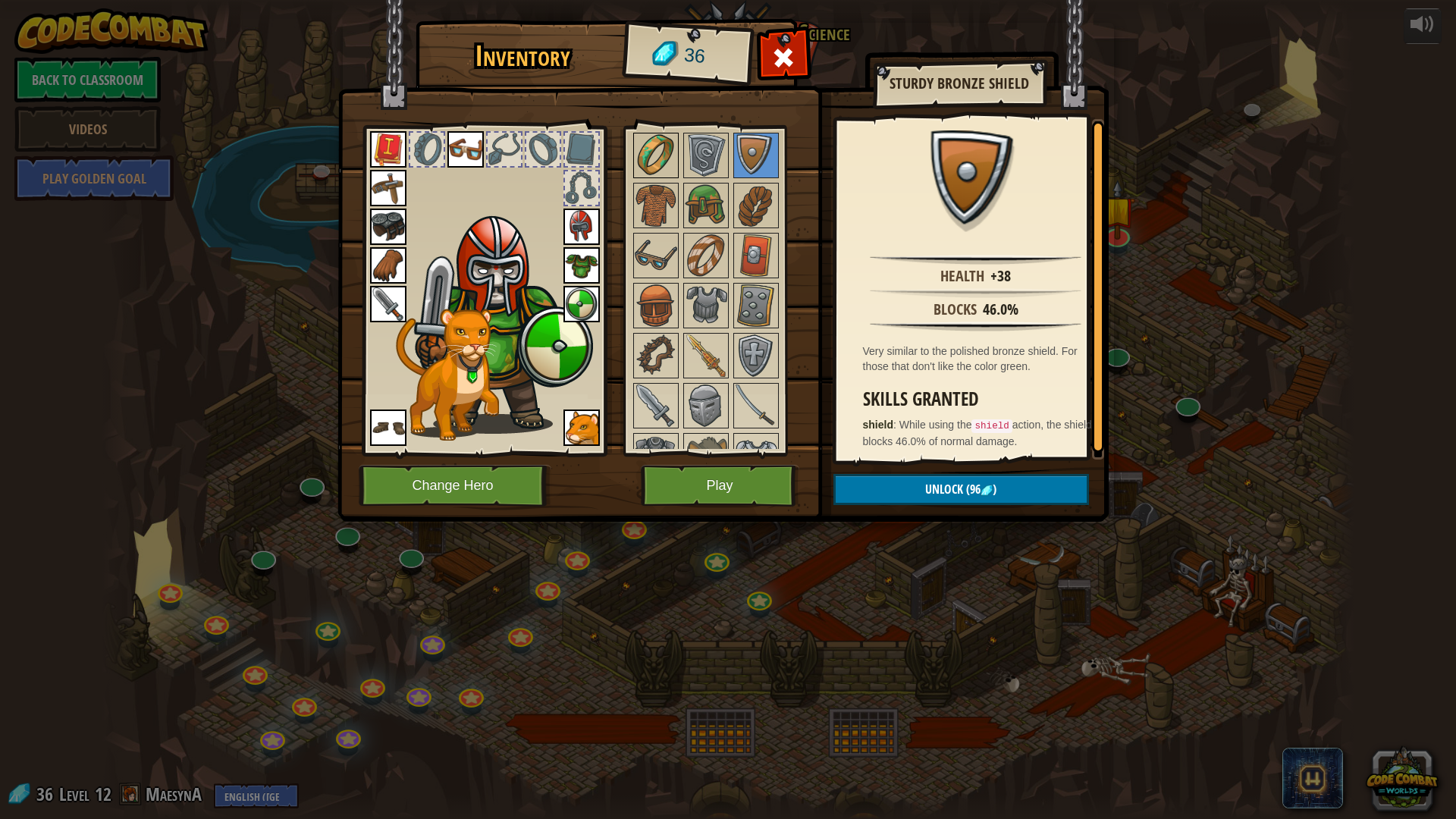
click at [671, 147] on img at bounding box center [655, 156] width 42 height 42
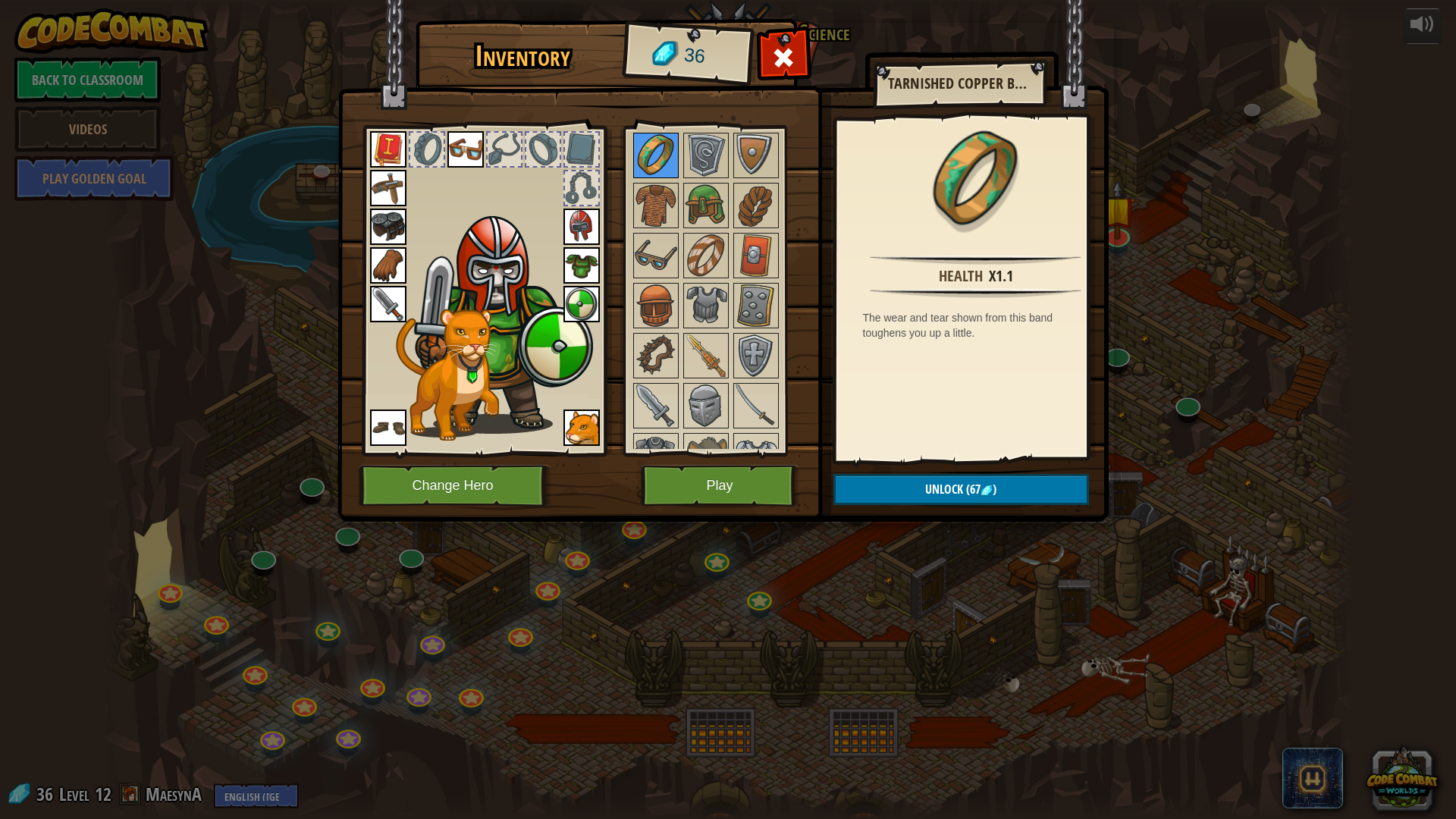
click at [645, 147] on img at bounding box center [655, 156] width 42 height 42
click at [711, 355] on img at bounding box center [706, 356] width 42 height 42
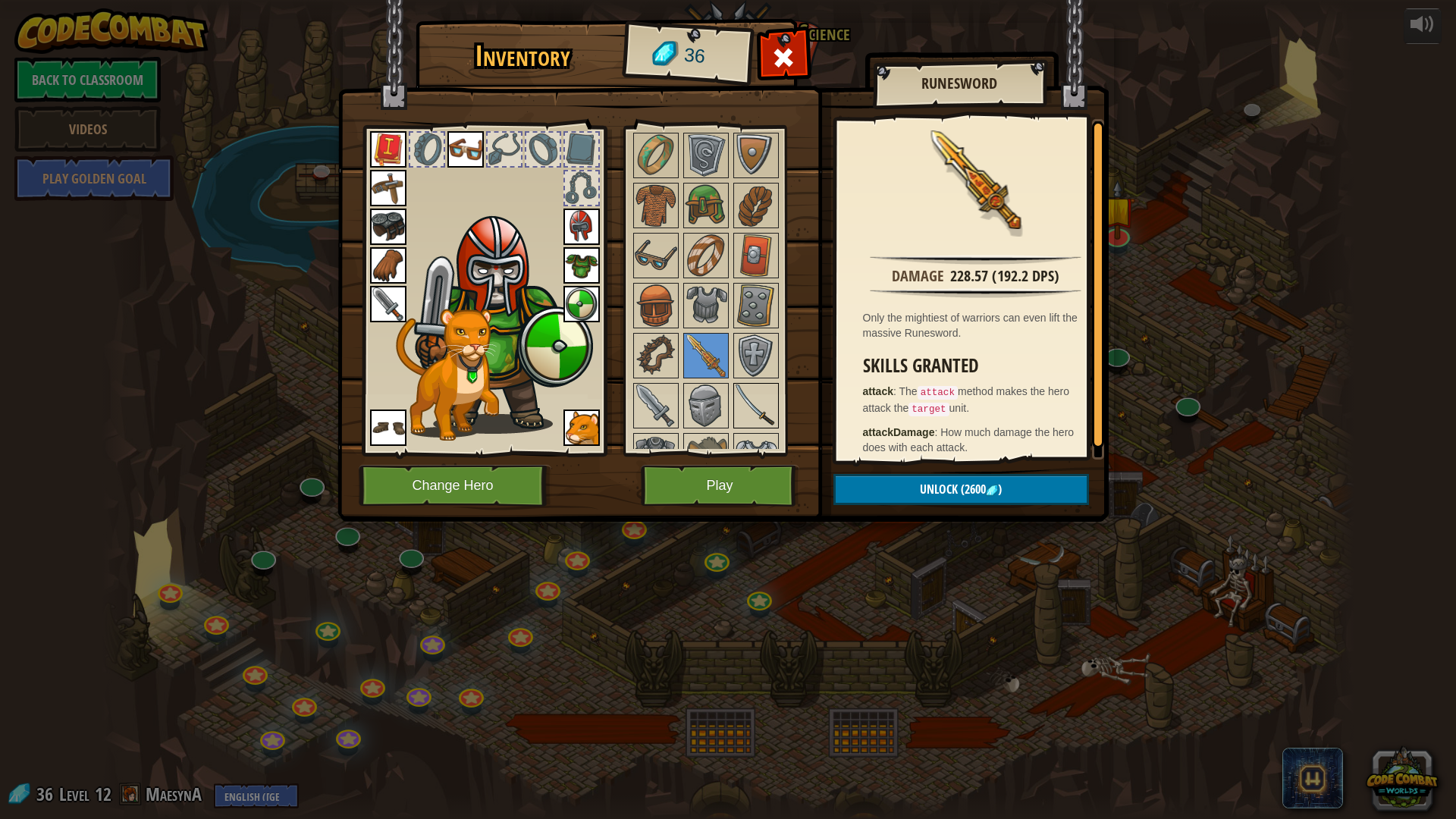
click at [771, 401] on img at bounding box center [756, 406] width 42 height 42
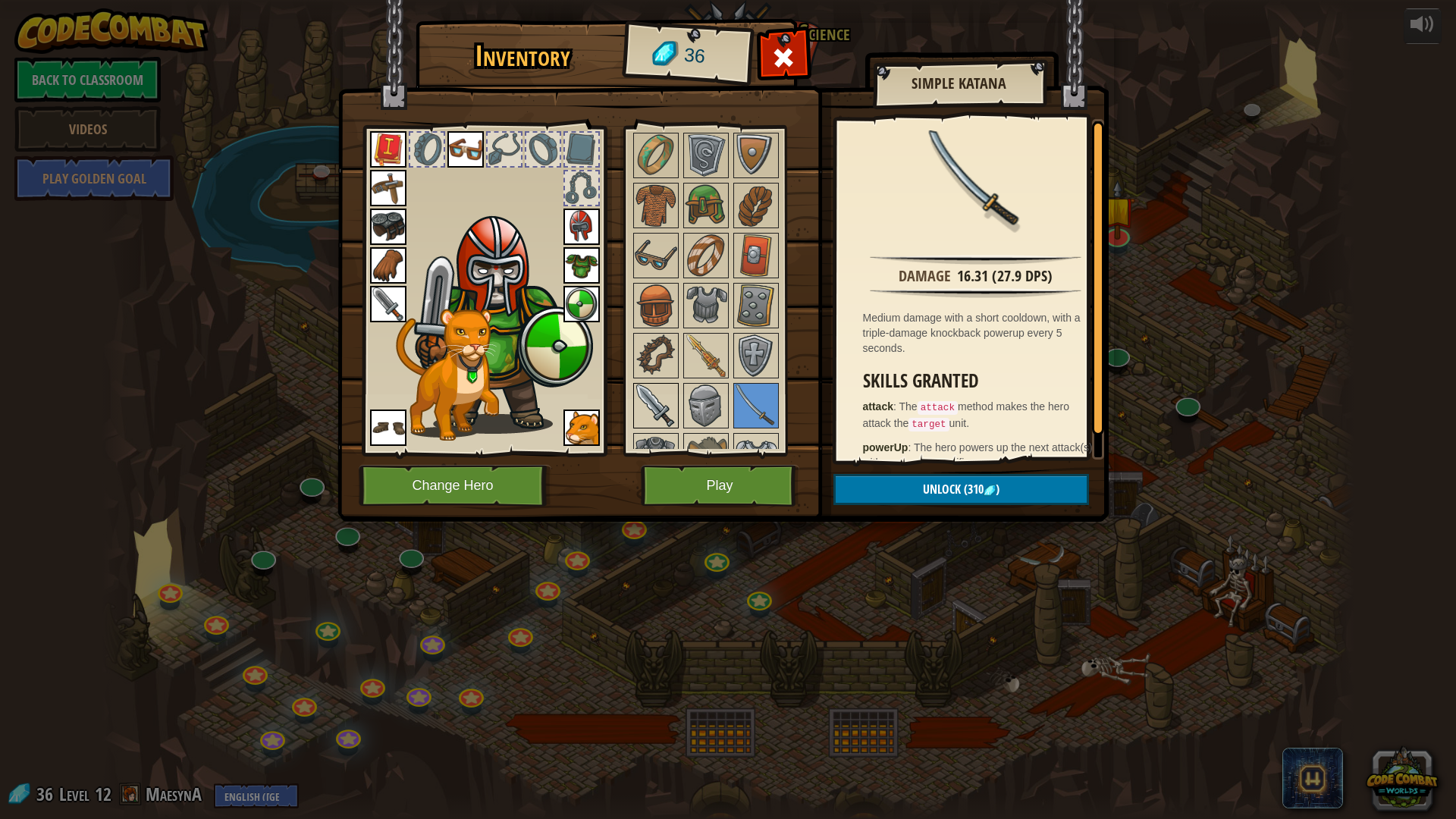
click at [663, 410] on img at bounding box center [655, 406] width 42 height 42
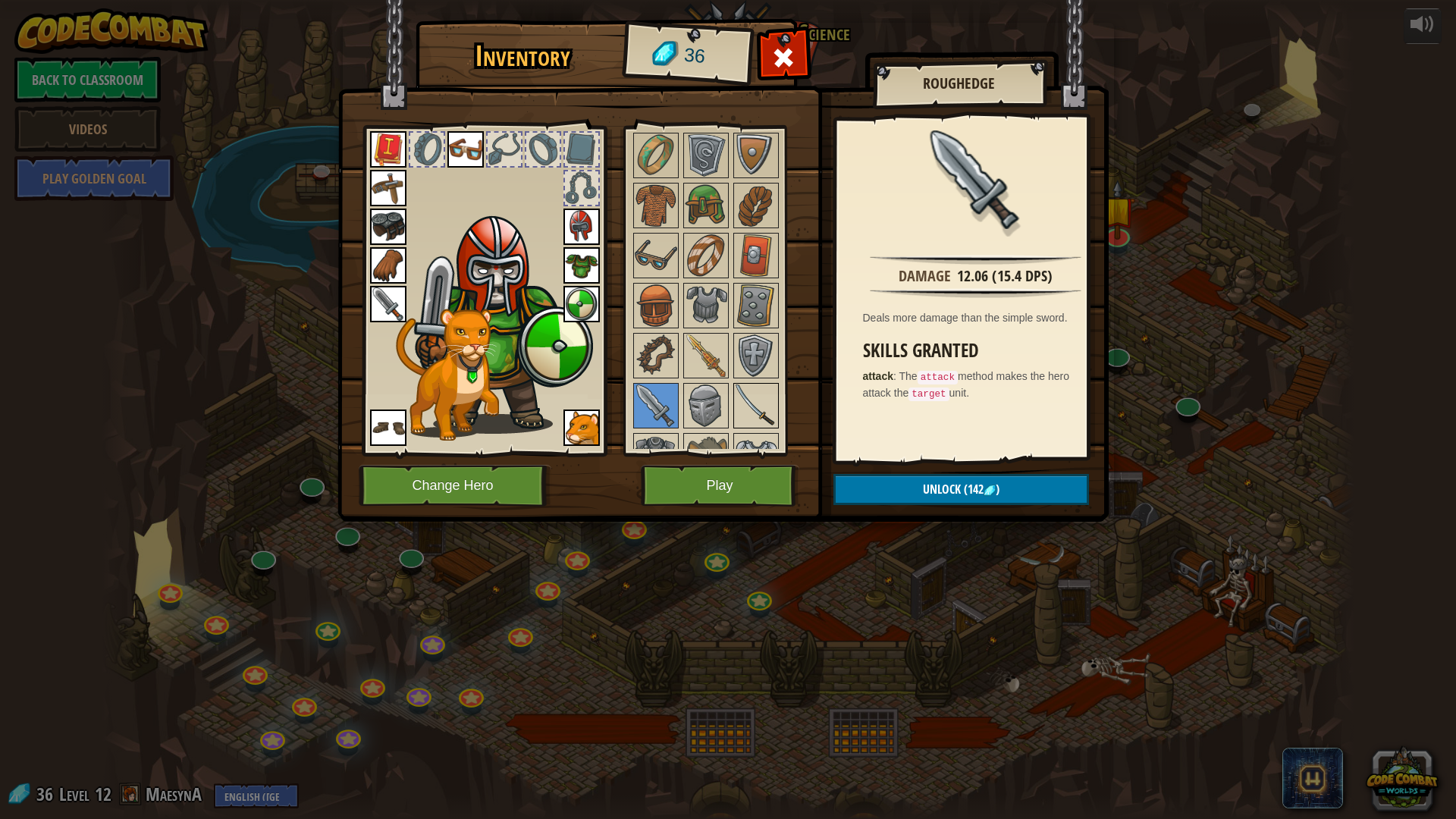
click at [740, 387] on img at bounding box center [756, 406] width 42 height 42
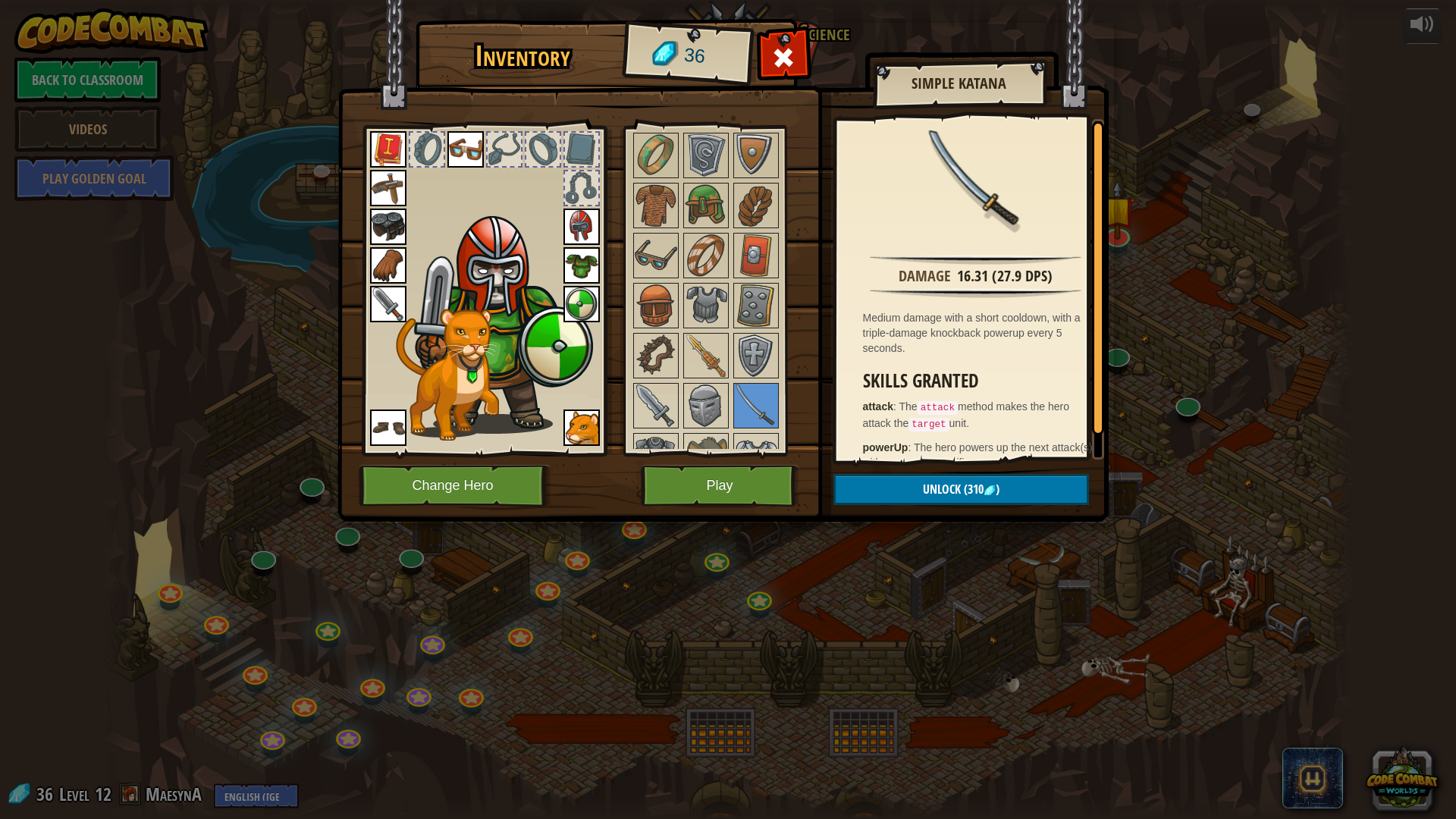
click at [640, 381] on div at bounding box center [720, 505] width 179 height 751
click at [708, 364] on img at bounding box center [706, 356] width 42 height 42
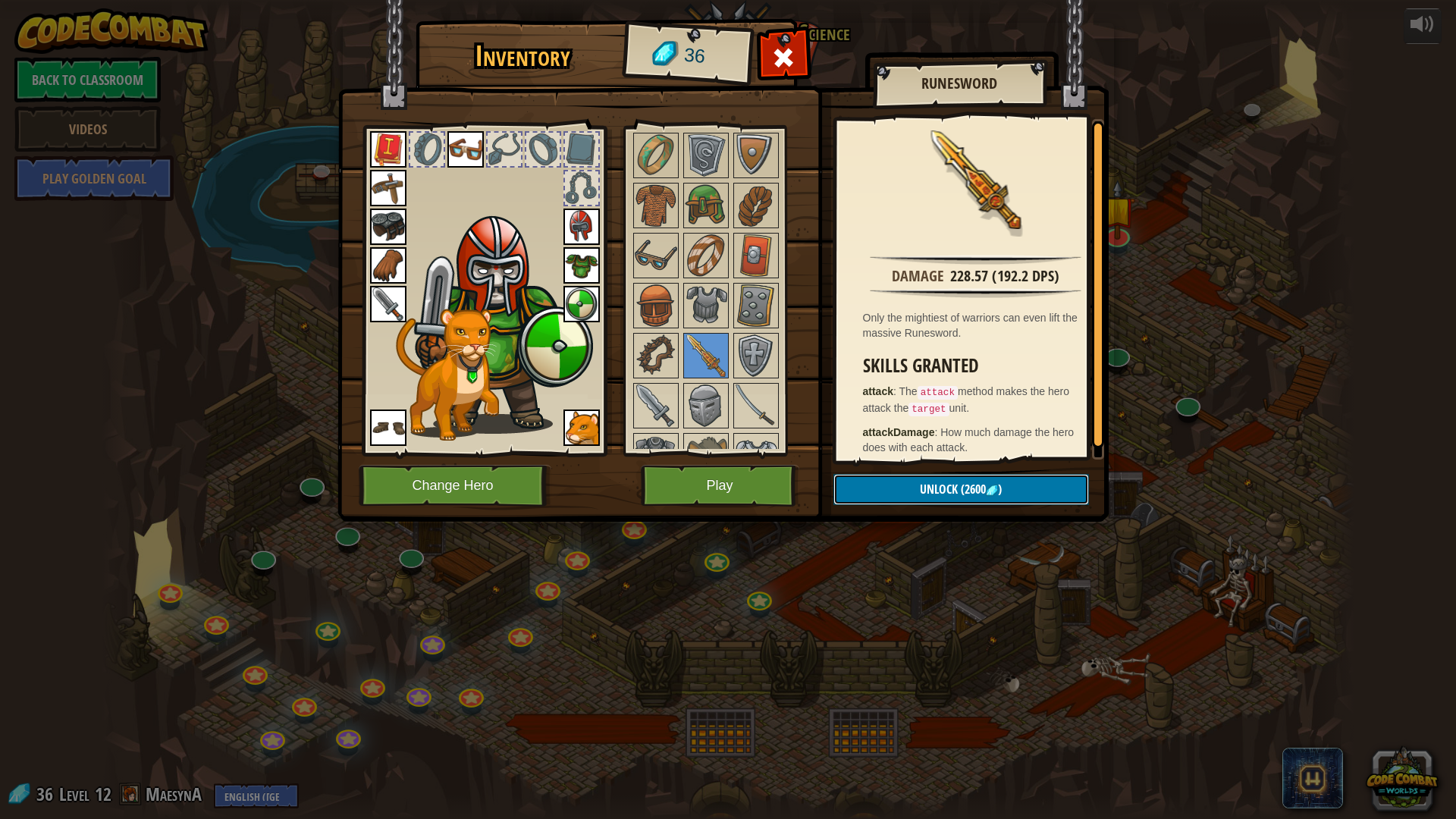
click at [897, 500] on button "Unlock (2600 )" at bounding box center [961, 489] width 256 height 31
click at [890, 498] on button "Unlock (2600 )" at bounding box center [961, 489] width 256 height 31
click at [890, 483] on button "Unlock (2600 )" at bounding box center [961, 489] width 256 height 31
click at [742, 478] on button "Play" at bounding box center [719, 485] width 158 height 42
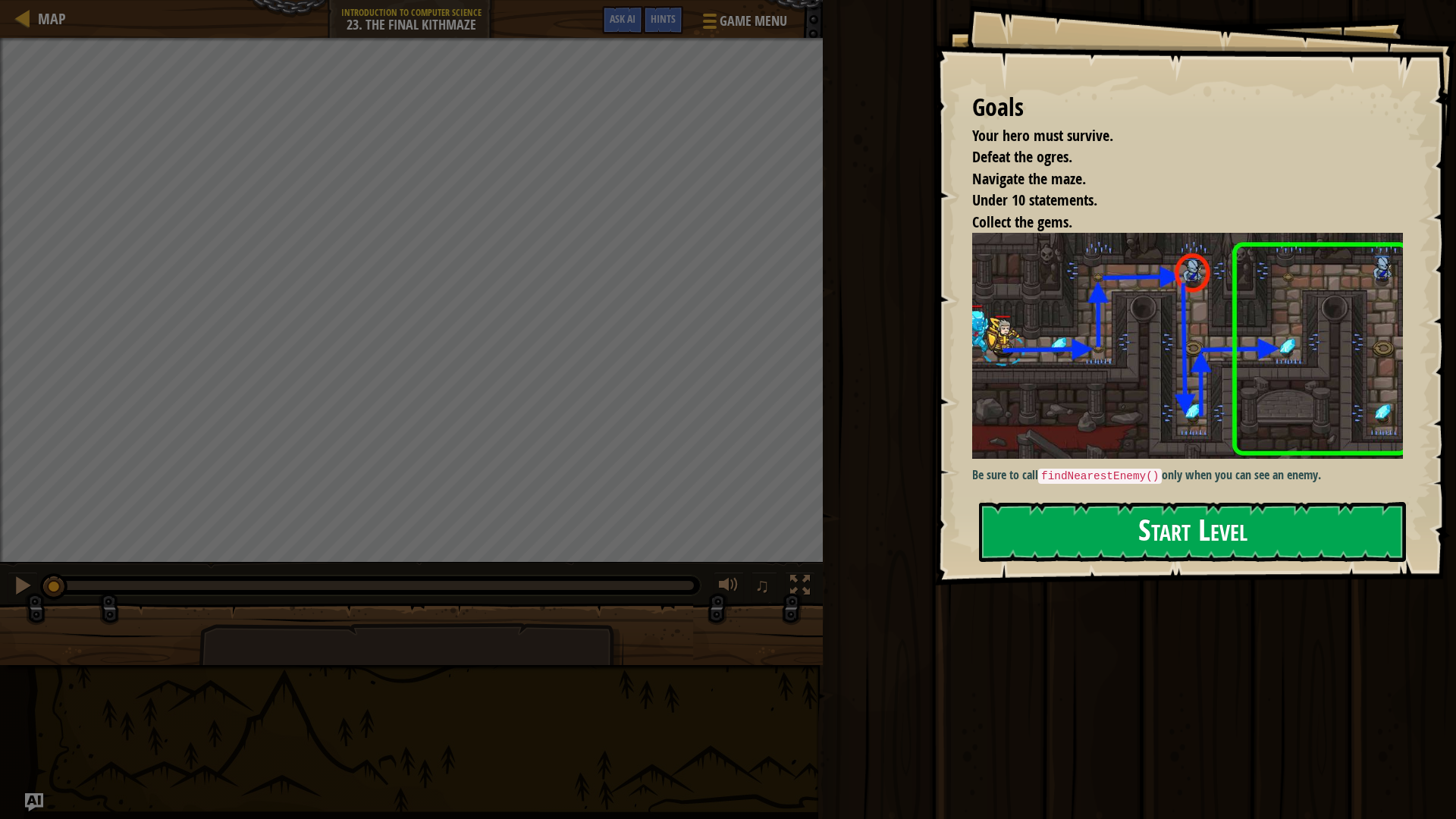
click at [1180, 378] on img at bounding box center [1193, 345] width 442 height 226
click at [1130, 525] on button "Start Level" at bounding box center [1192, 532] width 427 height 60
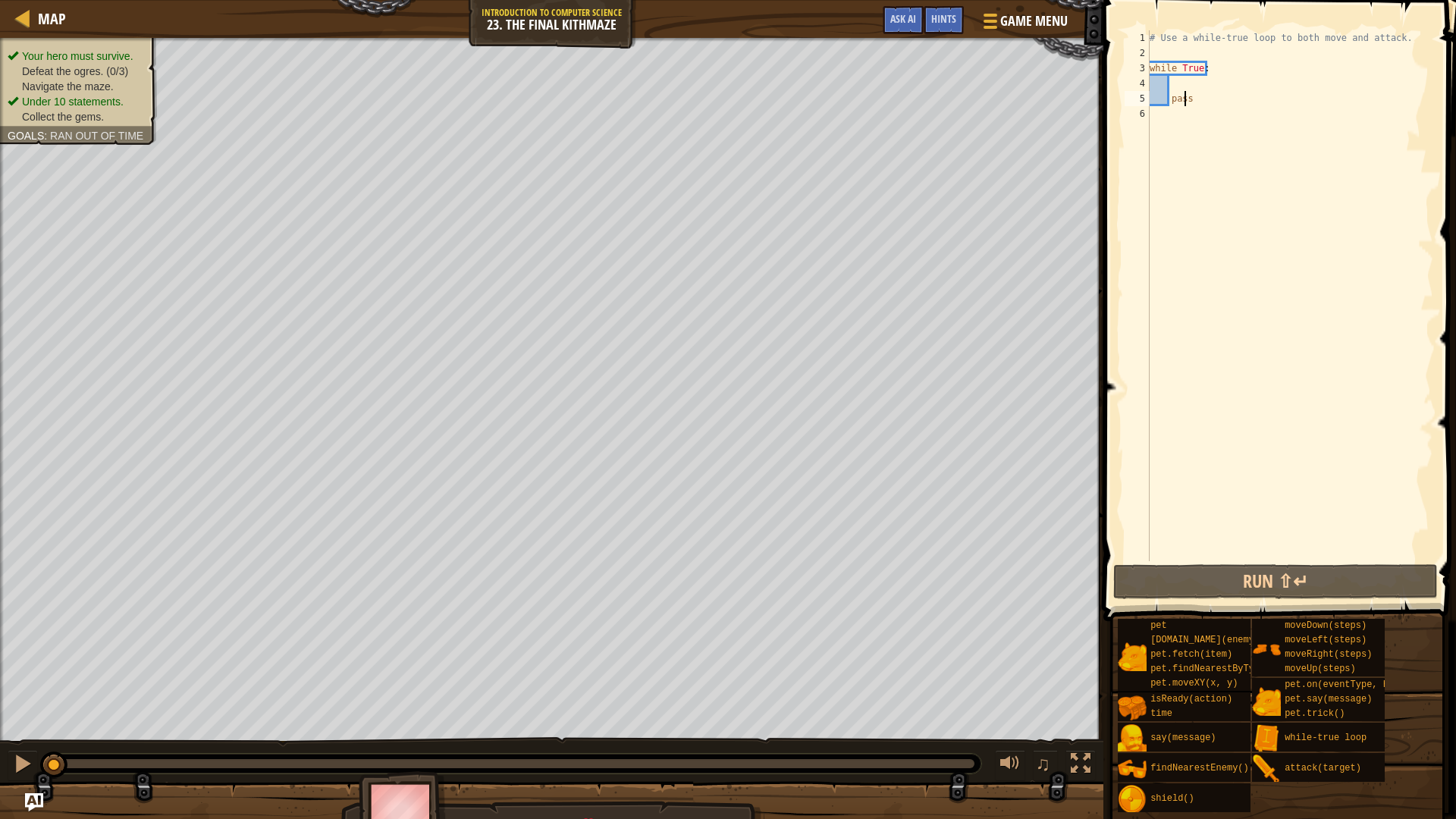
click at [1182, 93] on div "# Use a while-true loop to both move and attack. while True : pass" at bounding box center [1290, 310] width 287 height 561
click at [1180, 92] on div "# Use a while-true loop to both move and attack. while True : pass" at bounding box center [1290, 310] width 287 height 561
click at [1179, 85] on div "# Use a while-true loop to both move and attack. while True : pass" at bounding box center [1290, 310] width 287 height 561
type textarea "f"
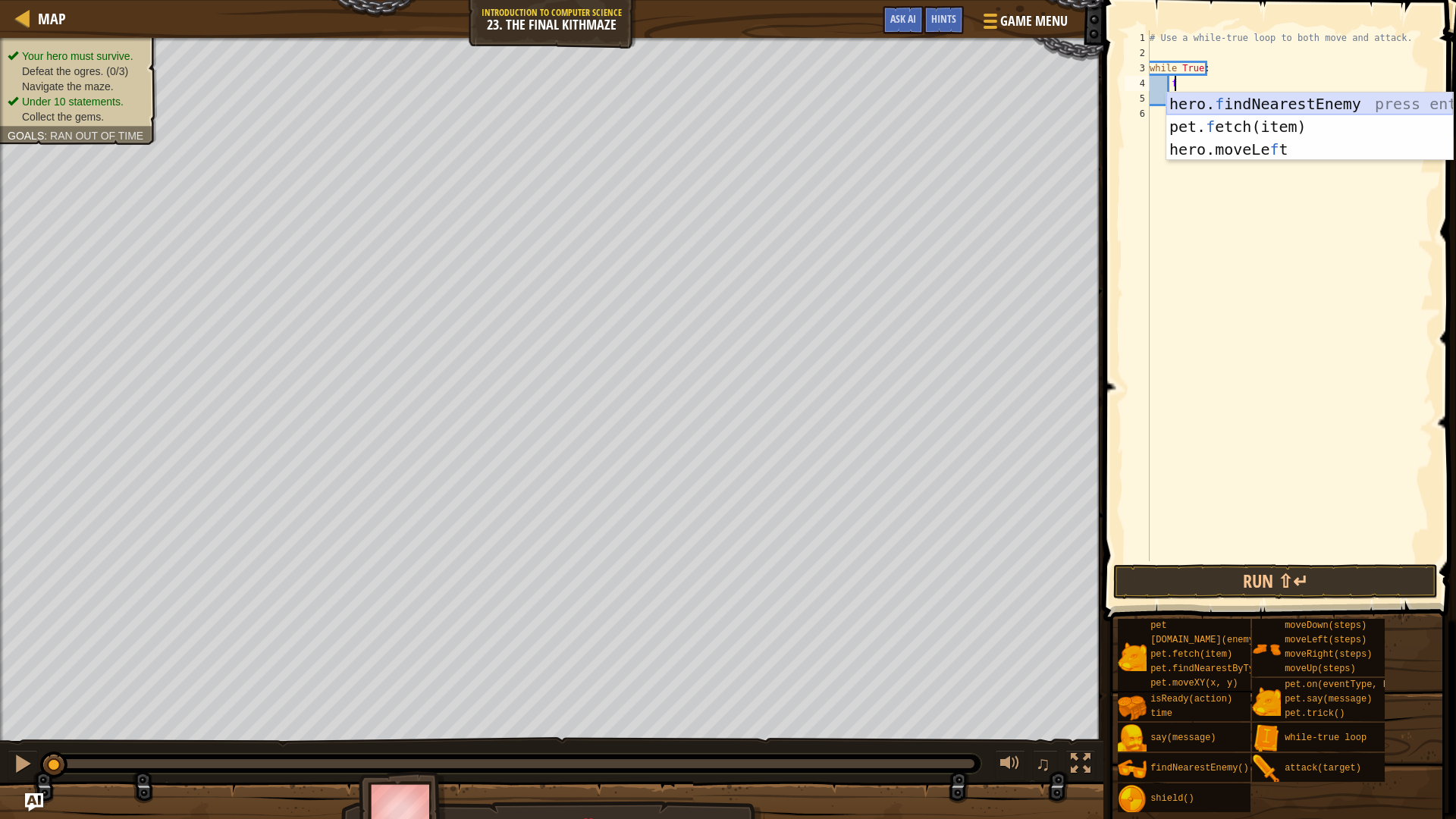
click at [1259, 103] on div "hero. f indNearestEnemy press enter pet. f etch(item) press enter hero.moveLe f…" at bounding box center [1309, 149] width 287 height 114
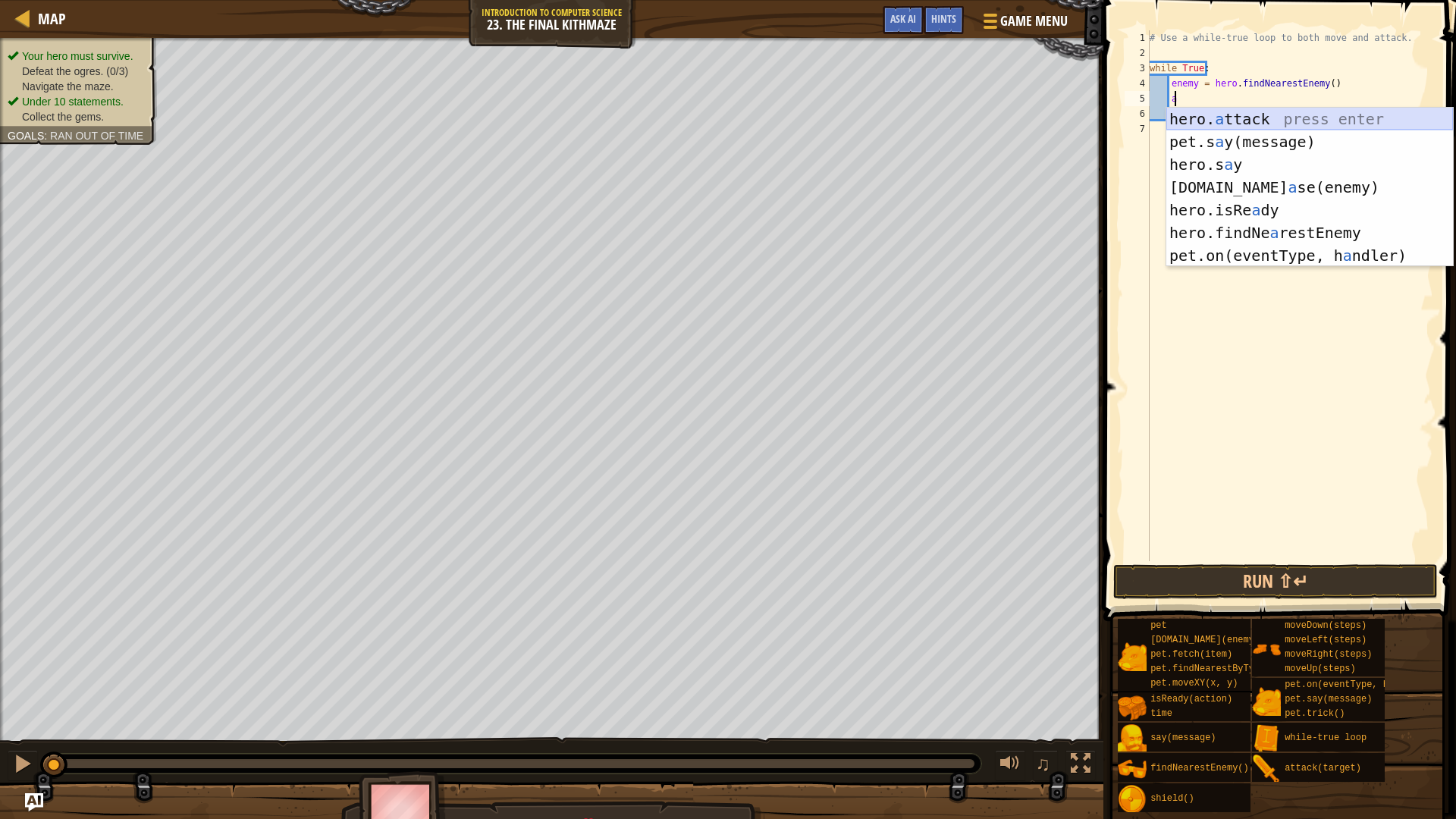
click at [1235, 114] on div "hero. a ttack press enter pet.s a y(message) press enter hero.s a y press enter…" at bounding box center [1309, 210] width 287 height 204
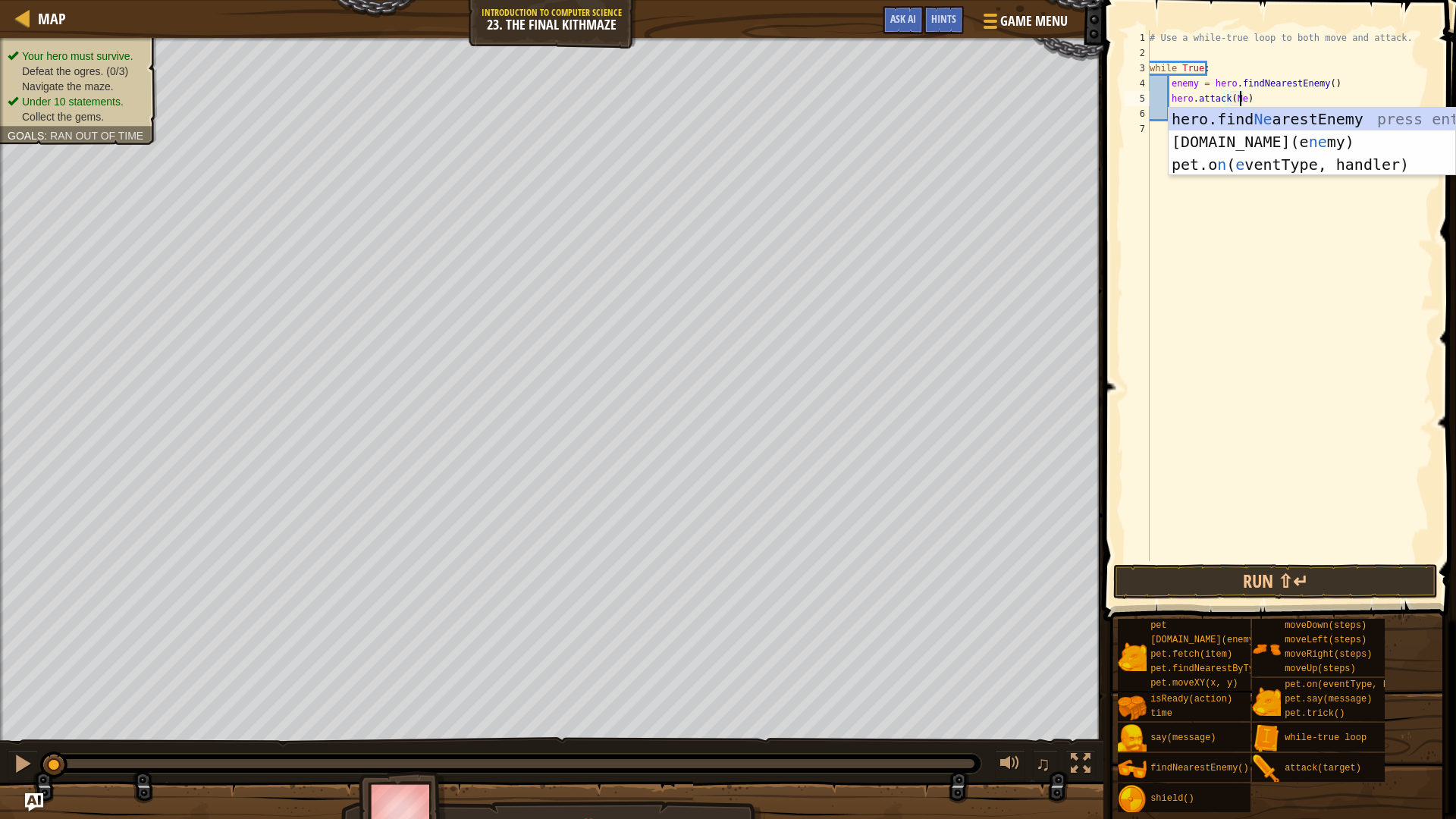
scroll to position [7, 8]
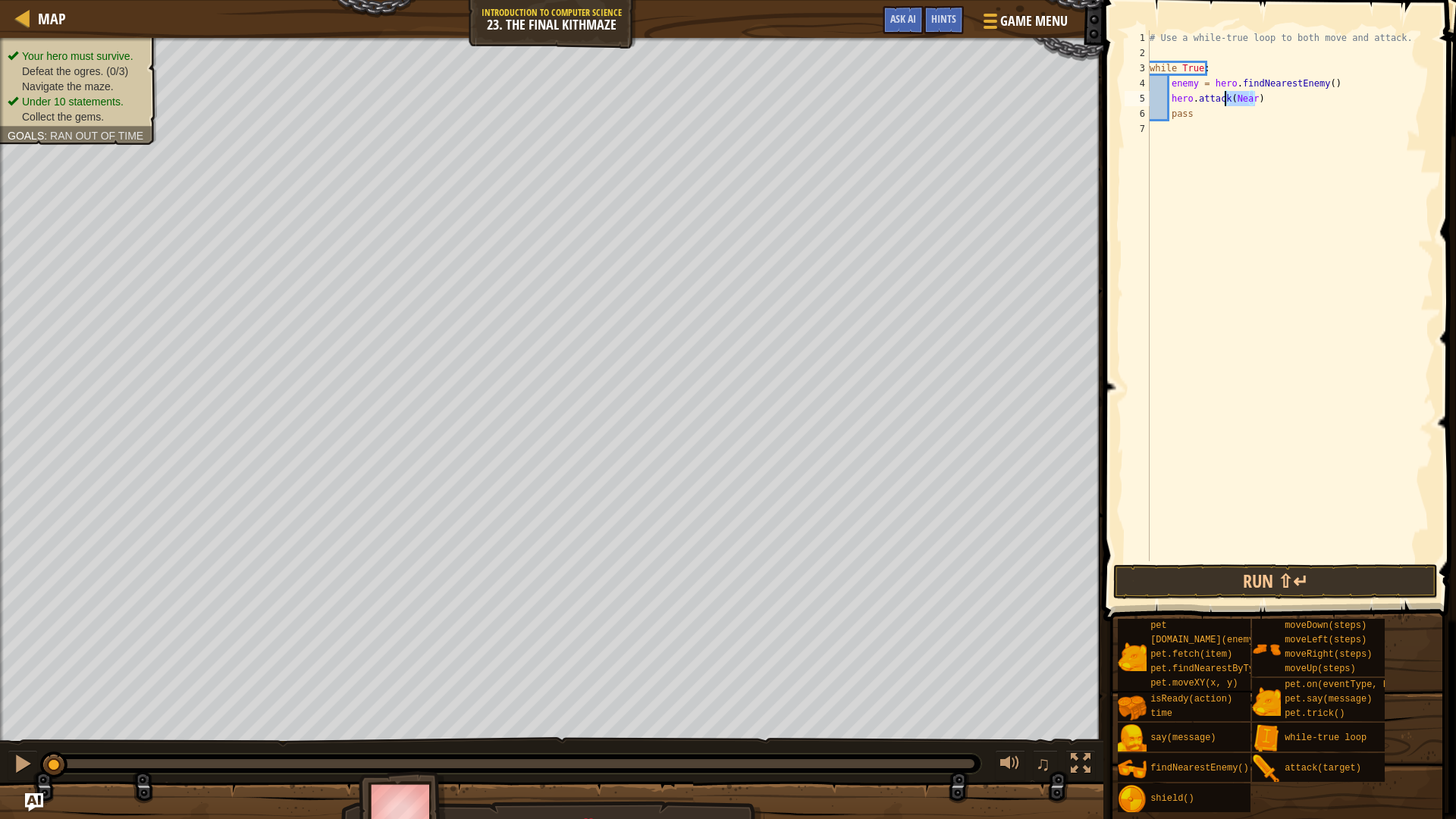
drag, startPoint x: 1253, startPoint y: 103, endPoint x: 1225, endPoint y: 102, distance: 28.0
click at [1225, 102] on div "# Use a while-true loop to both move and attack. while True : enemy = hero . fi…" at bounding box center [1290, 310] width 287 height 561
click at [1268, 97] on div "# Use a while-true loop to both move and attack. while True : enemy = hero . fi…" at bounding box center [1290, 310] width 287 height 561
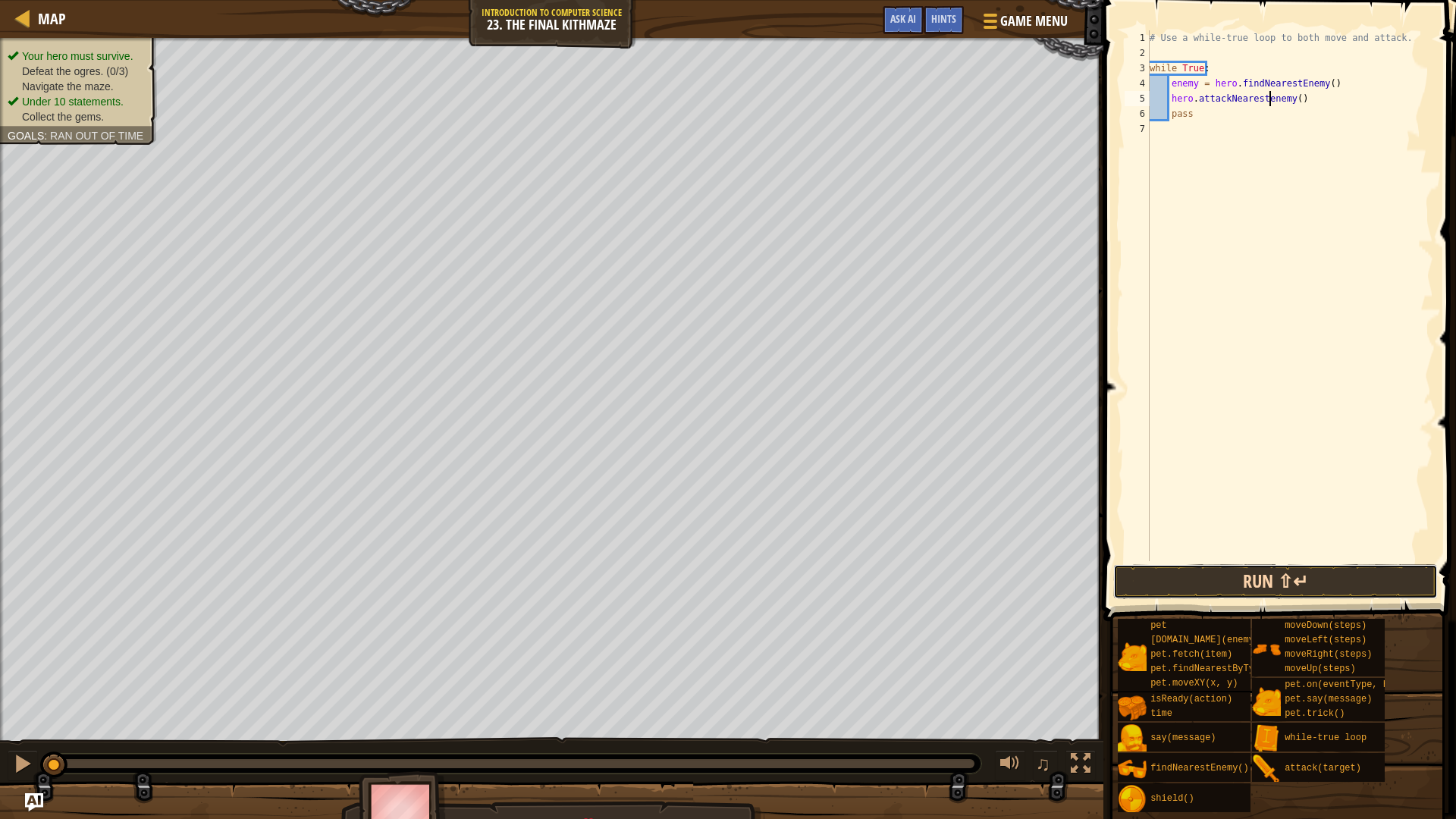
click at [1254, 590] on button "Run ⇧↵" at bounding box center [1275, 581] width 325 height 34
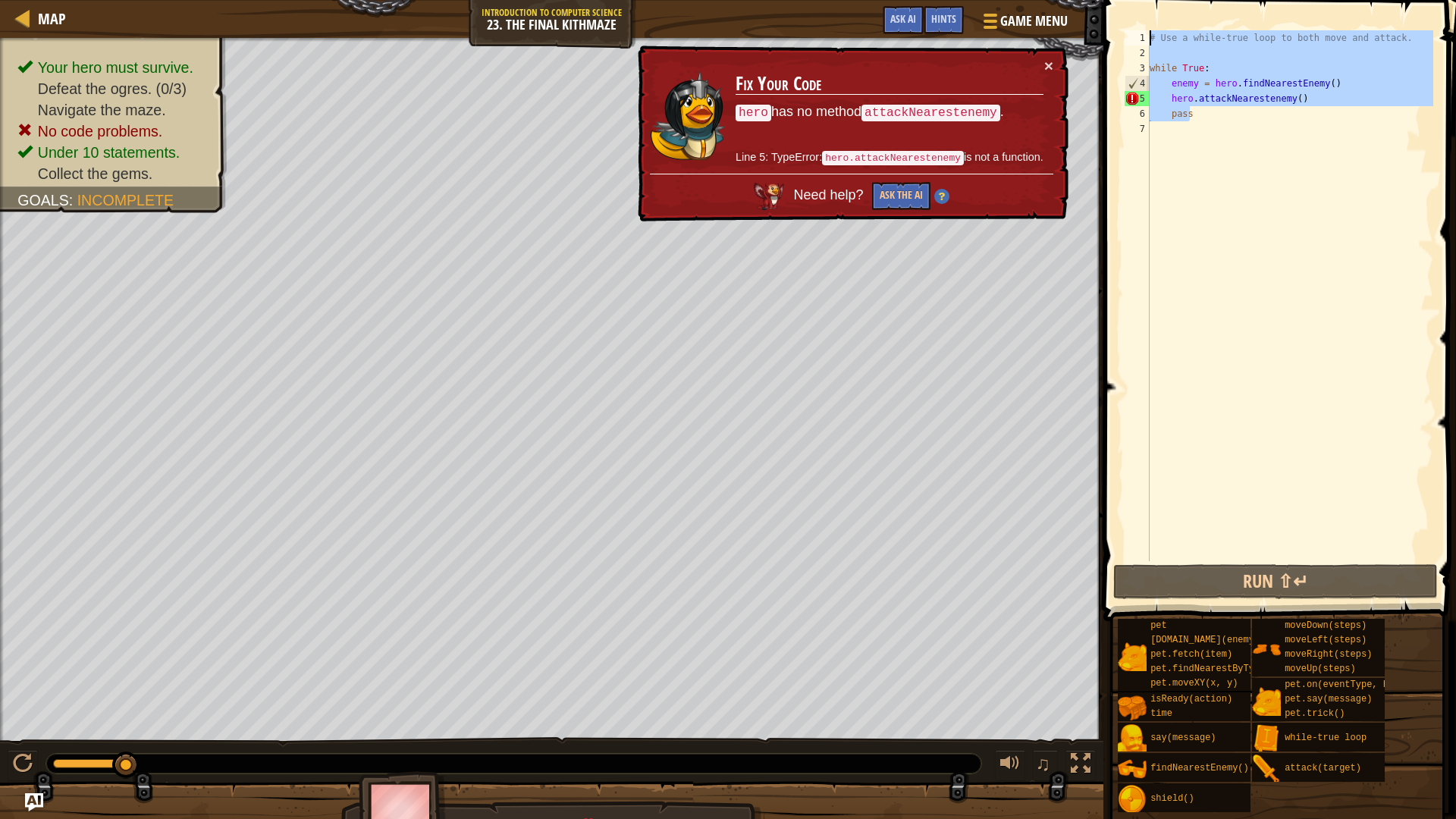
drag, startPoint x: 1364, startPoint y: 119, endPoint x: 1090, endPoint y: 0, distance: 298.7
click at [1090, 0] on div "Map Introduction to Computer Science 23. The Final Kithmaze Game Menu Done Hint…" at bounding box center [728, 410] width 1456 height 819
type textarea "# Use a while-true loop to both move and attack."
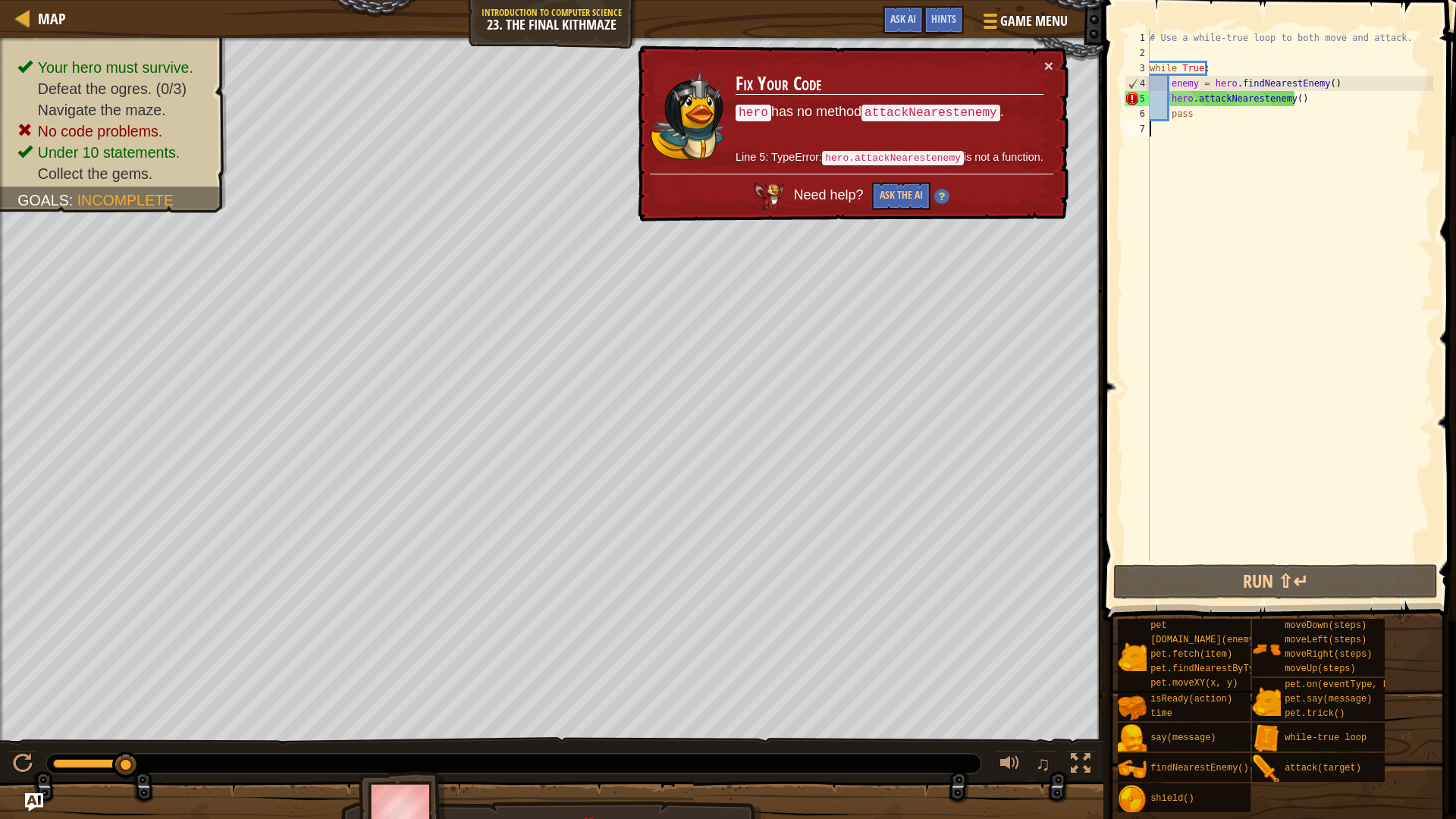
click at [1234, 162] on div "# Use a while-true loop to both move and attack. while True : enemy = hero . fi…" at bounding box center [1290, 310] width 287 height 561
click at [1259, 98] on div "# Use a while-true loop to both move and attack. while True : enemy = hero . fi…" at bounding box center [1290, 310] width 287 height 561
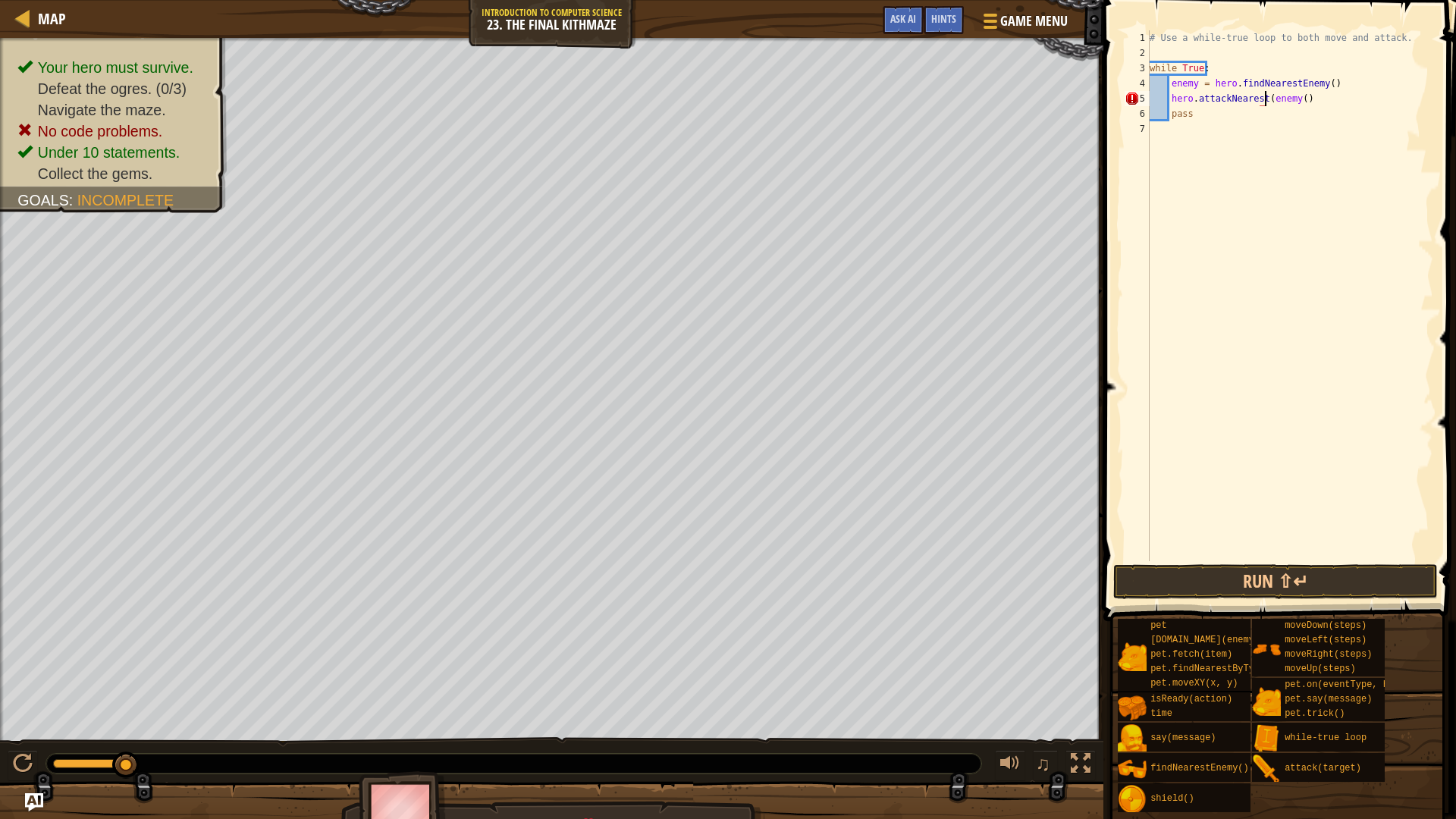
click at [1291, 98] on div "# Use a while-true loop to both move and attack. while True : enemy = hero . fi…" at bounding box center [1290, 310] width 287 height 561
click at [1293, 98] on div "# Use a while-true loop to both move and attack. while True : enemy = hero . fi…" at bounding box center [1290, 310] width 287 height 561
type textarea "hero.attackNearest(enemy)"
click at [1293, 581] on button "Run ⇧↵" at bounding box center [1275, 581] width 325 height 34
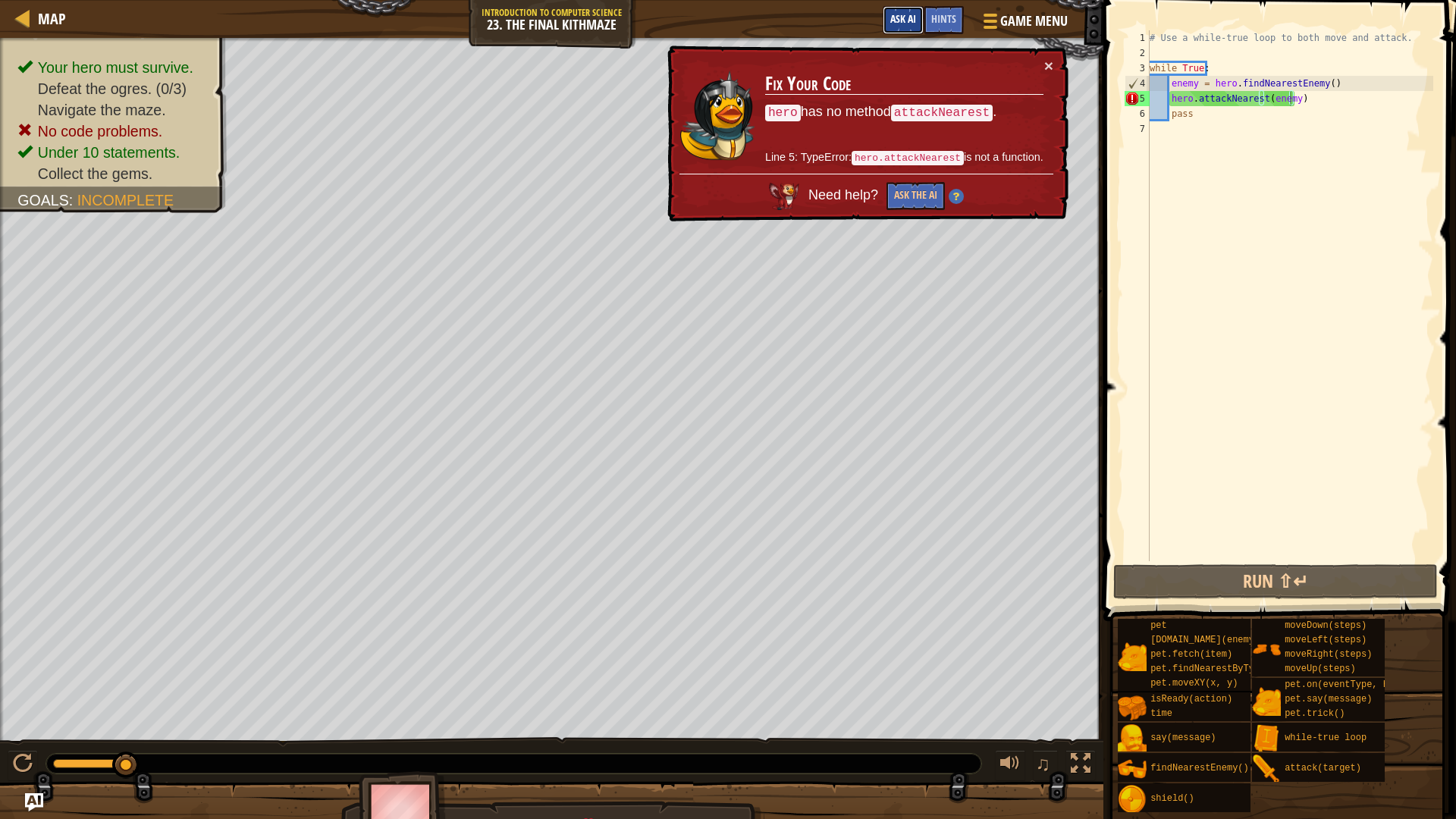
click at [919, 27] on button "Ask AI" at bounding box center [903, 20] width 41 height 28
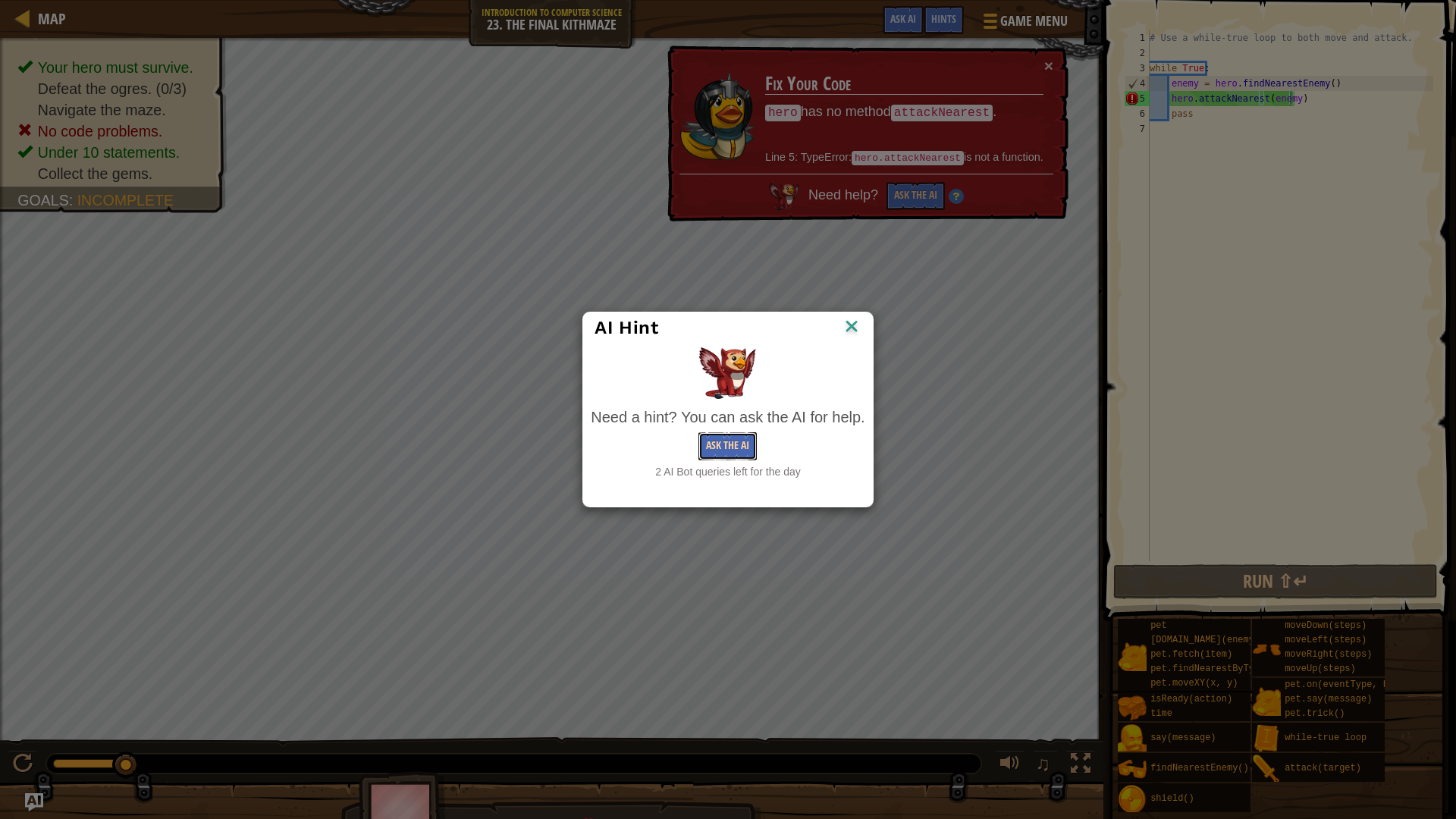
click at [749, 443] on button "Ask the AI" at bounding box center [727, 447] width 58 height 28
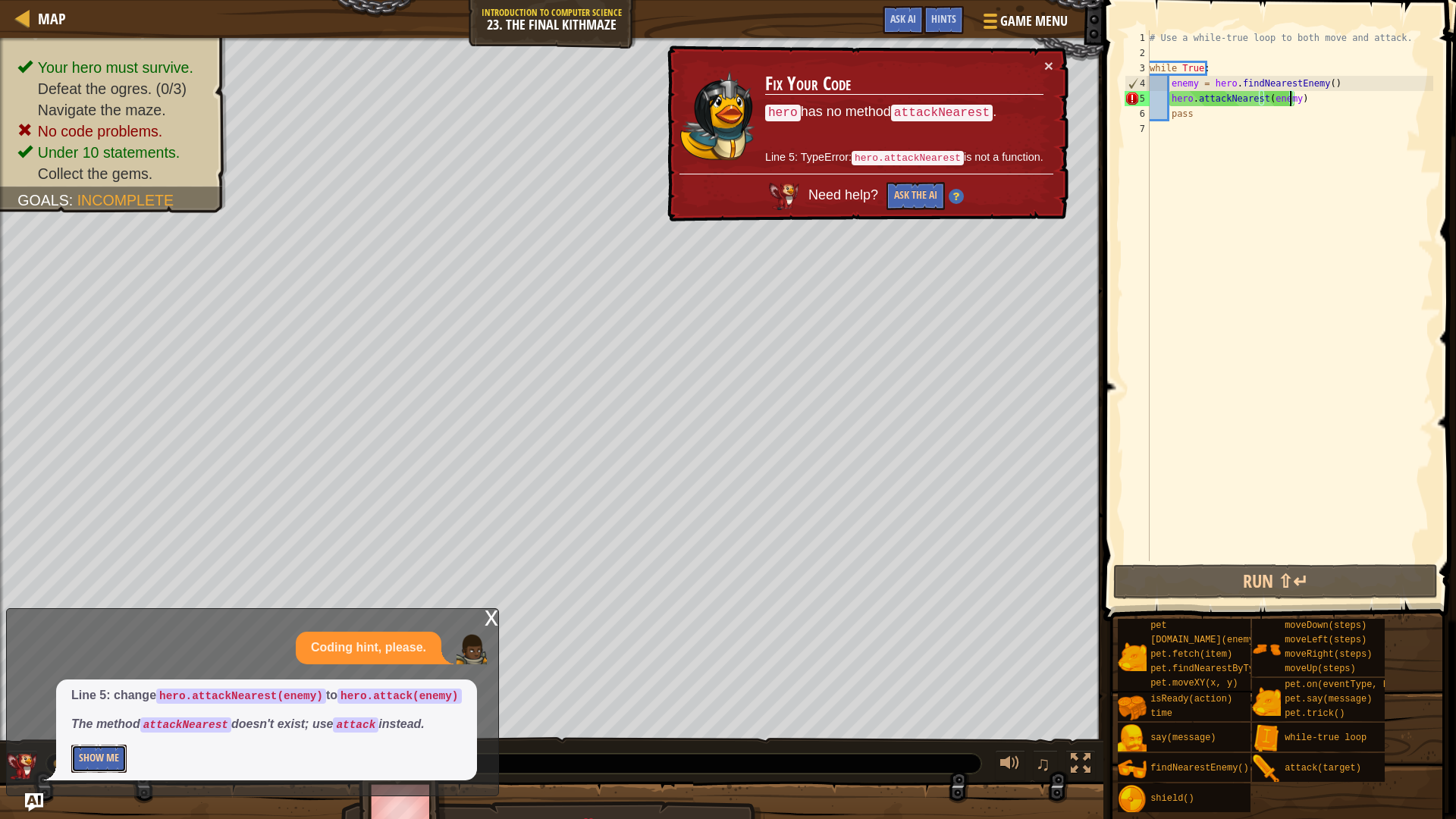
click at [102, 690] on button "Show Me" at bounding box center [99, 759] width 56 height 28
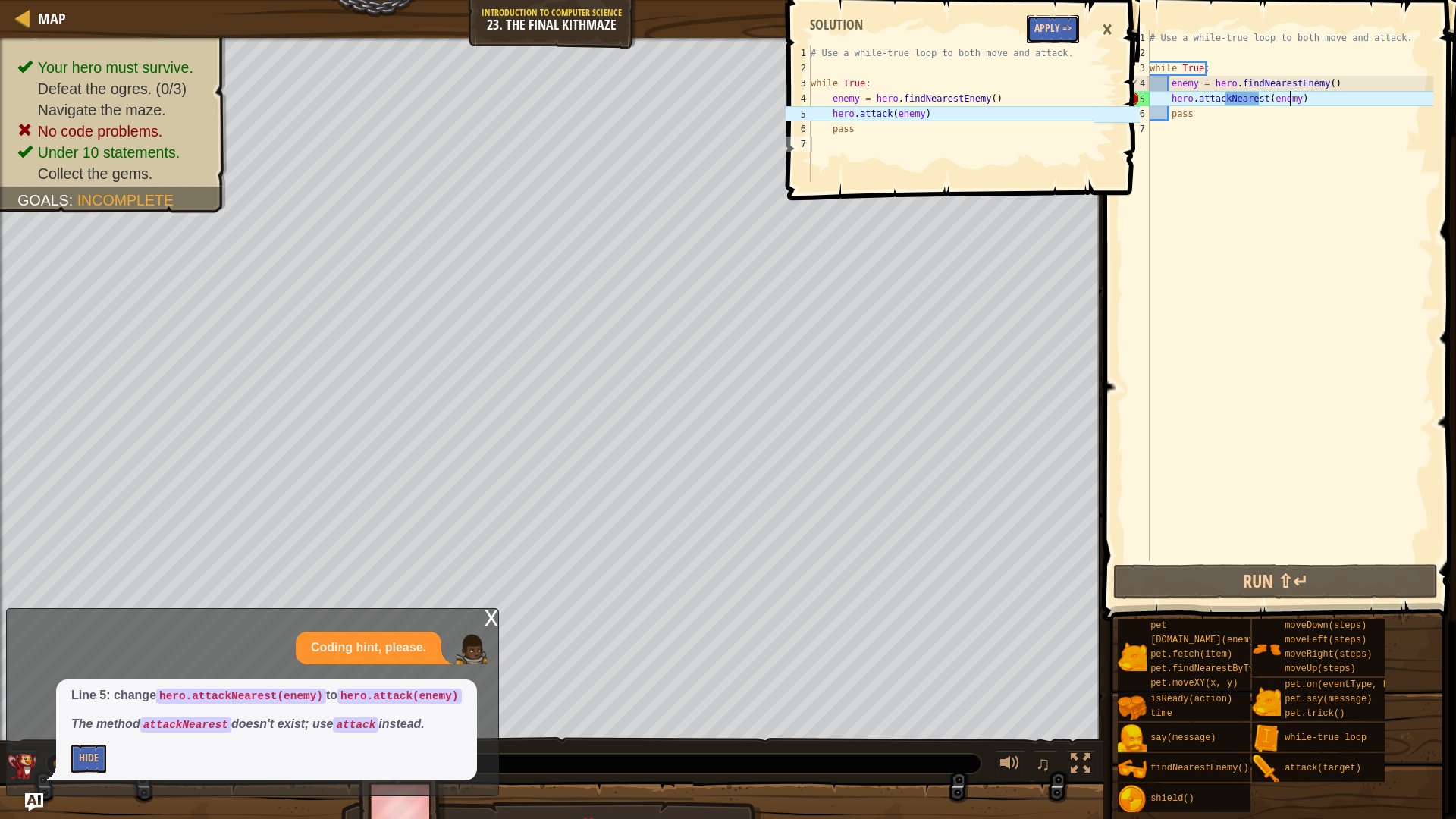
click at [1052, 32] on button "Apply =>" at bounding box center [1053, 29] width 52 height 28
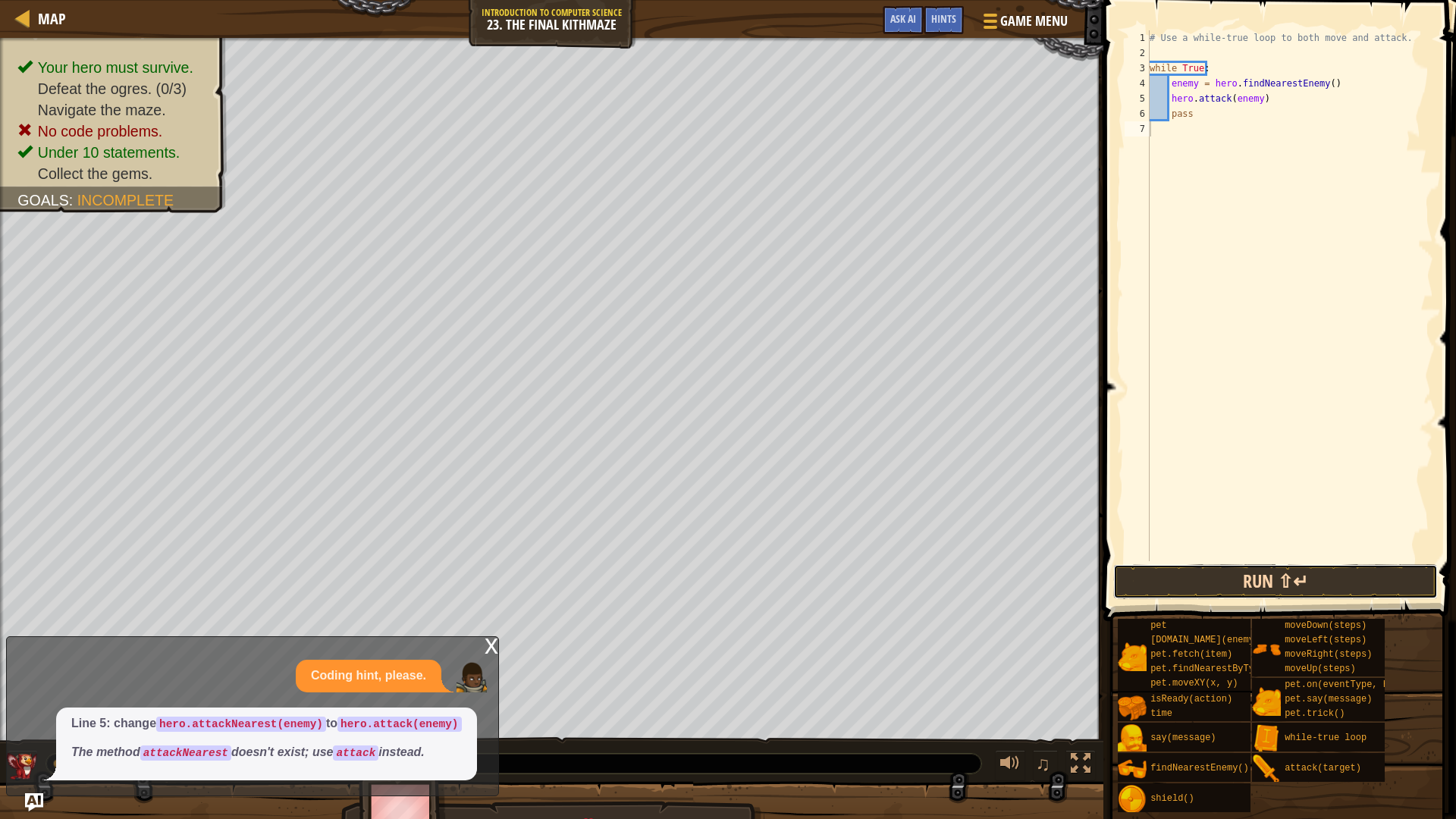
click at [1184, 570] on button "Run ⇧↵" at bounding box center [1275, 581] width 325 height 34
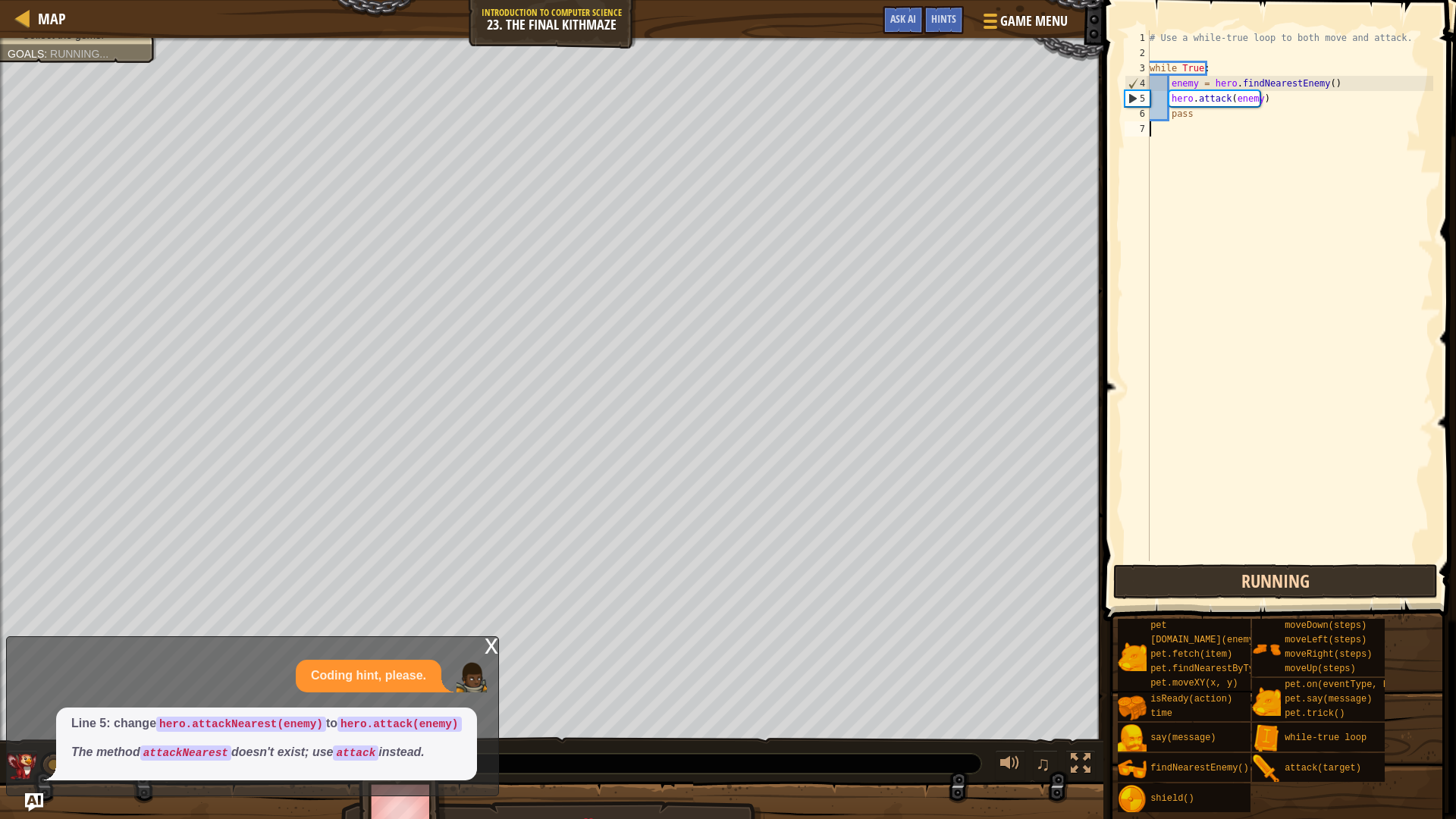
scroll to position [7, 0]
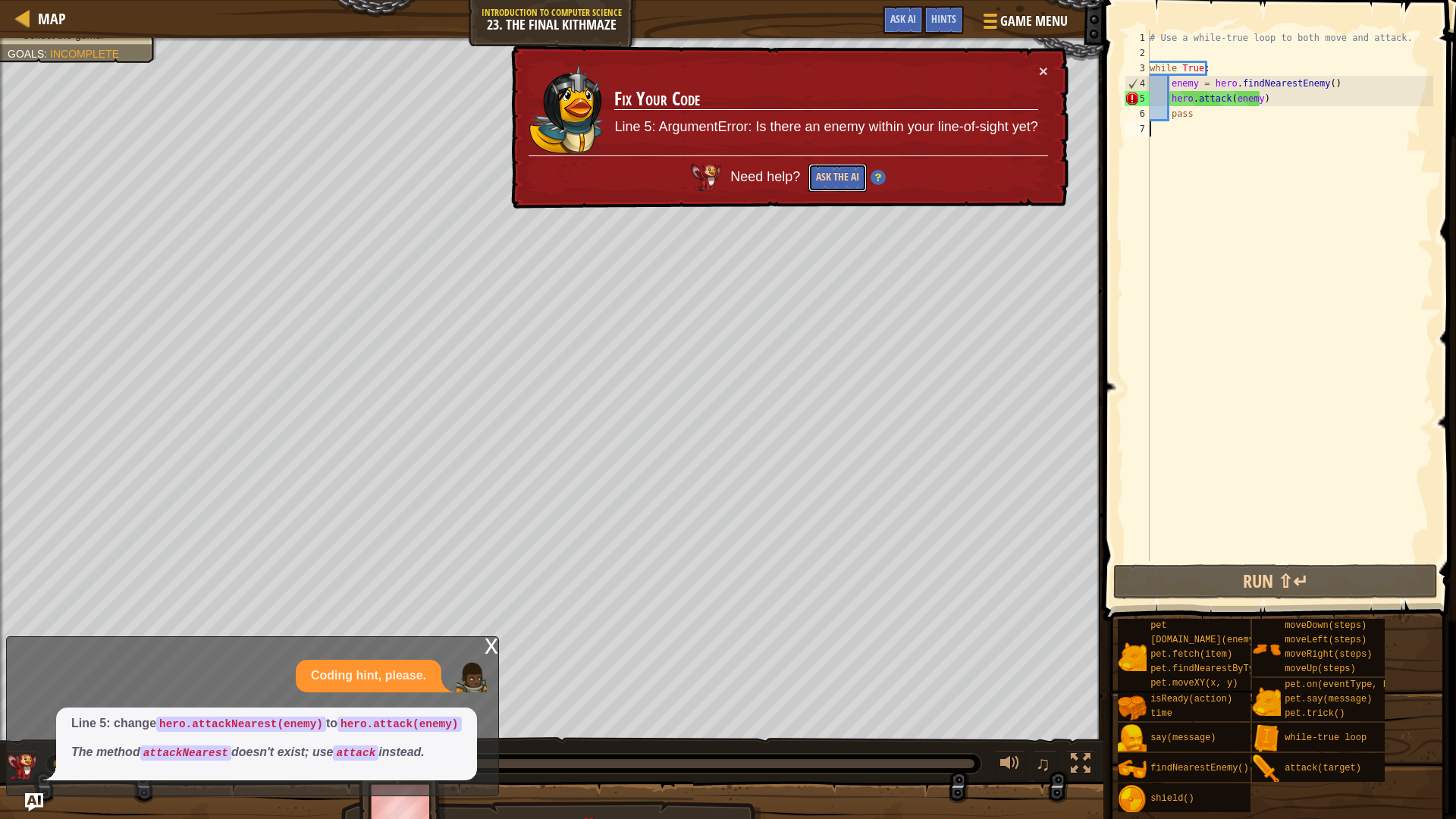
click at [841, 167] on button "Ask the AI" at bounding box center [838, 178] width 58 height 28
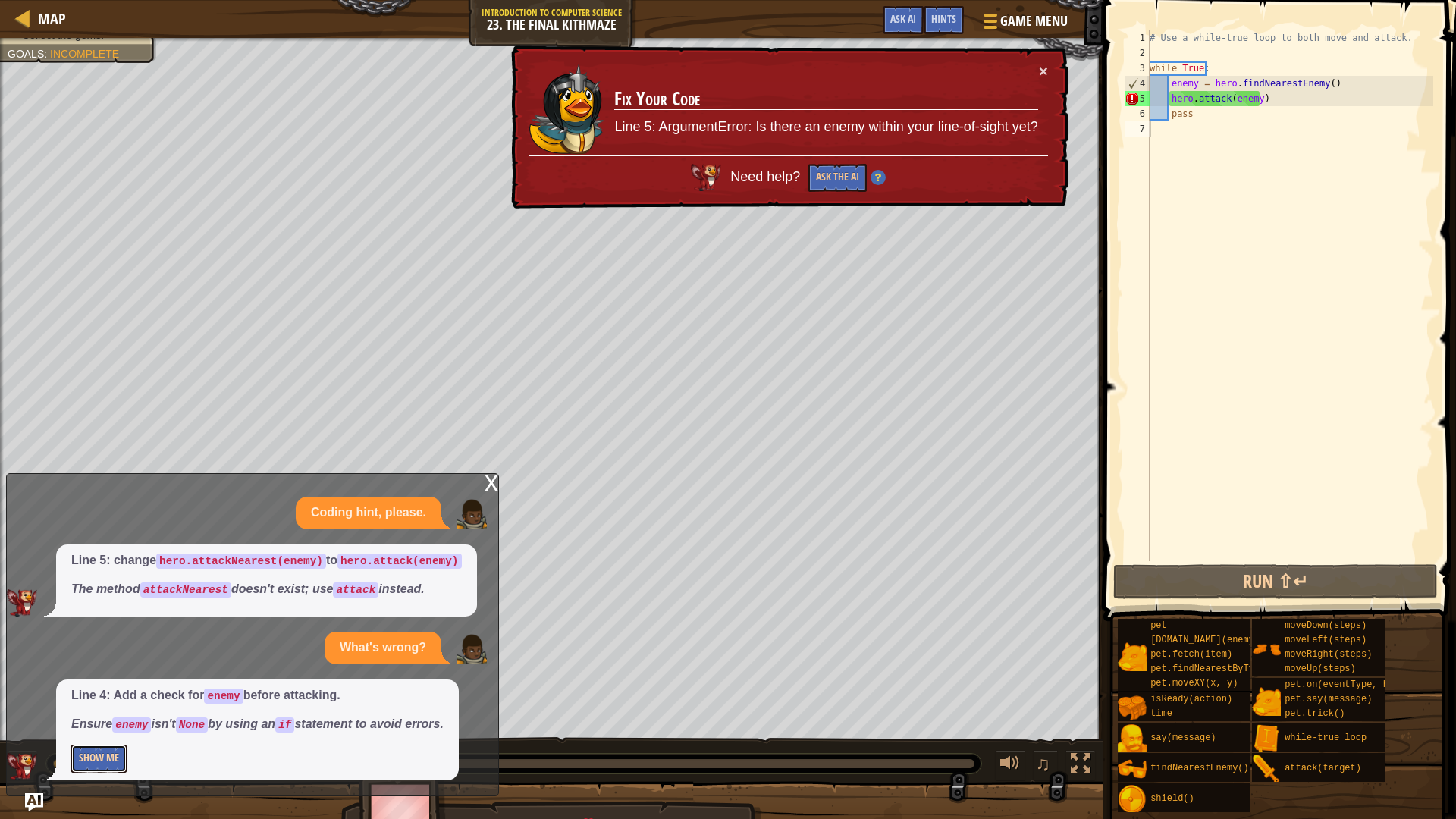
click at [117, 690] on button "Show Me" at bounding box center [99, 759] width 56 height 28
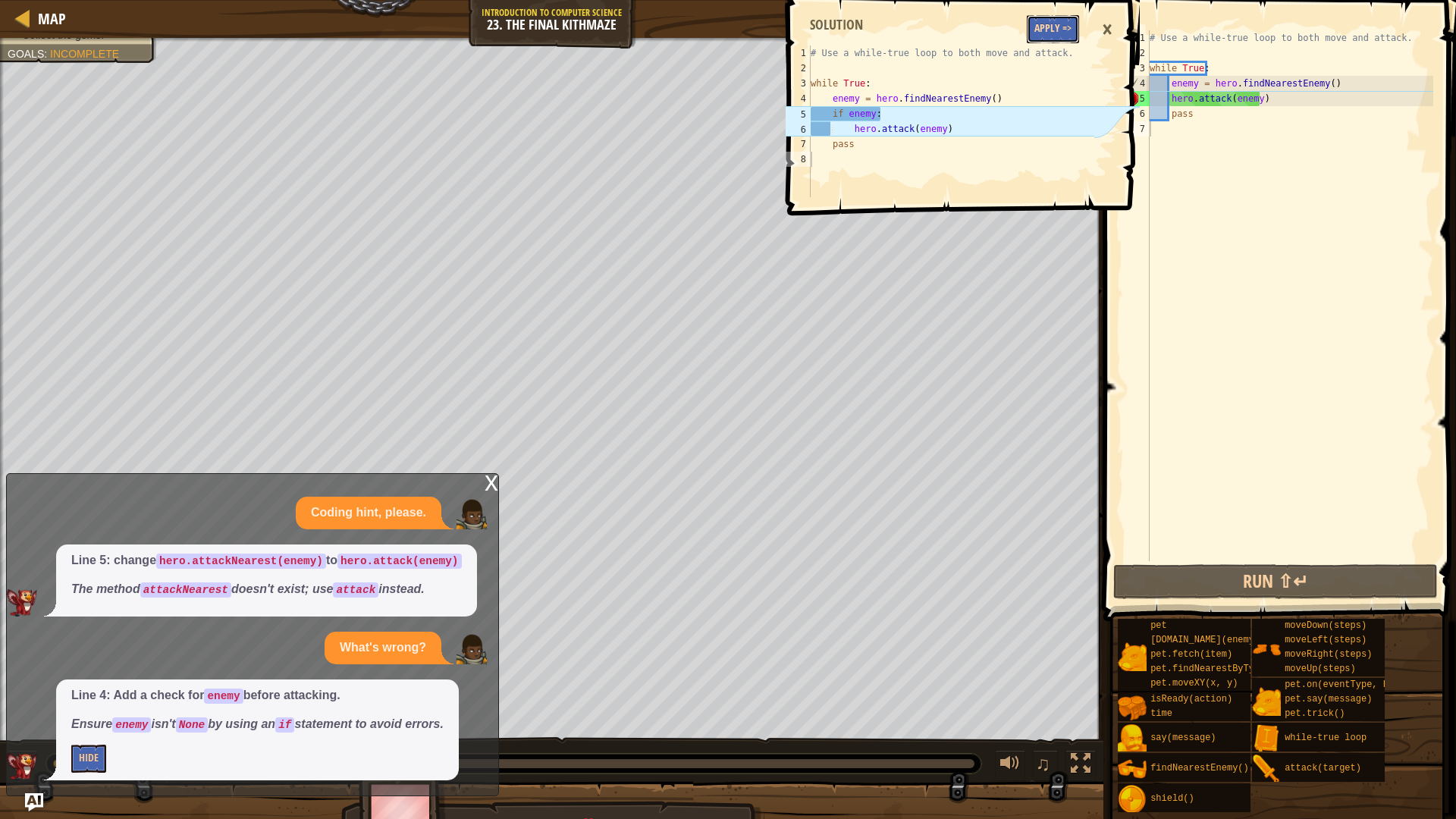
click at [1053, 34] on button "Apply =>" at bounding box center [1053, 29] width 52 height 28
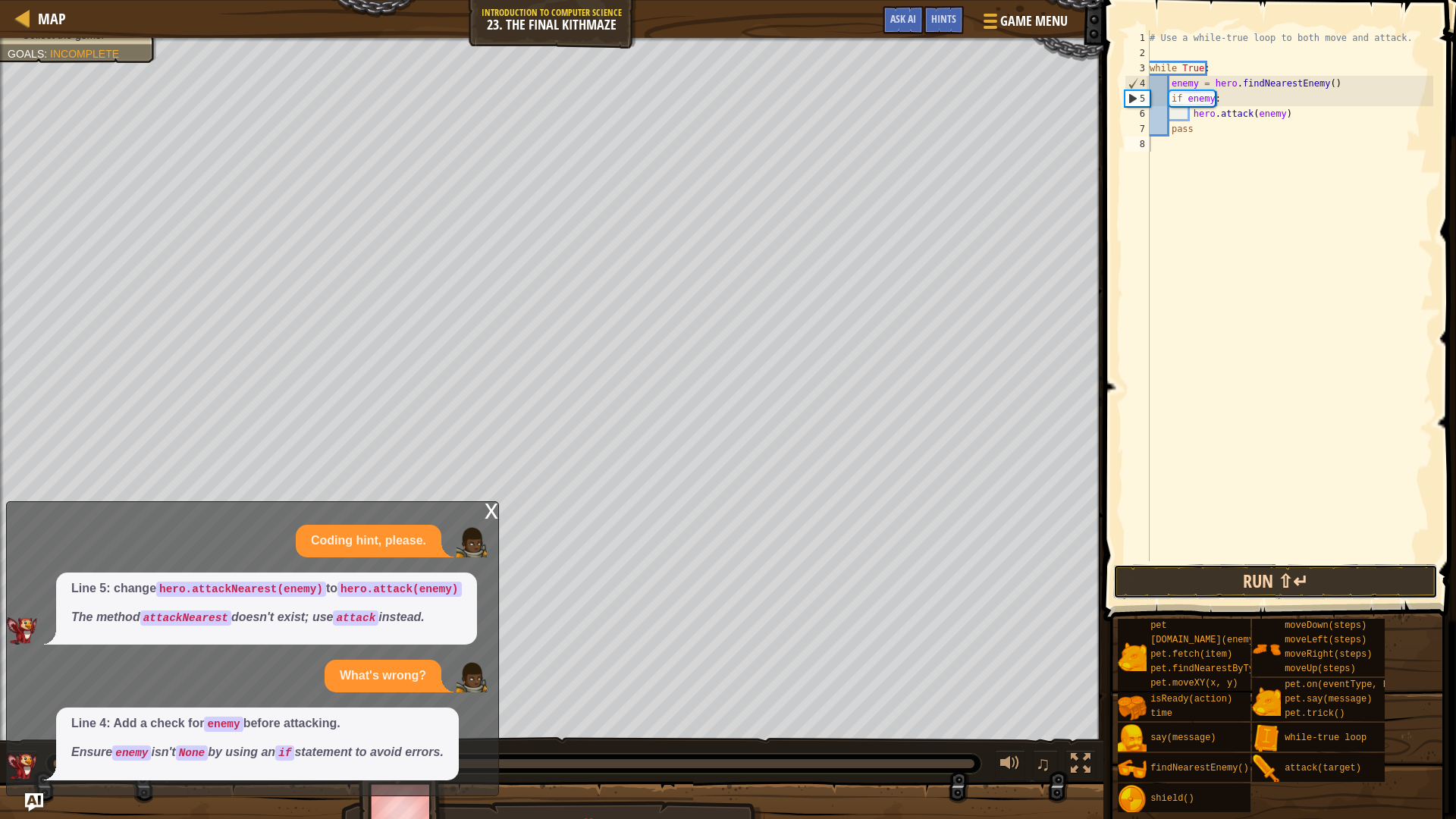
click at [1277, 586] on button "Run ⇧↵" at bounding box center [1275, 581] width 325 height 34
click at [1286, 575] on button "Run ⇧↵" at bounding box center [1275, 581] width 325 height 34
click at [1278, 596] on button "Run ⇧↵" at bounding box center [1275, 581] width 325 height 34
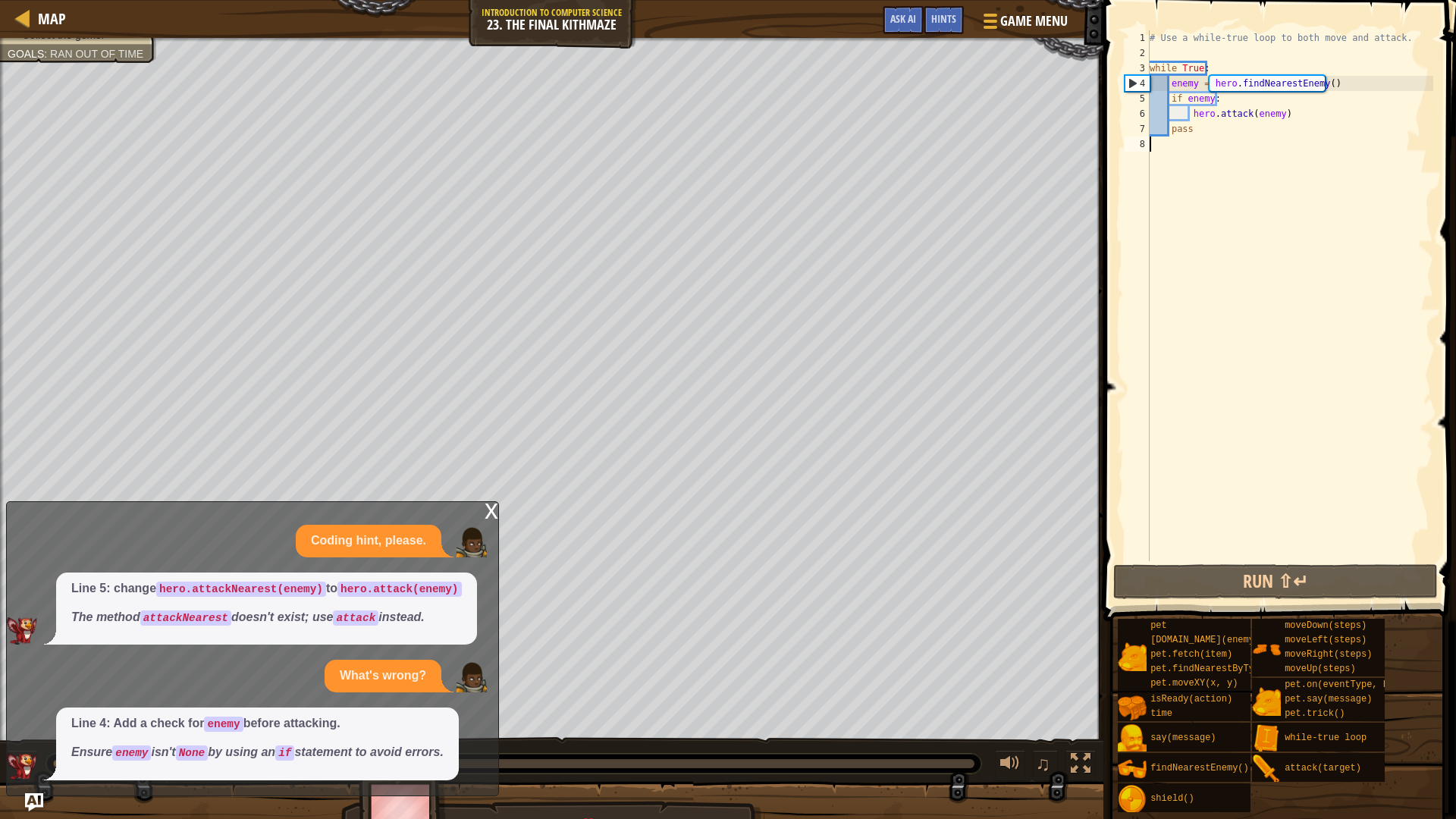
click at [1230, 134] on div "# Use a while-true loop to both move and attack. while True : enemy = hero . fi…" at bounding box center [1290, 310] width 287 height 561
type textarea "p"
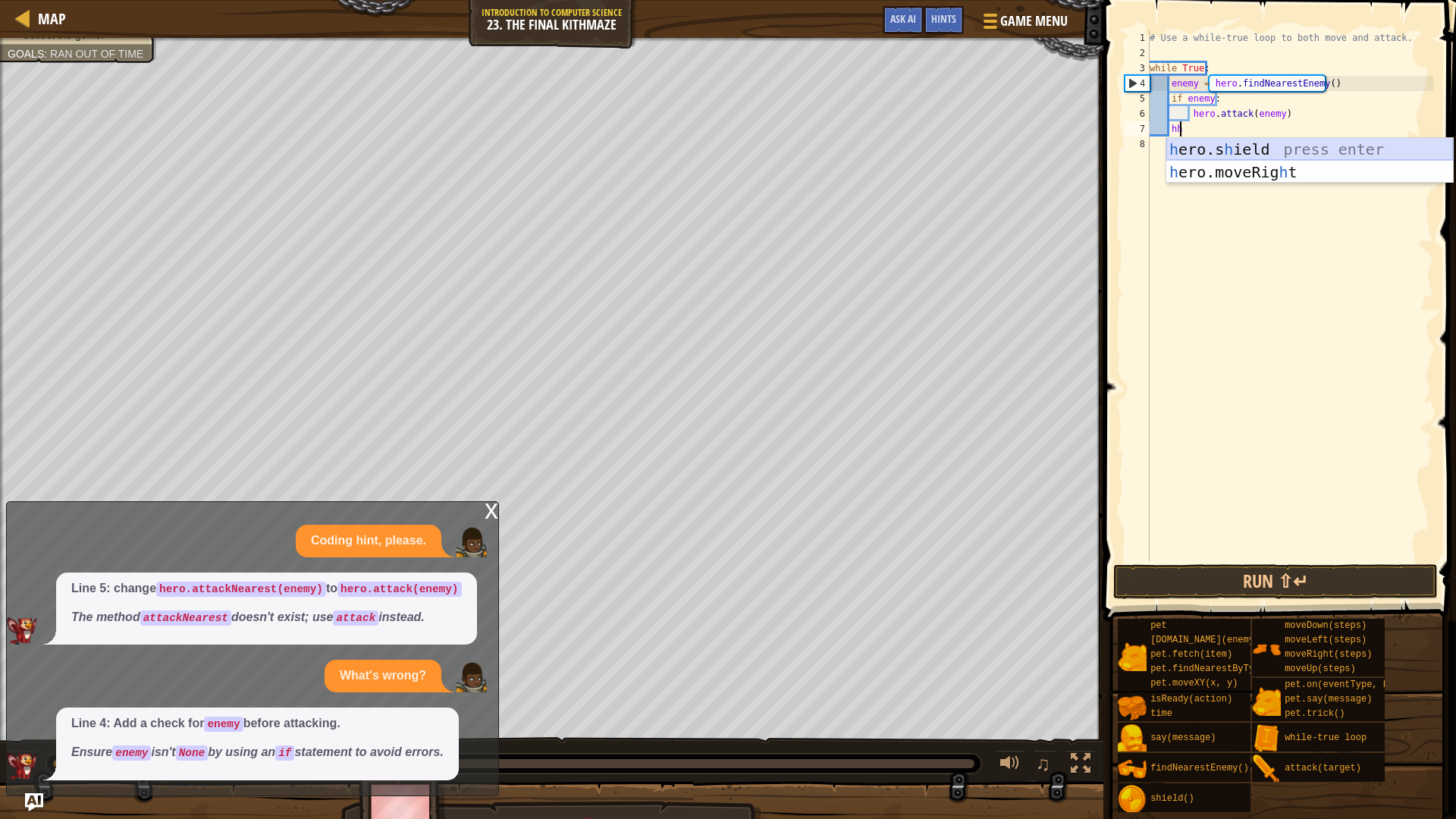
type textarea "h"
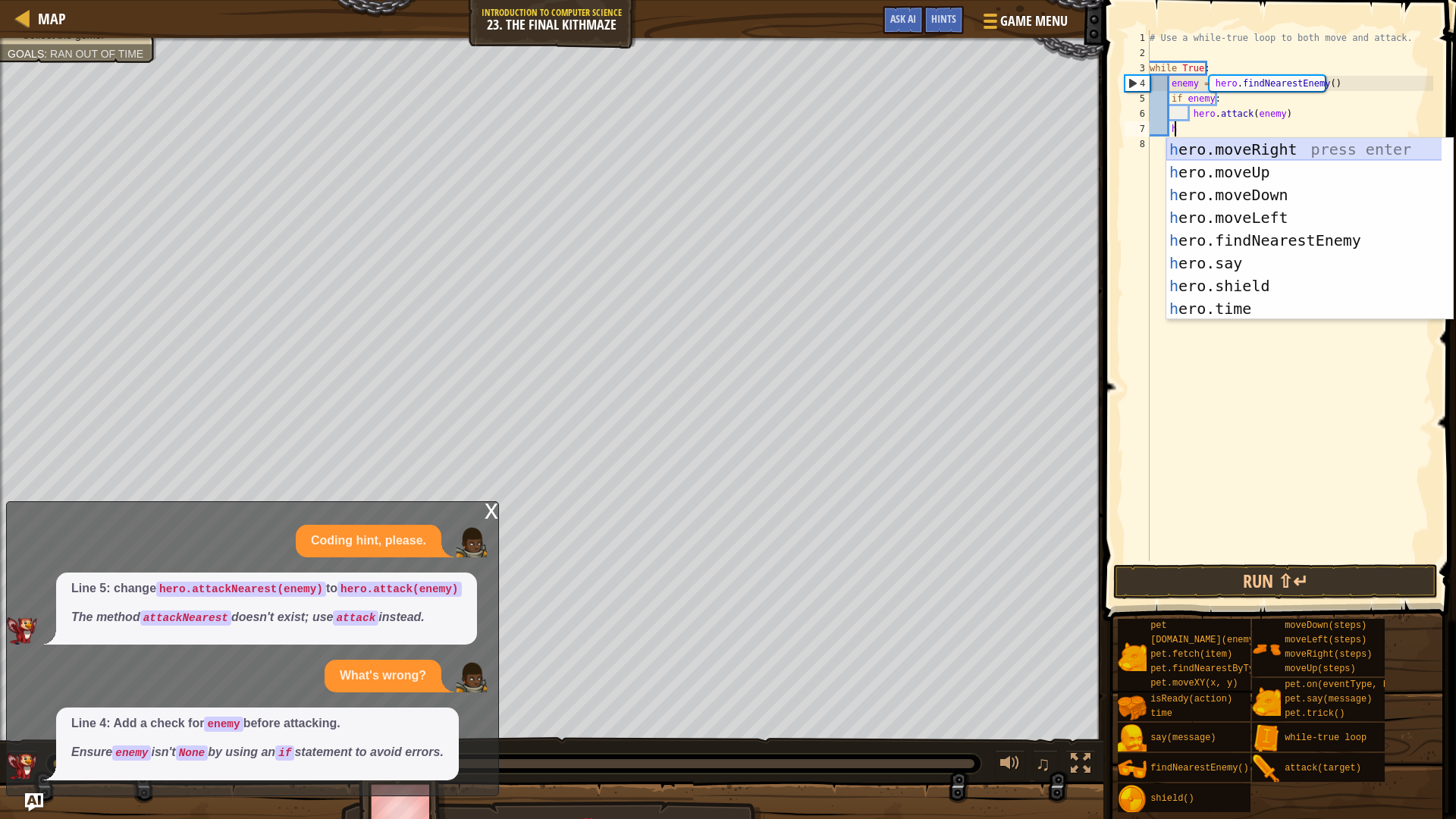
click at [1299, 153] on div "h ero.moveRight press enter h ero.moveUp press enter h ero.moveDown press enter…" at bounding box center [1309, 251] width 287 height 227
type textarea "h"
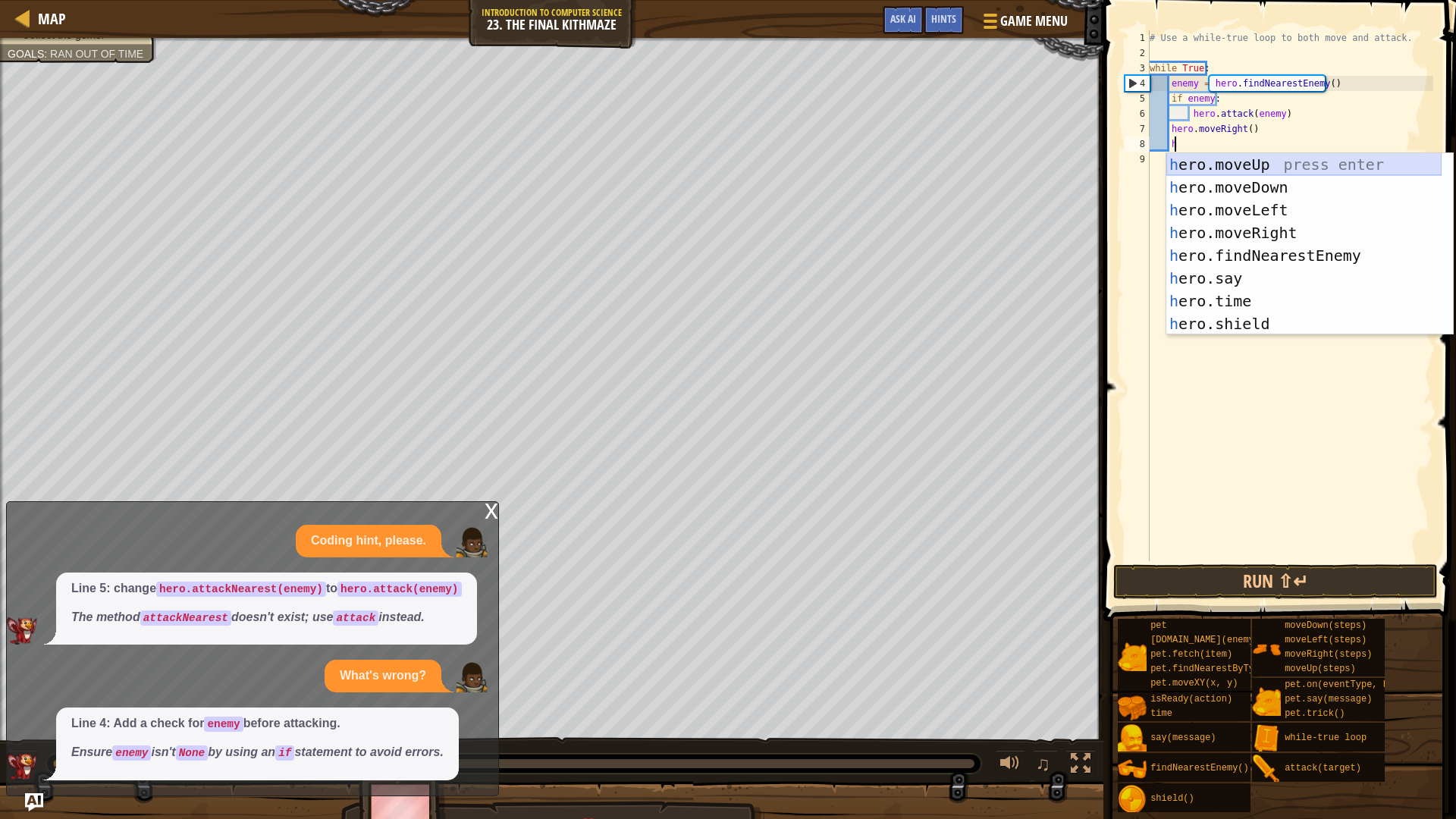
click at [1276, 167] on div "h ero.moveUp press enter h ero.moveDown press enter h ero.moveLeft press enter …" at bounding box center [1303, 266] width 275 height 227
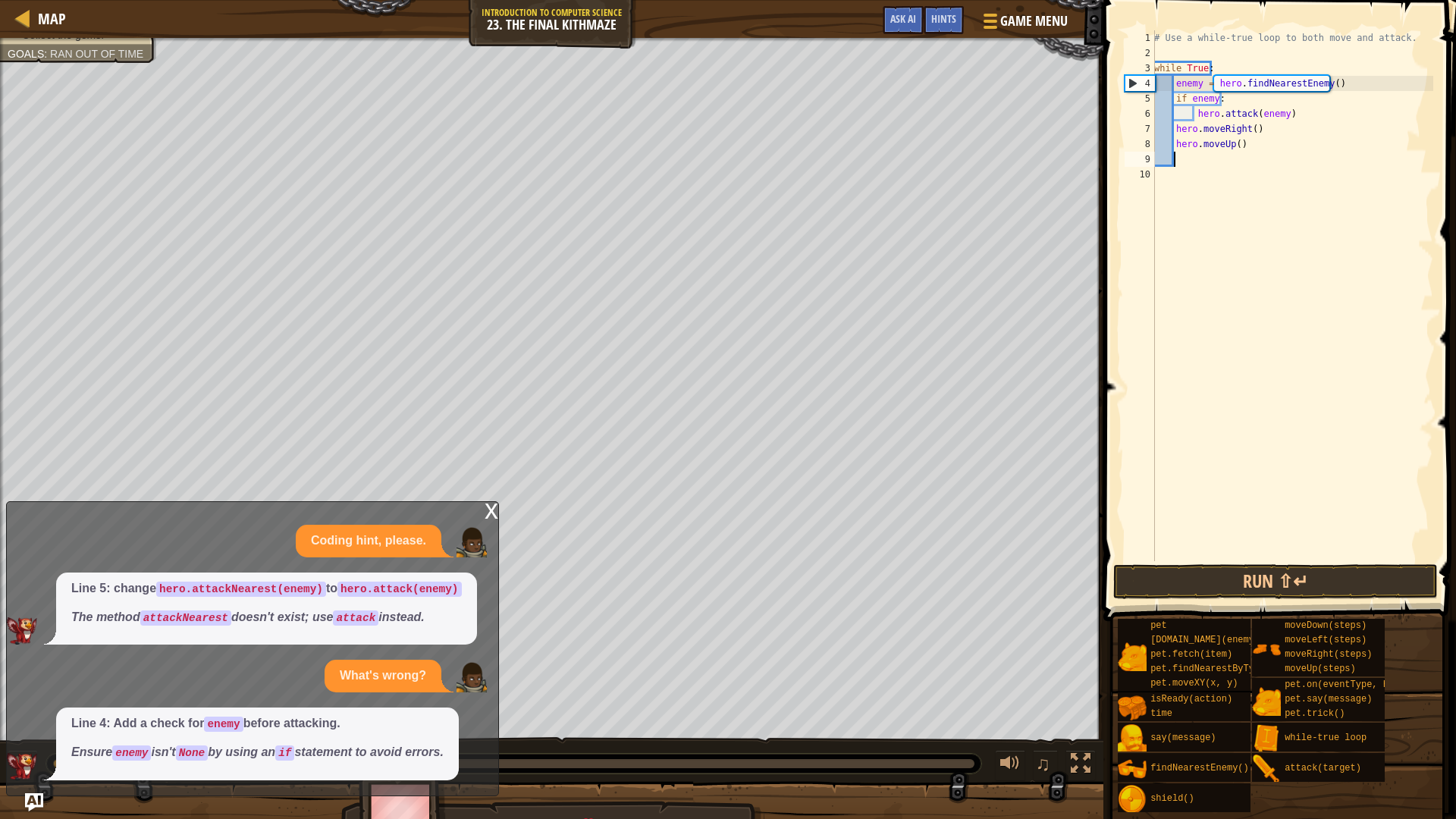
type textarea "h"
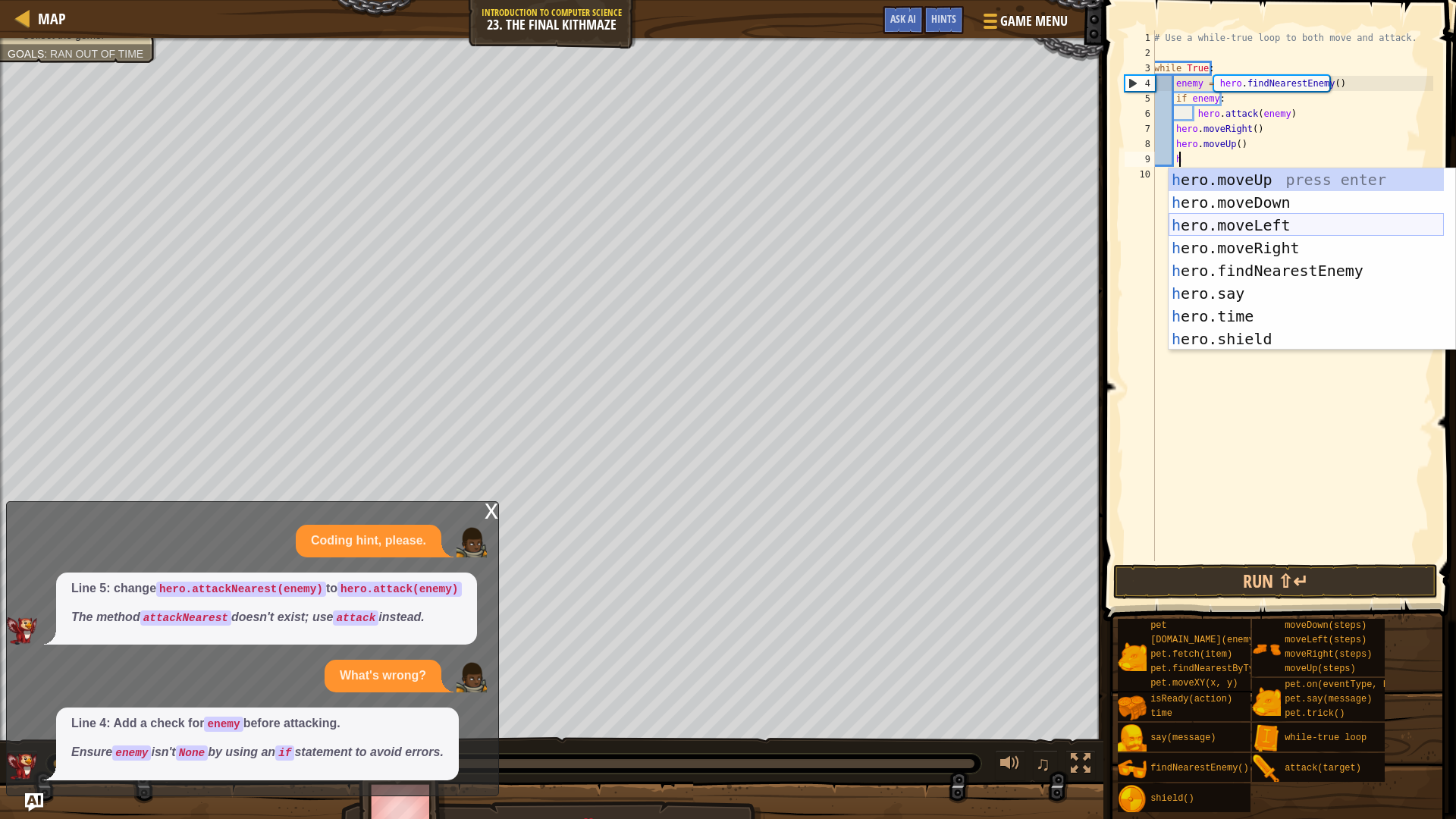
click at [1277, 241] on div "h ero.moveUp press enter h ero.moveDown press enter h ero.moveLeft press enter …" at bounding box center [1306, 281] width 275 height 227
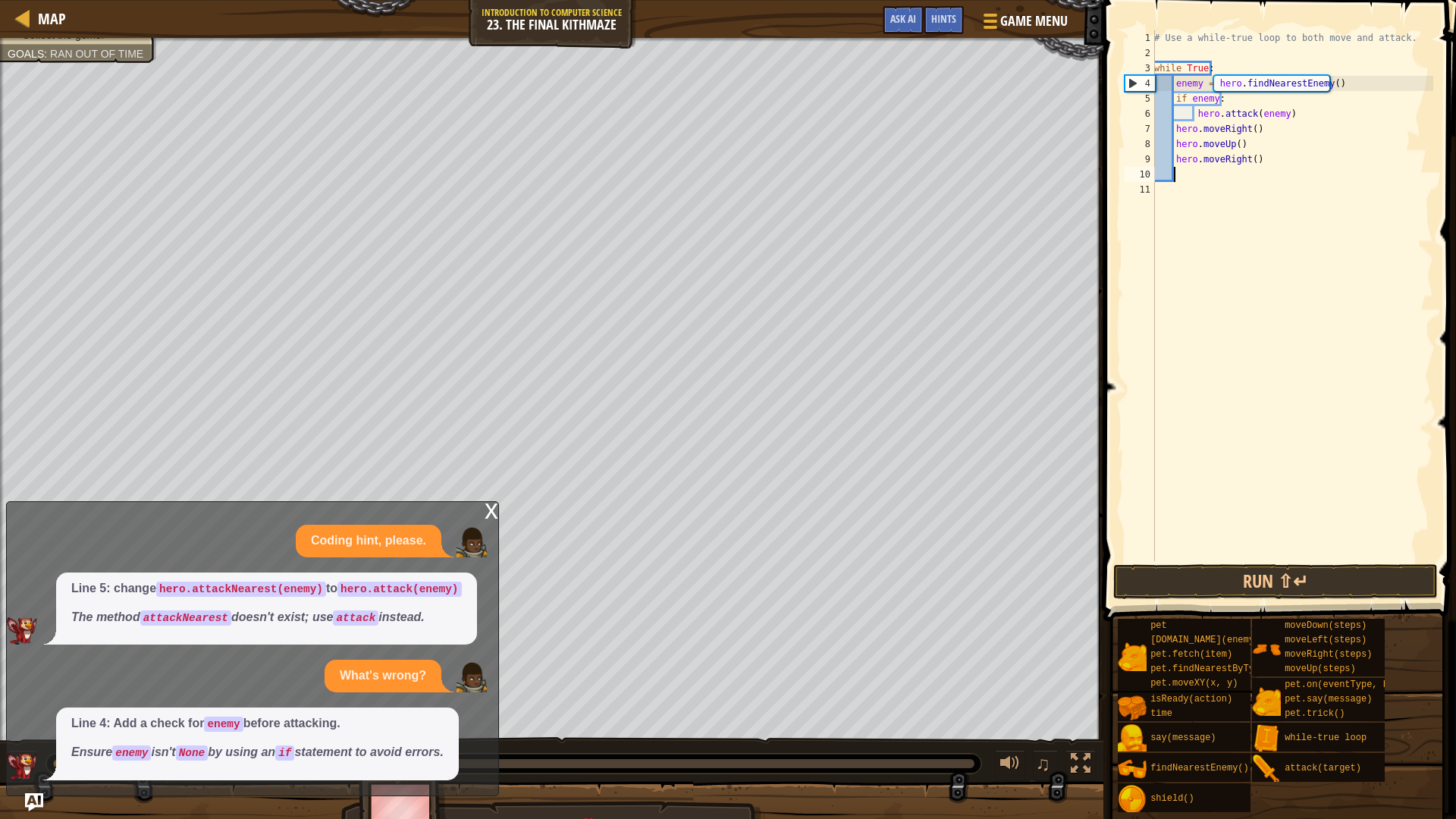
type textarea "h"
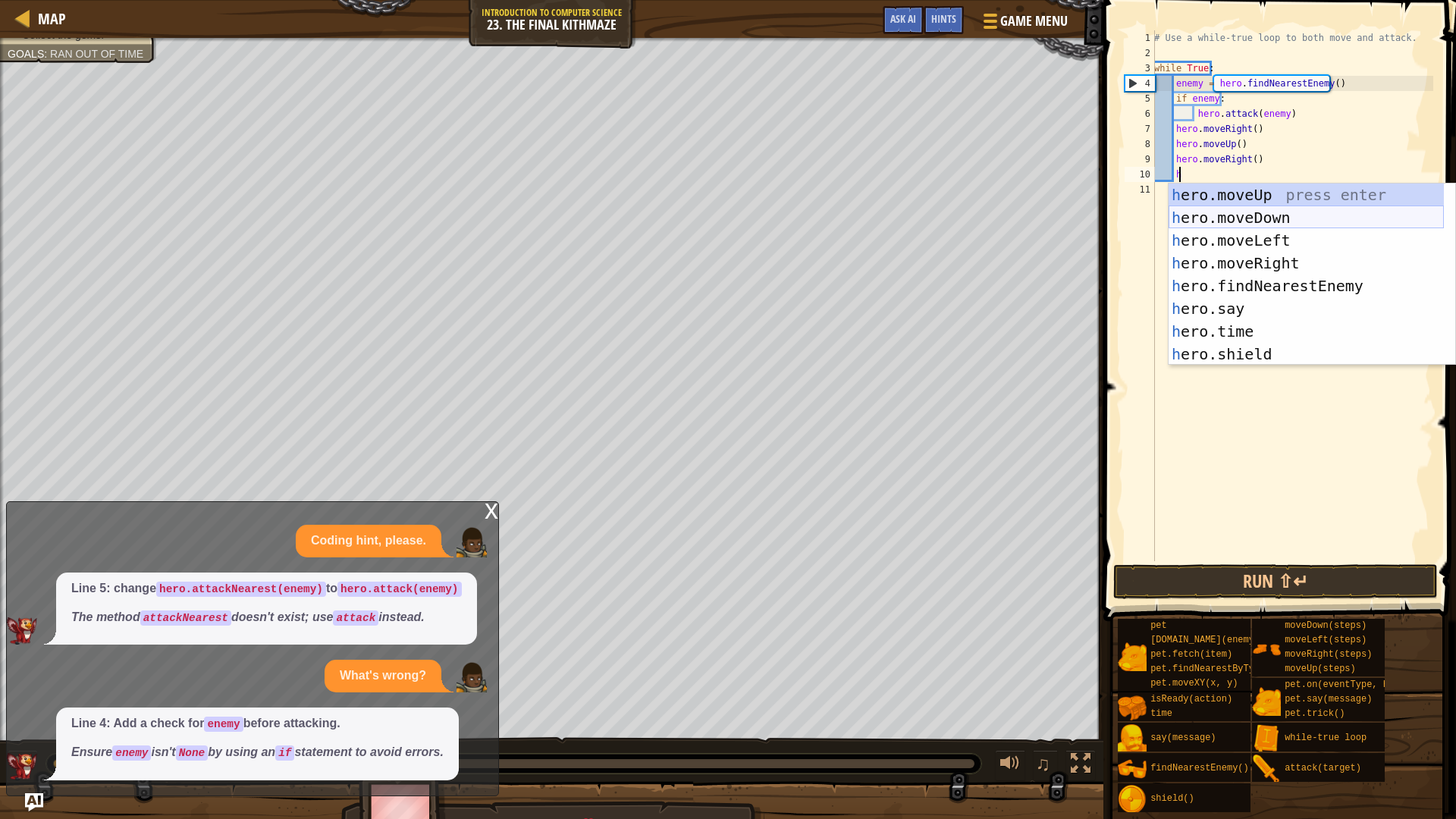
click at [1303, 214] on div "h ero.moveUp press enter h ero.moveDown press enter h ero.moveLeft press enter …" at bounding box center [1306, 296] width 275 height 227
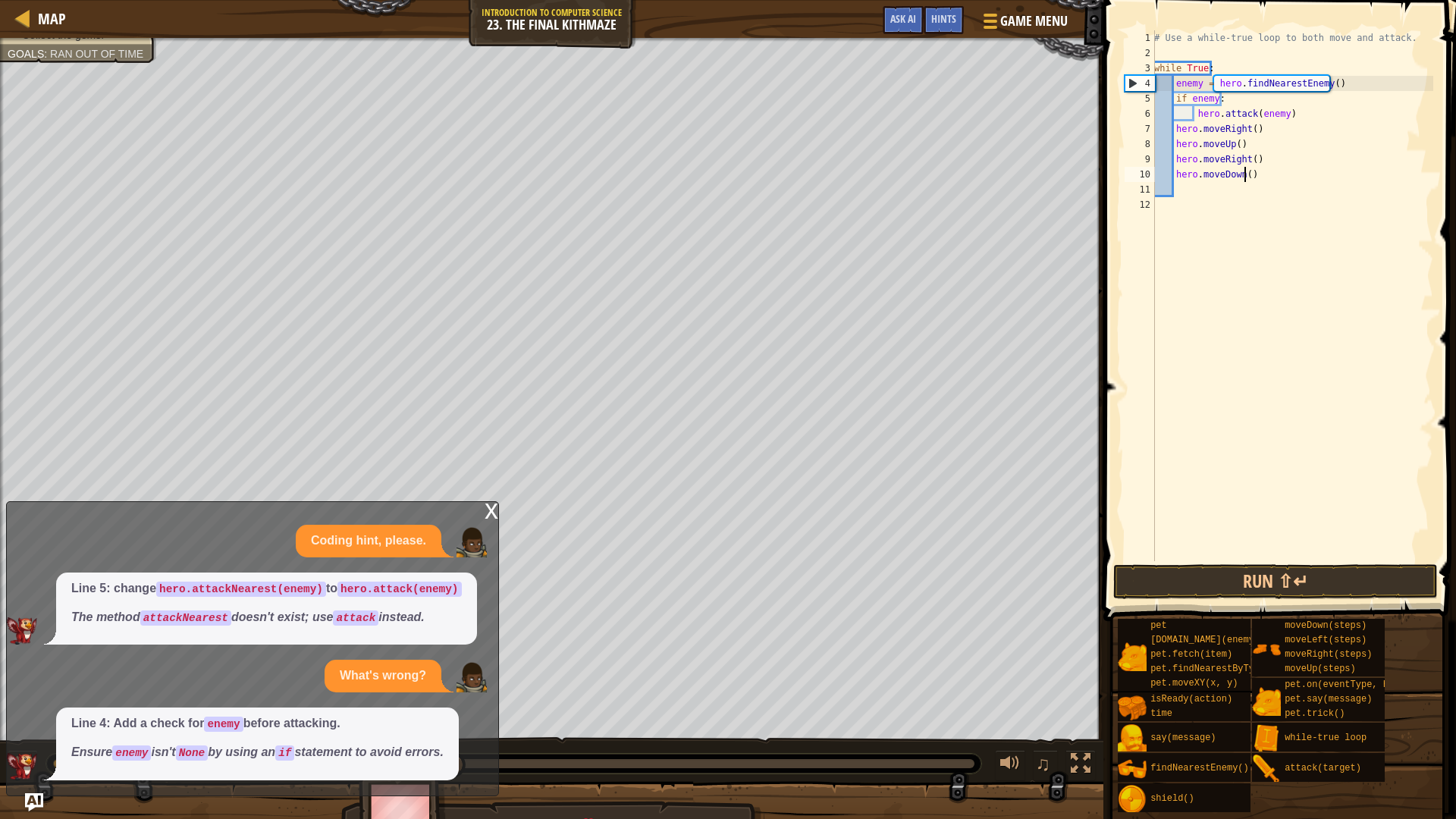
click at [1244, 172] on div "# Use a while-true loop to both move and attack. while True : enemy = hero . fi…" at bounding box center [1291, 310] width 282 height 561
type textarea "hero.moveDown(2)"
click at [1245, 562] on span at bounding box center [1281, 288] width 364 height 666
click at [1247, 576] on button "Run ⇧↵" at bounding box center [1275, 581] width 325 height 34
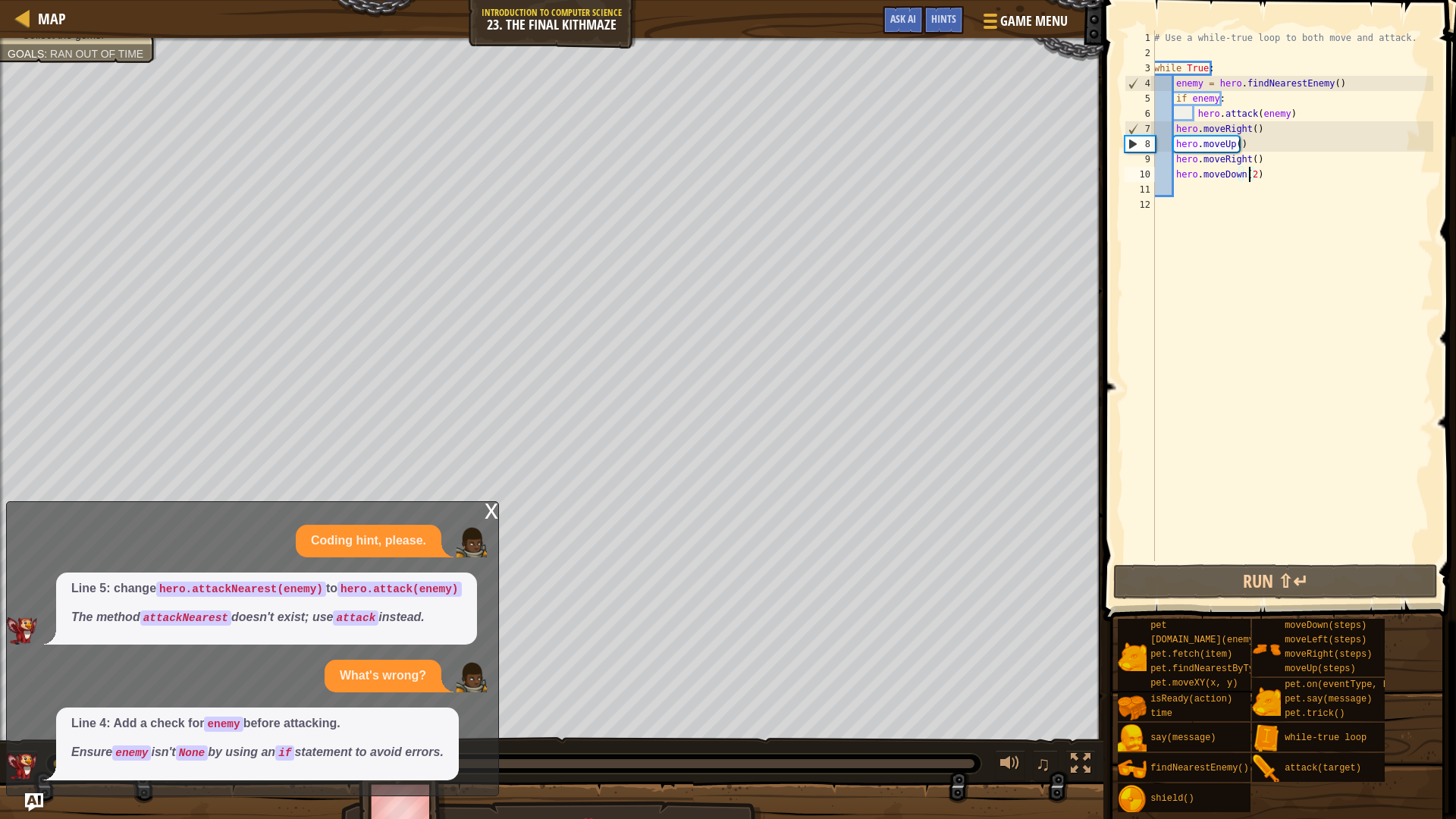
click at [489, 508] on div "x" at bounding box center [491, 509] width 13 height 15
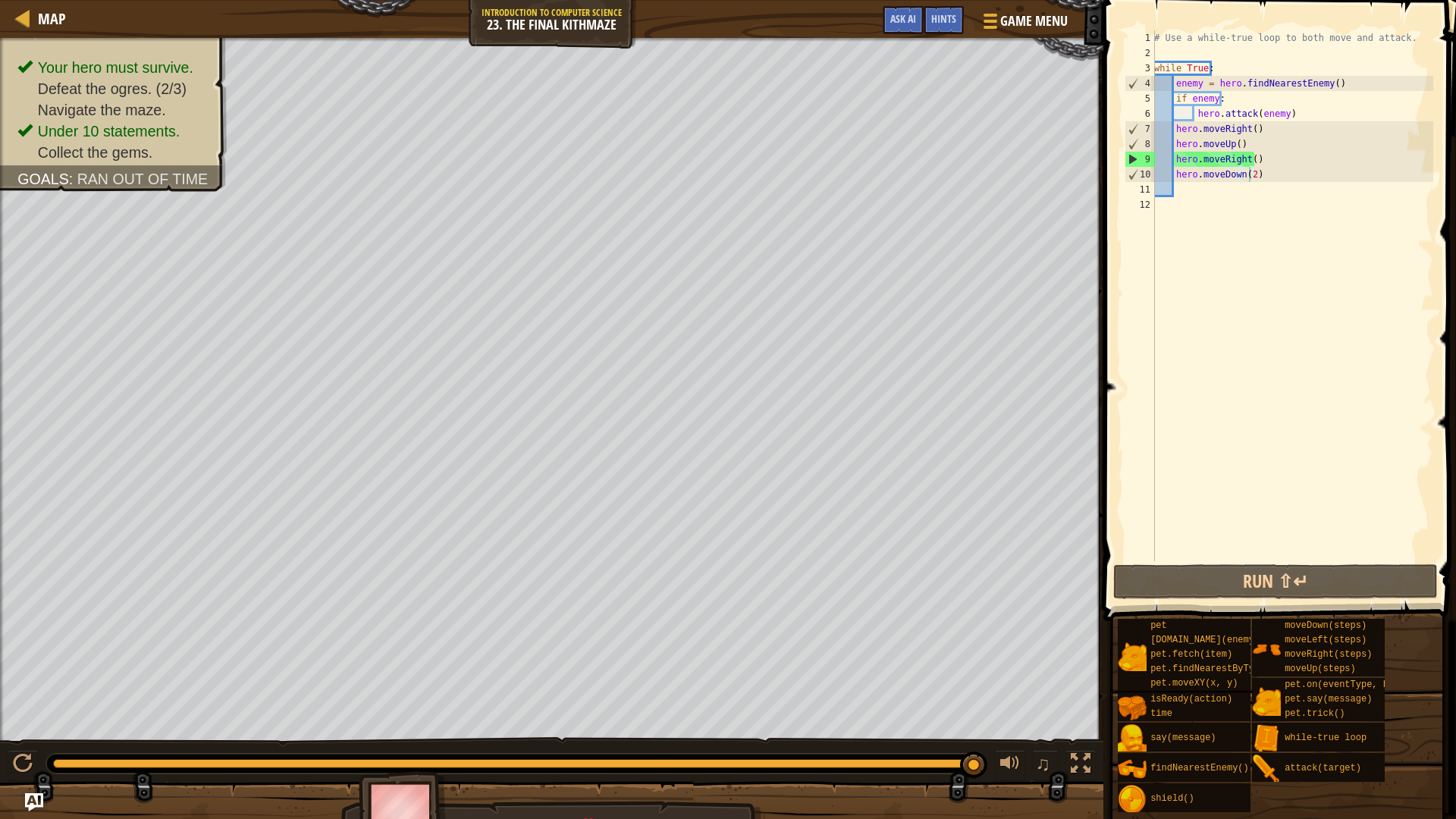
click at [1015, 690] on div "Your hero must survive. Defeat the ogres. (2/3) Navigate the maze. Under 10 sta…" at bounding box center [728, 440] width 1456 height 805
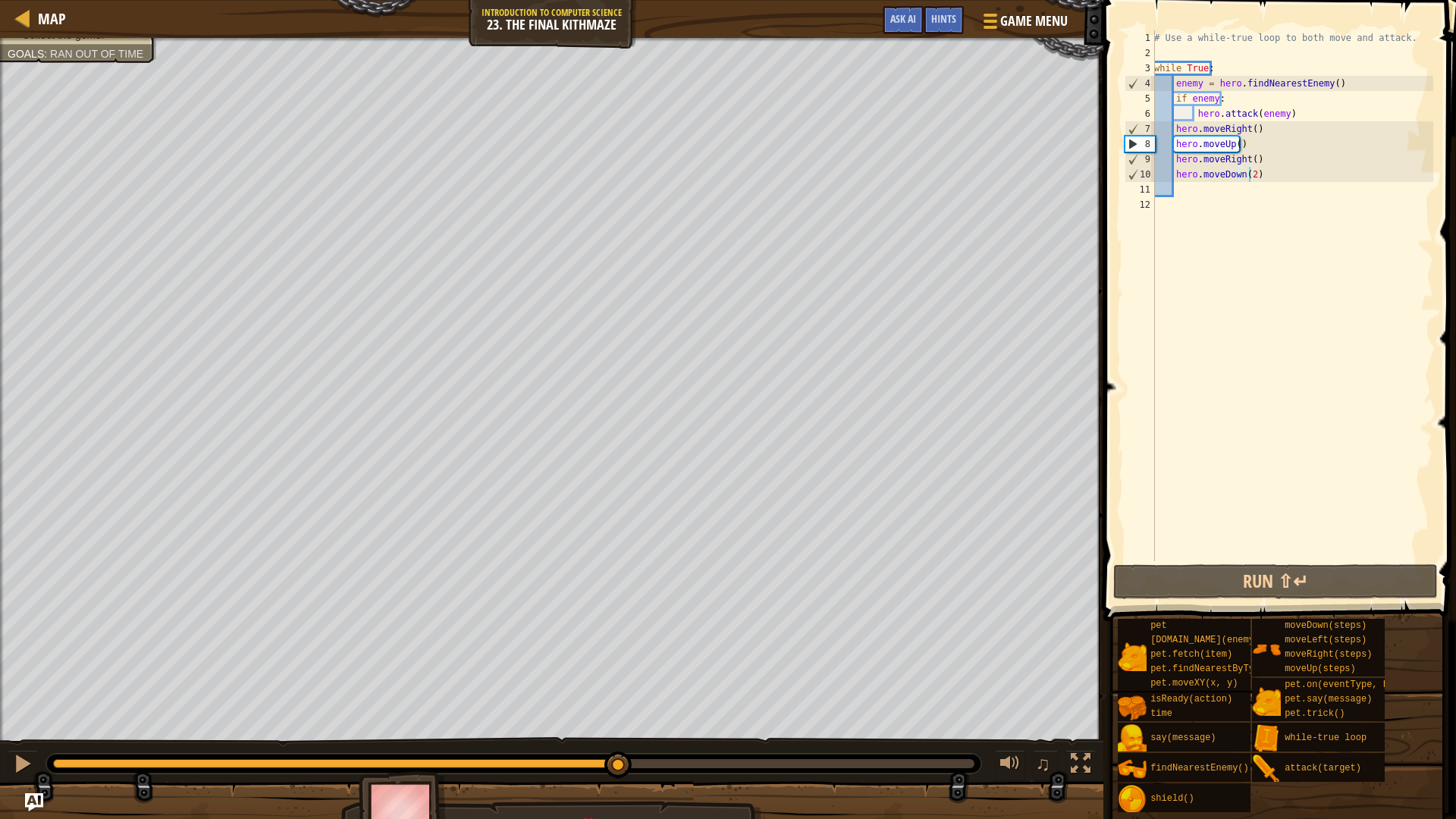
click at [757, 690] on div "Your hero must survive. Defeat the ogres. (2/3) Navigate the maze. Under 10 sta…" at bounding box center [728, 440] width 1456 height 805
drag, startPoint x: 766, startPoint y: 775, endPoint x: 919, endPoint y: 746, distance: 155.7
click at [919, 690] on div "♫" at bounding box center [551, 759] width 1103 height 45
click at [1177, 192] on div "# Use a while-true loop to both move and attack. while True : enemy = hero . fi…" at bounding box center [1291, 310] width 282 height 561
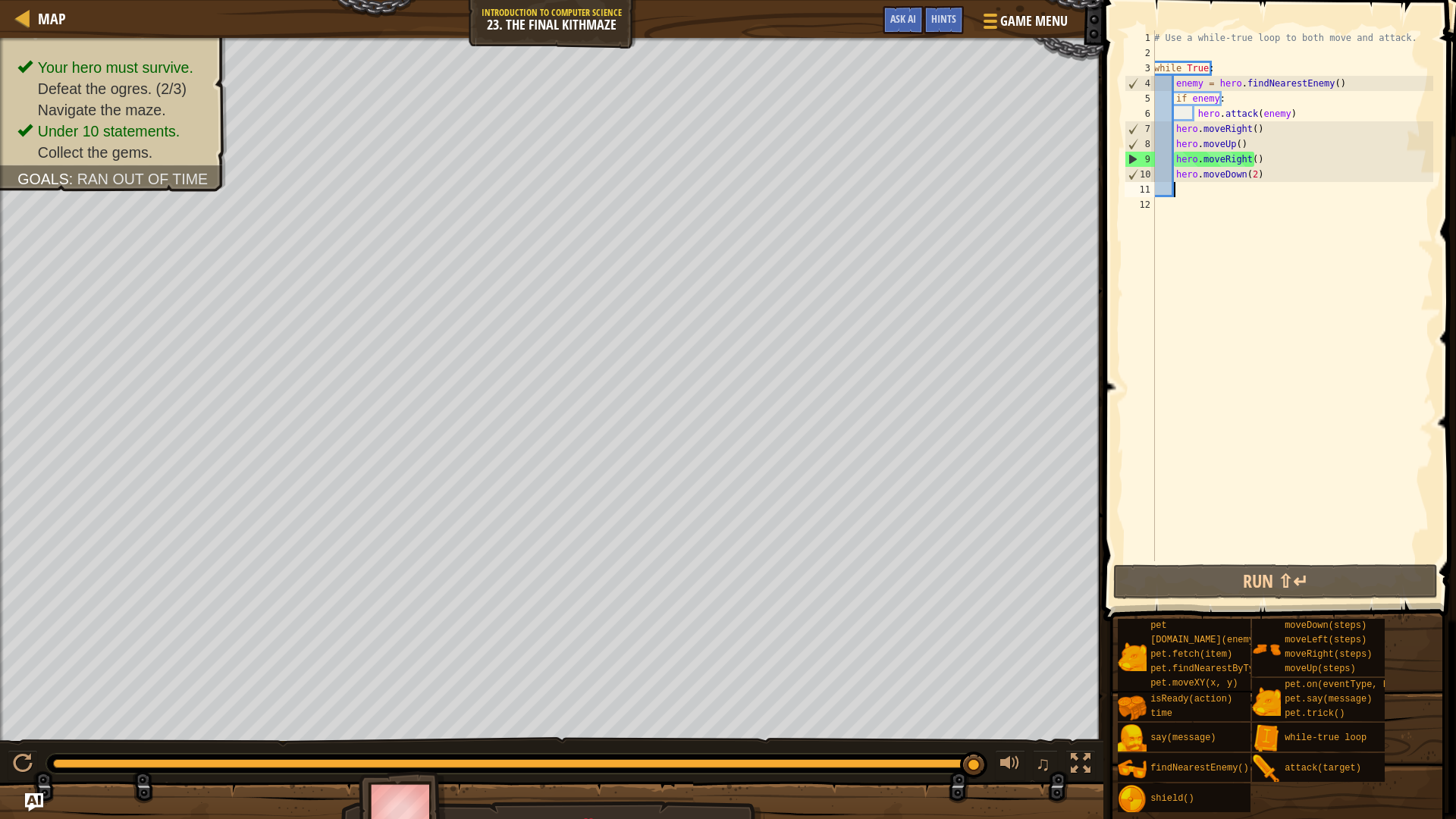
type textarea "h"
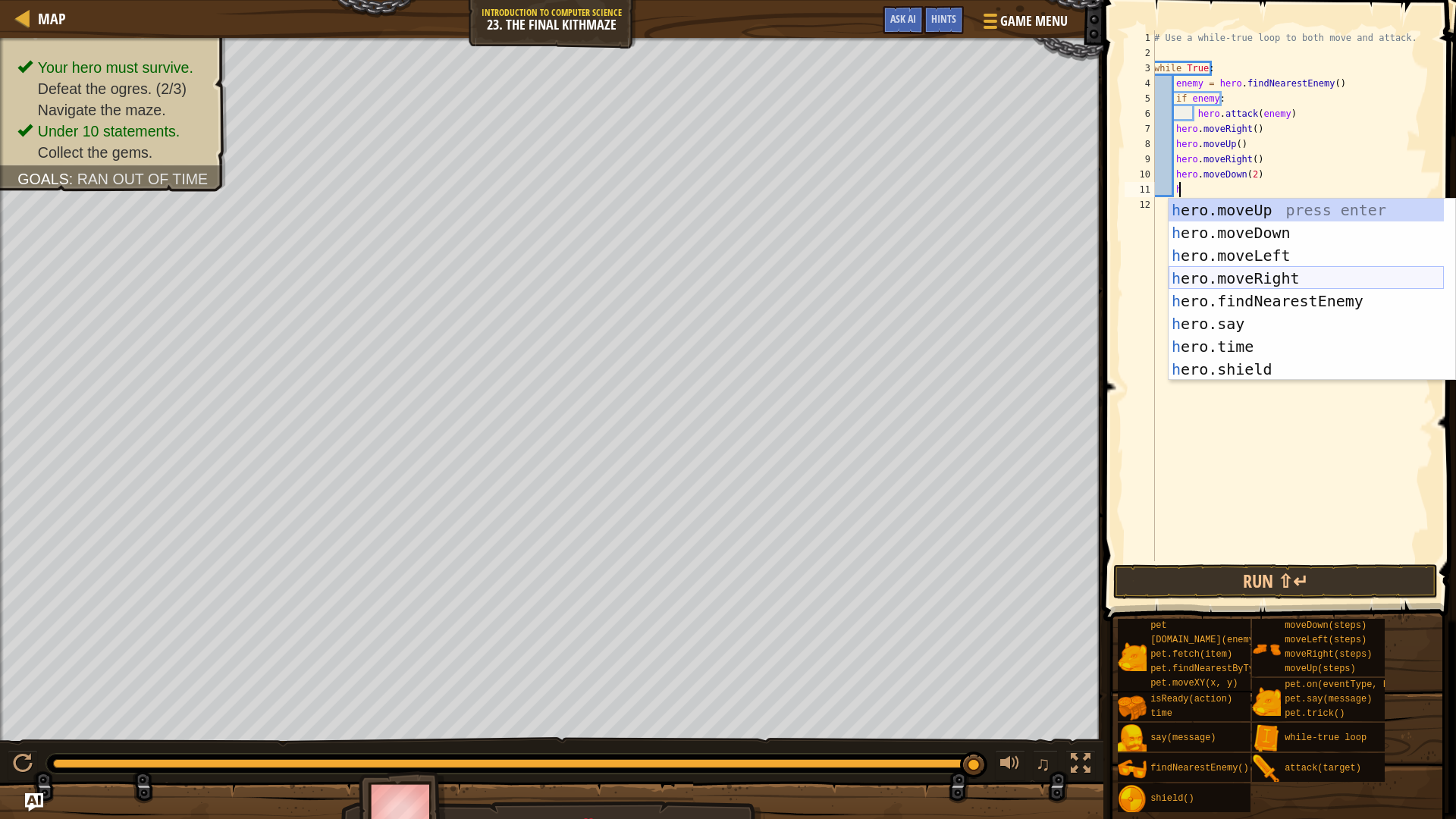
click at [1269, 274] on div "h ero.moveUp press enter h ero.moveDown press enter h ero.moveLeft press enter …" at bounding box center [1306, 312] width 275 height 227
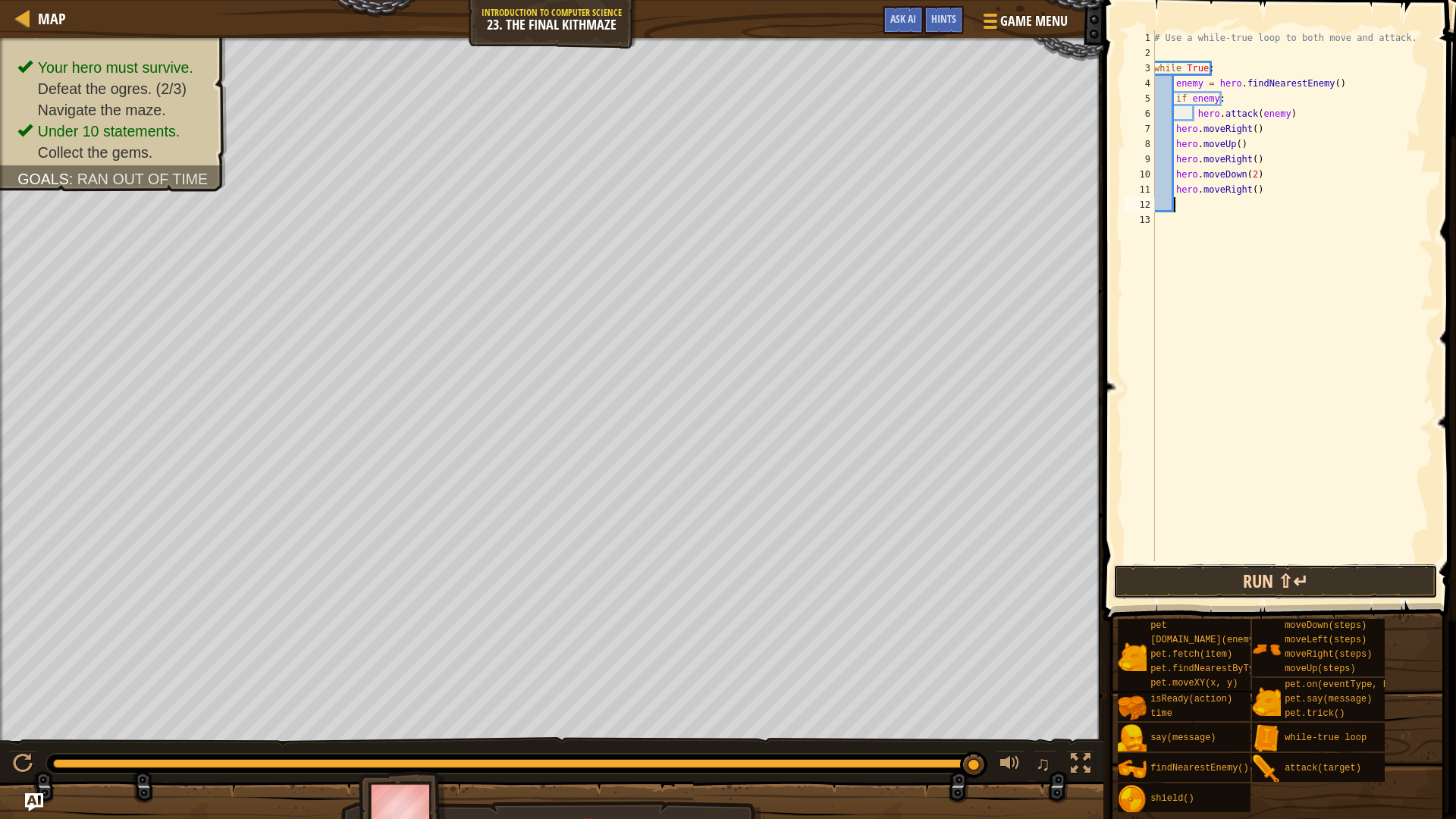
click at [1285, 588] on button "Run ⇧↵" at bounding box center [1275, 581] width 325 height 34
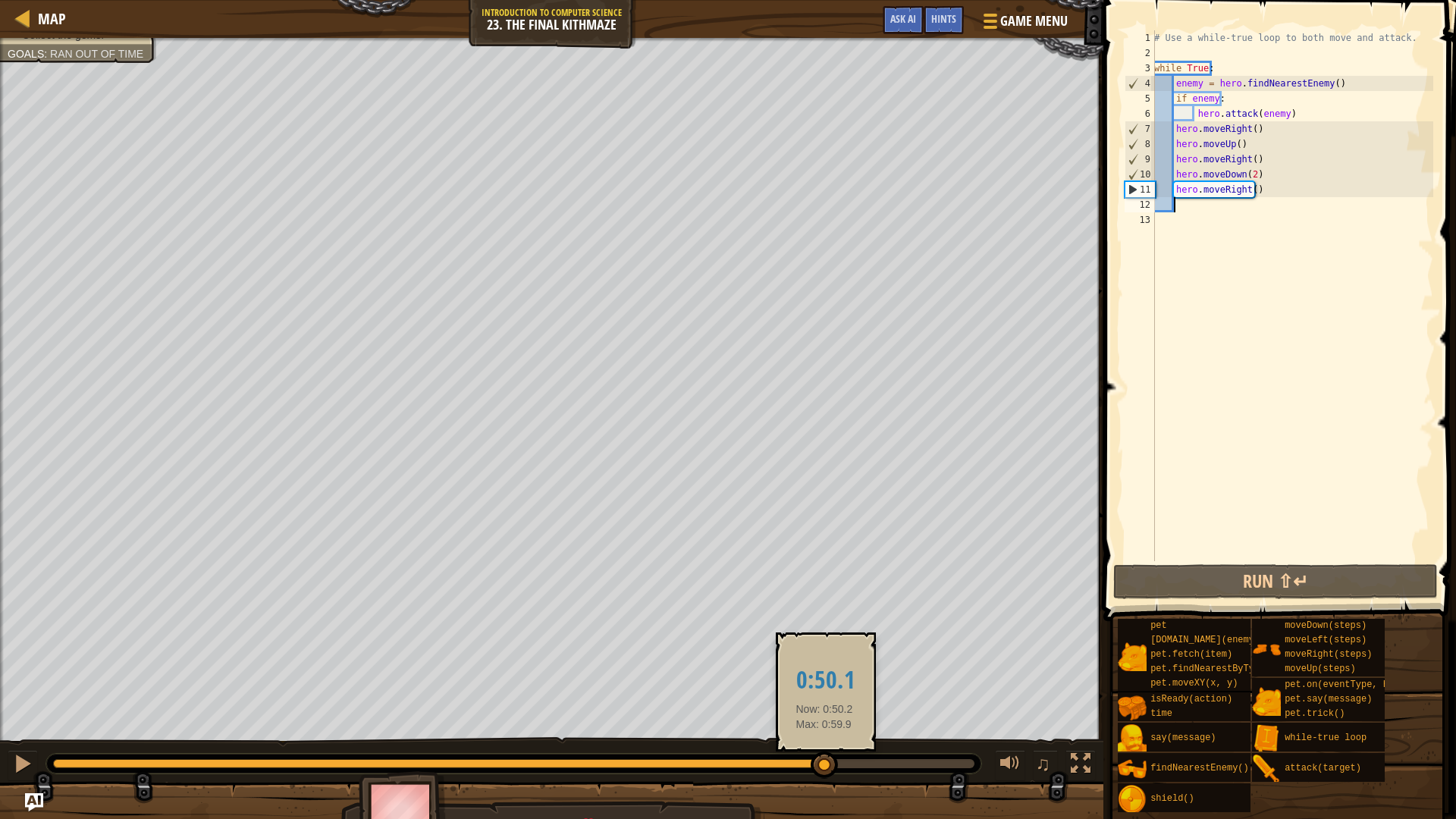
drag, startPoint x: 163, startPoint y: 763, endPoint x: 885, endPoint y: 723, distance: 723.1
click at [833, 690] on div at bounding box center [824, 764] width 27 height 27
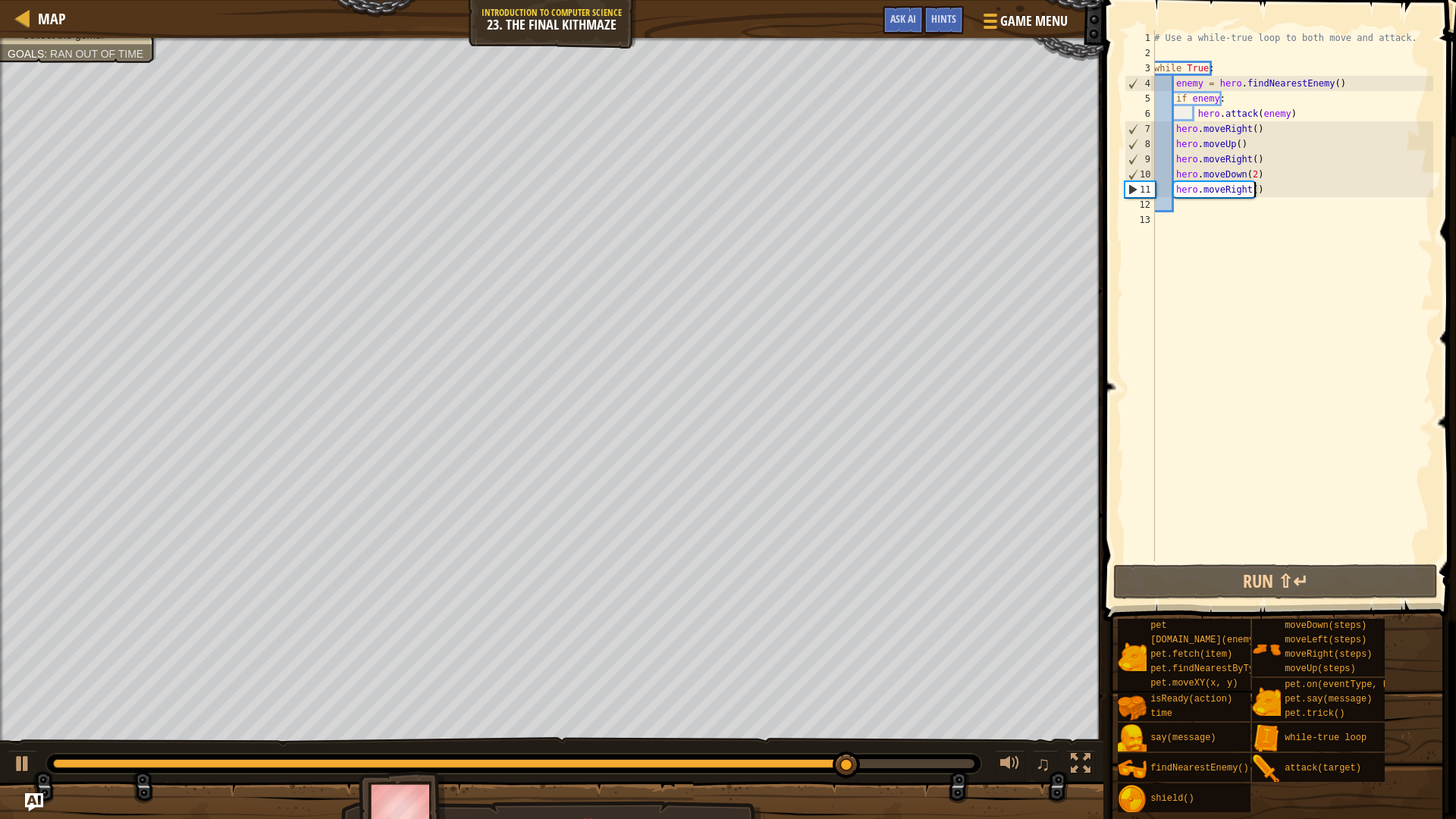
click at [1265, 195] on div "# Use a while-true loop to both move and attack. while True : enemy = hero . fi…" at bounding box center [1291, 310] width 282 height 561
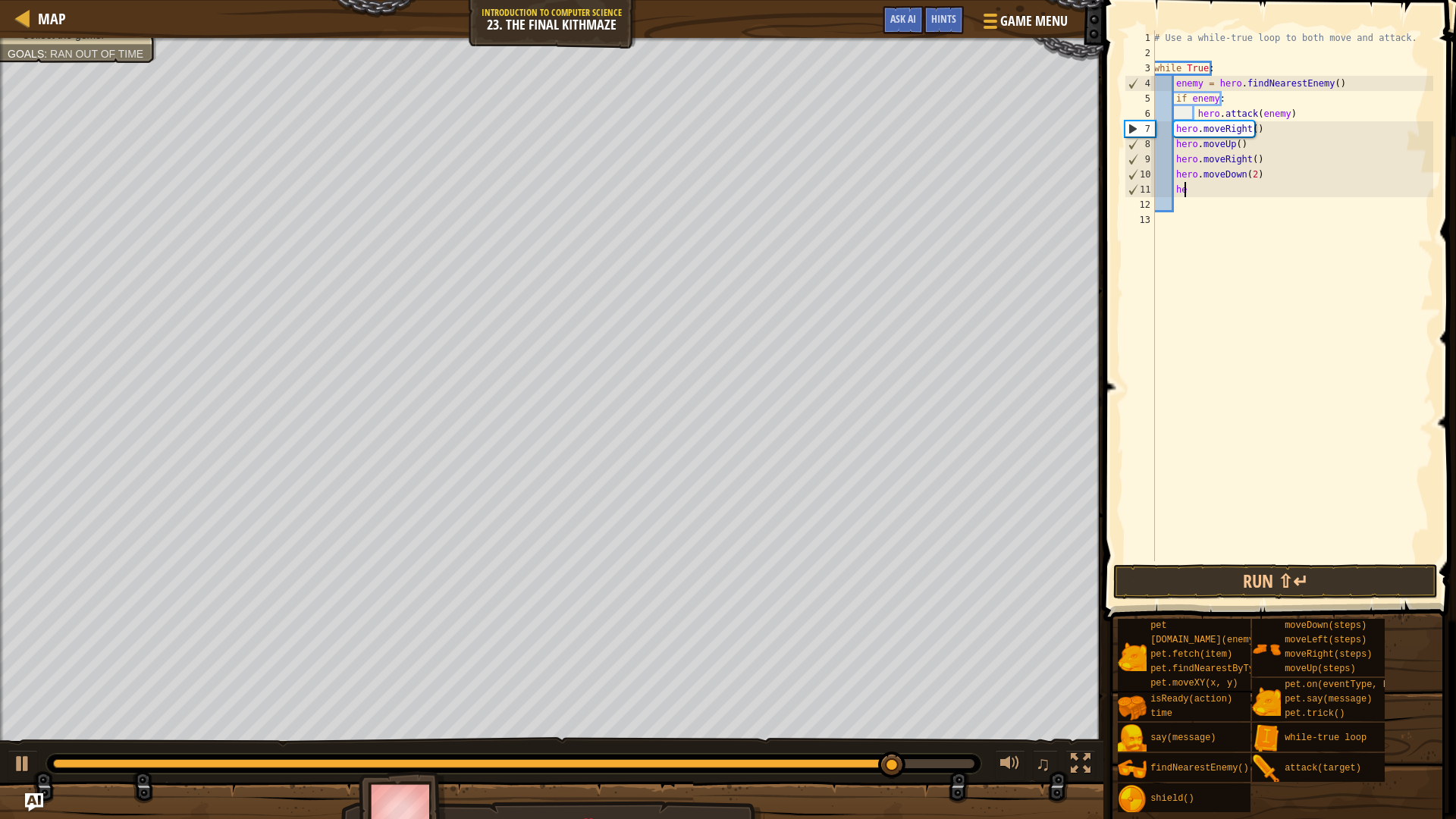
type textarea "h"
click at [1307, 585] on button "Run ⇧↵" at bounding box center [1275, 581] width 325 height 34
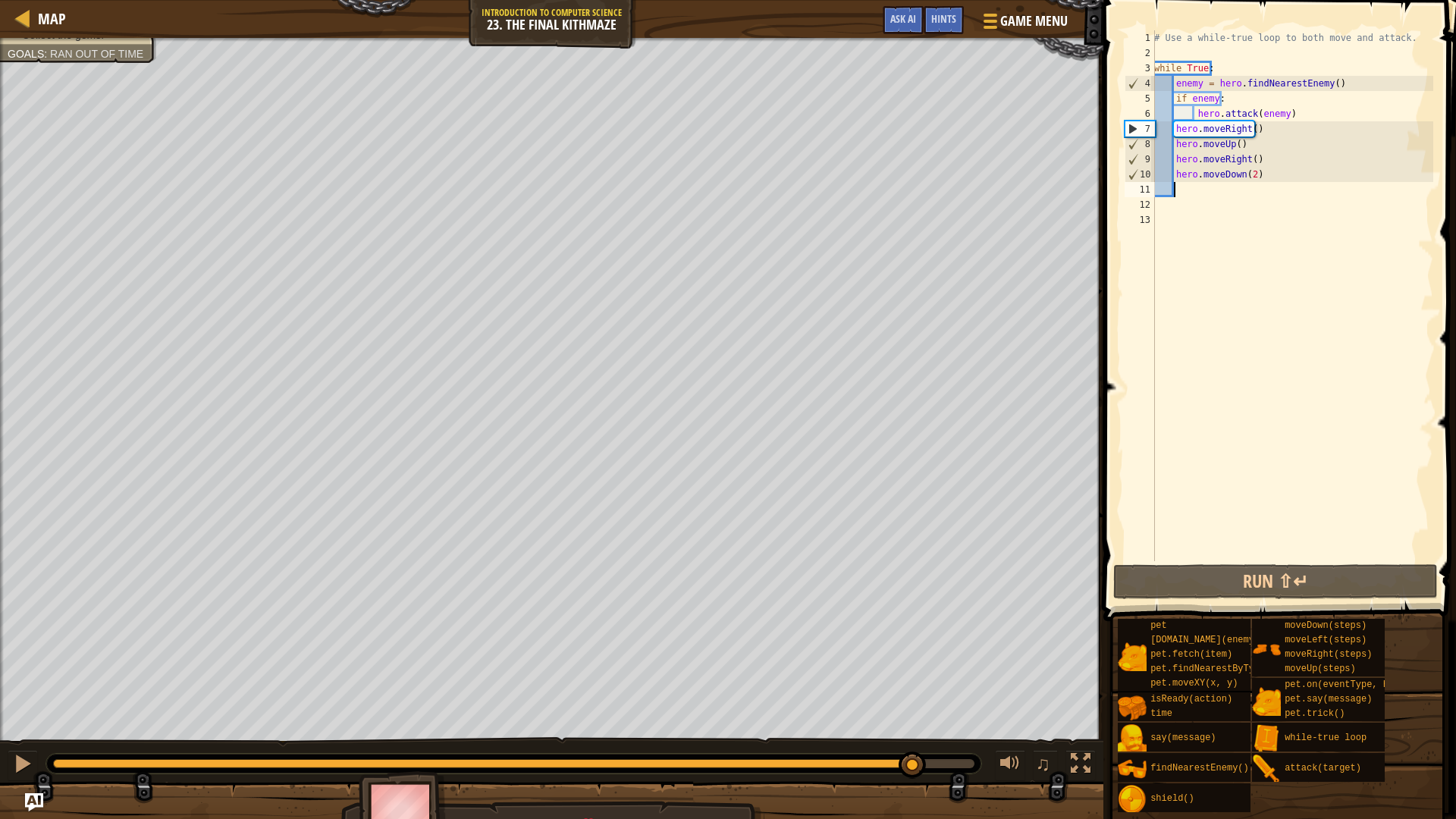
drag, startPoint x: 124, startPoint y: 761, endPoint x: 913, endPoint y: 785, distance: 789.4
click at [913, 690] on div "Your hero must survive. Defeat the ogres. (2/3) Navigate the maze. Under 10 sta…" at bounding box center [728, 440] width 1456 height 805
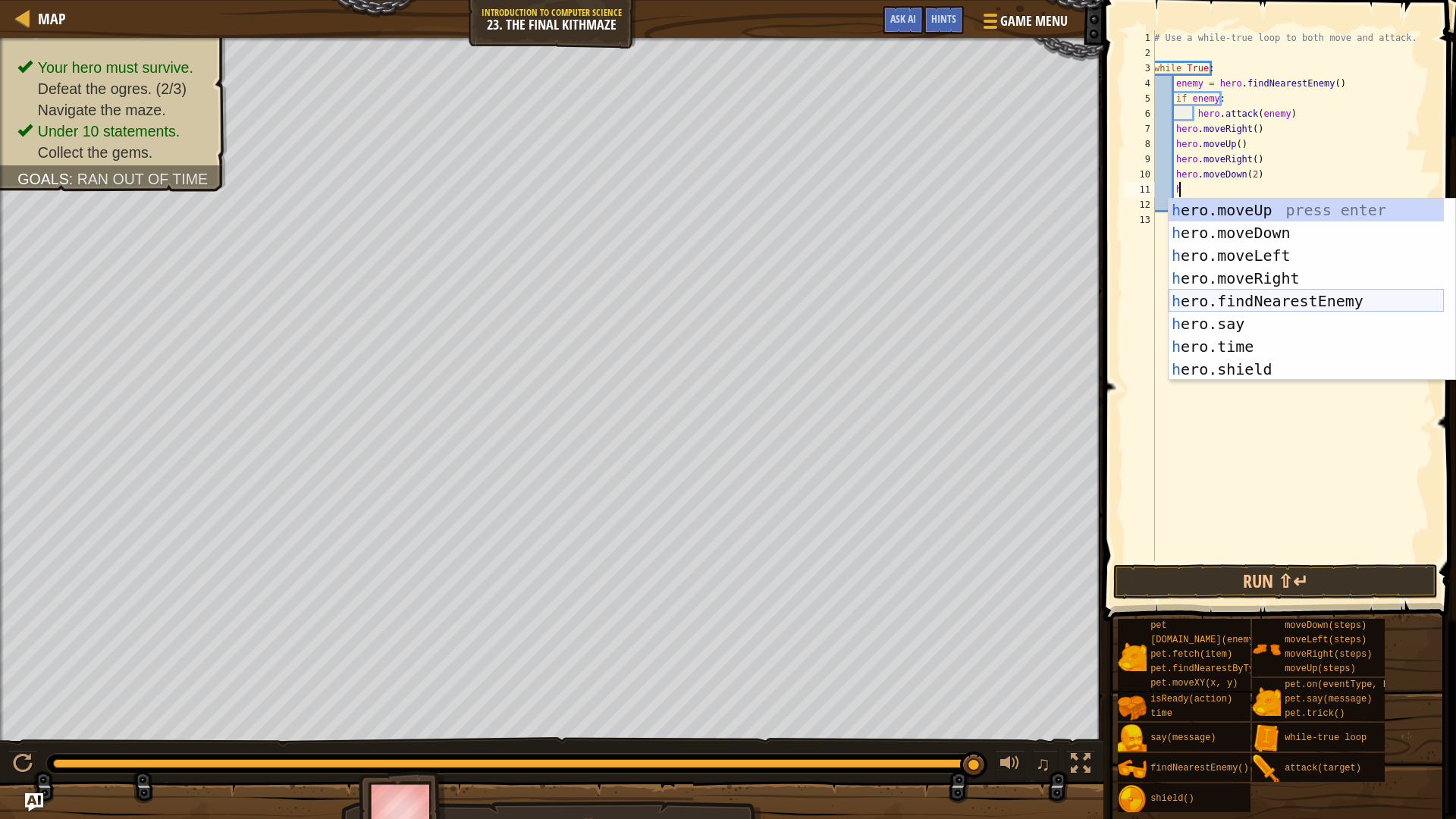
scroll to position [7, 2]
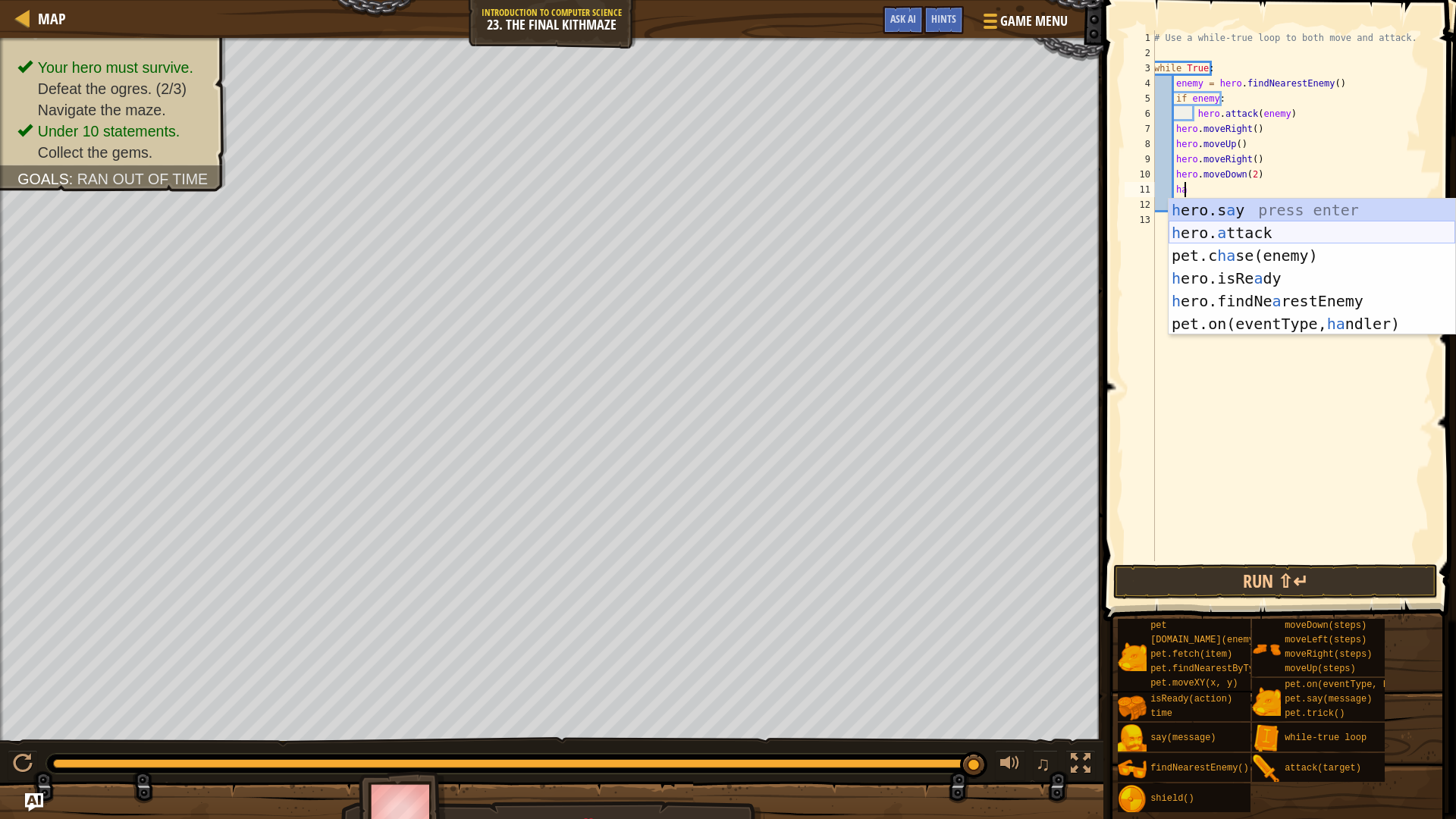
click at [1309, 230] on div "h ero.s a y press enter h ero. a ttack press enter pet.c ha se(enemy) press ent…" at bounding box center [1312, 290] width 287 height 182
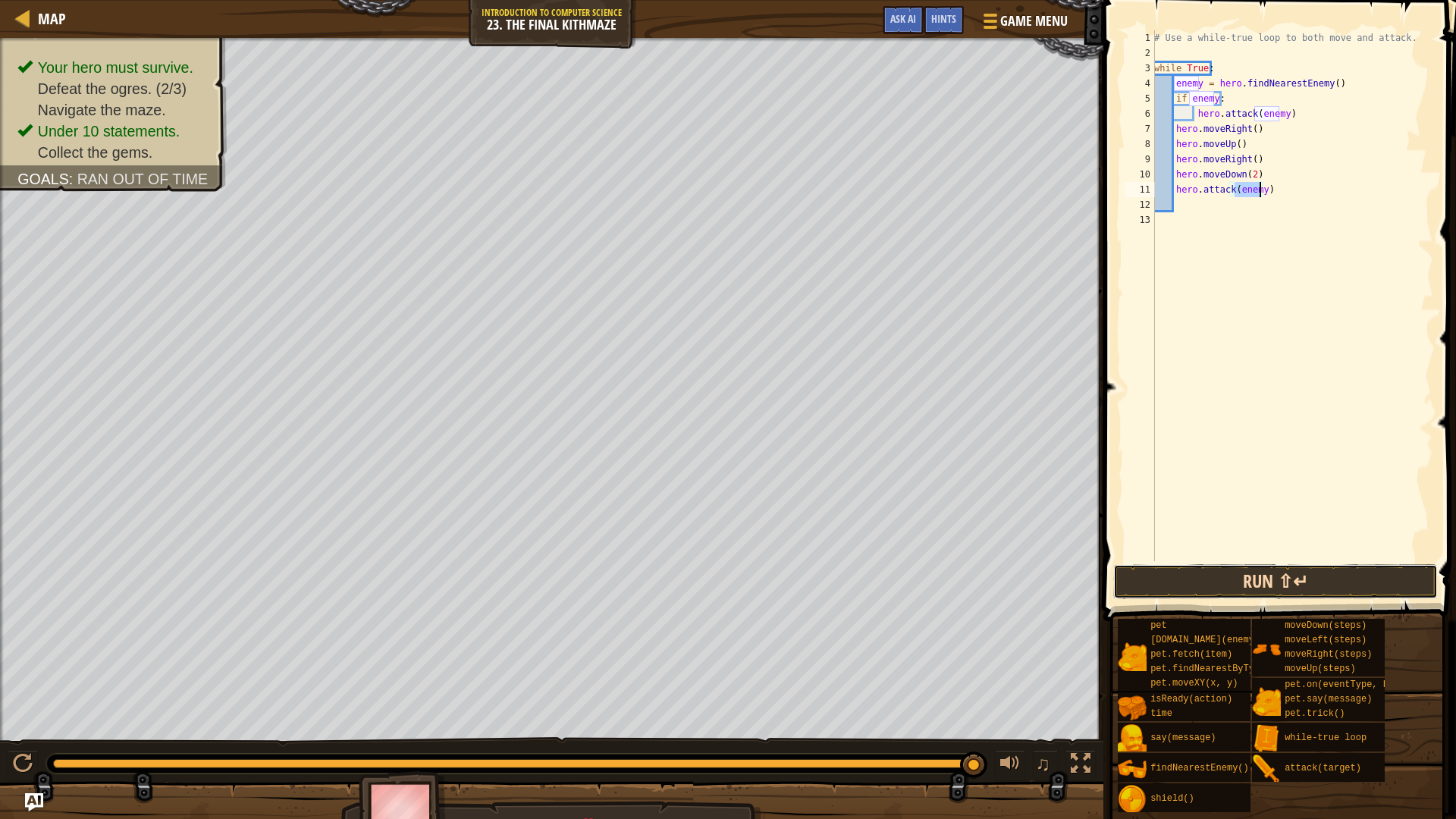
click at [1274, 572] on button "Run ⇧↵" at bounding box center [1275, 581] width 325 height 34
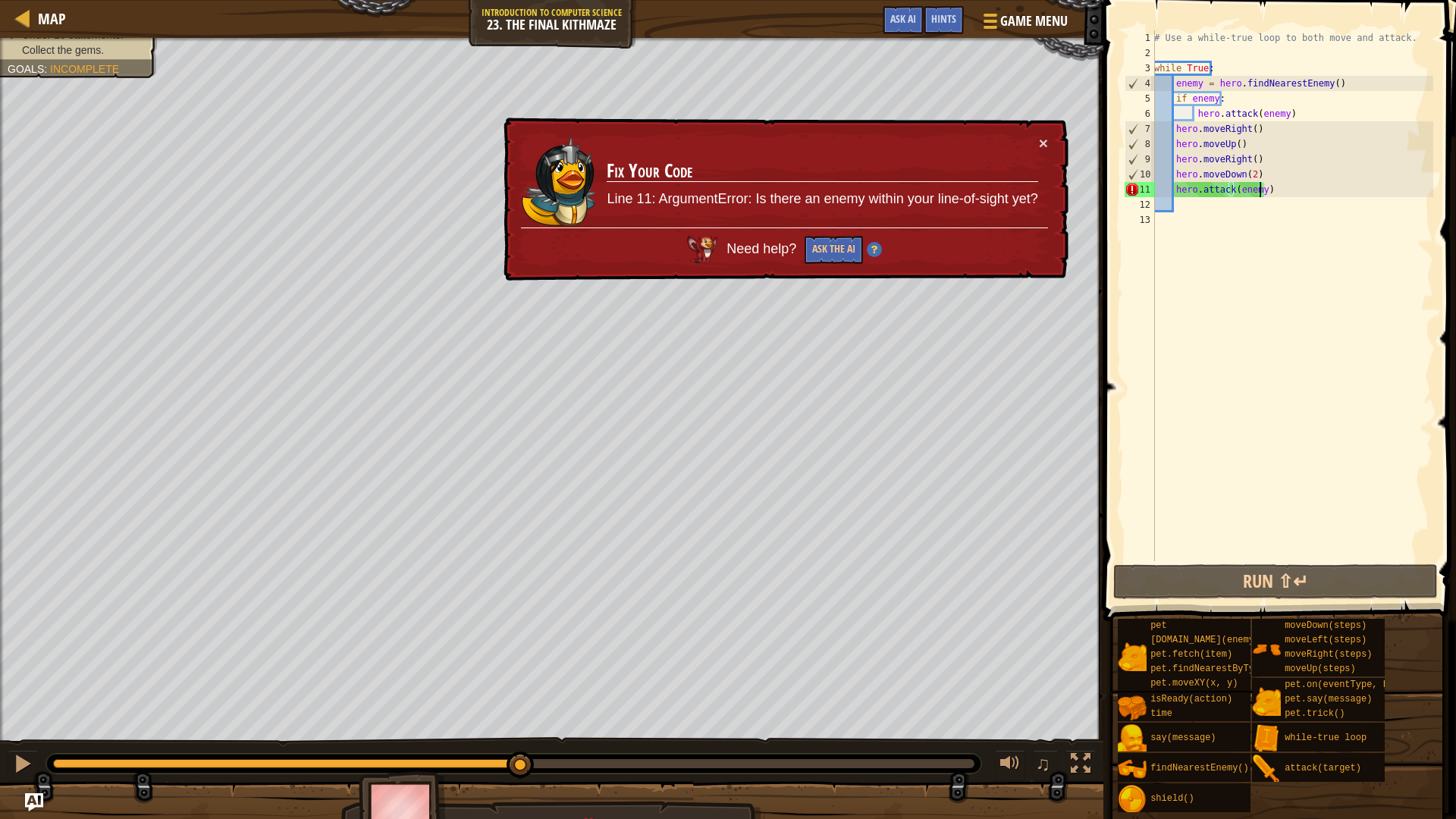
click at [535, 690] on div "Your hero must survive. Defeat the ogres. (1/3) Navigate the maze. No code prob…" at bounding box center [728, 440] width 1456 height 805
click at [1279, 195] on div "# Use a while-true loop to both move and attack. while True : enemy = hero . fi…" at bounding box center [1291, 310] width 282 height 561
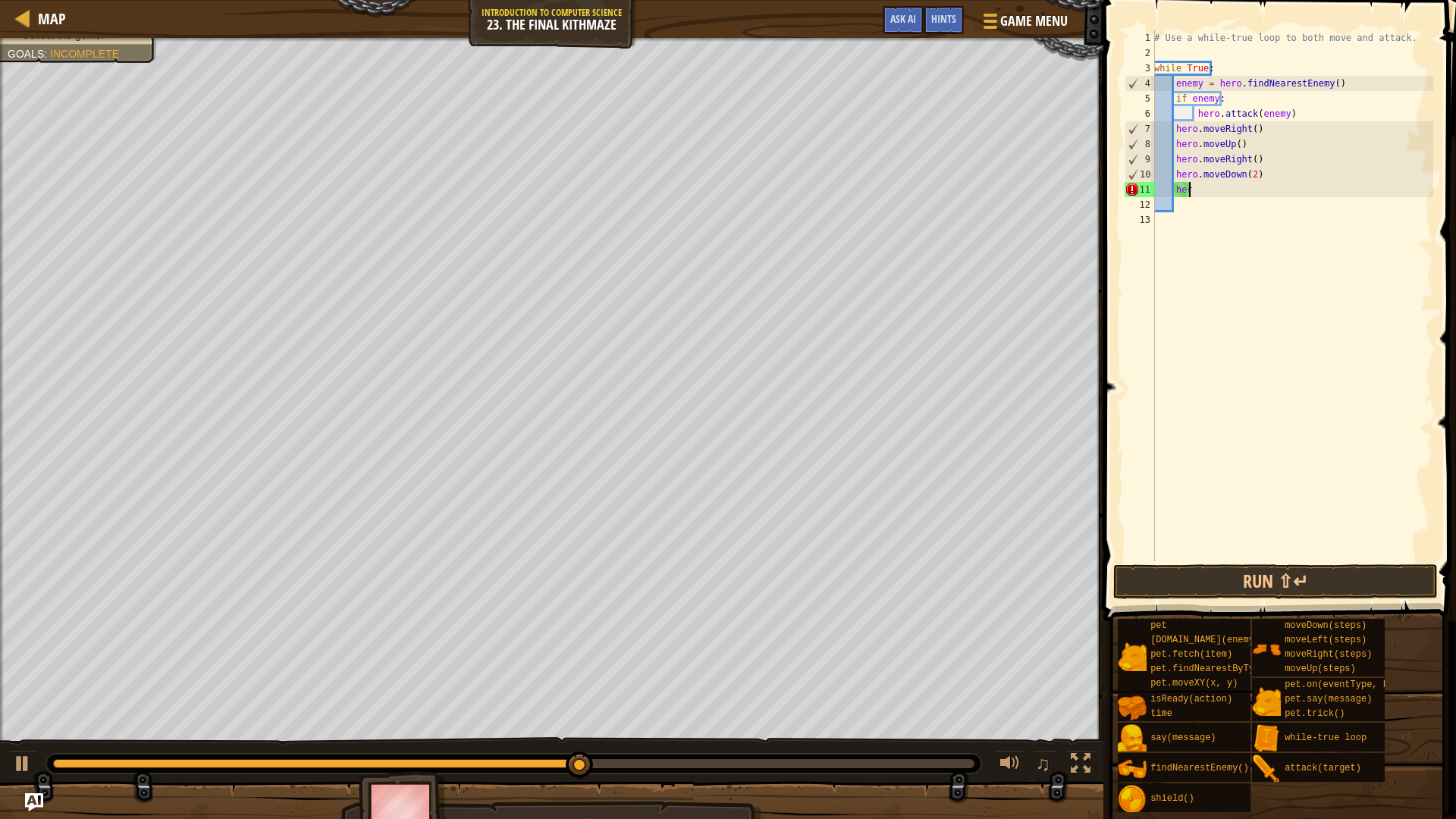
type textarea "h"
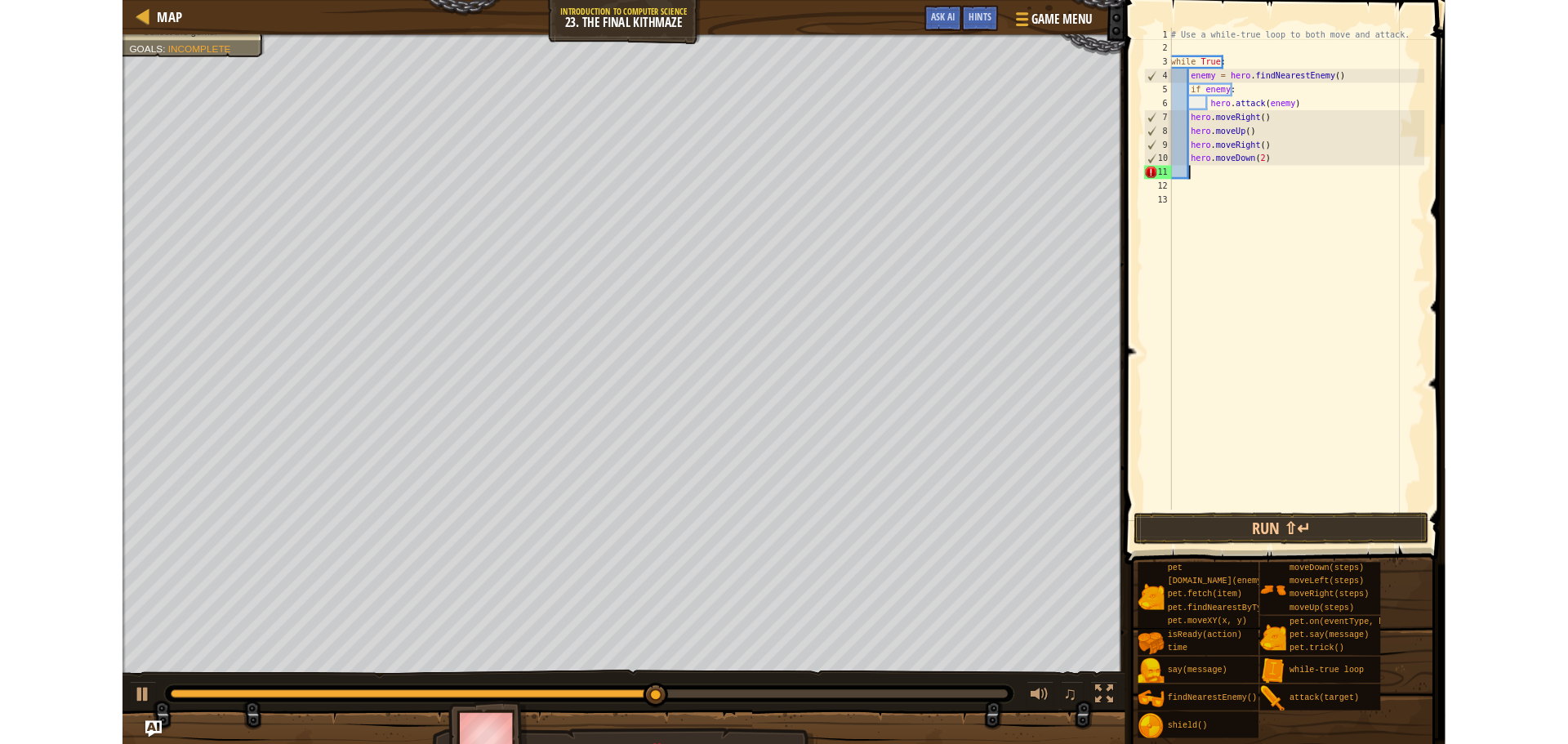
scroll to position [8, 1]
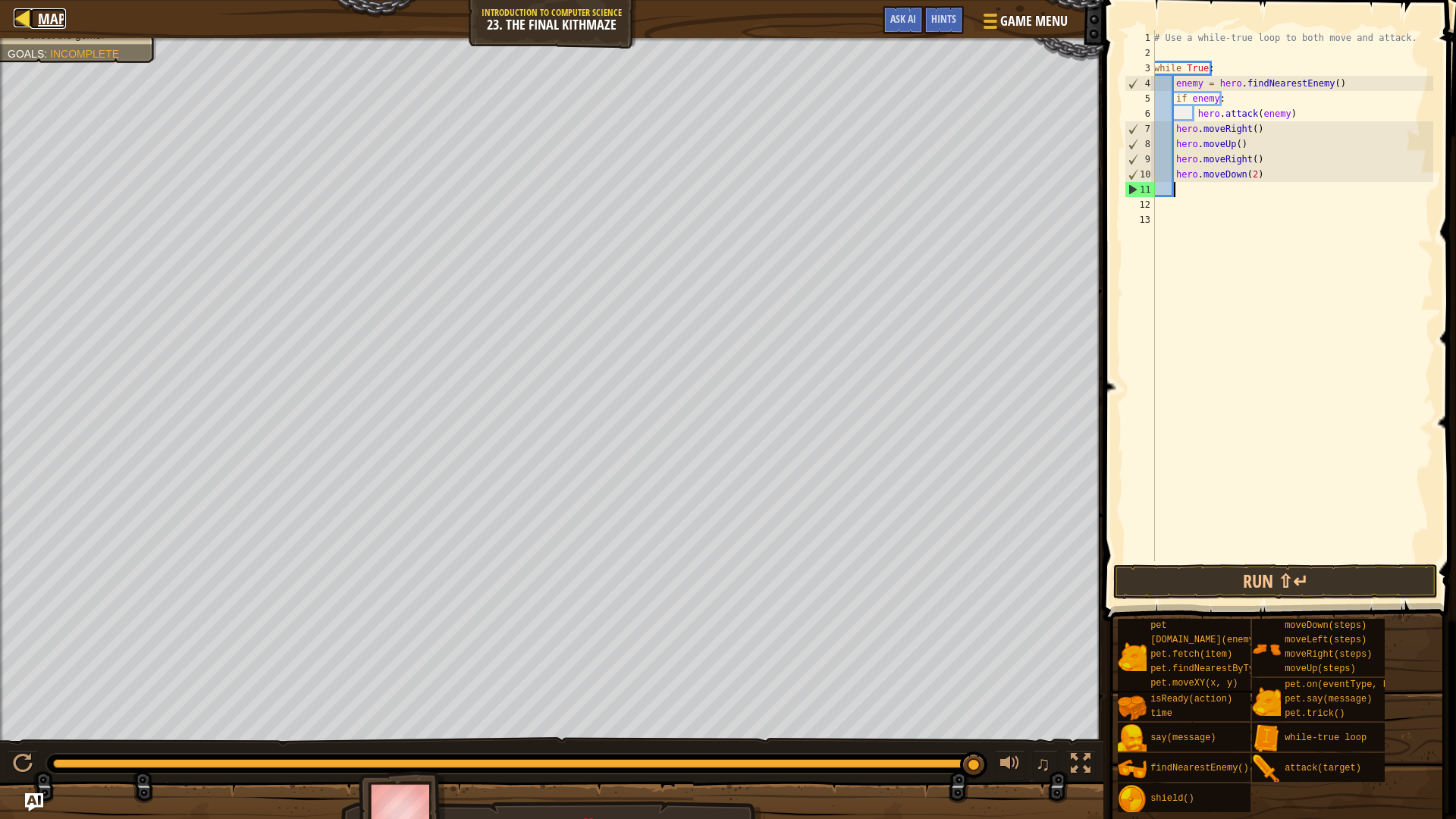
click at [29, 14] on div at bounding box center [22, 17] width 19 height 19
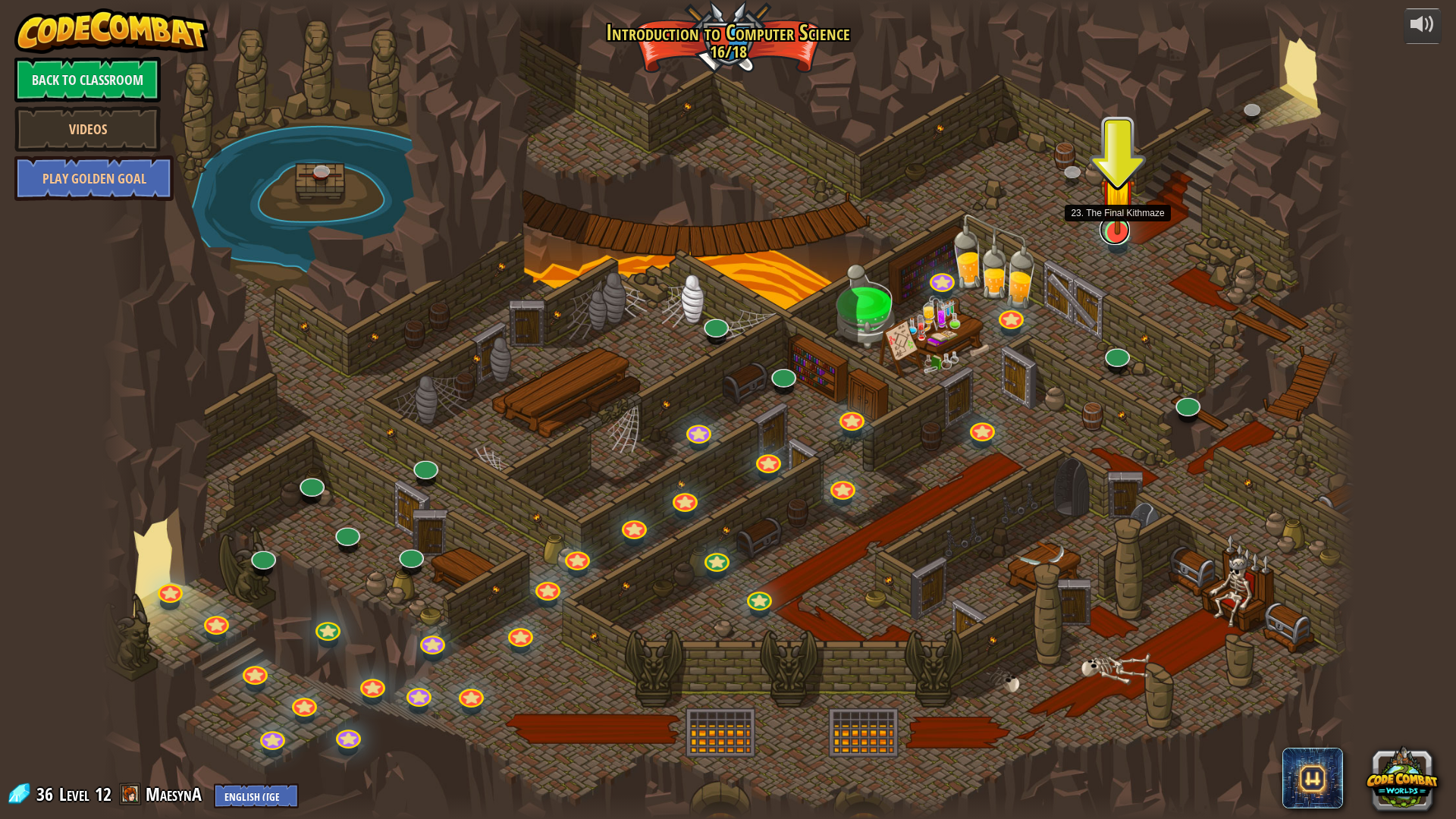
click at [1116, 236] on link at bounding box center [1115, 230] width 30 height 30
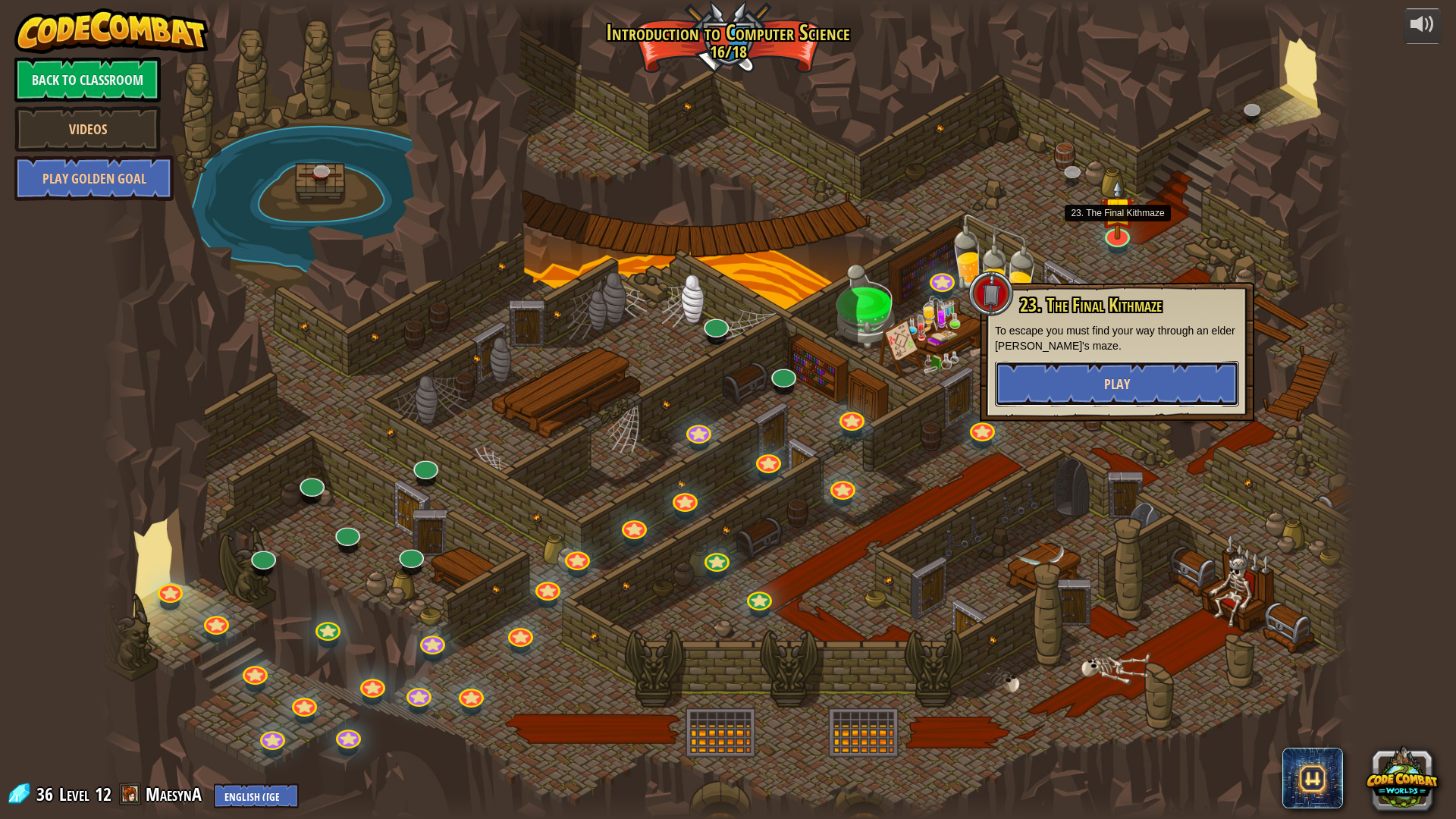
click at [1111, 376] on span "Play" at bounding box center [1116, 383] width 26 height 19
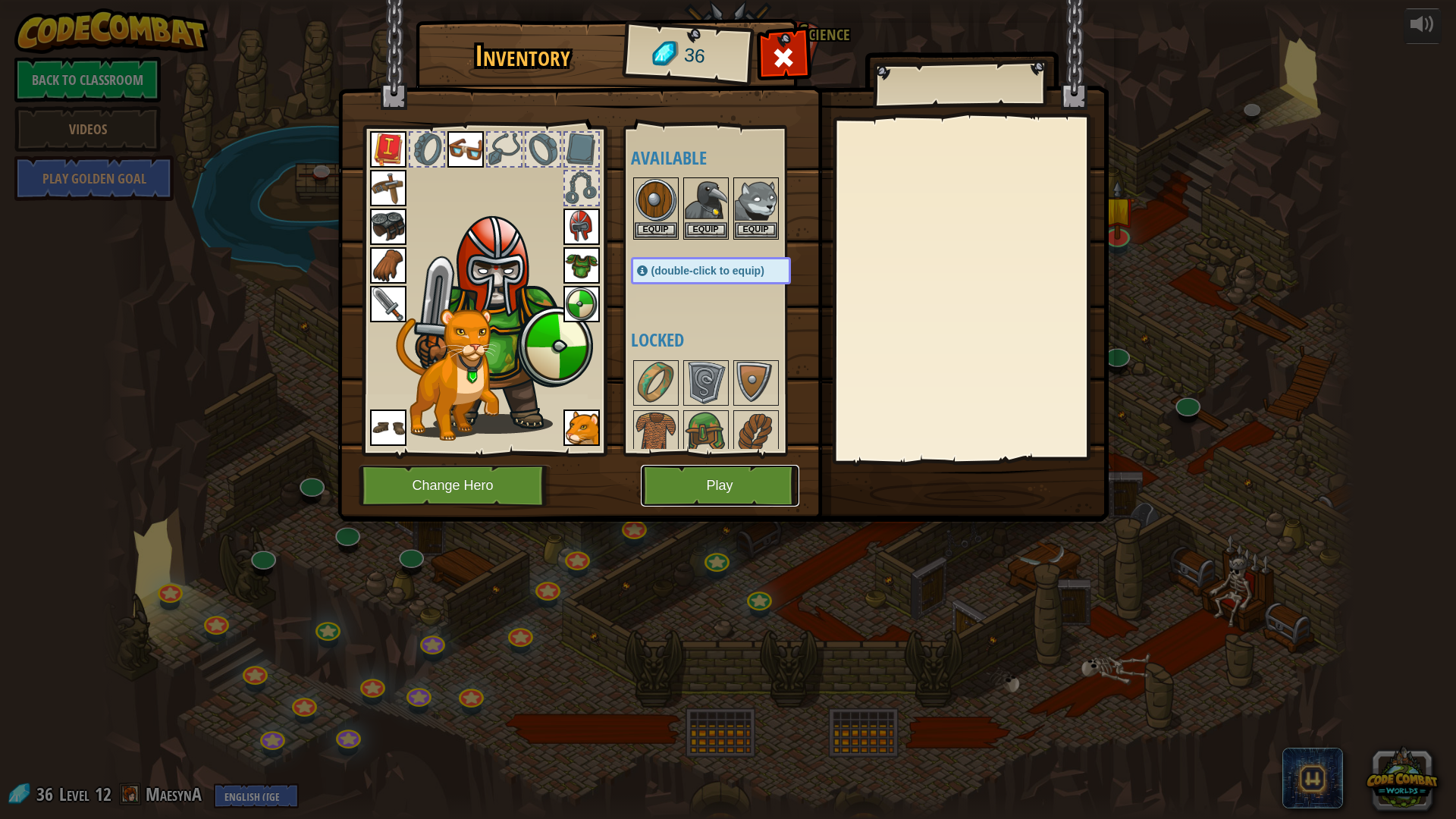
click at [782, 484] on button "Play" at bounding box center [719, 485] width 158 height 42
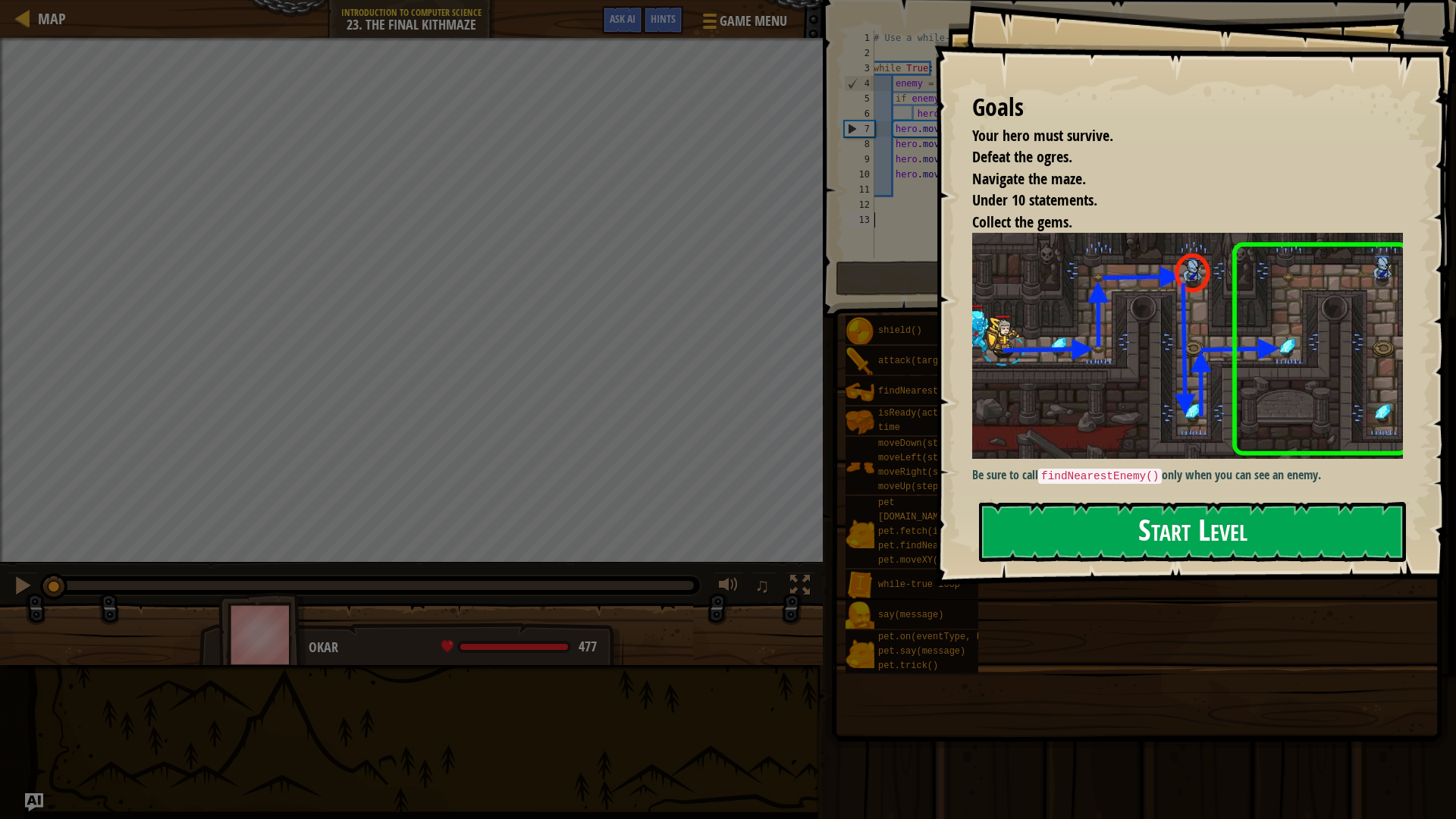
click at [1024, 501] on button "Start Level" at bounding box center [1192, 532] width 427 height 60
